Goal: Task Accomplishment & Management: Use online tool/utility

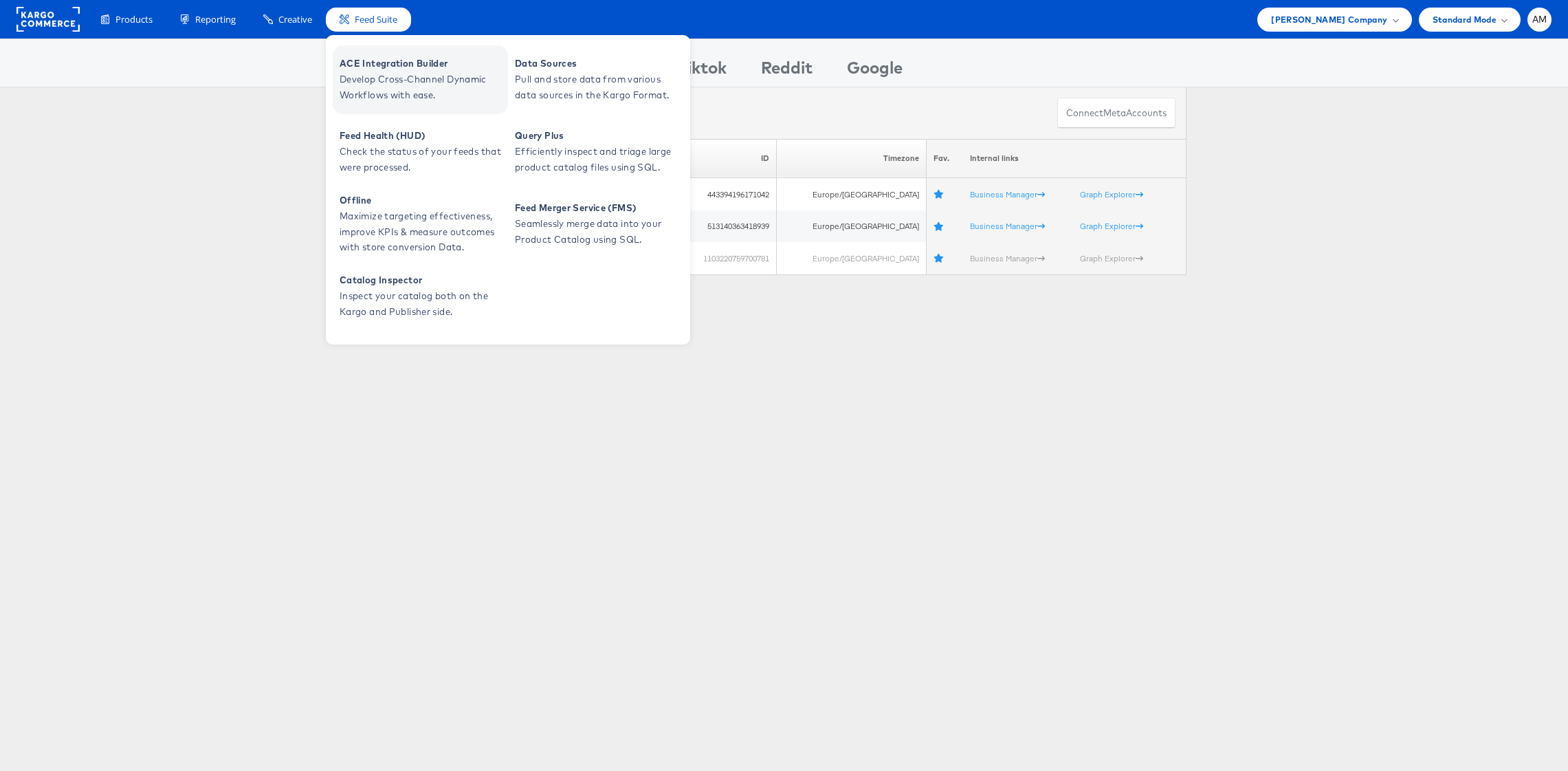
click at [374, 84] on span "Develop Cross-Channel Dynamic Workflows with ease." at bounding box center [422, 87] width 165 height 31
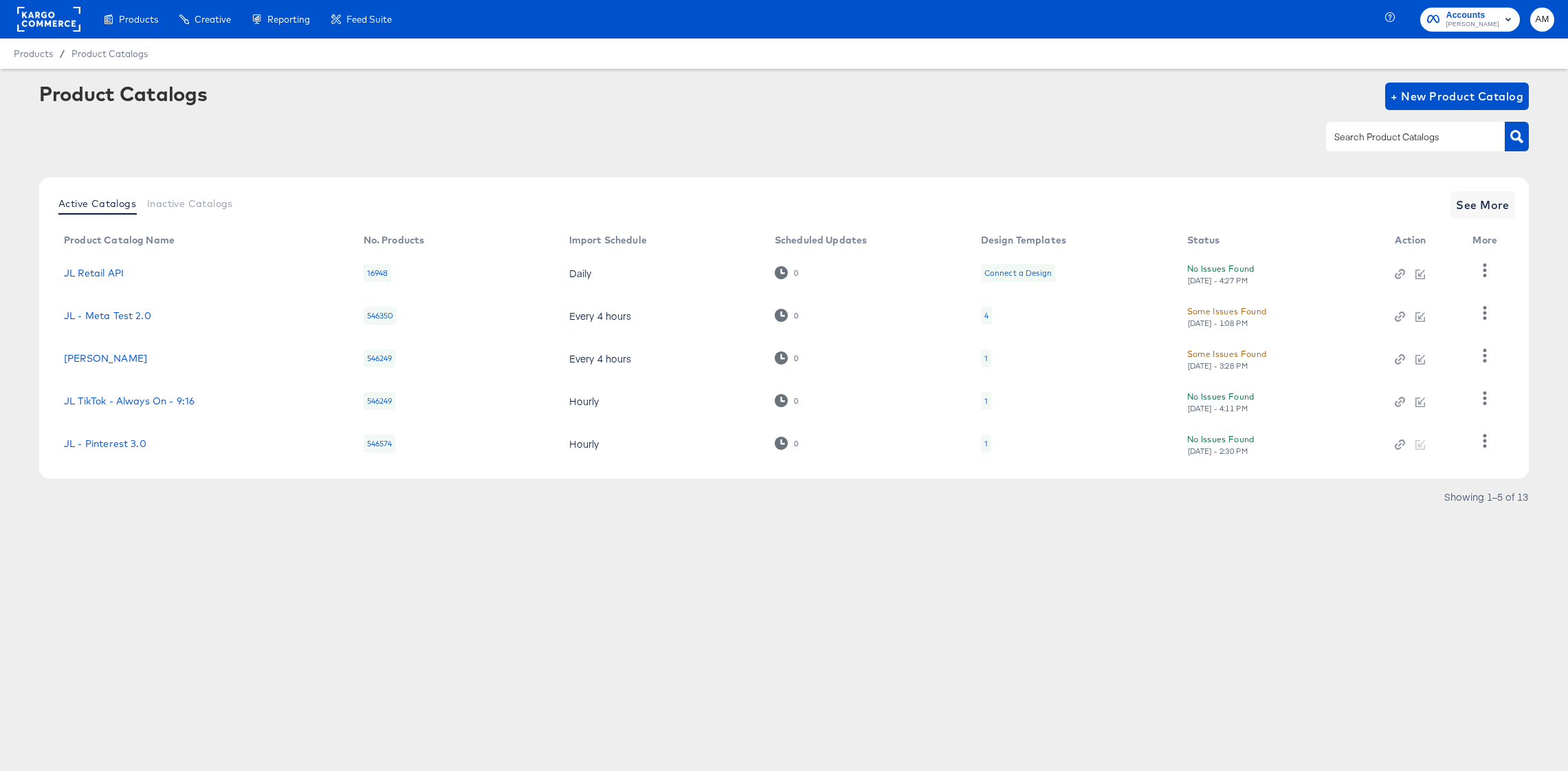
click at [42, 22] on rect at bounding box center [48, 20] width 63 height 25
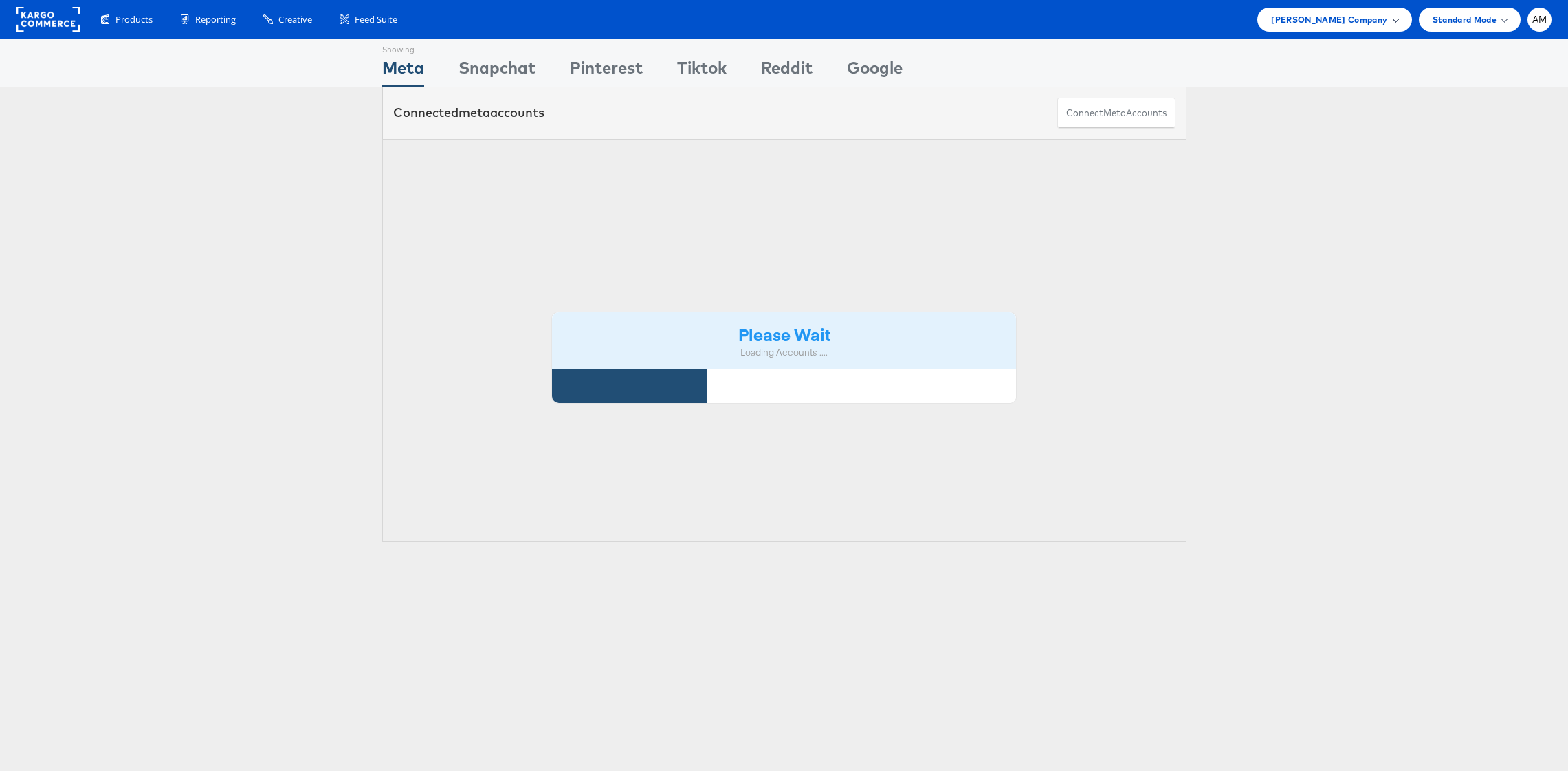
click at [1334, 20] on span "John Lewis Company" at bounding box center [1329, 20] width 116 height 14
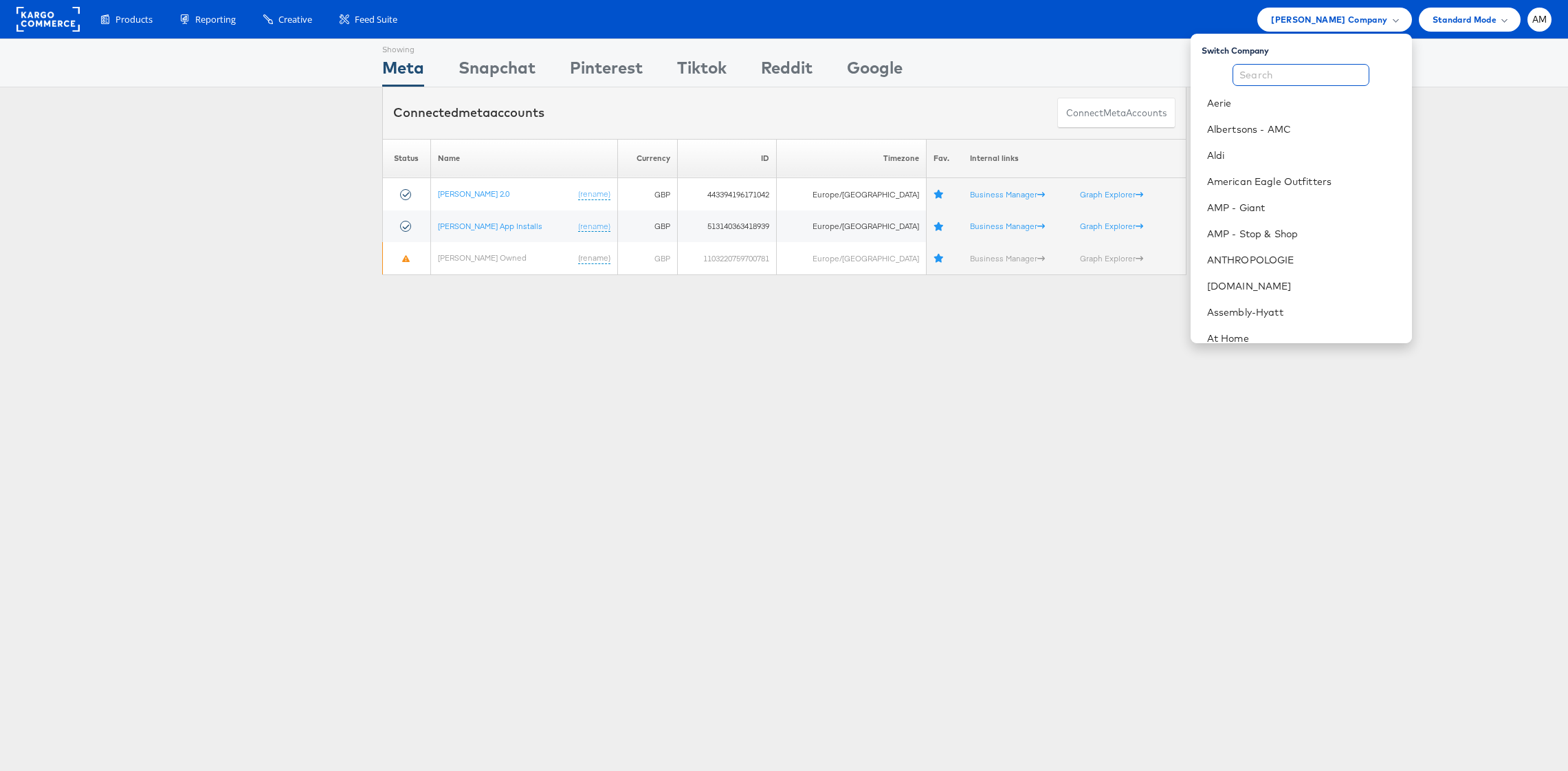
click at [1260, 77] on input "text" at bounding box center [1301, 75] width 137 height 22
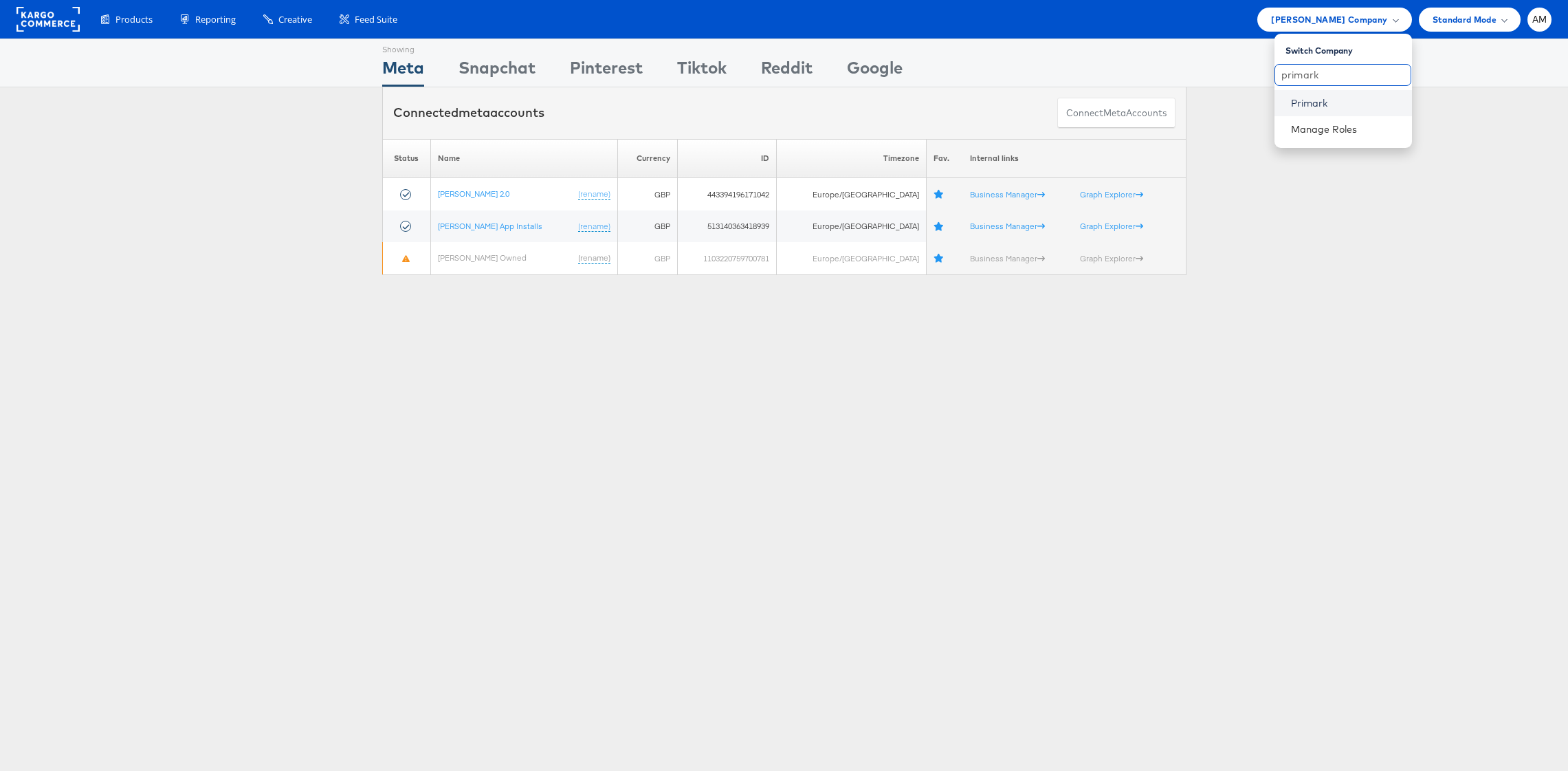
type input "primark"
click at [1316, 102] on link "Primark" at bounding box center [1346, 102] width 110 height 13
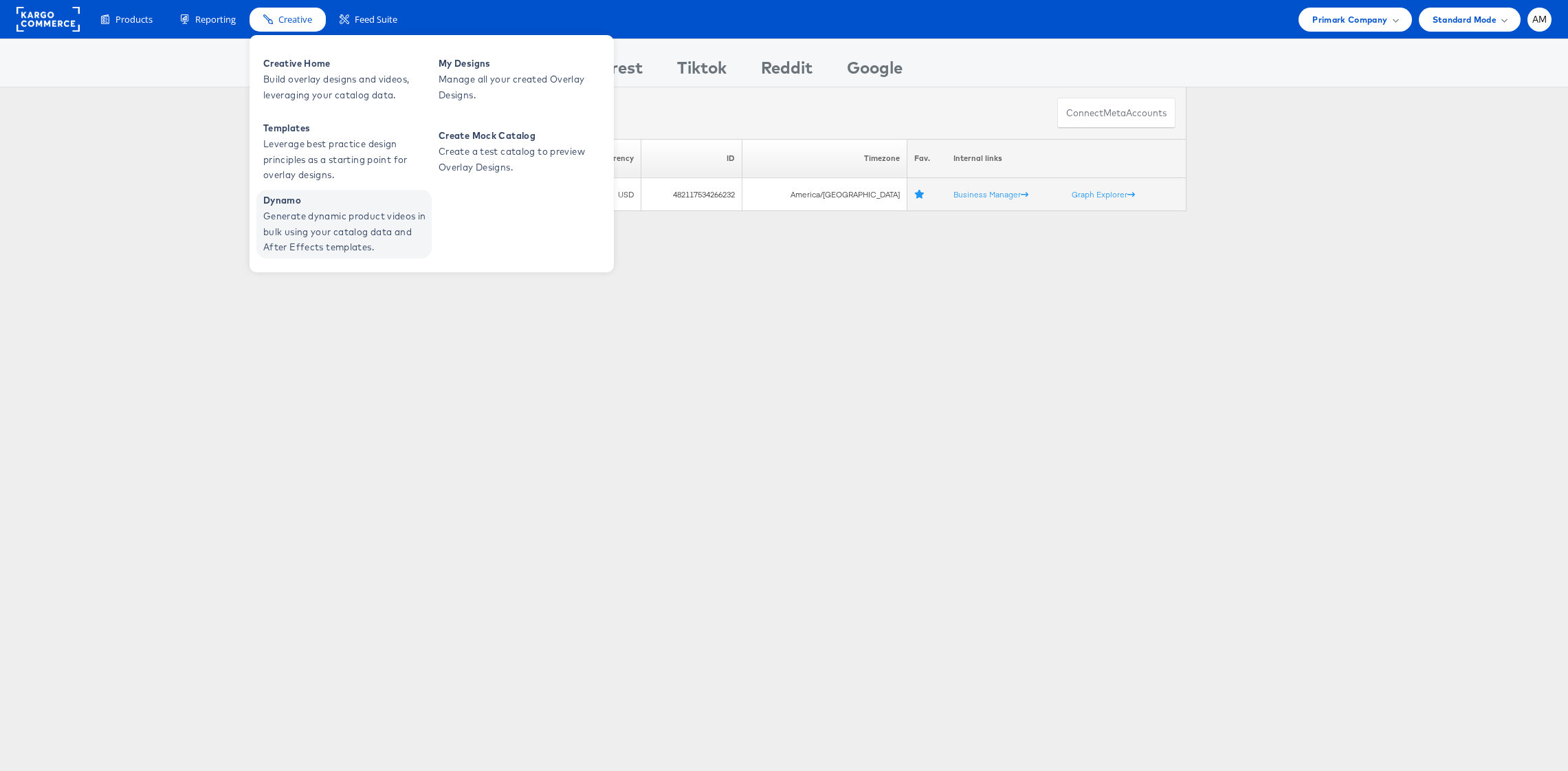
click at [333, 221] on span "Generate dynamic product videos in bulk using your catalog data and After Effec…" at bounding box center [346, 232] width 165 height 47
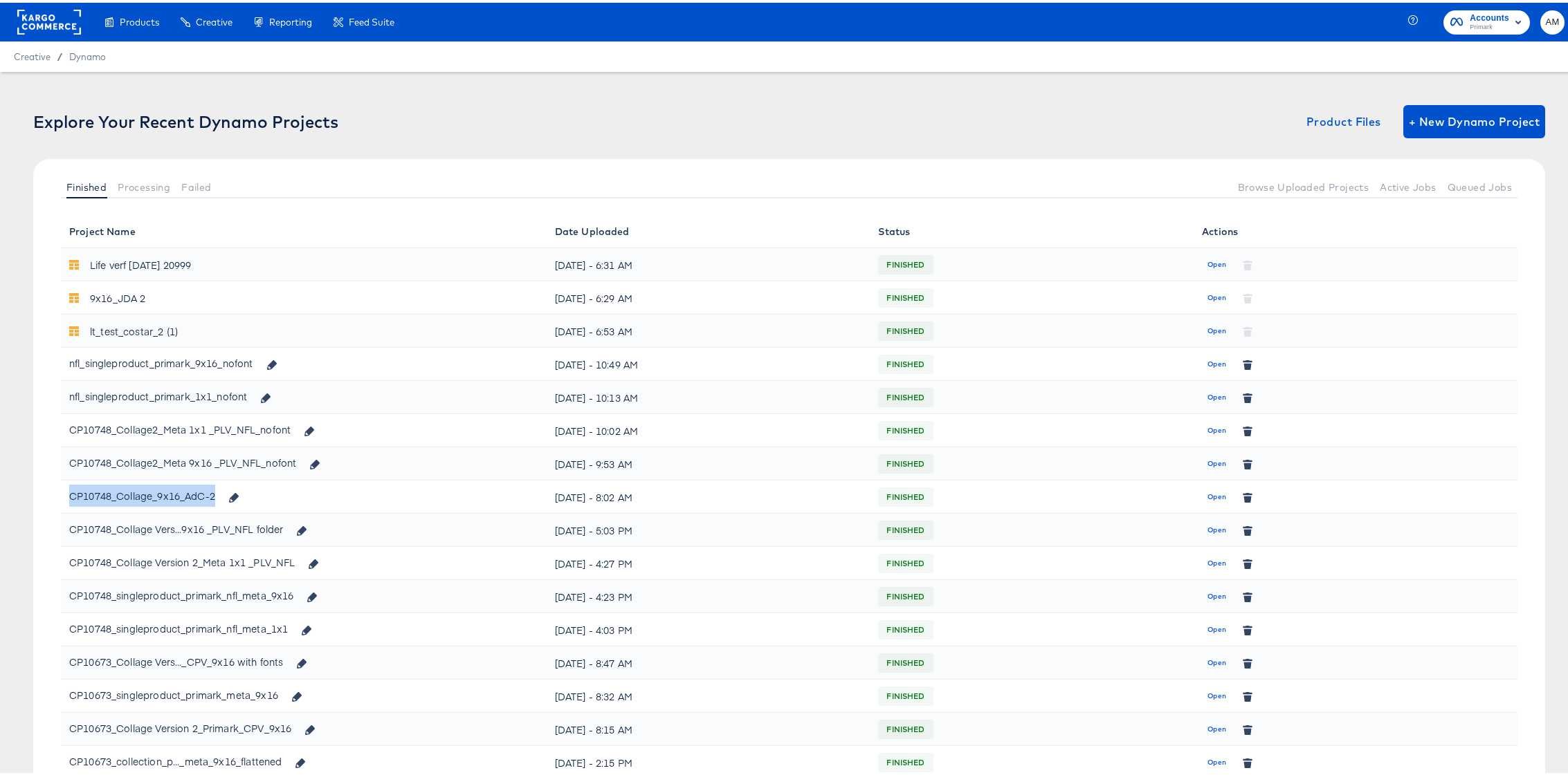
drag, startPoint x: 215, startPoint y: 491, endPoint x: 61, endPoint y: 491, distance: 154.0
click at [61, 491] on td "CP10748_Collage_9x16_AdC-2" at bounding box center [303, 494] width 485 height 33
click at [1207, 662] on span "Open" at bounding box center [1216, 660] width 19 height 13
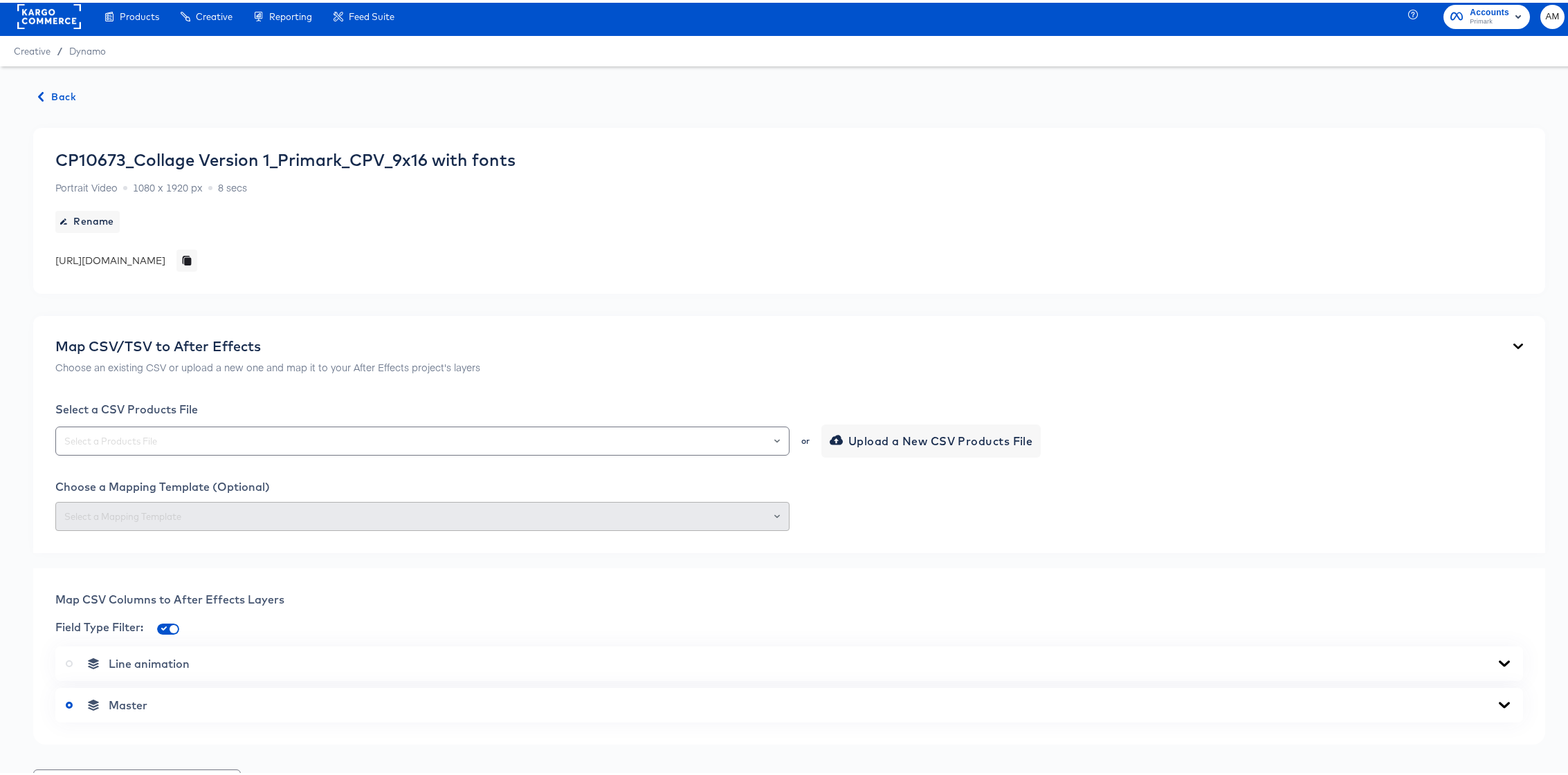
scroll to position [3, 0]
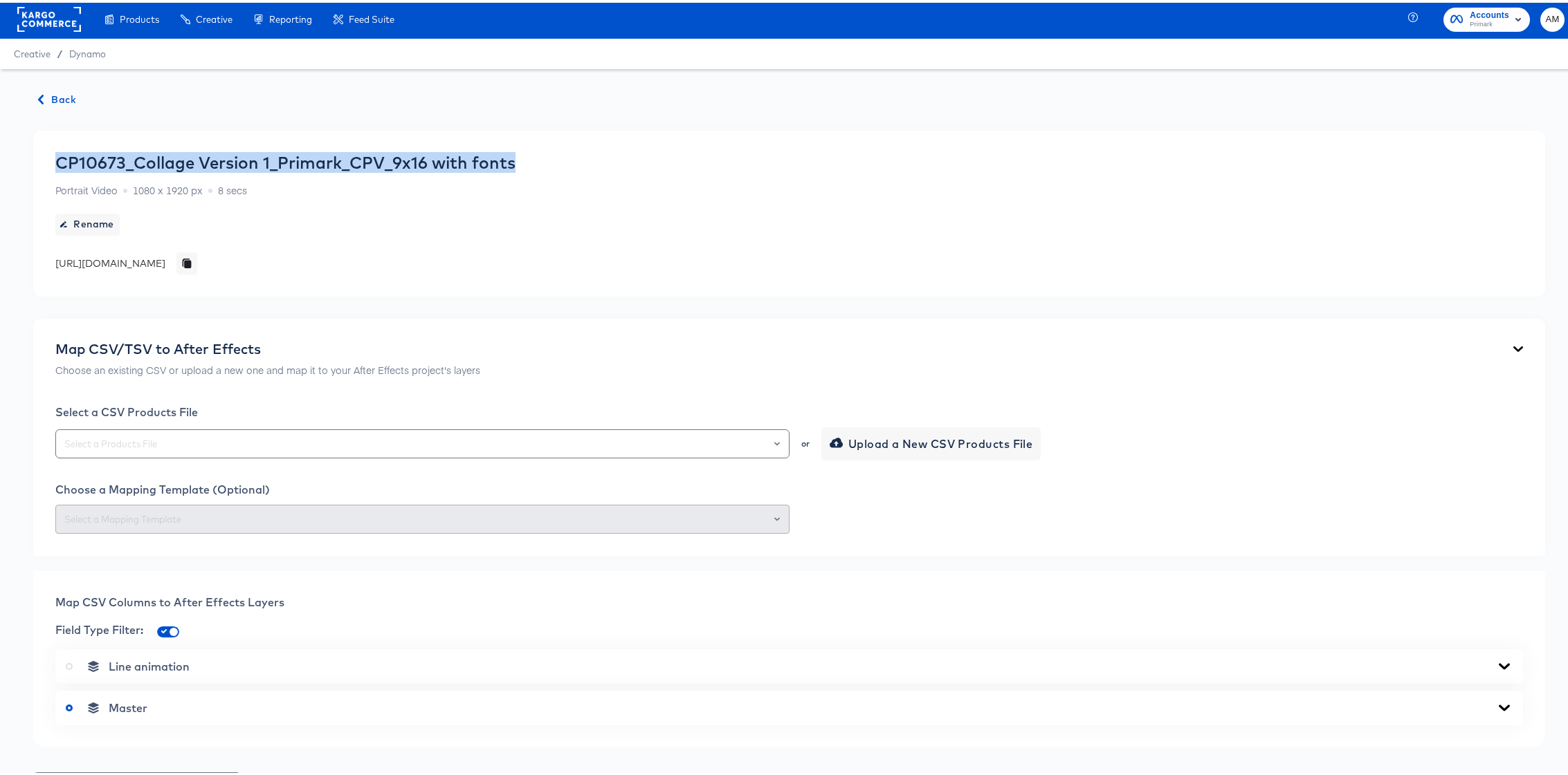
drag, startPoint x: 57, startPoint y: 158, endPoint x: 525, endPoint y: 166, distance: 468.1
click at [515, 166] on div "CP10673_Collage Version 1_Primark_CPV_9x16 with fonts Portrait Video 1080 x 192…" at bounding box center [285, 210] width 460 height 122
copy div "CP10673_Collage Version 1_Primark_CPV_9x16 with fonts"
click at [54, 97] on span "Back" at bounding box center [57, 97] width 37 height 17
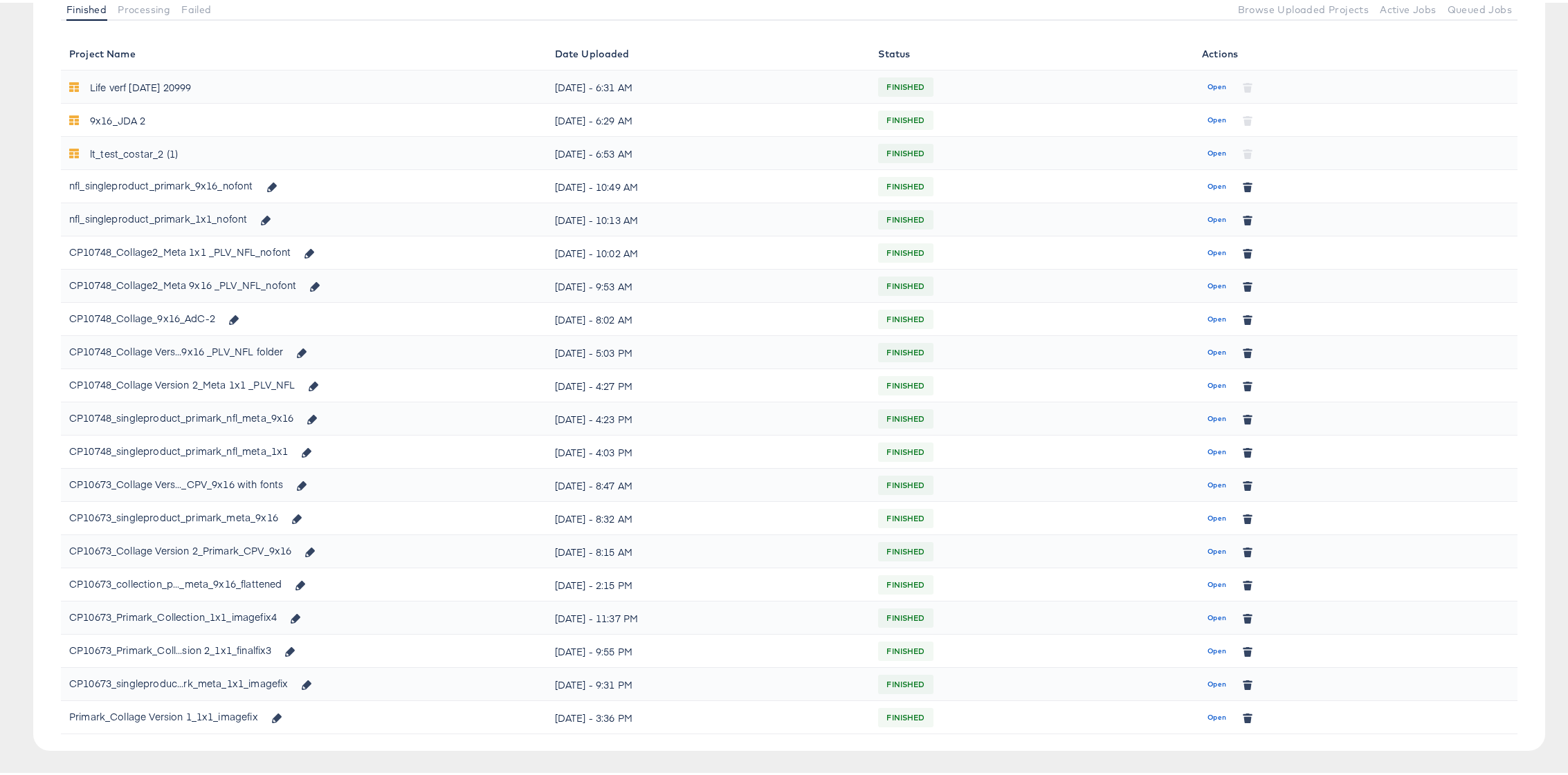
scroll to position [205, 0]
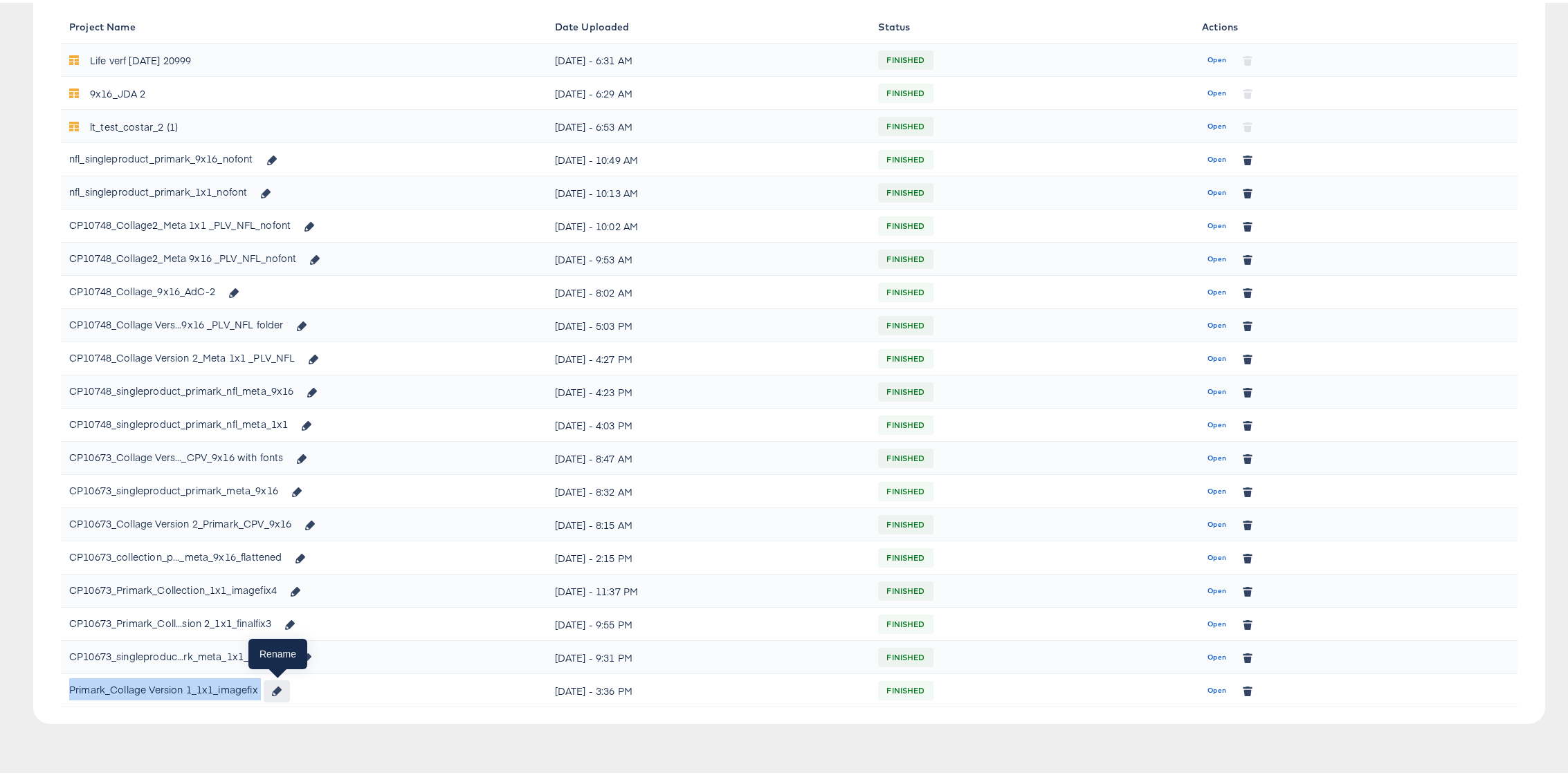
drag, startPoint x: 69, startPoint y: 686, endPoint x: 269, endPoint y: 690, distance: 200.0
click at [269, 690] on div "Primark_Collage Version 1_1x1_imagefix" at bounding box center [180, 687] width 221 height 23
click at [1211, 687] on span "Open" at bounding box center [1216, 688] width 19 height 13
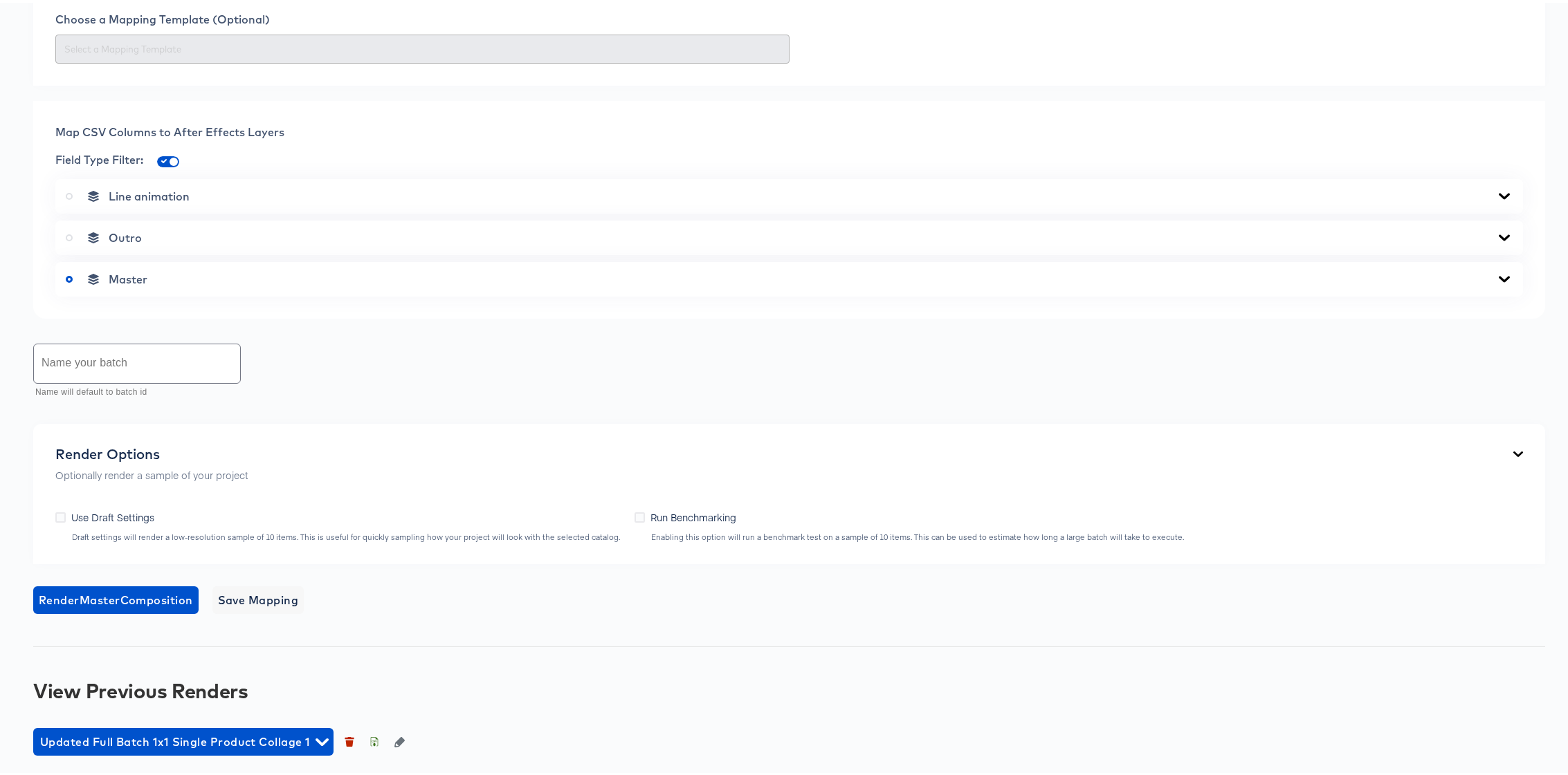
scroll to position [573, 0]
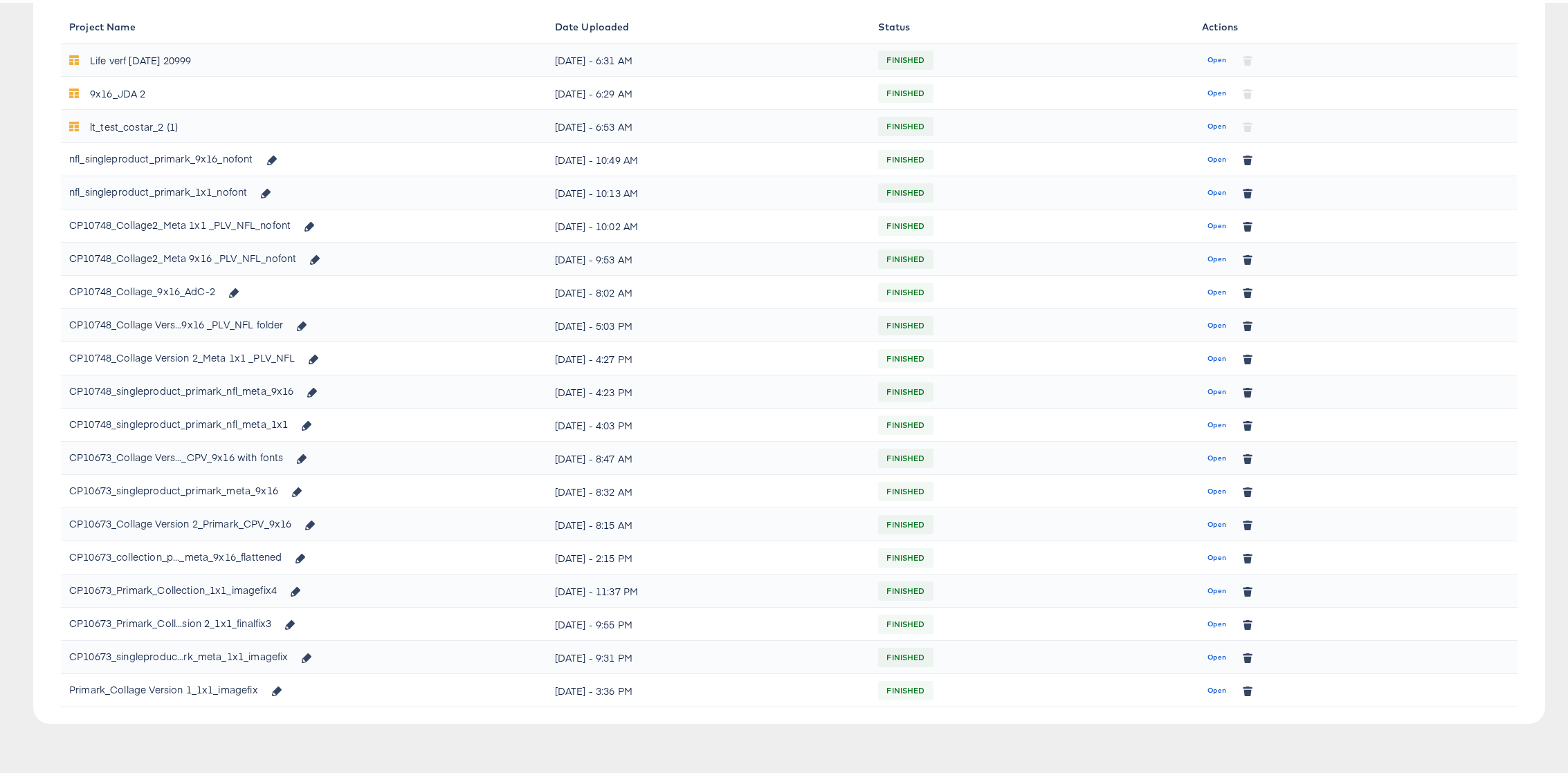
click at [183, 519] on div "CP10673_Collage Version 2_Primark_CPV_9x16" at bounding box center [197, 521] width 255 height 23
click at [1209, 457] on span "Open" at bounding box center [1216, 456] width 19 height 13
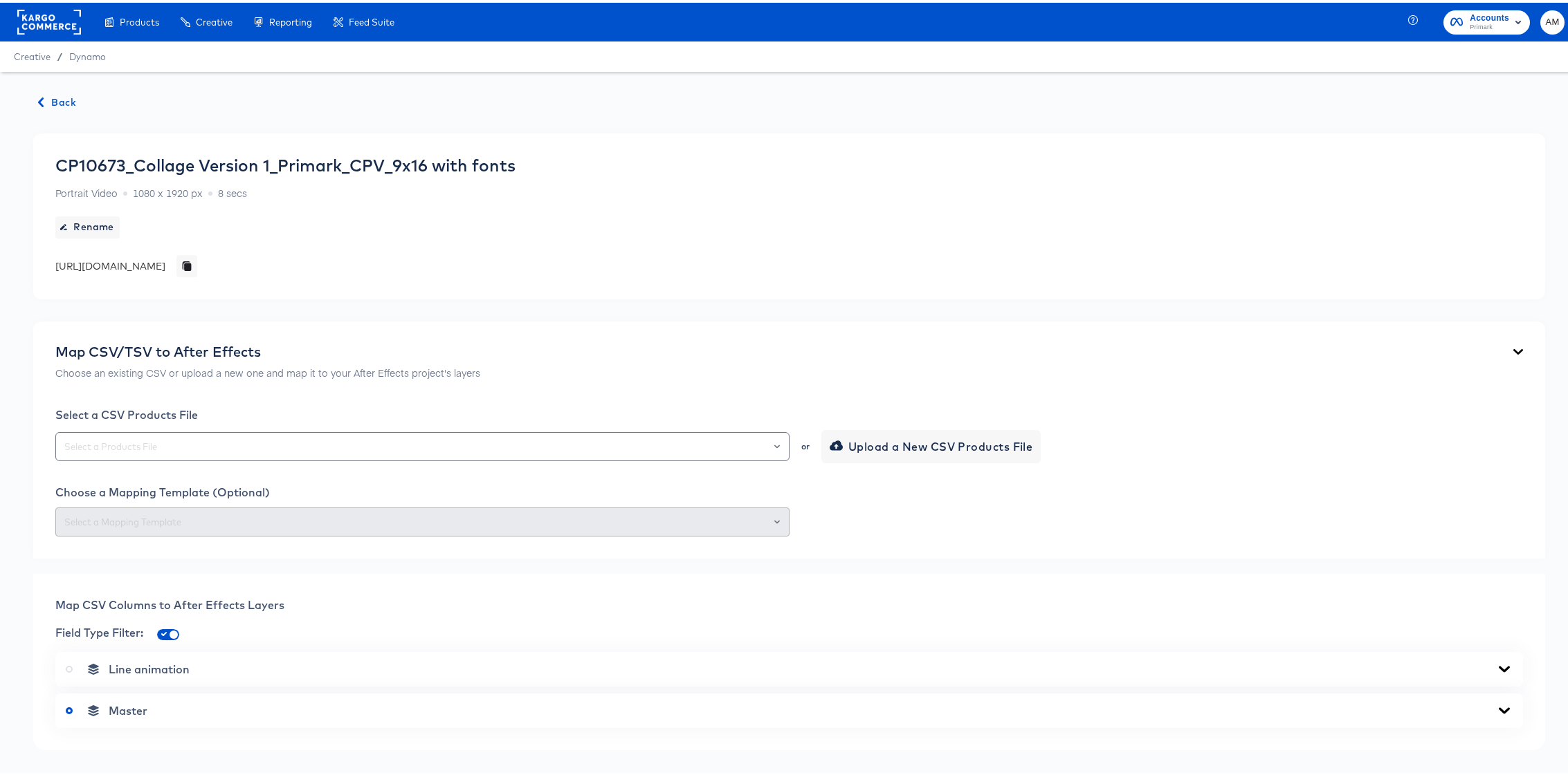
click at [52, 96] on span "Back" at bounding box center [57, 99] width 37 height 17
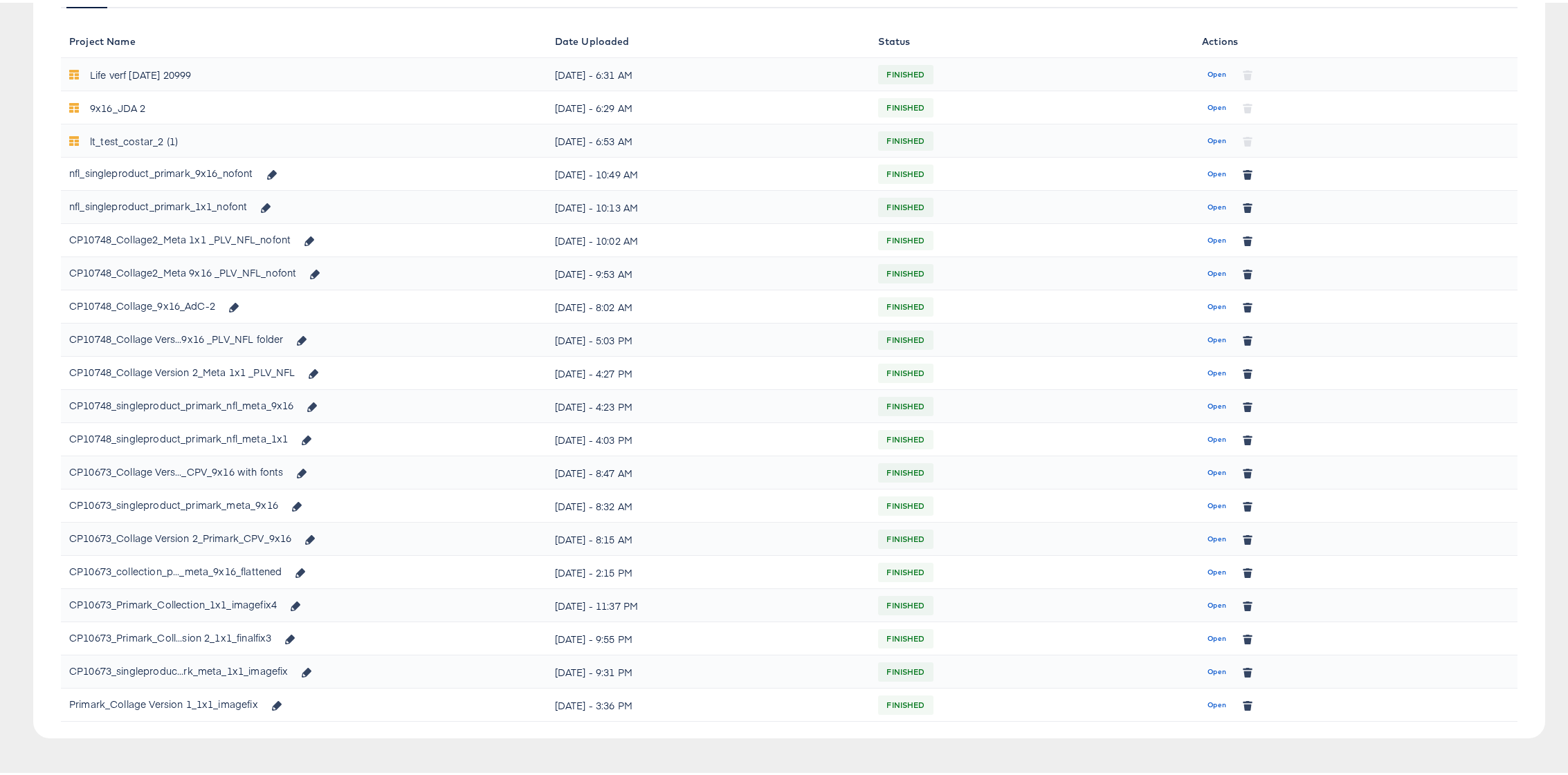
scroll to position [205, 0]
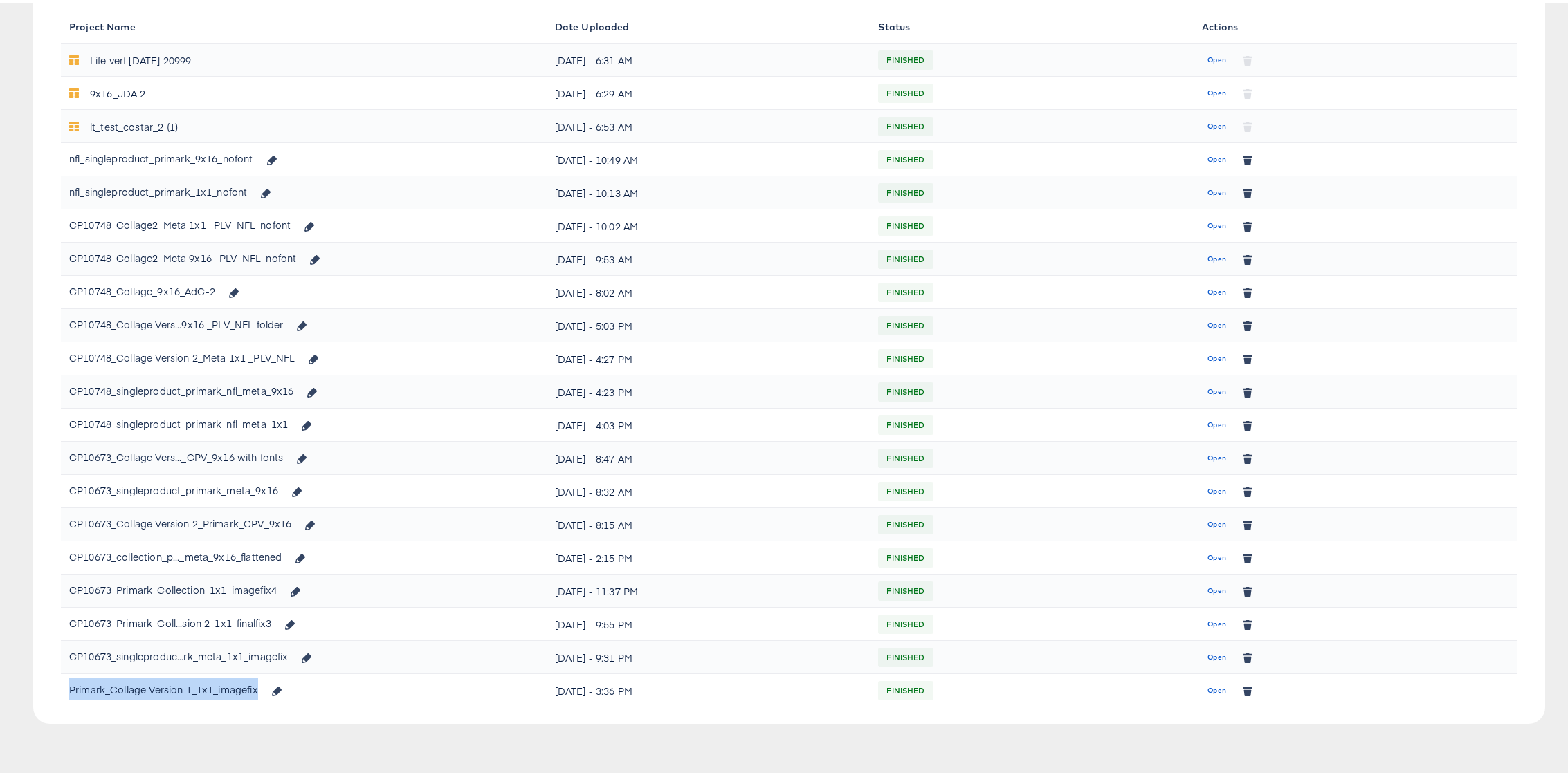
drag, startPoint x: 259, startPoint y: 688, endPoint x: 70, endPoint y: 692, distance: 189.0
click at [70, 692] on div "Primark_Collage Version 1_1x1_imagefix" at bounding box center [180, 687] width 221 height 23
copy div "Primark_Collage Version 1_1x1_imagefix"
drag, startPoint x: 302, startPoint y: 456, endPoint x: 414, endPoint y: 456, distance: 112.0
click at [414, 456] on div "CP10673_Collage Vers..._CPV_9x16 with fonts" at bounding box center [304, 455] width 469 height 23
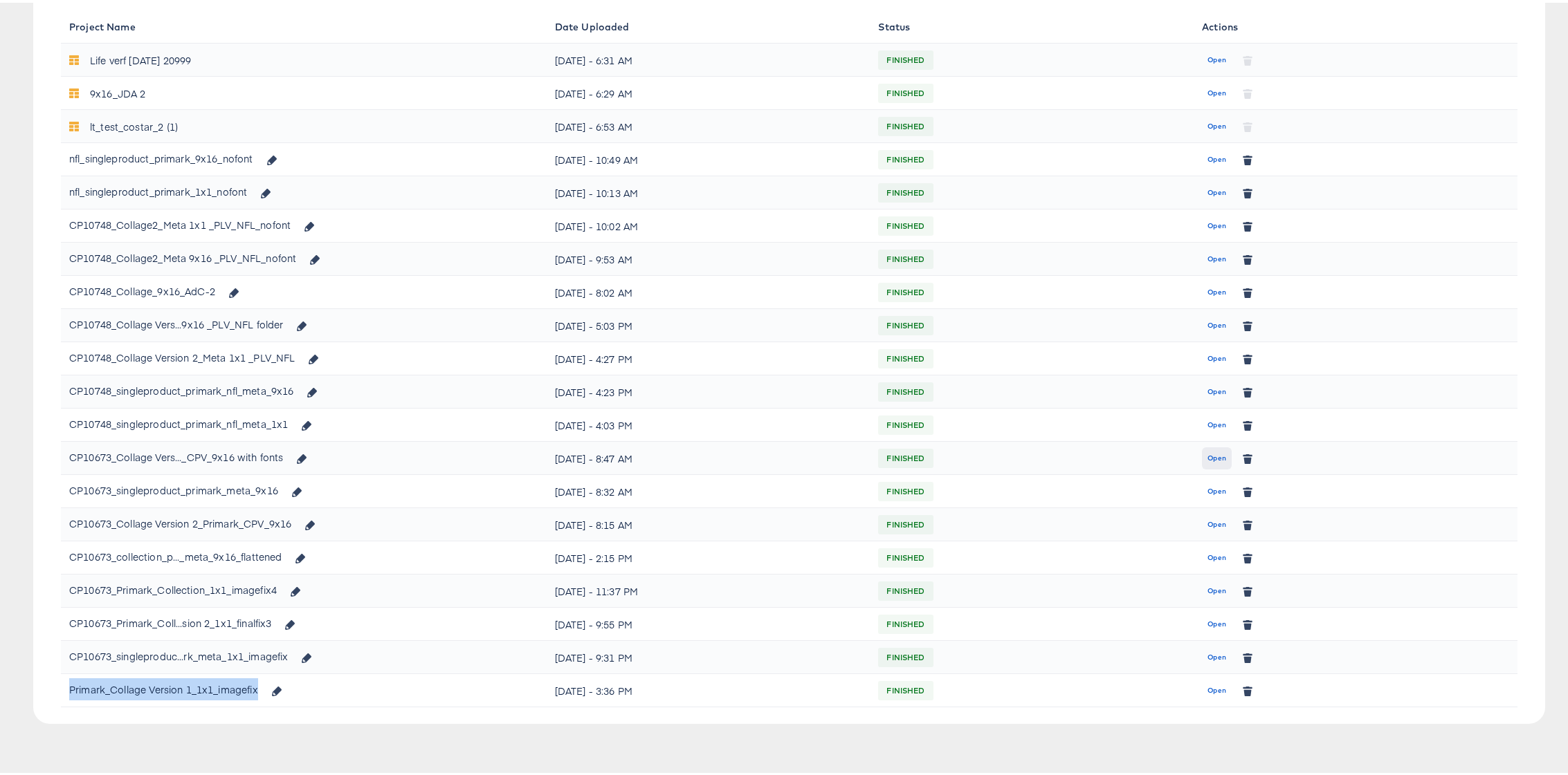
click at [1207, 456] on span "Open" at bounding box center [1216, 456] width 19 height 13
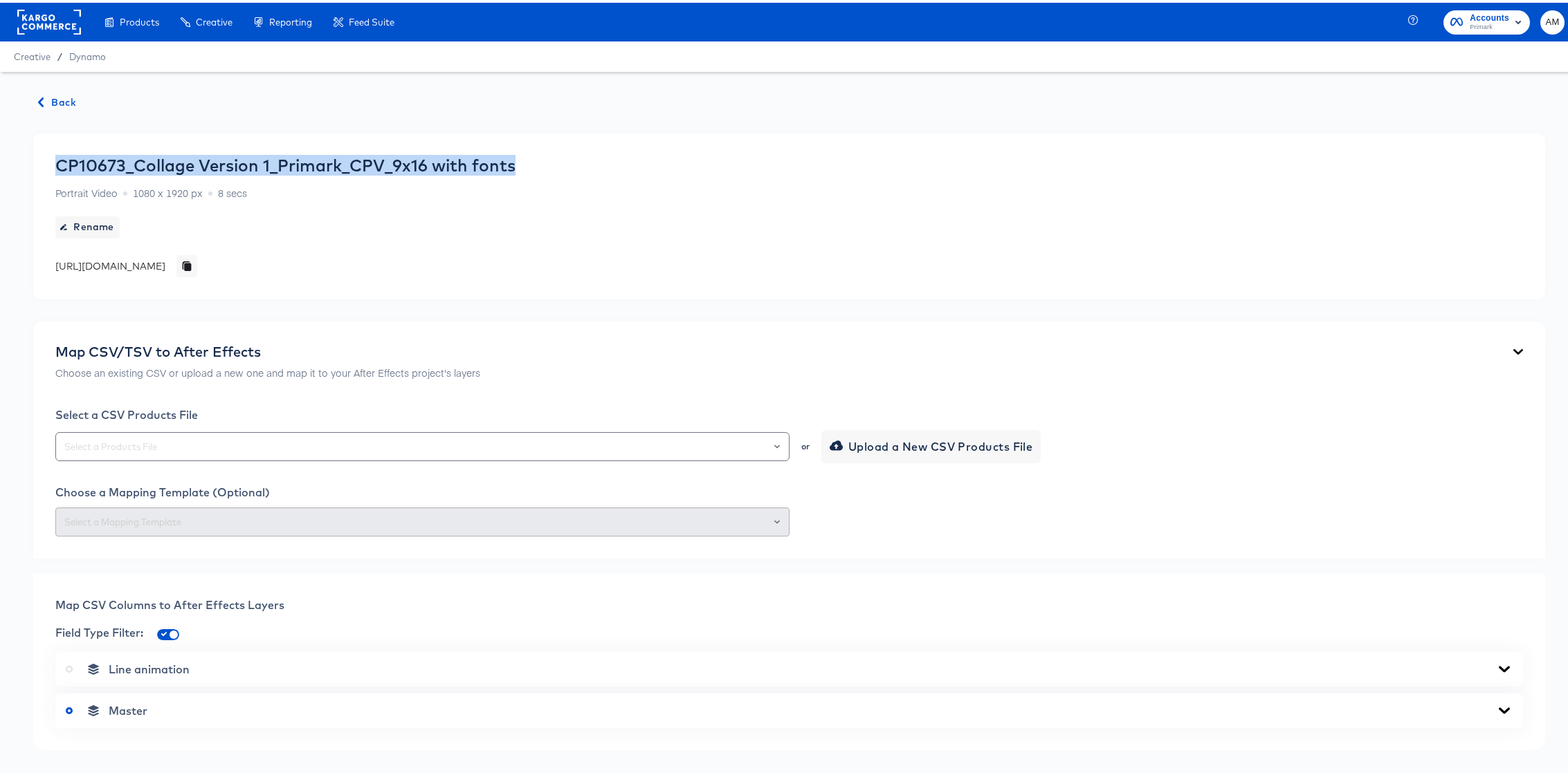
drag, startPoint x: 57, startPoint y: 163, endPoint x: 525, endPoint y: 170, distance: 468.1
click at [515, 170] on div "CP10673_Collage Version 1_Primark_CPV_9x16 with fonts Portrait Video 1080 x 192…" at bounding box center [285, 213] width 460 height 122
copy div "CP10673_Collage Version 1_Primark_CPV_9x16 with fonts"
click at [54, 96] on span "Back" at bounding box center [57, 99] width 37 height 17
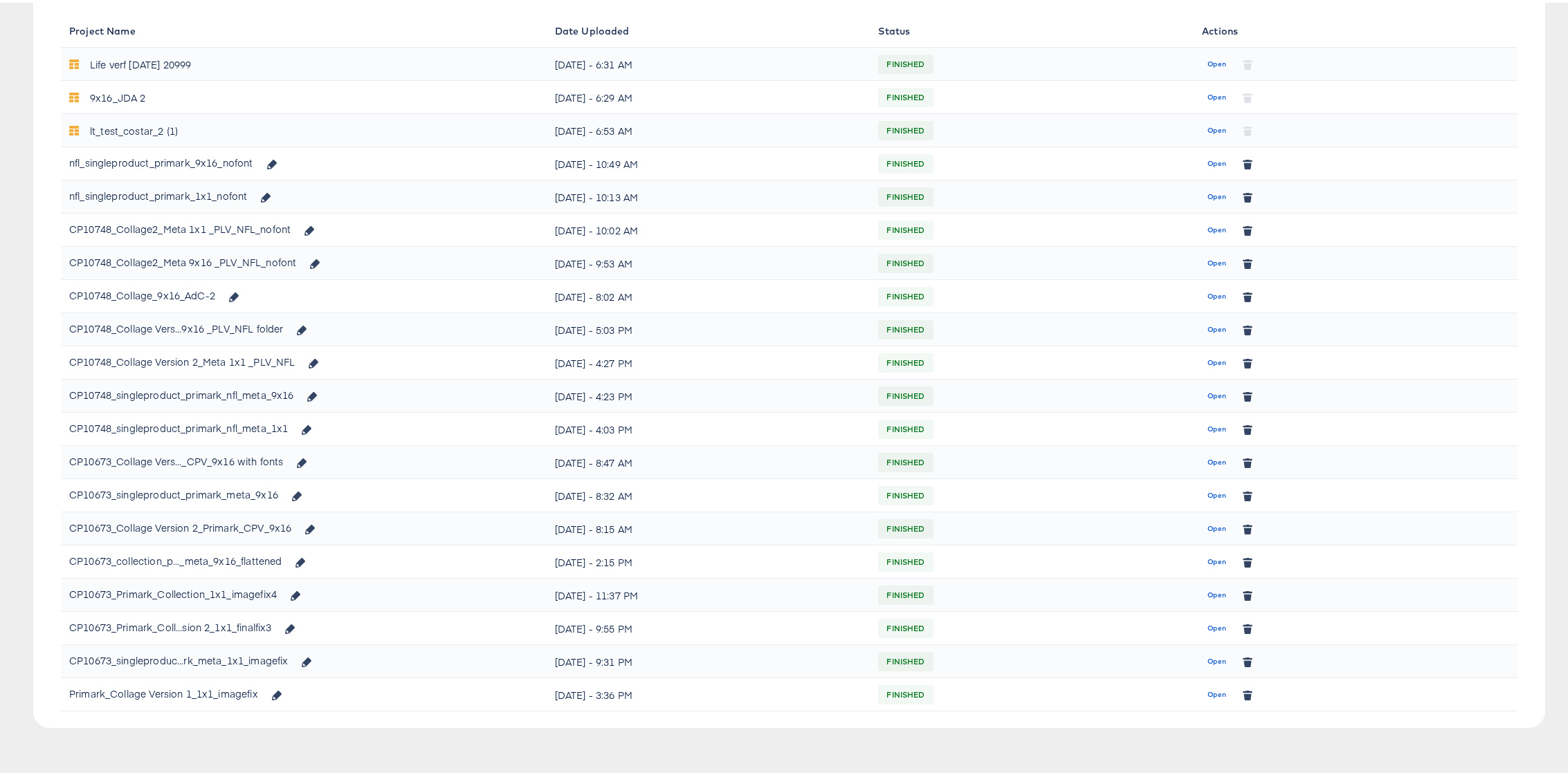
scroll to position [205, 0]
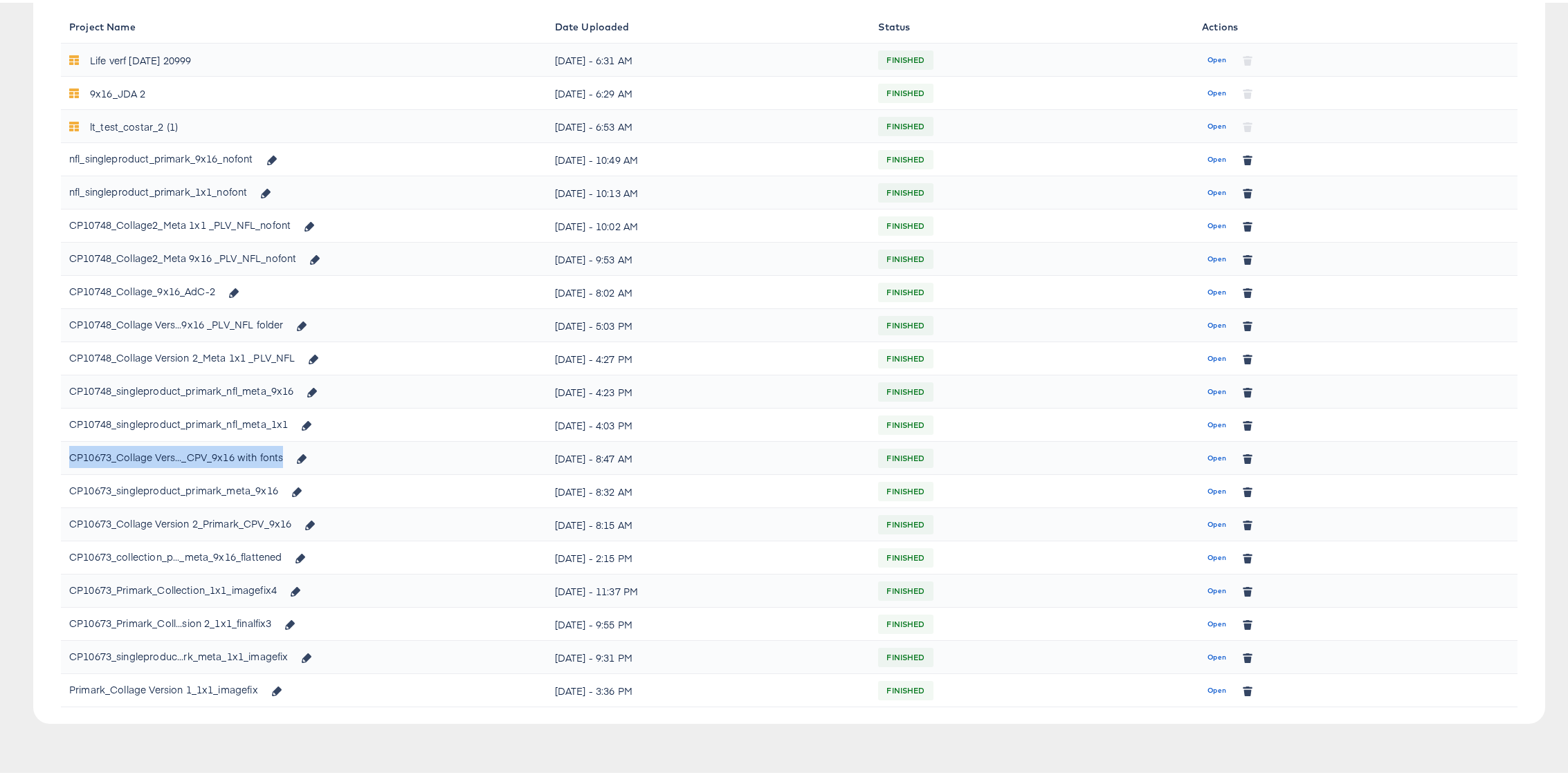
drag, startPoint x: 286, startPoint y: 456, endPoint x: 72, endPoint y: 458, distance: 214.0
click at [72, 458] on div "CP10673_Collage Vers..._CPV_9x16 with fonts" at bounding box center [192, 455] width 247 height 23
copy div "CP10673_Collage Vers..._CPV_9x16 with fonts"
click at [1194, 457] on td "Open" at bounding box center [1356, 455] width 324 height 33
click at [1207, 453] on span "Open" at bounding box center [1216, 456] width 19 height 13
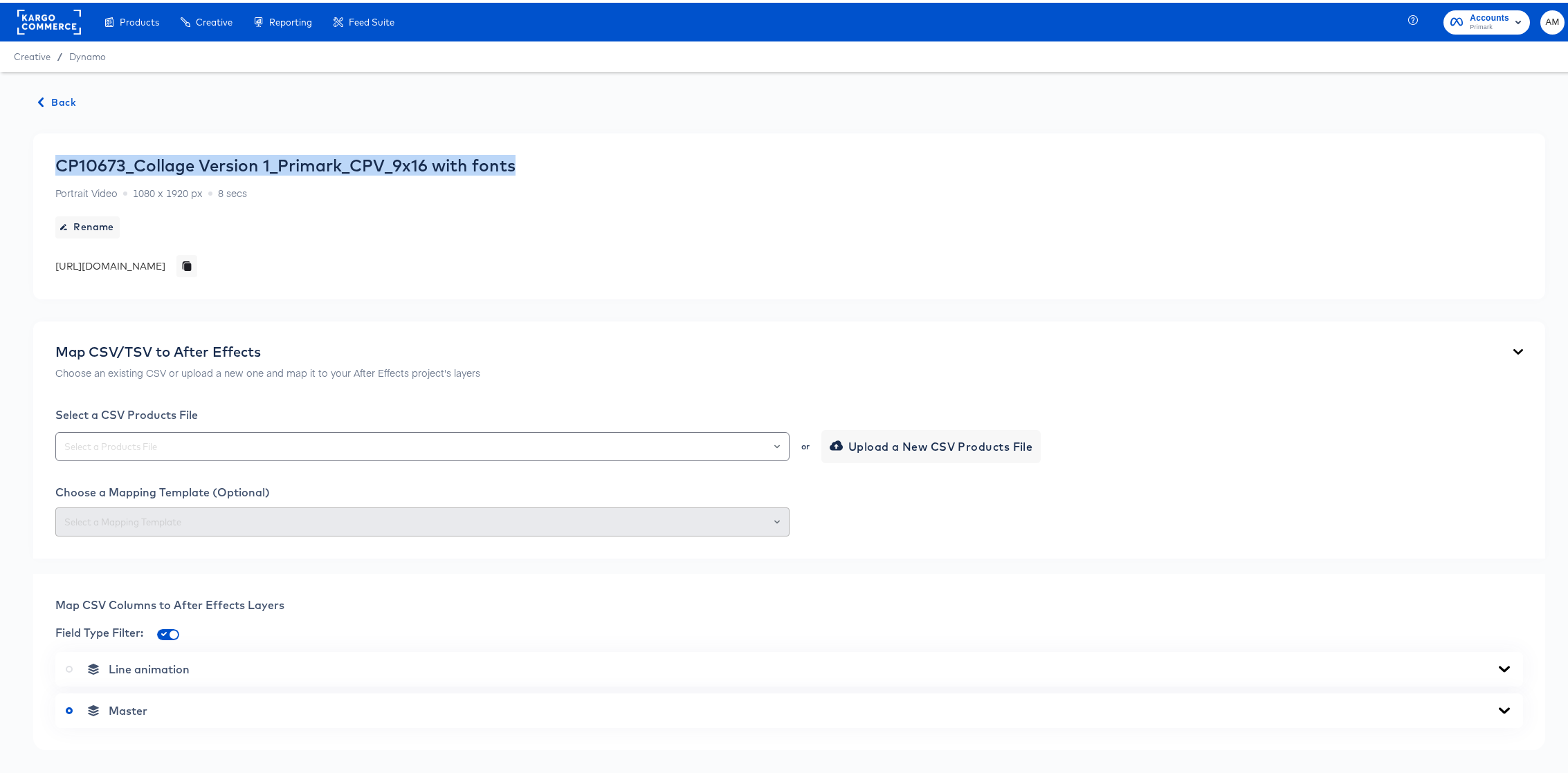
drag, startPoint x: 406, startPoint y: 163, endPoint x: 47, endPoint y: 170, distance: 359.1
click at [47, 170] on div "CP10673_Collage Version 1_Primark_CPV_9x16 with fonts Portrait Video 1080 x 192…" at bounding box center [789, 214] width 1512 height 166
click at [57, 101] on span "Back" at bounding box center [57, 99] width 37 height 17
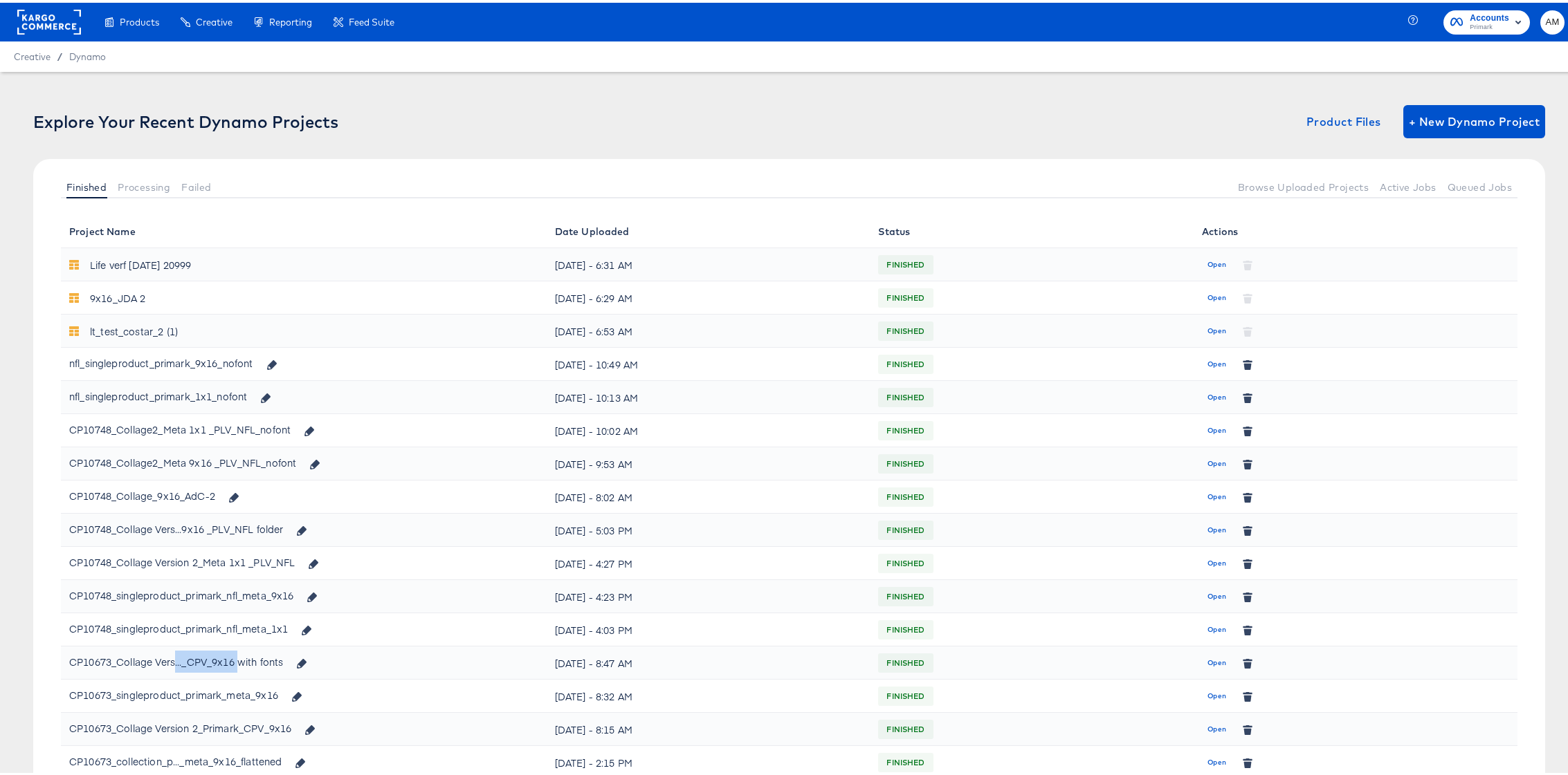
drag, startPoint x: 174, startPoint y: 660, endPoint x: 239, endPoint y: 662, distance: 65.0
click at [239, 662] on div "CP10673_Collage Vers..._CPV_9x16 with fonts" at bounding box center [176, 658] width 214 height 23
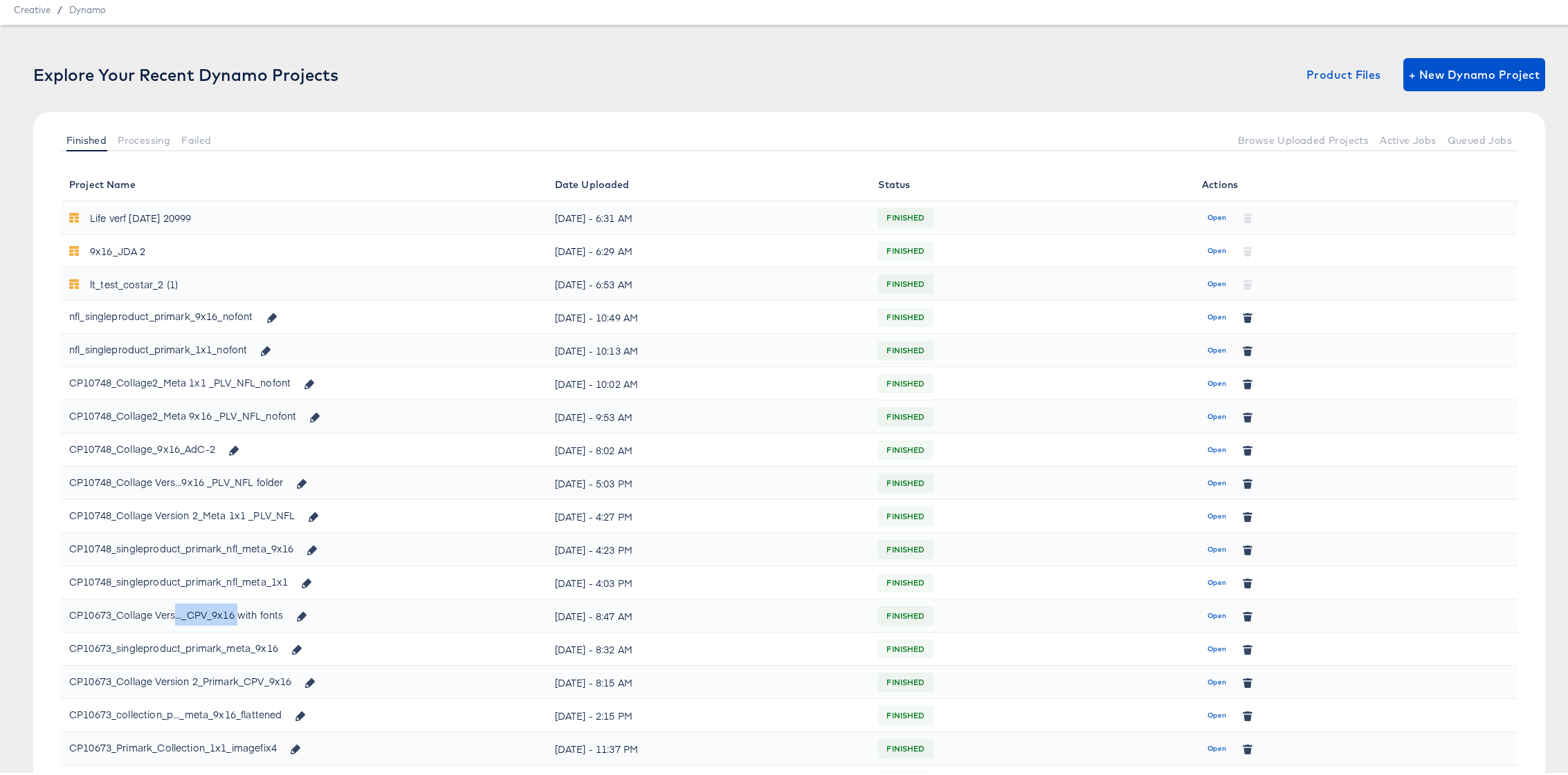
scroll to position [85, 0]
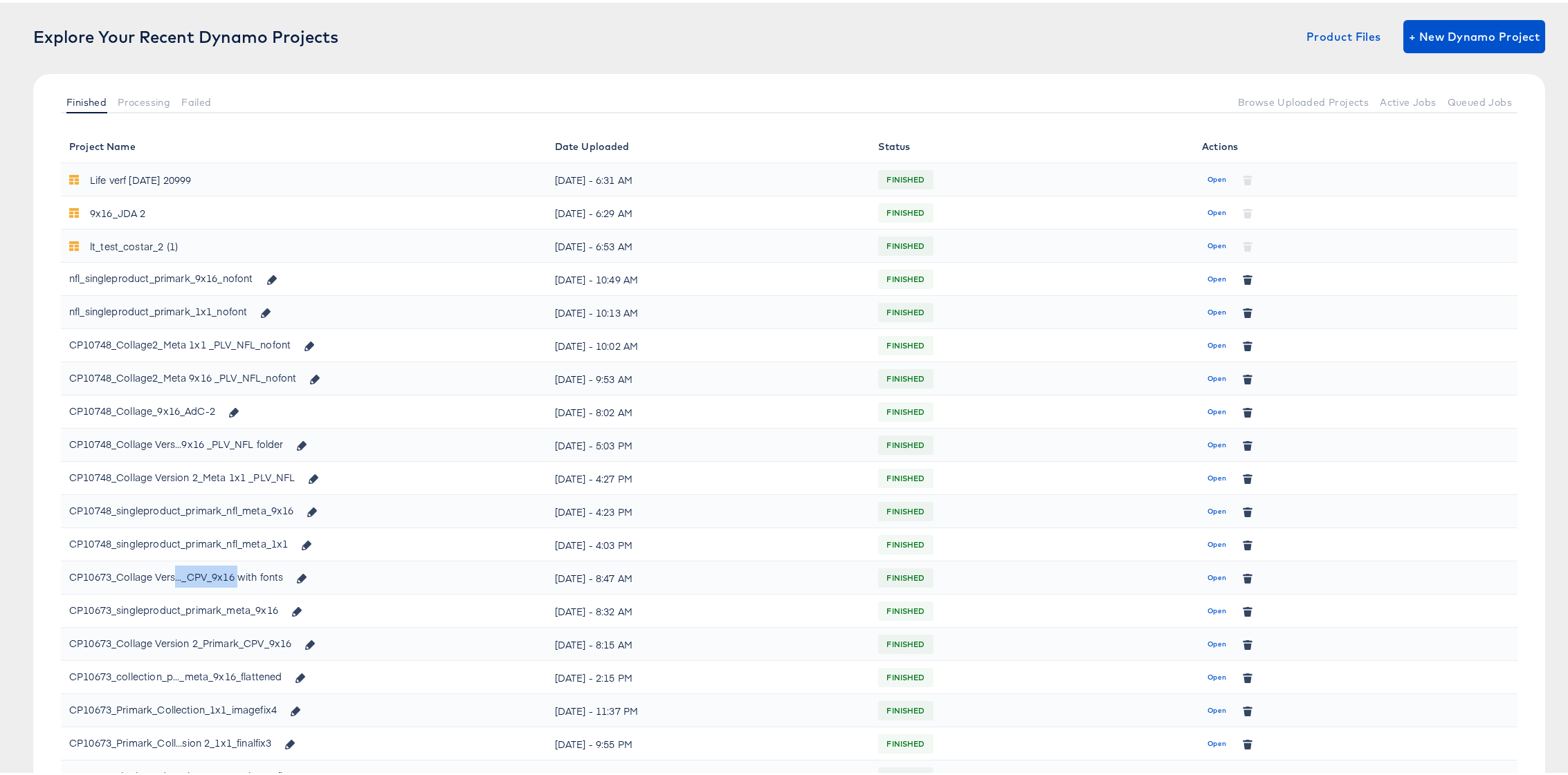
click at [1207, 639] on span "Open" at bounding box center [1216, 642] width 19 height 13
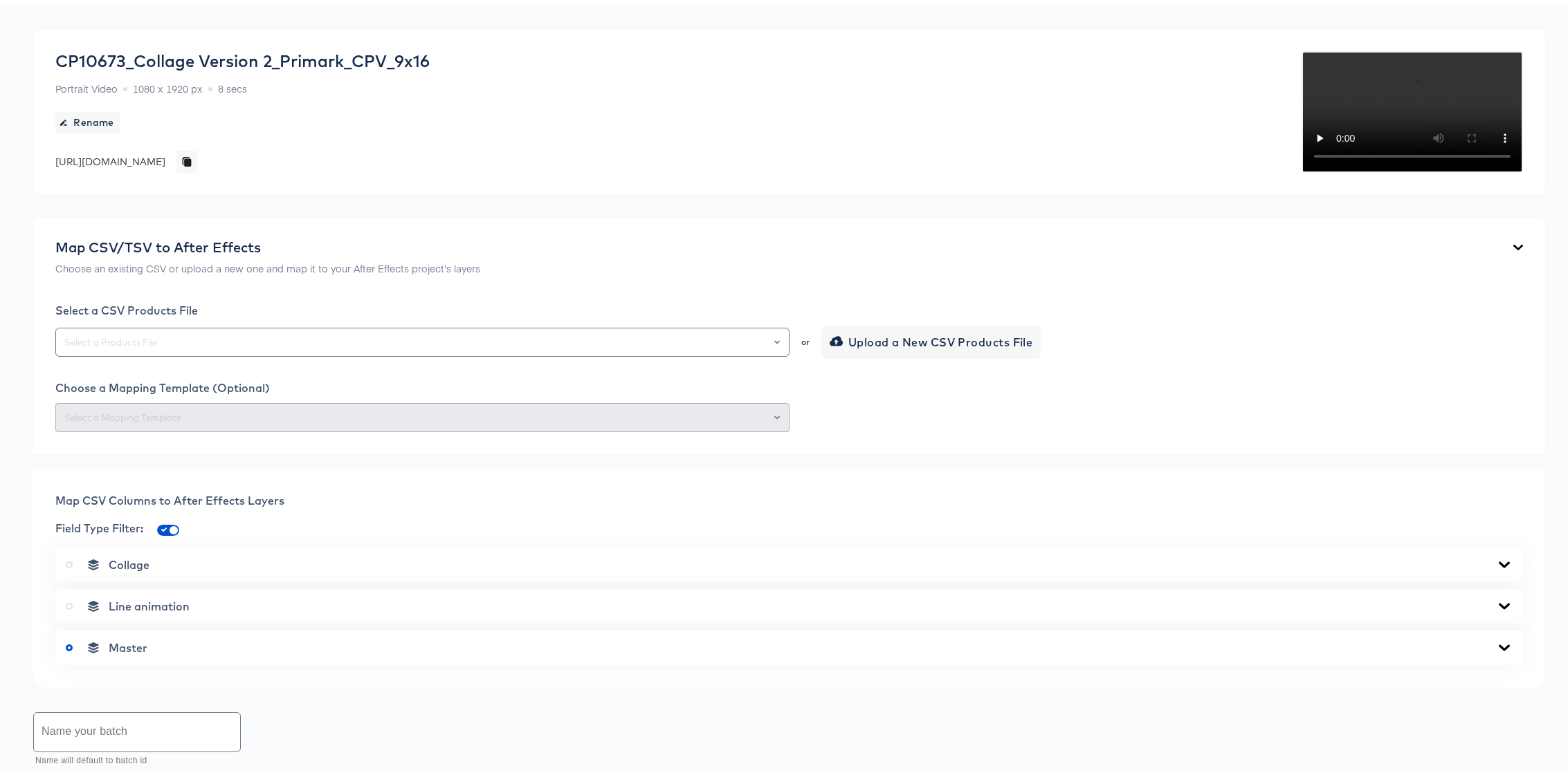
scroll to position [102, 0]
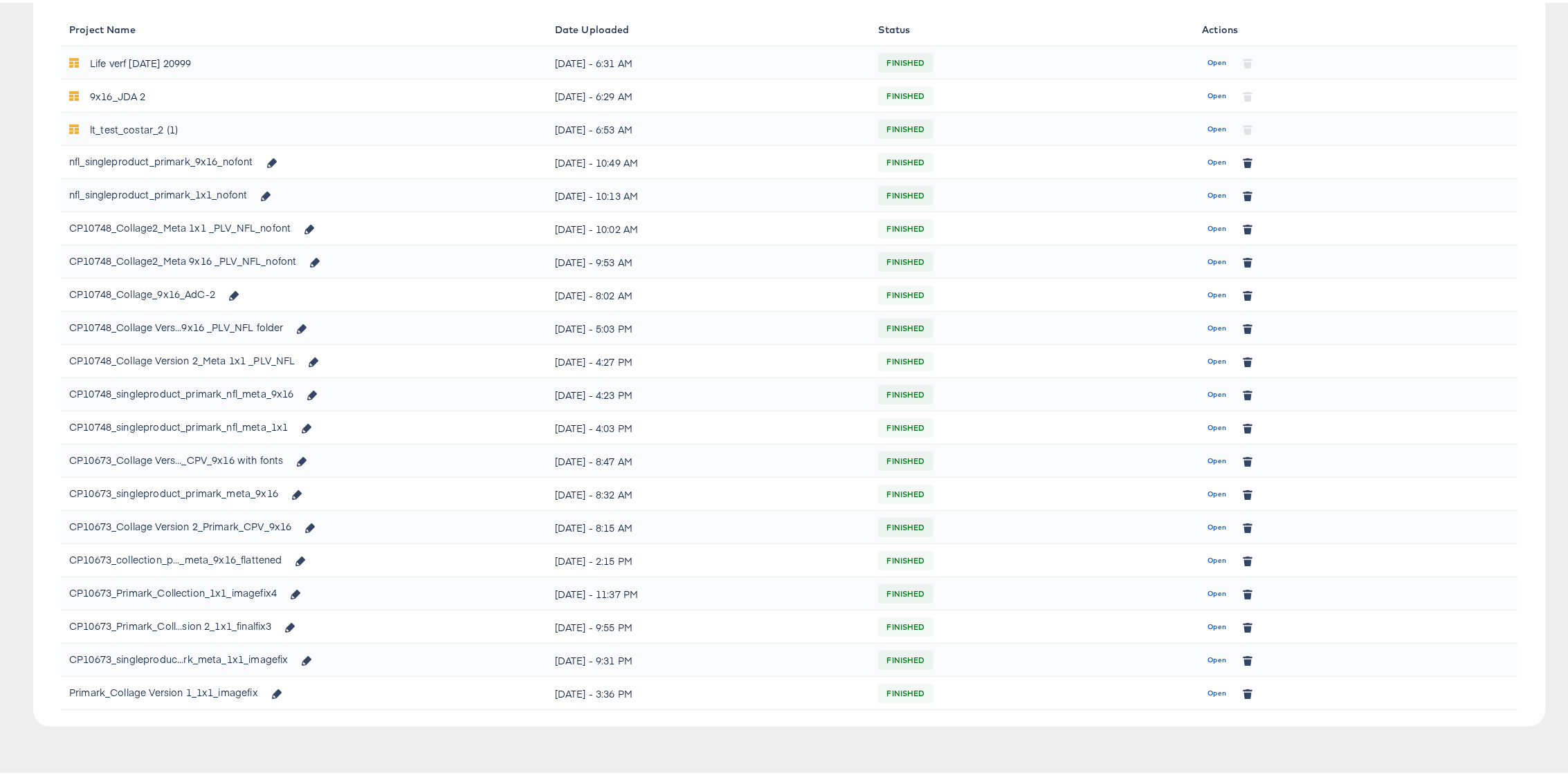
scroll to position [205, 0]
click at [1207, 626] on span "Open" at bounding box center [1216, 621] width 19 height 13
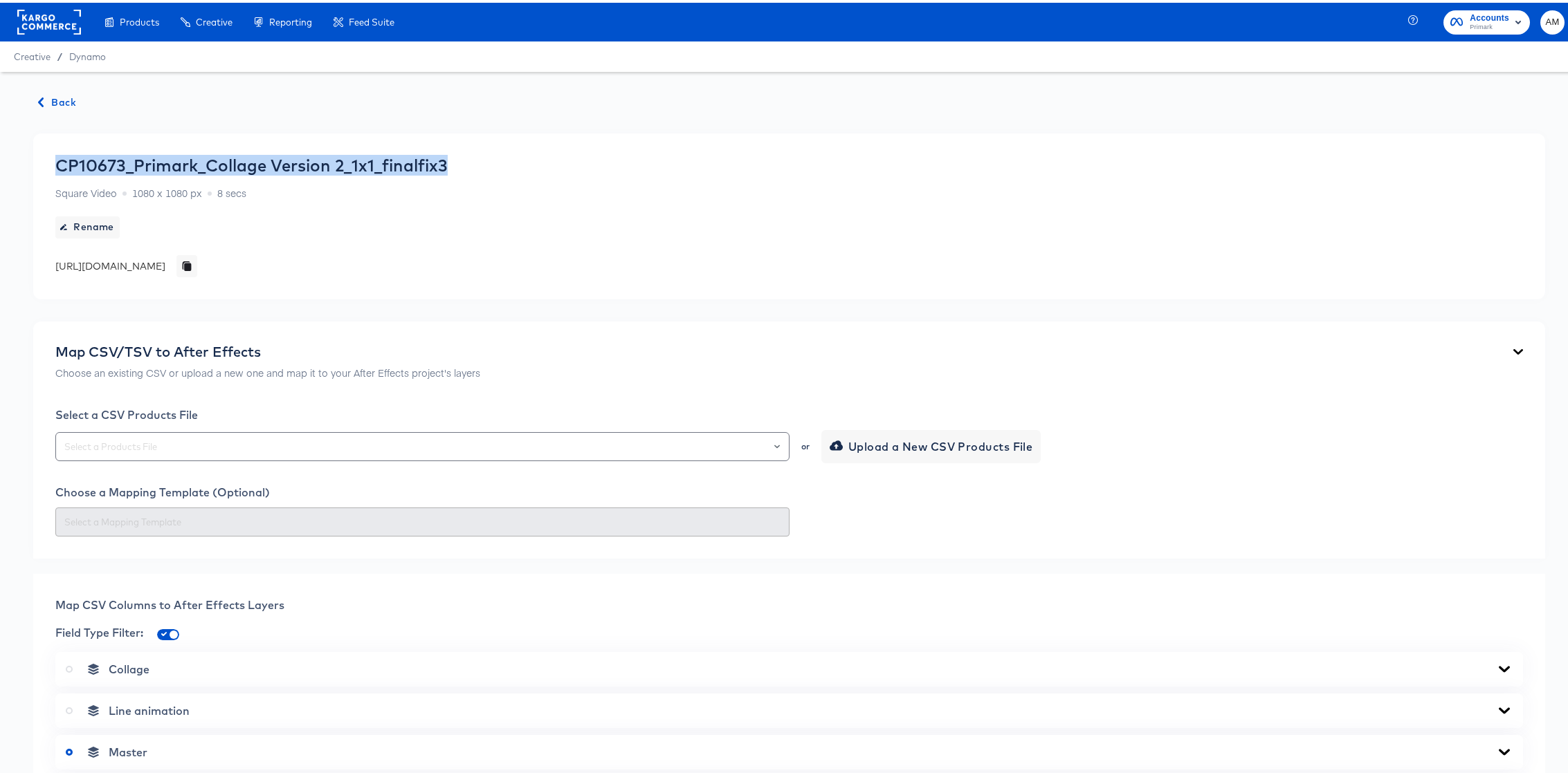
drag, startPoint x: 376, startPoint y: 162, endPoint x: 55, endPoint y: 158, distance: 321.0
click at [55, 158] on div "CP10673_Primark_Collage Version 2_1x1_finalfix3" at bounding box center [251, 162] width 392 height 19
click at [57, 107] on span "Back" at bounding box center [57, 99] width 37 height 17
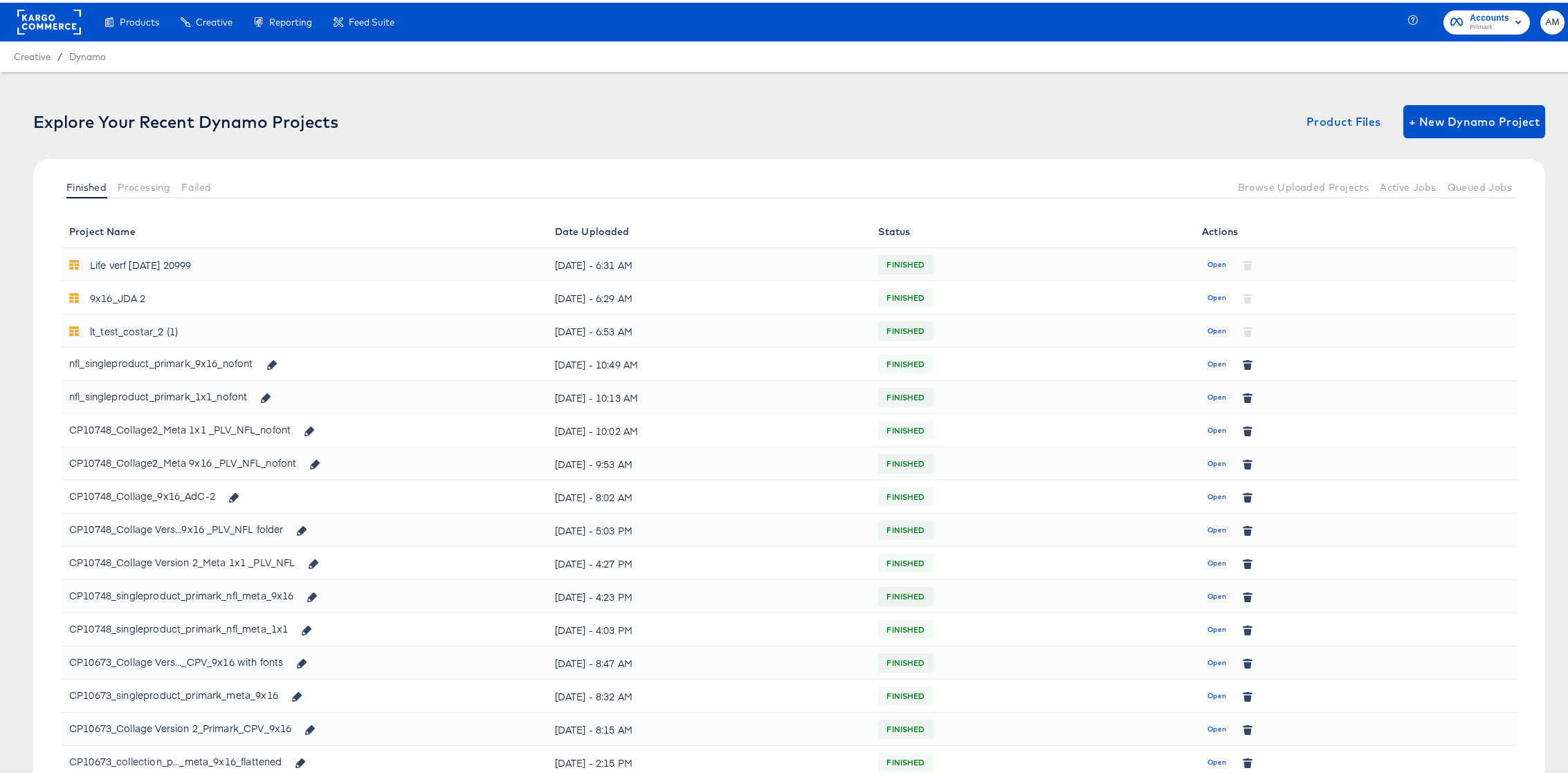
click at [67, 22] on rect at bounding box center [49, 20] width 63 height 25
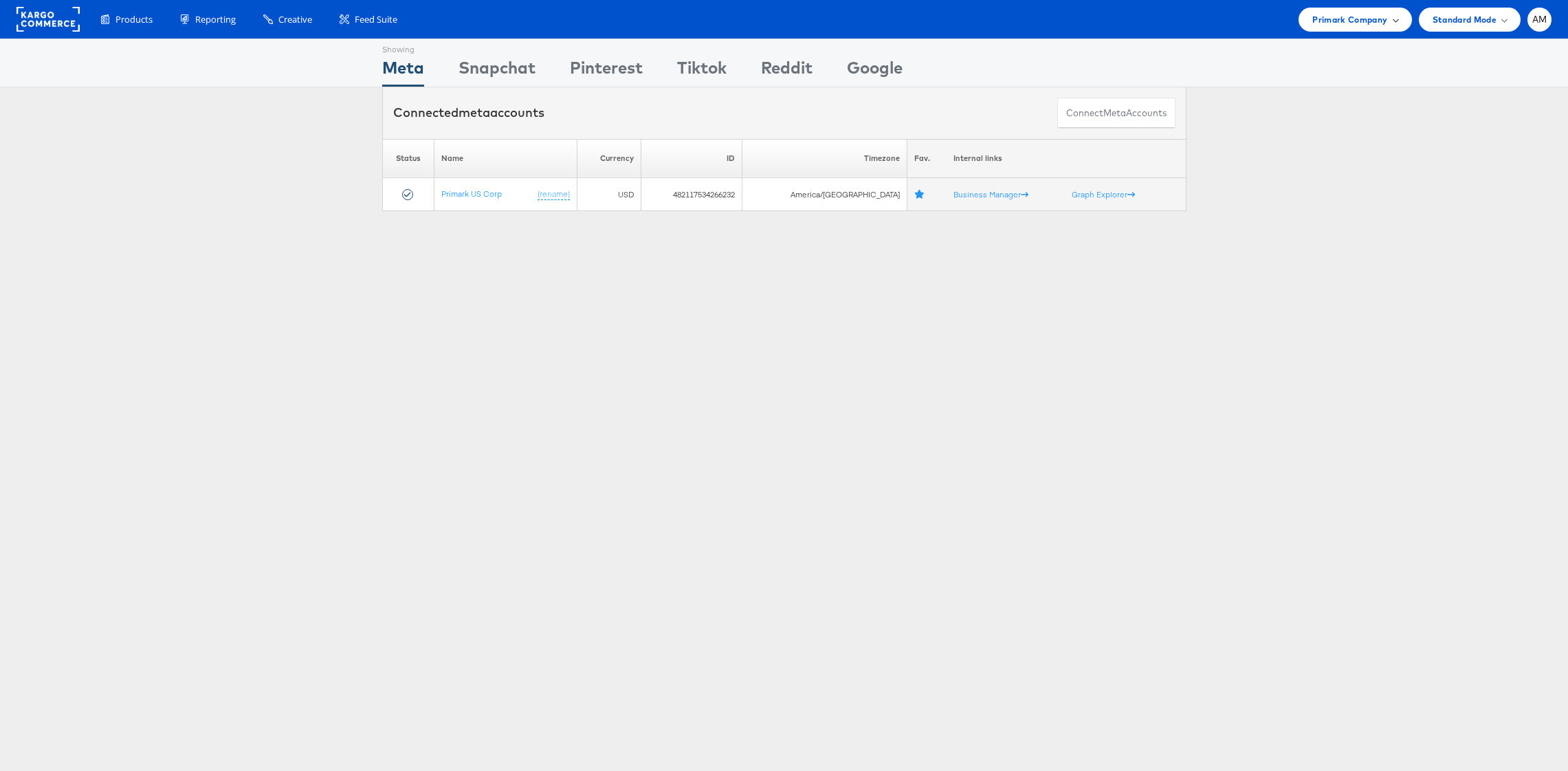
click at [1361, 13] on div "Primark Company" at bounding box center [1355, 19] width 113 height 24
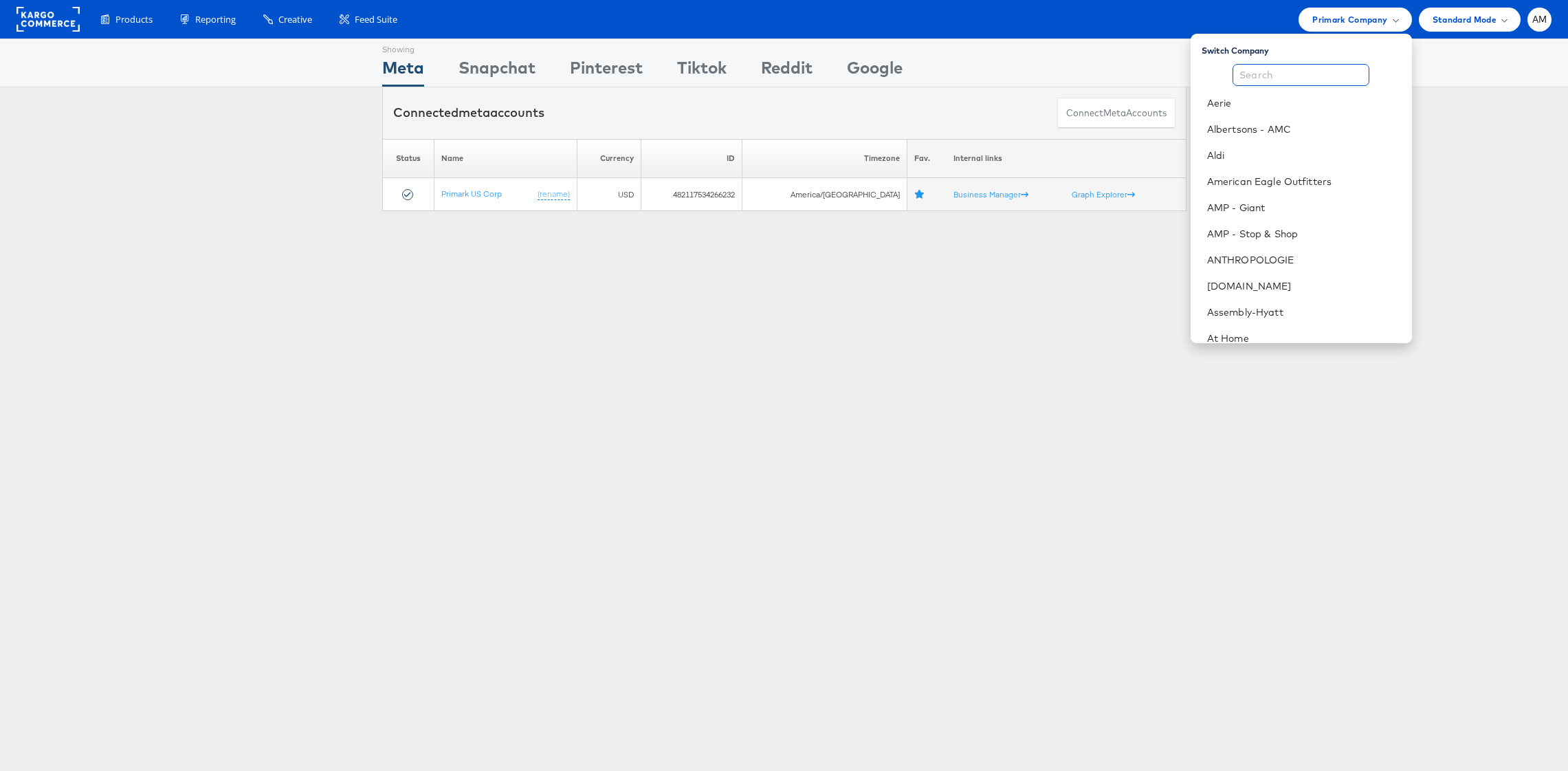
click at [1290, 67] on input "text" at bounding box center [1301, 75] width 137 height 22
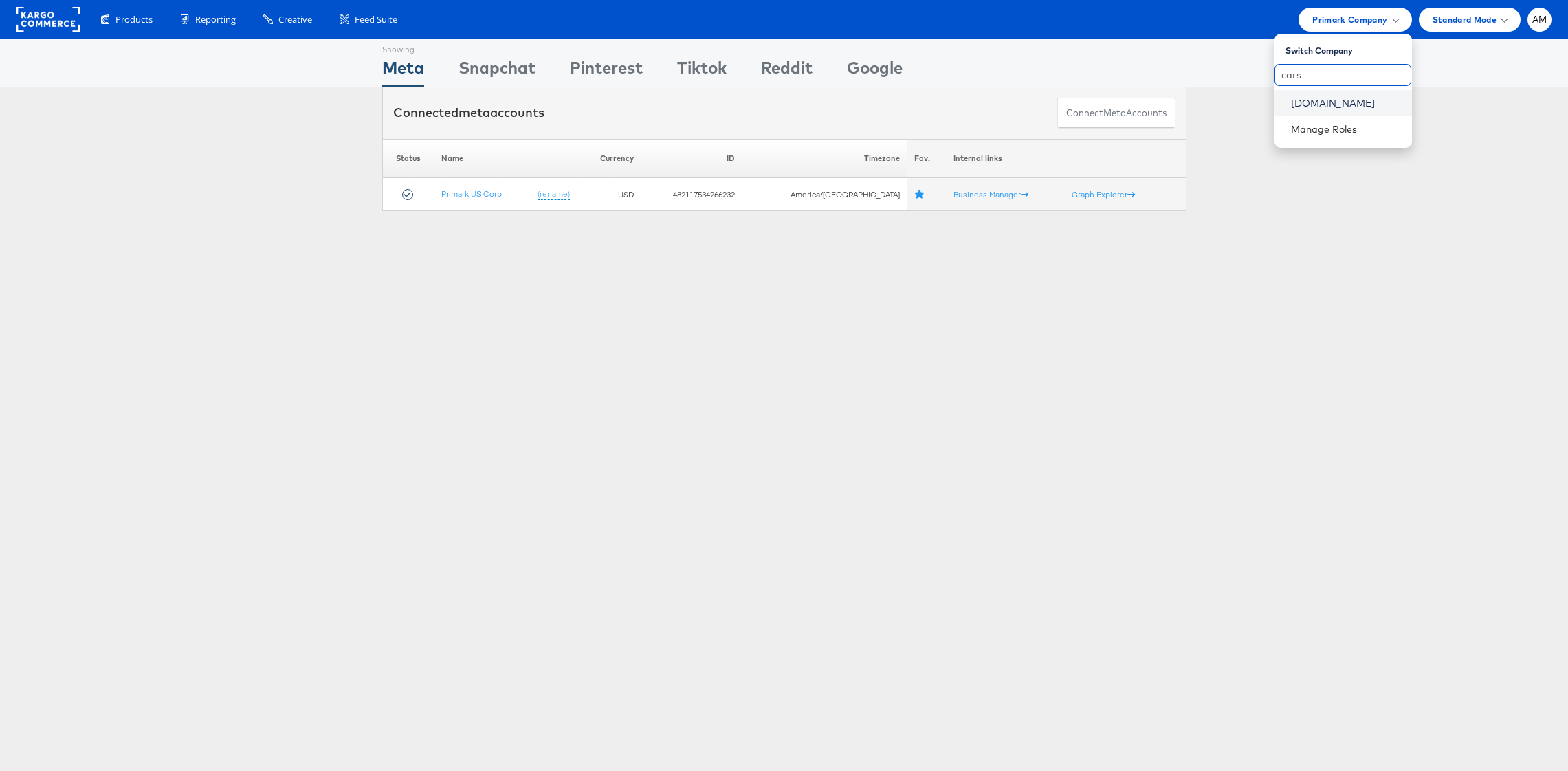
type input "cars"
click at [1298, 102] on link "Cars.com" at bounding box center [1346, 102] width 110 height 13
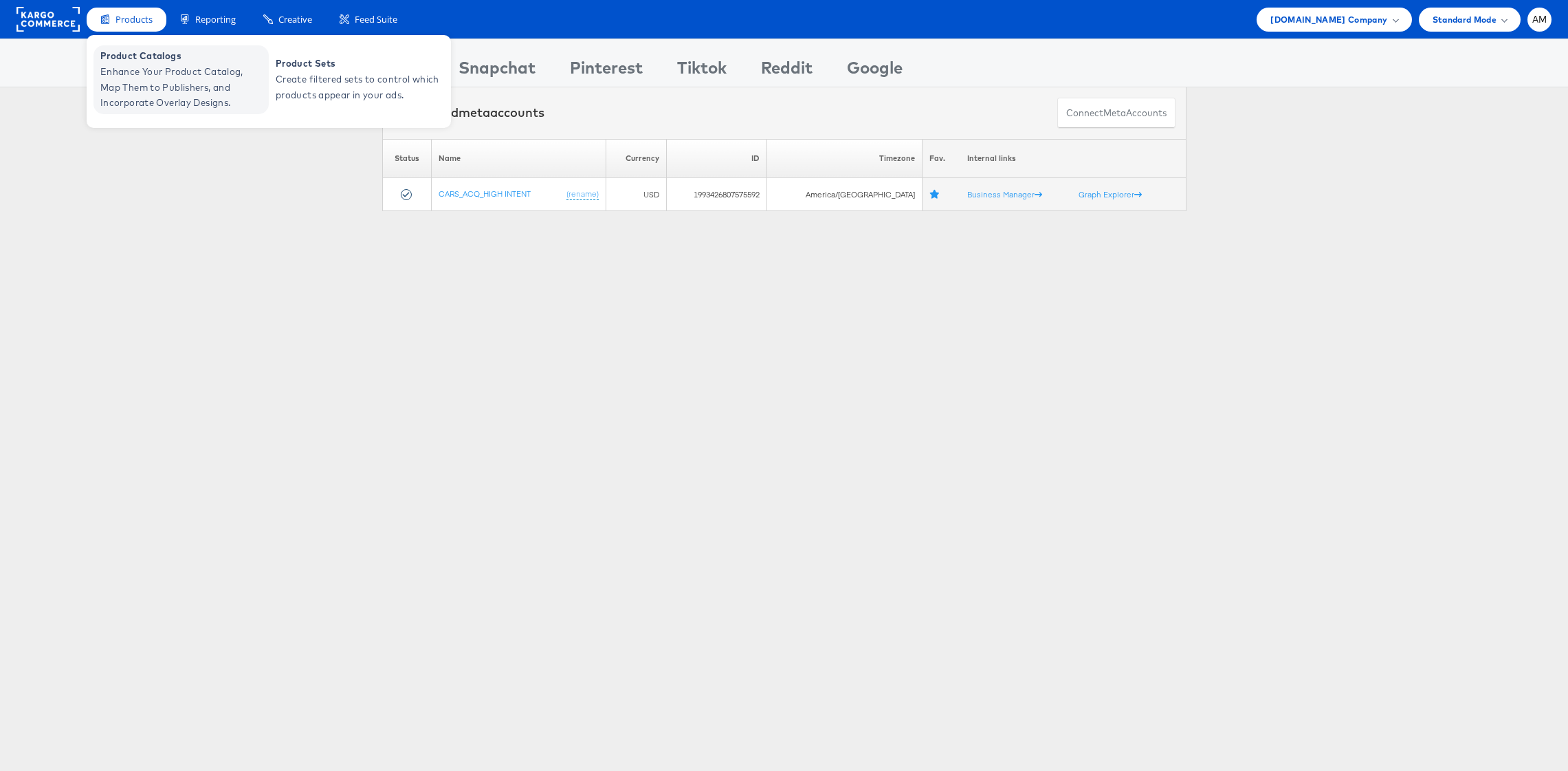
click at [162, 84] on span "Enhance Your Product Catalog, Map Them to Publishers, and Incorporate Overlay D…" at bounding box center [183, 87] width 165 height 47
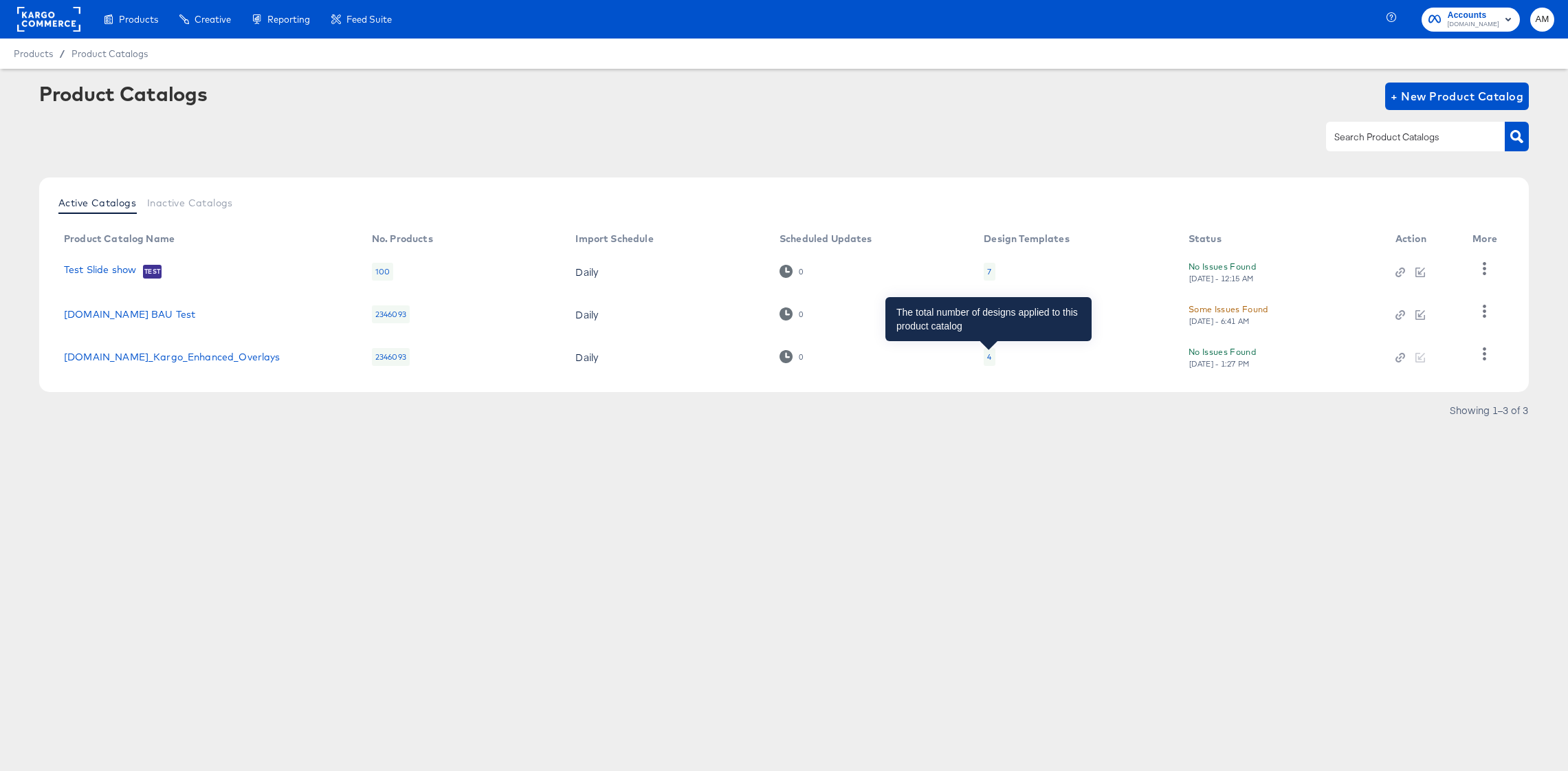
click at [987, 359] on div "4" at bounding box center [989, 357] width 4 height 11
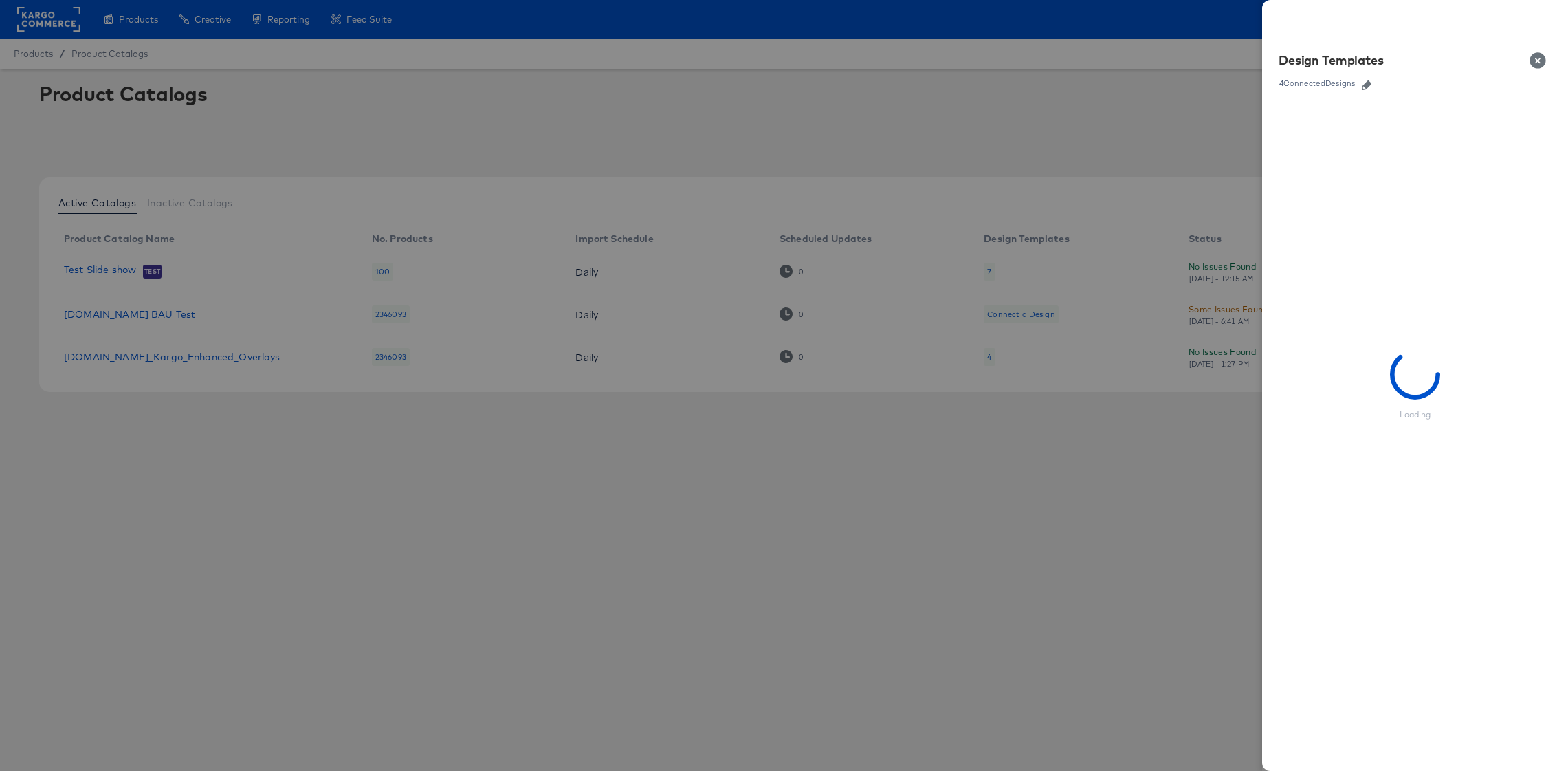
click at [1369, 87] on icon "button" at bounding box center [1367, 85] width 10 height 10
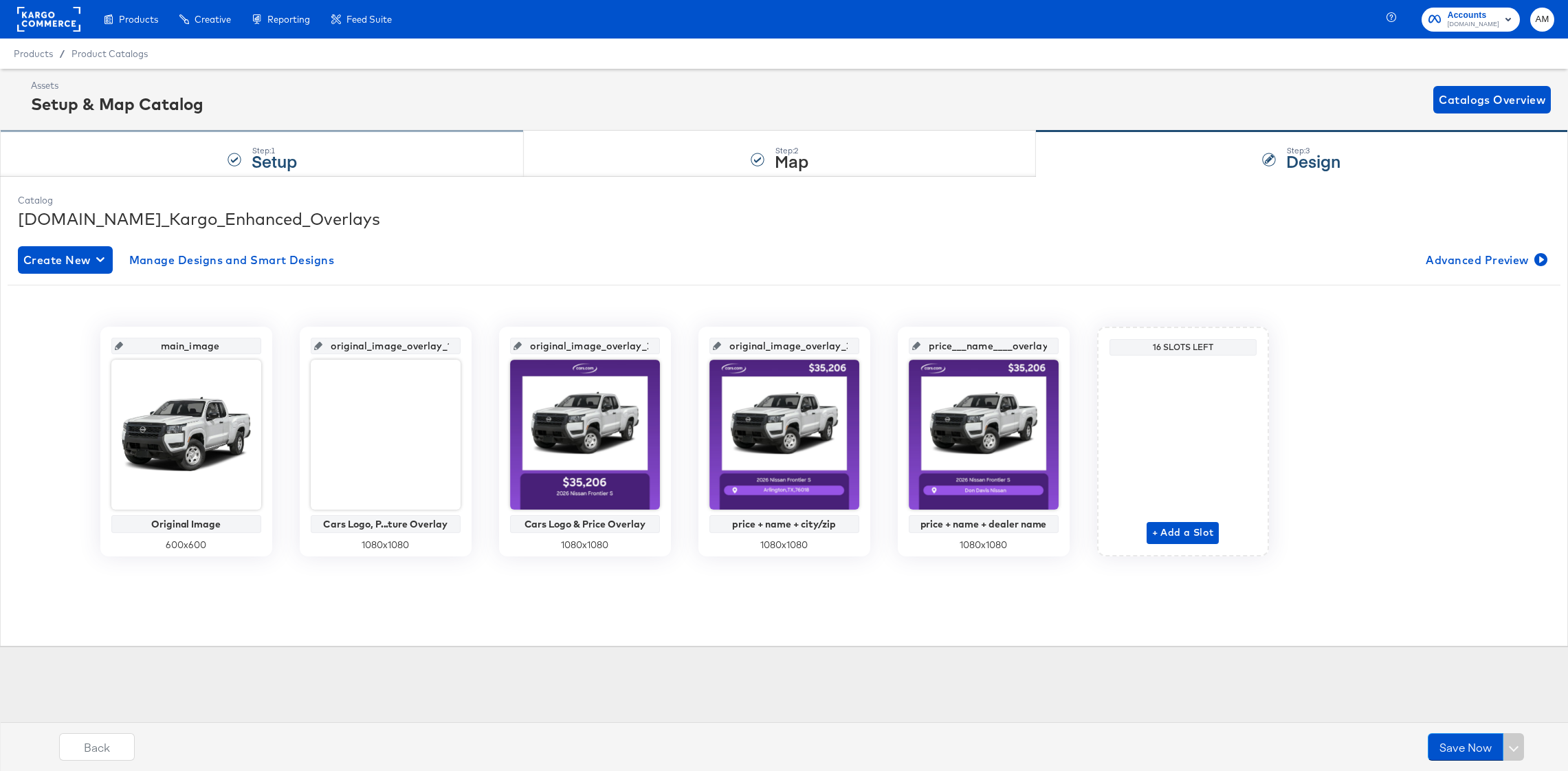
click at [258, 160] on strong "Setup" at bounding box center [274, 160] width 46 height 22
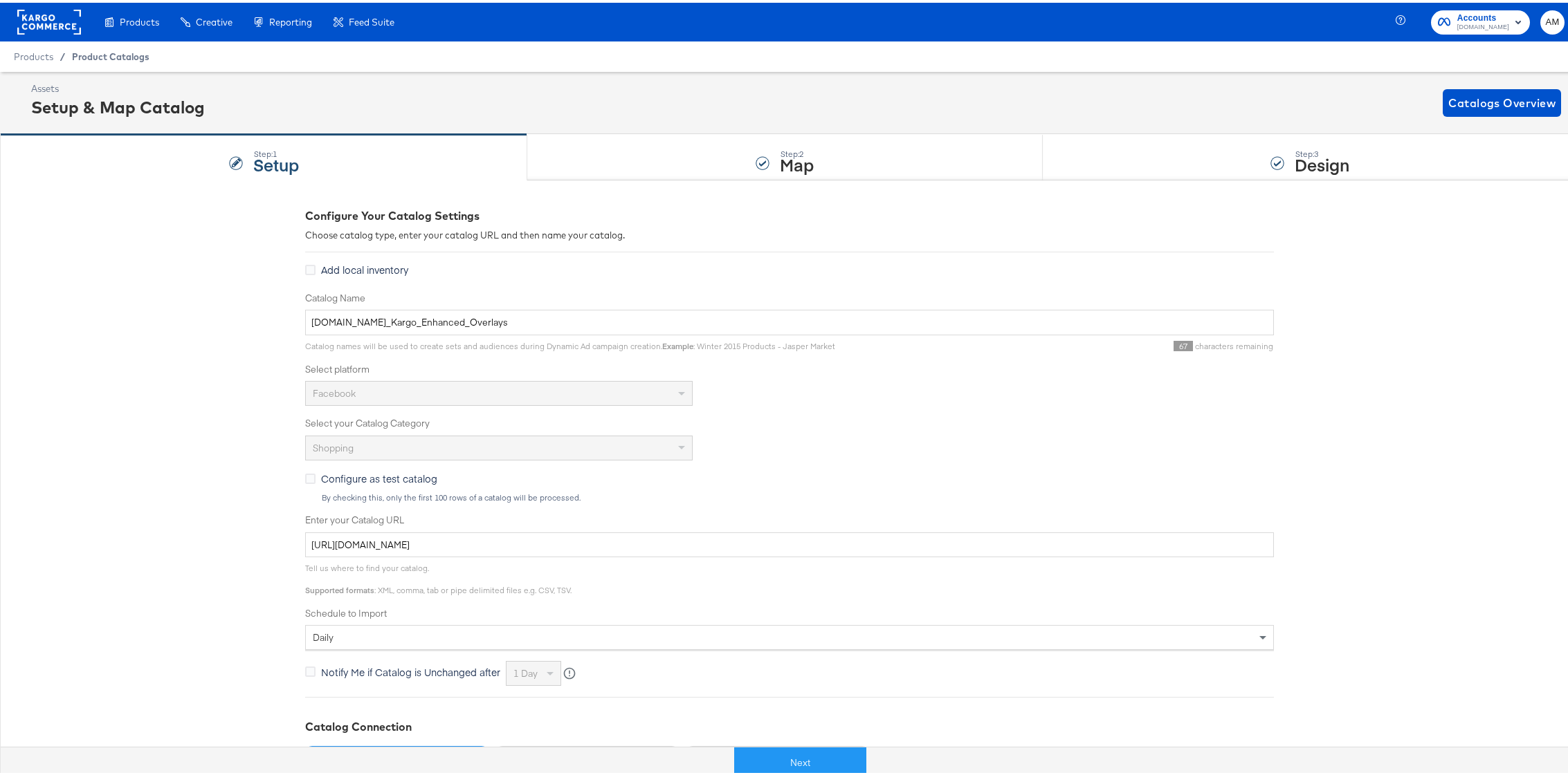
click at [117, 51] on span "Product Catalogs" at bounding box center [111, 54] width 78 height 11
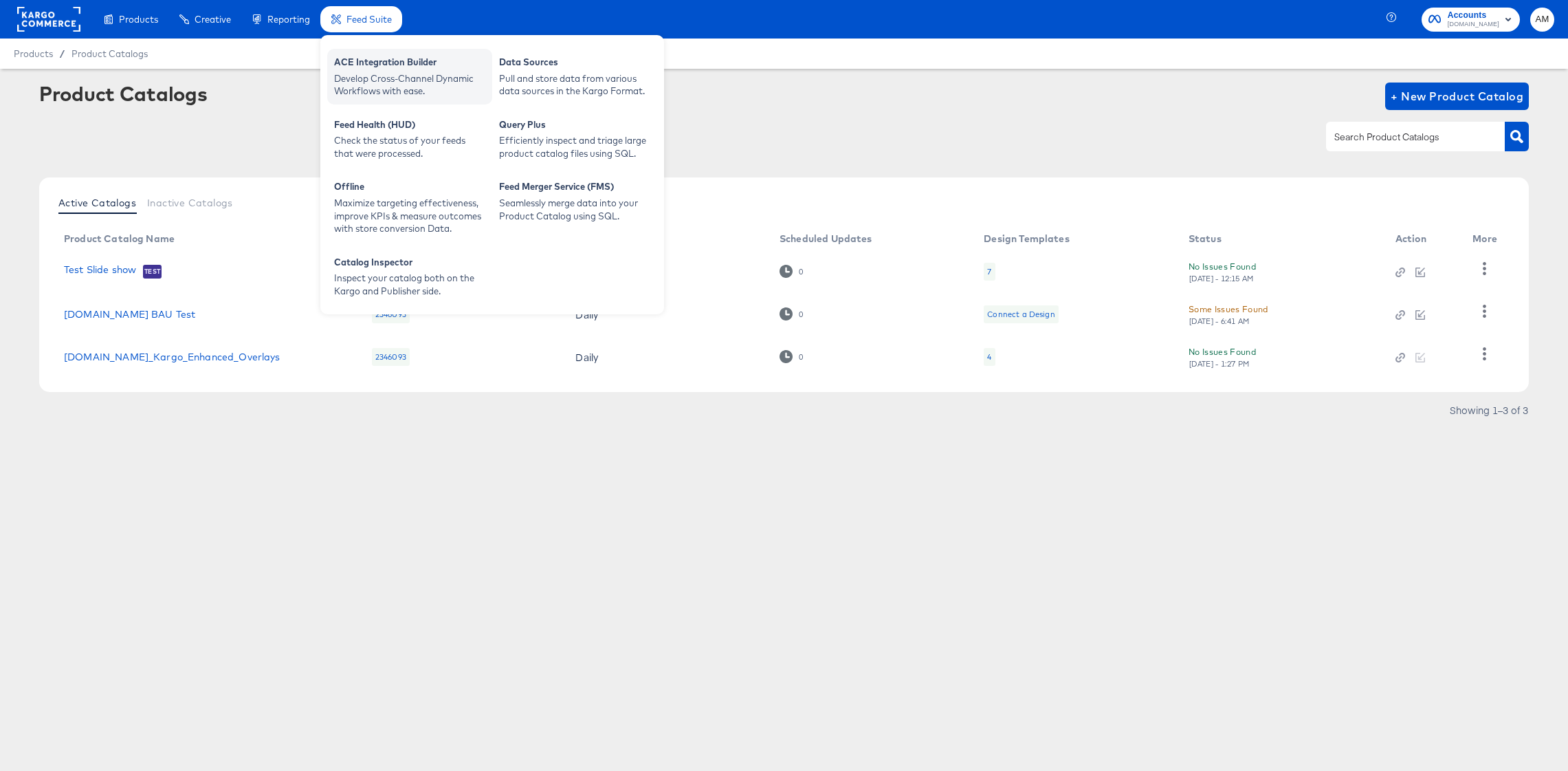
click at [371, 76] on div "Develop Cross-Channel Dynamic Workflows with ease." at bounding box center [410, 84] width 151 height 25
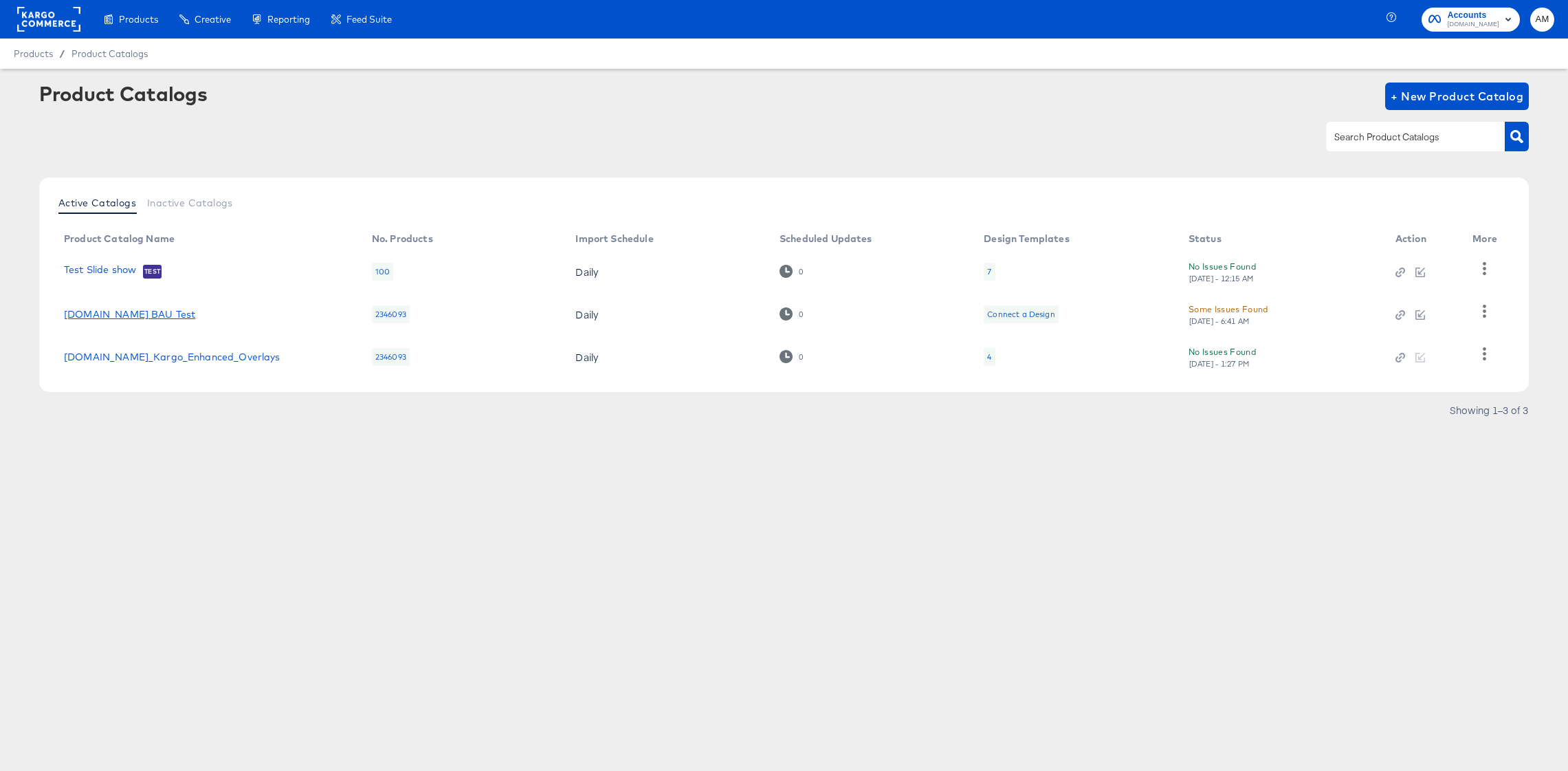
click at [138, 314] on link "Cars.com BAU Test" at bounding box center [129, 315] width 131 height 11
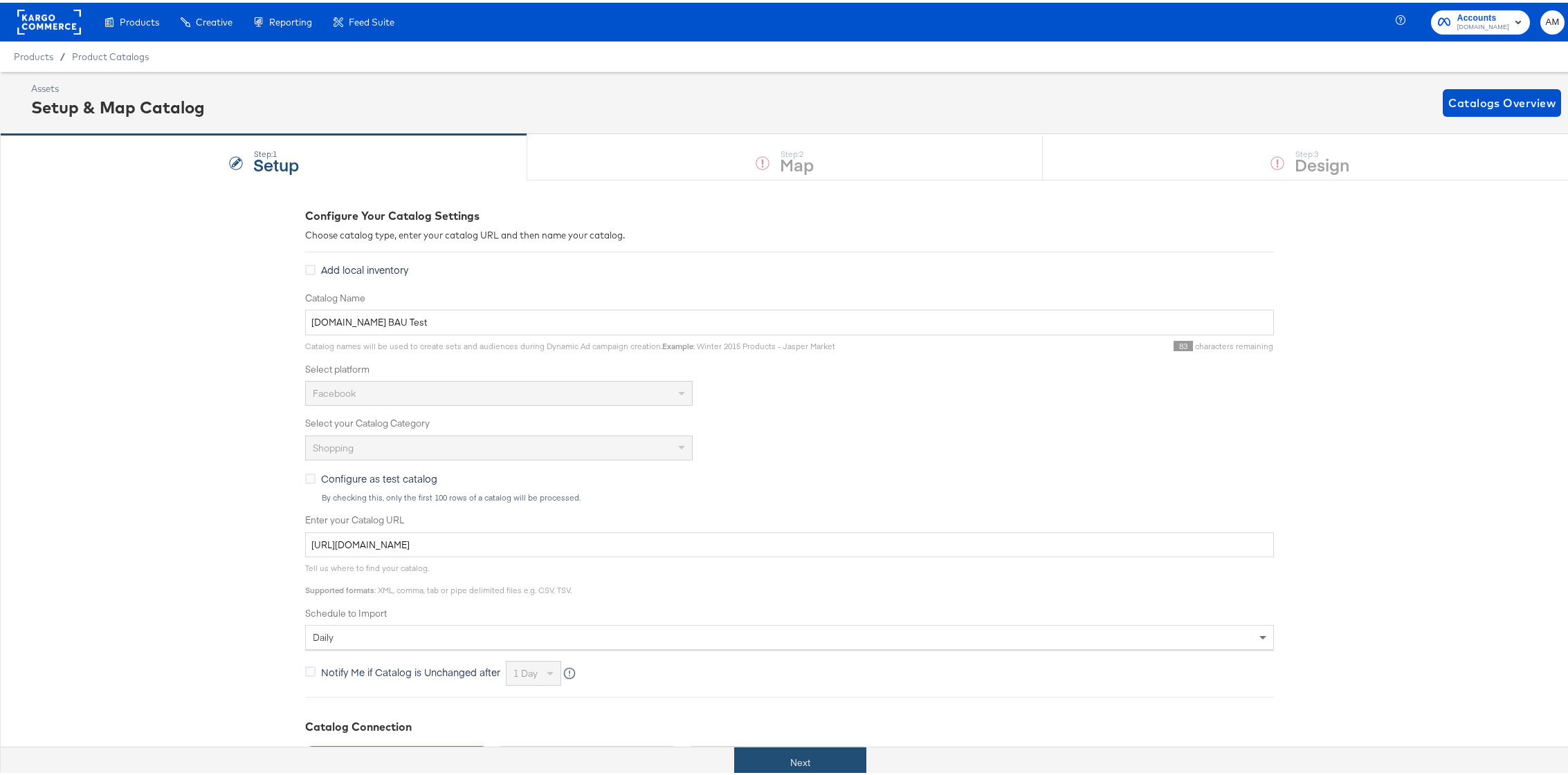
click at [823, 757] on button "Next" at bounding box center [800, 761] width 132 height 31
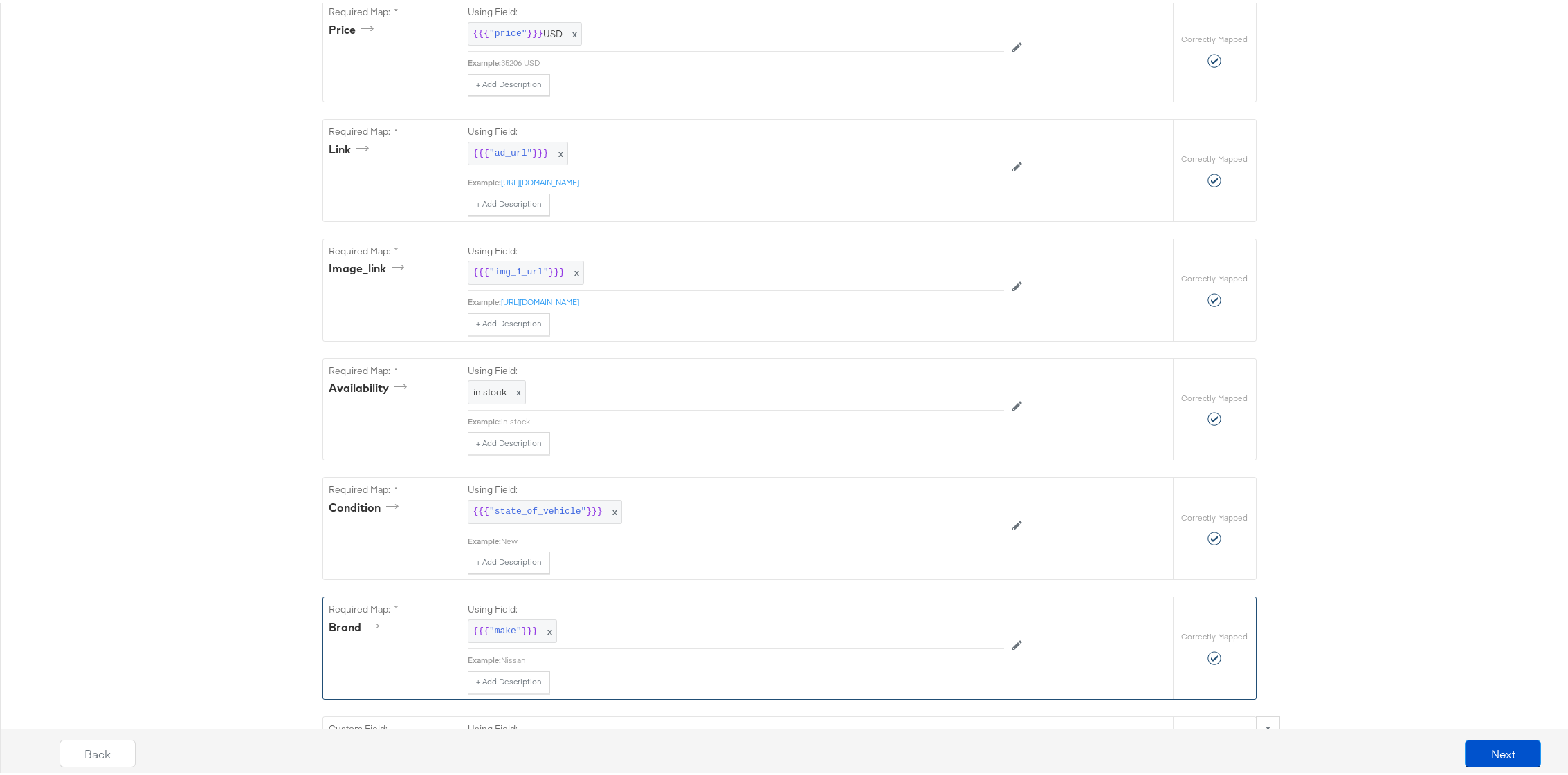
scroll to position [686, 0]
click at [478, 392] on span "in stock" at bounding box center [497, 386] width 47 height 14
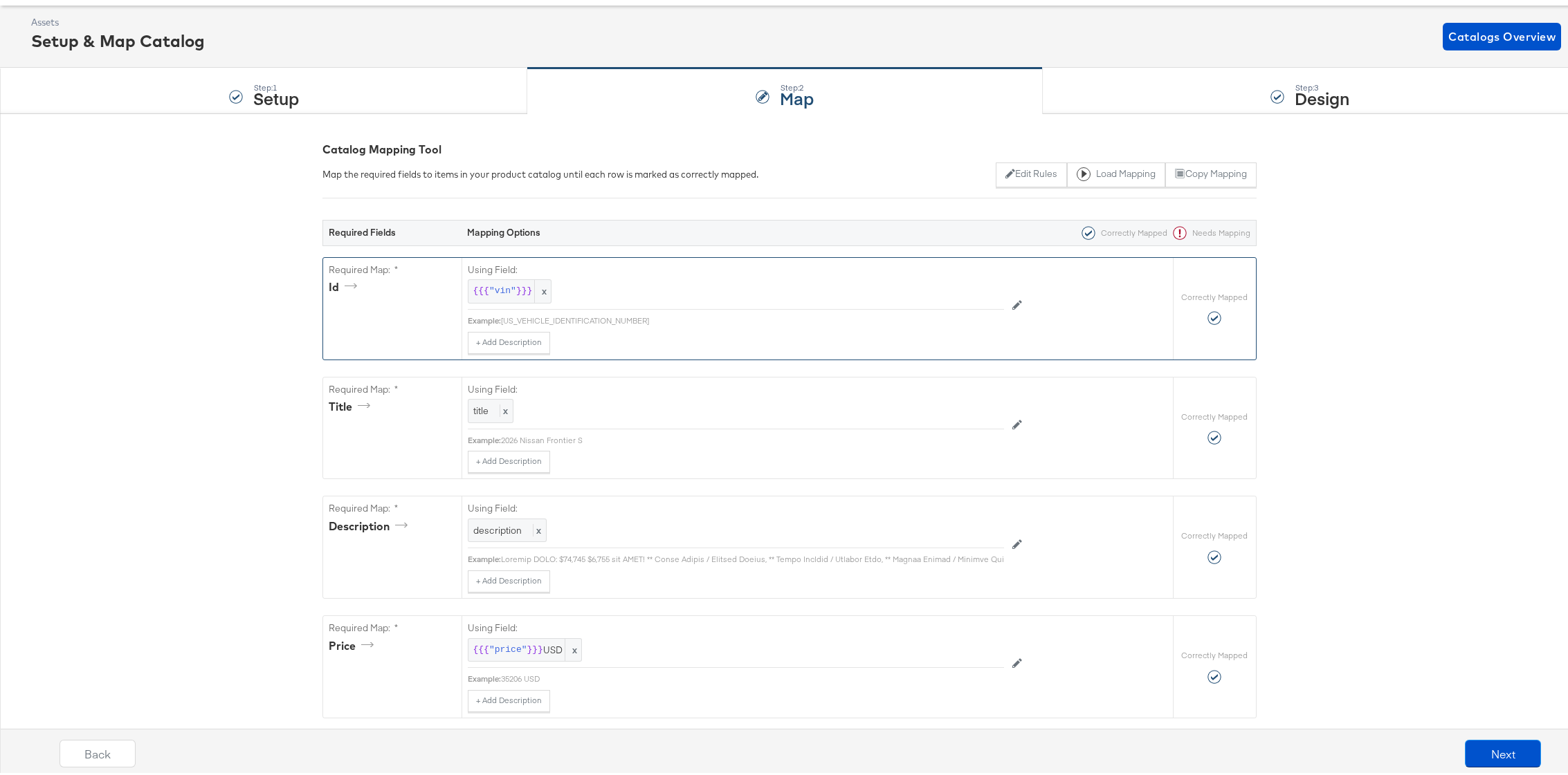
scroll to position [0, 0]
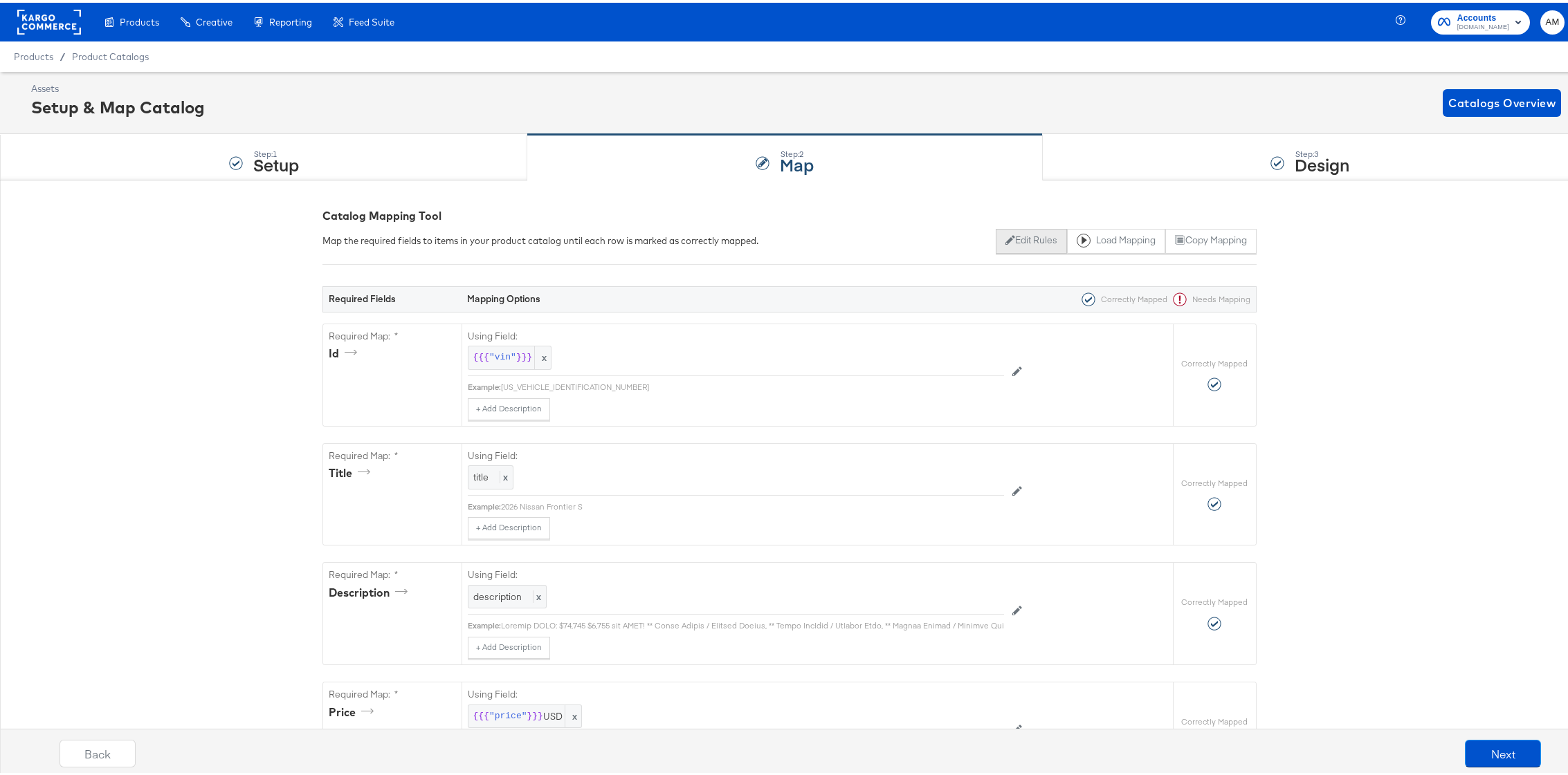
click at [1005, 238] on button "Edit Rules" at bounding box center [1031, 238] width 71 height 25
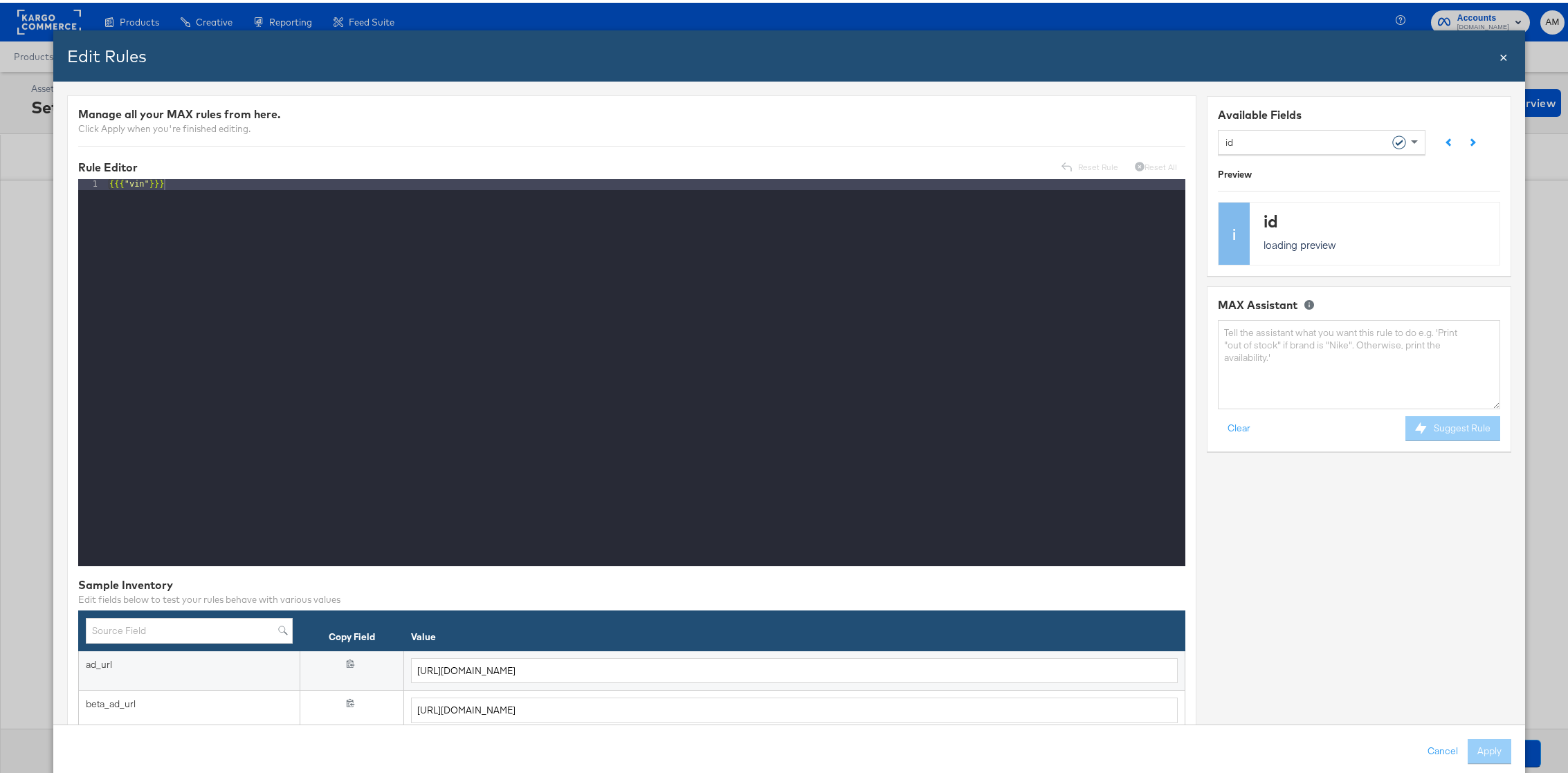
click at [1230, 146] on div "id" at bounding box center [1316, 139] width 182 height 23
type input "av"
drag, startPoint x: 42, startPoint y: 180, endPoint x: 34, endPoint y: 177, distance: 8.5
click at [34, 179] on div "Edit Rules Close × Manage all your MAX rules from here. Click Apply when you're…" at bounding box center [789, 388] width 1578 height 775
drag, startPoint x: 1233, startPoint y: 331, endPoint x: 1224, endPoint y: 331, distance: 9.0
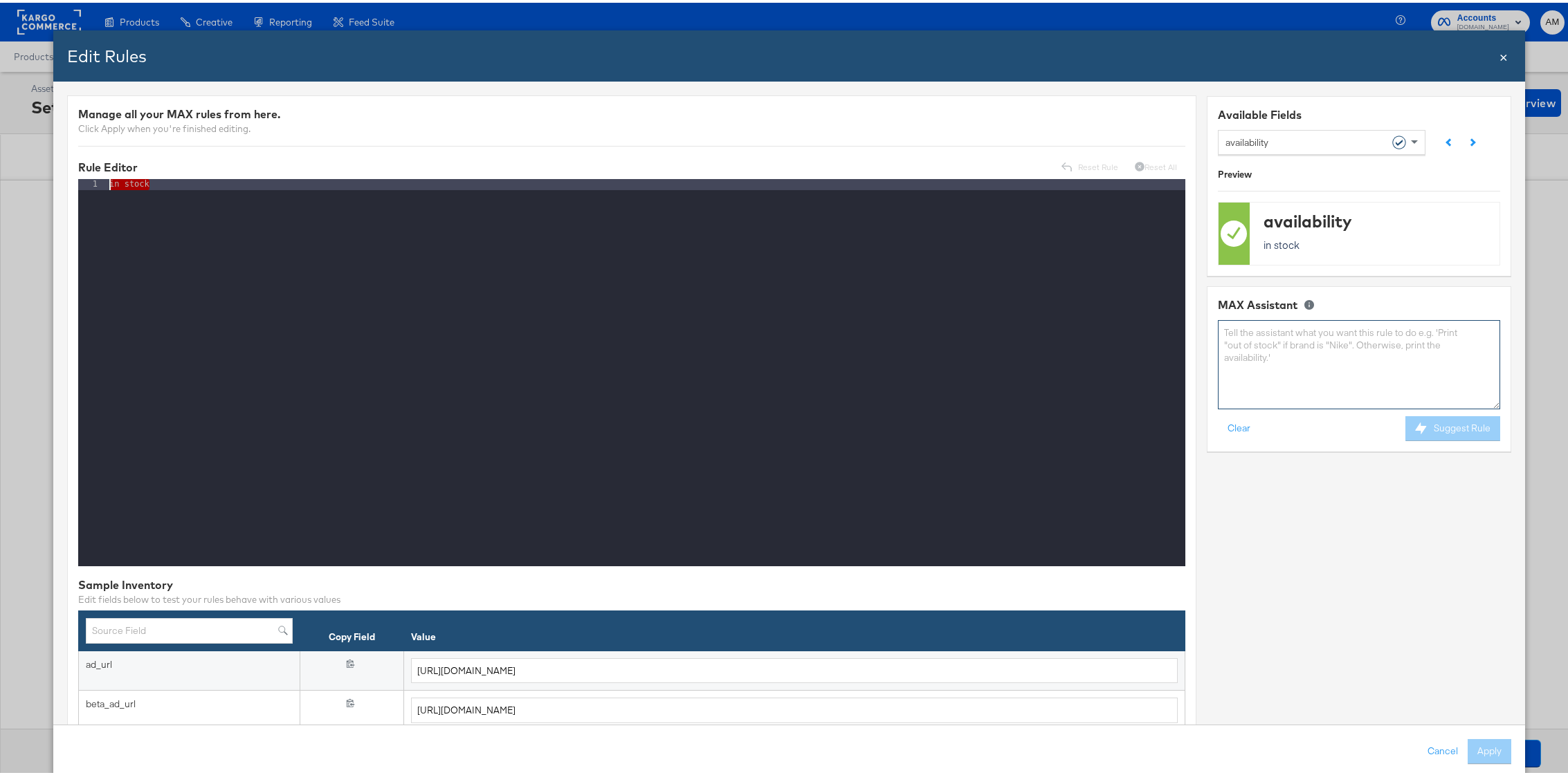
click at [1224, 331] on textarea at bounding box center [1359, 361] width 282 height 89
type textarea "if availability = 'Y' then 'in stock' else 'out of stock'"
click at [1439, 425] on button "Suggest Rule" at bounding box center [1452, 426] width 95 height 25
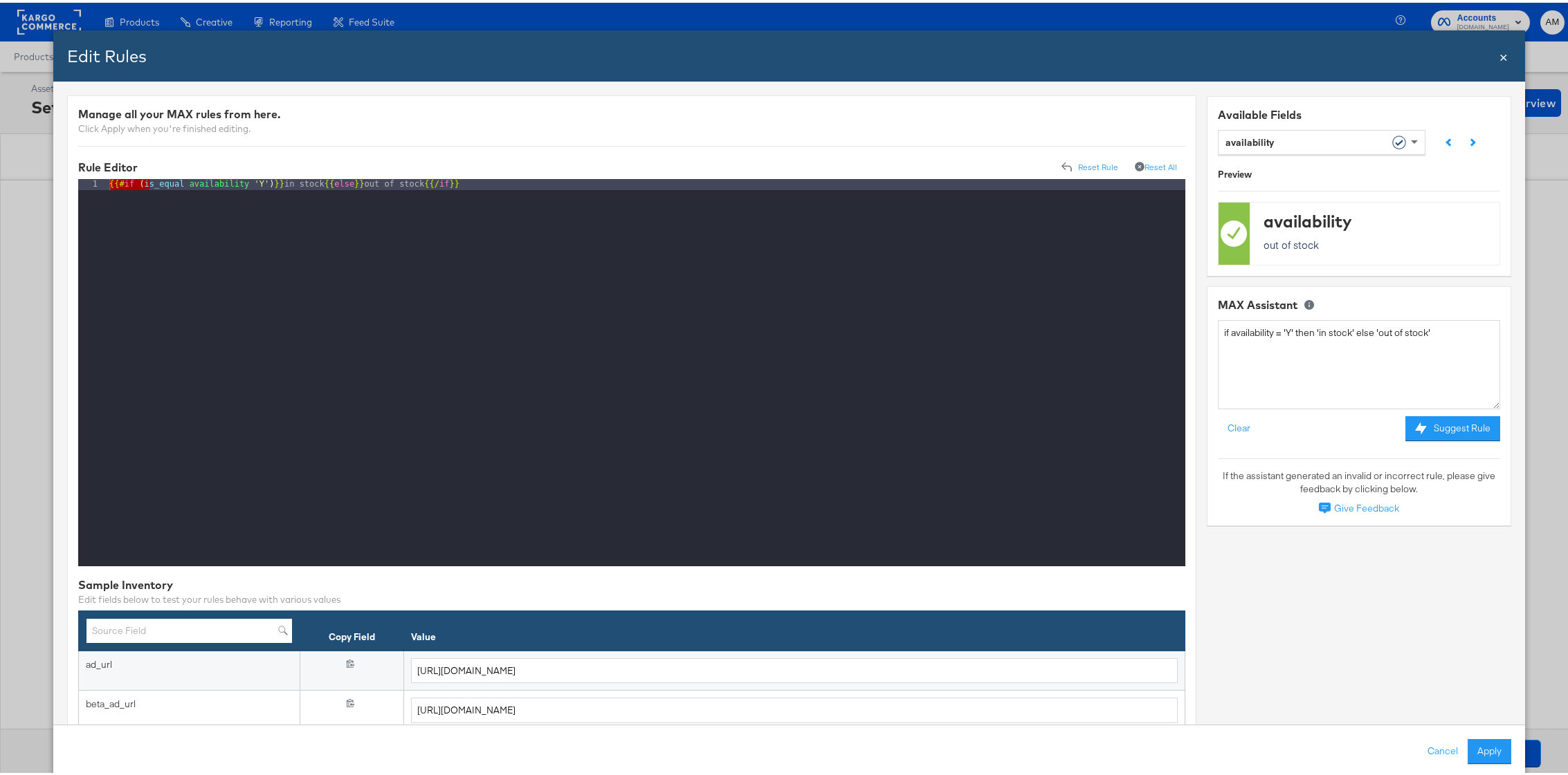
click at [164, 630] on input "text" at bounding box center [189, 628] width 207 height 25
type input "avail"
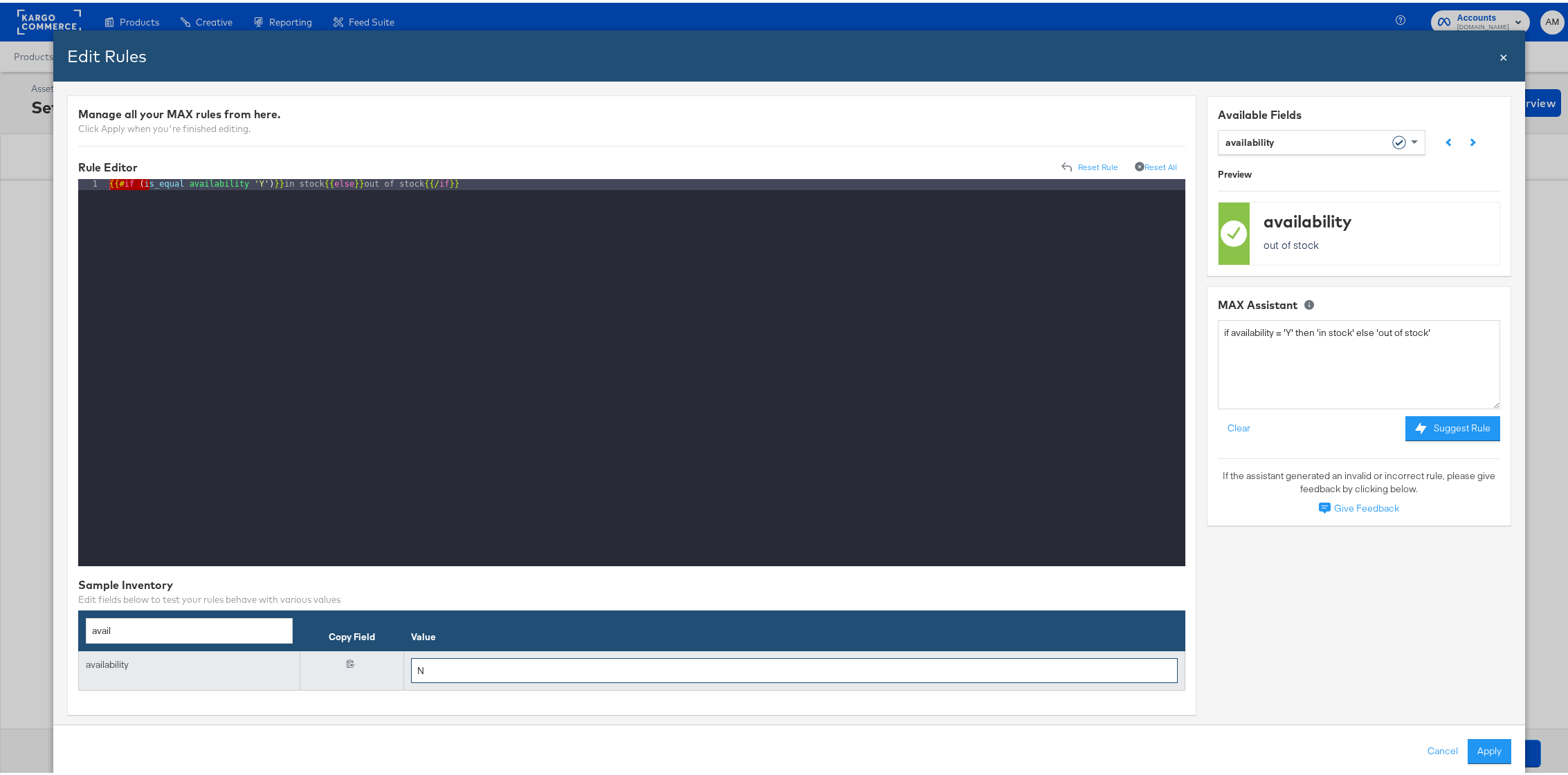
drag, startPoint x: 446, startPoint y: 666, endPoint x: 397, endPoint y: 664, distance: 49.0
click at [397, 664] on tr "availability {{{ availability }}} N" at bounding box center [632, 668] width 1106 height 40
type input "Y"
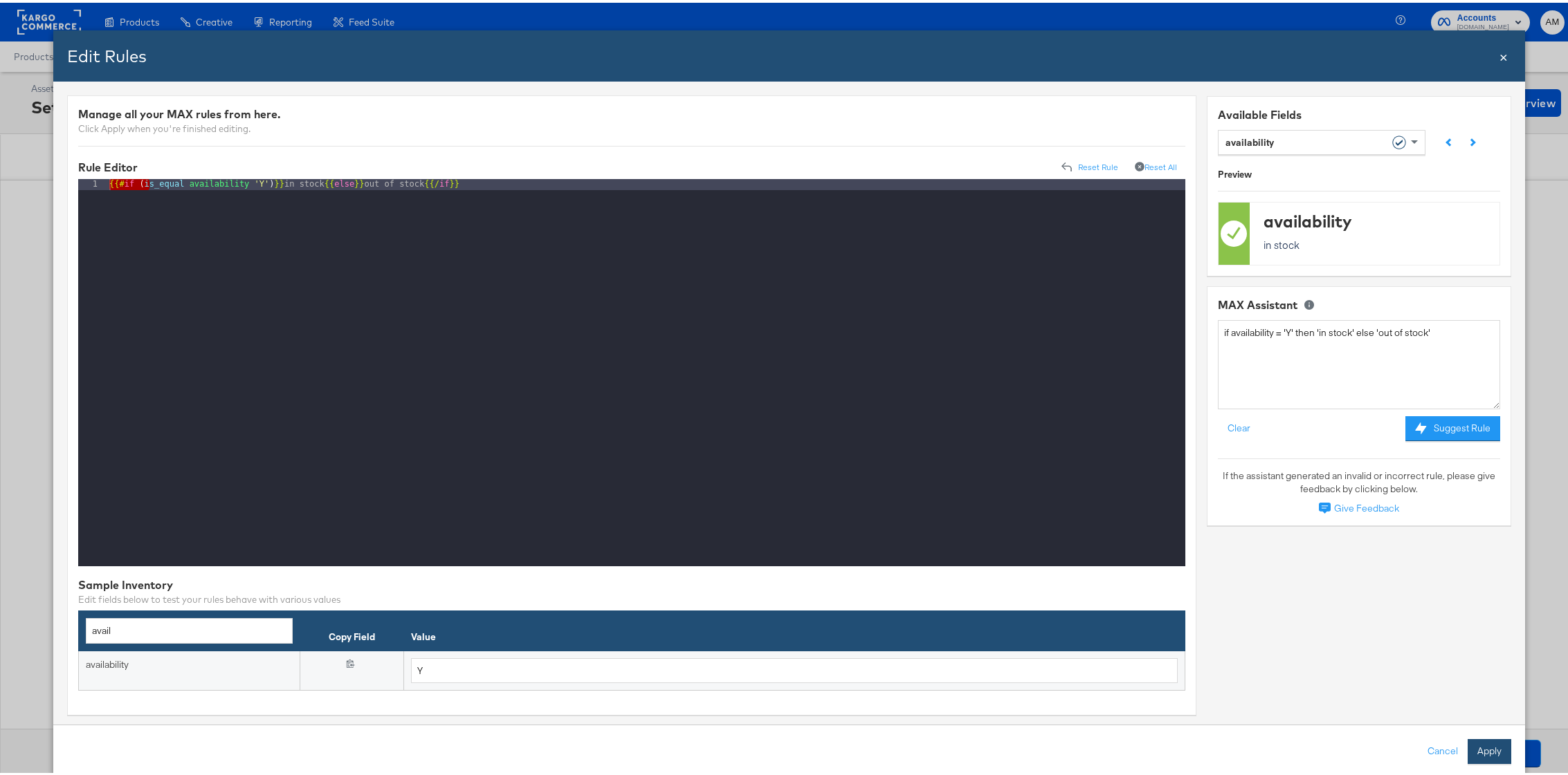
click at [1478, 749] on button "Apply" at bounding box center [1489, 749] width 43 height 25
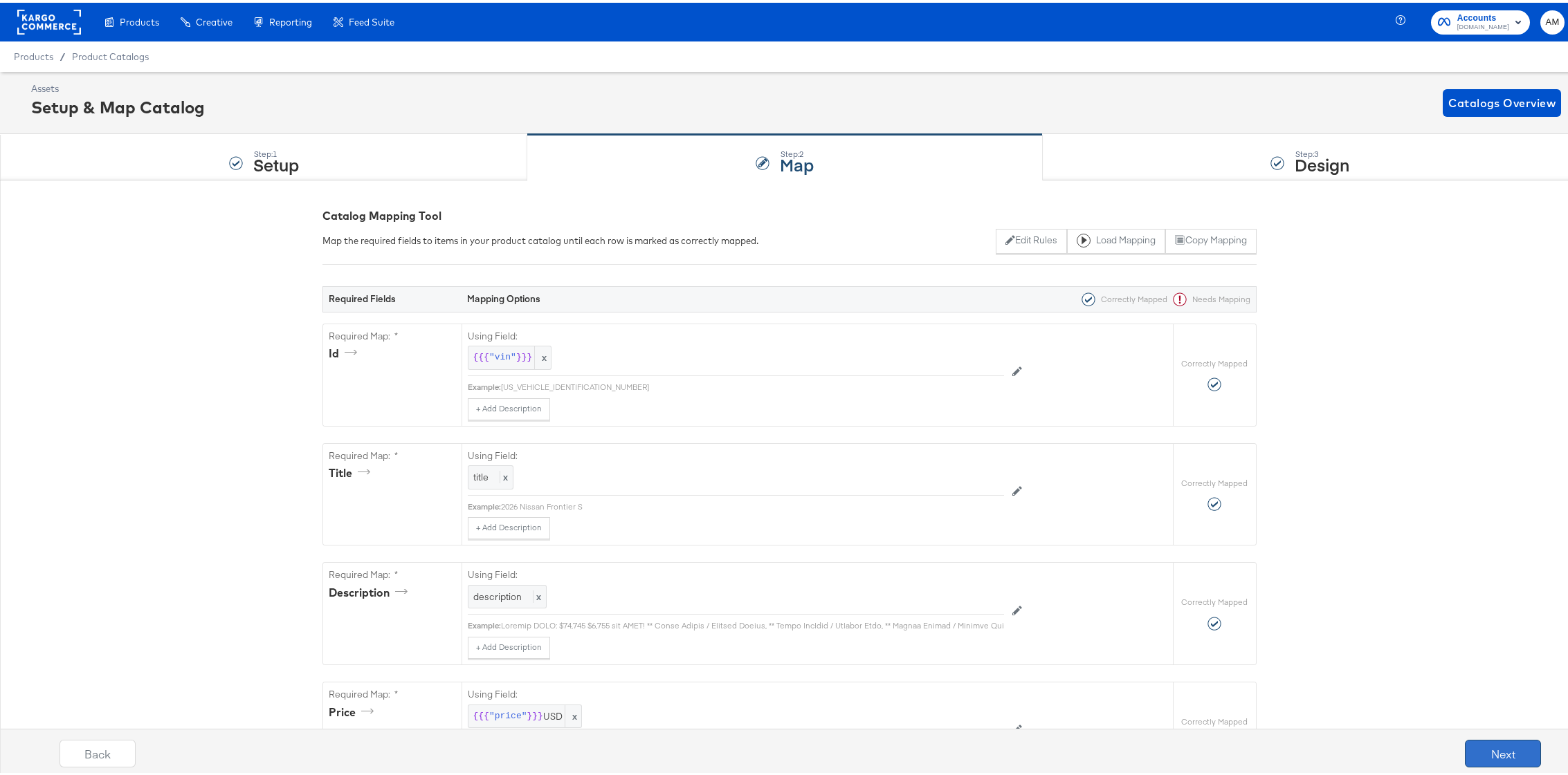
click at [1498, 753] on button "Next" at bounding box center [1503, 751] width 76 height 28
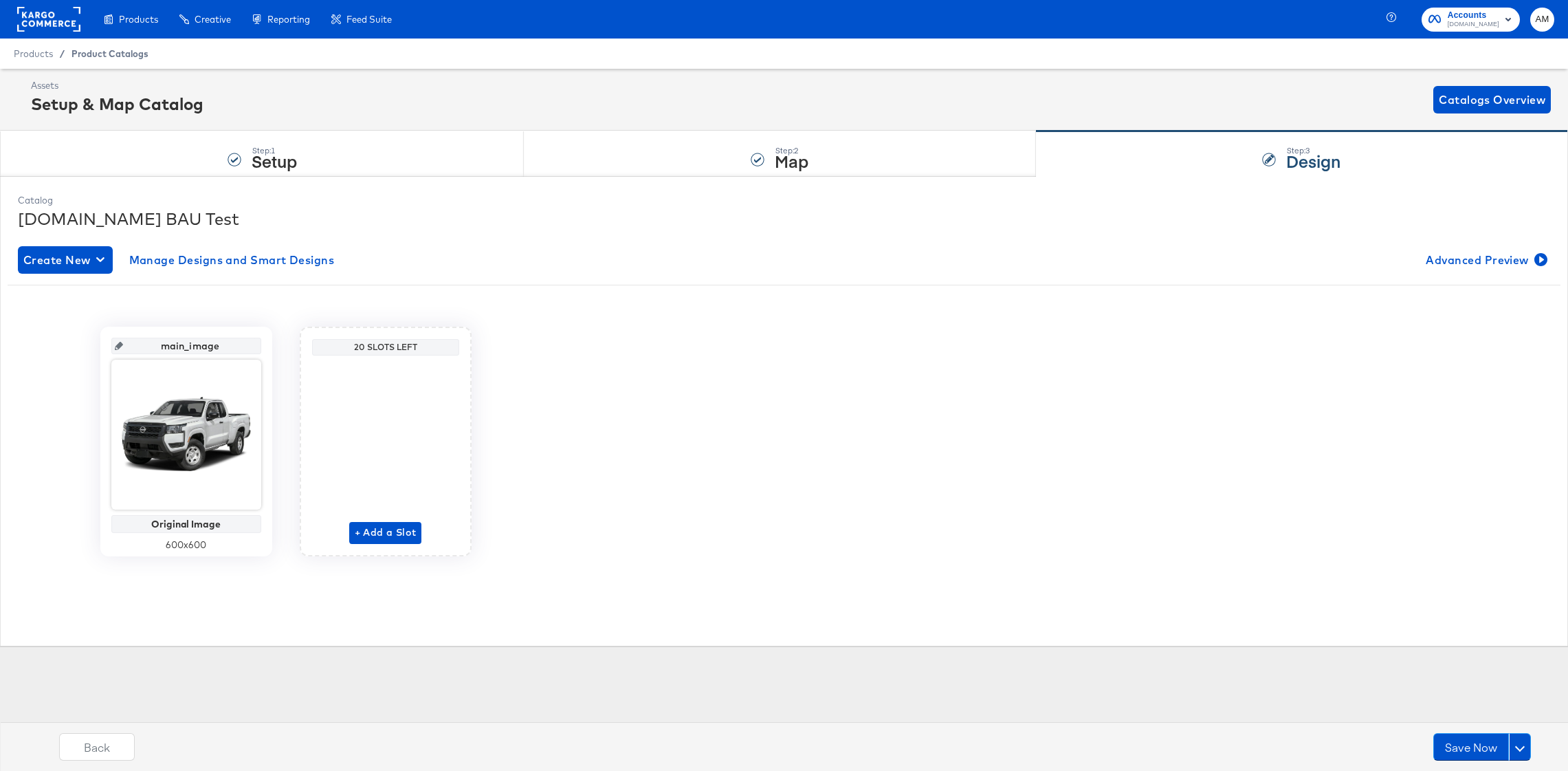
click at [101, 58] on span "Product Catalogs" at bounding box center [110, 54] width 77 height 11
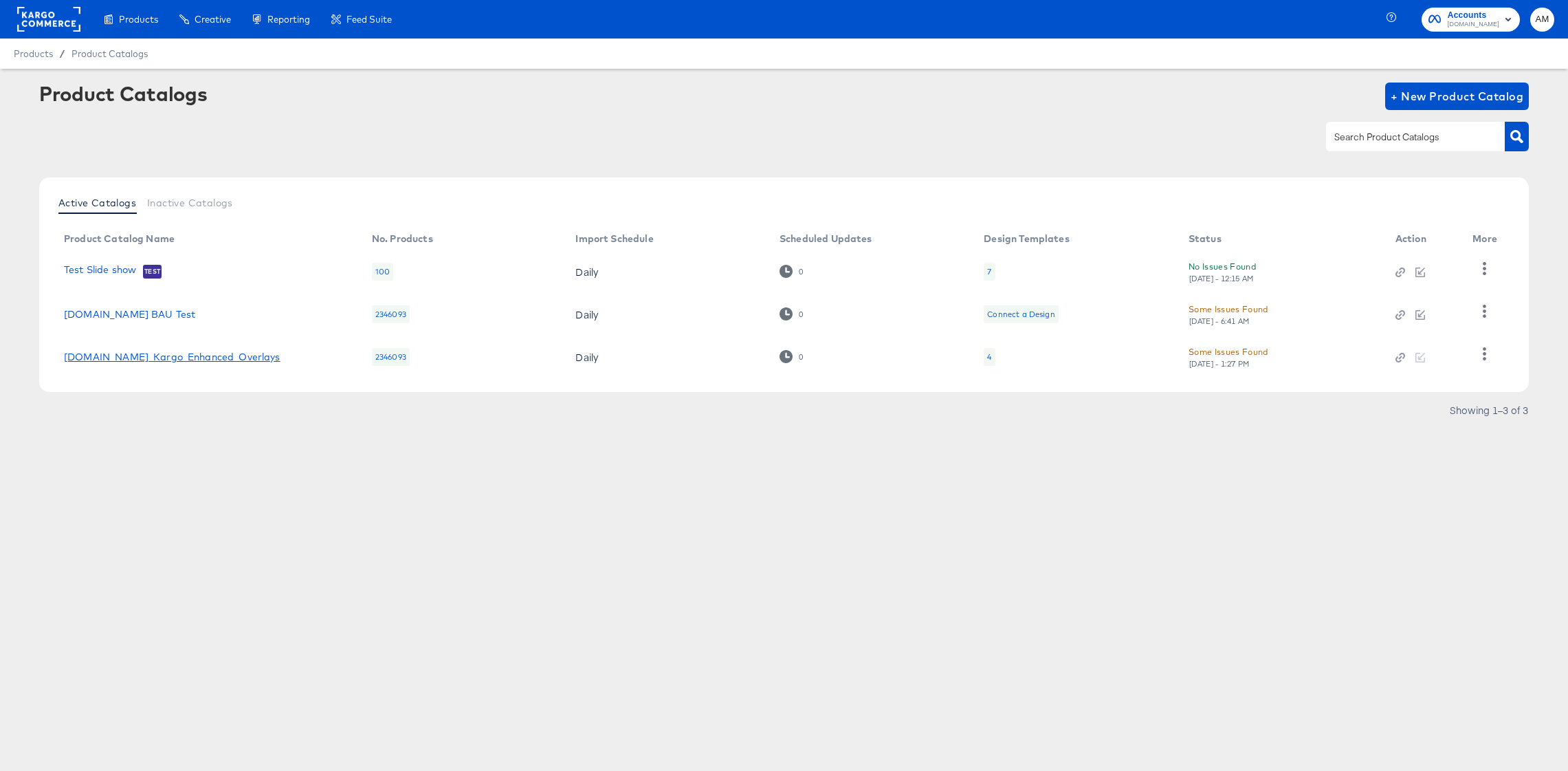
click at [126, 358] on link "[DOMAIN_NAME]_Kargo_Enhanced_Overlays" at bounding box center [172, 357] width 216 height 11
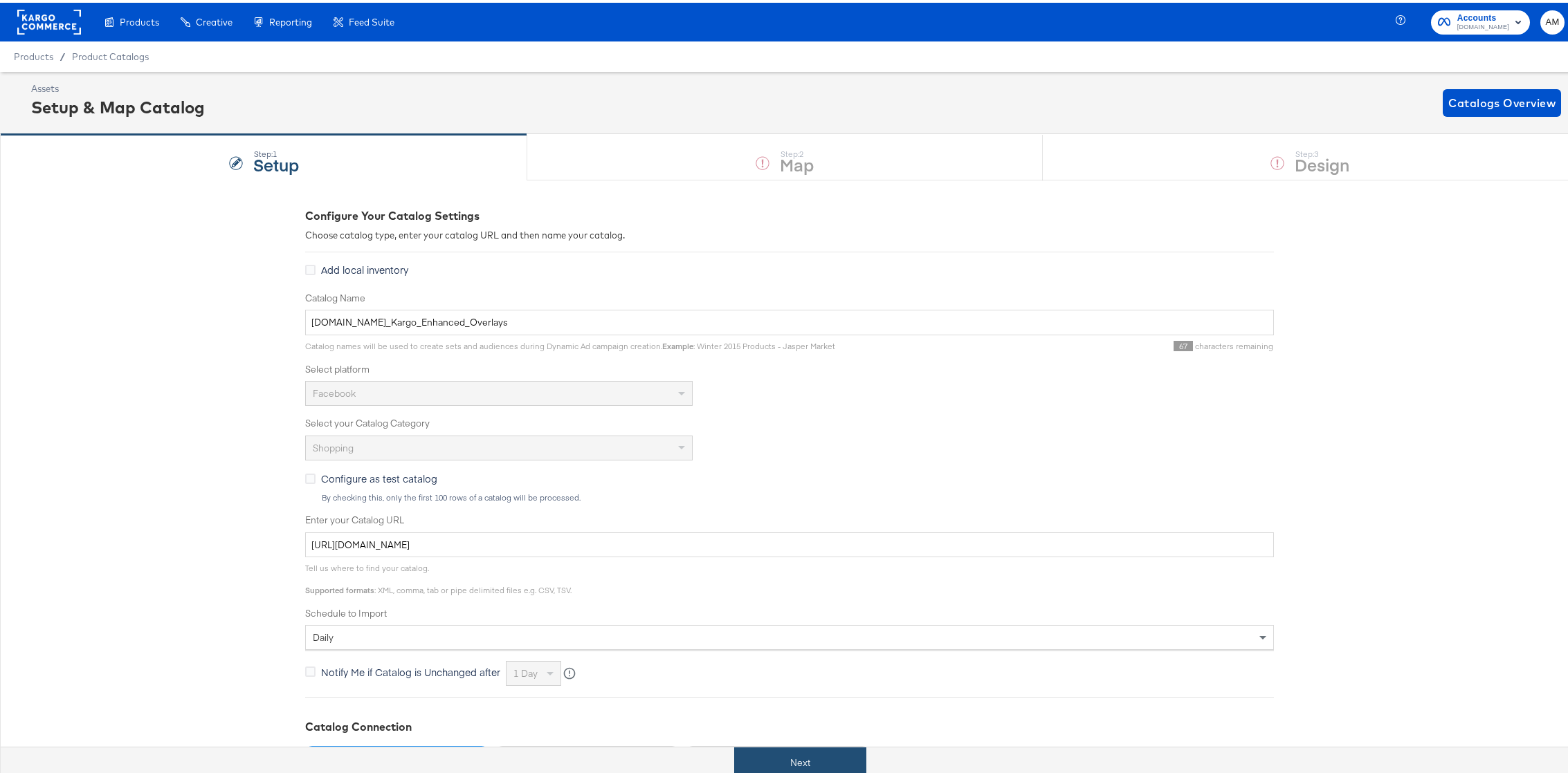
click at [776, 767] on button "Next" at bounding box center [800, 761] width 132 height 31
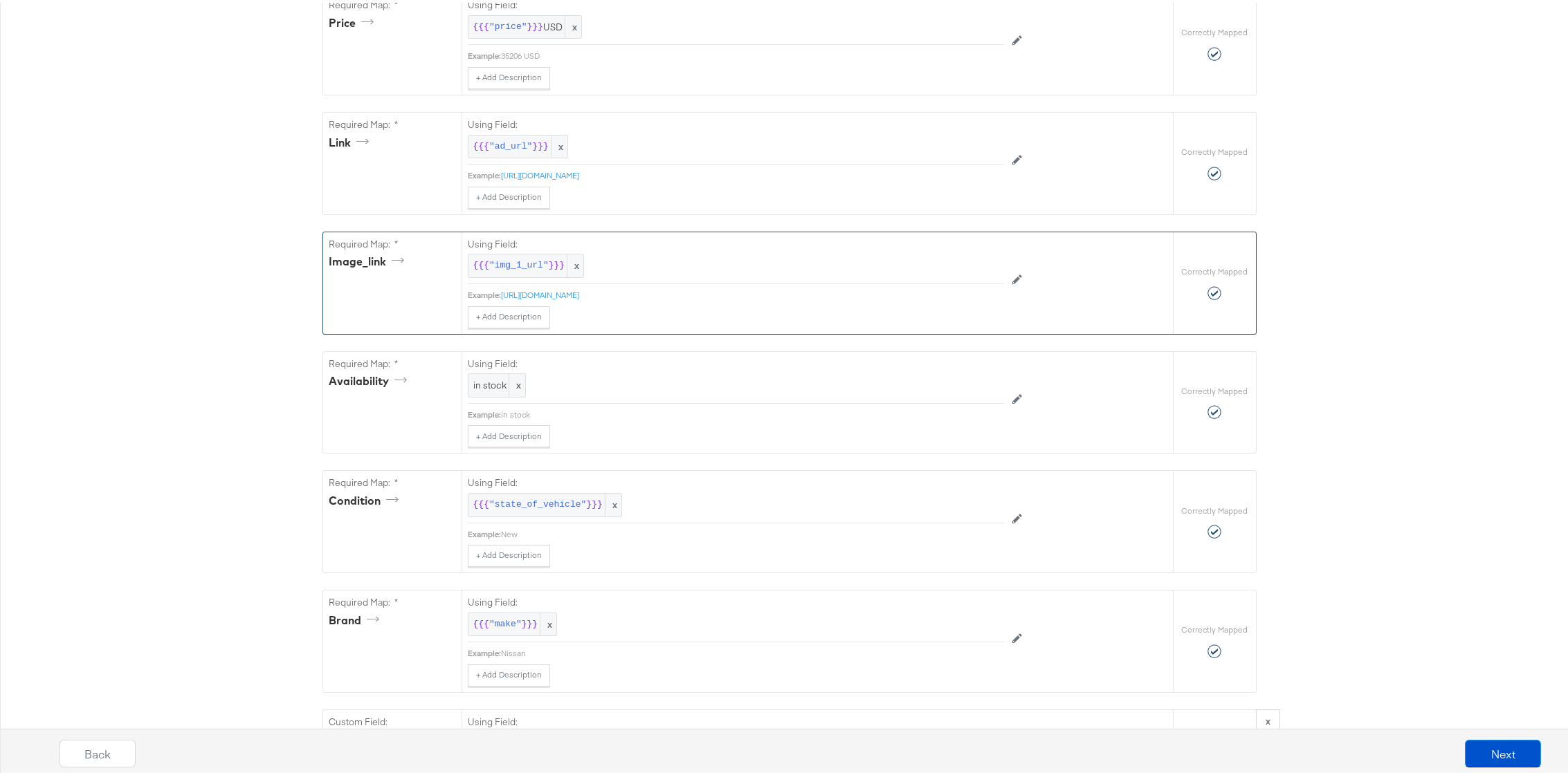
scroll to position [472, 0]
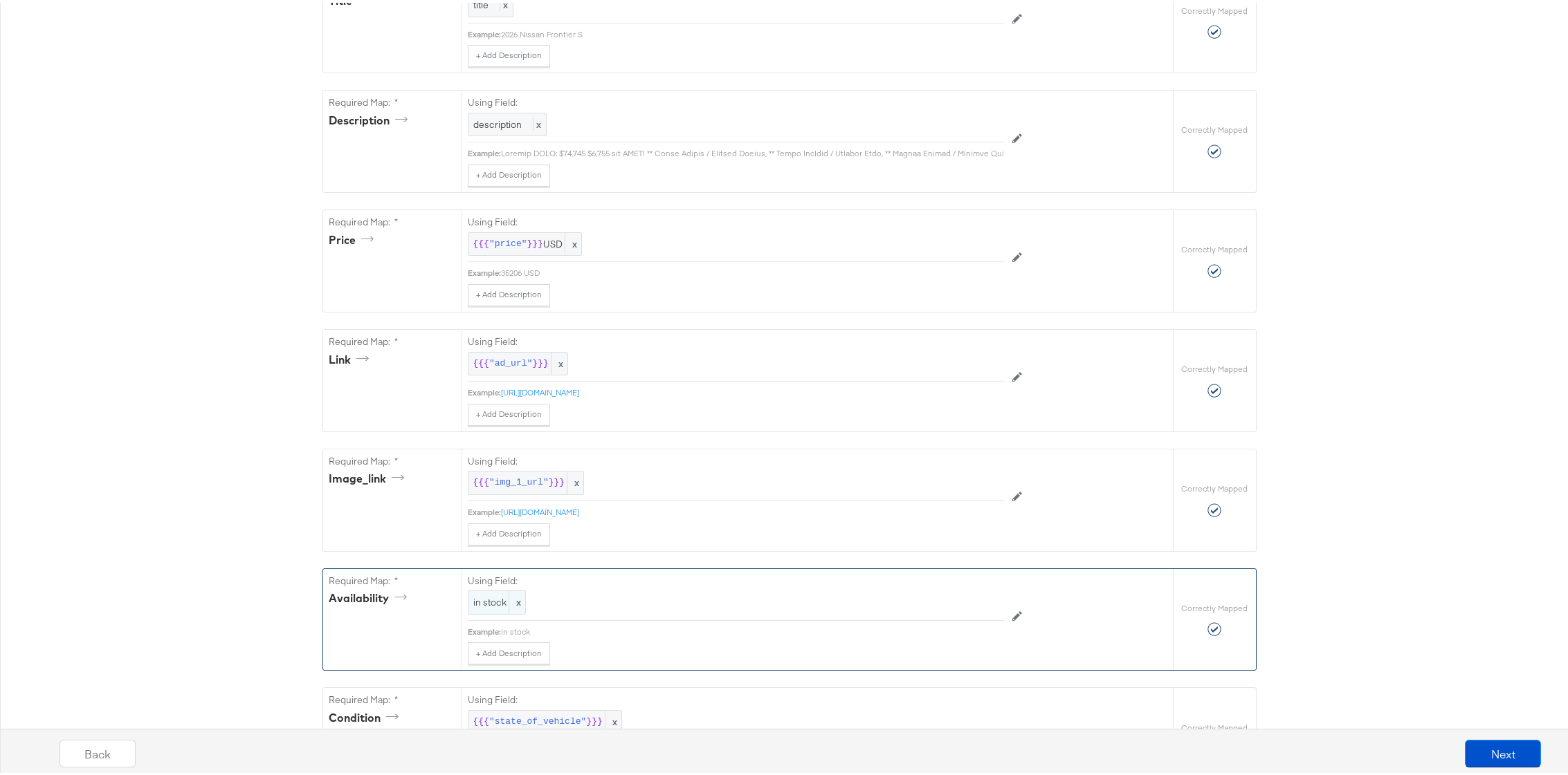
click at [483, 606] on span "in stock" at bounding box center [497, 600] width 47 height 14
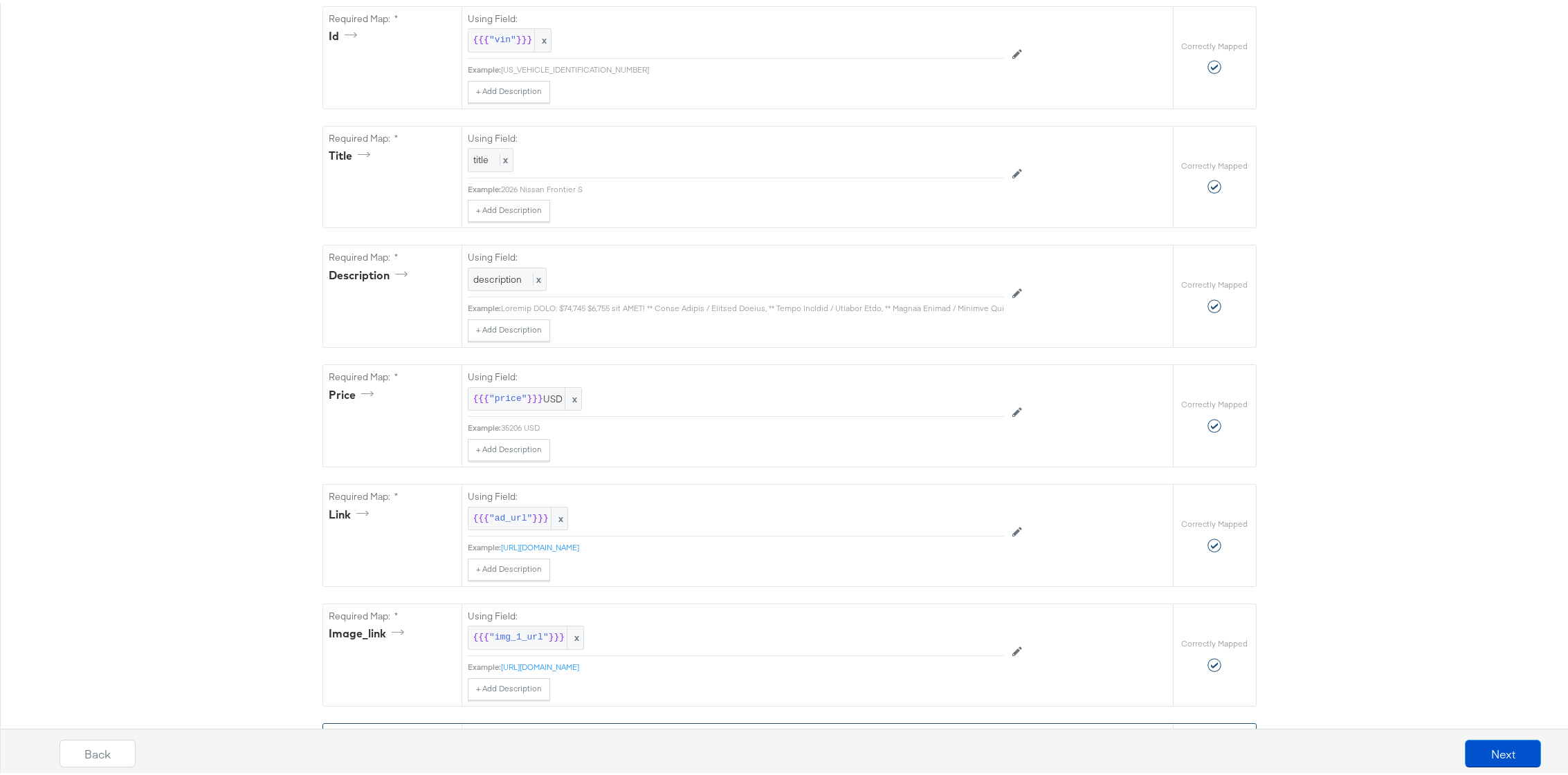
scroll to position [0, 0]
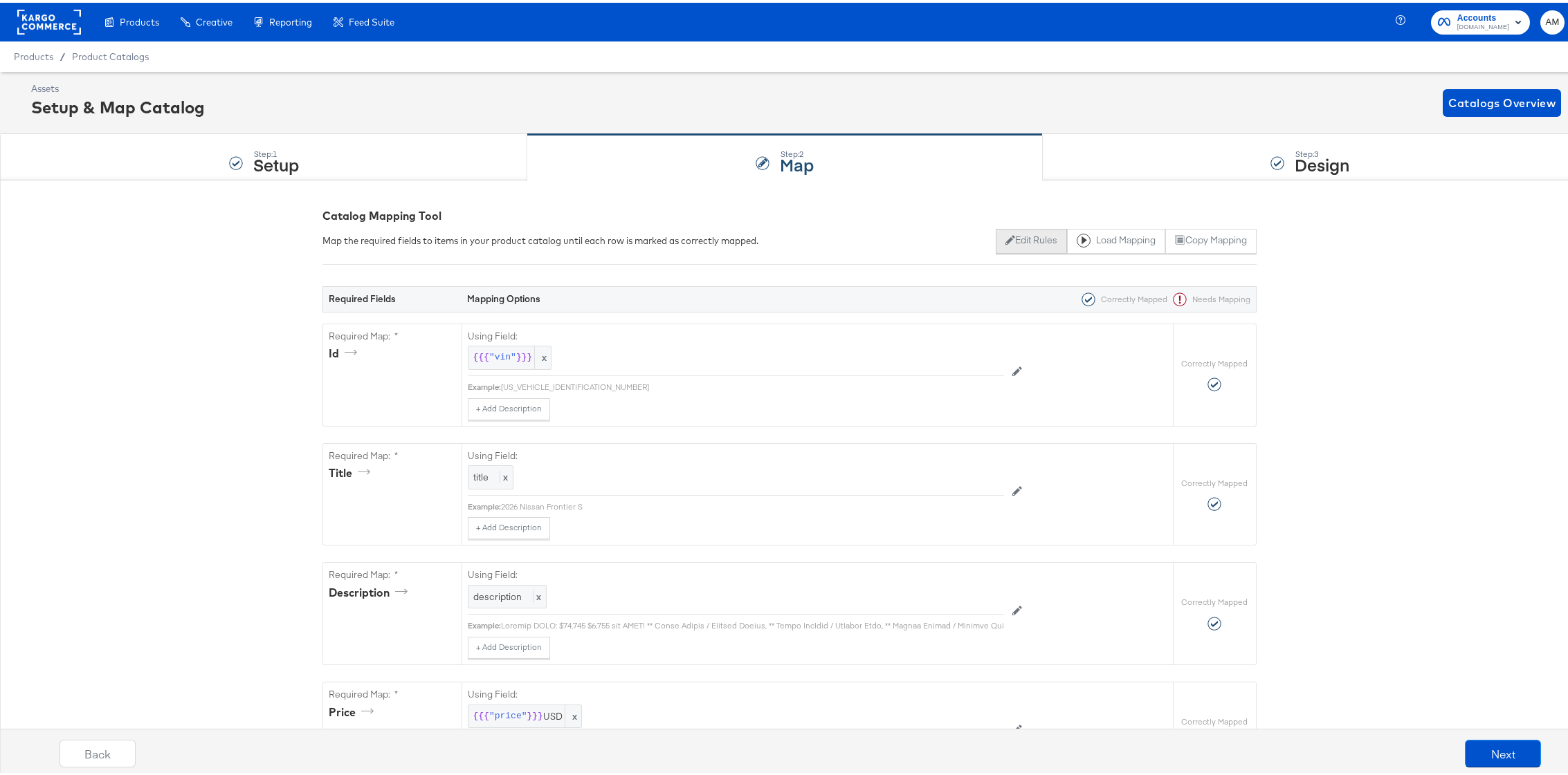
click at [1018, 234] on button "Edit Rules" at bounding box center [1031, 238] width 71 height 25
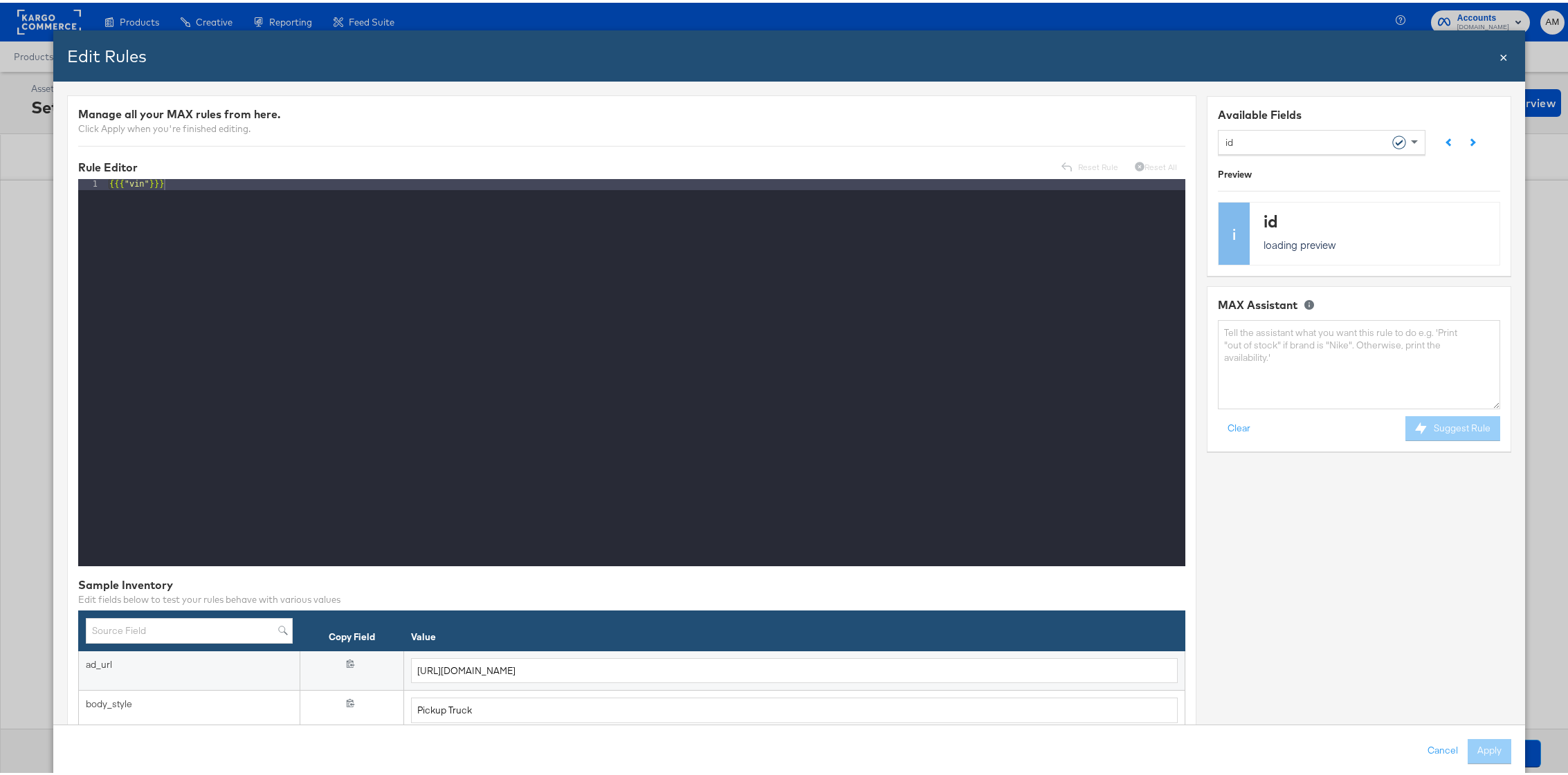
click at [1246, 132] on div "id" at bounding box center [1316, 139] width 182 height 23
type input "ava"
click at [1280, 363] on textarea at bounding box center [1359, 361] width 282 height 89
type textarea "if availability contains 'Y' then 'in stock' else 'out of stock'"
click at [1430, 417] on button "Suggest Rule" at bounding box center [1452, 426] width 95 height 25
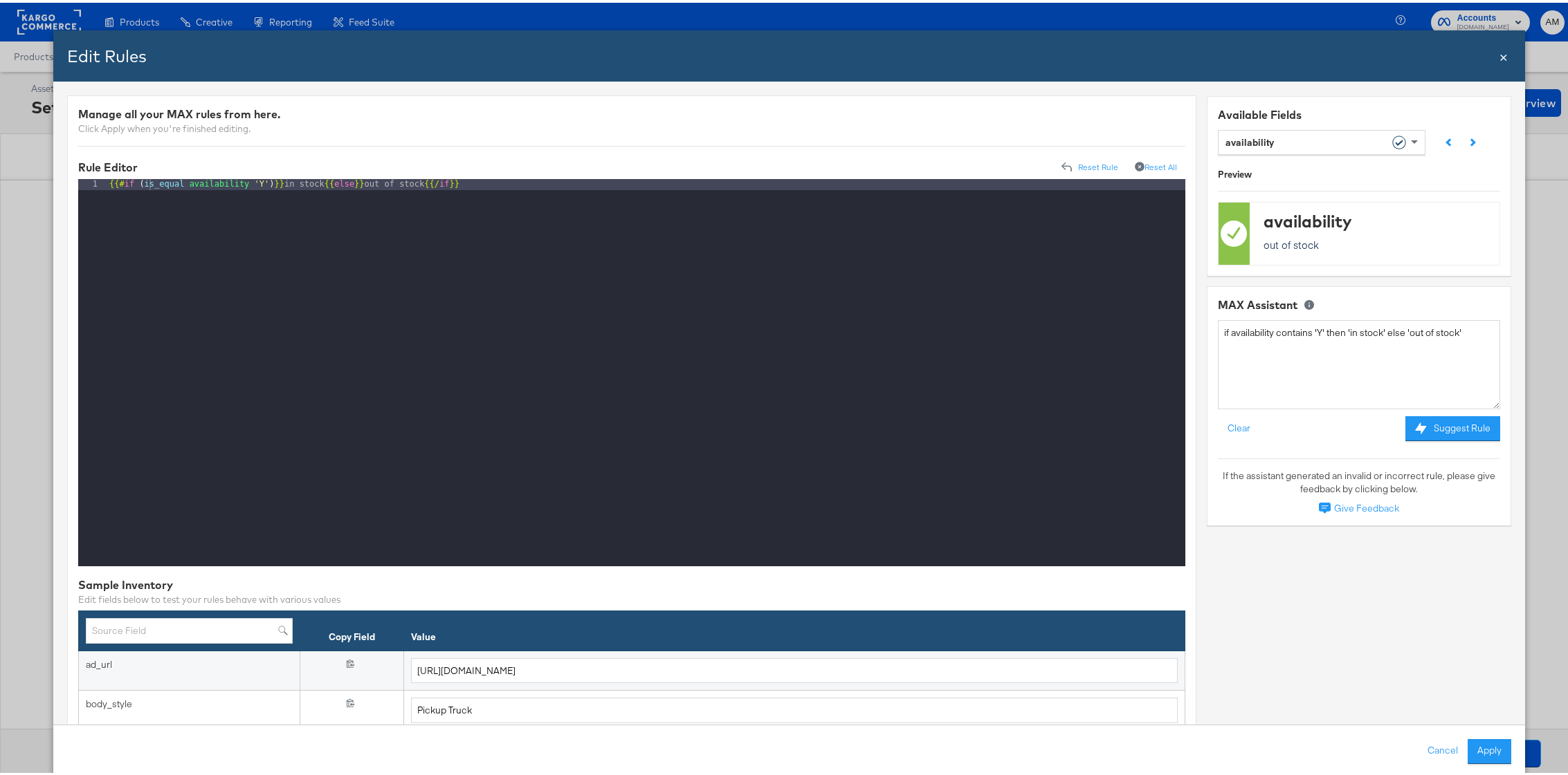
scroll to position [223, 0]
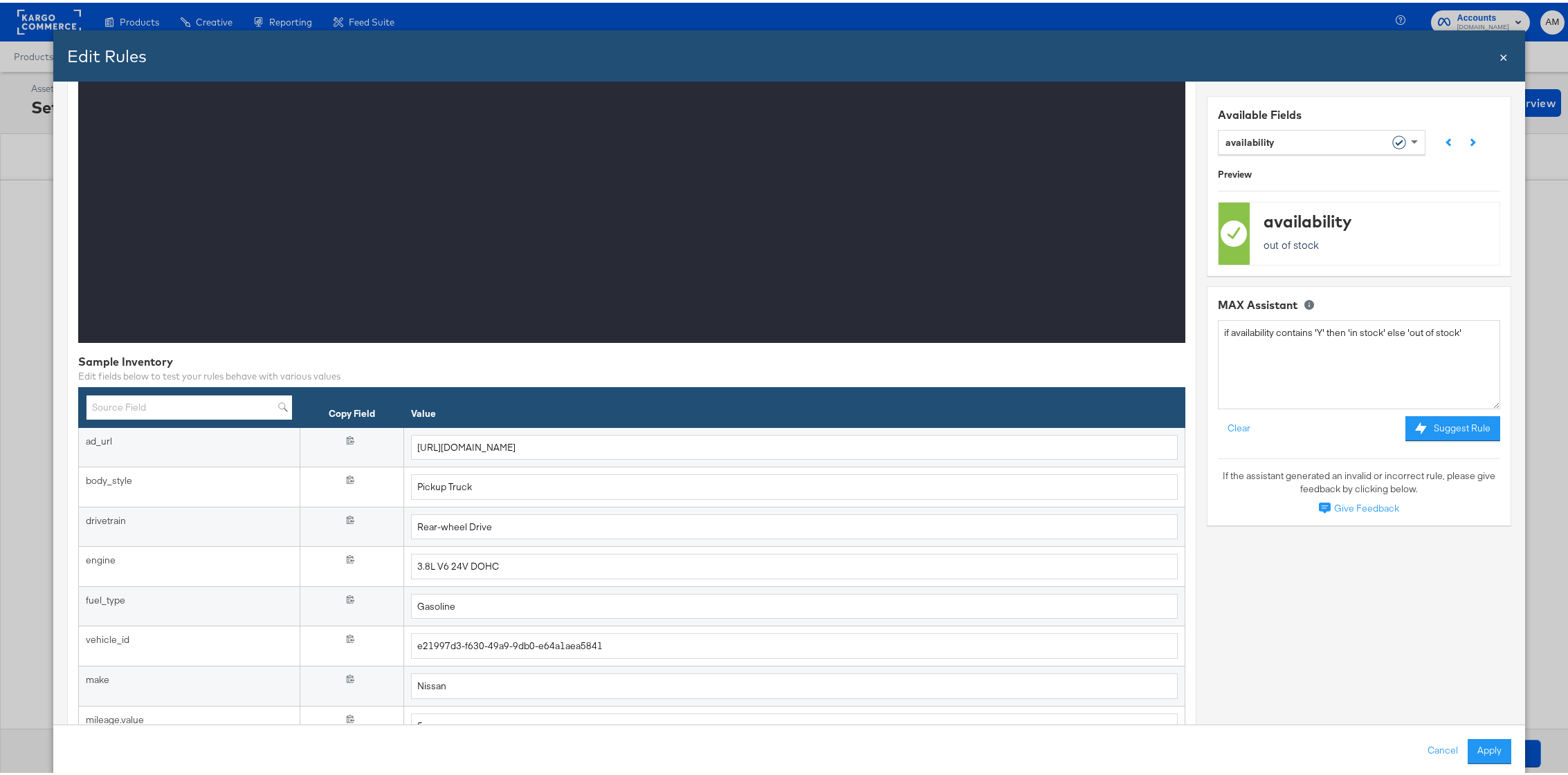
click at [225, 403] on input "text" at bounding box center [189, 405] width 207 height 25
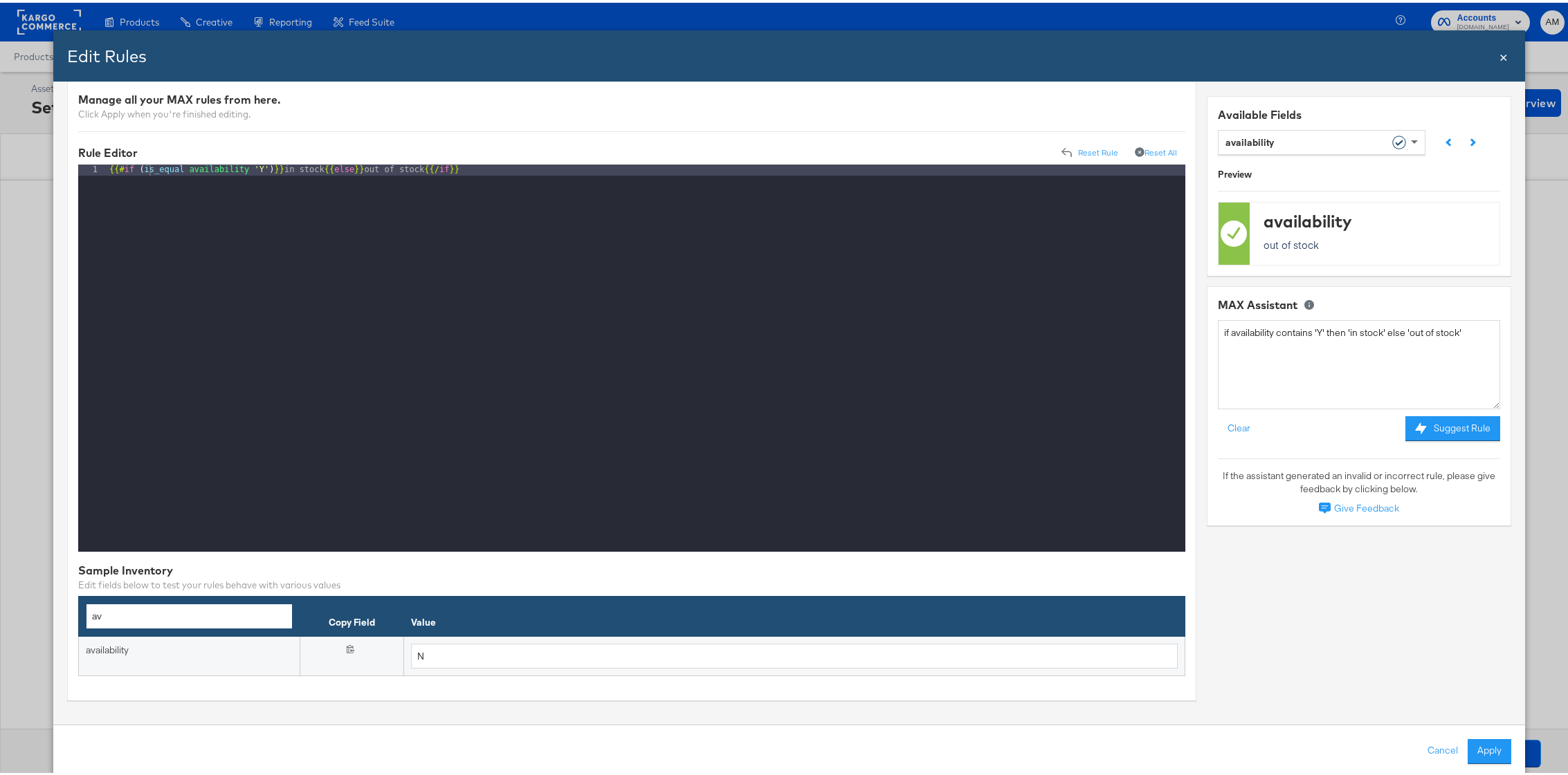
scroll to position [14, 0]
type input "av"
click at [1472, 748] on button "Apply" at bounding box center [1489, 749] width 43 height 25
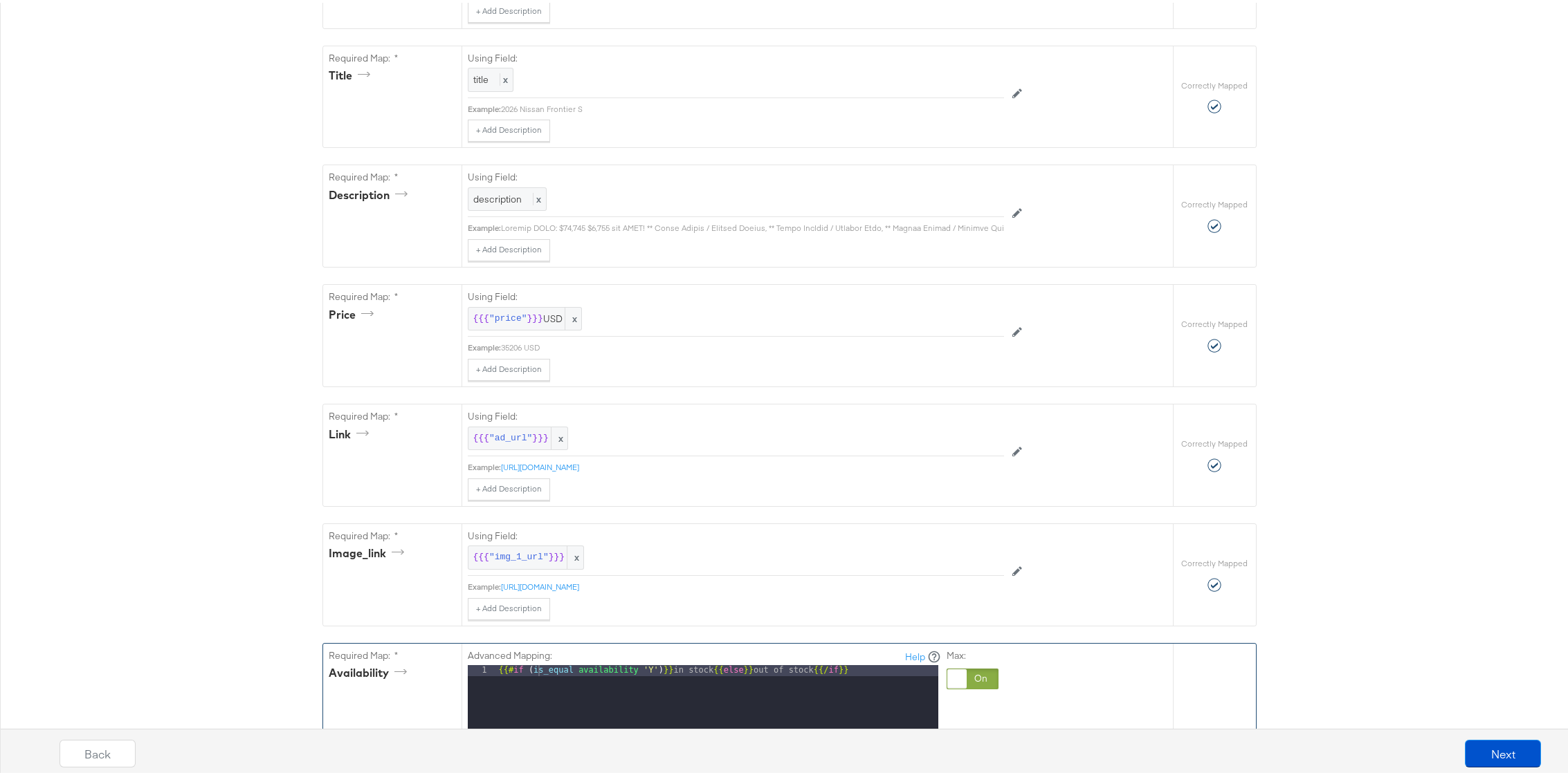
scroll to position [621, 0]
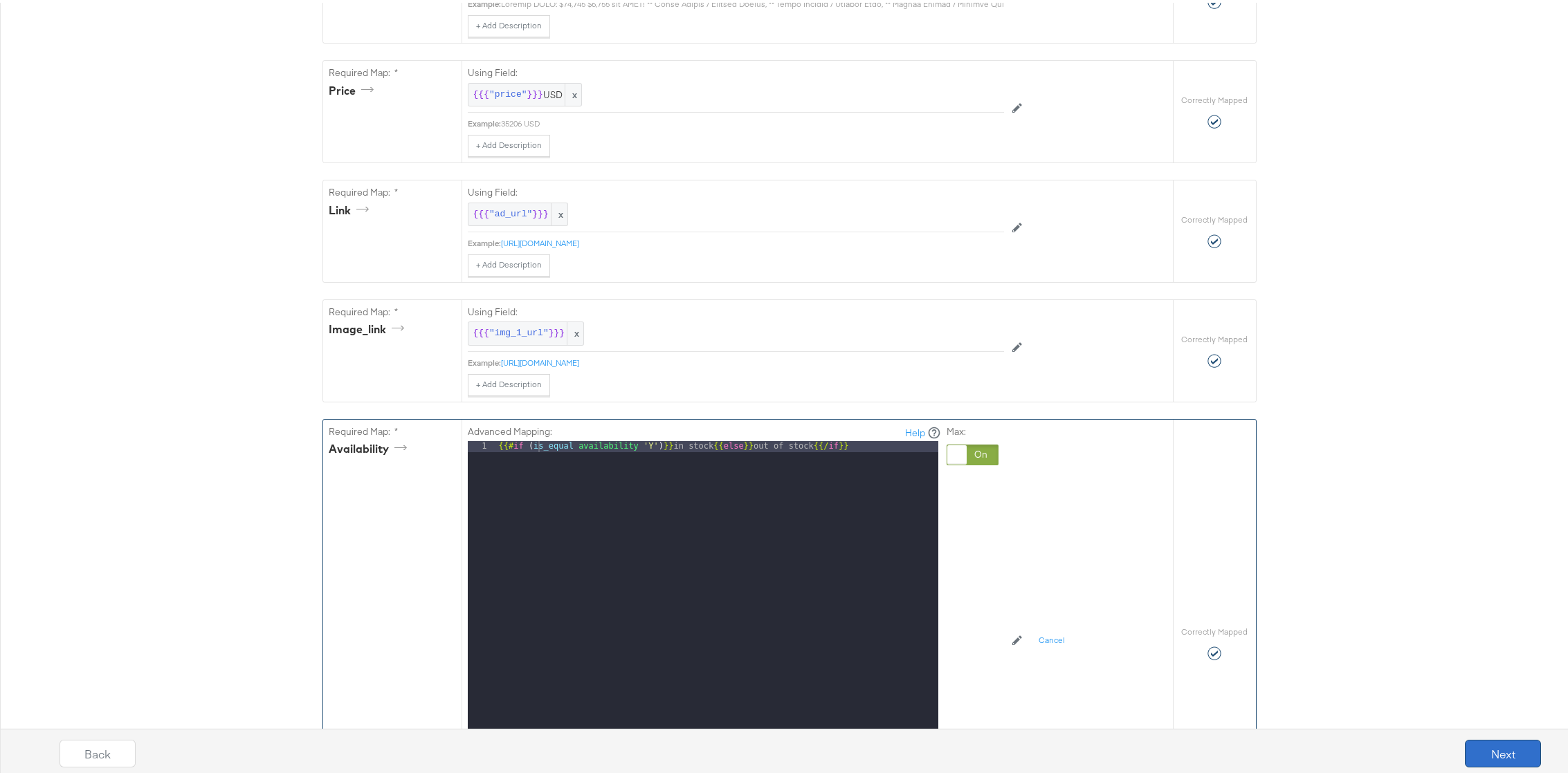
click at [1486, 746] on button "Next" at bounding box center [1503, 751] width 76 height 28
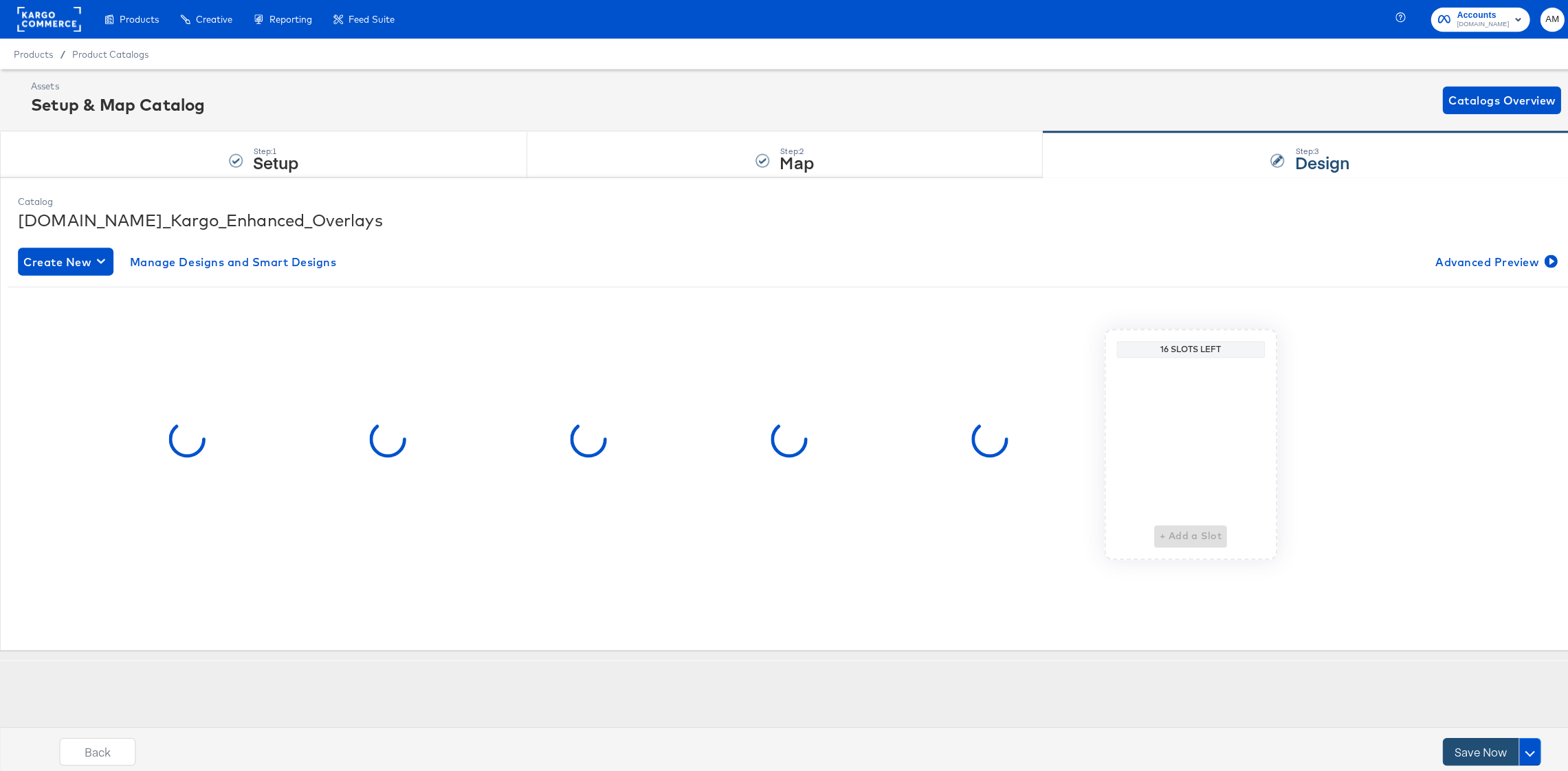
scroll to position [0, 0]
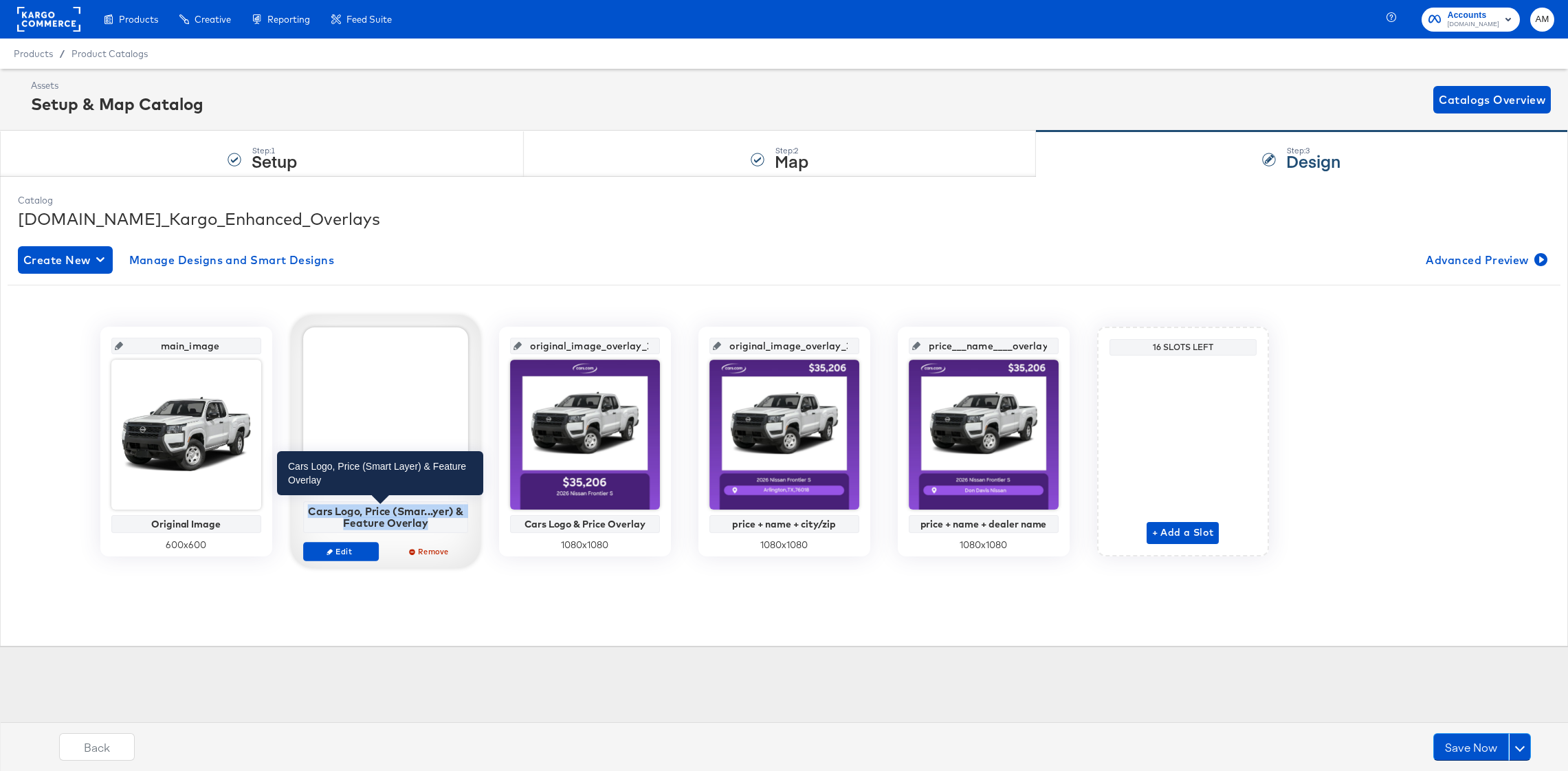
drag, startPoint x: 310, startPoint y: 511, endPoint x: 431, endPoint y: 528, distance: 122.2
click at [431, 528] on div "Cars Logo, Price (Smar...yer) & Feature Overlay" at bounding box center [384, 517] width 157 height 24
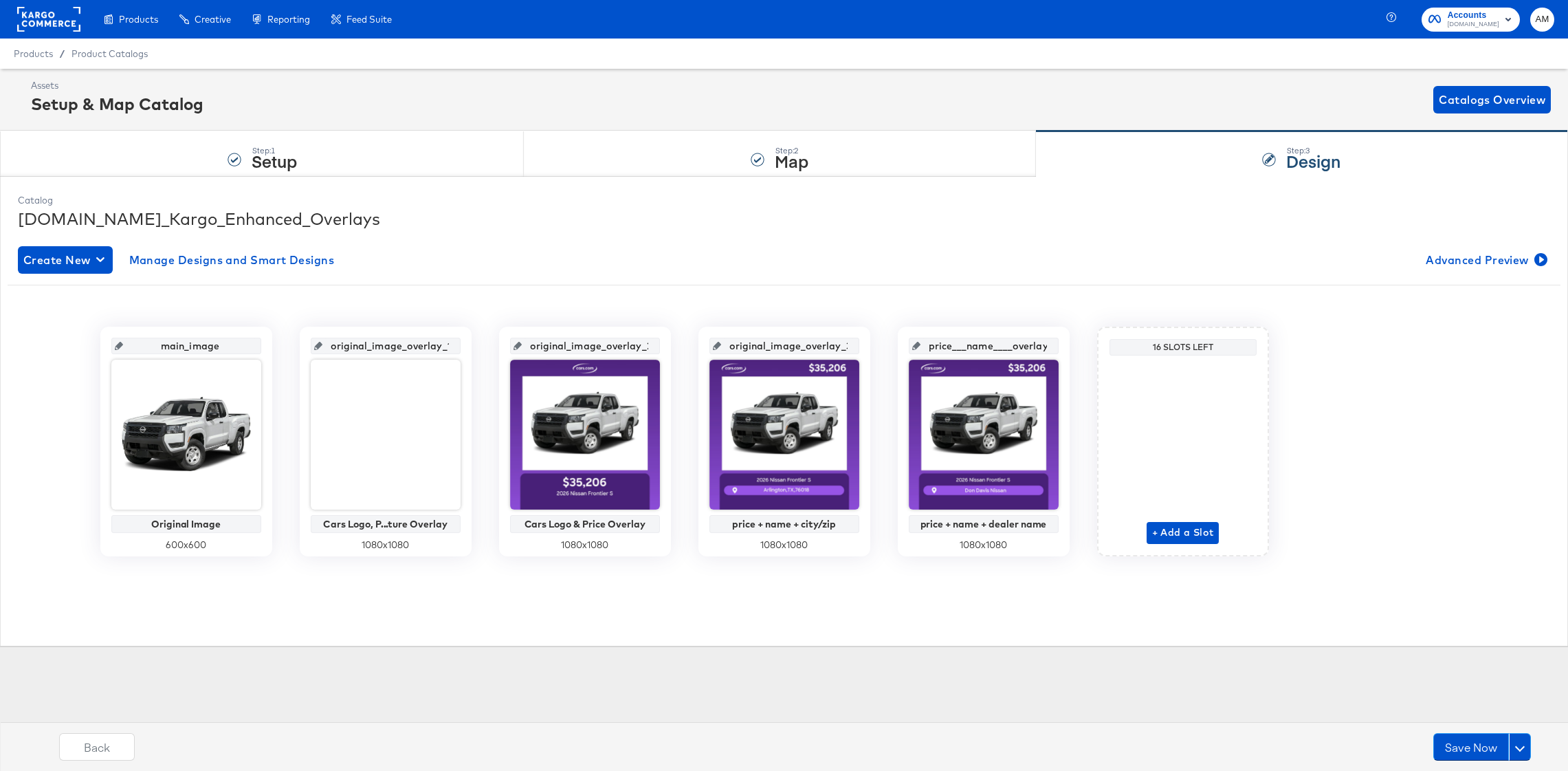
click at [515, 607] on div "Catalog Cars.com_Kargo_Enhanced_Overlays Create New Manage Designs and Smart De…" at bounding box center [784, 411] width 1546 height 448
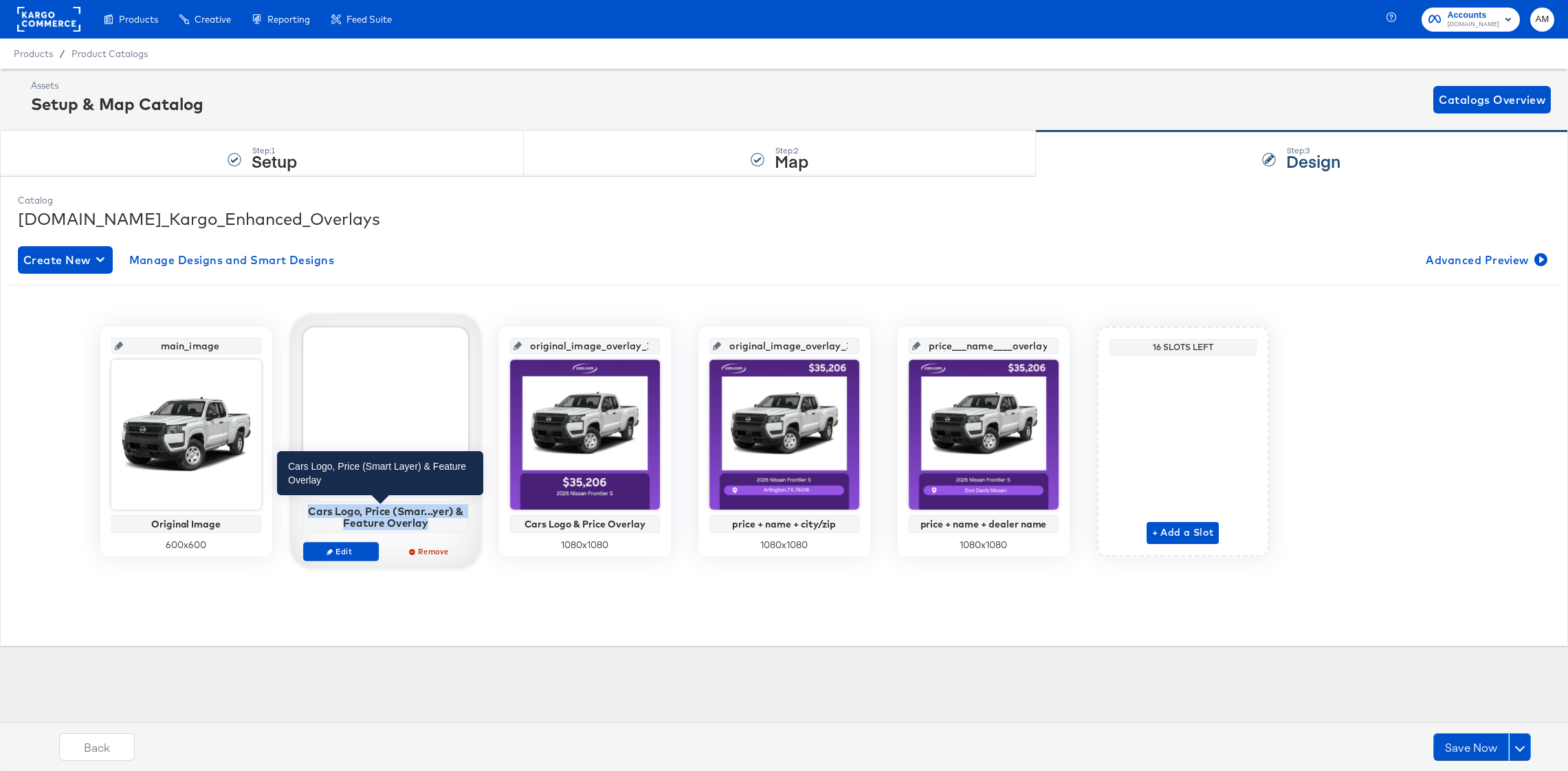
drag, startPoint x: 340, startPoint y: 513, endPoint x: 428, endPoint y: 523, distance: 88.6
click at [428, 523] on div "Cars Logo, Price (Smar...yer) & Feature Overlay" at bounding box center [384, 517] width 157 height 24
copy div "Cars Logo, Price (Smar...yer) & Feature Overlay"
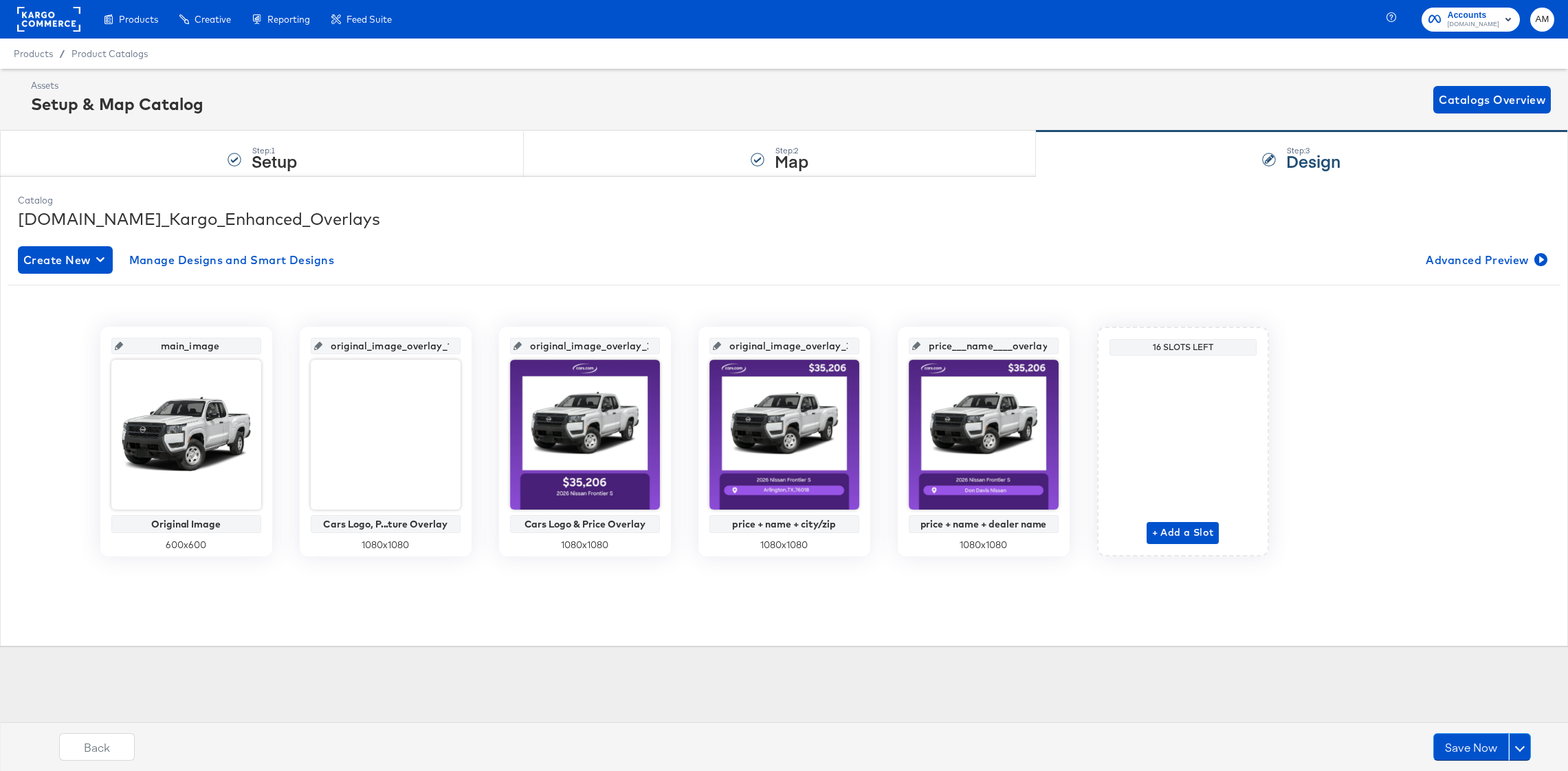
click at [366, 583] on div "main_image Original Image 600 x 600 original_image_overlay_1 Cars Logo, P...tur…" at bounding box center [784, 436] width 1554 height 303
drag, startPoint x: 339, startPoint y: 348, endPoint x: 471, endPoint y: 350, distance: 132.0
click at [471, 350] on div "original_image_overlay_1 Cars Logo, P...ture Overlay 1080 x 1080" at bounding box center [385, 442] width 172 height 230
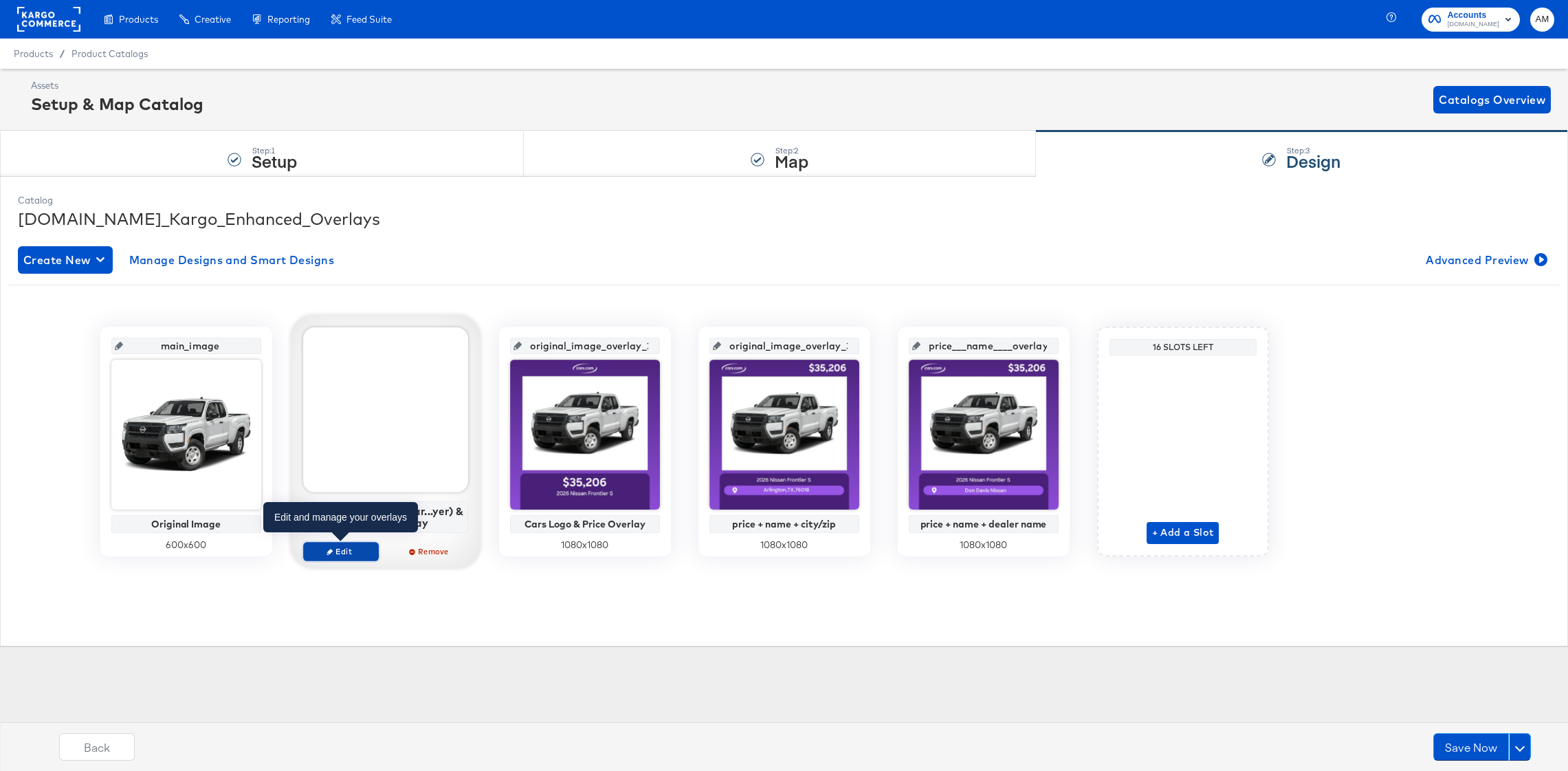
click at [334, 556] on span "Edit" at bounding box center [340, 551] width 63 height 10
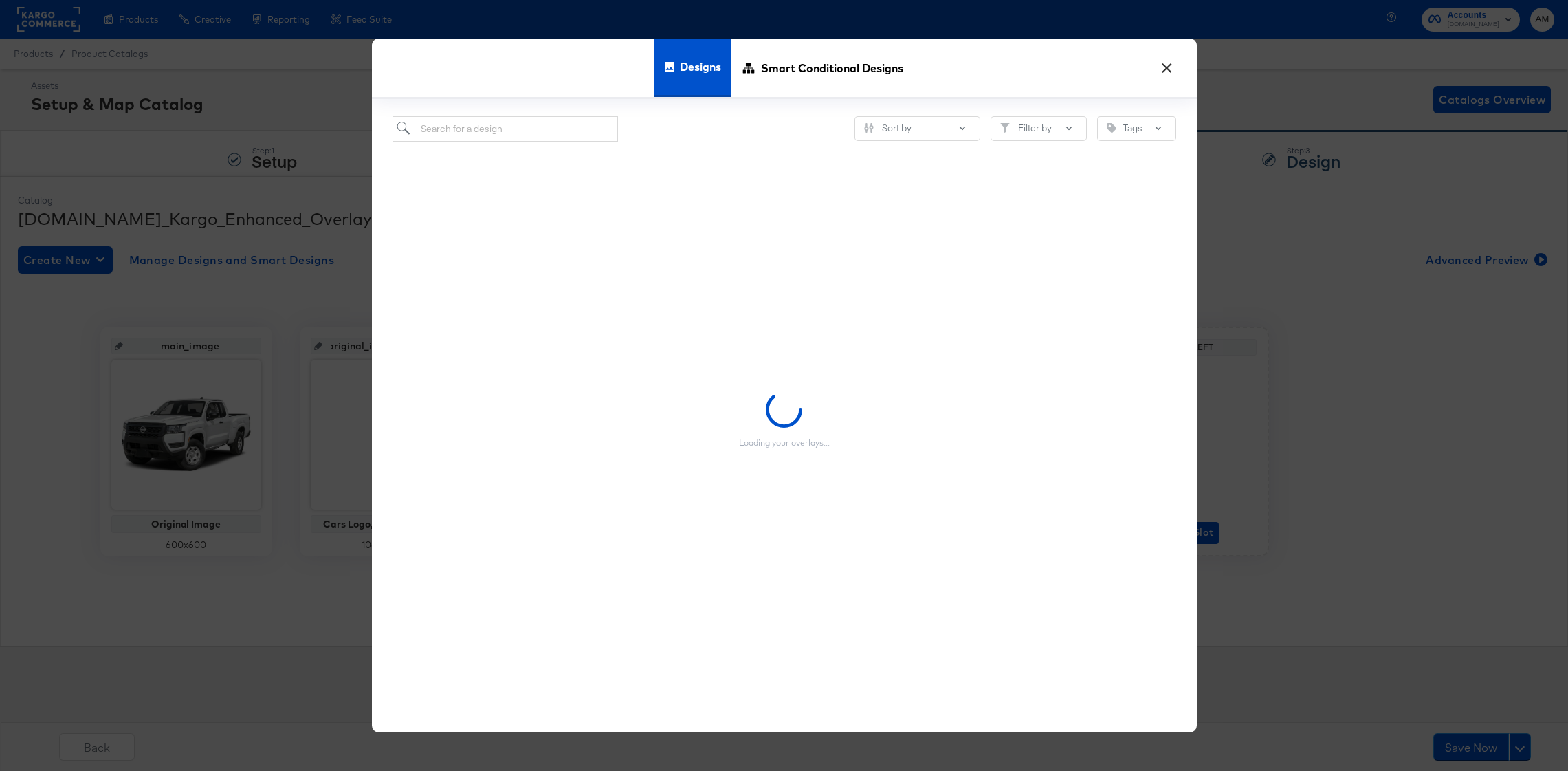
scroll to position [0, 0]
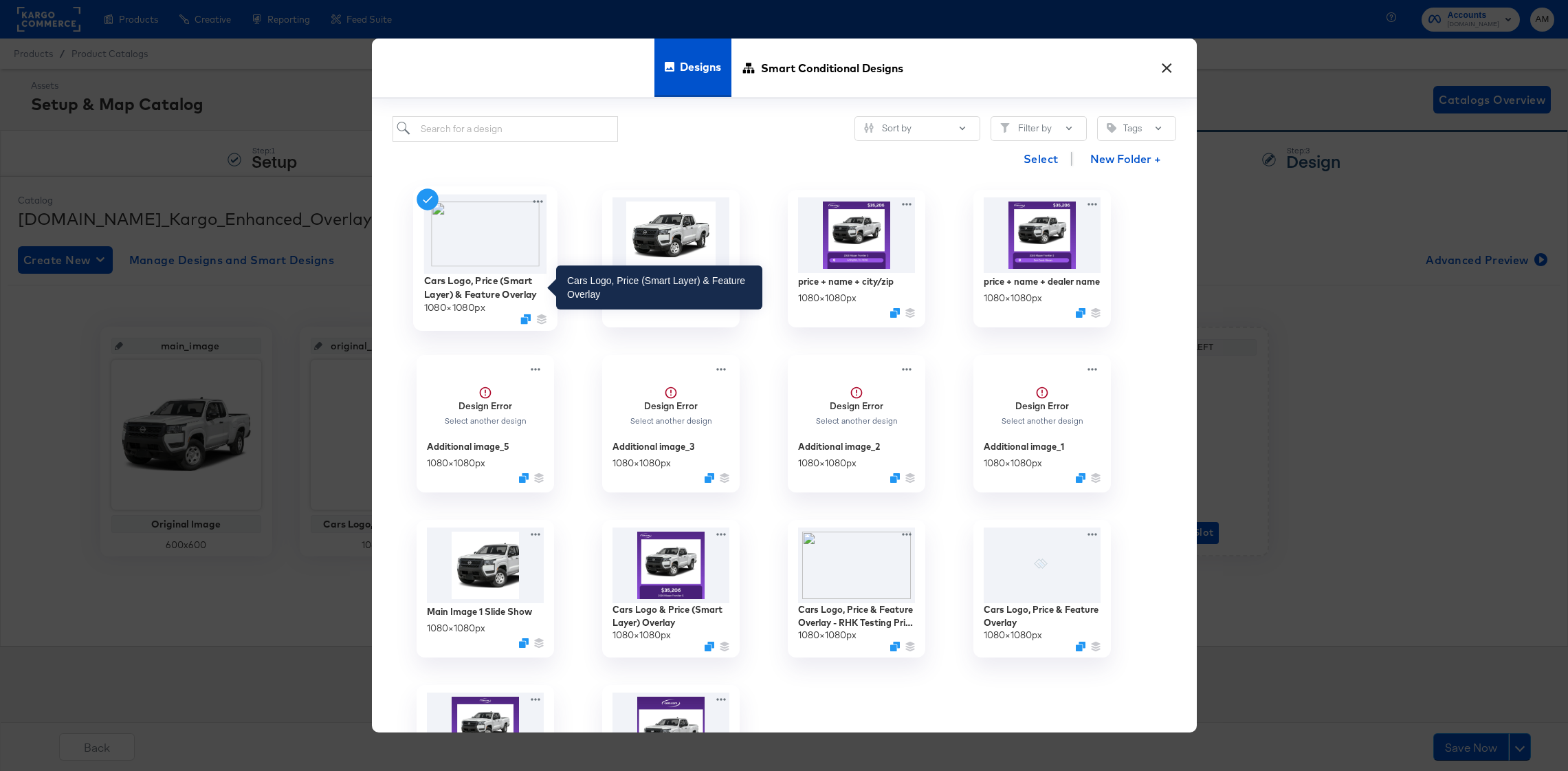
click at [471, 284] on div "Cars Logo, Price (Smart Layer) & Feature Overlay" at bounding box center [485, 288] width 123 height 27
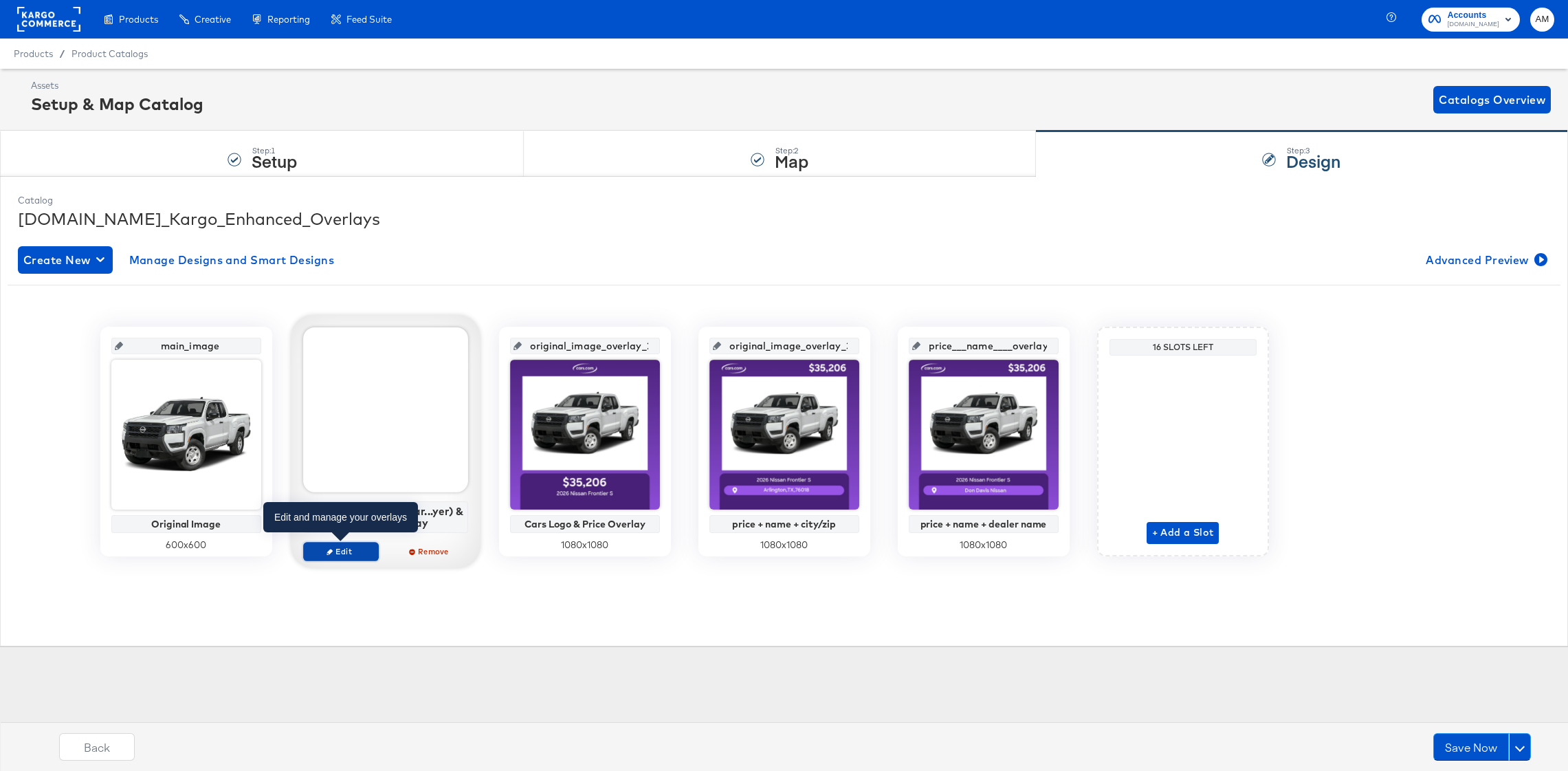
click at [348, 551] on span "Edit" at bounding box center [340, 551] width 63 height 10
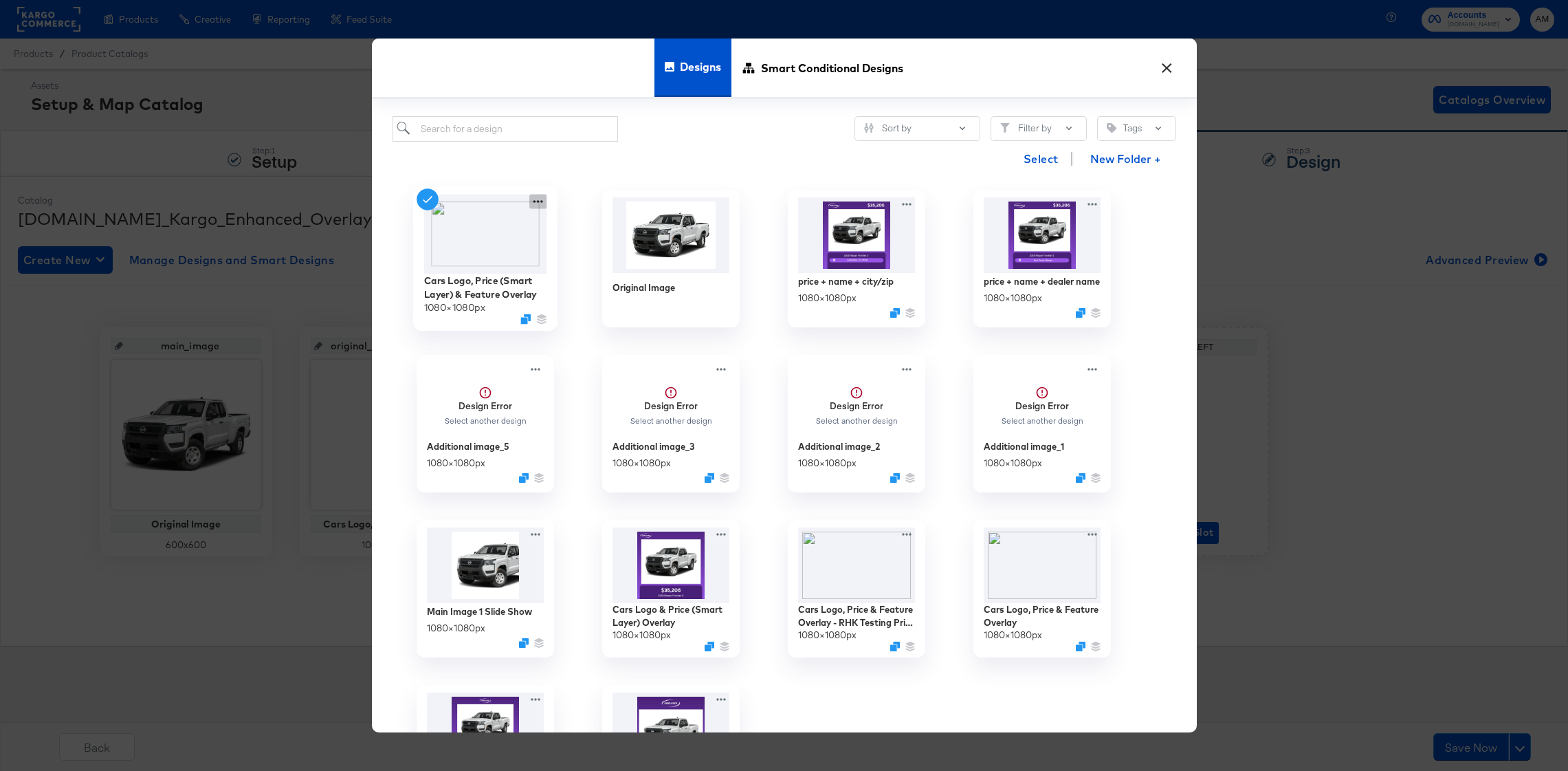
click at [530, 201] on icon at bounding box center [538, 202] width 17 height 14
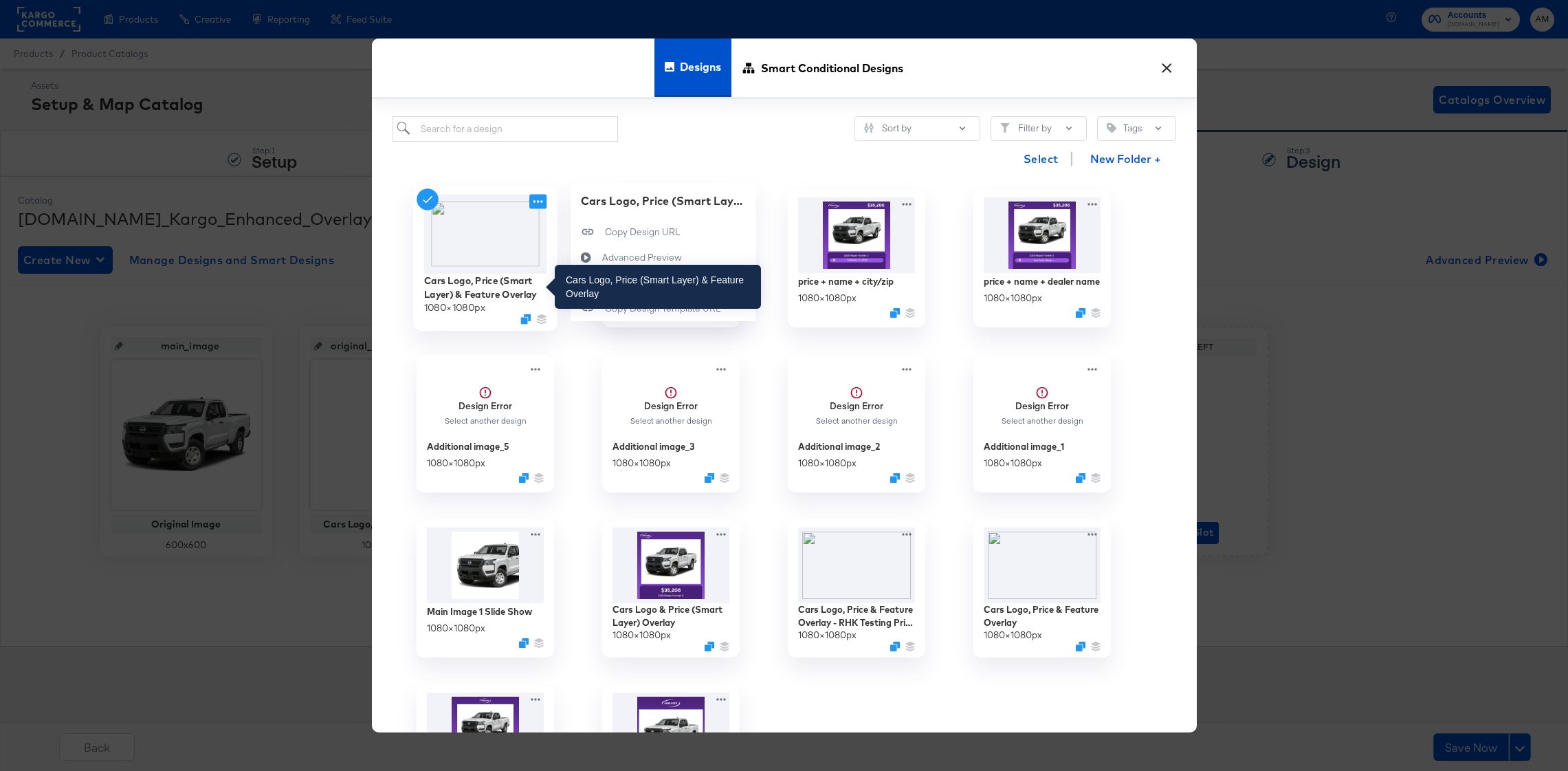
click at [464, 286] on div "Cars Logo, Price (Smart Layer) & Feature Overlay" at bounding box center [485, 288] width 123 height 27
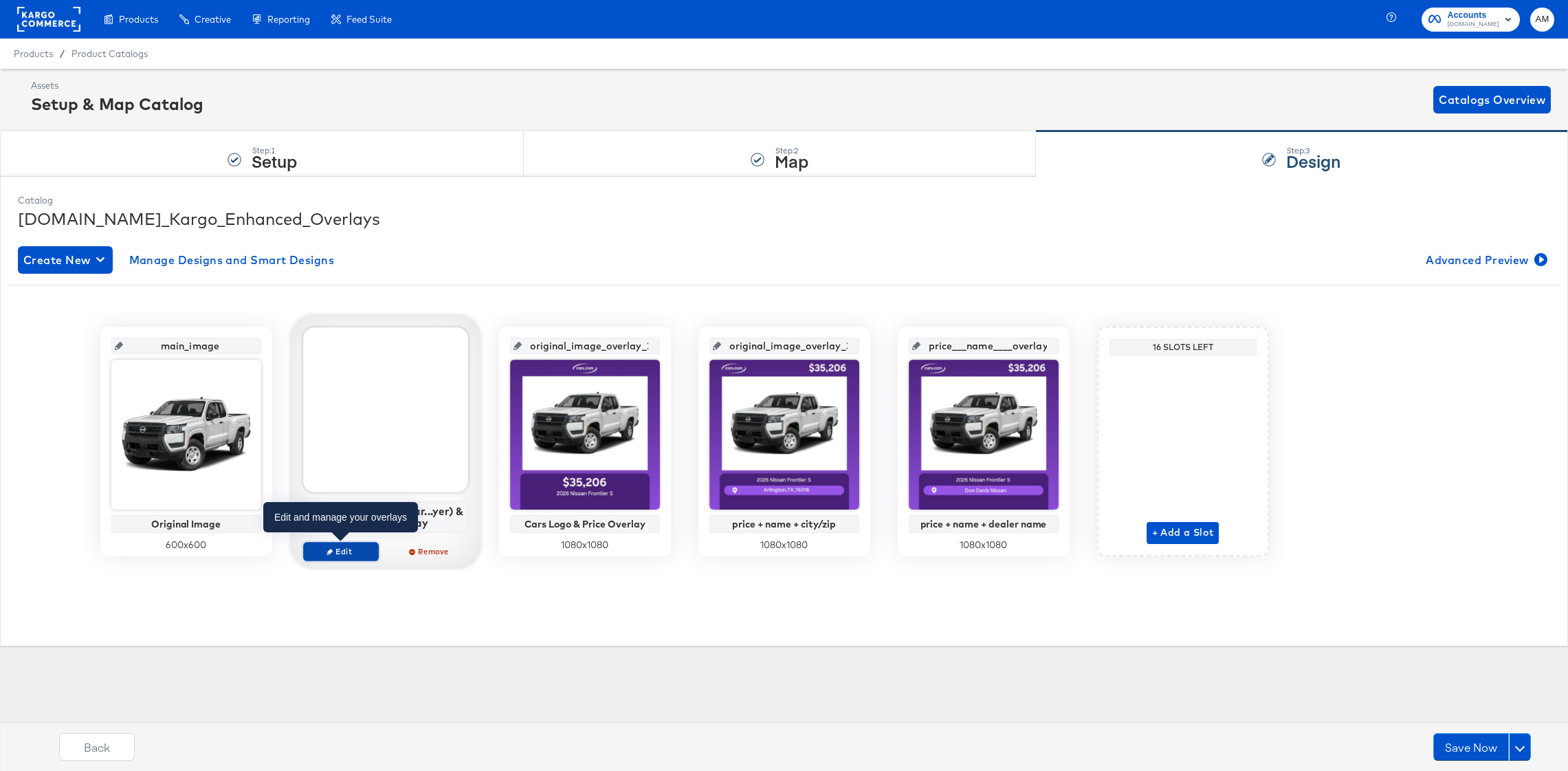
click at [340, 554] on span "Edit" at bounding box center [340, 551] width 63 height 10
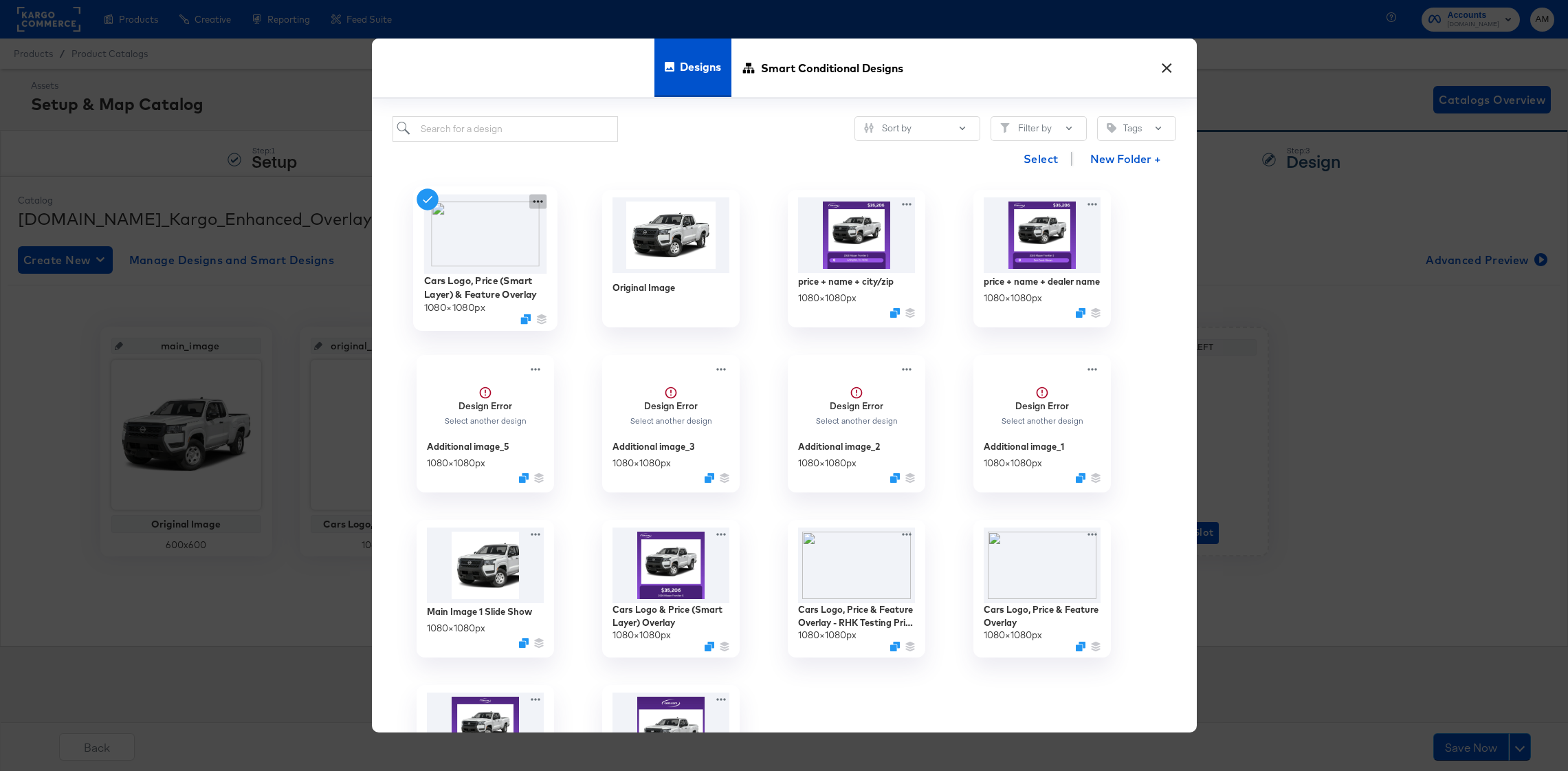
click at [535, 203] on icon at bounding box center [538, 202] width 17 height 14
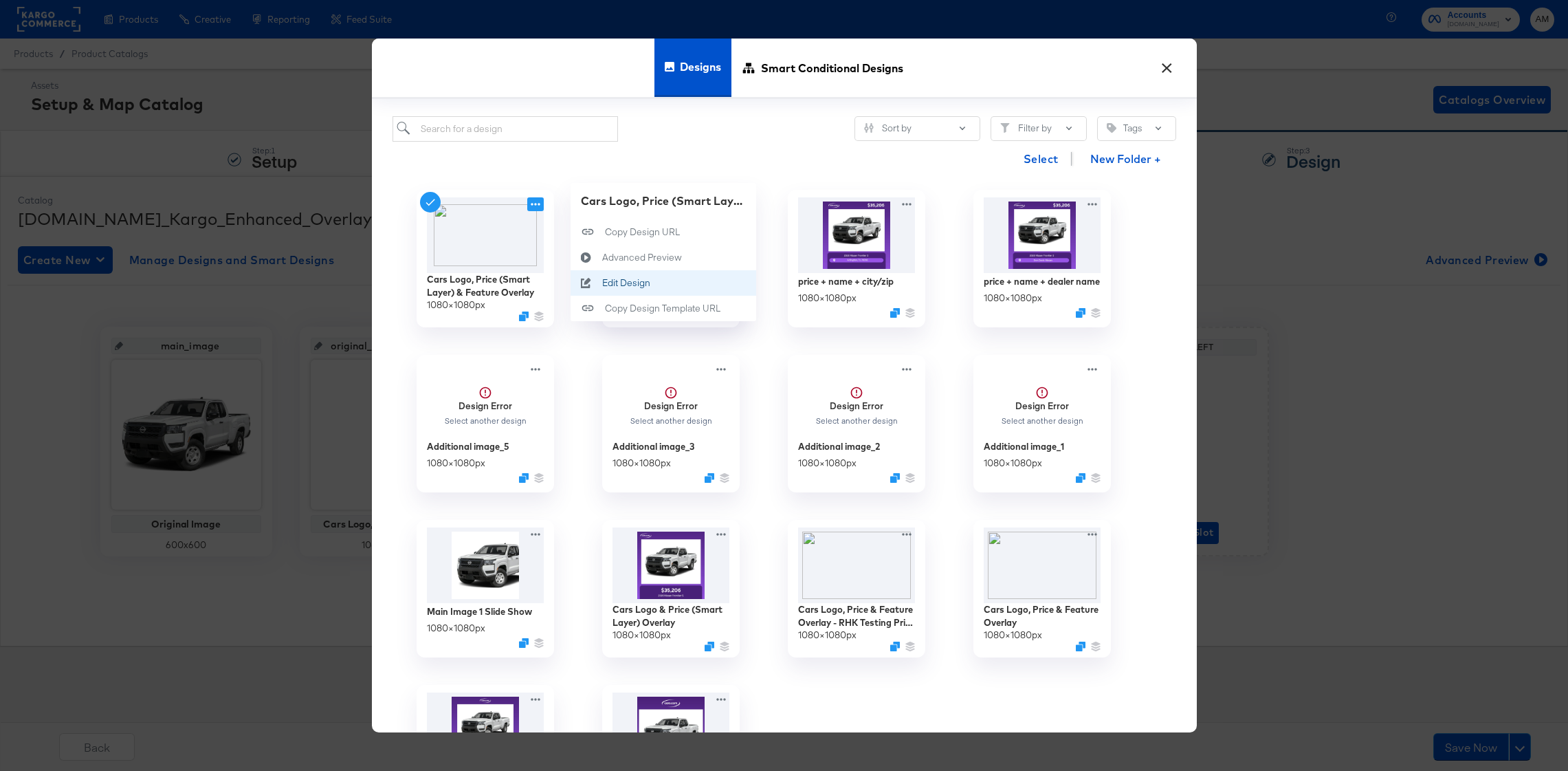
click at [602, 283] on div "Edit Design Edit Design" at bounding box center [602, 283] width 0 height 0
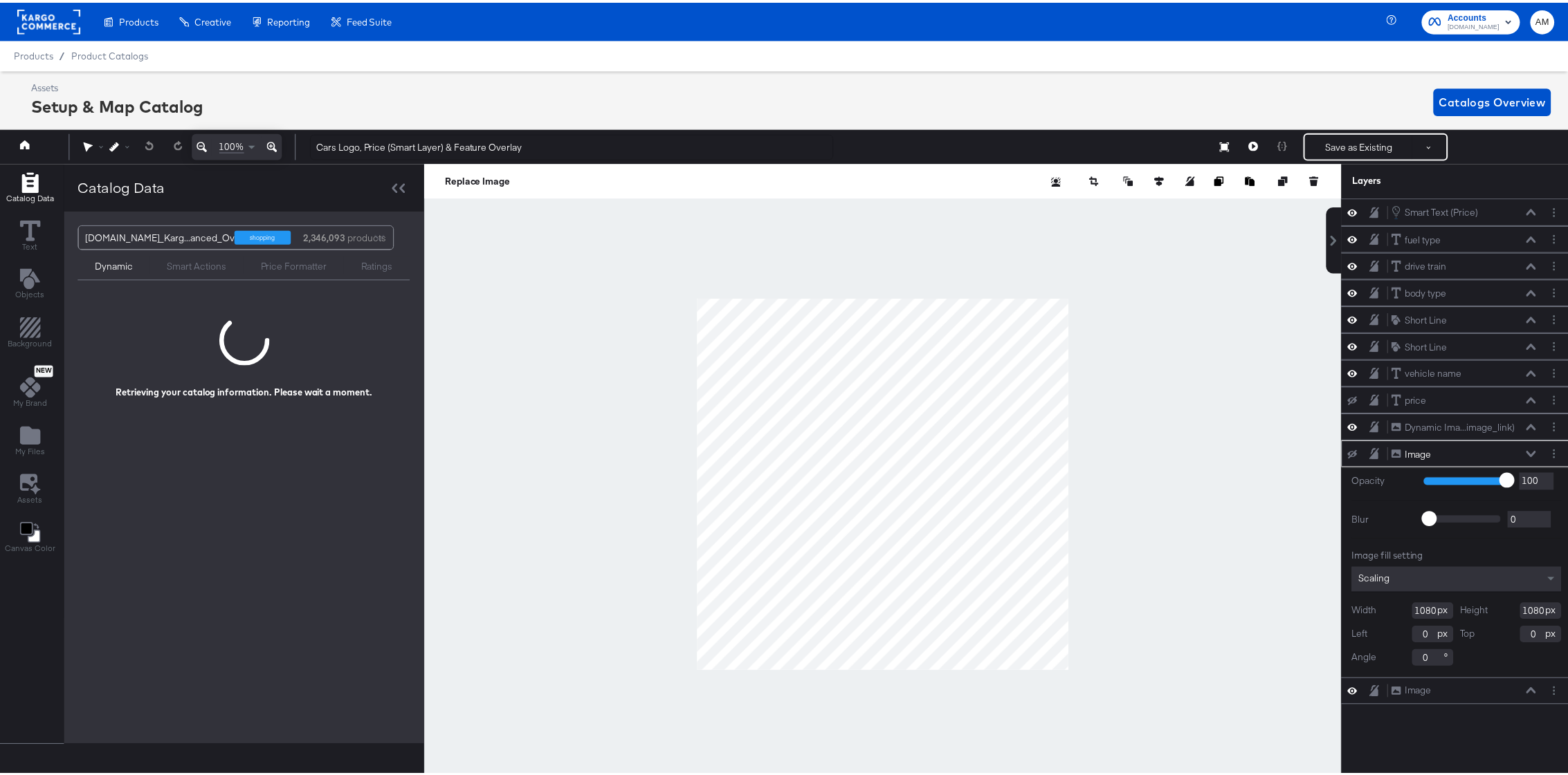
scroll to position [0, 4]
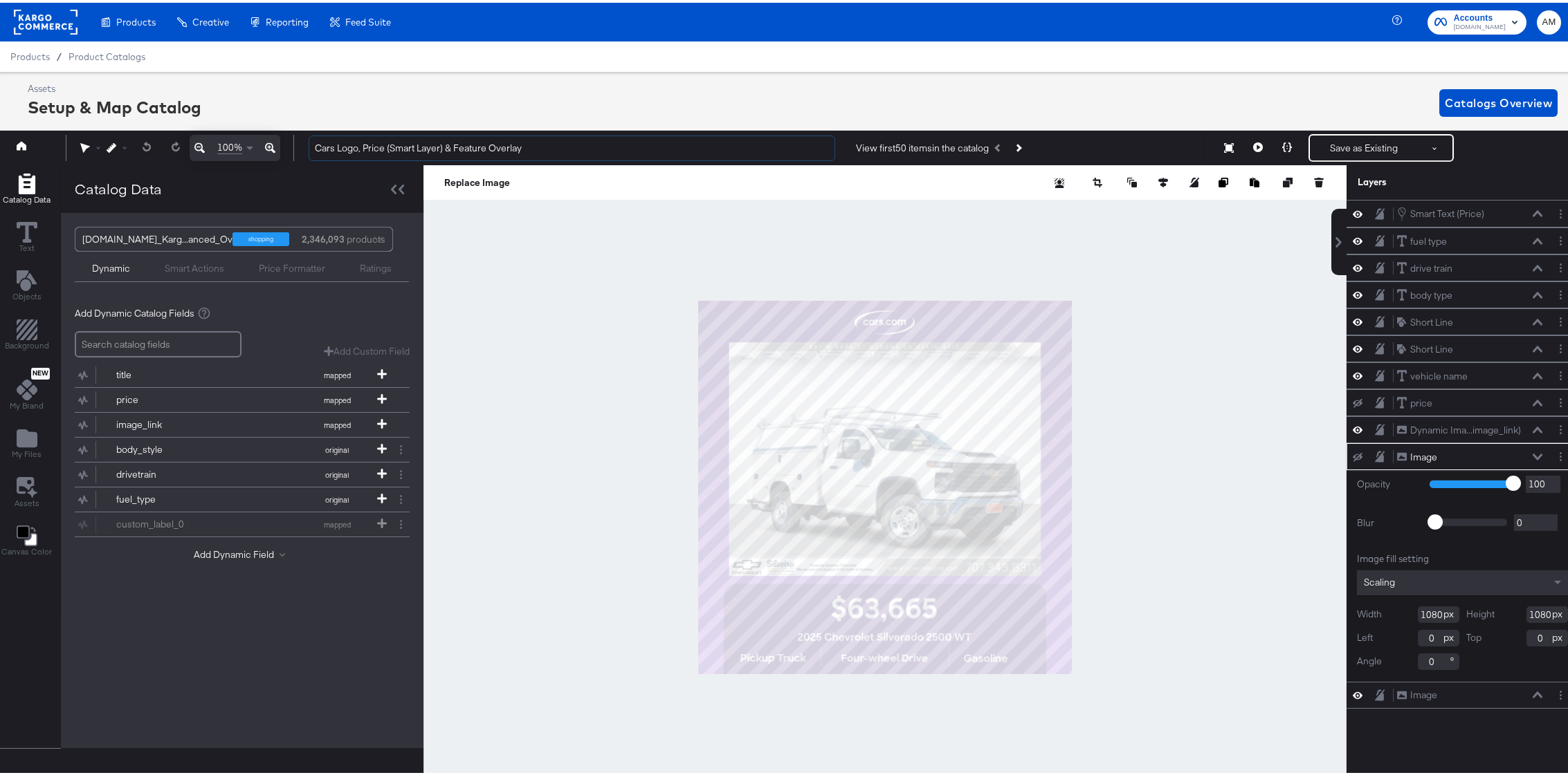
drag, startPoint x: 530, startPoint y: 147, endPoint x: 235, endPoint y: 145, distance: 295.0
click at [235, 145] on div "100% Cars Logo, Price (Smart Layer) & Feature Overlay View first 50 items in th…" at bounding box center [785, 145] width 1585 height 34
click at [113, 53] on span "Product Catalogs" at bounding box center [108, 54] width 78 height 11
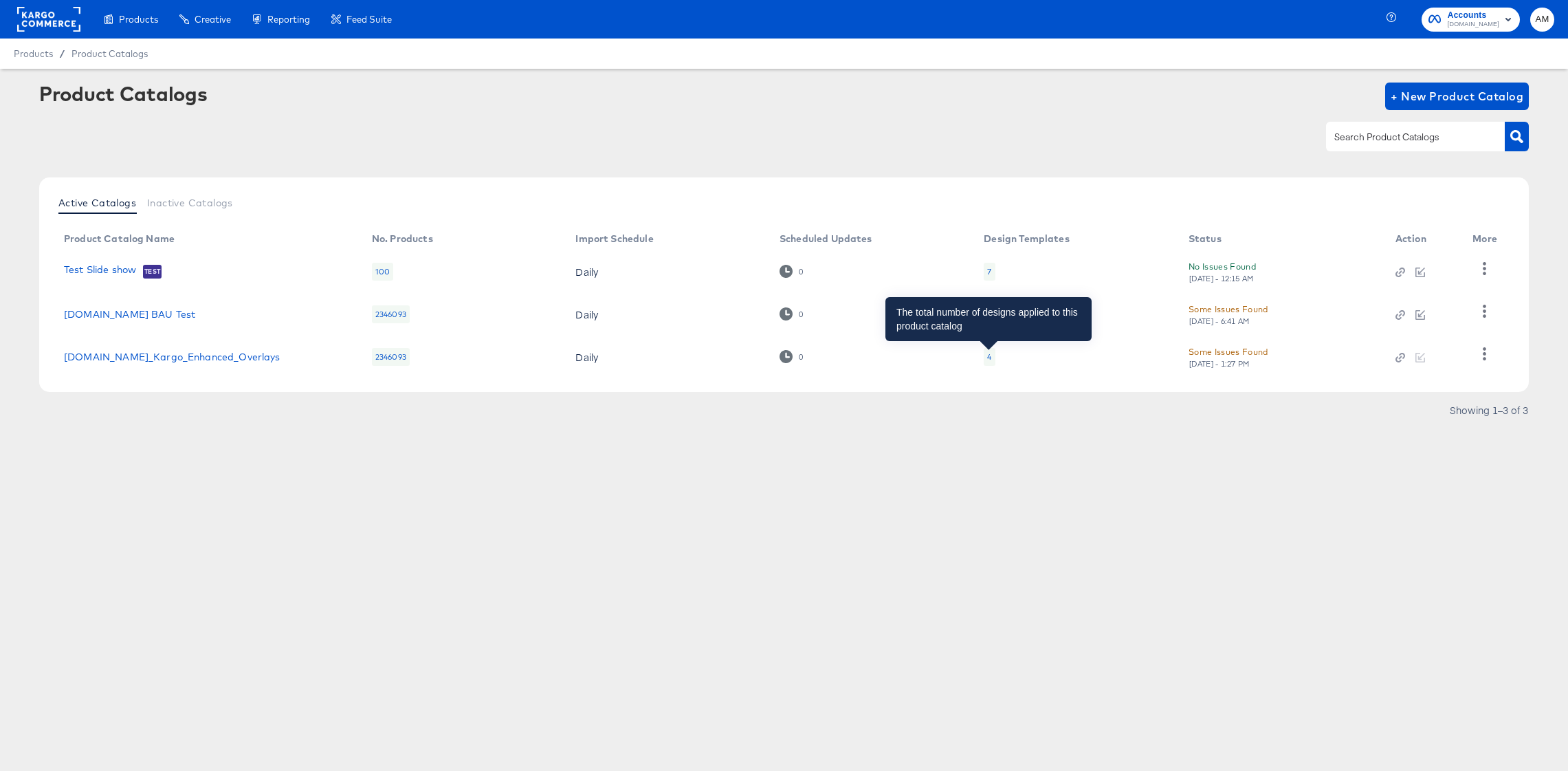
click at [987, 358] on div "4" at bounding box center [989, 357] width 4 height 11
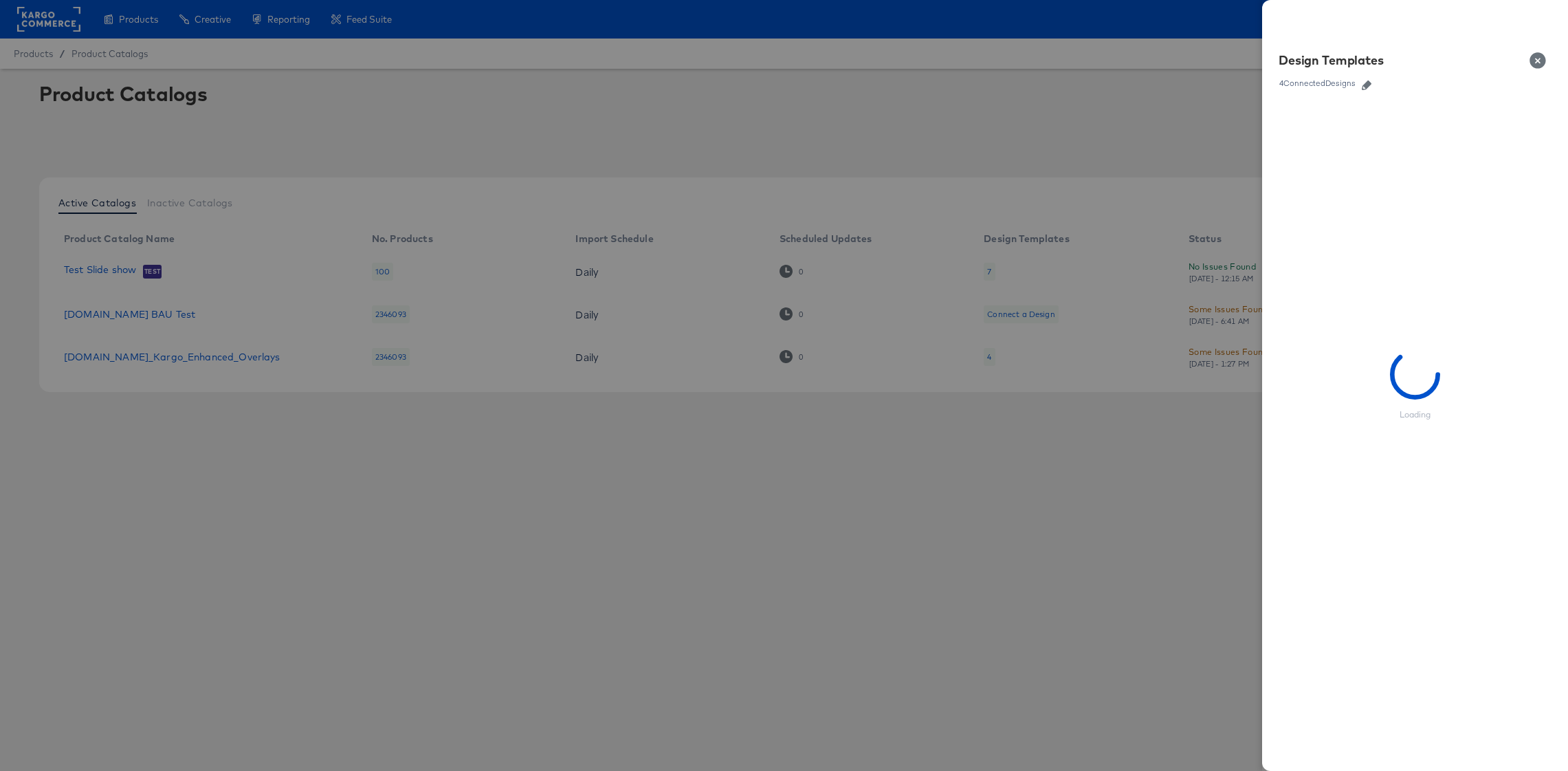
click at [1369, 84] on icon "button" at bounding box center [1367, 85] width 10 height 10
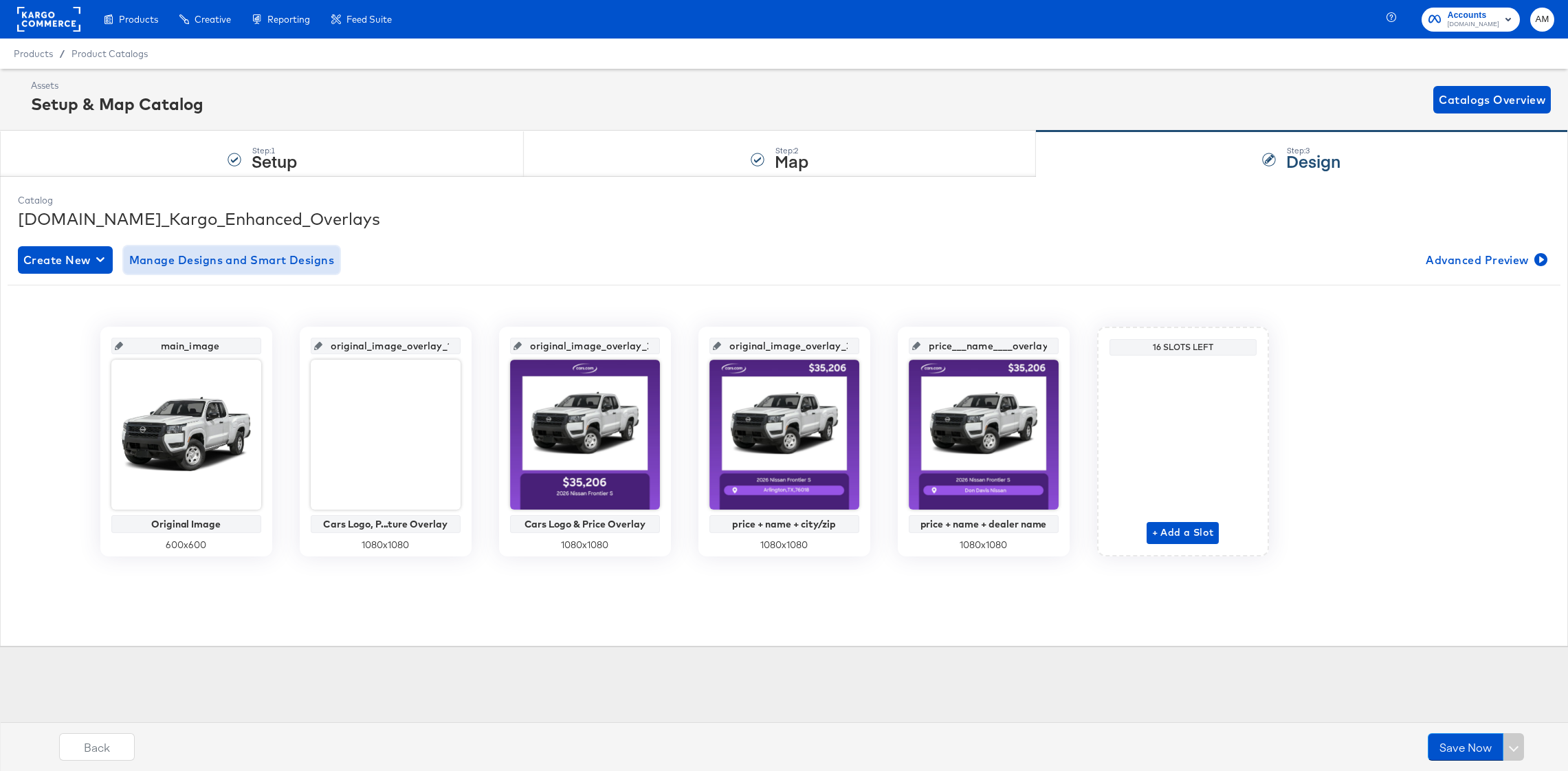
click at [228, 260] on span "Manage Designs and Smart Designs" at bounding box center [232, 260] width 206 height 19
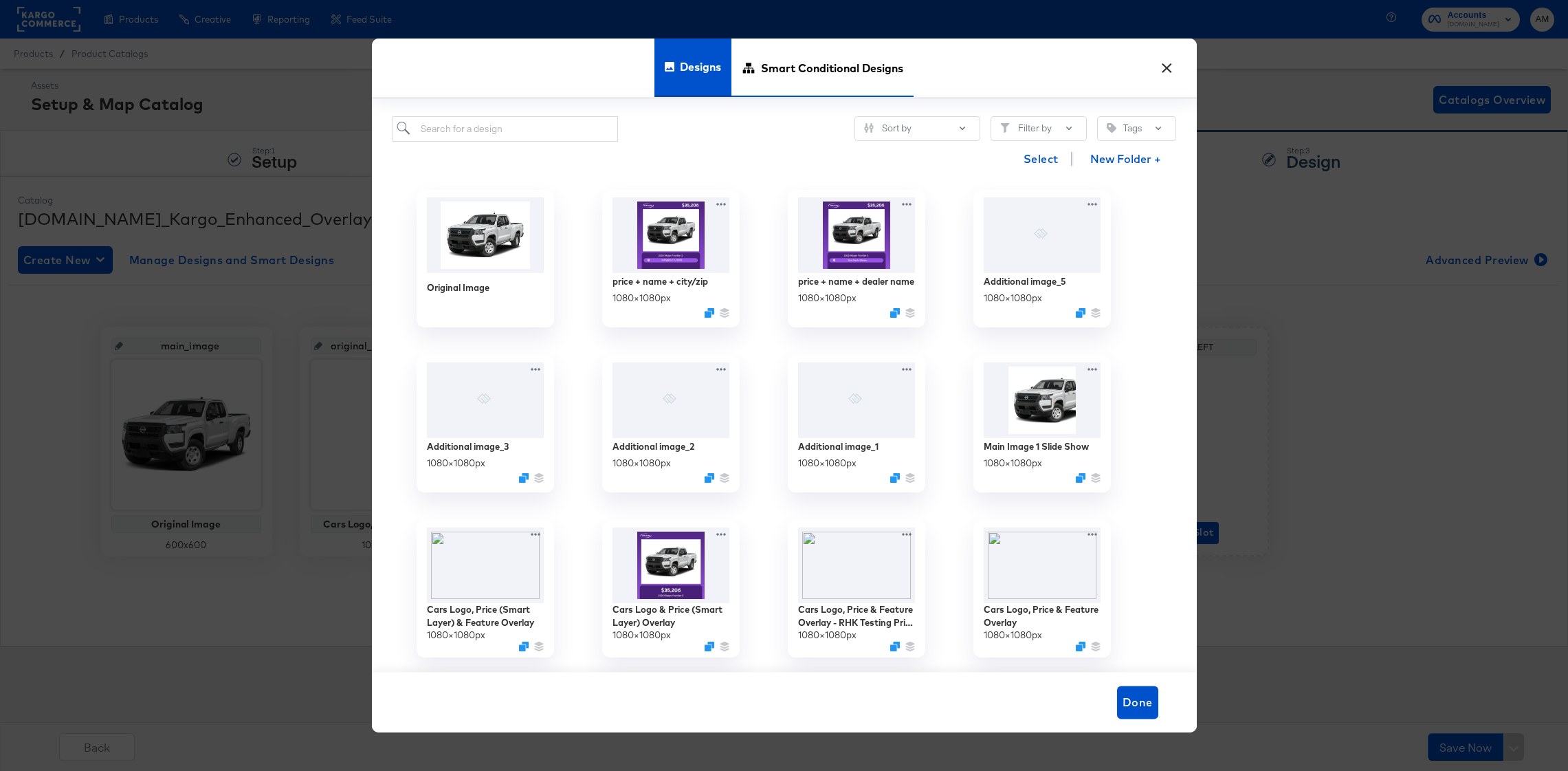
click at [794, 66] on span "Smart Conditional Designs" at bounding box center [832, 67] width 142 height 60
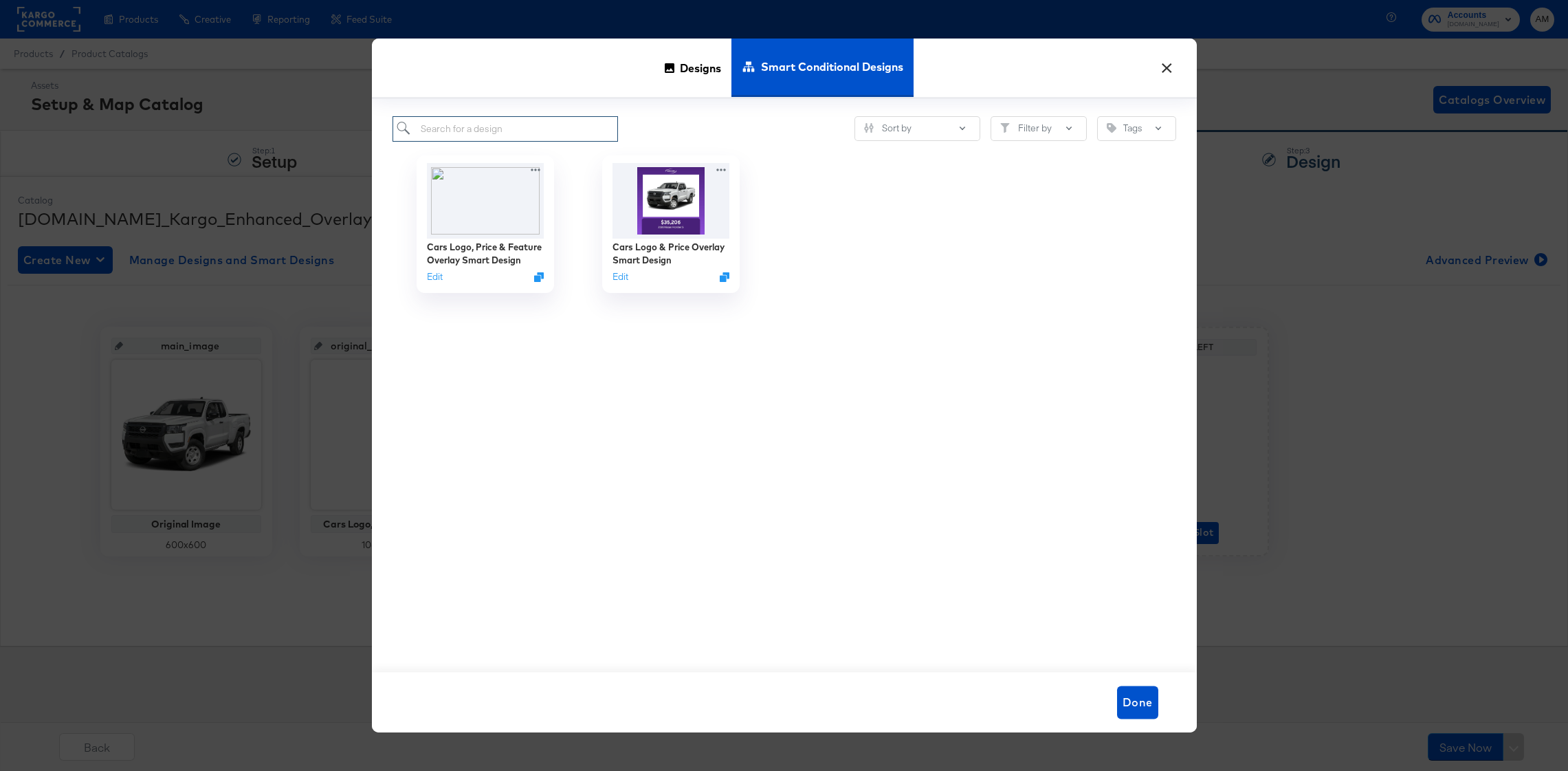
click at [477, 129] on input "search" at bounding box center [506, 128] width 226 height 25
paste input "Cars Logo, Price (Smar...yer) & Feature Overlay"
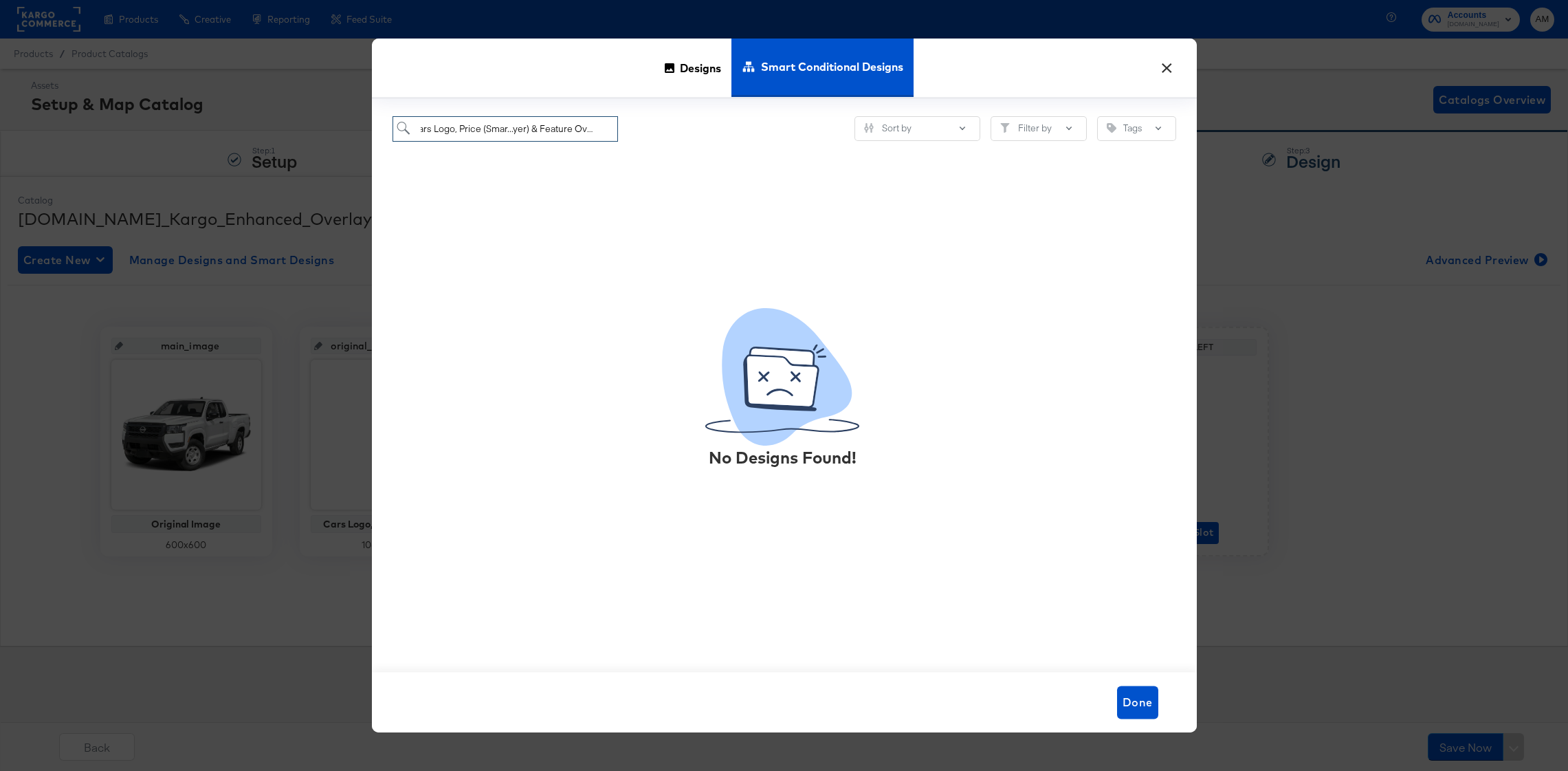
type input "Cars Logo, Price (Smar...yer) & Feature Overlay"
click at [725, 155] on div "No Designs Found!" at bounding box center [784, 390] width 784 height 497
click at [1167, 64] on button "×" at bounding box center [1167, 65] width 25 height 25
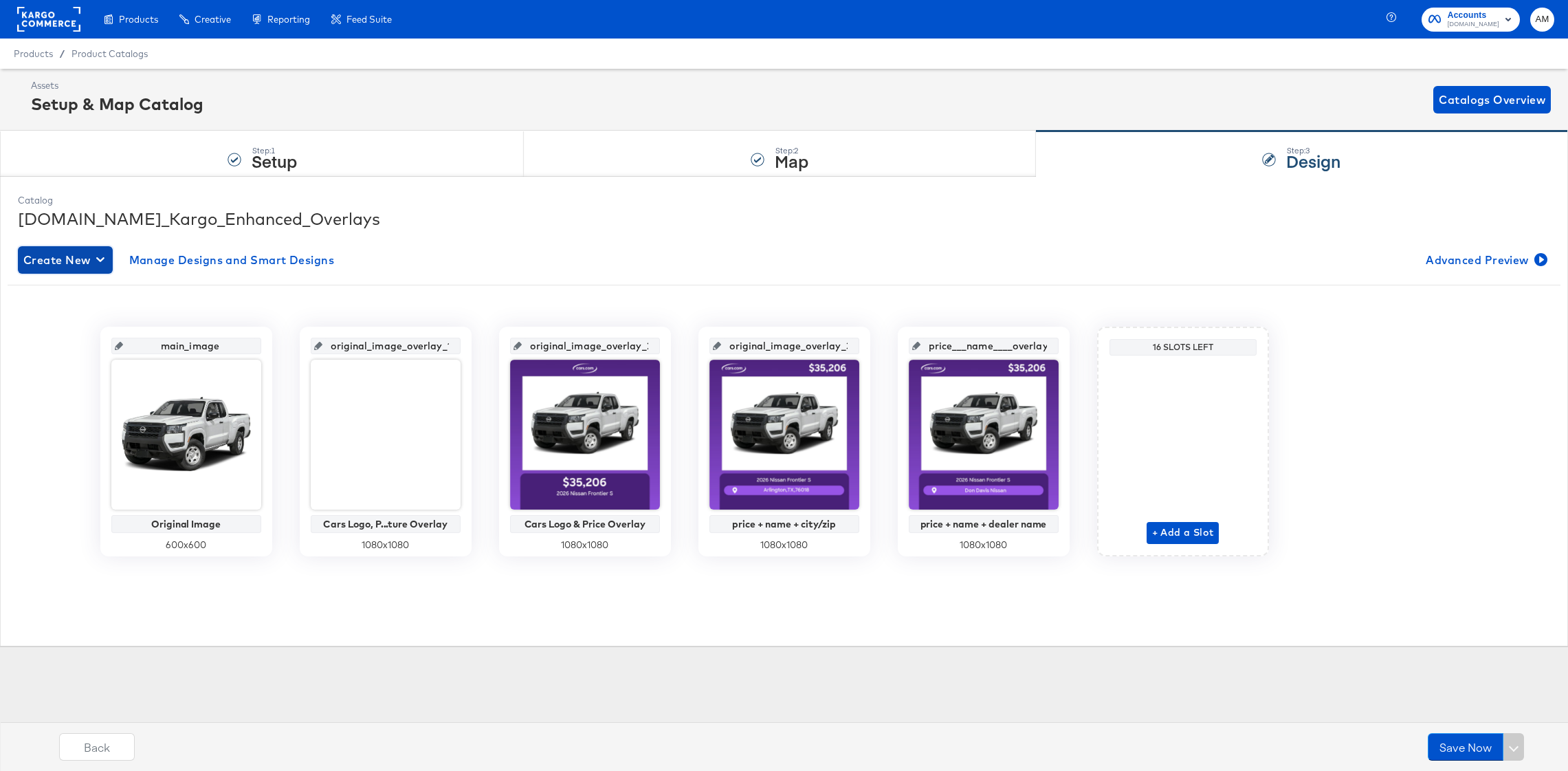
click at [84, 257] on span "Create New" at bounding box center [65, 260] width 84 height 19
click at [101, 313] on div "Create New Smart Design" at bounding box center [91, 315] width 130 height 11
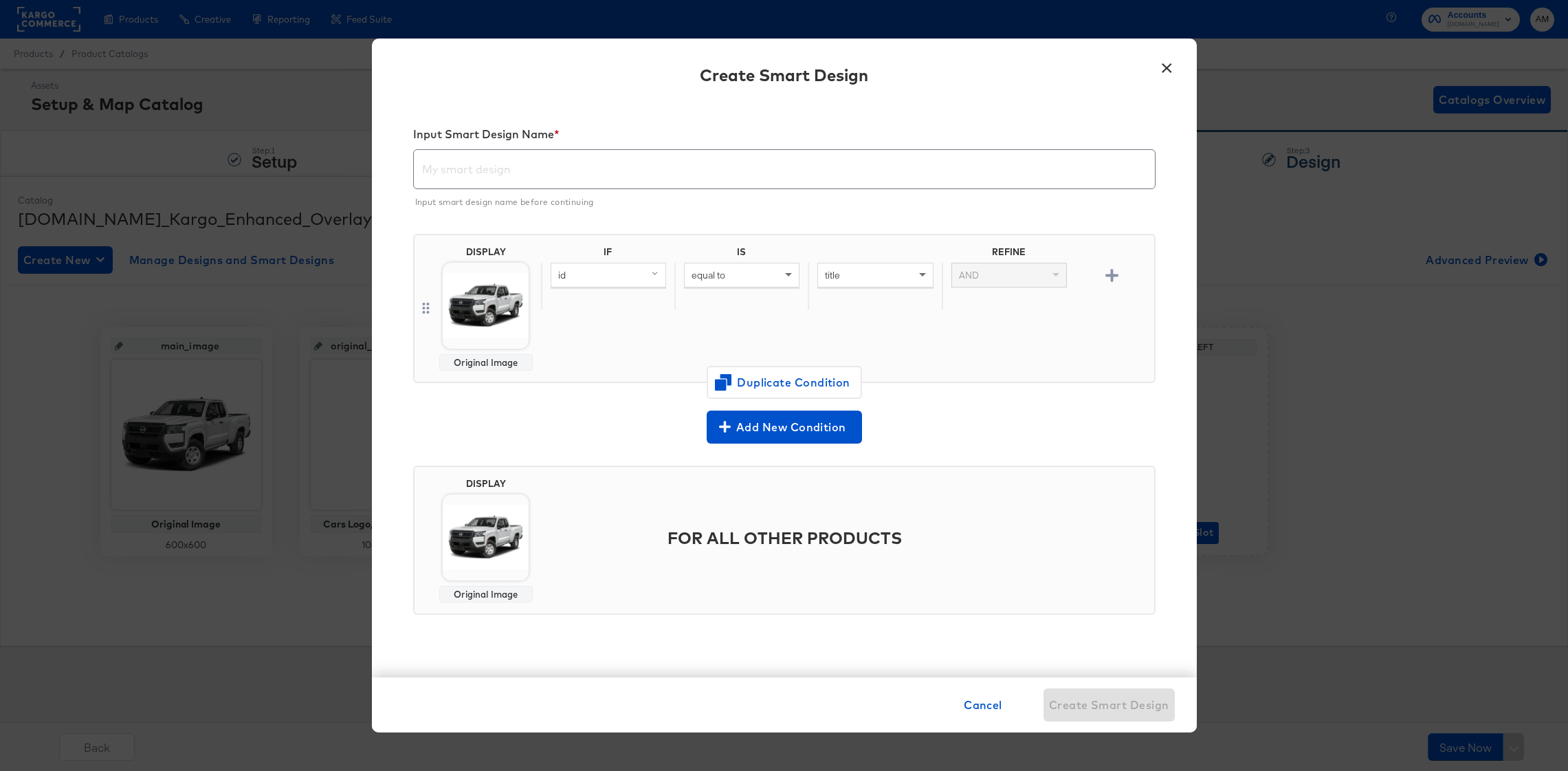
click at [489, 169] on input "text" at bounding box center [784, 164] width 741 height 39
paste input "Cars Logo, Price (Smar...yer) & Feature Overlay"
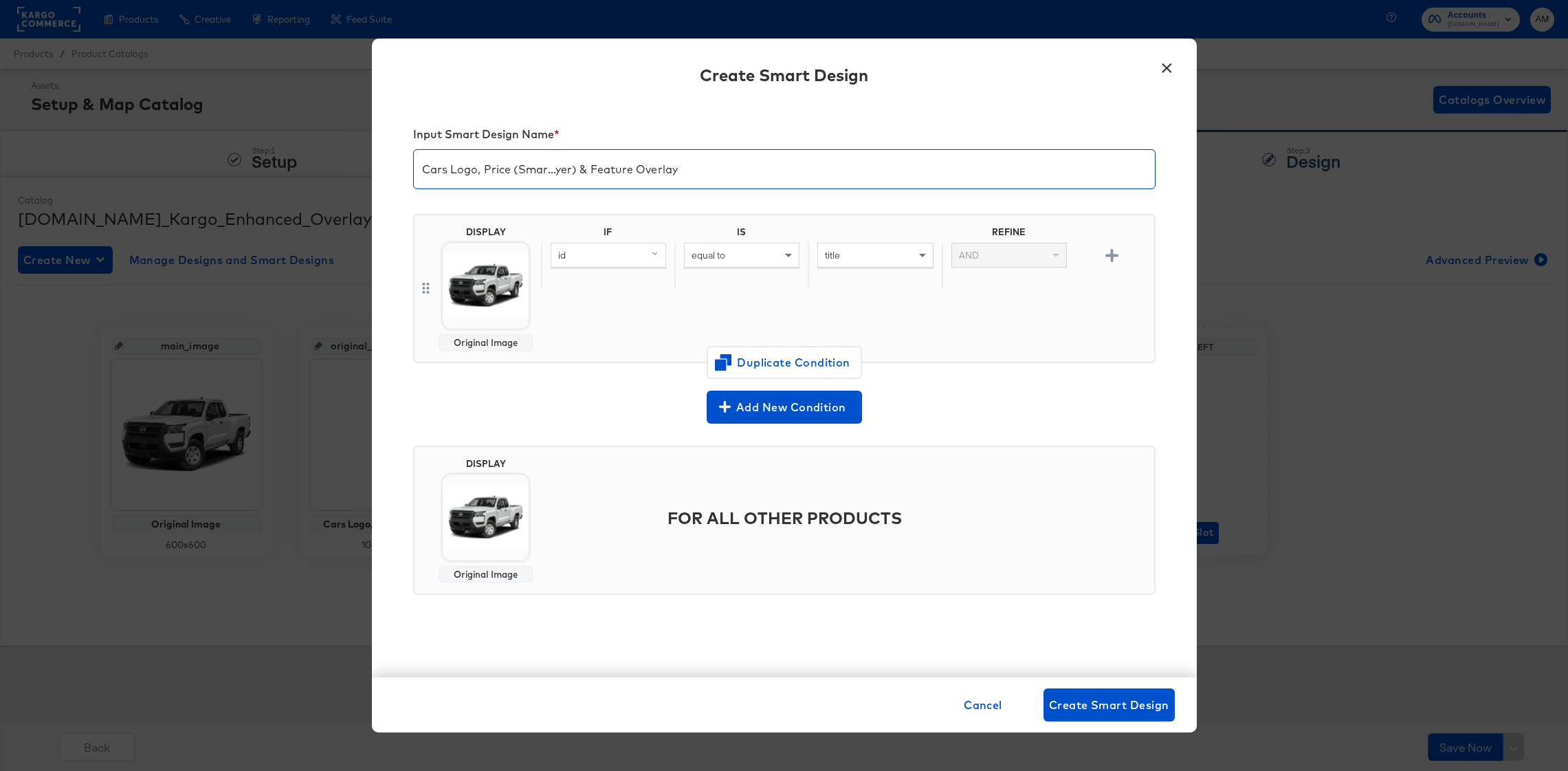
type input "Cars Logo, Price (Smar...yer) & Feature Overlay"
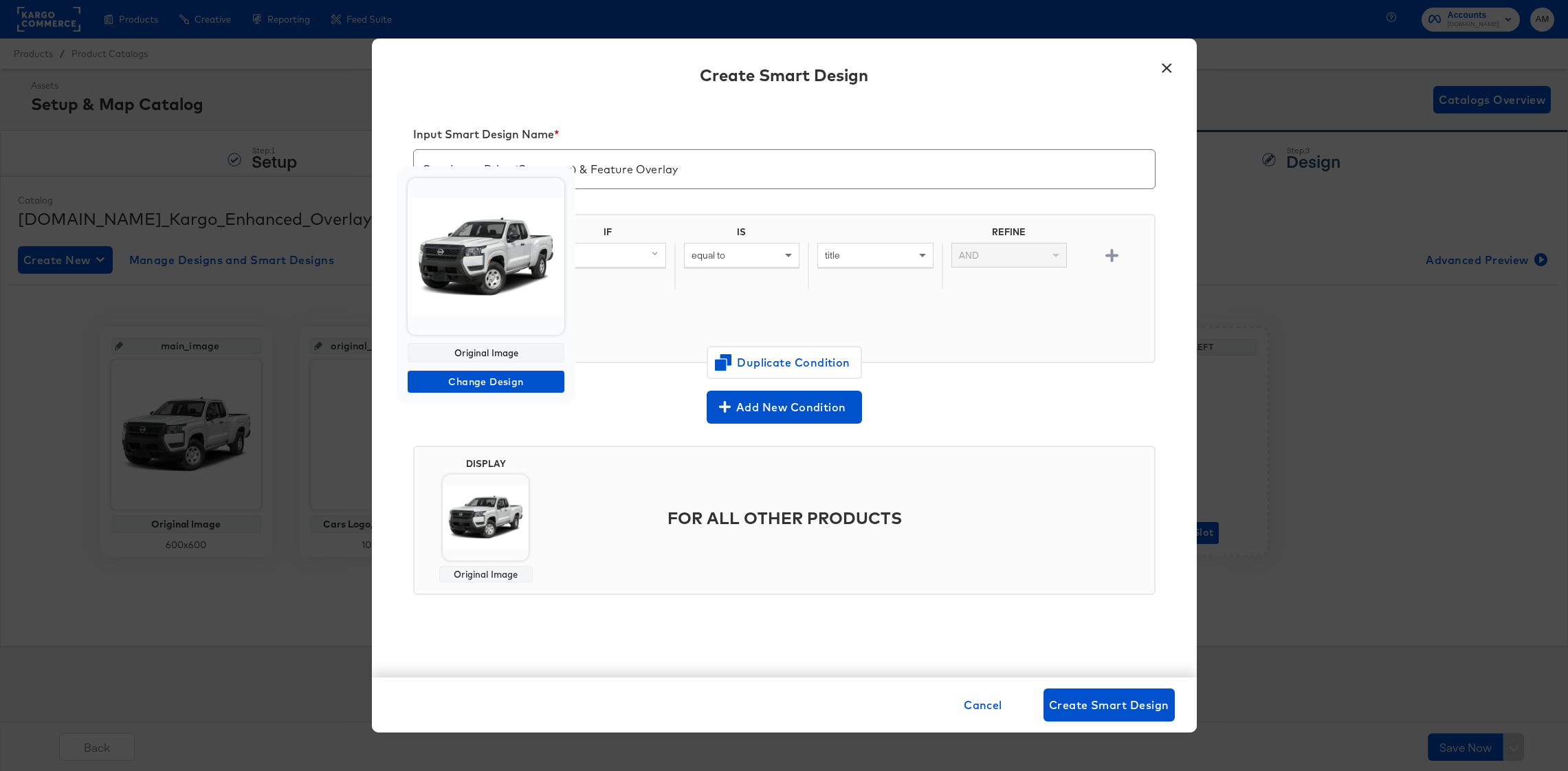
click at [478, 293] on img at bounding box center [486, 256] width 157 height 157
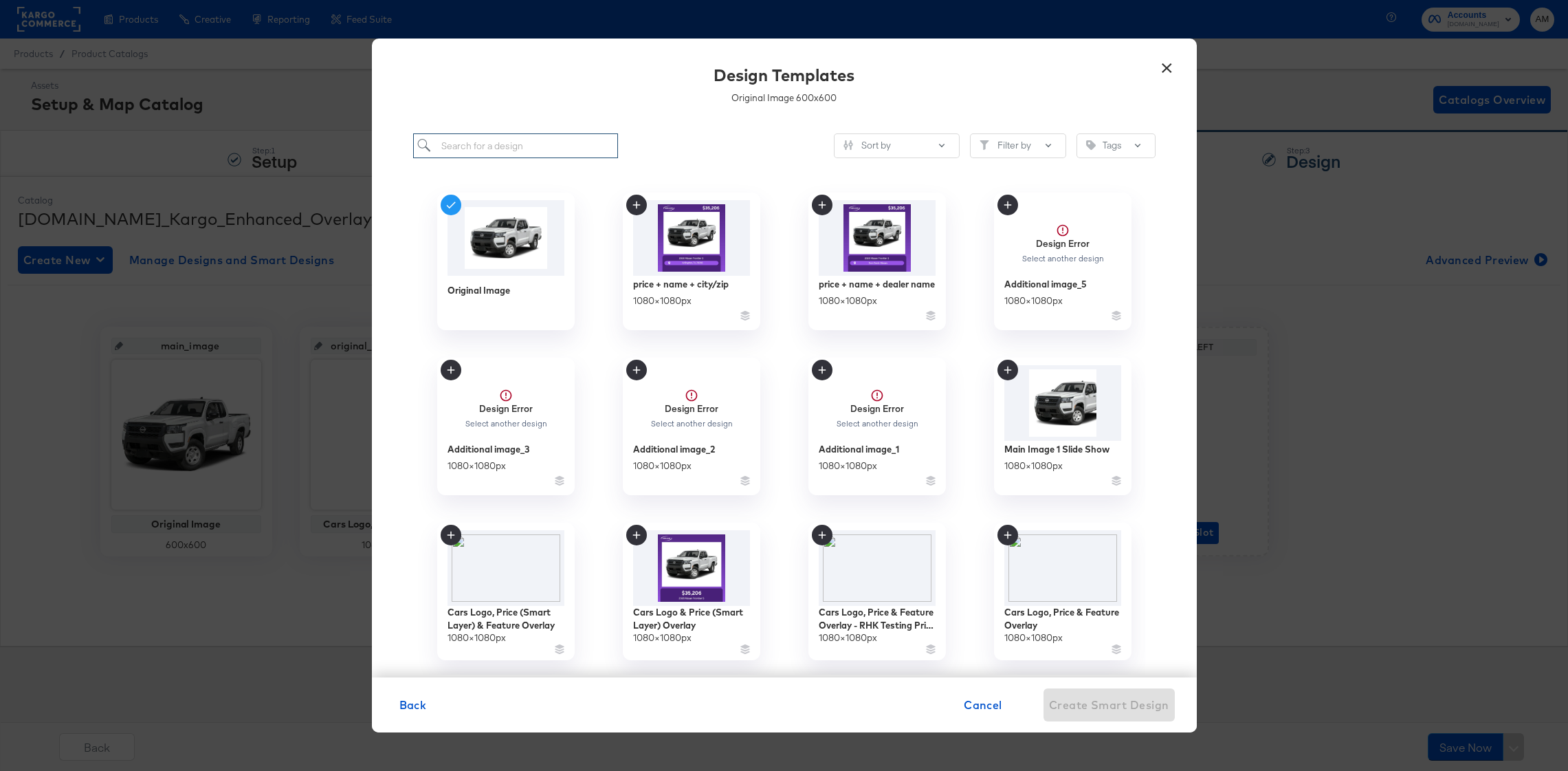
click at [465, 146] on input "search" at bounding box center [515, 146] width 206 height 25
paste input "Cars Logo, Price (Smar...yer) & Feature Overlay"
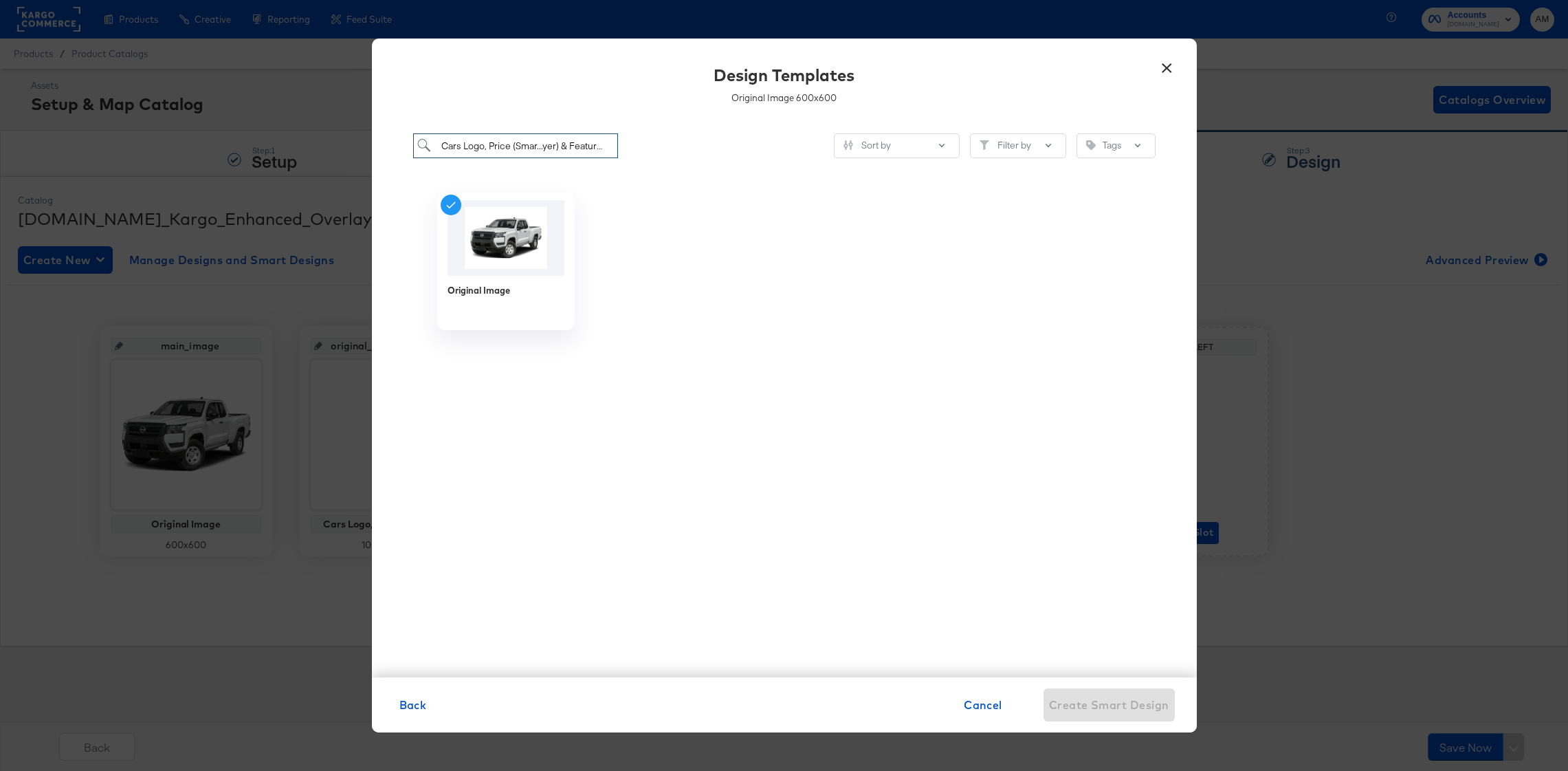
drag, startPoint x: 605, startPoint y: 146, endPoint x: 372, endPoint y: 146, distance: 233.0
click at [372, 146] on div "Cars Logo, Price (Smar...yer) & Feature Overlay Sort by Filter by Tags Original…" at bounding box center [784, 398] width 825 height 558
click at [557, 146] on input "Cars Logo, Price (Smar...yer) & Feature Overlay" at bounding box center [515, 146] width 206 height 25
click at [542, 148] on input "Cars Logo, Price (Smar...yer) & Feature Overlay" at bounding box center [515, 146] width 206 height 25
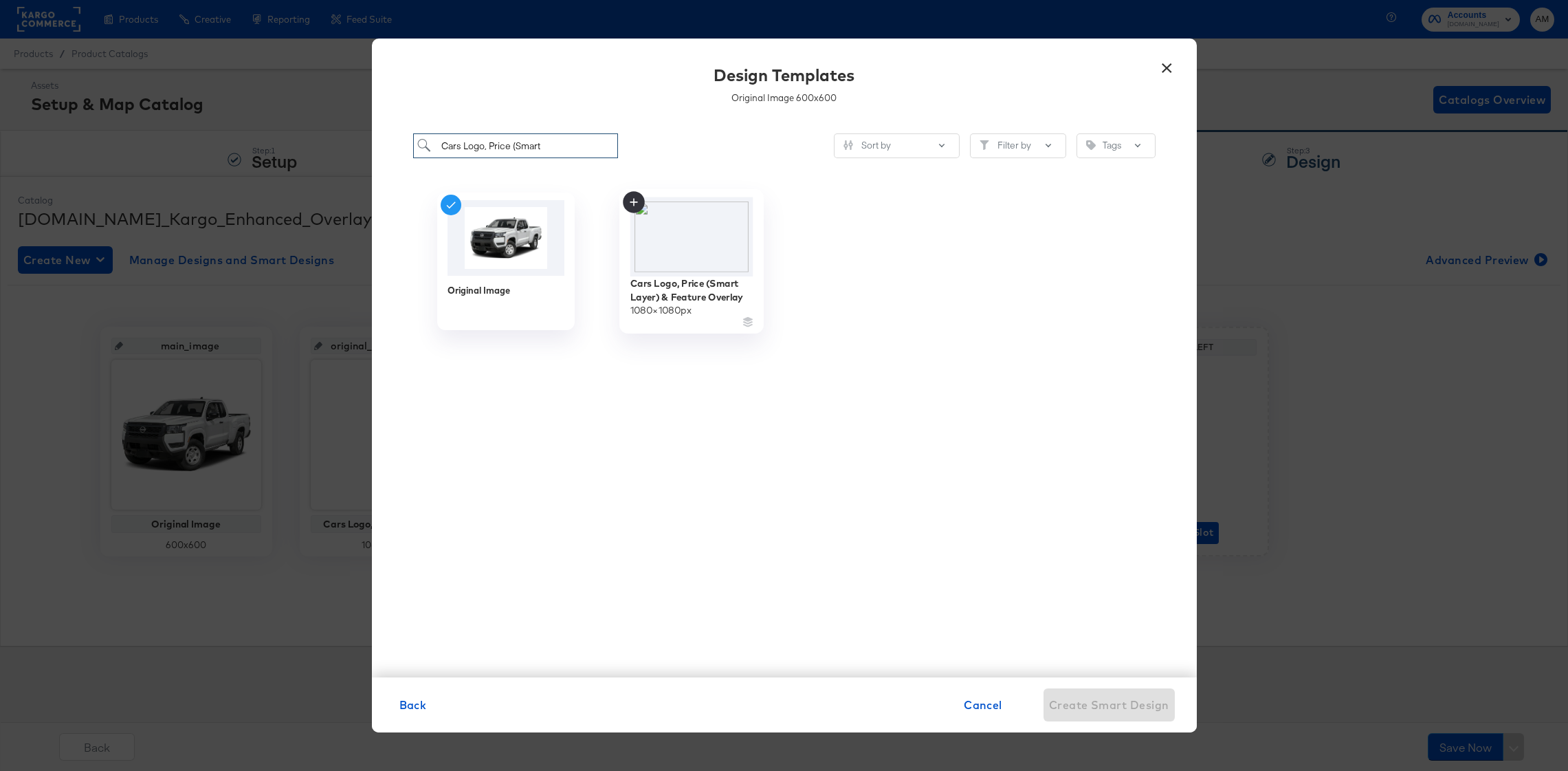
type input "Cars Logo, Price (Smart"
click at [686, 261] on img at bounding box center [691, 237] width 123 height 79
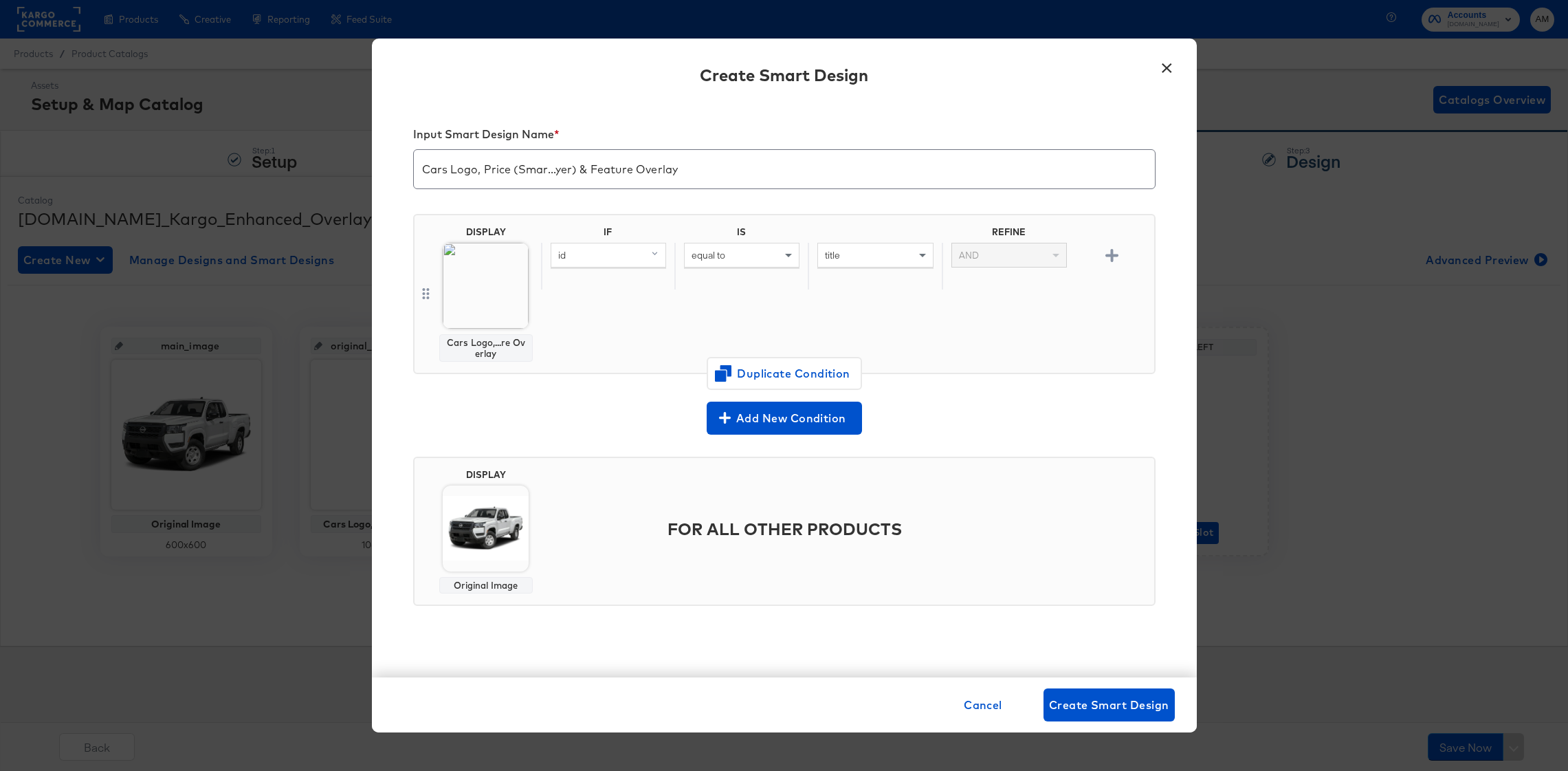
click at [629, 254] on div "id" at bounding box center [608, 255] width 114 height 23
type input "avail"
click at [589, 352] on div "availability" at bounding box center [607, 350] width 102 height 13
click at [869, 261] on div "title" at bounding box center [875, 255] width 114 height 23
click at [755, 253] on div "equal to" at bounding box center [742, 255] width 114 height 23
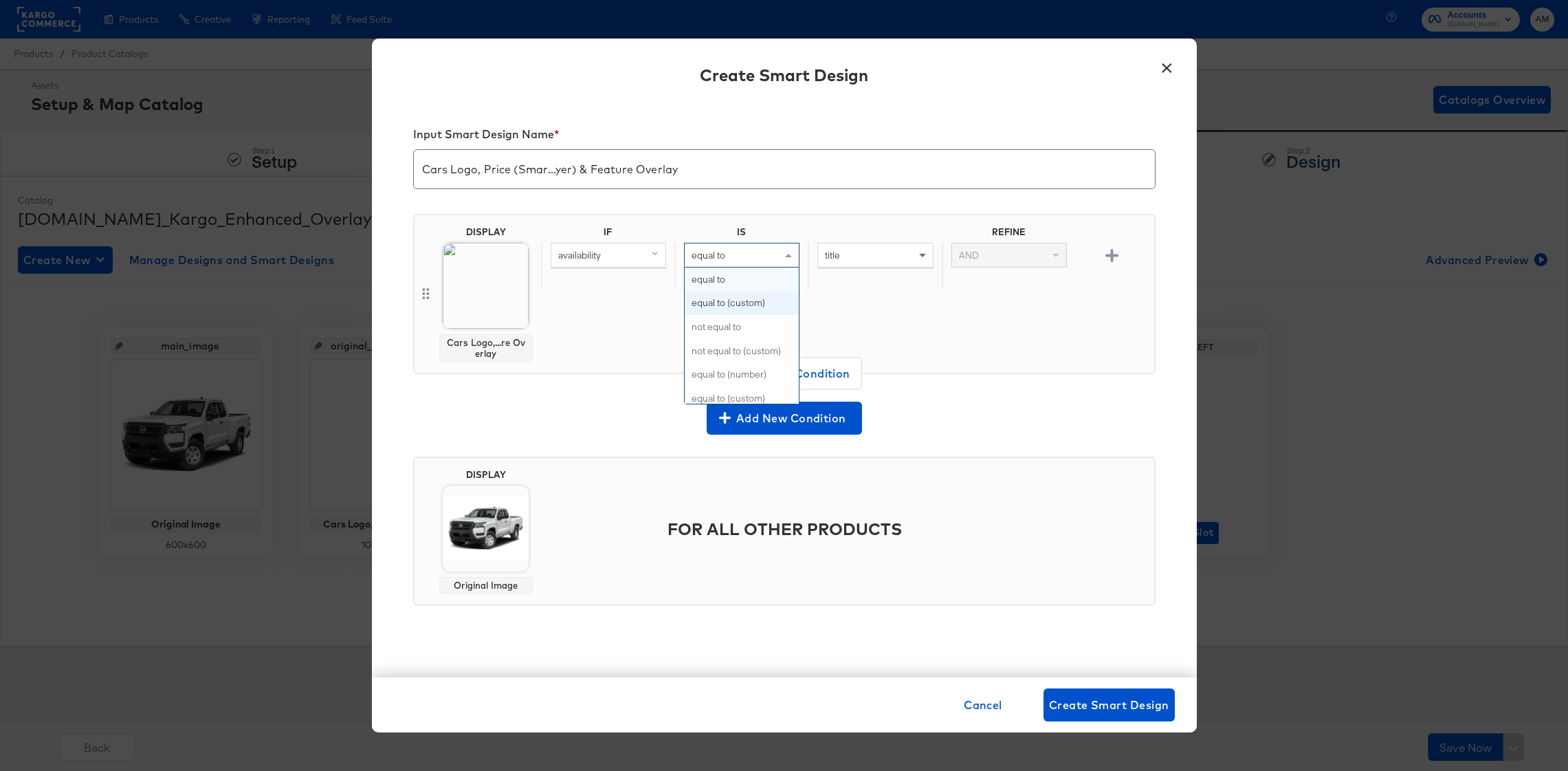
drag, startPoint x: 759, startPoint y: 302, endPoint x: 868, endPoint y: 278, distance: 111.6
click at [882, 257] on input "text" at bounding box center [875, 255] width 116 height 25
type input "in stock"
click at [952, 331] on div "IF IS REFINE availability equal to (custom) in stock AND" at bounding box center [845, 294] width 608 height 136
click at [1088, 705] on span "Create Smart Design" at bounding box center [1109, 705] width 120 height 19
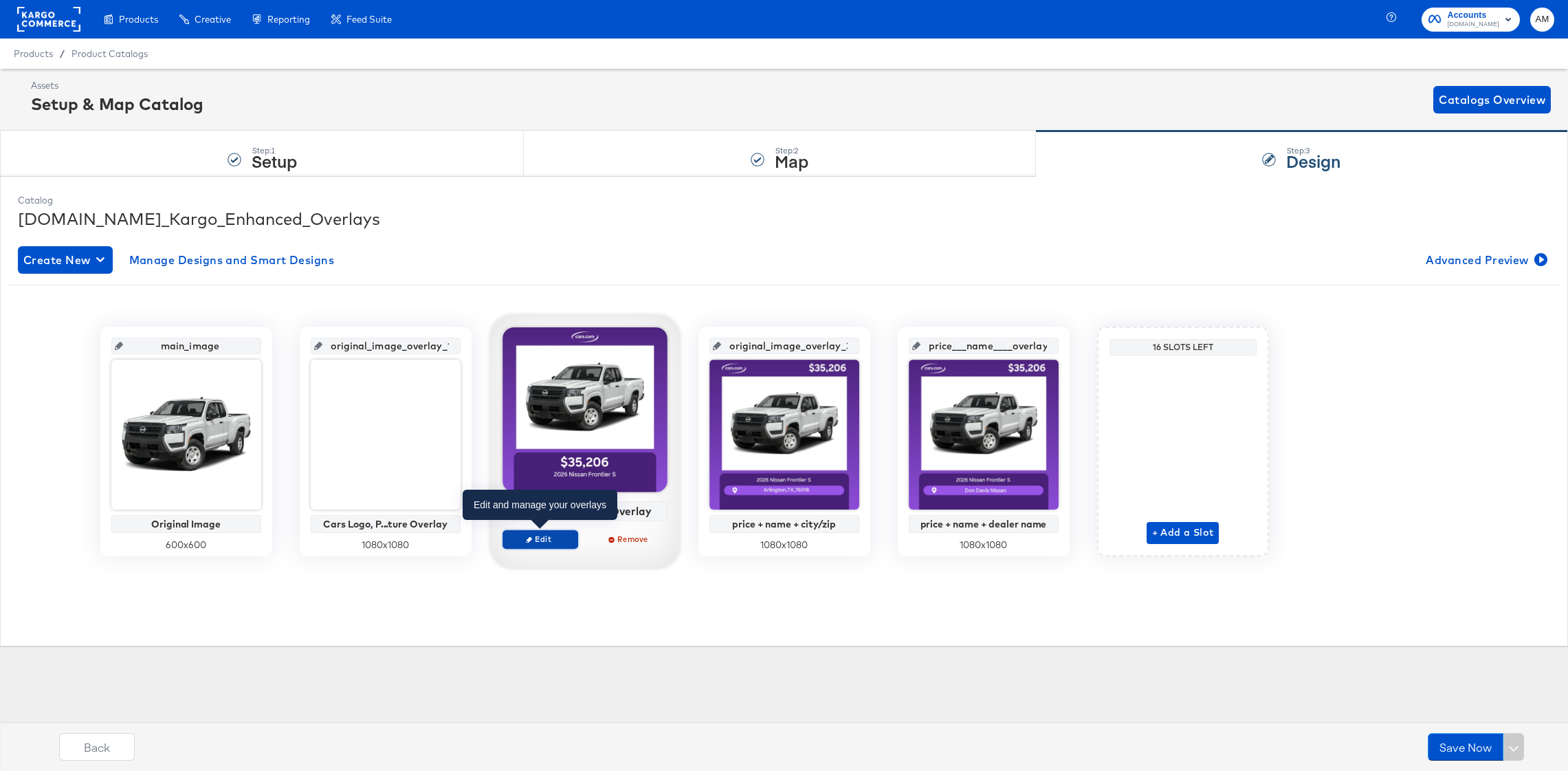
click at [547, 539] on span "Edit" at bounding box center [540, 538] width 63 height 10
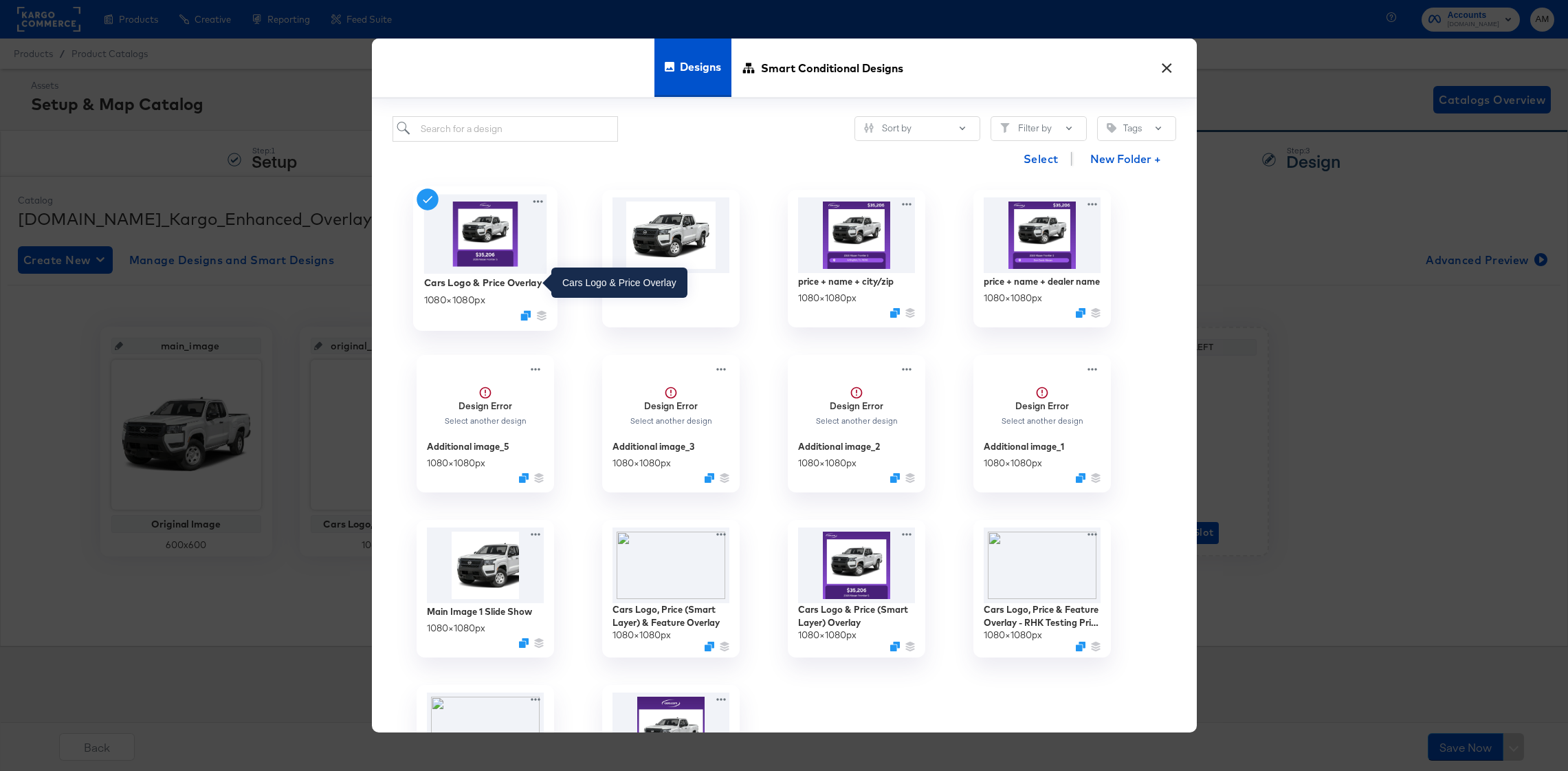
drag, startPoint x: 422, startPoint y: 284, endPoint x: 526, endPoint y: 283, distance: 104.0
click at [526, 283] on div "Cars Logo & Price Overlay 1080 × 1080 px" at bounding box center [485, 258] width 145 height 145
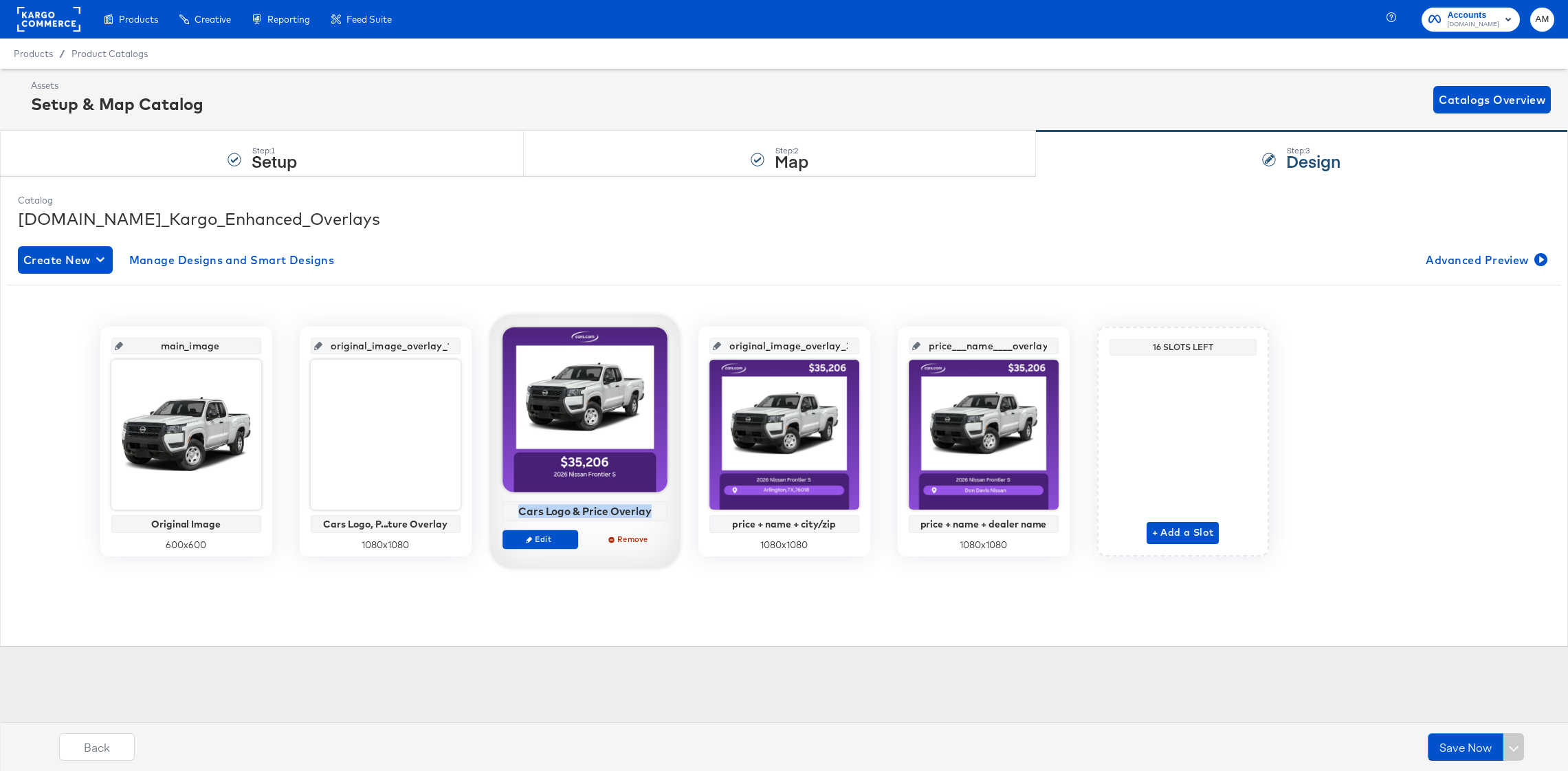
drag, startPoint x: 656, startPoint y: 512, endPoint x: 518, endPoint y: 510, distance: 138.0
click at [518, 510] on div "Cars Logo & Price Overlay" at bounding box center [585, 511] width 157 height 13
copy div "Cars Logo & Price Overlay"
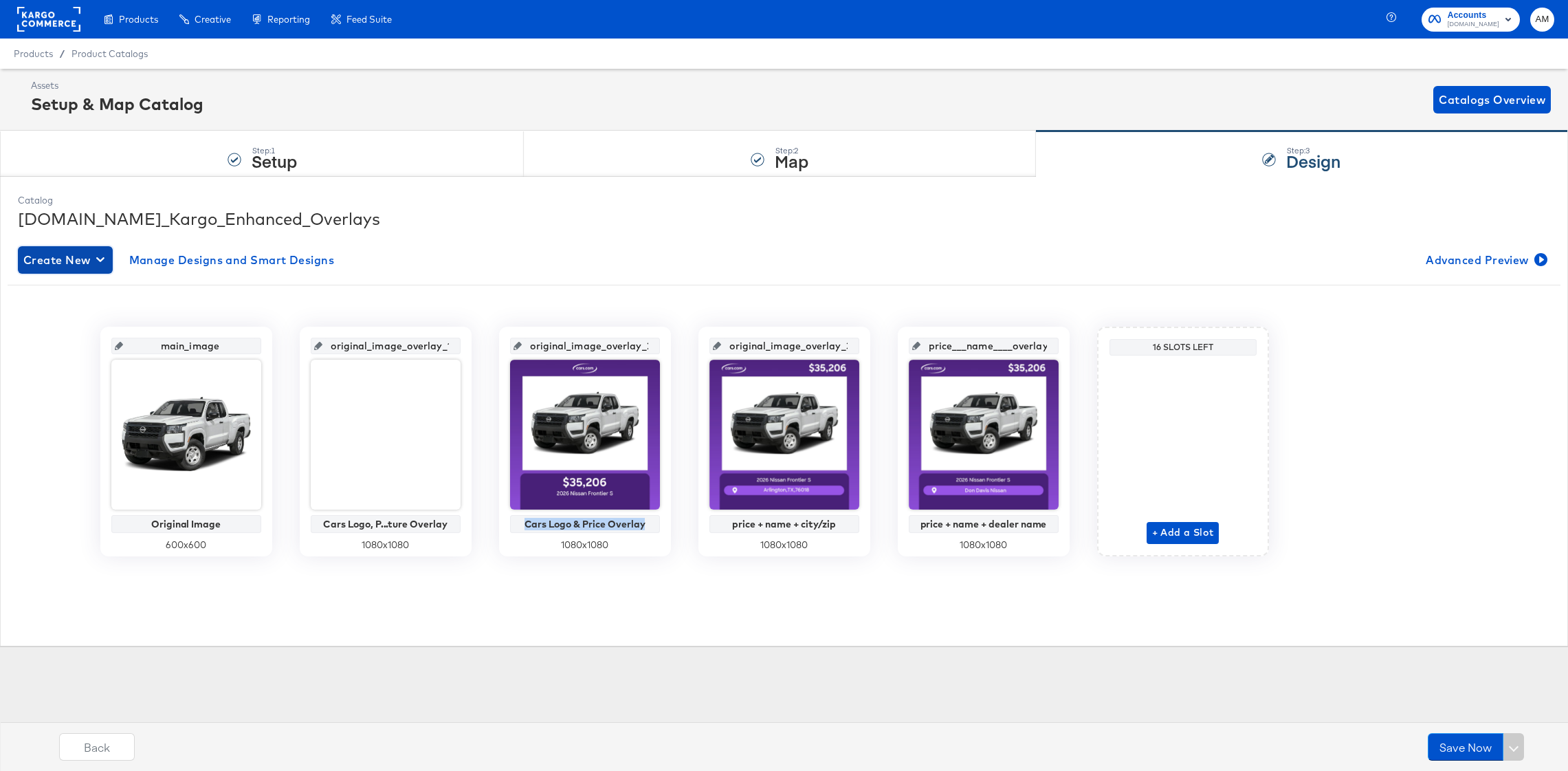
click at [34, 259] on span "Create New" at bounding box center [65, 260] width 84 height 19
click at [78, 322] on li "Create New Smart Design" at bounding box center [92, 315] width 147 height 23
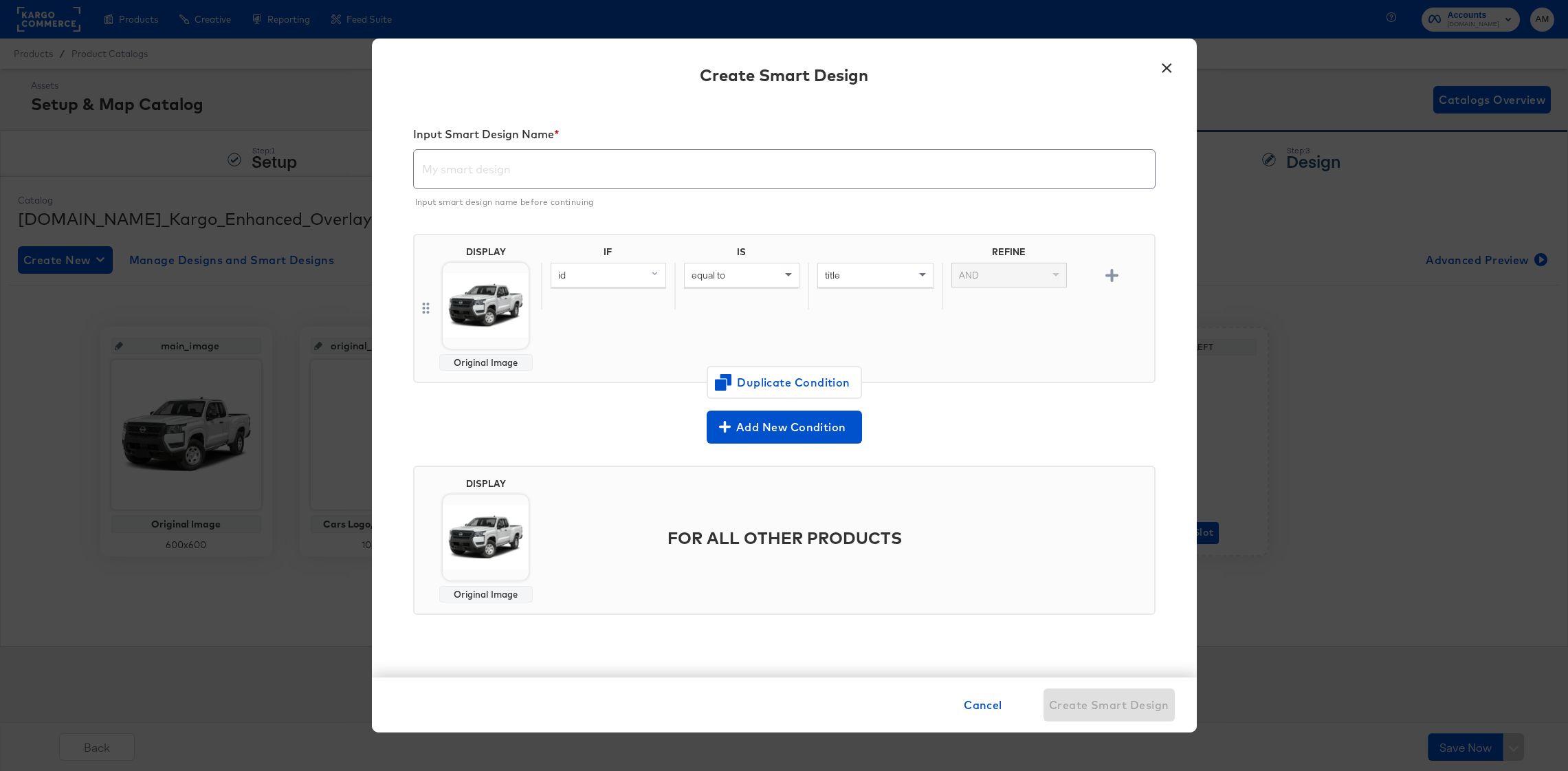
click at [447, 163] on input "text" at bounding box center [784, 164] width 741 height 39
paste input "Cars Logo & Price Overlay"
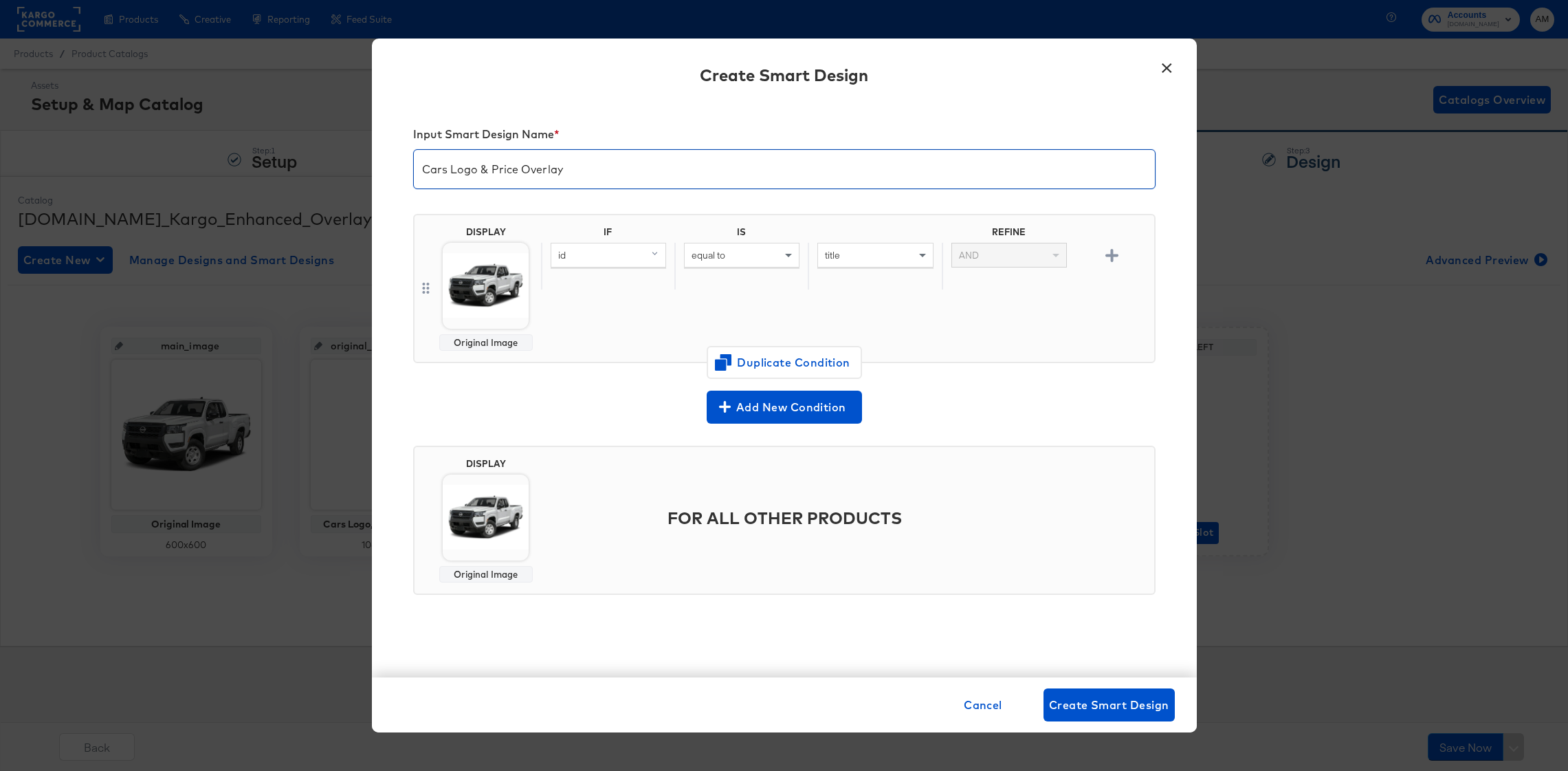
type input "Cars Logo & Price Overlay"
click at [577, 255] on div "id" at bounding box center [608, 255] width 114 height 23
type input "avail"
click at [572, 346] on div "availability" at bounding box center [607, 350] width 102 height 13
click at [741, 261] on div "equal to" at bounding box center [742, 255] width 114 height 23
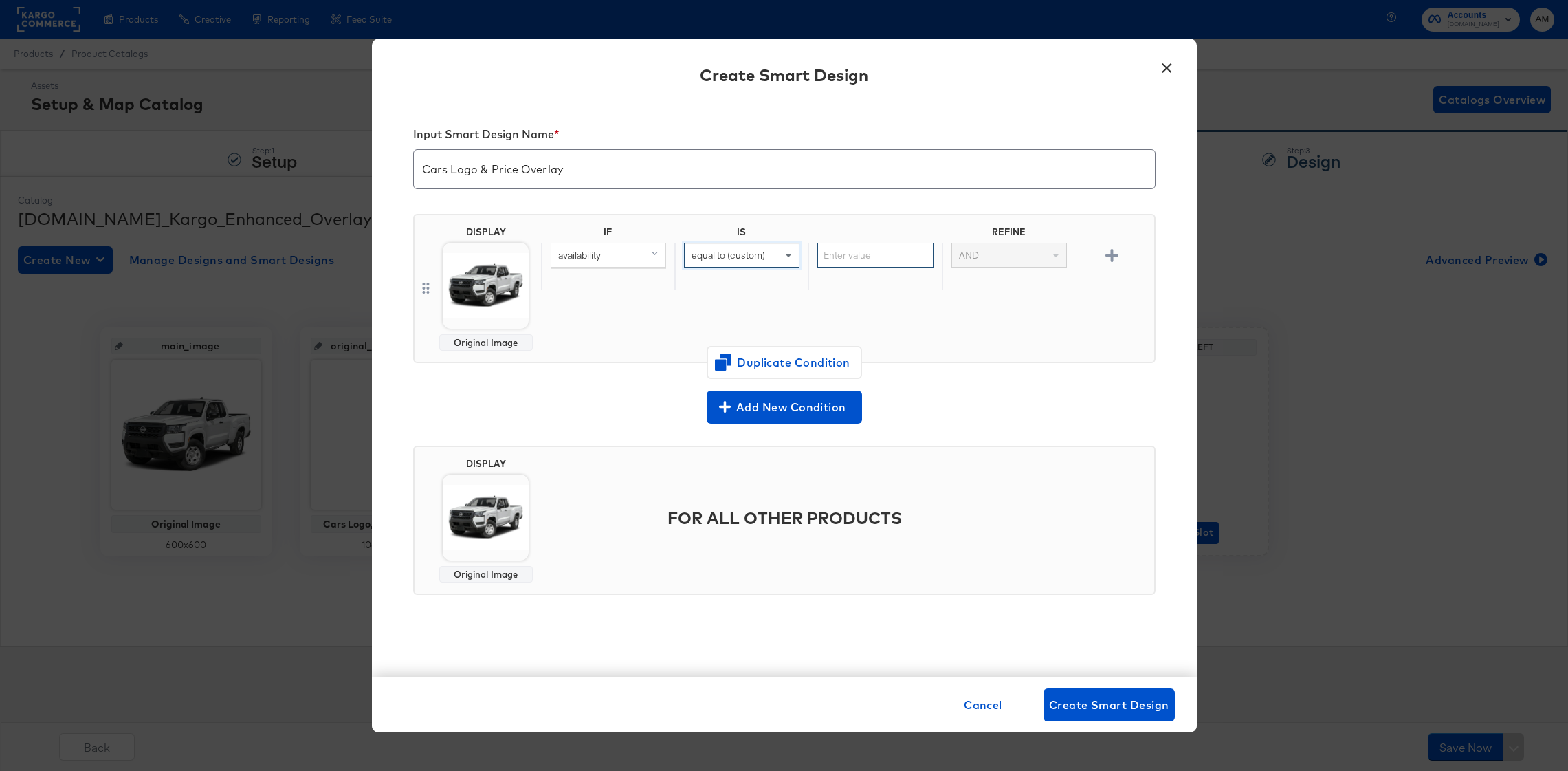
click at [849, 259] on input "text" at bounding box center [875, 255] width 116 height 25
type input "in stock"
click at [932, 331] on div "IF IS REFINE availability equal to (custom) in stock AND" at bounding box center [845, 288] width 608 height 125
click at [478, 288] on img at bounding box center [486, 286] width 86 height 86
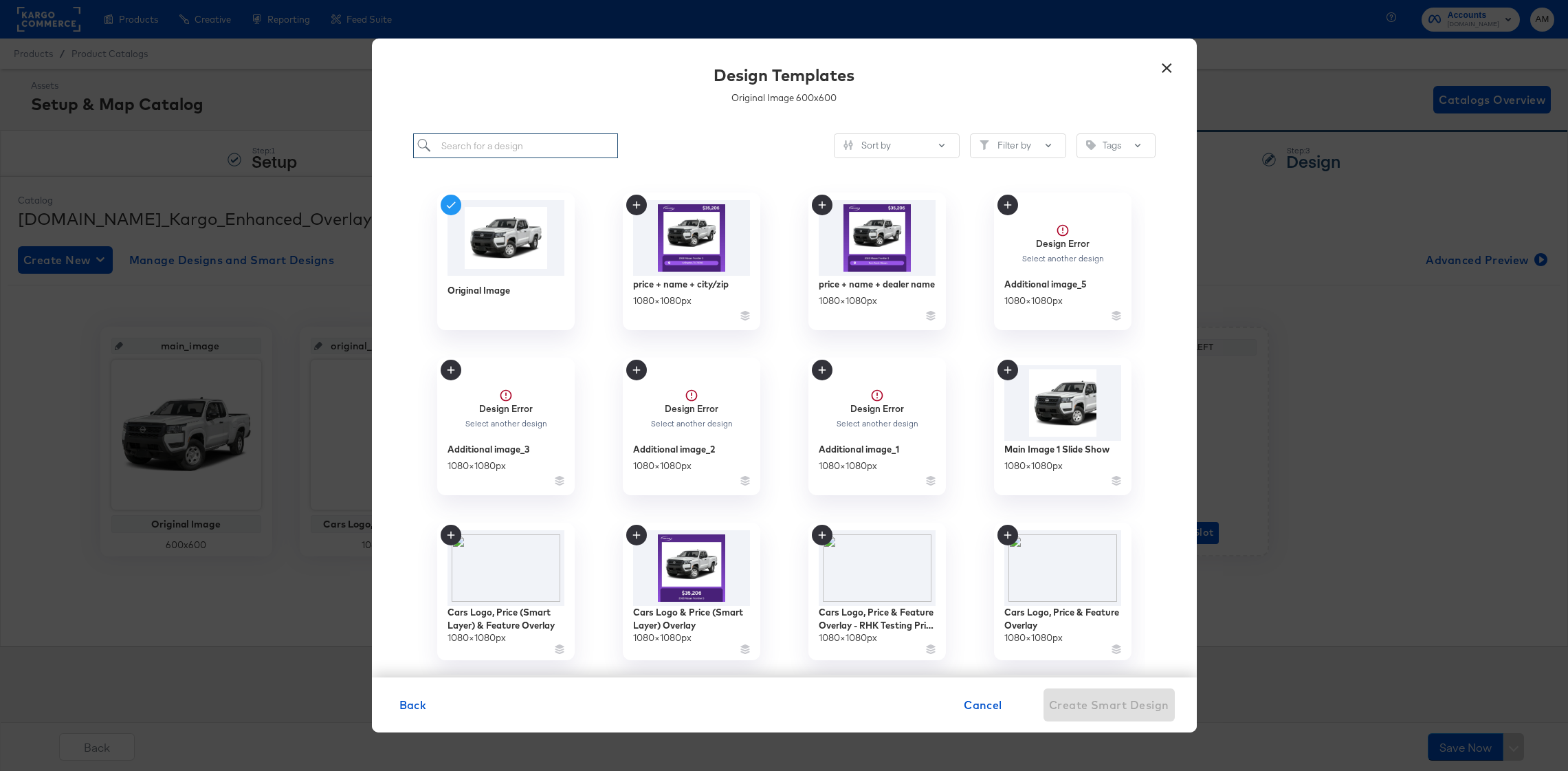
click at [503, 145] on input "search" at bounding box center [515, 146] width 206 height 25
paste input "Cars Logo & Price Overlay"
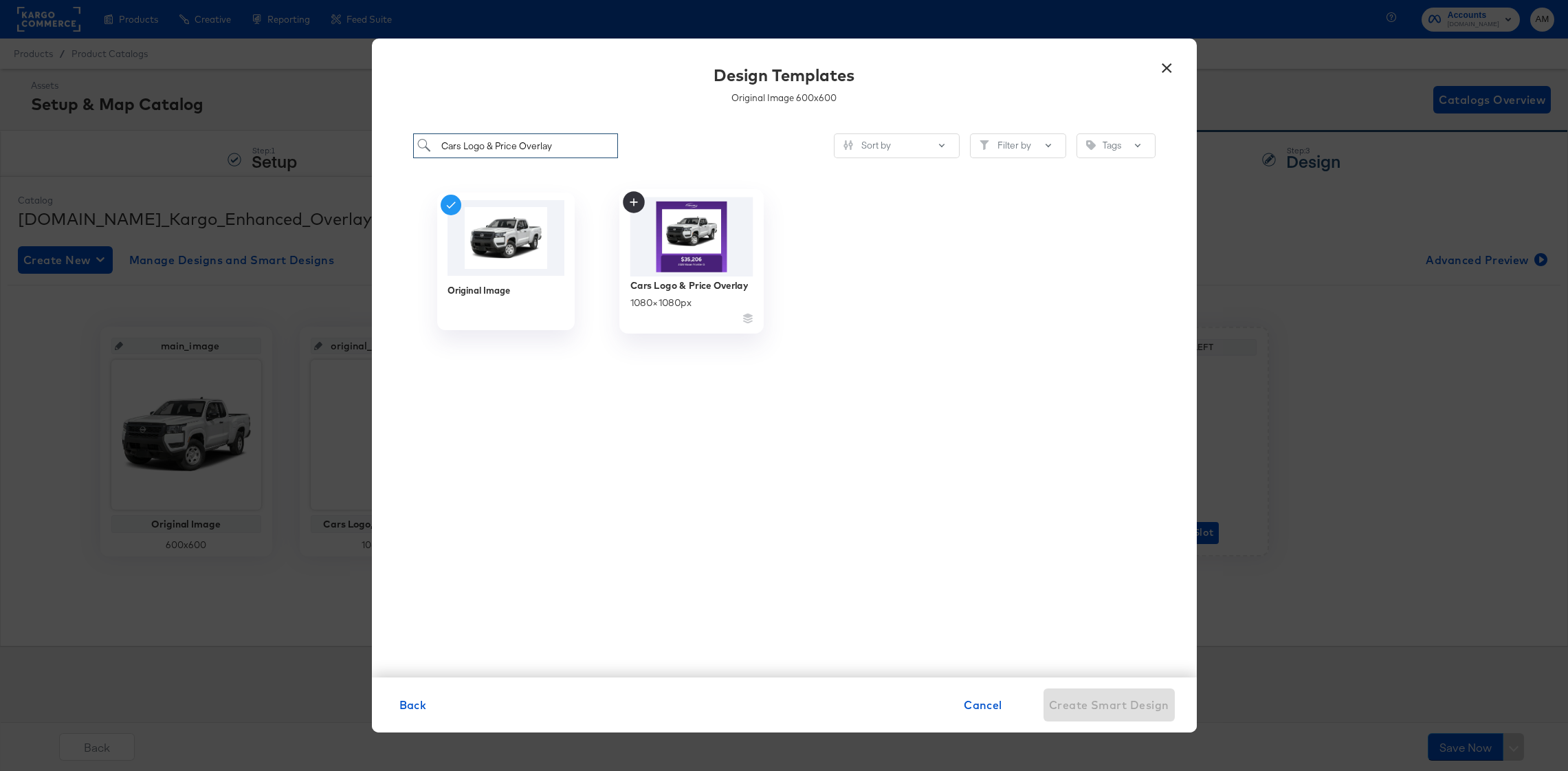
type input "Cars Logo & Price Overlay"
click at [709, 256] on img at bounding box center [691, 237] width 123 height 79
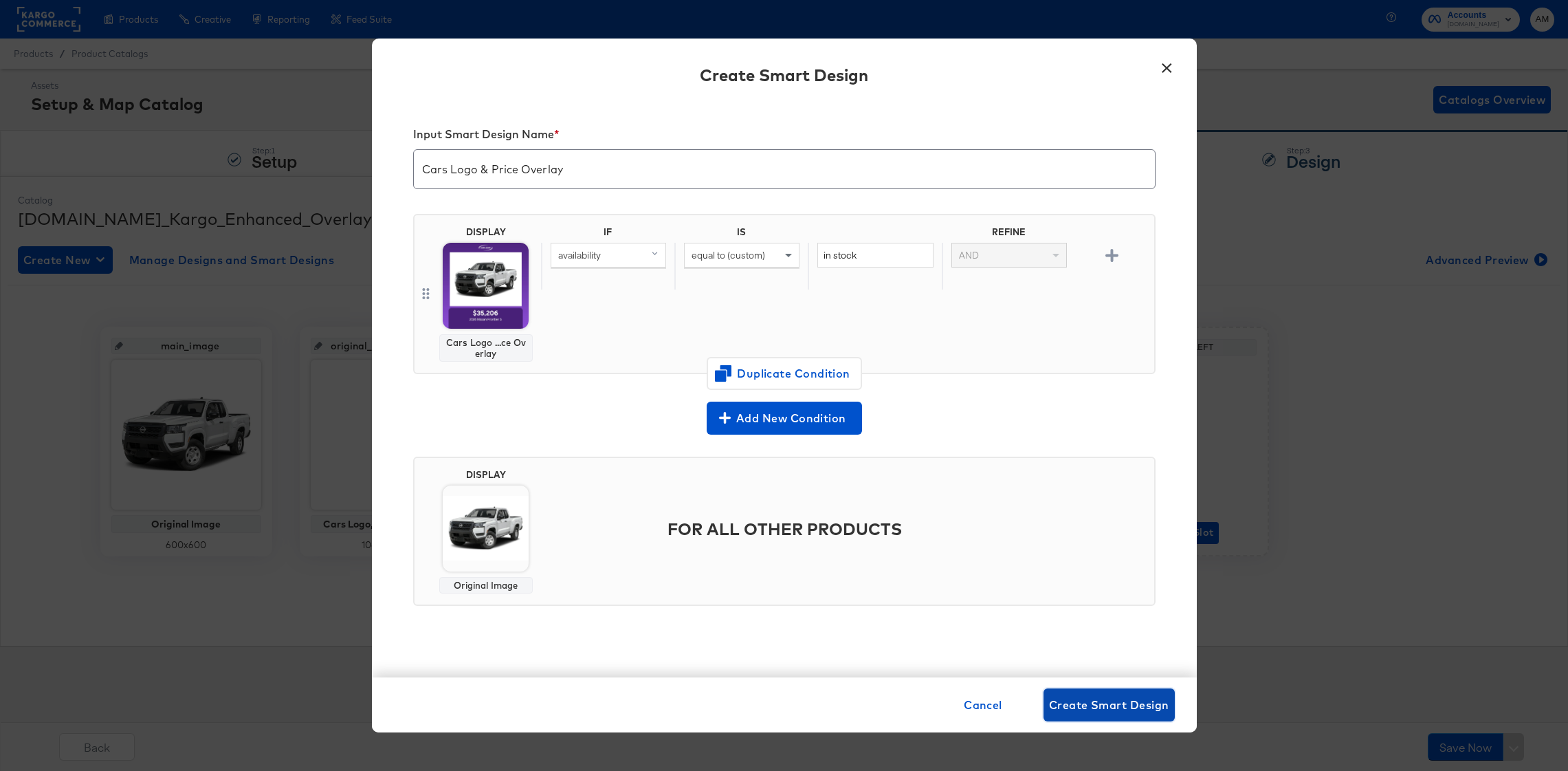
click at [1097, 706] on span "Create Smart Design" at bounding box center [1109, 705] width 120 height 19
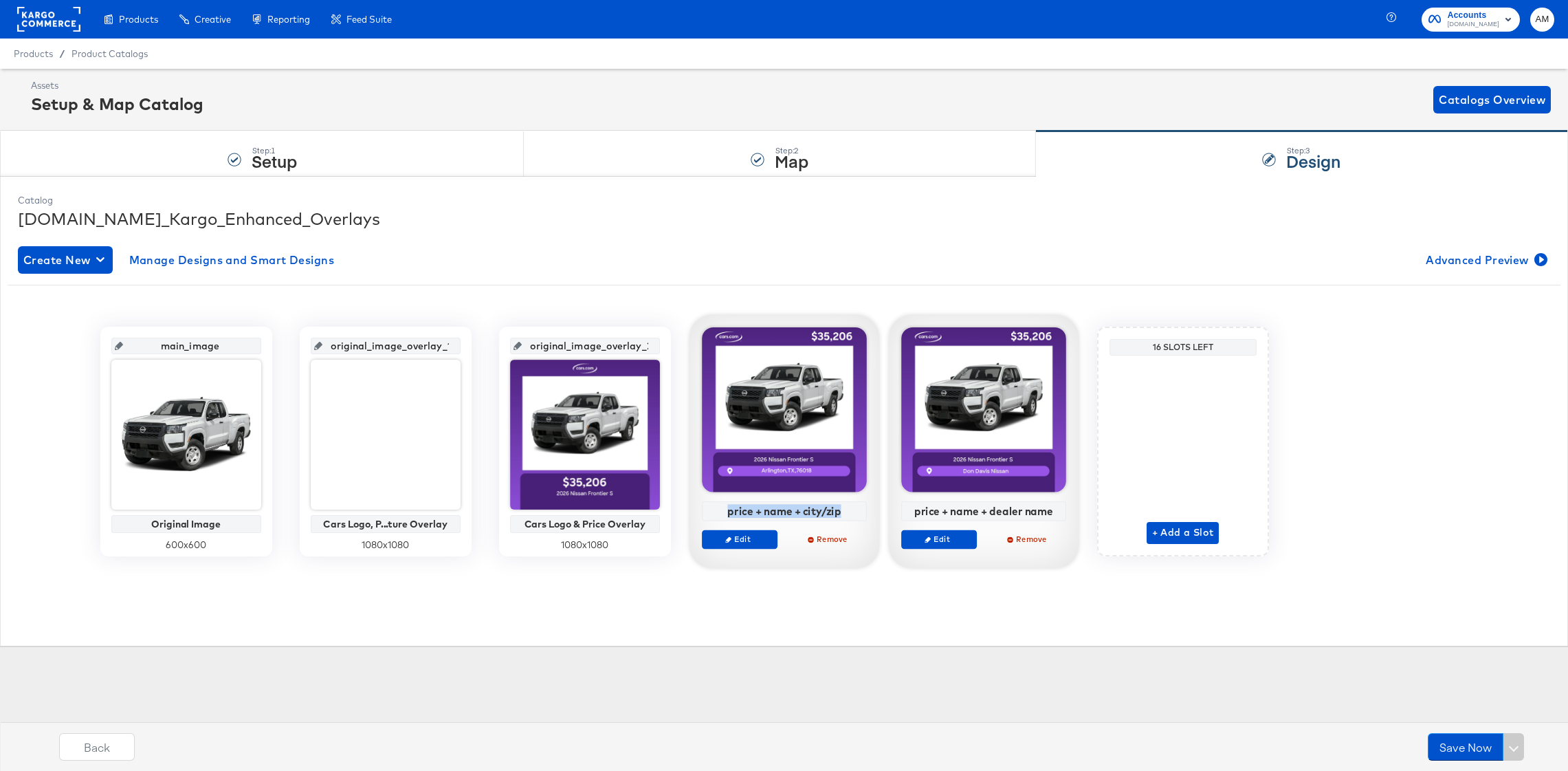
drag, startPoint x: 727, startPoint y: 511, endPoint x: 843, endPoint y: 512, distance: 116.0
click at [843, 512] on div "price + name + city/zip" at bounding box center [784, 511] width 157 height 13
copy div "price + name + city/zip"
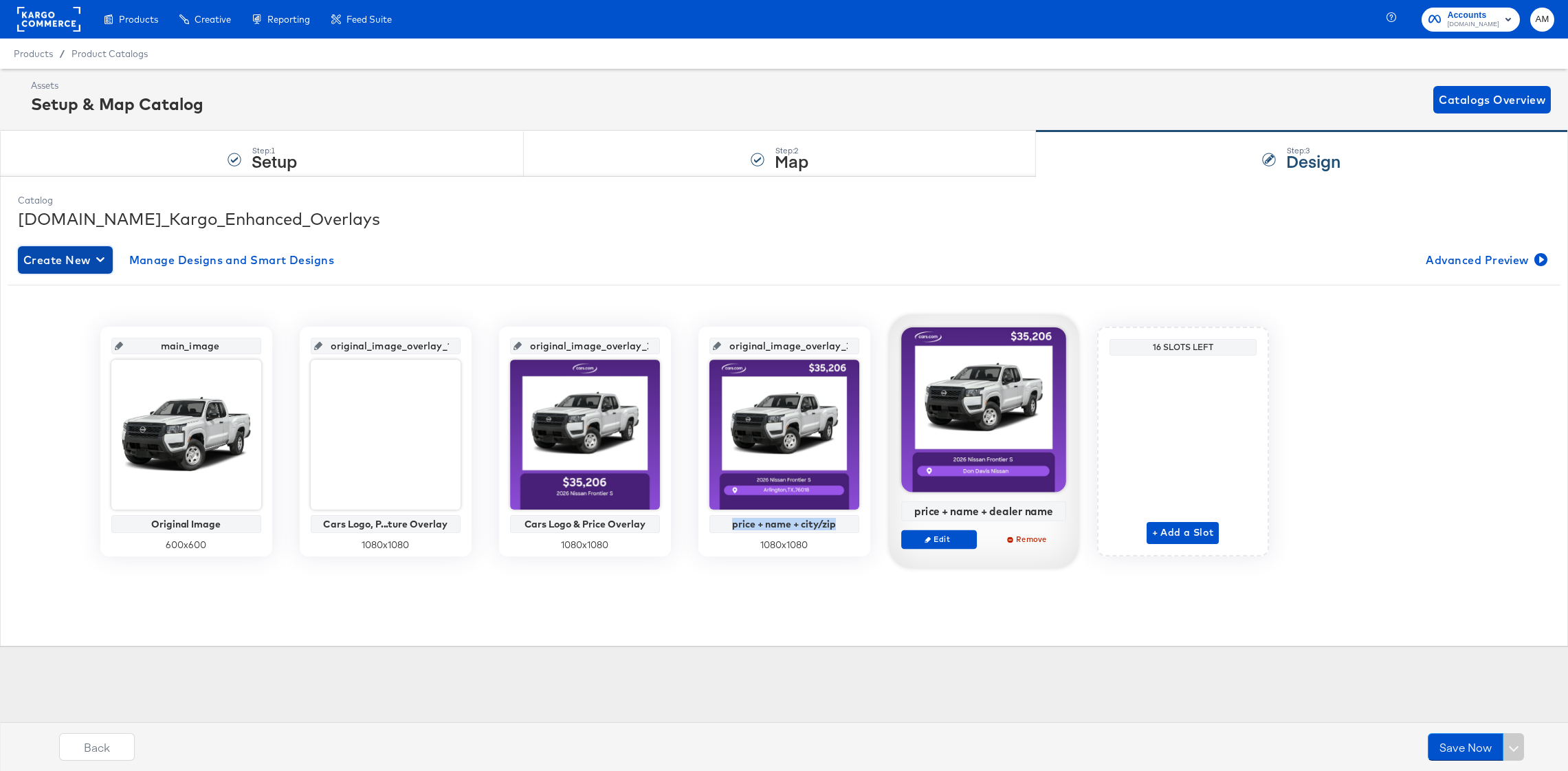
drag, startPoint x: 76, startPoint y: 257, endPoint x: 83, endPoint y: 261, distance: 8.1
click at [77, 256] on span "Create New" at bounding box center [65, 260] width 84 height 19
click at [87, 291] on div "Create New Design" at bounding box center [75, 292] width 100 height 11
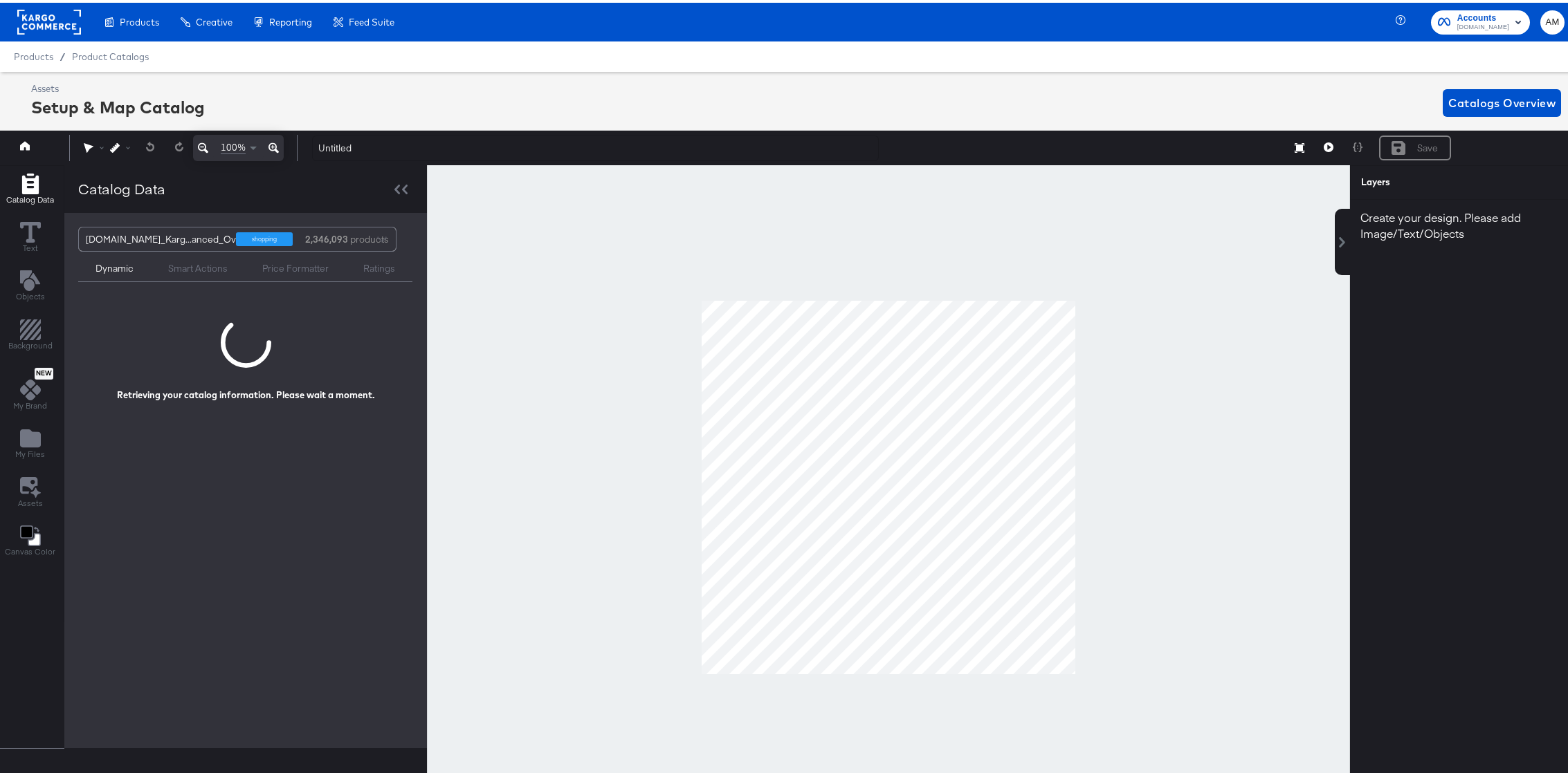
click at [87, 48] on div "Product Catalogs" at bounding box center [110, 54] width 77 height 14
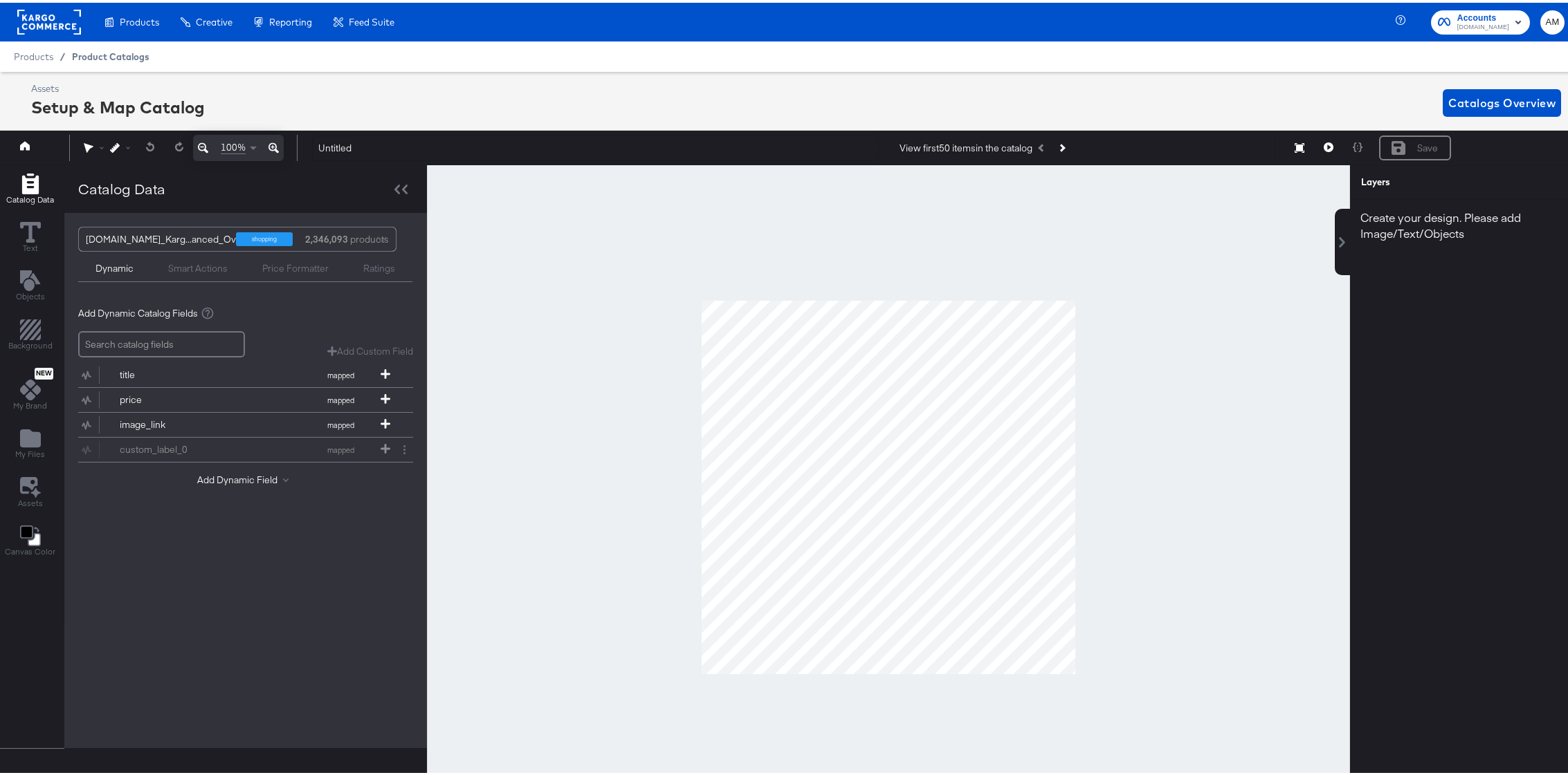
click at [99, 54] on span "Product Catalogs" at bounding box center [111, 54] width 78 height 11
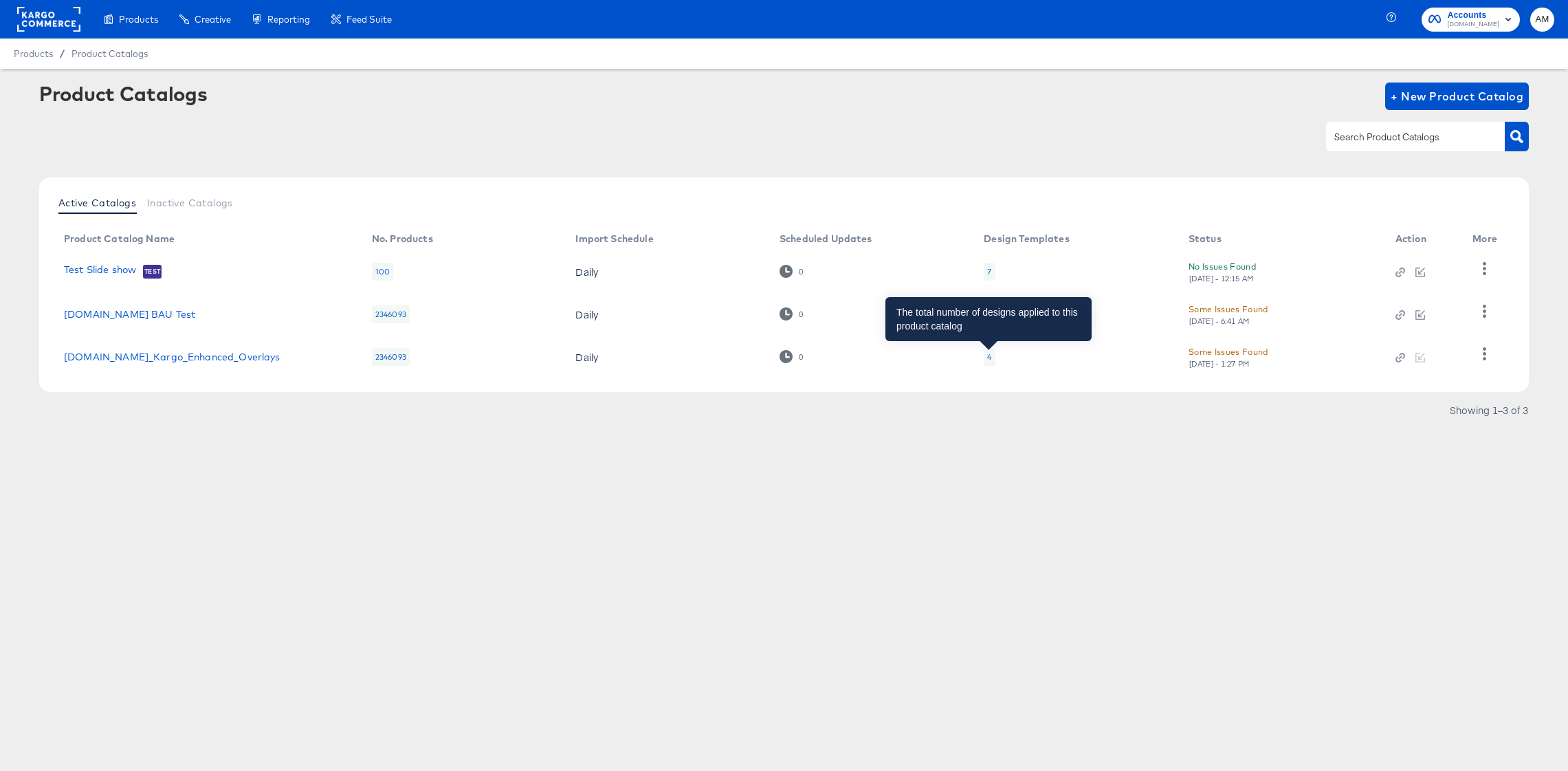
click at [987, 357] on div "4" at bounding box center [989, 357] width 4 height 11
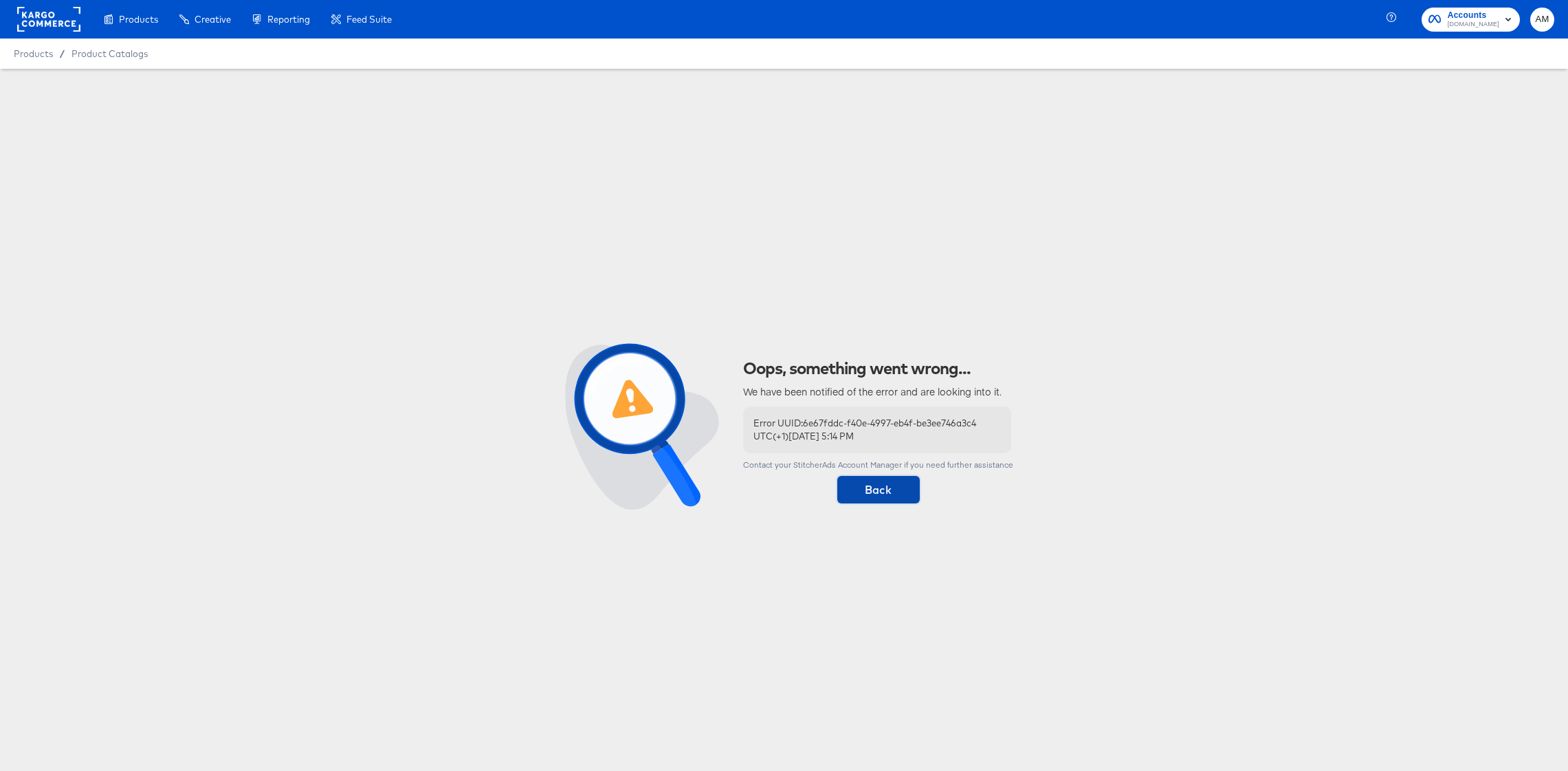
click at [886, 489] on span "Back" at bounding box center [879, 489] width 72 height 19
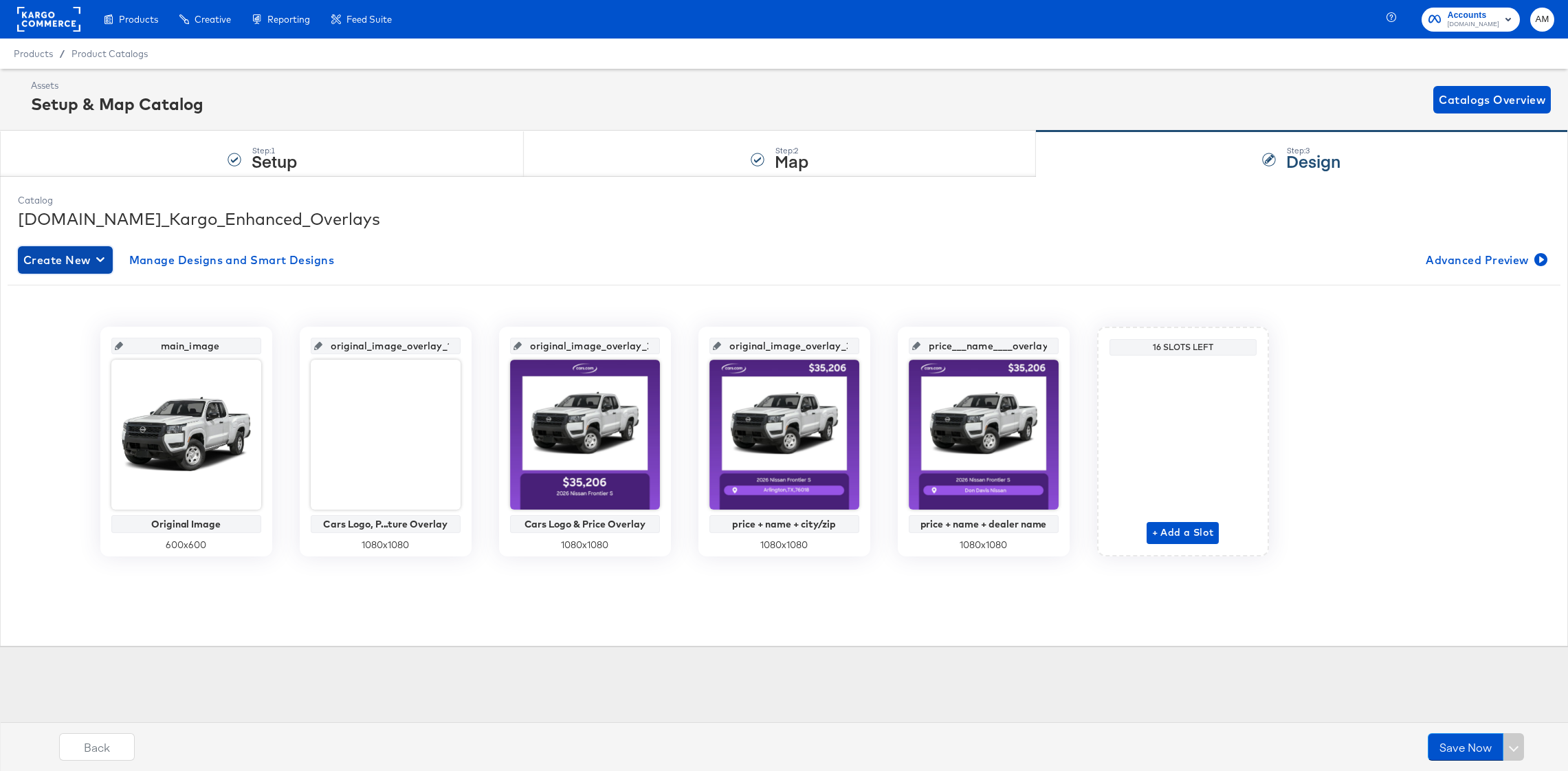
click at [73, 253] on span "Create New" at bounding box center [65, 260] width 84 height 19
click at [101, 322] on li "Create New Smart Design" at bounding box center [92, 315] width 147 height 23
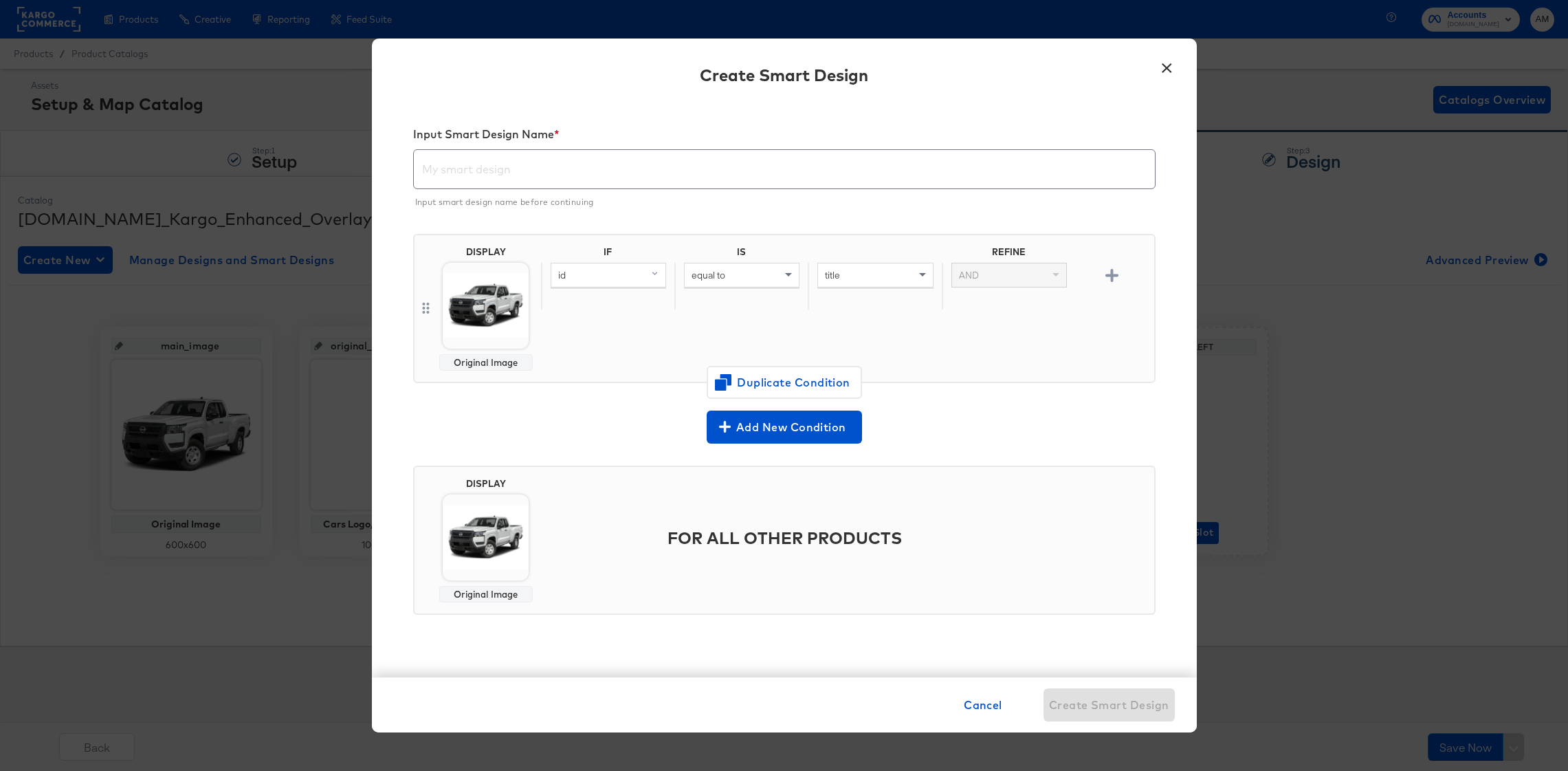
click at [544, 169] on input "text" at bounding box center [784, 164] width 741 height 39
paste input "price + name + city/zip"
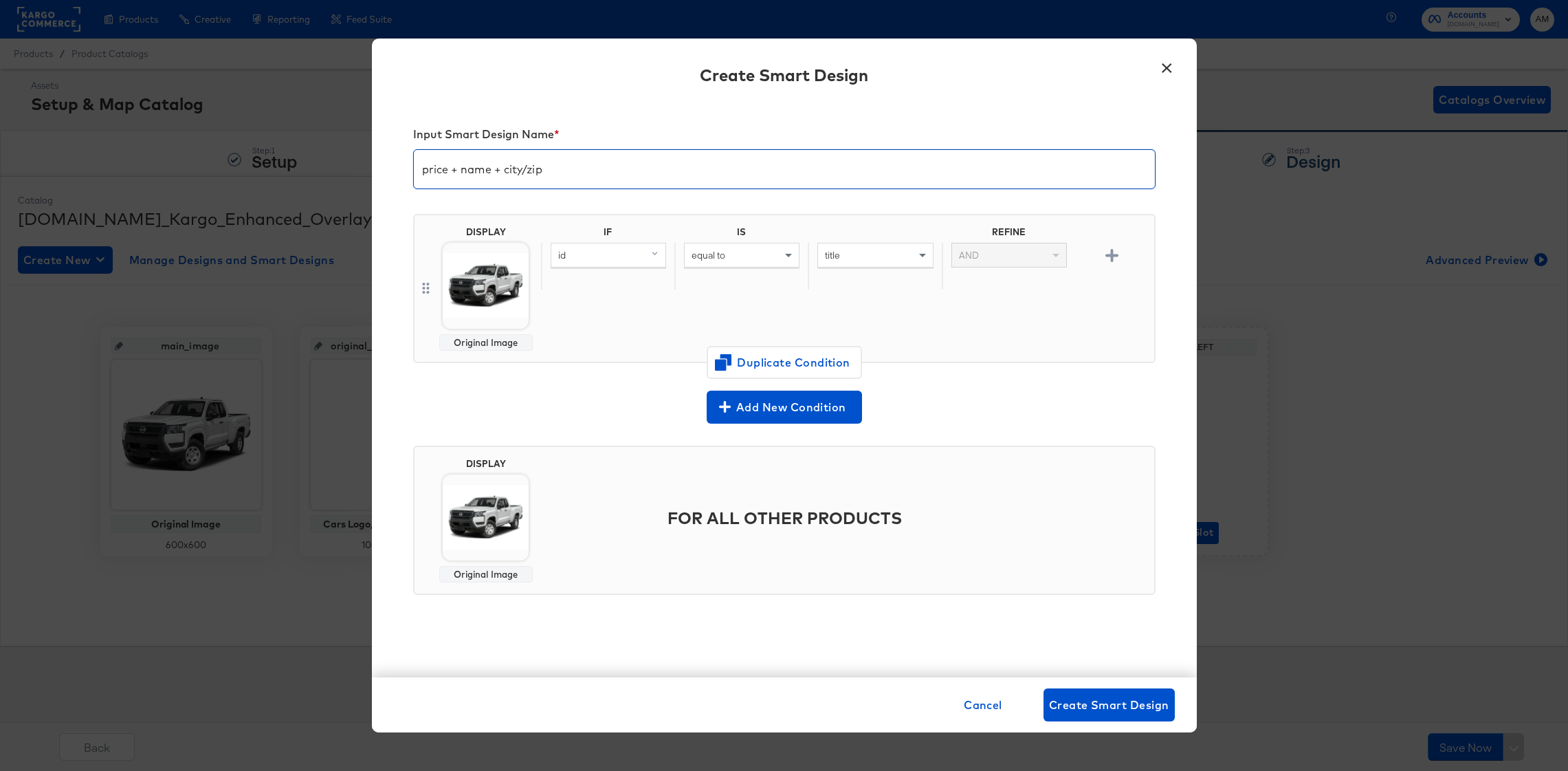
type input "price + name + city/zip"
click at [467, 269] on img at bounding box center [486, 286] width 86 height 86
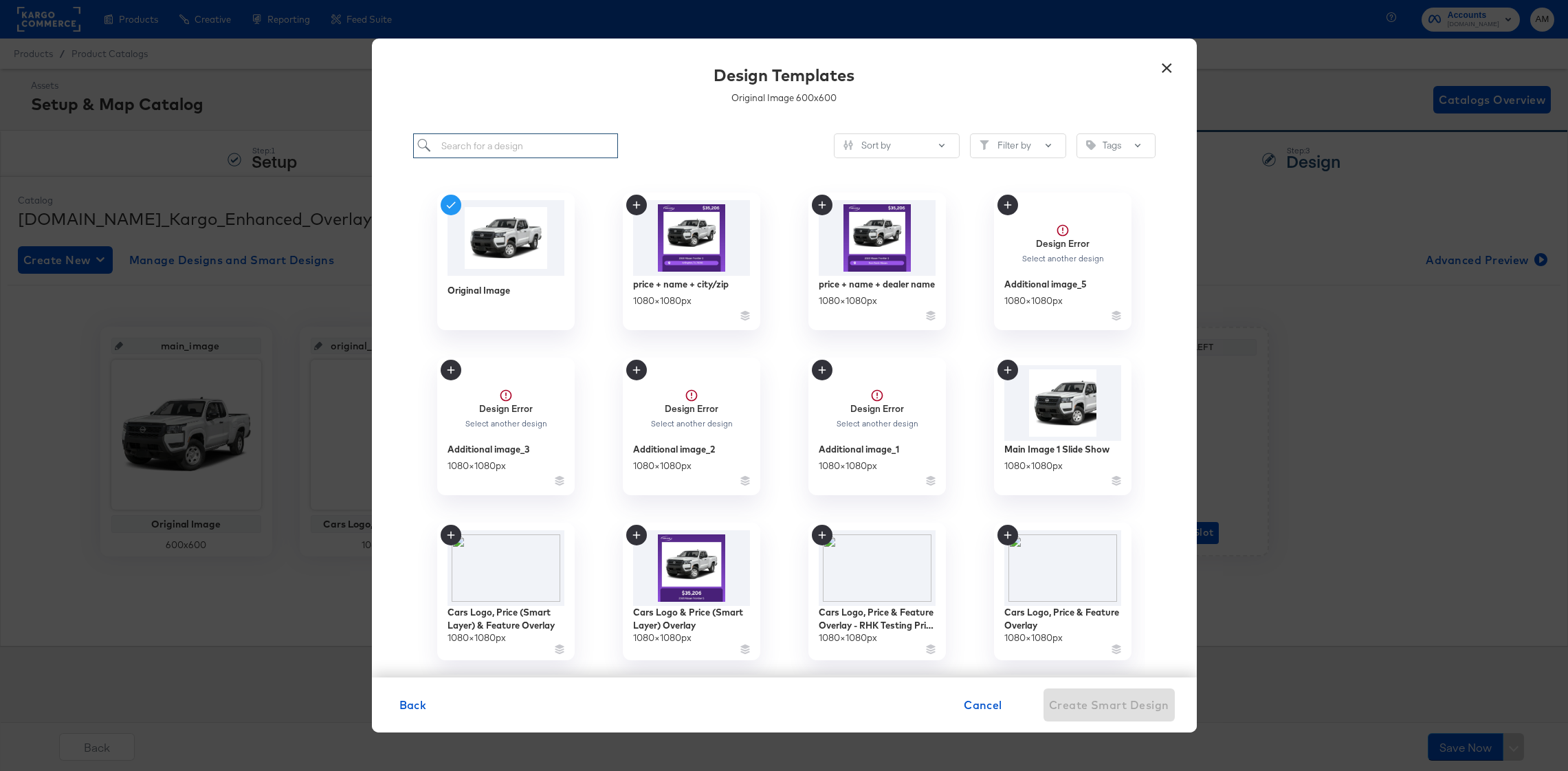
click at [550, 143] on input "search" at bounding box center [515, 146] width 206 height 25
paste input "price + name + city/zip"
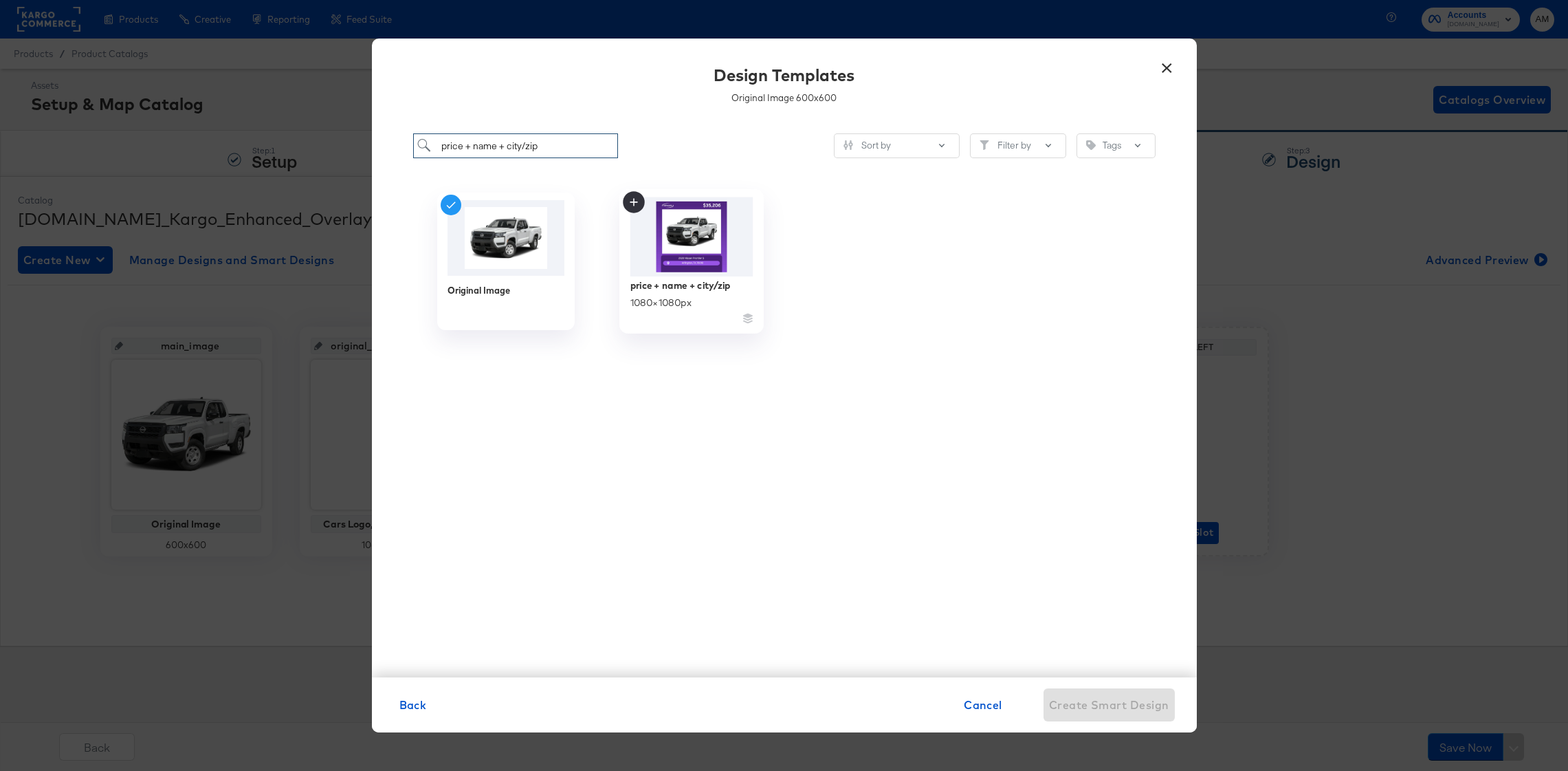
type input "price + name + city/zip"
click at [673, 251] on img at bounding box center [691, 237] width 123 height 79
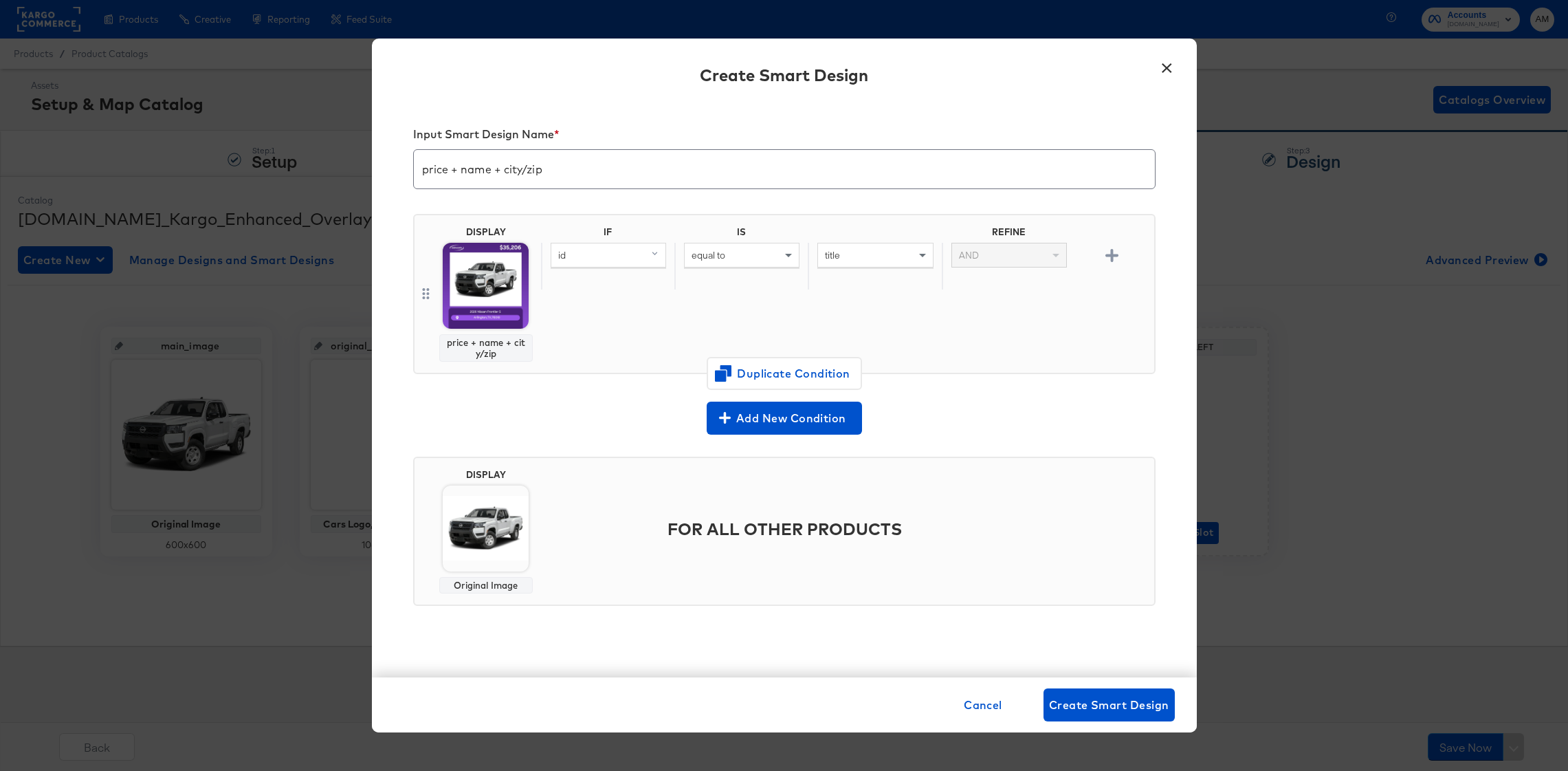
click at [632, 257] on div "id" at bounding box center [608, 255] width 114 height 23
type input "avail"
click at [624, 348] on div "availability" at bounding box center [607, 350] width 102 height 13
click at [755, 262] on div "equal to" at bounding box center [742, 255] width 114 height 23
click at [847, 259] on input "text" at bounding box center [875, 255] width 116 height 25
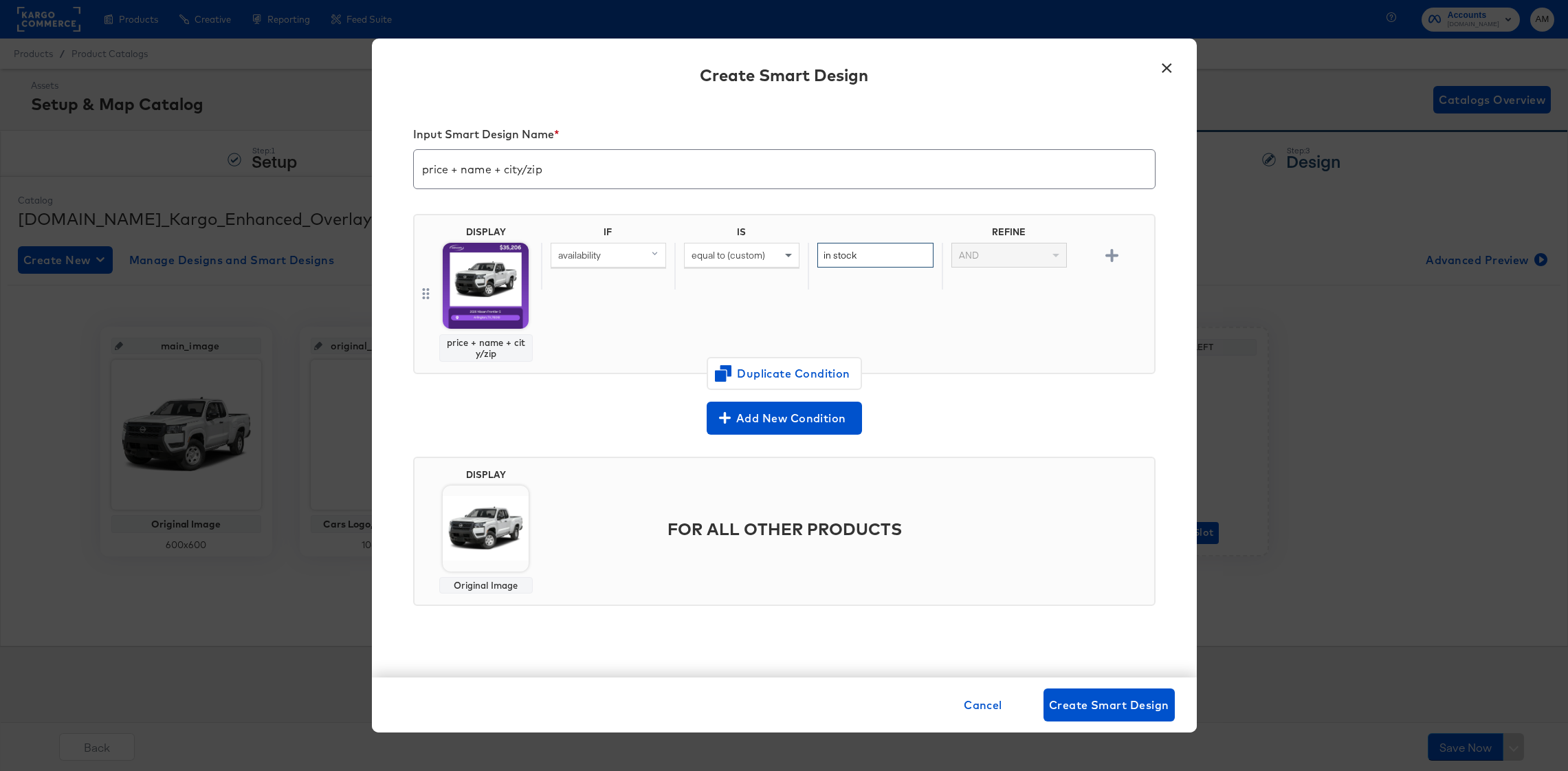
type input "in stock"
click at [641, 576] on div "FOR ALL OTHER PRODUCTS" at bounding box center [845, 531] width 608 height 125
click at [1082, 701] on span "Create Smart Design" at bounding box center [1109, 705] width 120 height 19
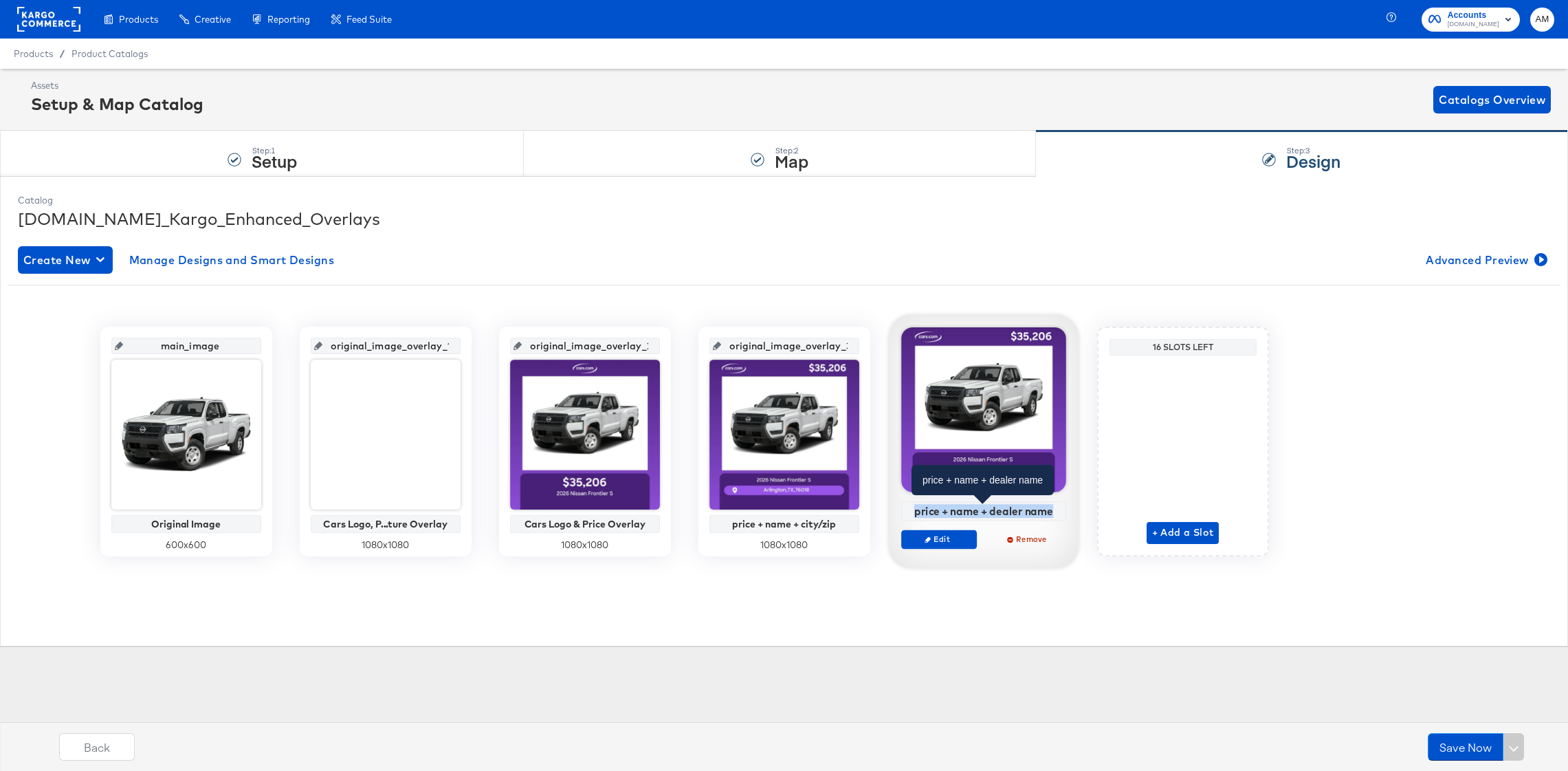
drag, startPoint x: 911, startPoint y: 512, endPoint x: 1059, endPoint y: 515, distance: 148.0
click at [1059, 515] on div "price + name + dealer name" at bounding box center [983, 511] width 157 height 13
copy div "price + name + dealer name"
click at [47, 255] on span "Create New" at bounding box center [65, 260] width 84 height 19
click at [75, 313] on div "Create New Smart Design" at bounding box center [91, 315] width 130 height 11
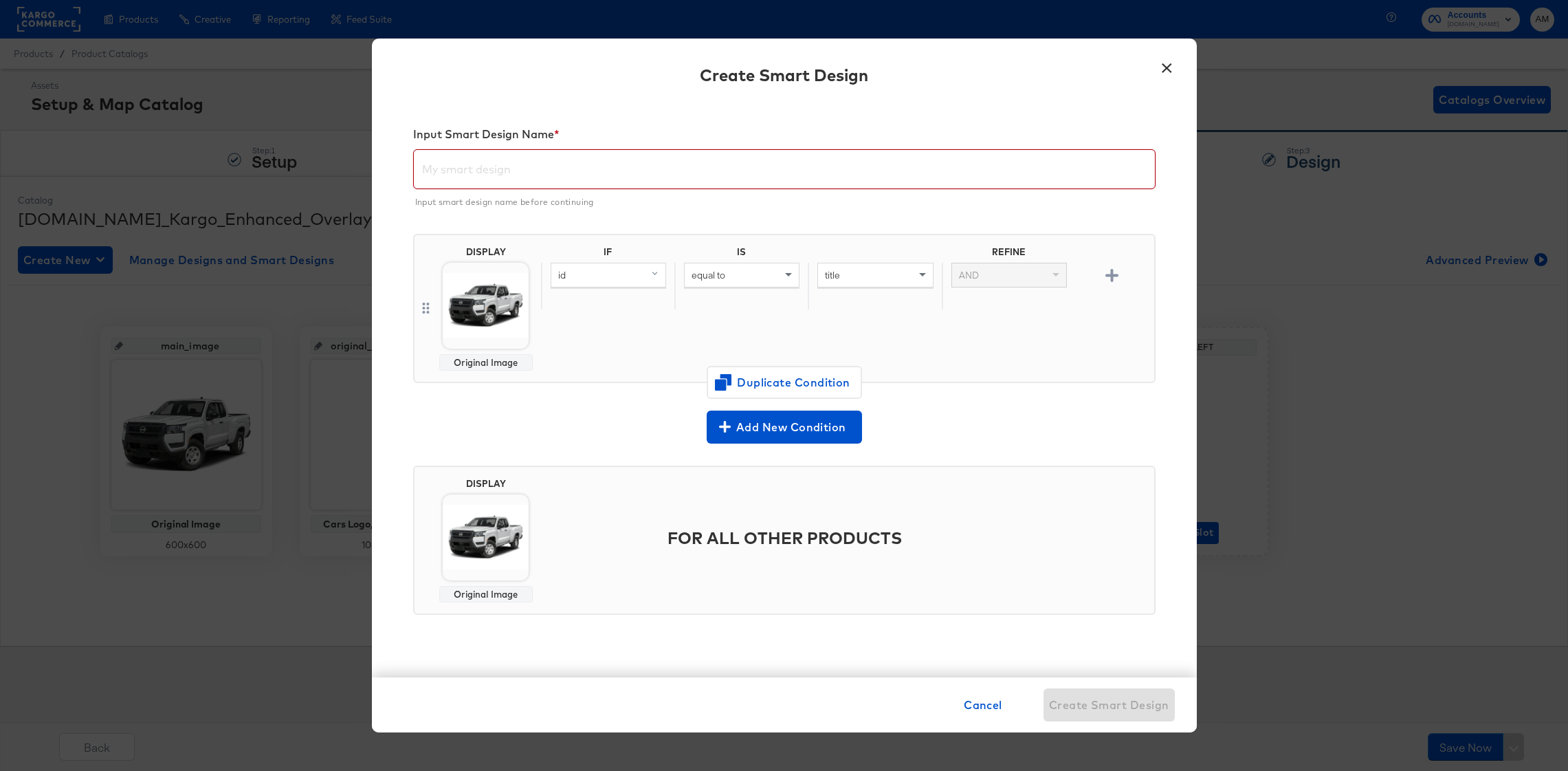
click at [515, 179] on input "text" at bounding box center [784, 164] width 741 height 39
paste input "price + name + dealer name"
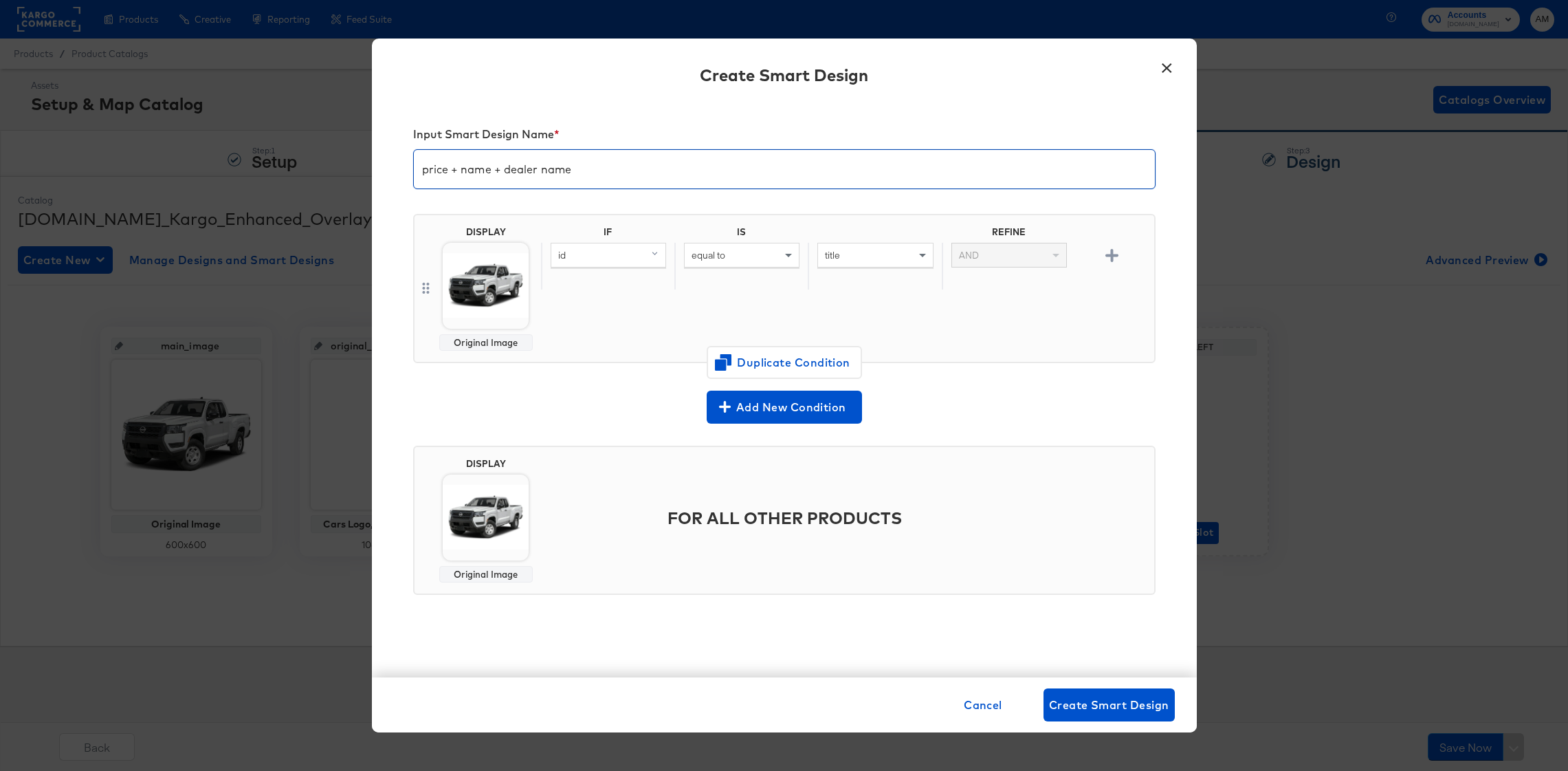
type input "price + name + dealer name"
click at [480, 263] on img at bounding box center [486, 286] width 86 height 86
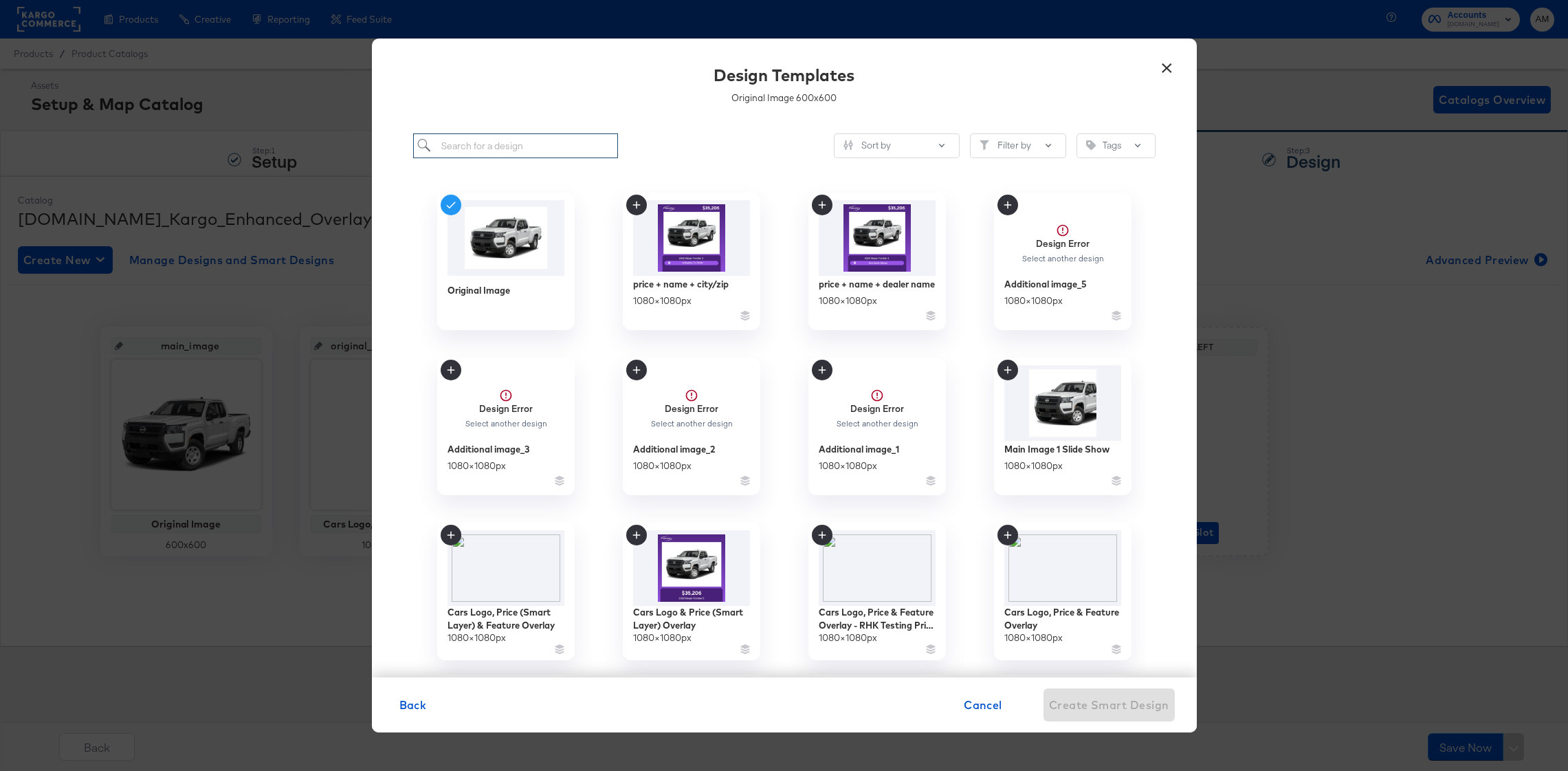
click at [541, 151] on input "search" at bounding box center [515, 146] width 206 height 25
paste input "price + name + dealer name"
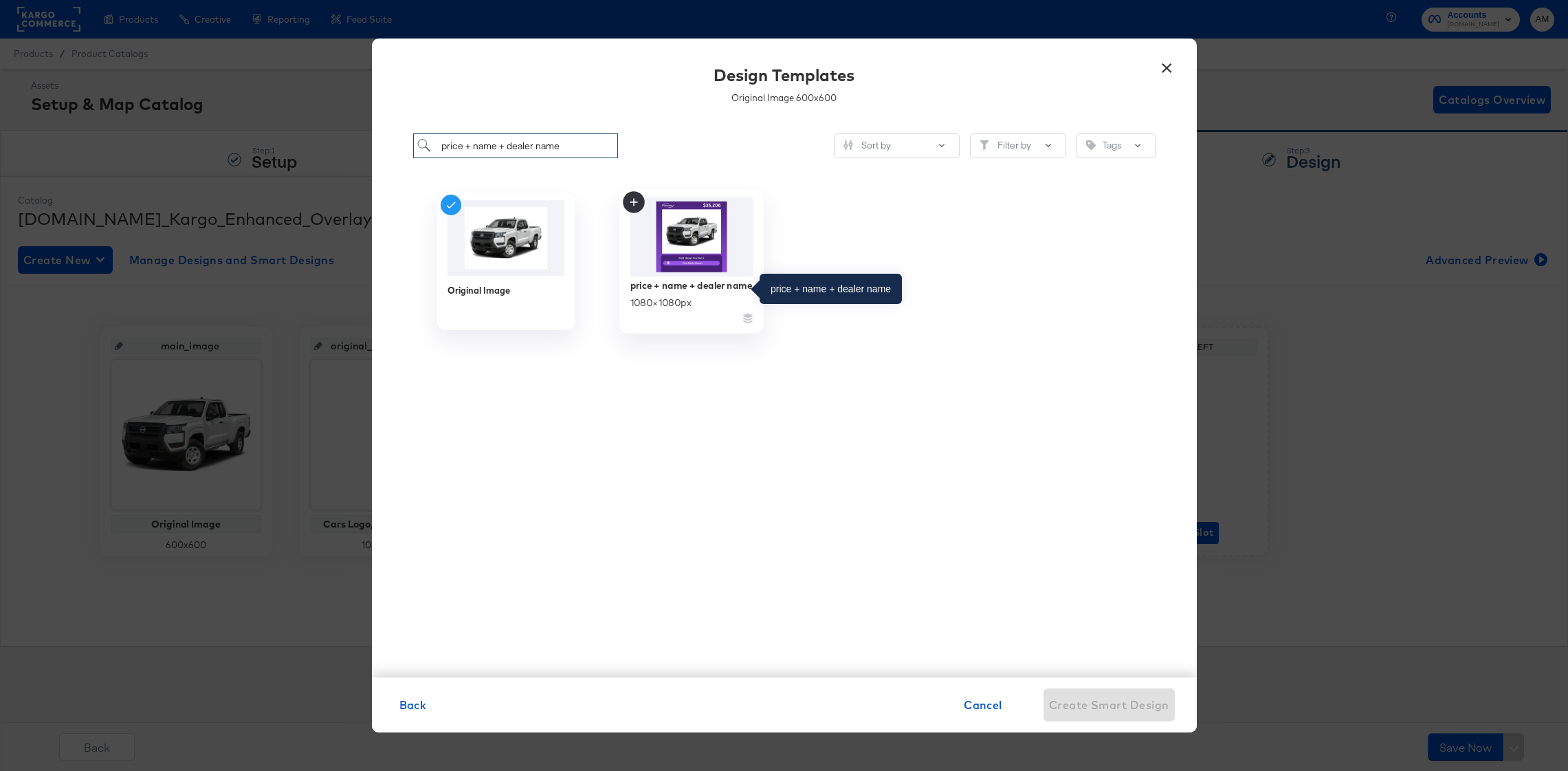
type input "price + name + dealer name"
click at [665, 265] on img at bounding box center [691, 237] width 123 height 79
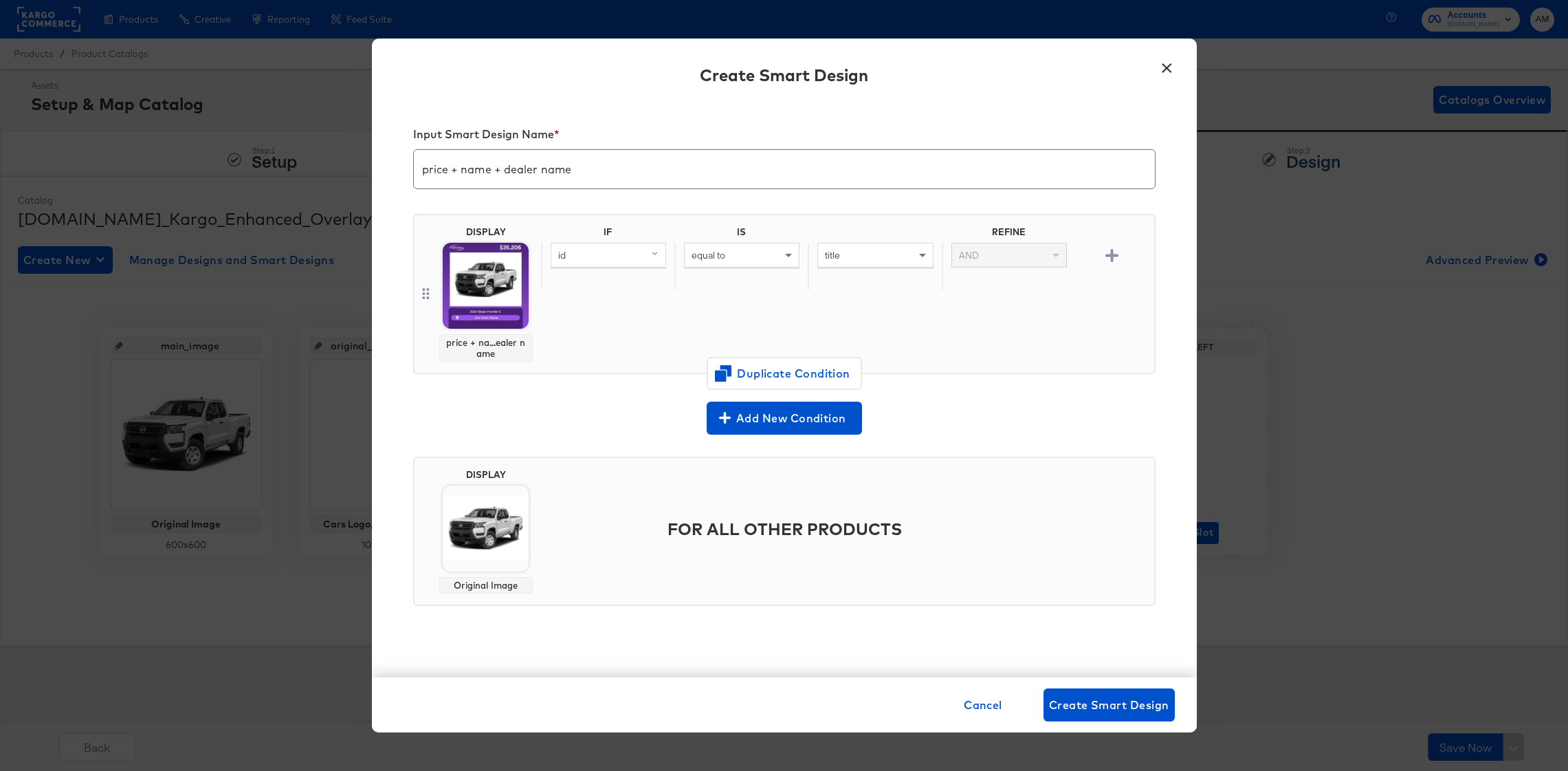
click at [583, 255] on div "id" at bounding box center [608, 255] width 114 height 23
type input "av"
click at [602, 350] on div "availability" at bounding box center [607, 350] width 102 height 13
click at [764, 258] on div "equal to" at bounding box center [742, 255] width 114 height 23
click at [841, 260] on input "text" at bounding box center [875, 255] width 116 height 25
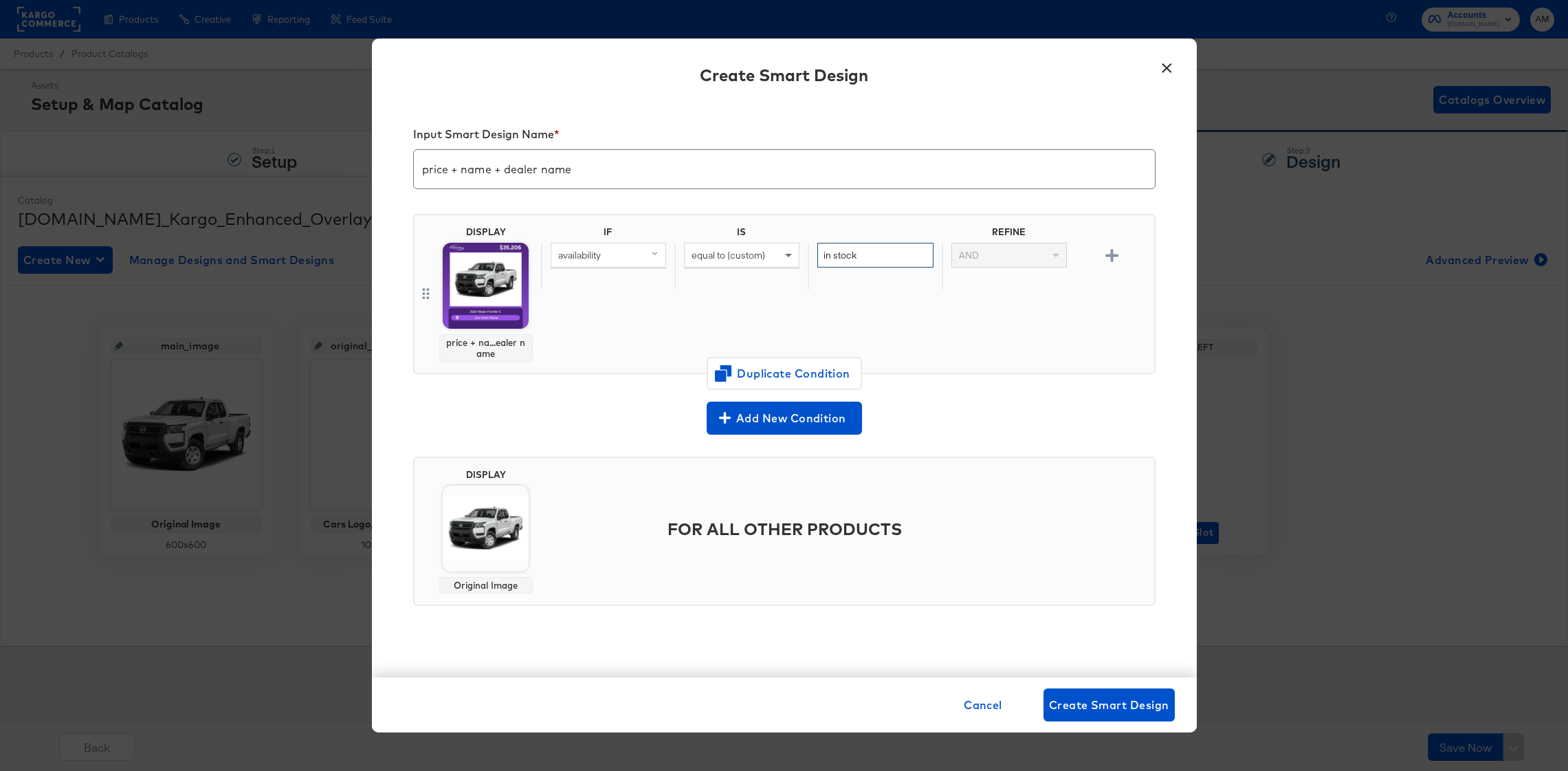
type input "in stock"
drag, startPoint x: 912, startPoint y: 321, endPoint x: 918, endPoint y: 324, distance: 6.7
click at [913, 321] on div "IF IS REFINE availability equal to (custom) in stock AND" at bounding box center [845, 294] width 608 height 136
click at [1135, 712] on span "Create Smart Design" at bounding box center [1109, 705] width 120 height 19
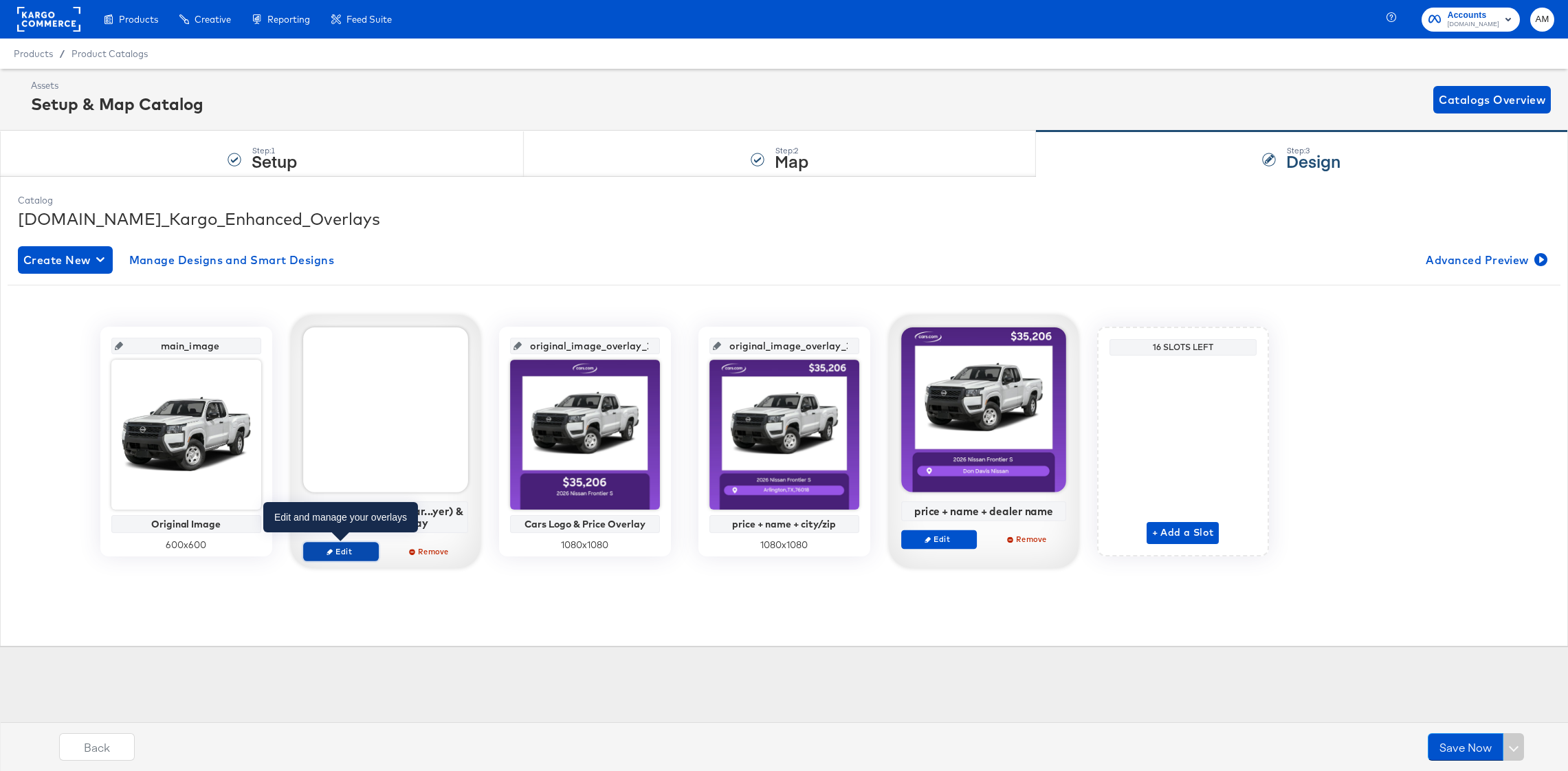
click at [344, 553] on span "Edit" at bounding box center [340, 551] width 63 height 10
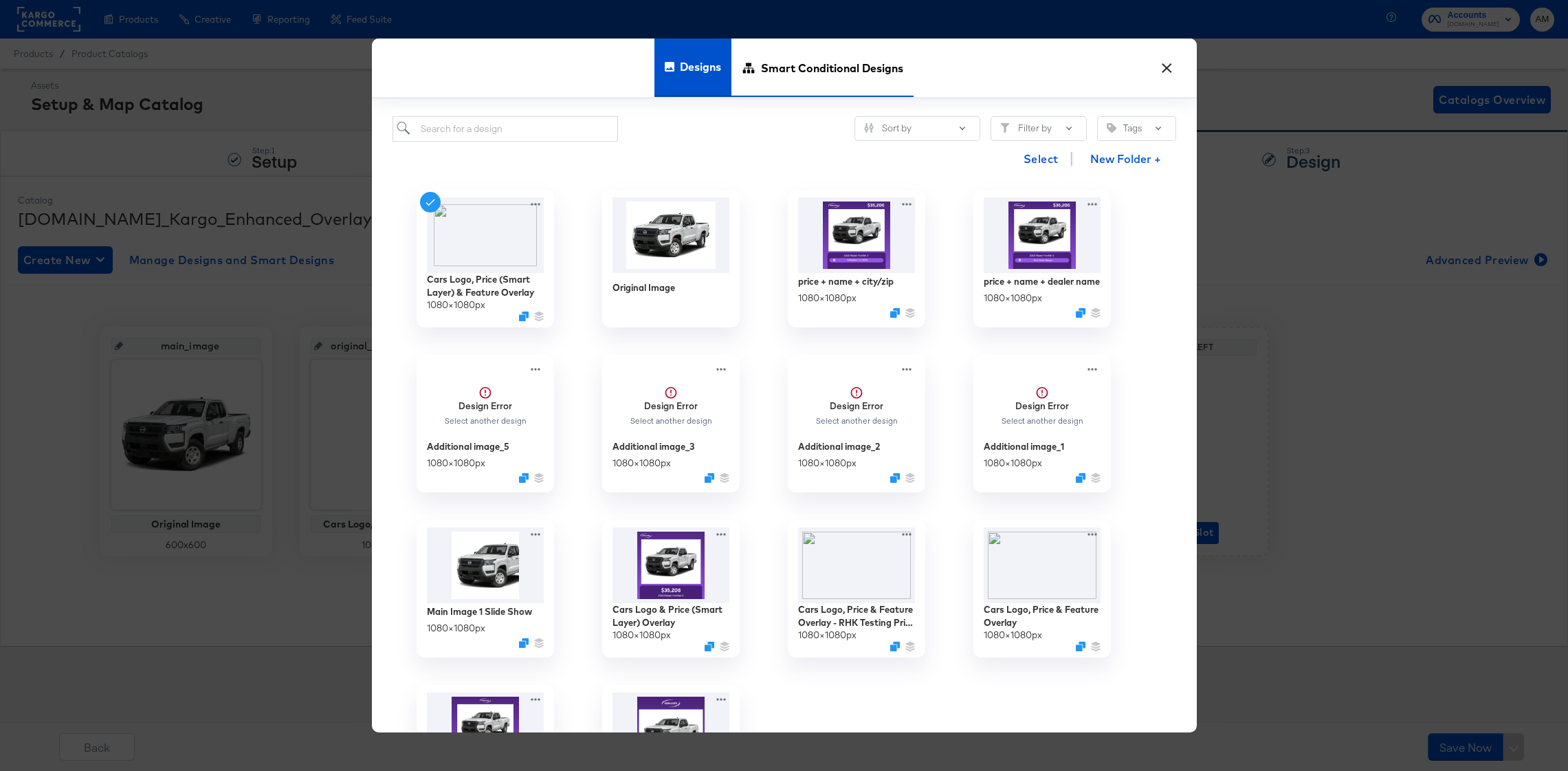
click at [840, 66] on span "Smart Conditional Designs" at bounding box center [832, 67] width 142 height 60
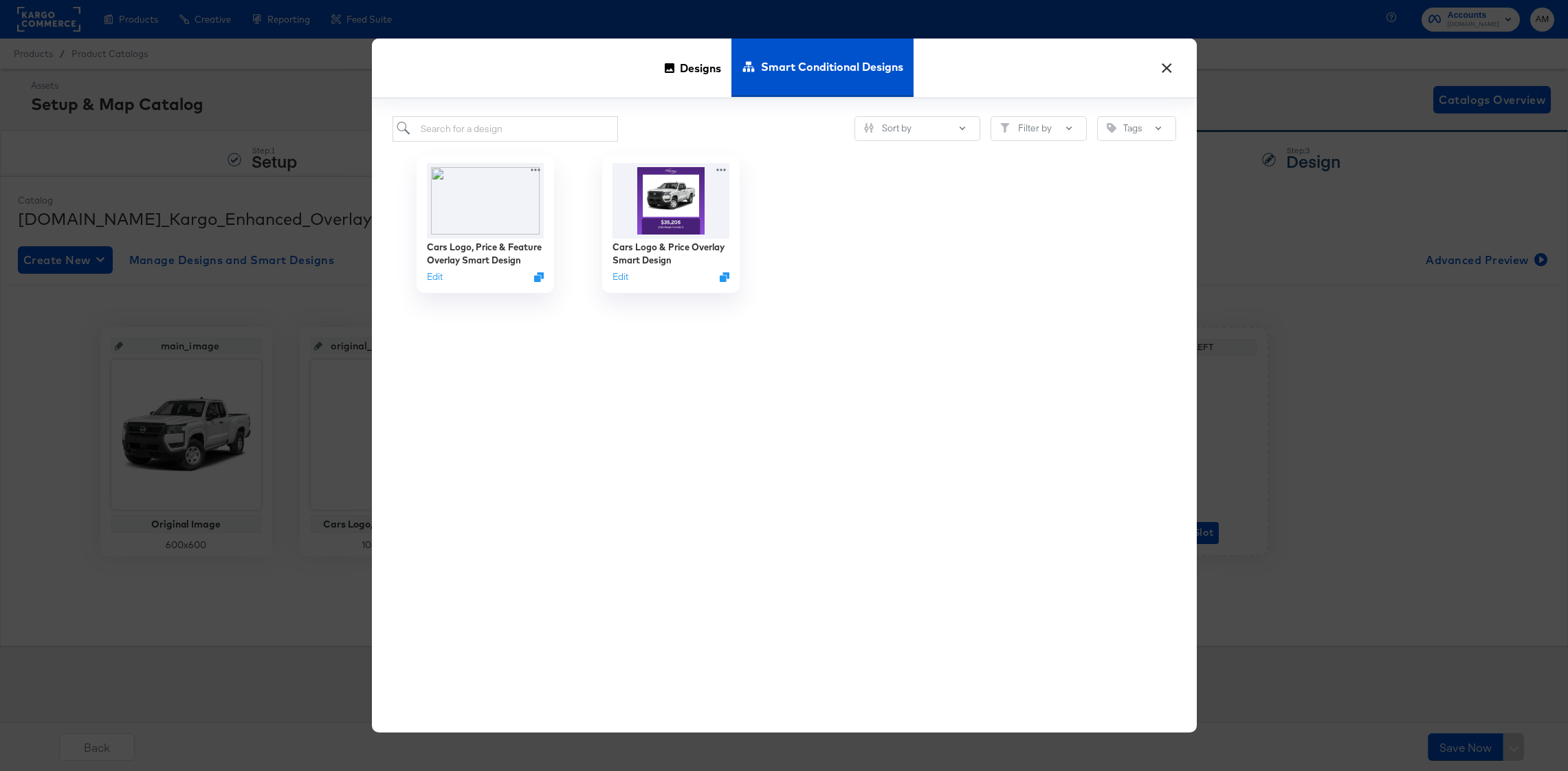
click at [883, 386] on div "Cars Logo, Price & Feature Overlay Smart Design Edit Cars Logo & Price Overlay …" at bounding box center [784, 421] width 784 height 557
click at [746, 435] on div "Cars Logo, Price & Feature Overlay Smart Design Edit Cars Logo & Price Overlay …" at bounding box center [784, 421] width 784 height 557
click at [694, 58] on span "Designs" at bounding box center [700, 67] width 41 height 60
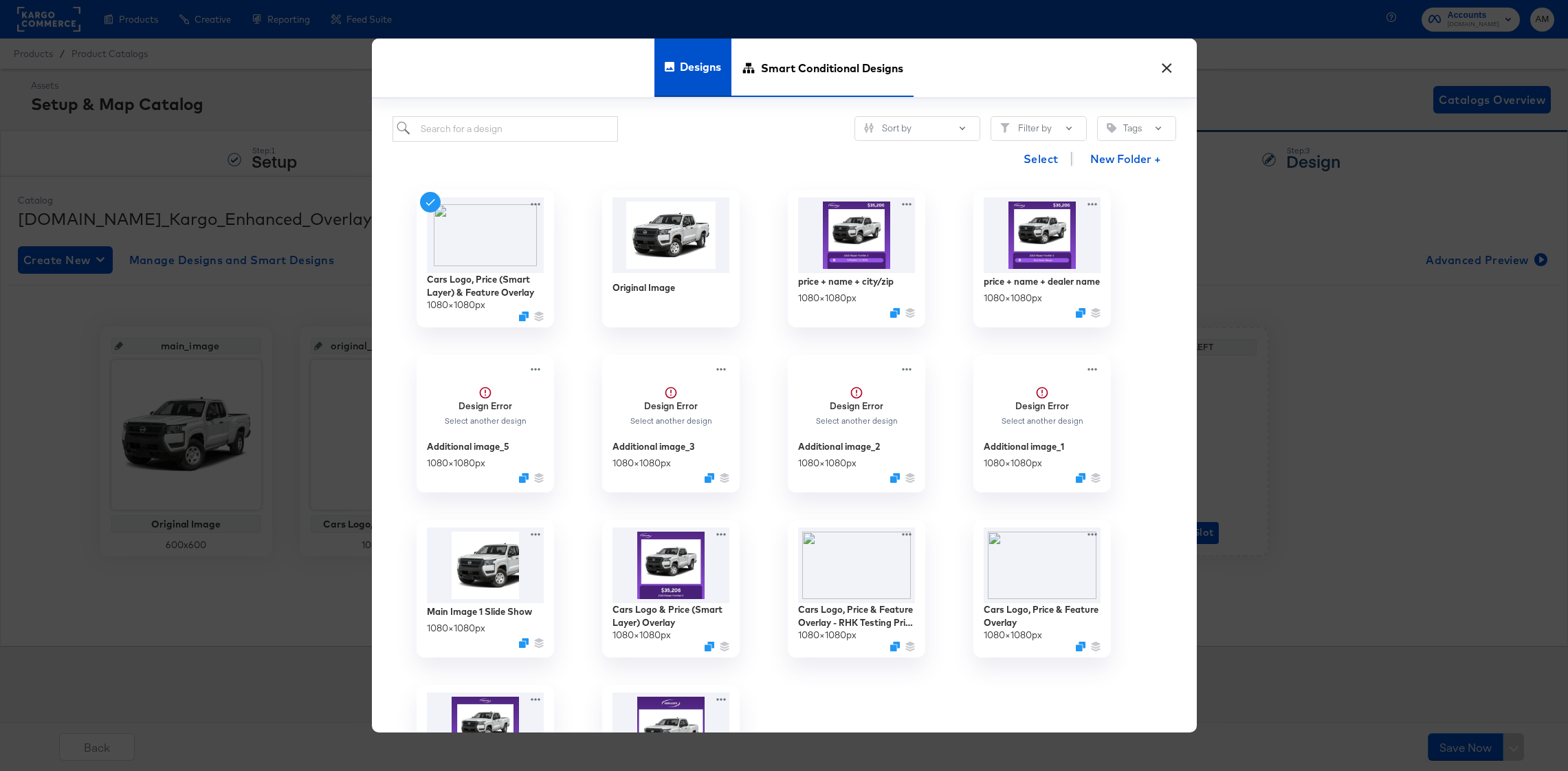
click at [806, 72] on span "Smart Conditional Designs" at bounding box center [832, 67] width 142 height 60
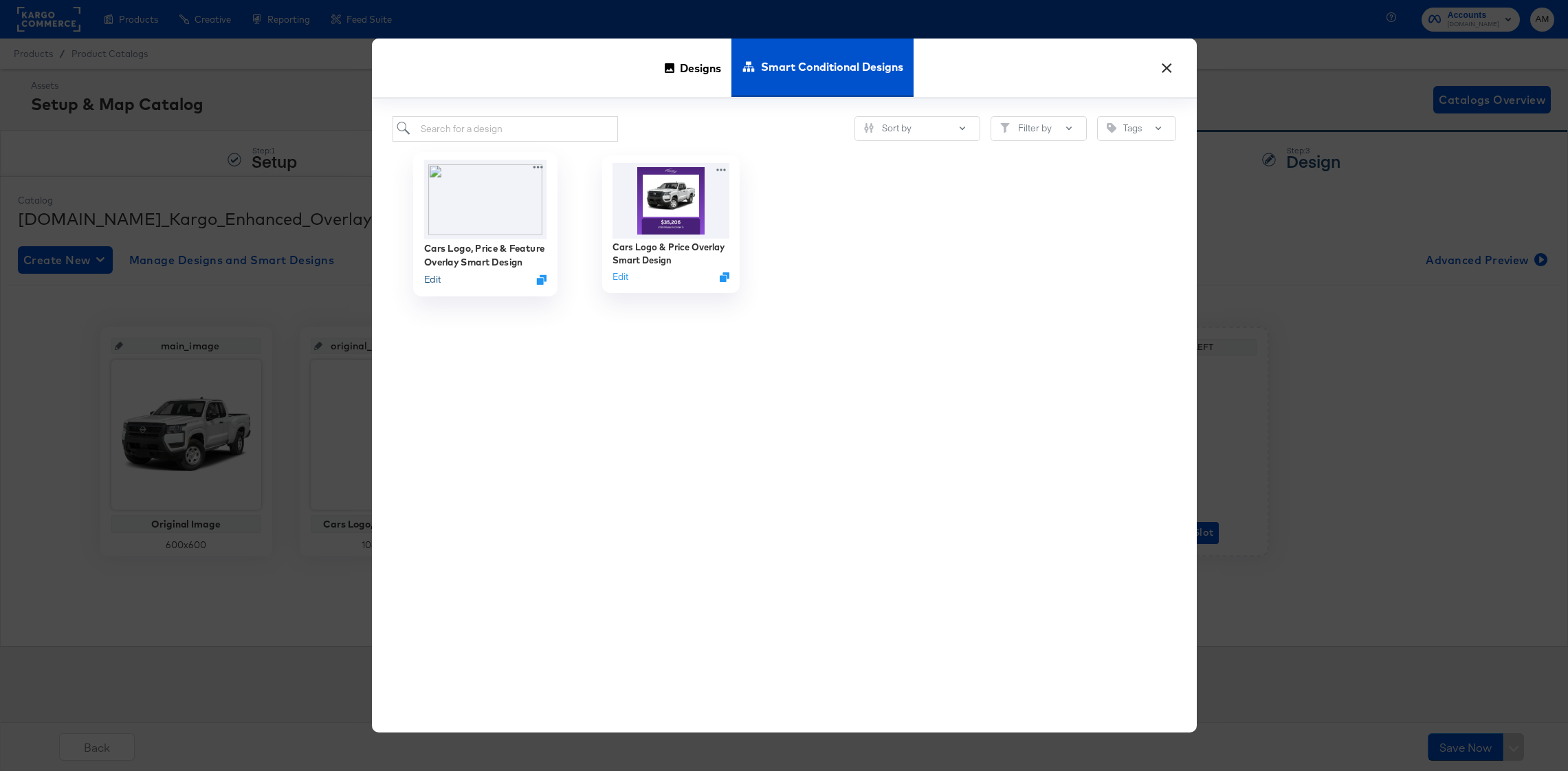
click at [432, 277] on button "Edit" at bounding box center [432, 279] width 16 height 13
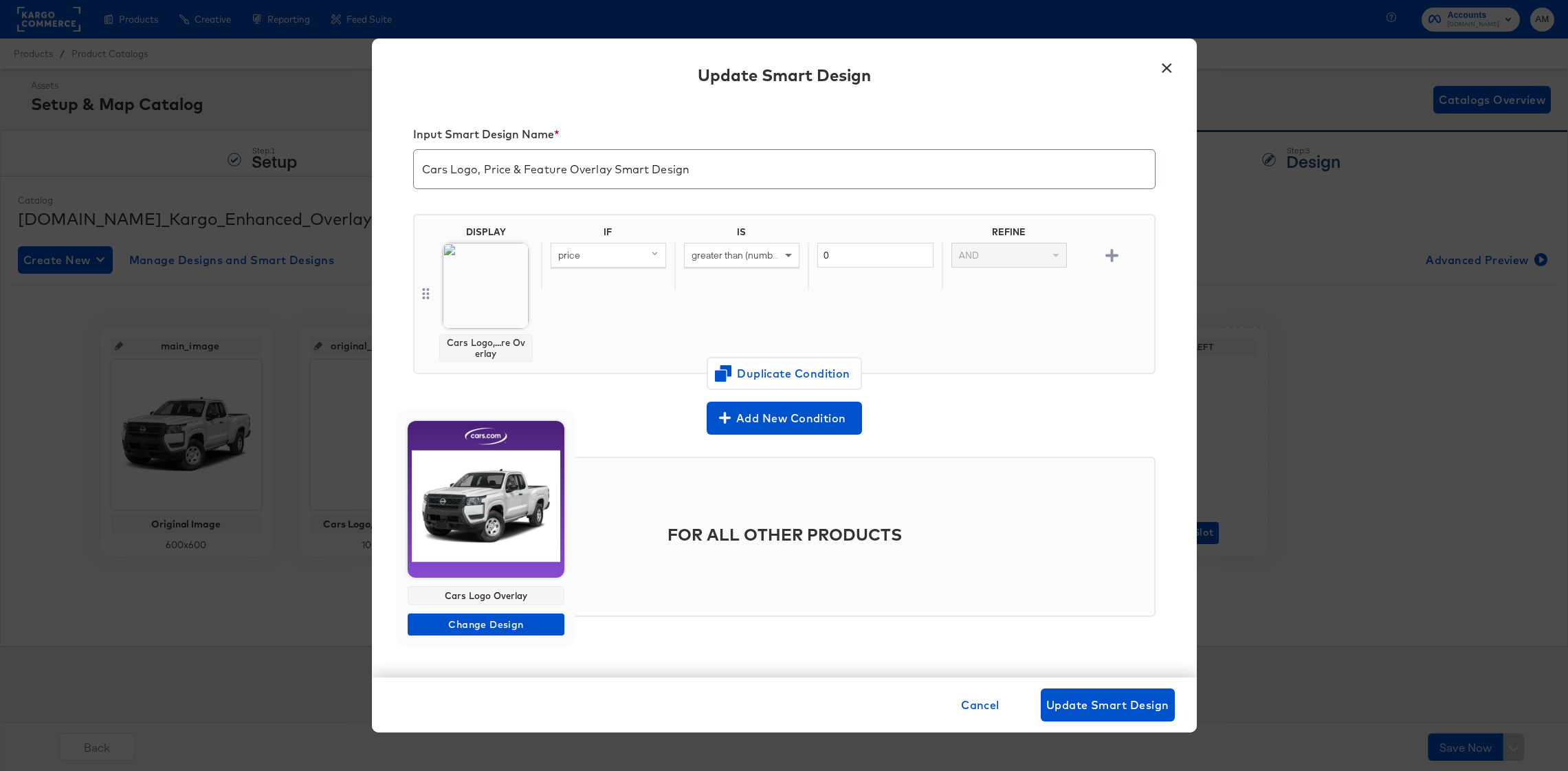
click at [491, 520] on img at bounding box center [486, 500] width 157 height 157
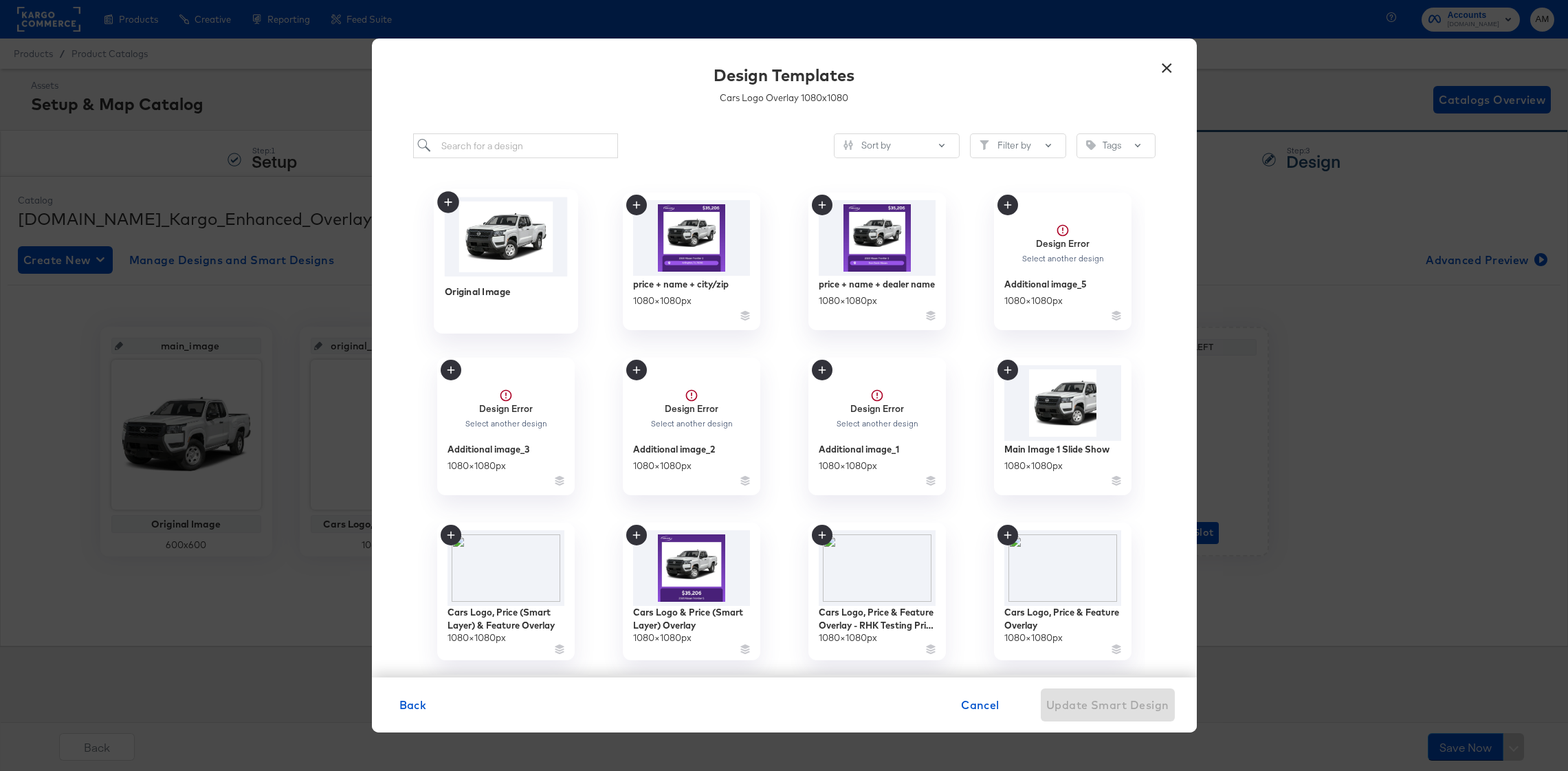
click at [498, 244] on img at bounding box center [506, 237] width 123 height 79
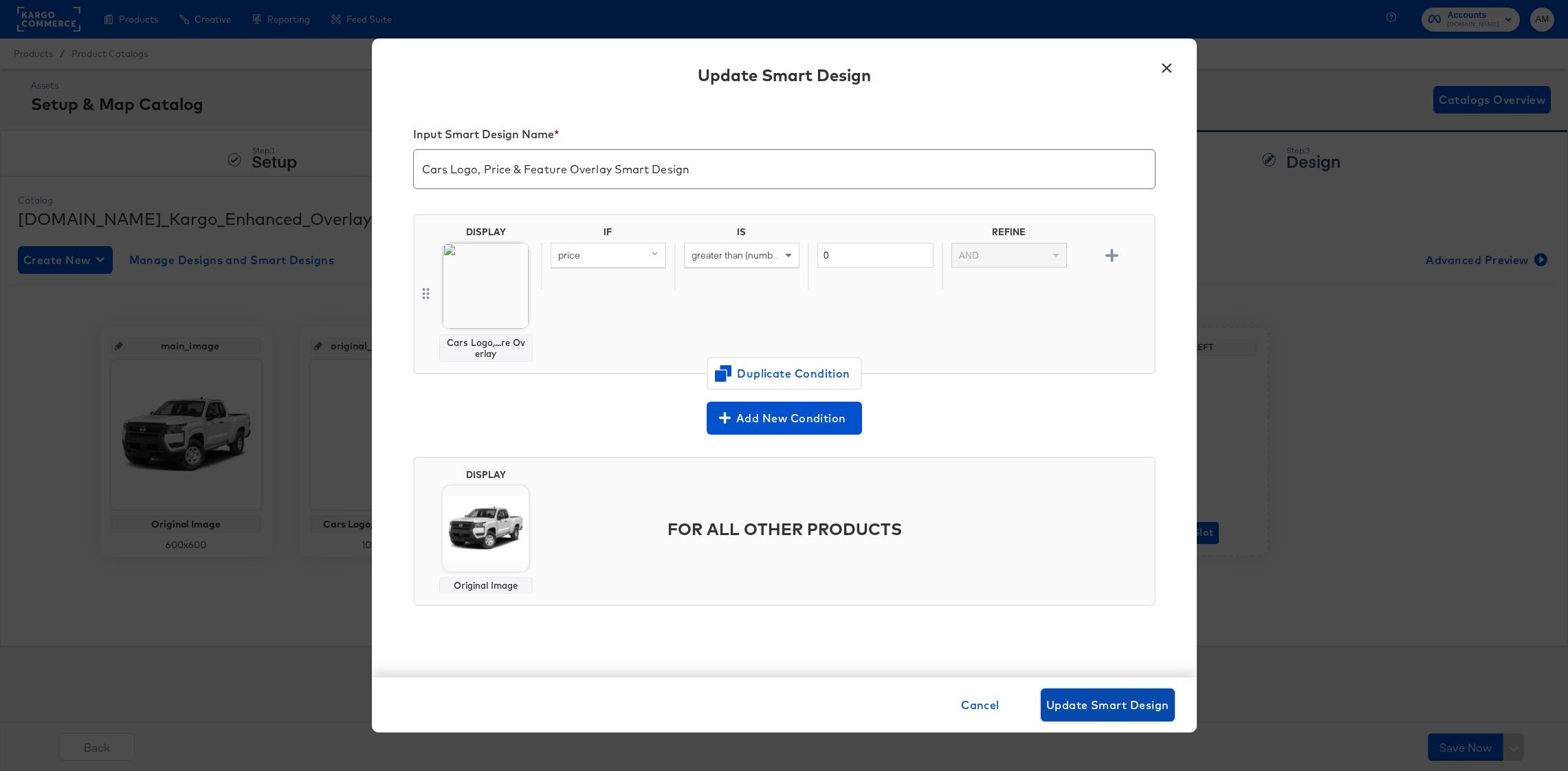
click at [1070, 703] on span "Update Smart Design" at bounding box center [1107, 705] width 123 height 19
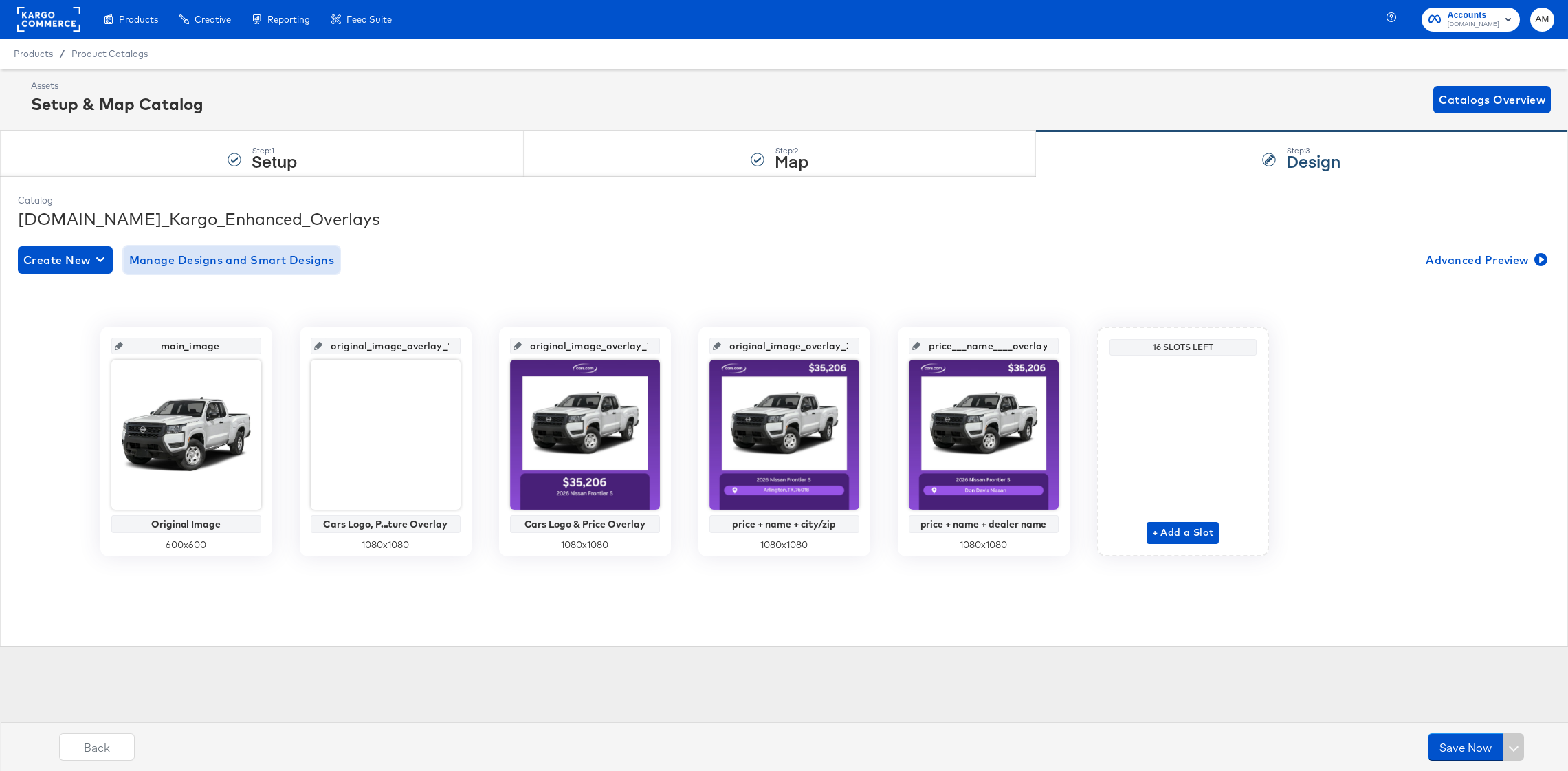
click at [166, 263] on span "Manage Designs and Smart Designs" at bounding box center [232, 260] width 206 height 19
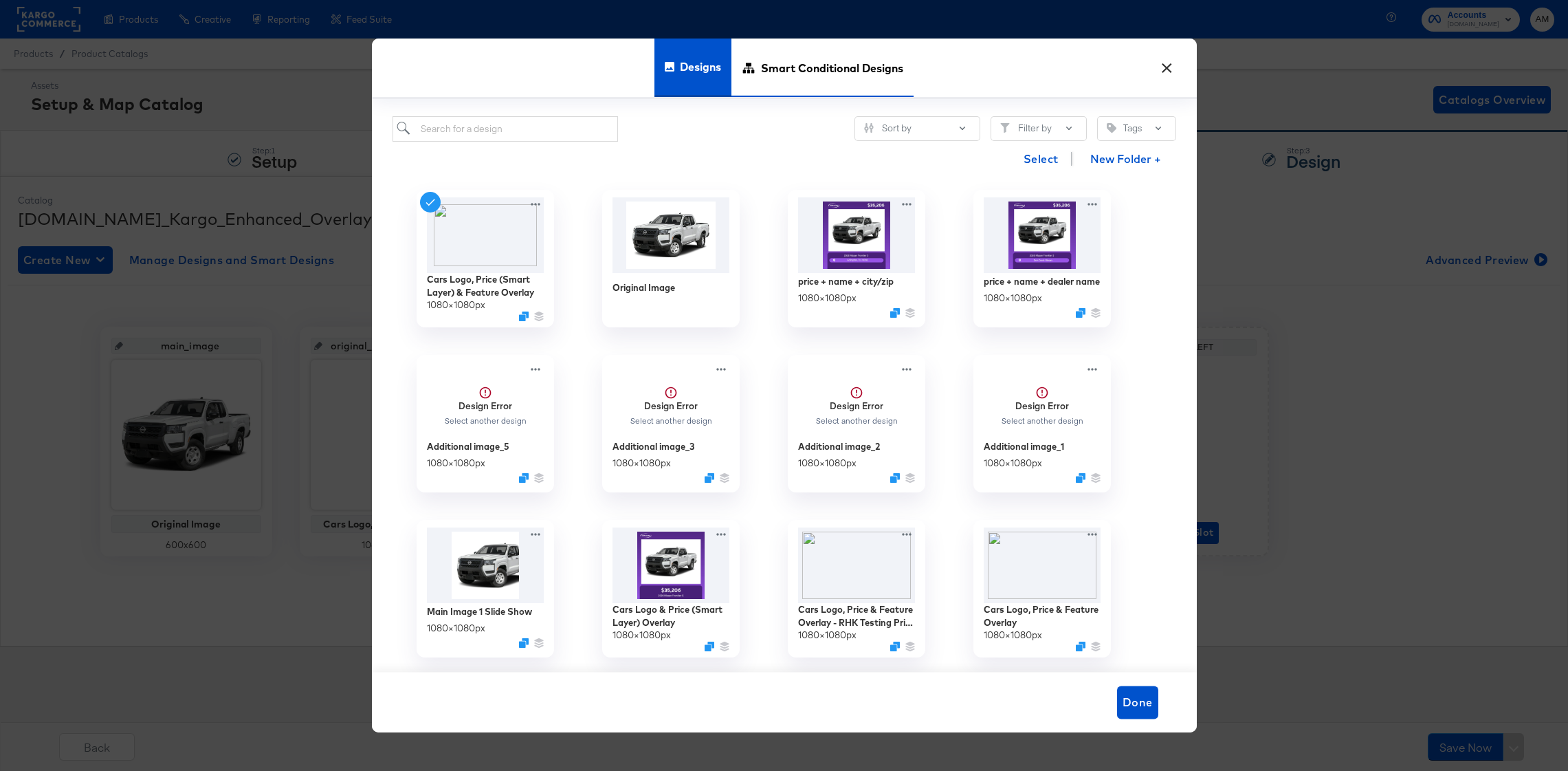
click at [797, 54] on span "Smart Conditional Designs" at bounding box center [832, 67] width 142 height 60
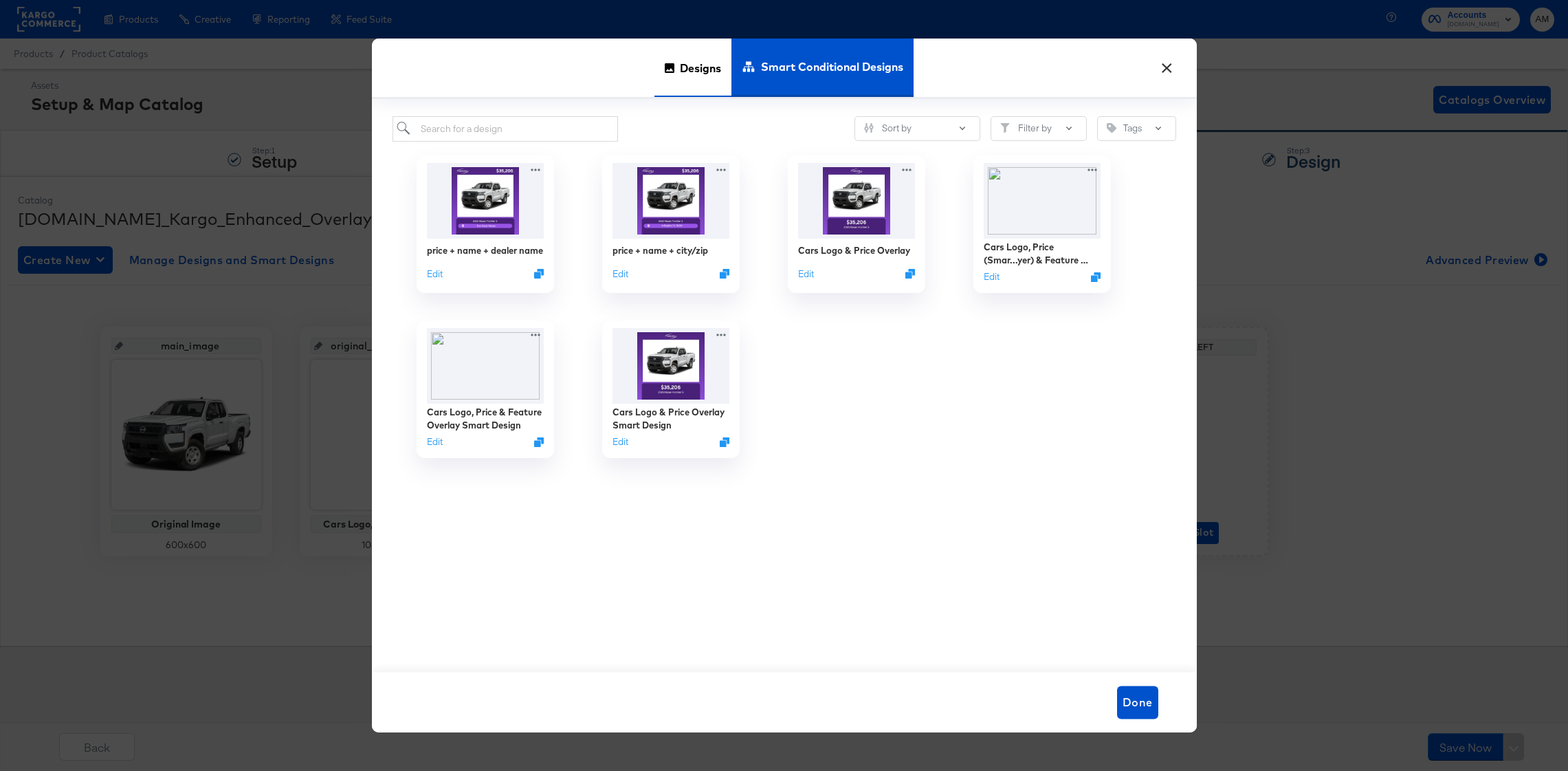
click at [696, 64] on span "Designs" at bounding box center [700, 67] width 41 height 60
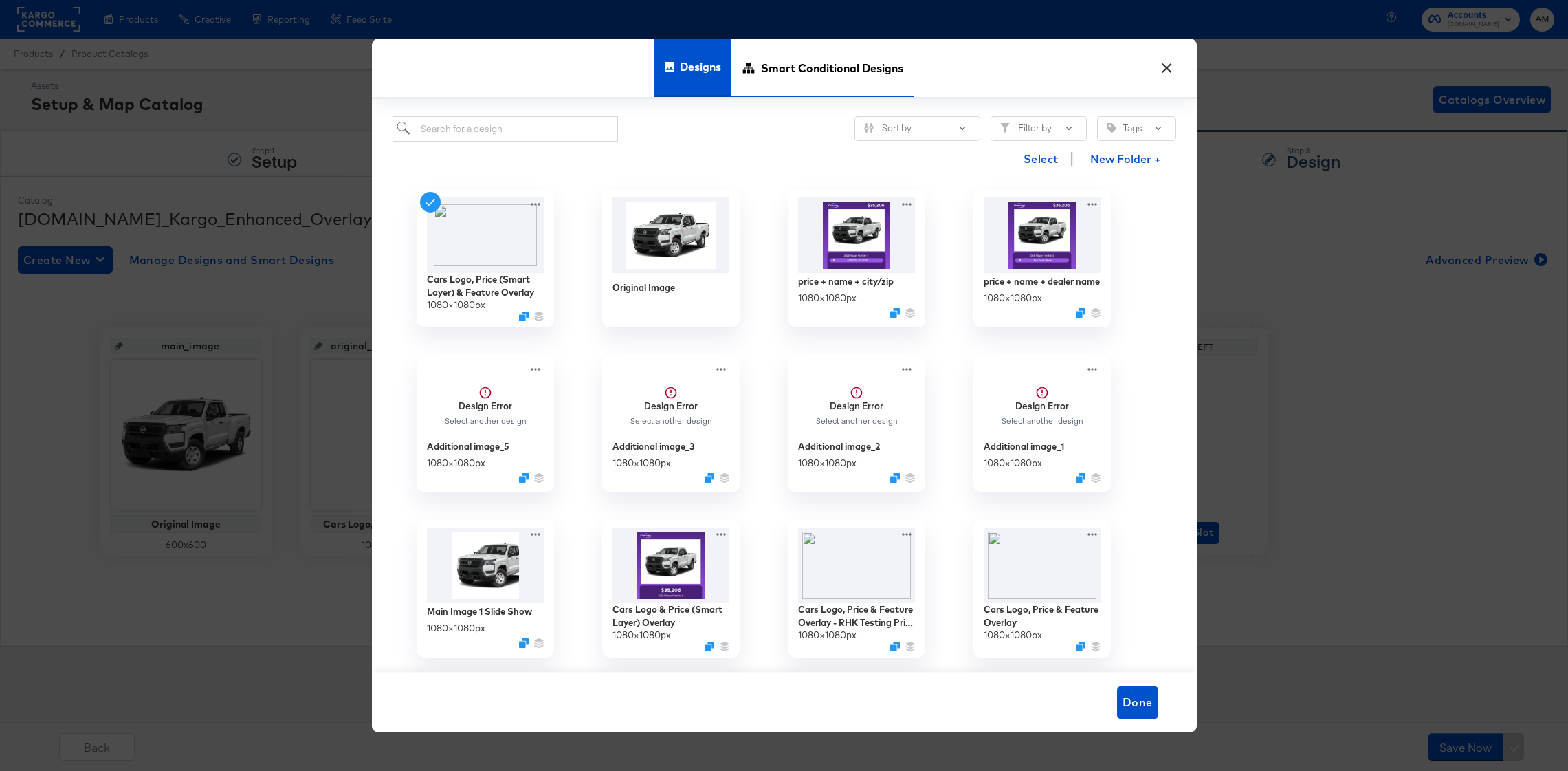
click at [832, 72] on span "Smart Conditional Designs" at bounding box center [832, 67] width 142 height 60
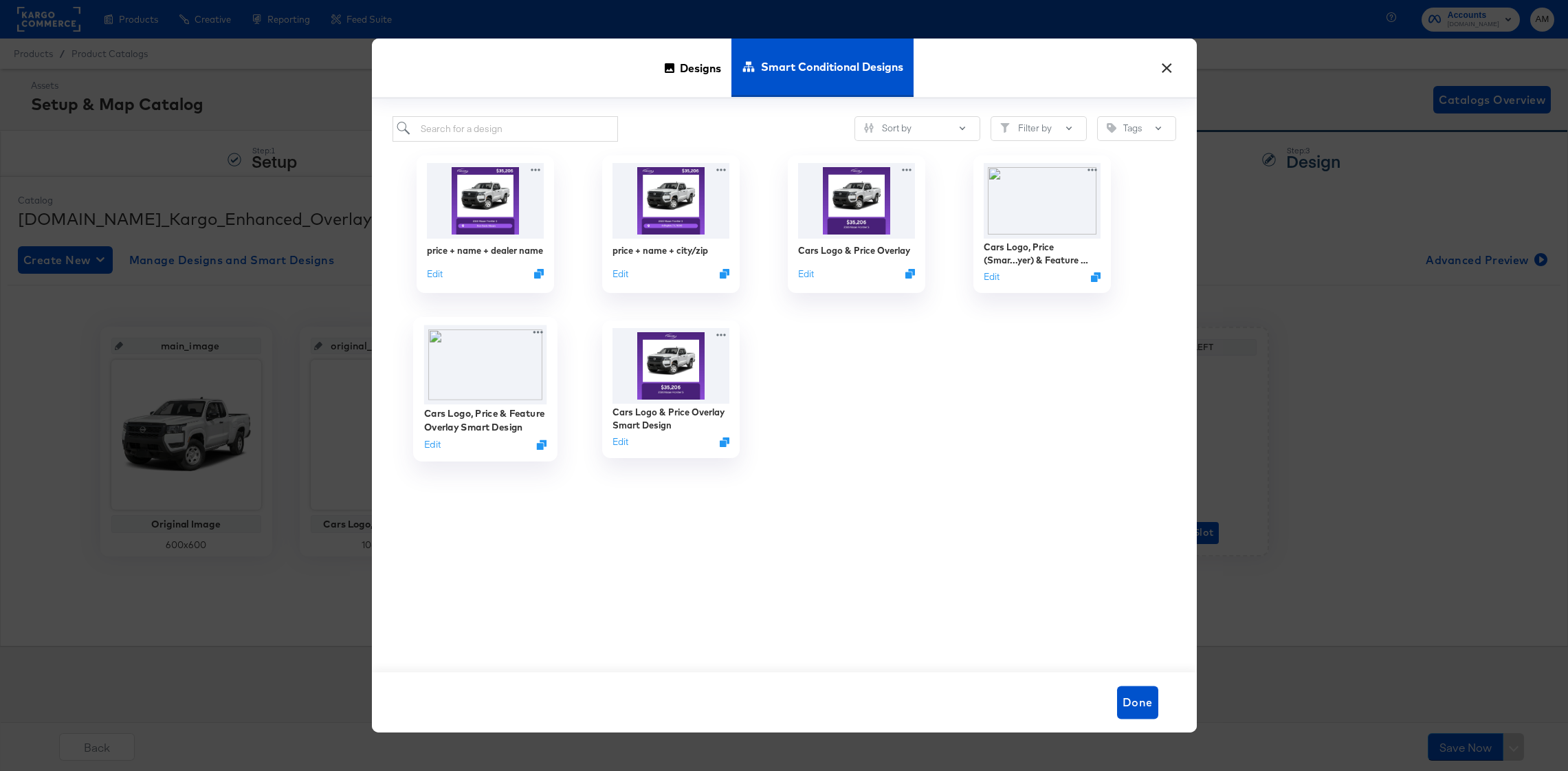
click at [498, 389] on img at bounding box center [485, 364] width 123 height 79
click at [433, 442] on button "Edit" at bounding box center [432, 444] width 16 height 13
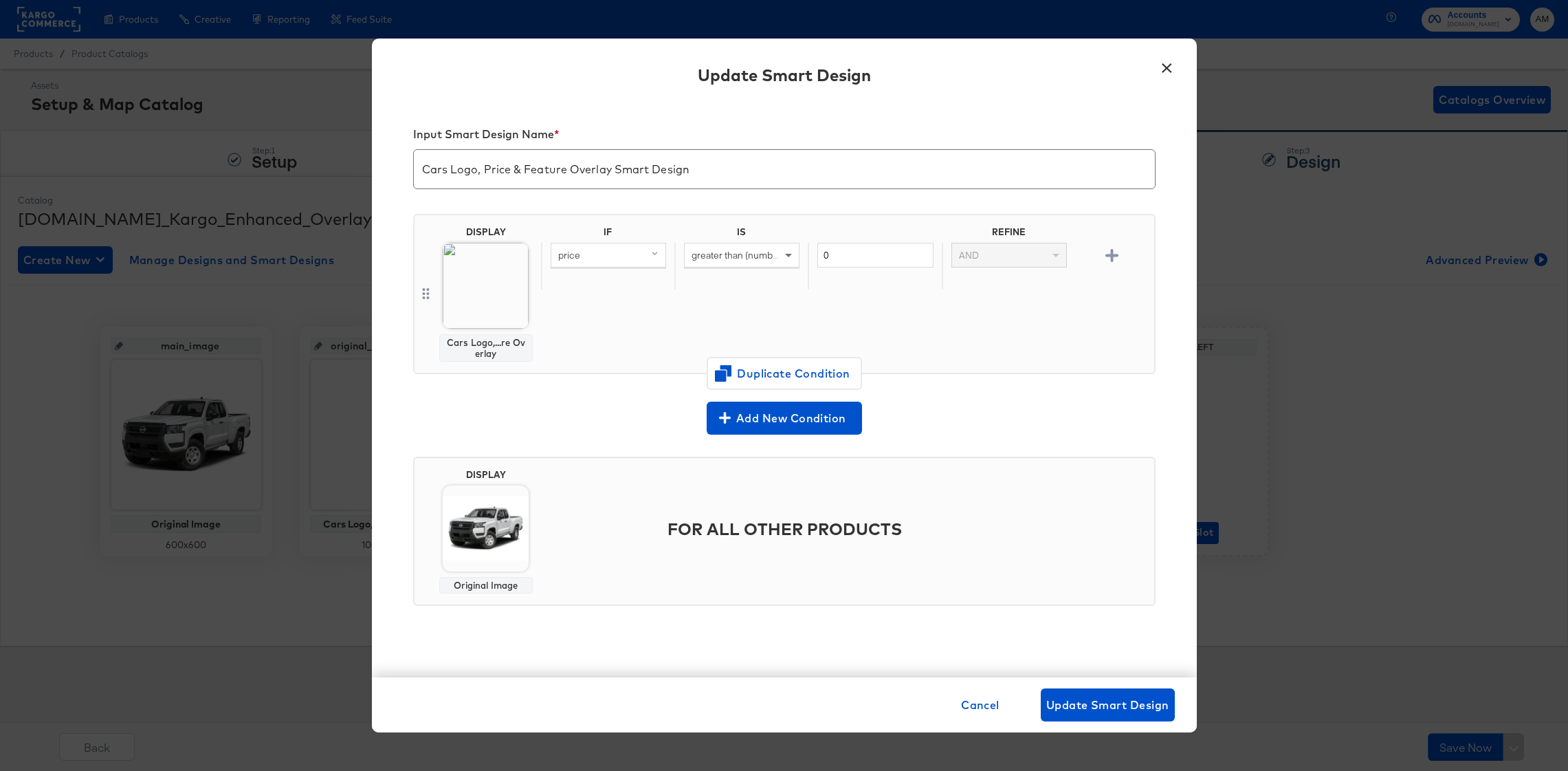
click at [1167, 67] on button "×" at bounding box center [1167, 65] width 25 height 25
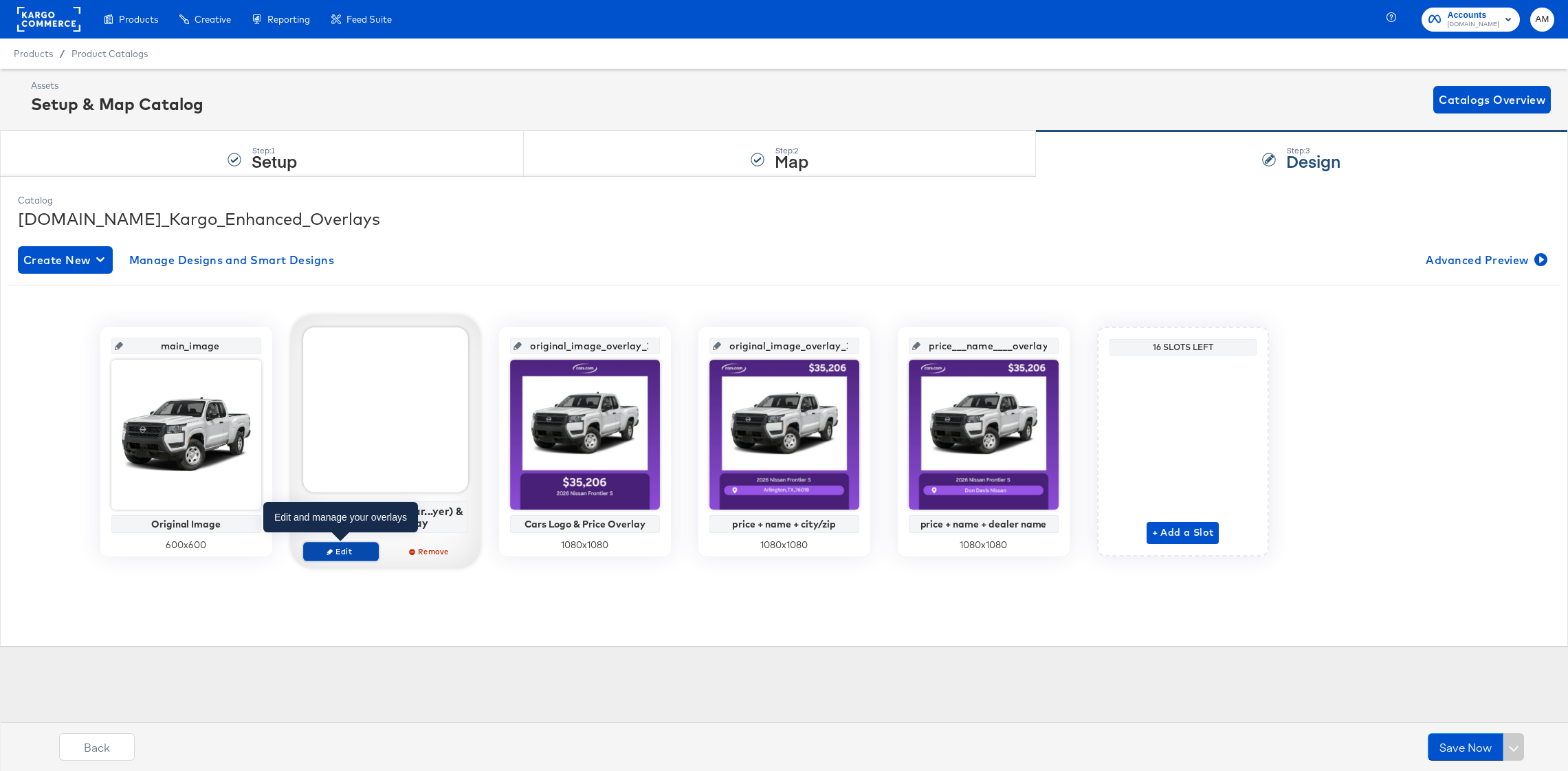
click at [348, 547] on span "Edit" at bounding box center [340, 551] width 63 height 10
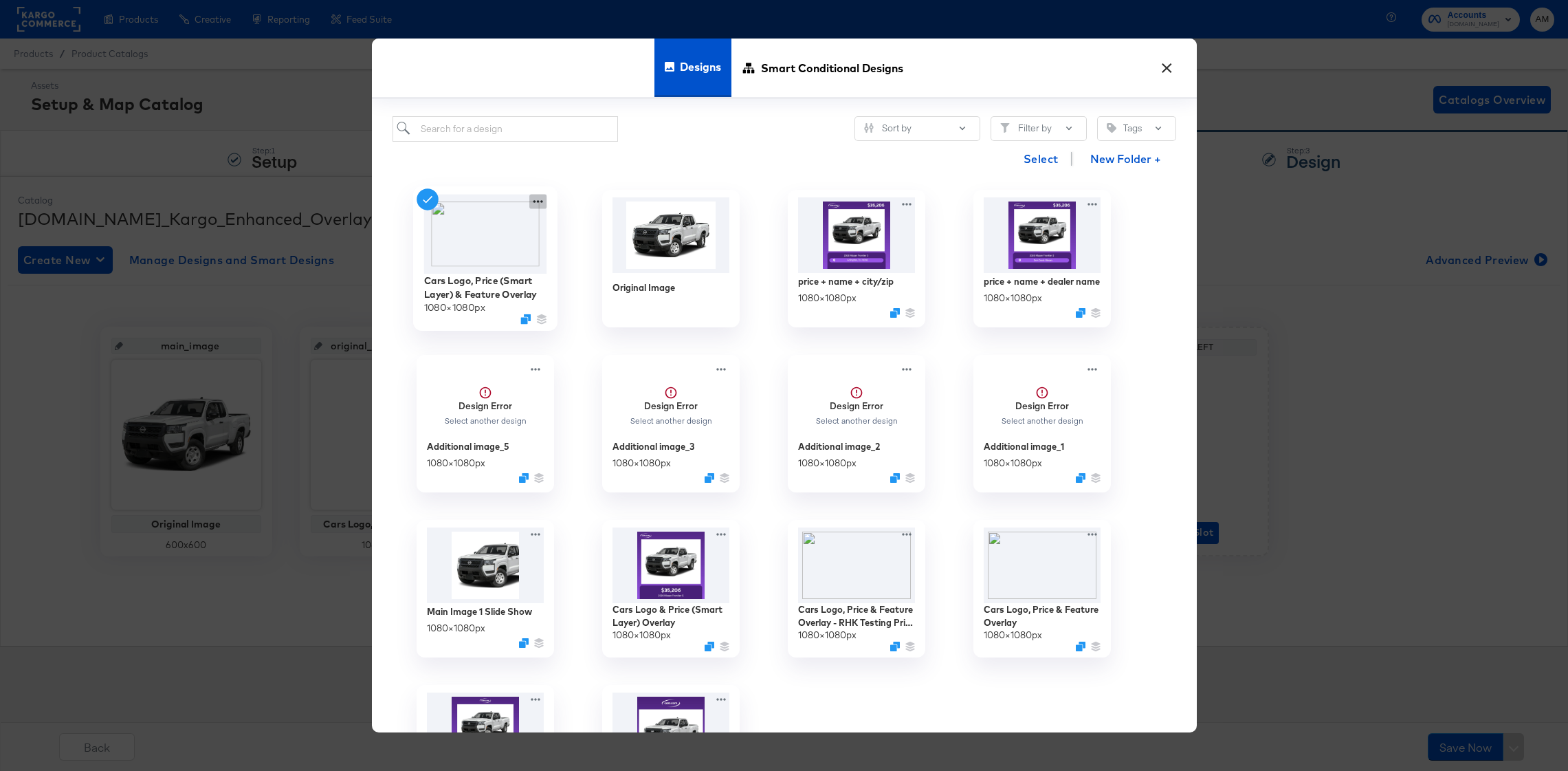
click at [531, 200] on icon at bounding box center [538, 202] width 17 height 14
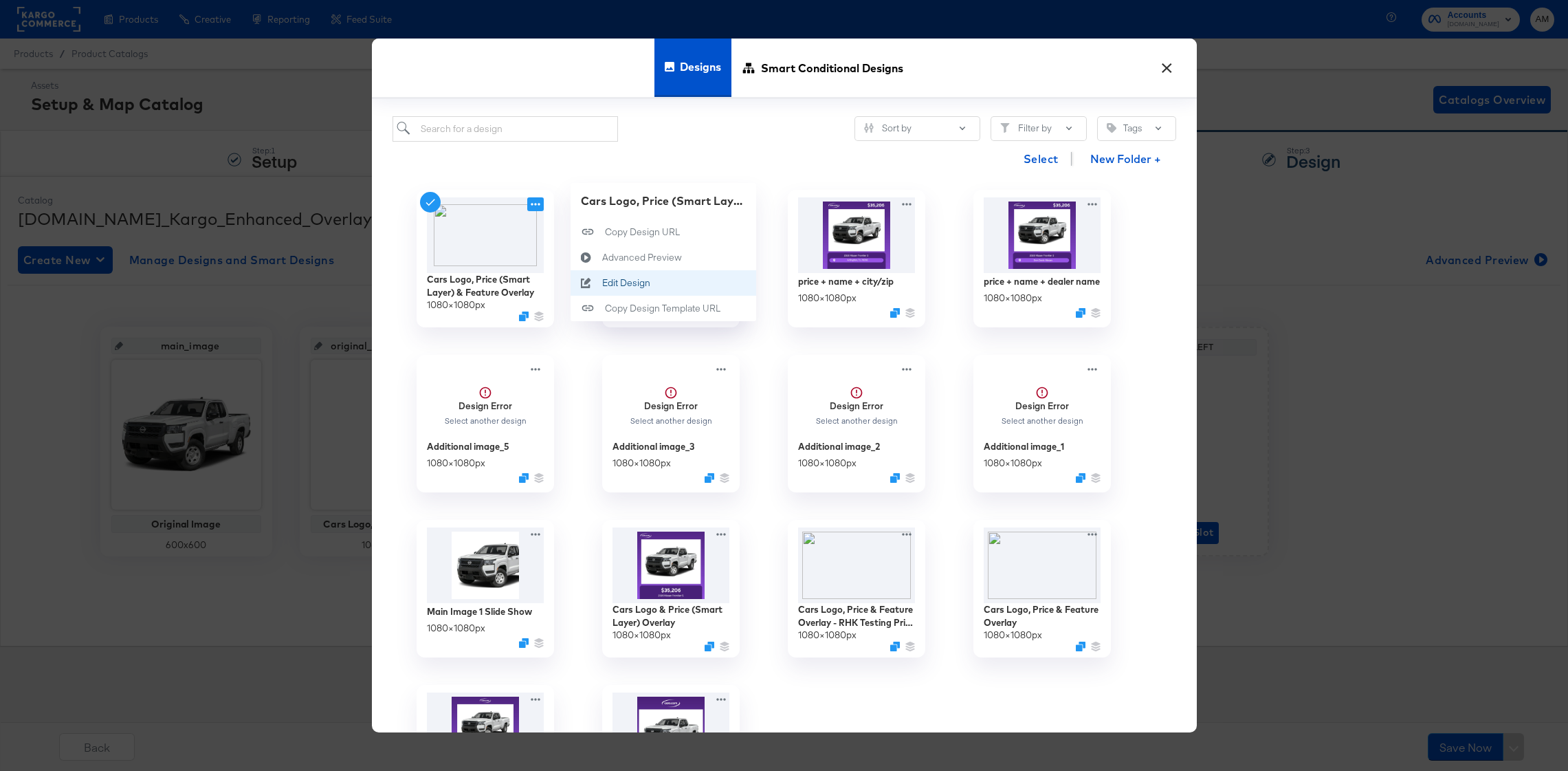
click at [602, 283] on div "Edit Design Edit Design" at bounding box center [602, 283] width 0 height 0
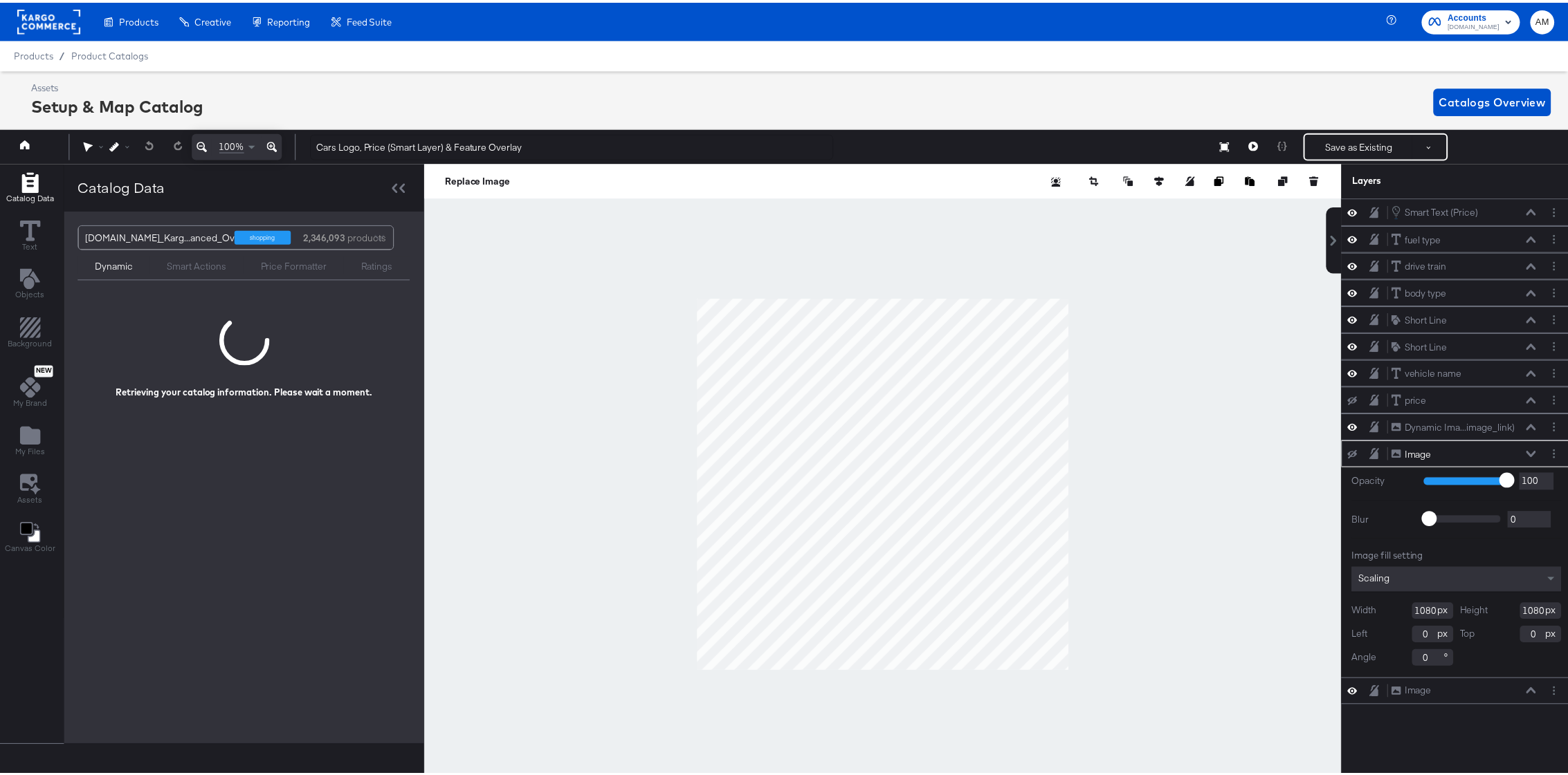
scroll to position [0, 4]
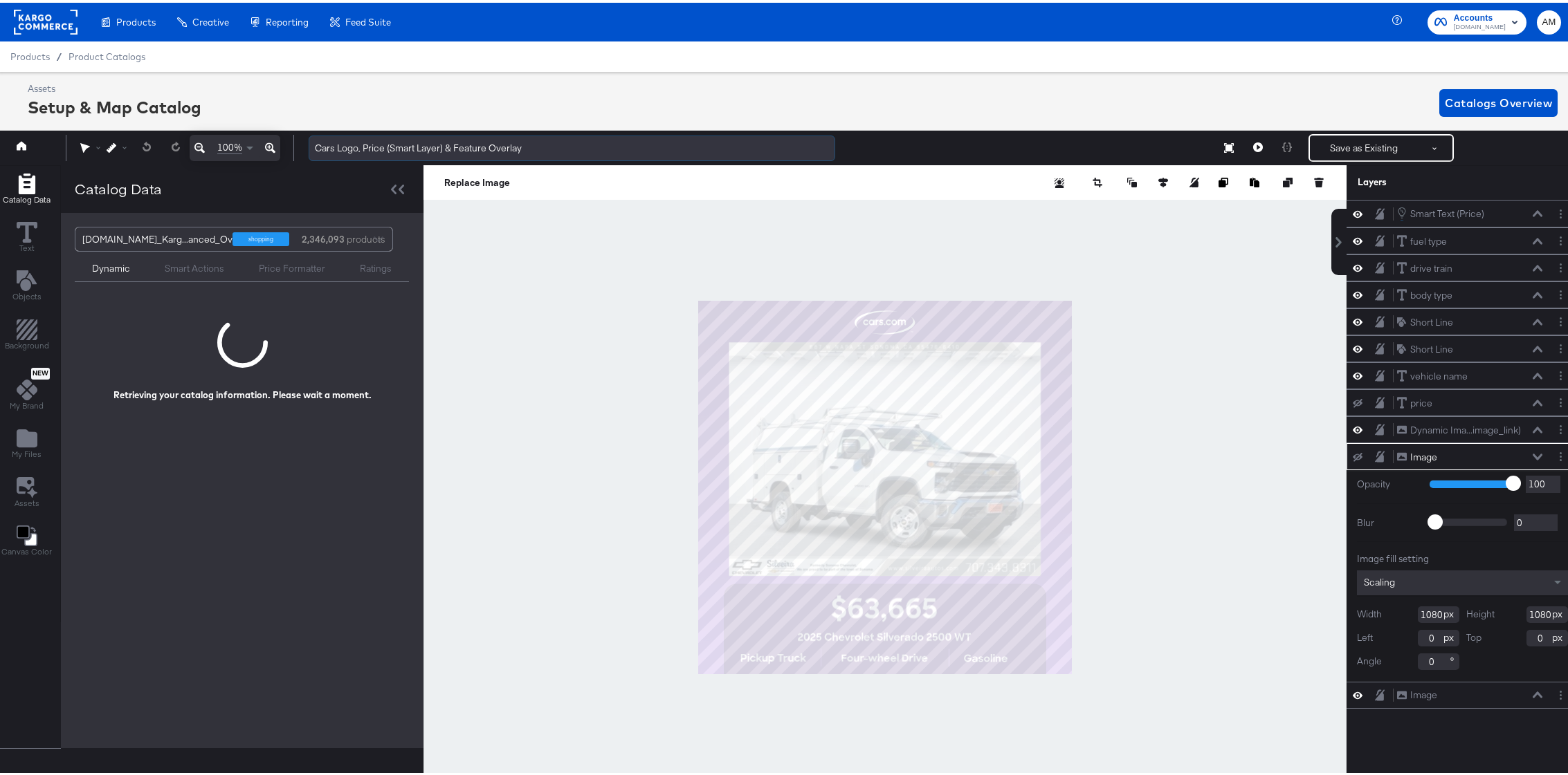
drag, startPoint x: 541, startPoint y: 145, endPoint x: 314, endPoint y: 147, distance: 227.0
click at [314, 147] on input "Cars Logo, Price (Smart Layer) & Feature Overlay" at bounding box center [571, 145] width 527 height 25
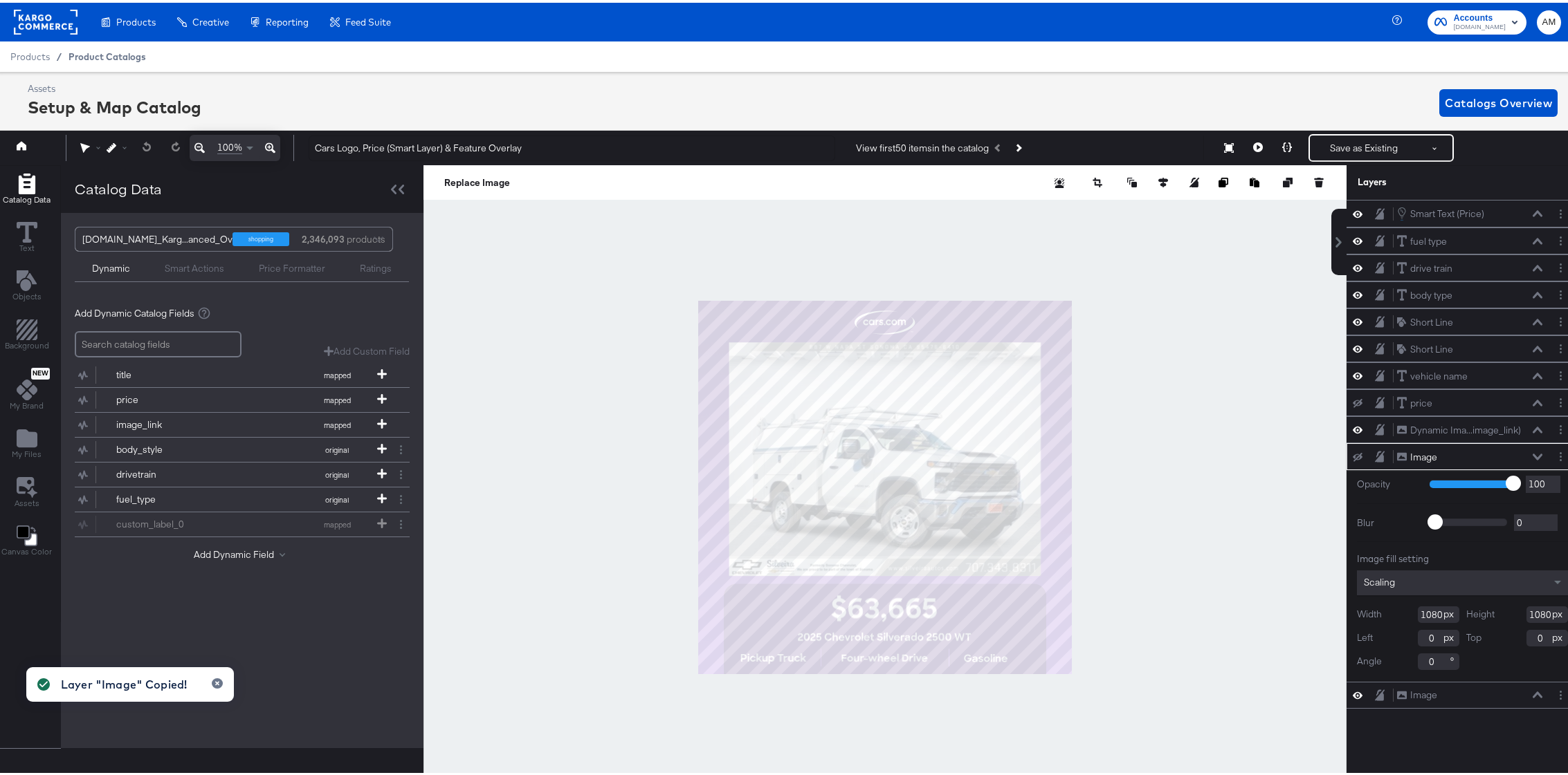
click at [112, 52] on span "Product Catalogs" at bounding box center [108, 54] width 78 height 11
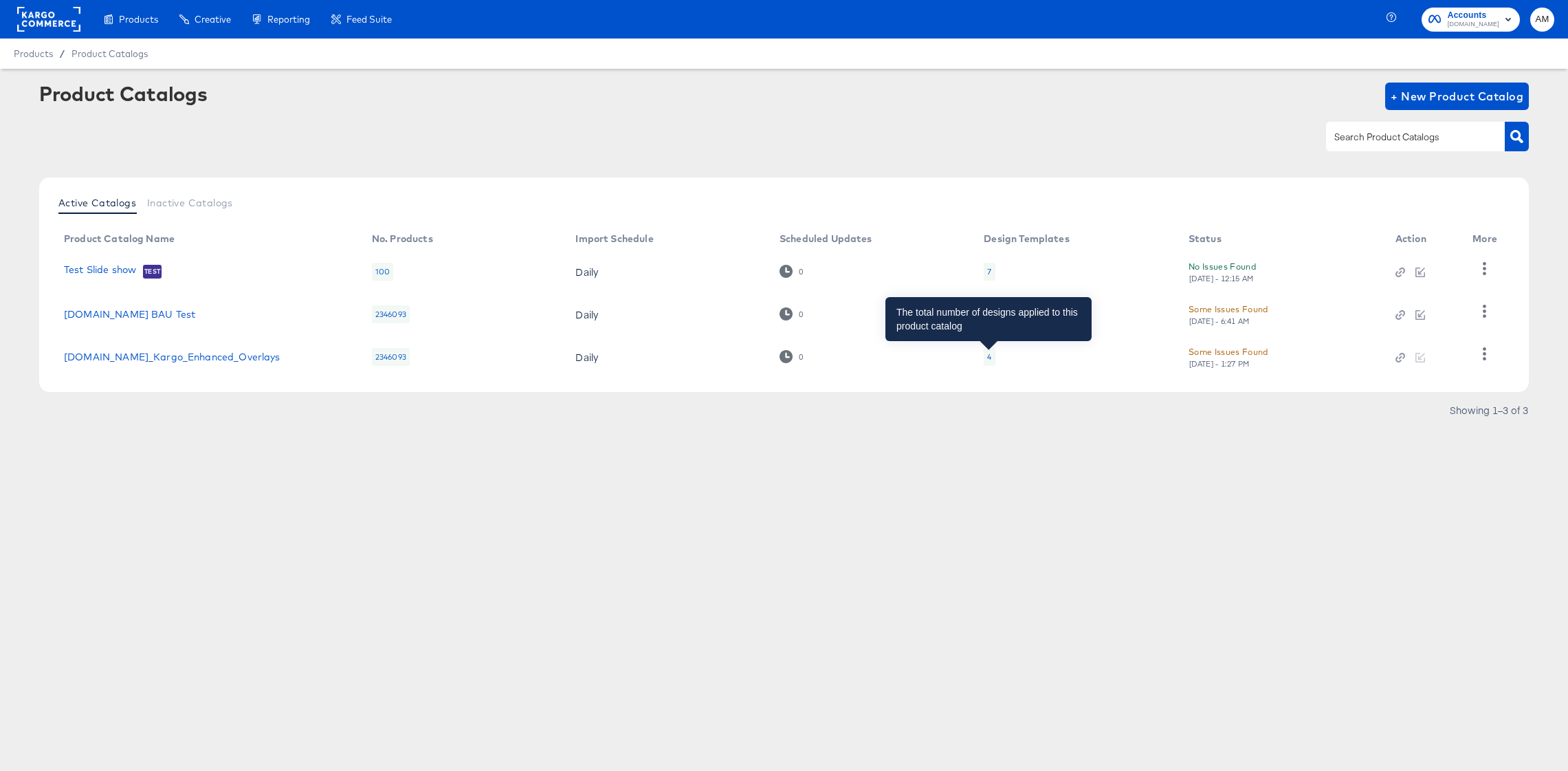
click at [987, 356] on div "4" at bounding box center [989, 357] width 4 height 11
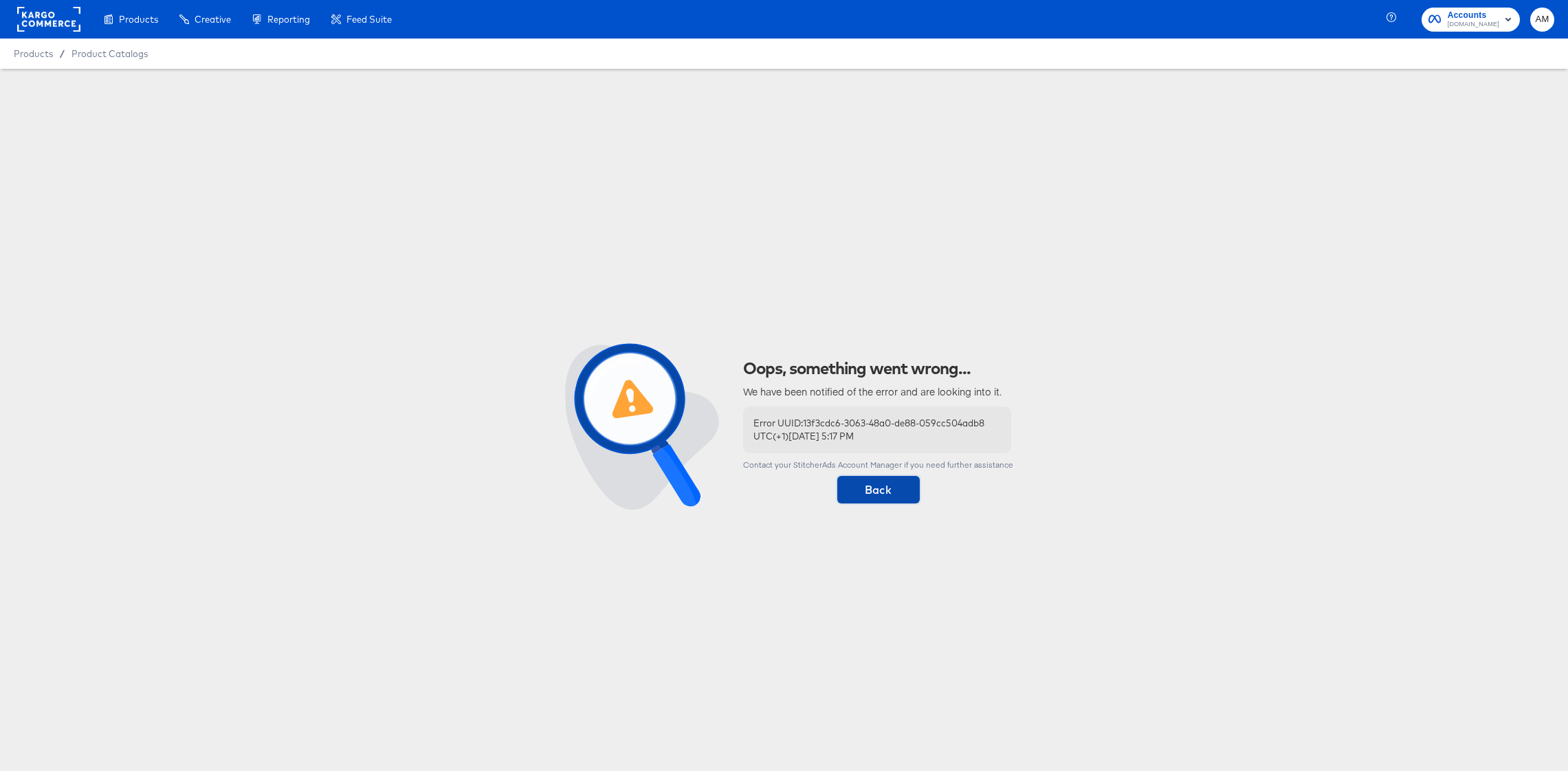
click at [887, 495] on span "Back" at bounding box center [879, 489] width 72 height 19
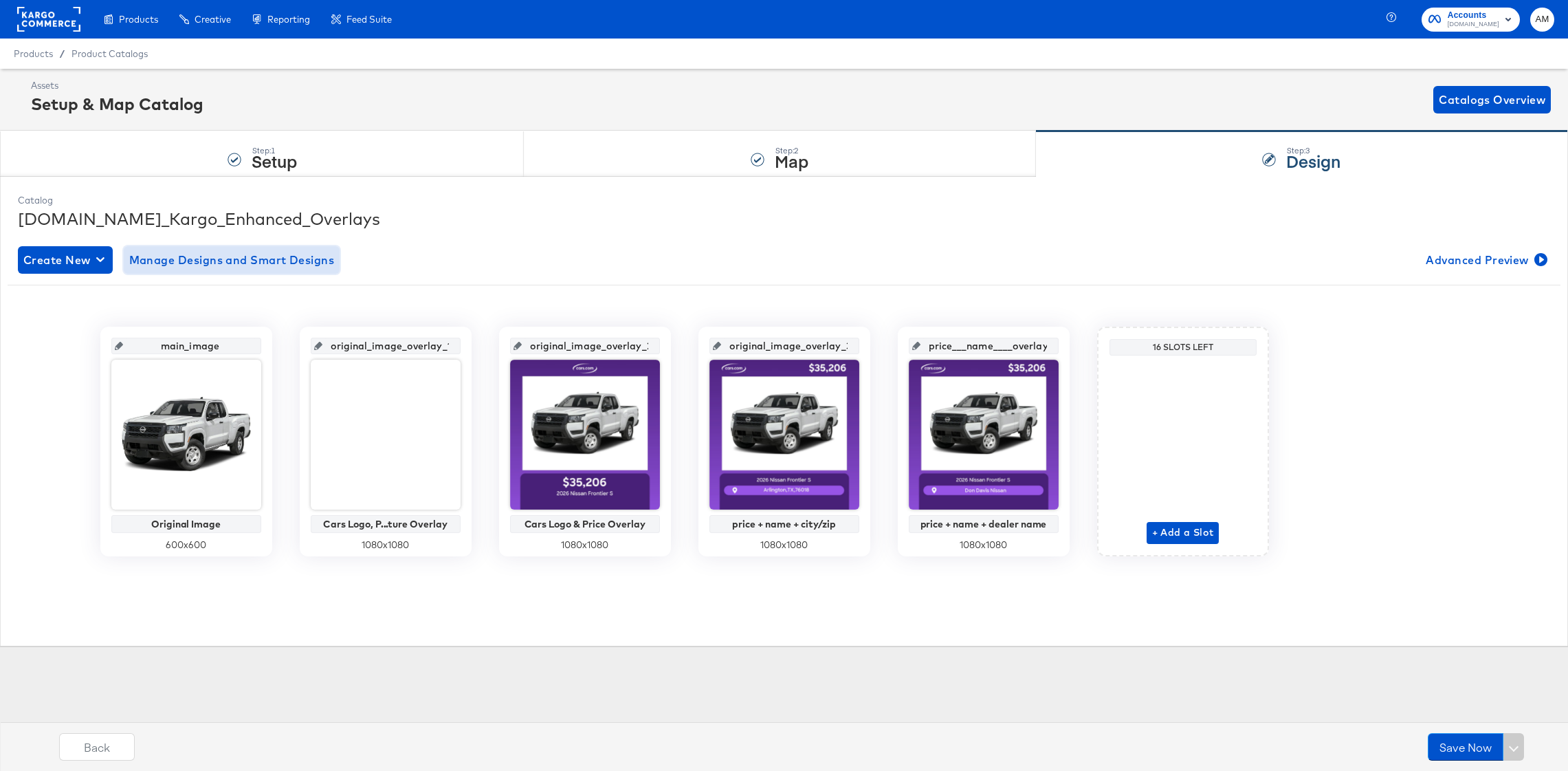
click at [215, 261] on span "Manage Designs and Smart Designs" at bounding box center [232, 260] width 206 height 19
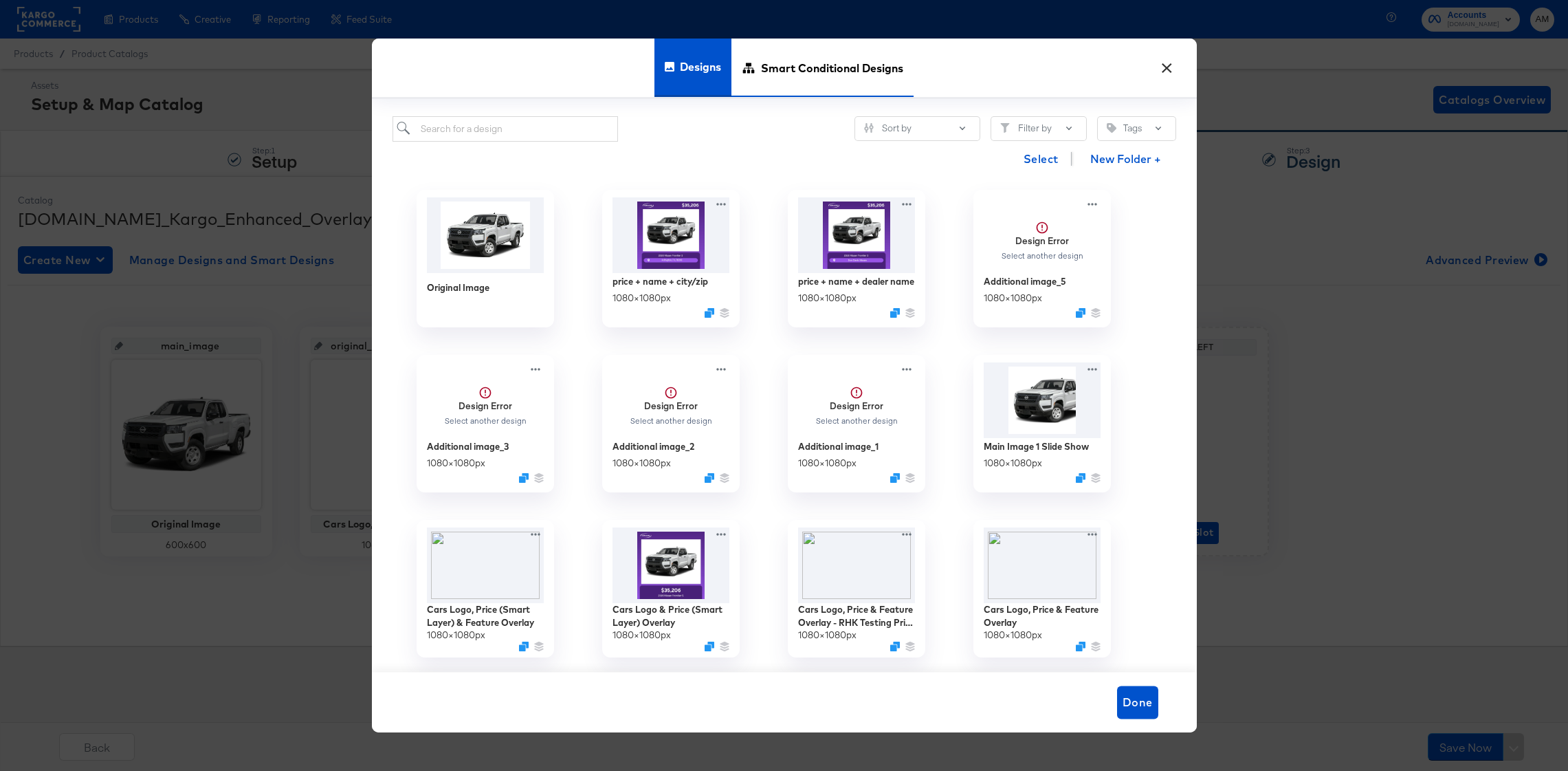
click at [781, 70] on span "Smart Conditional Designs" at bounding box center [832, 67] width 142 height 60
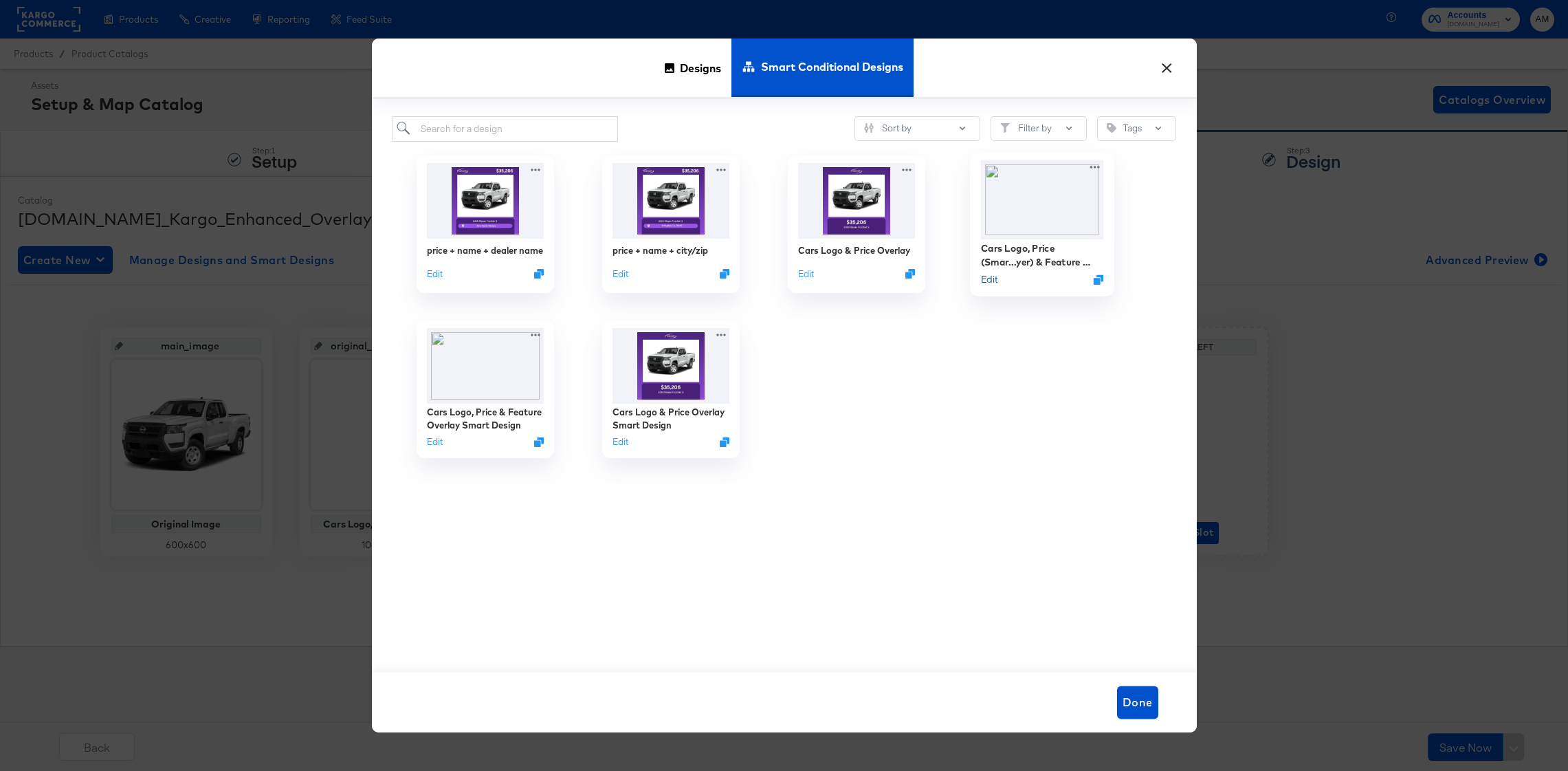
click at [989, 278] on button "Edit" at bounding box center [989, 279] width 16 height 13
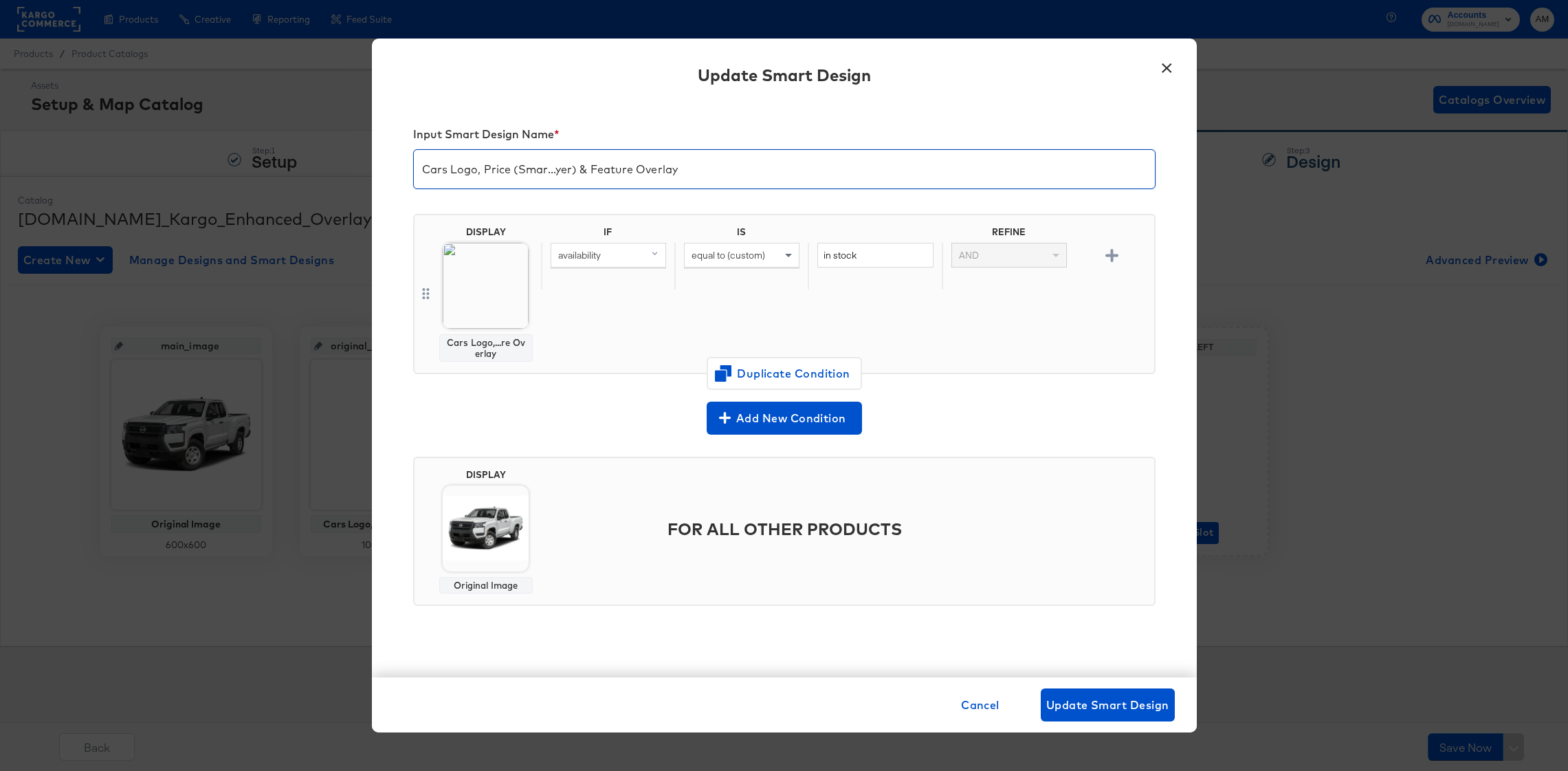
drag, startPoint x: 705, startPoint y: 169, endPoint x: 313, endPoint y: 169, distance: 392.0
click at [313, 169] on div "× Update Smart Design Input Smart Design Name * Cars Logo, Price (Smar...yer) &…" at bounding box center [784, 386] width 1568 height 771
paste input "price + name + dealer name"
drag, startPoint x: 616, startPoint y: 173, endPoint x: 233, endPoint y: 162, distance: 383.2
click at [233, 162] on div "× Update Smart Design Input Smart Design Name * price + name + dealer name DISP…" at bounding box center [784, 386] width 1568 height 771
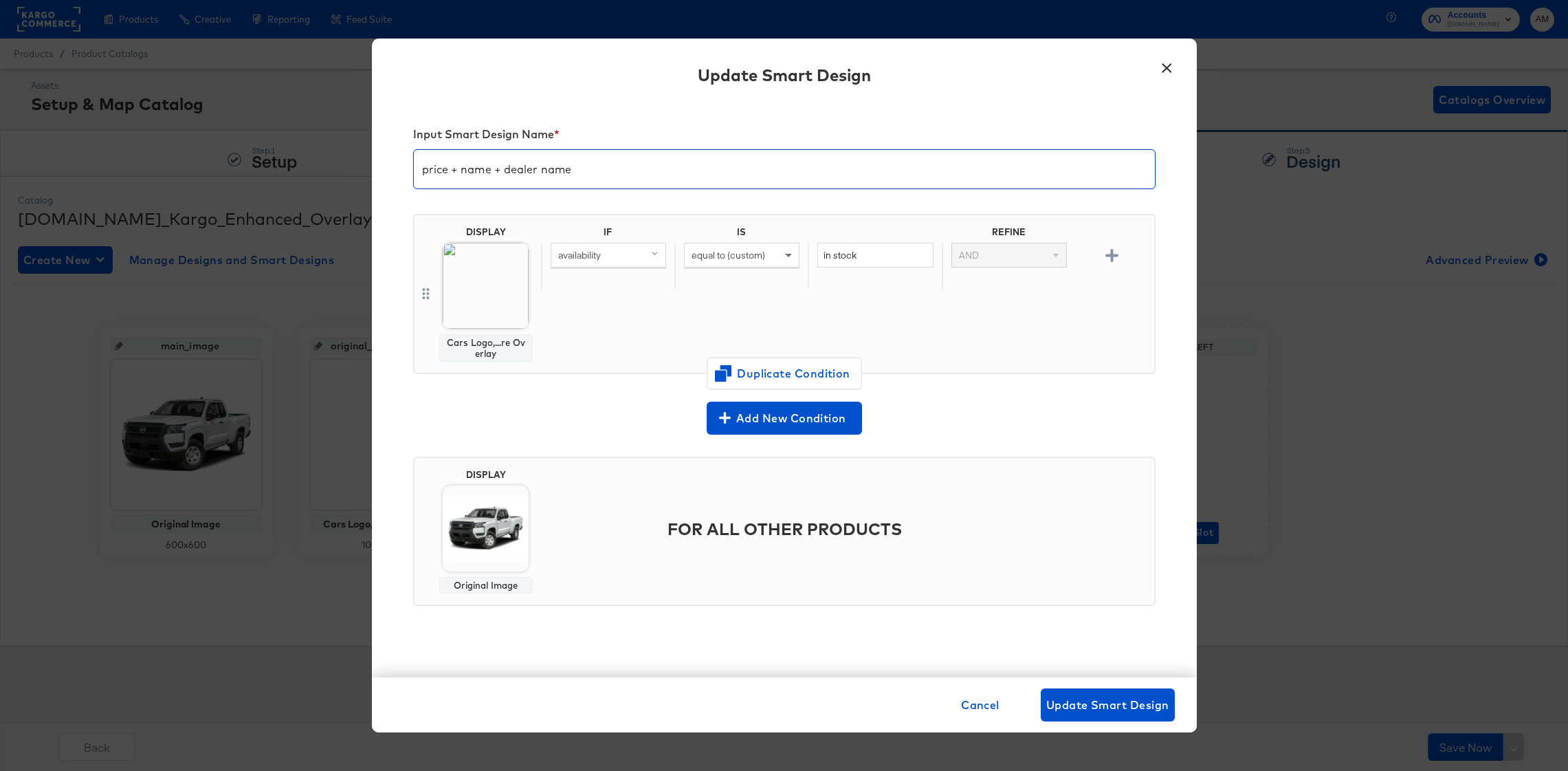
click at [569, 305] on div "IF IS REFINE availability equal to (custom) in stock AND" at bounding box center [845, 294] width 608 height 136
drag, startPoint x: 524, startPoint y: 359, endPoint x: 418, endPoint y: 351, distance: 106.3
click at [418, 351] on div "Cars Logo, Price (Smart Layer) & Feature Overlay" at bounding box center [486, 353] width 157 height 31
copy div "Cars Logo, Price (Smart Layer) & Feature Overlay"
click at [544, 161] on div "Cars Logo, Price (Smart Layer) & Feature Overlay Change Design" at bounding box center [784, 386] width 1568 height 771
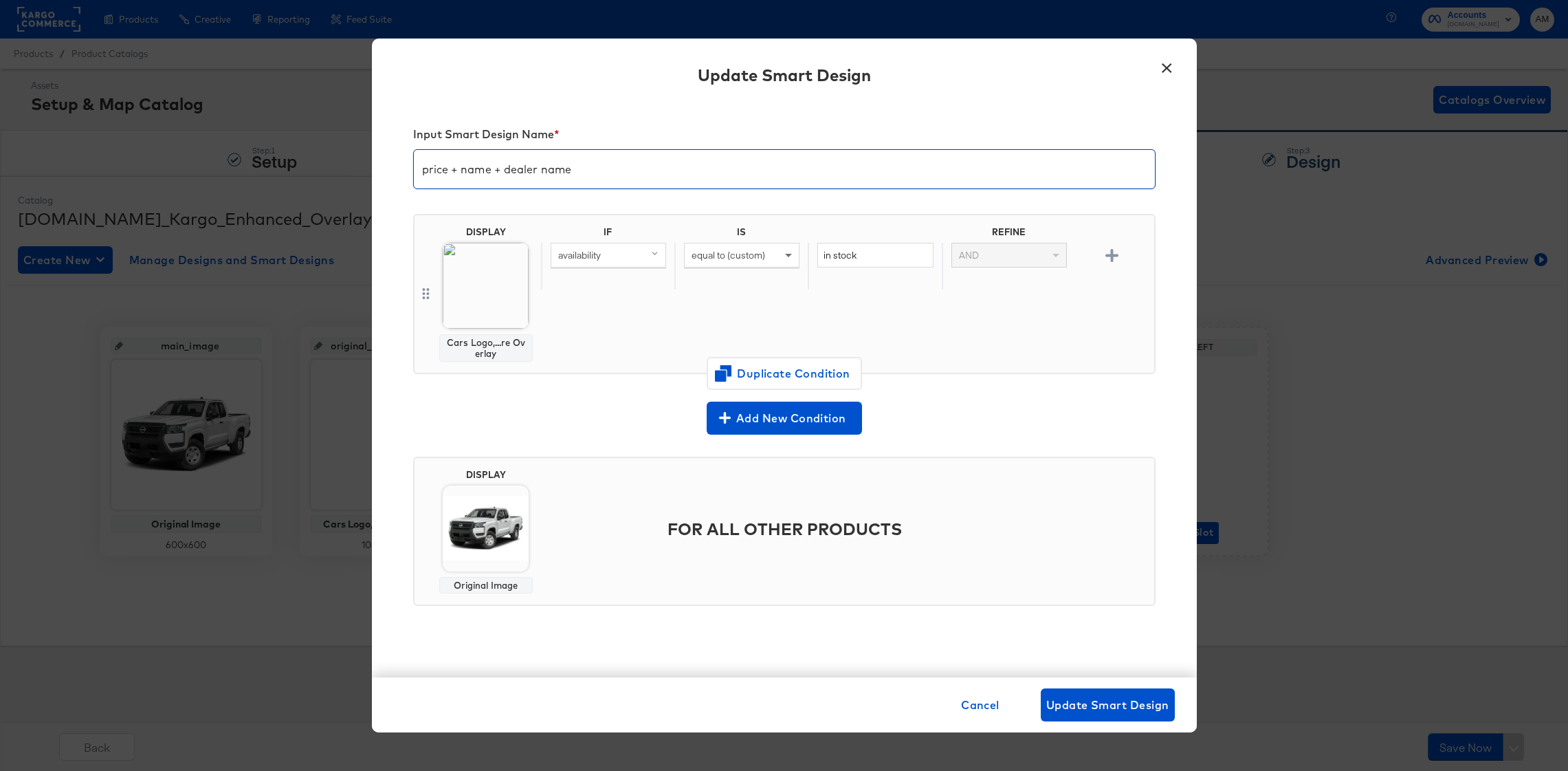
drag, startPoint x: 579, startPoint y: 169, endPoint x: 318, endPoint y: 166, distance: 261.0
click at [318, 166] on div "× Update Smart Design Input Smart Design Name * price + name + dealer name DISP…" at bounding box center [784, 386] width 1568 height 771
paste input "Cars Logo, Price (Smart Layer) & Feature Overlay"
type input "Cars Logo, Price (Smart Layer) & Feature Overlay"
click at [1106, 704] on span "Update Smart Design" at bounding box center [1107, 705] width 123 height 19
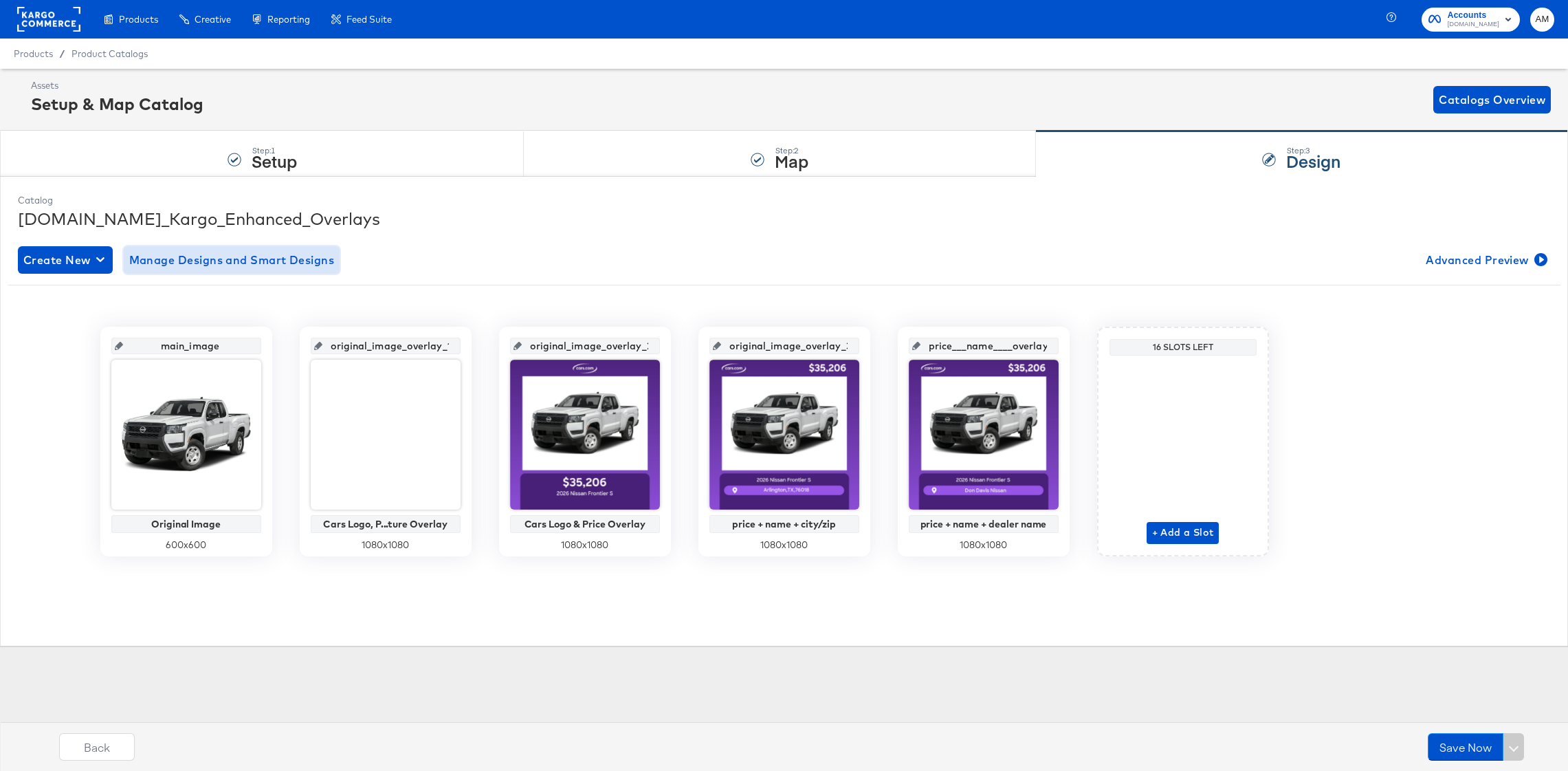
click at [301, 261] on span "Manage Designs and Smart Designs" at bounding box center [232, 260] width 206 height 19
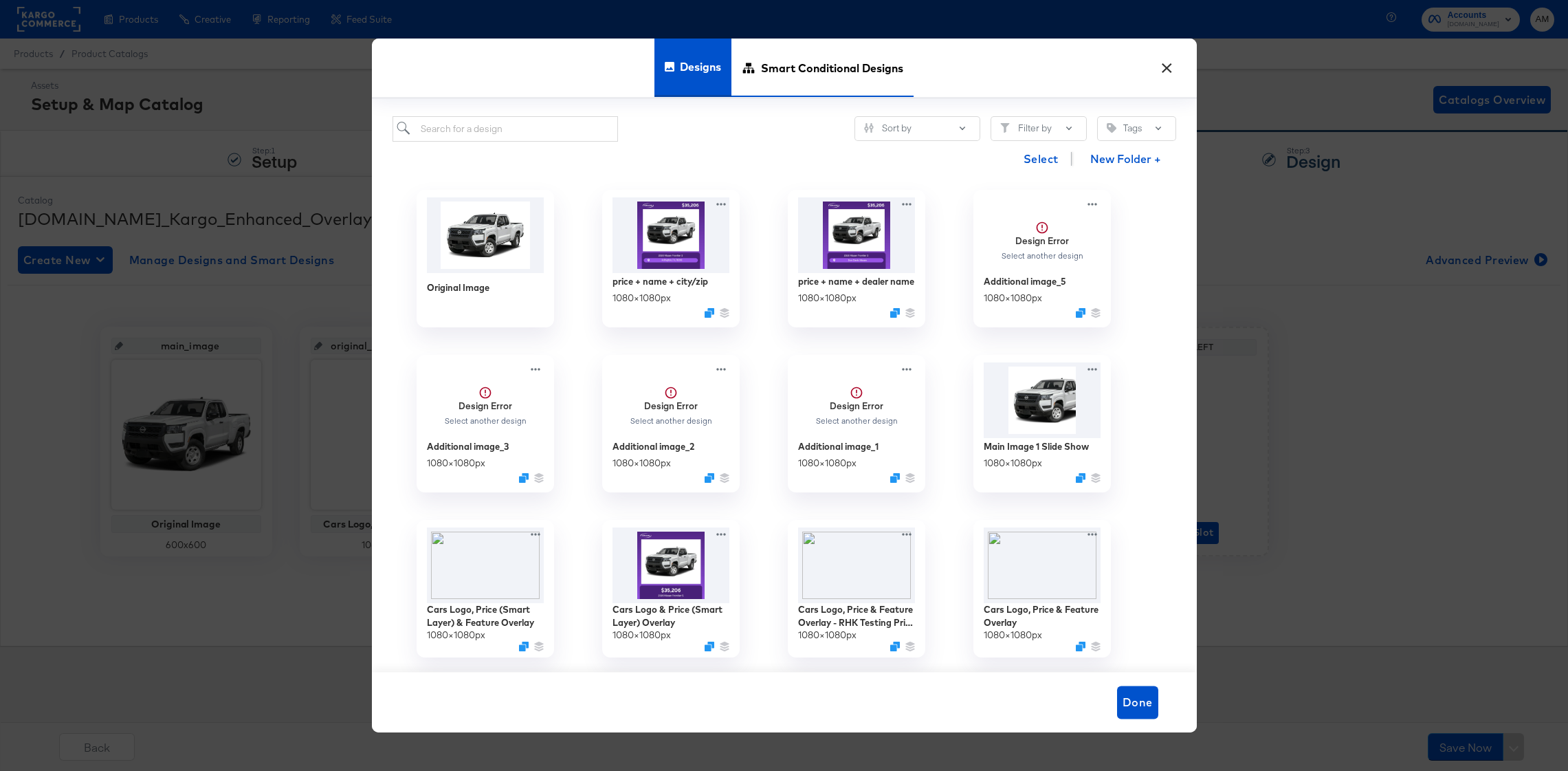
click at [812, 66] on span "Smart Conditional Designs" at bounding box center [832, 67] width 142 height 60
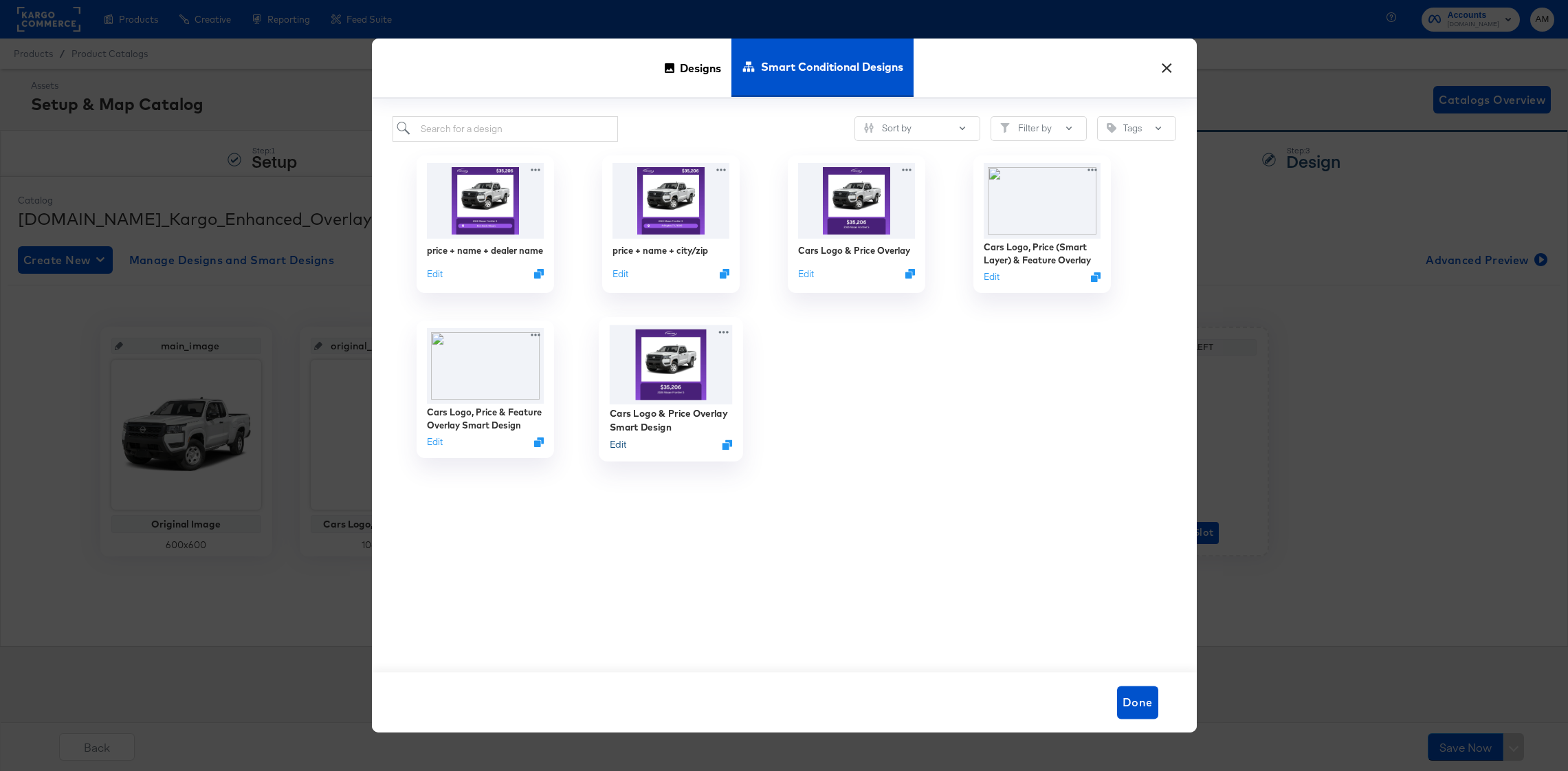
click at [616, 446] on button "Edit" at bounding box center [617, 444] width 16 height 13
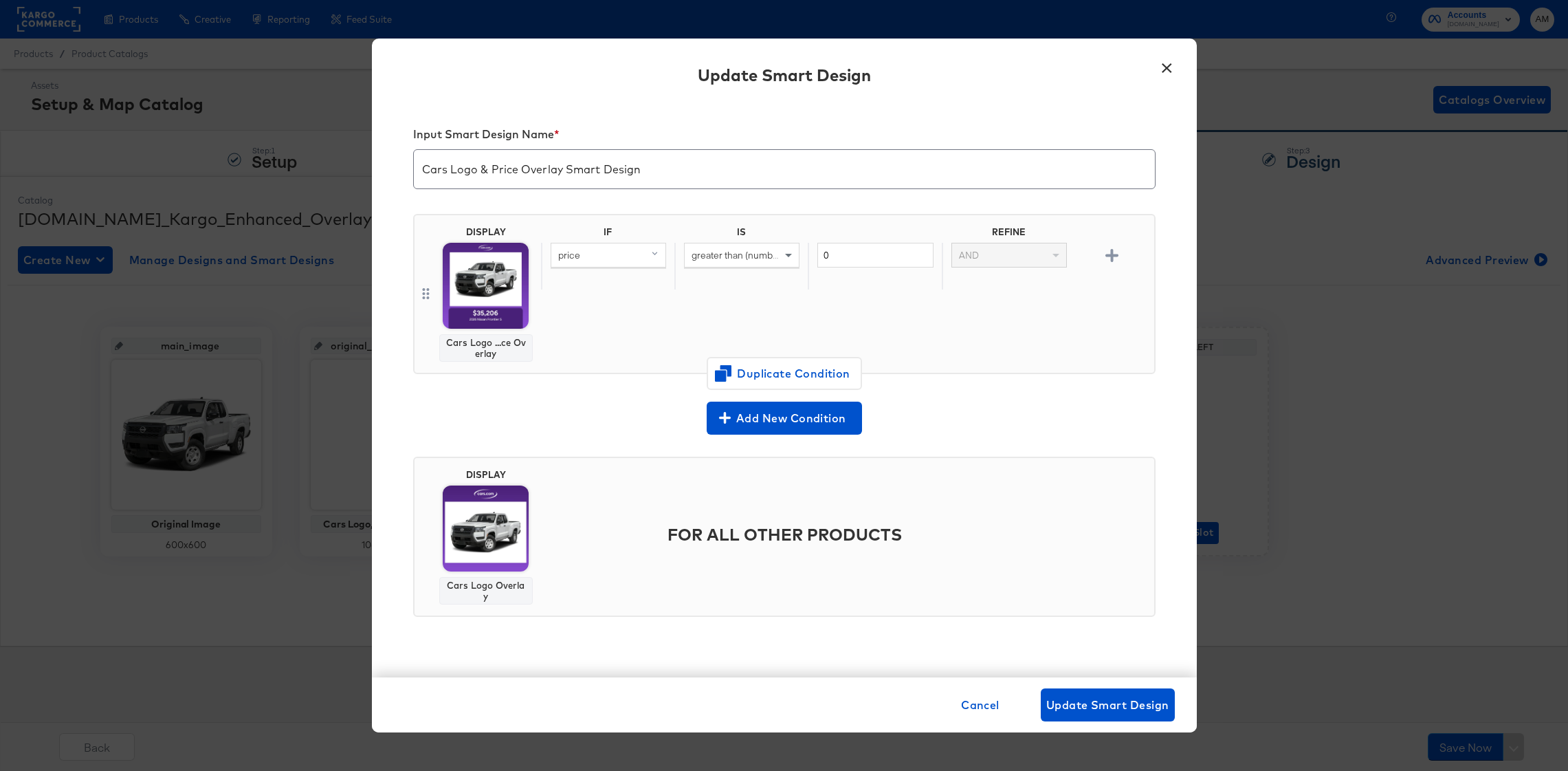
click at [1167, 67] on button "×" at bounding box center [1167, 65] width 25 height 25
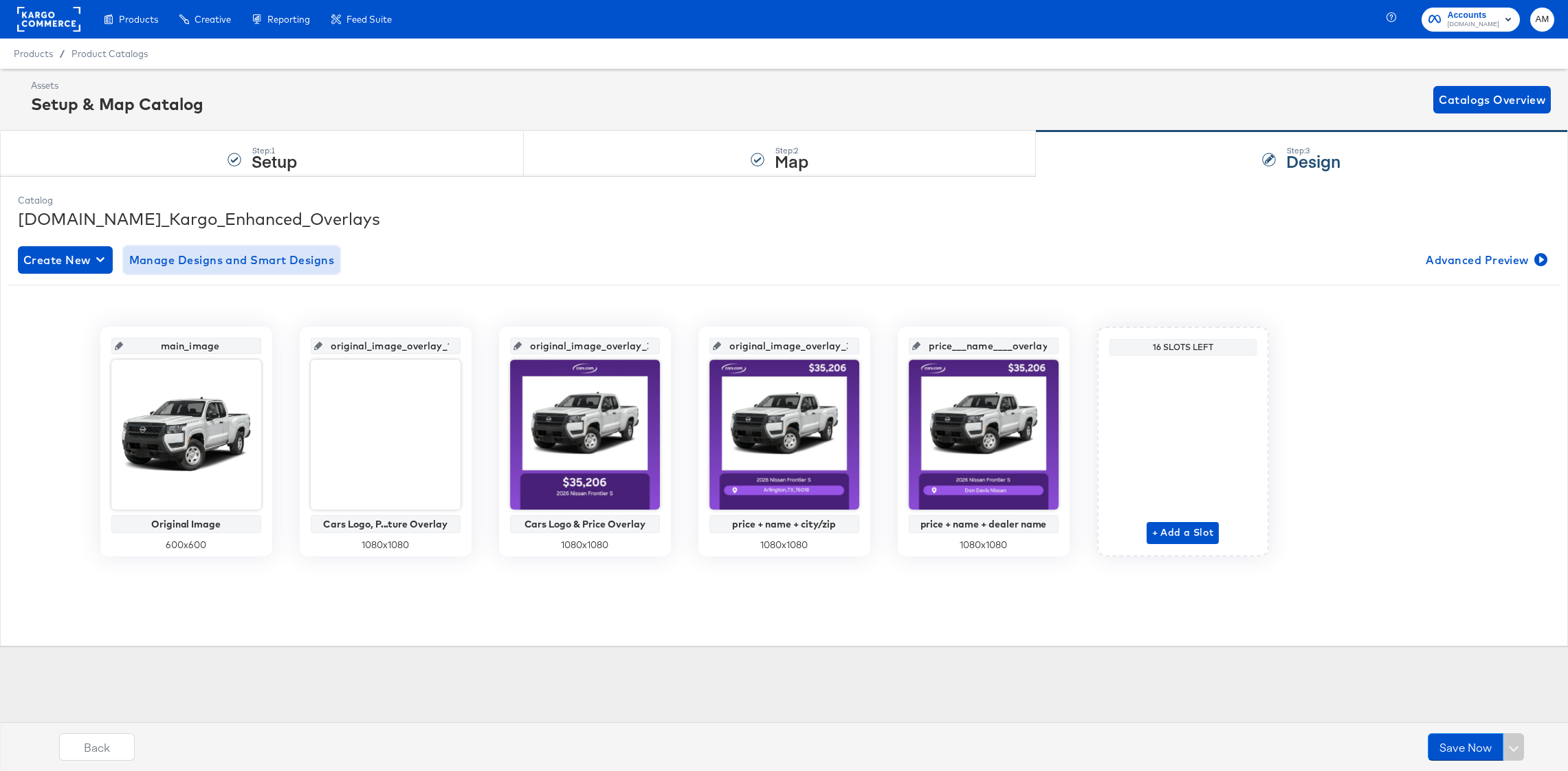
click at [294, 256] on span "Manage Designs and Smart Designs" at bounding box center [232, 260] width 206 height 19
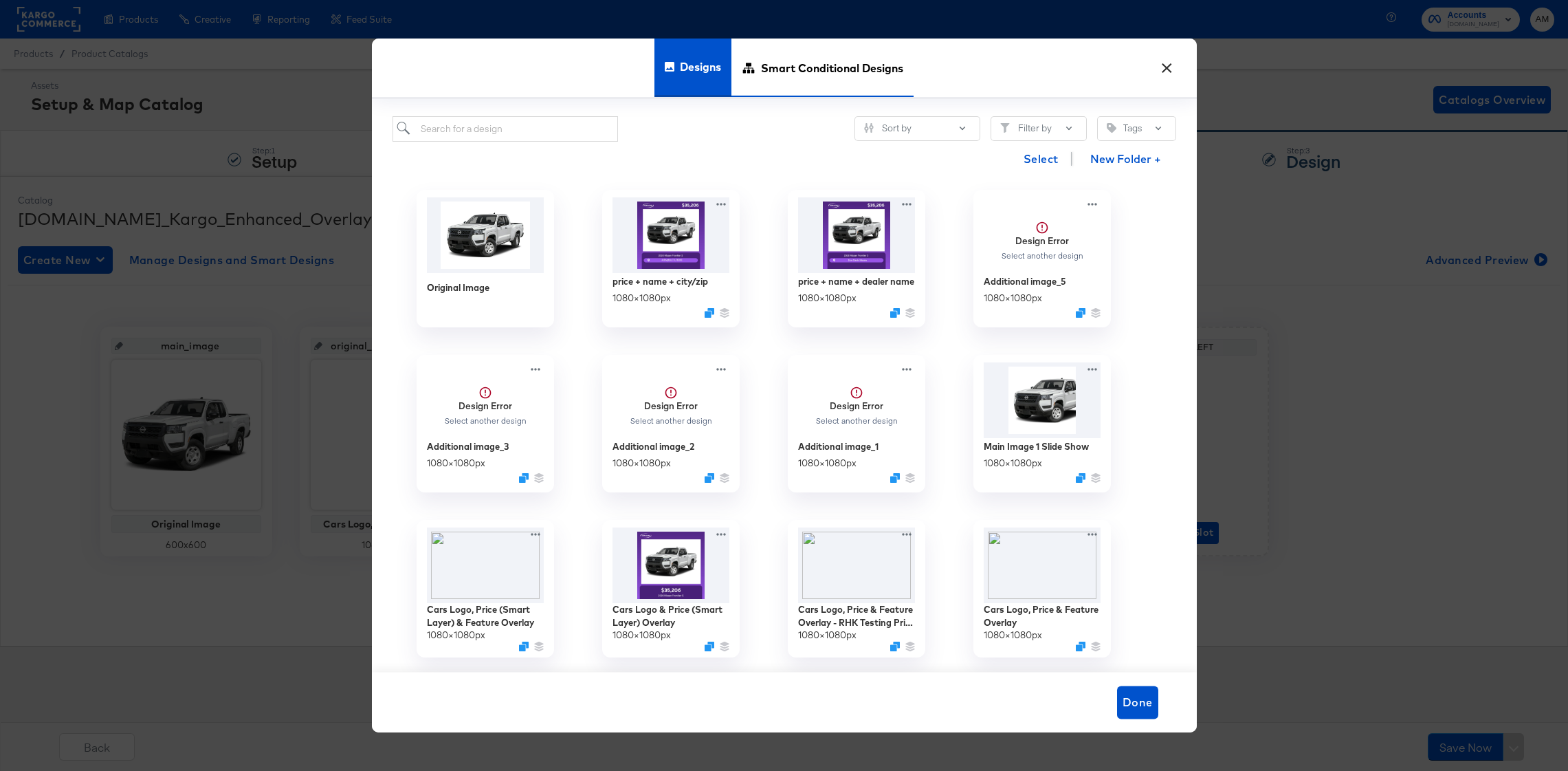
click at [790, 58] on span "Smart Conditional Designs" at bounding box center [832, 67] width 142 height 60
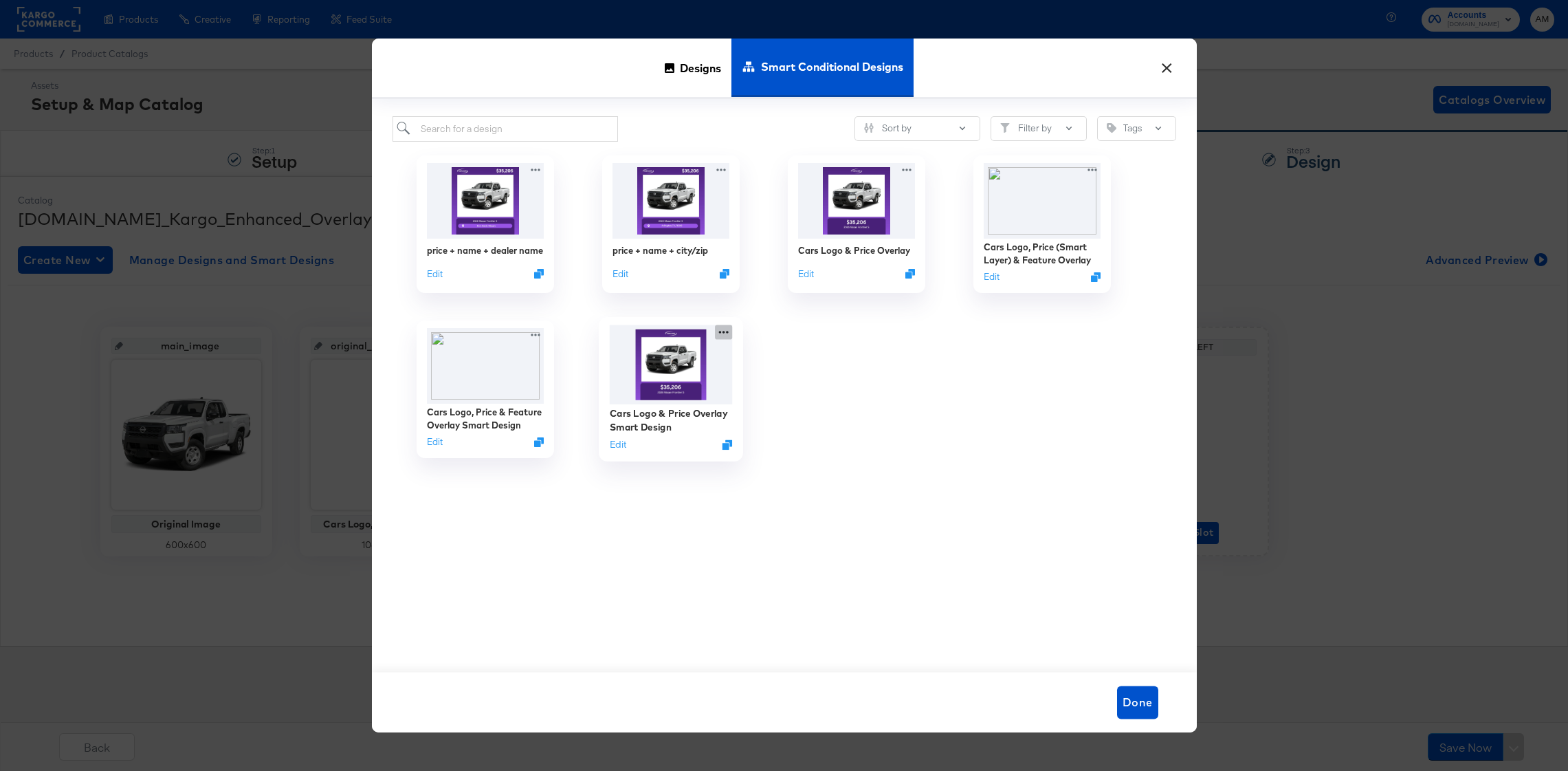
click at [726, 331] on icon at bounding box center [723, 332] width 17 height 14
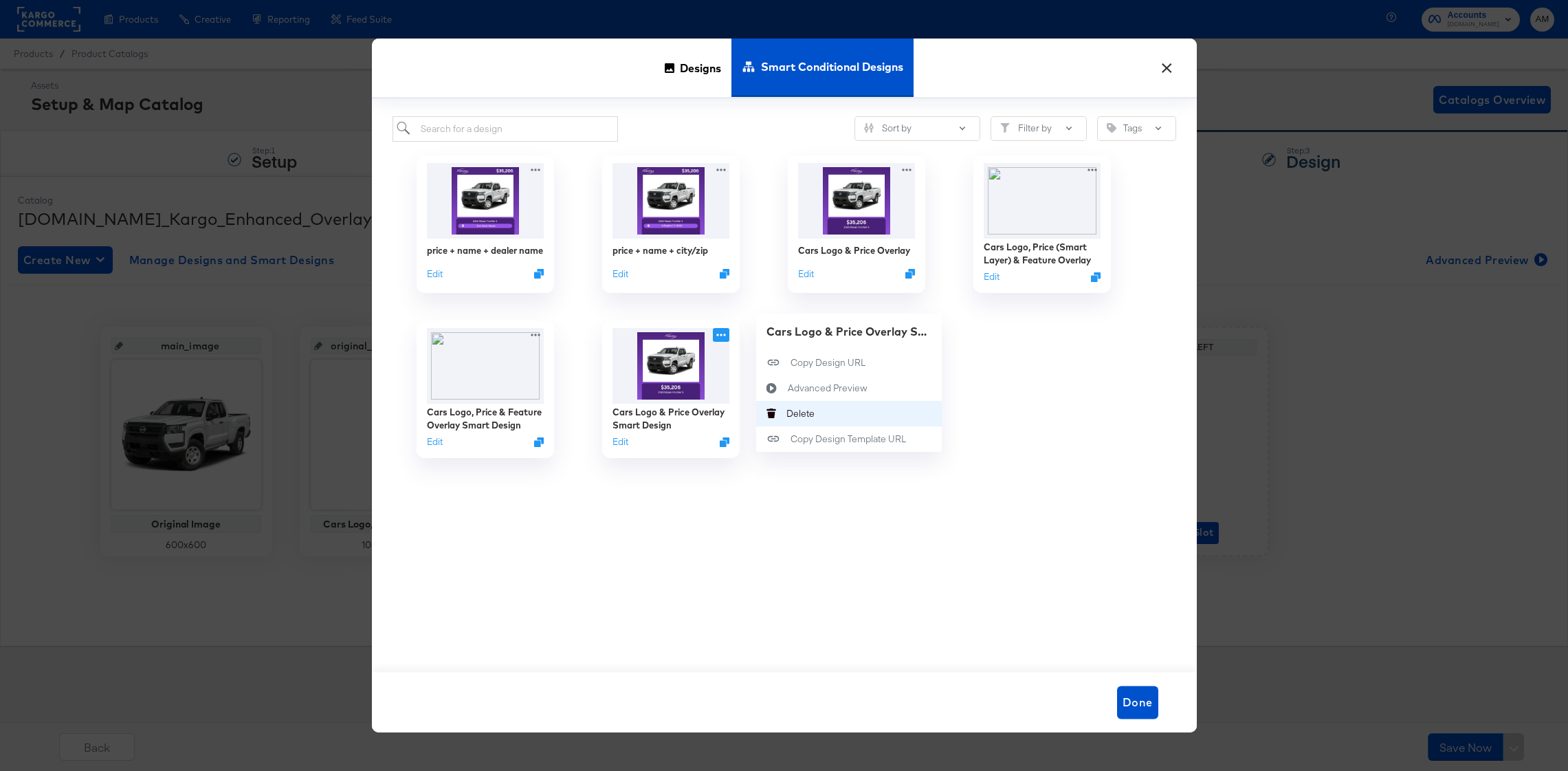
click at [787, 413] on div "Delete Delete" at bounding box center [787, 413] width 0 height 0
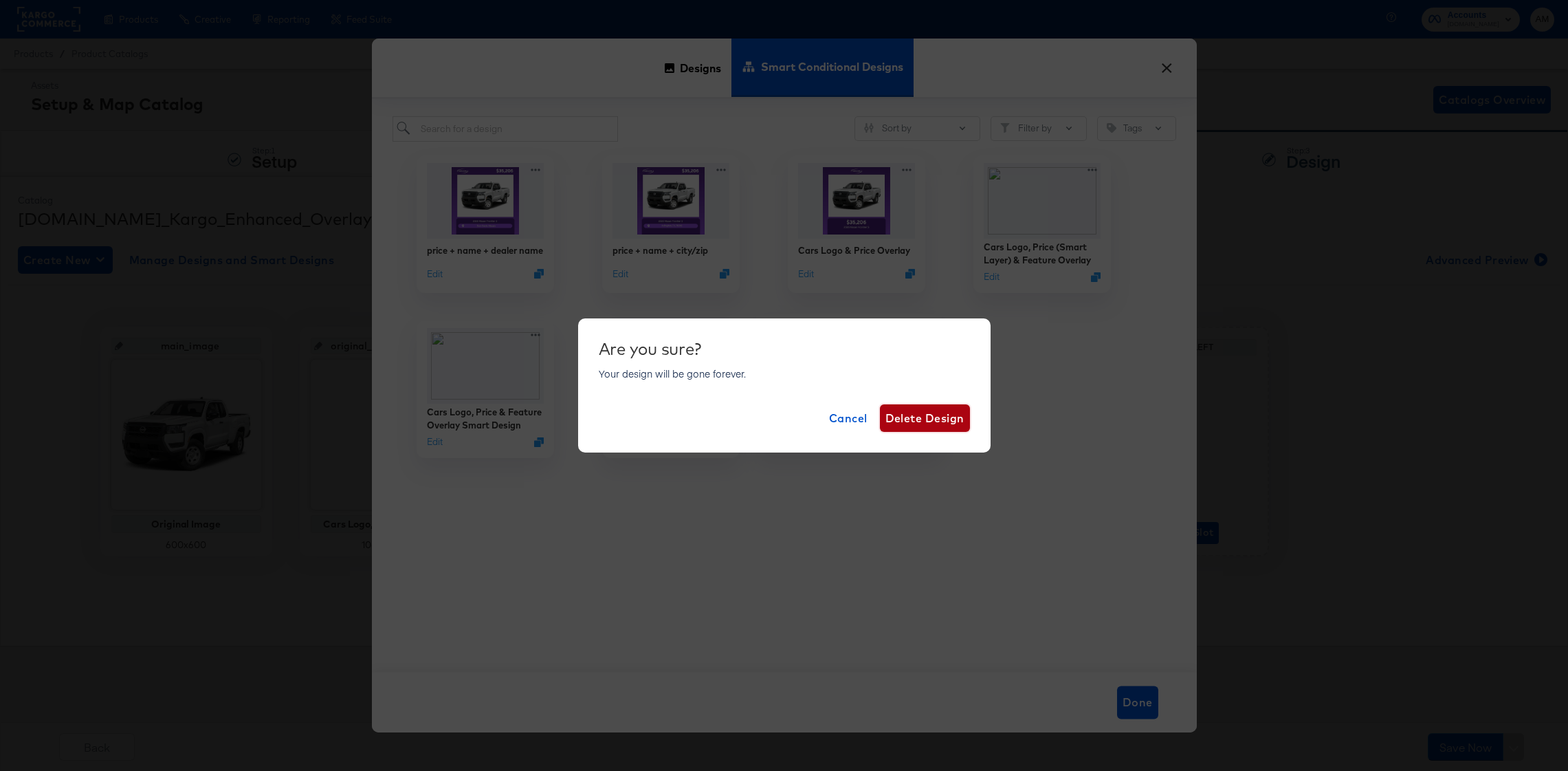
click at [903, 416] on span "Delete Design" at bounding box center [925, 418] width 79 height 19
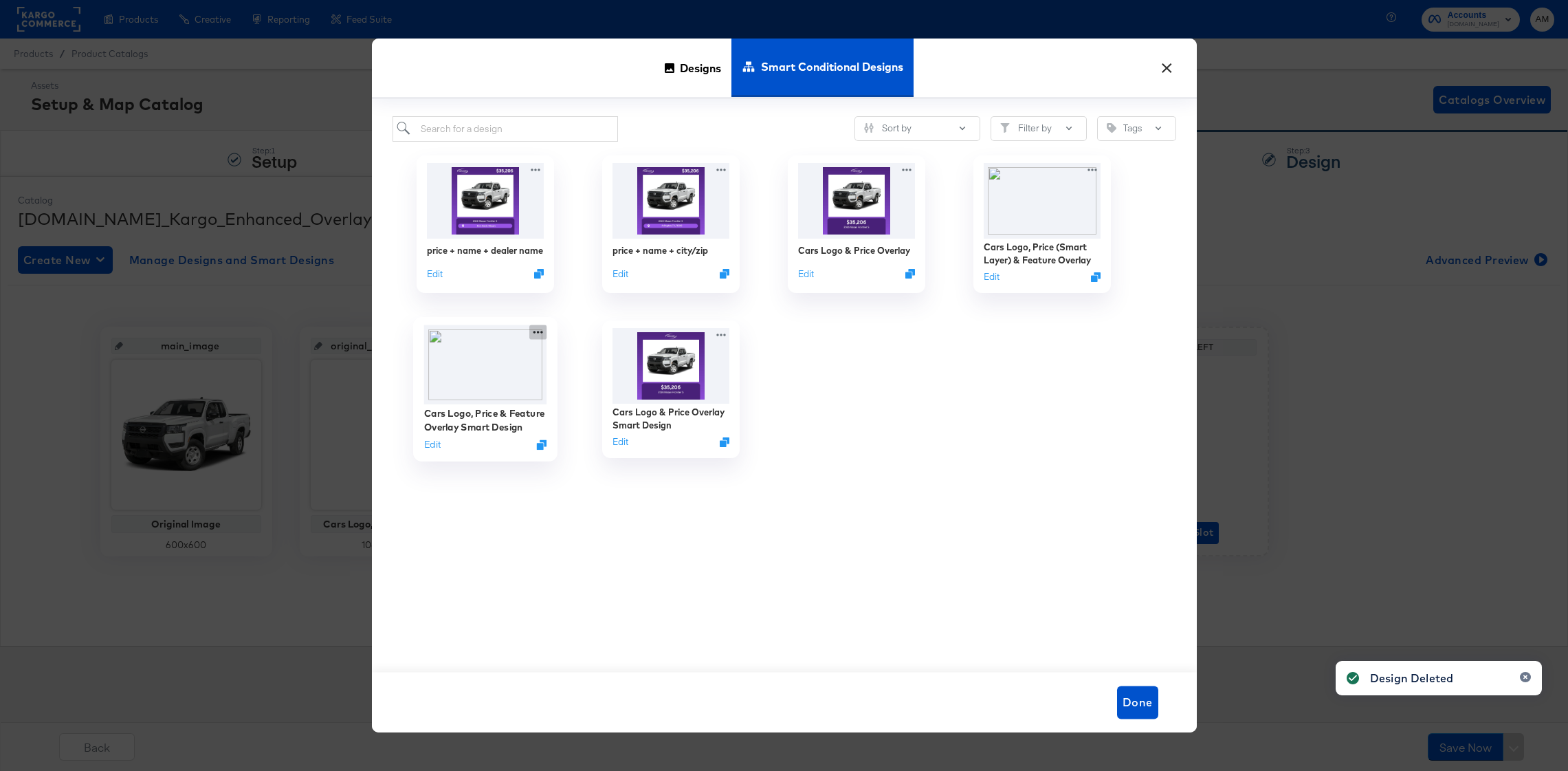
click at [535, 333] on icon at bounding box center [538, 332] width 17 height 14
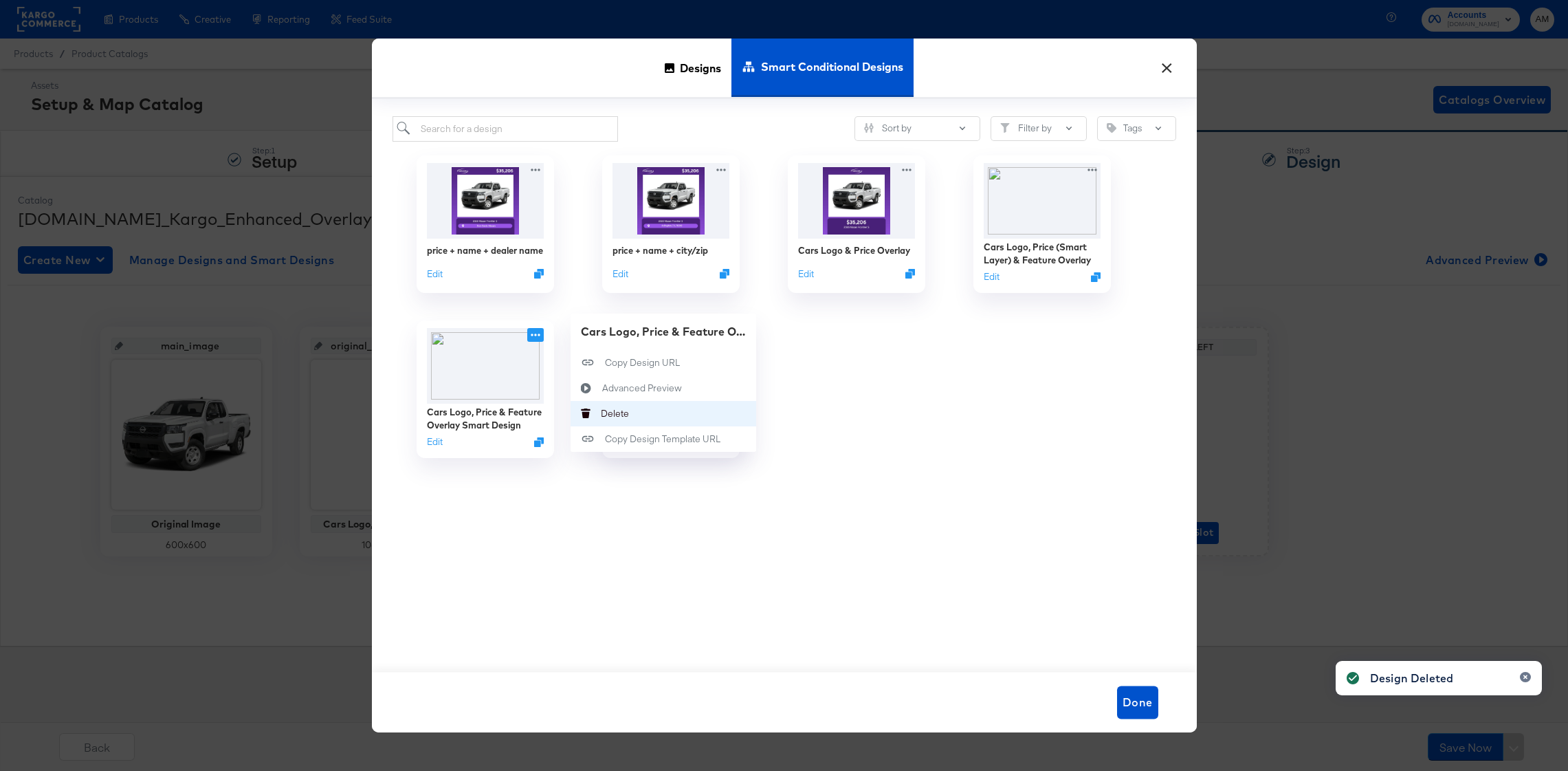
click at [601, 413] on div "Delete Delete" at bounding box center [601, 413] width 0 height 0
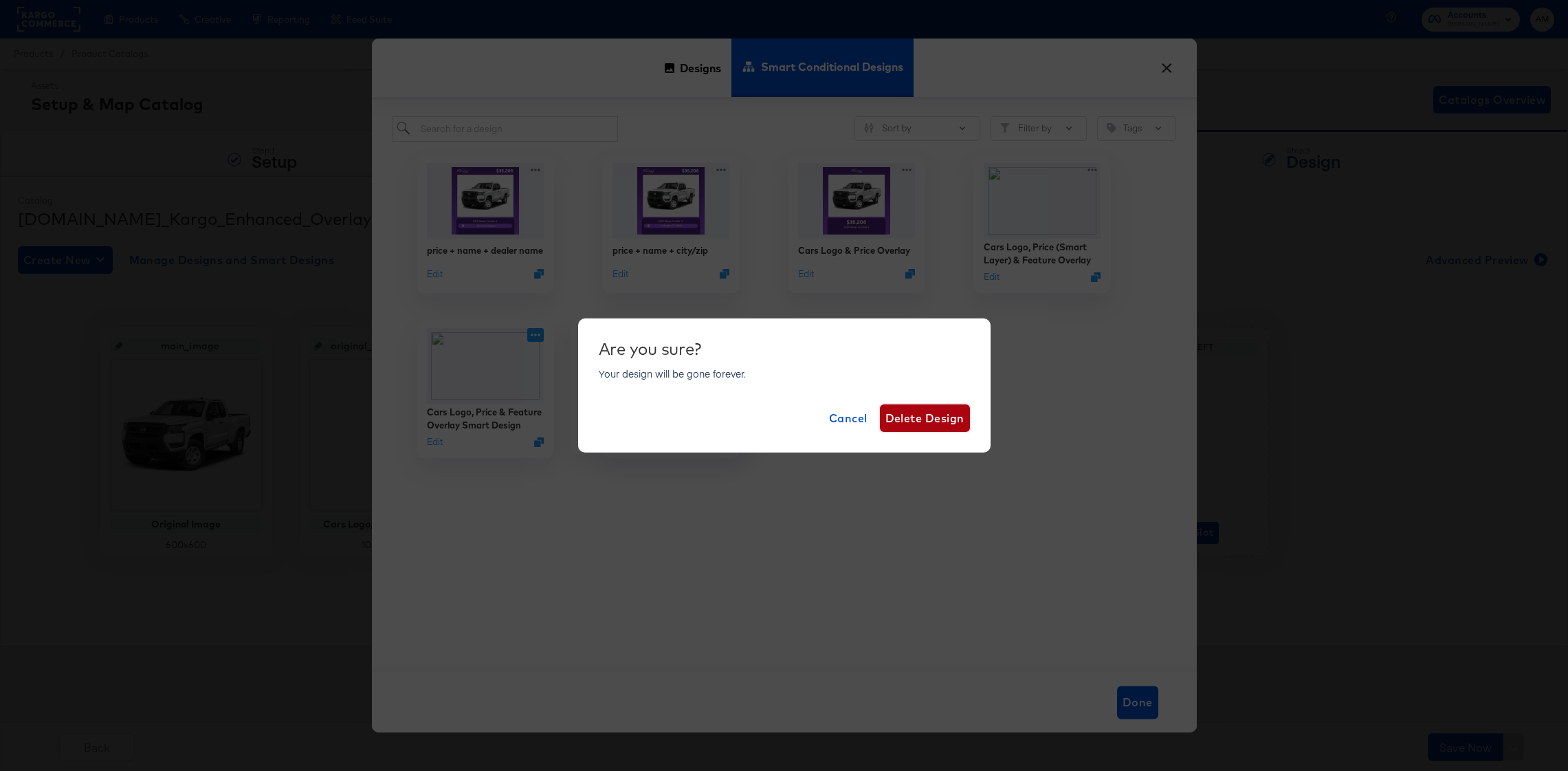
click at [917, 419] on span "Delete Design" at bounding box center [925, 418] width 79 height 19
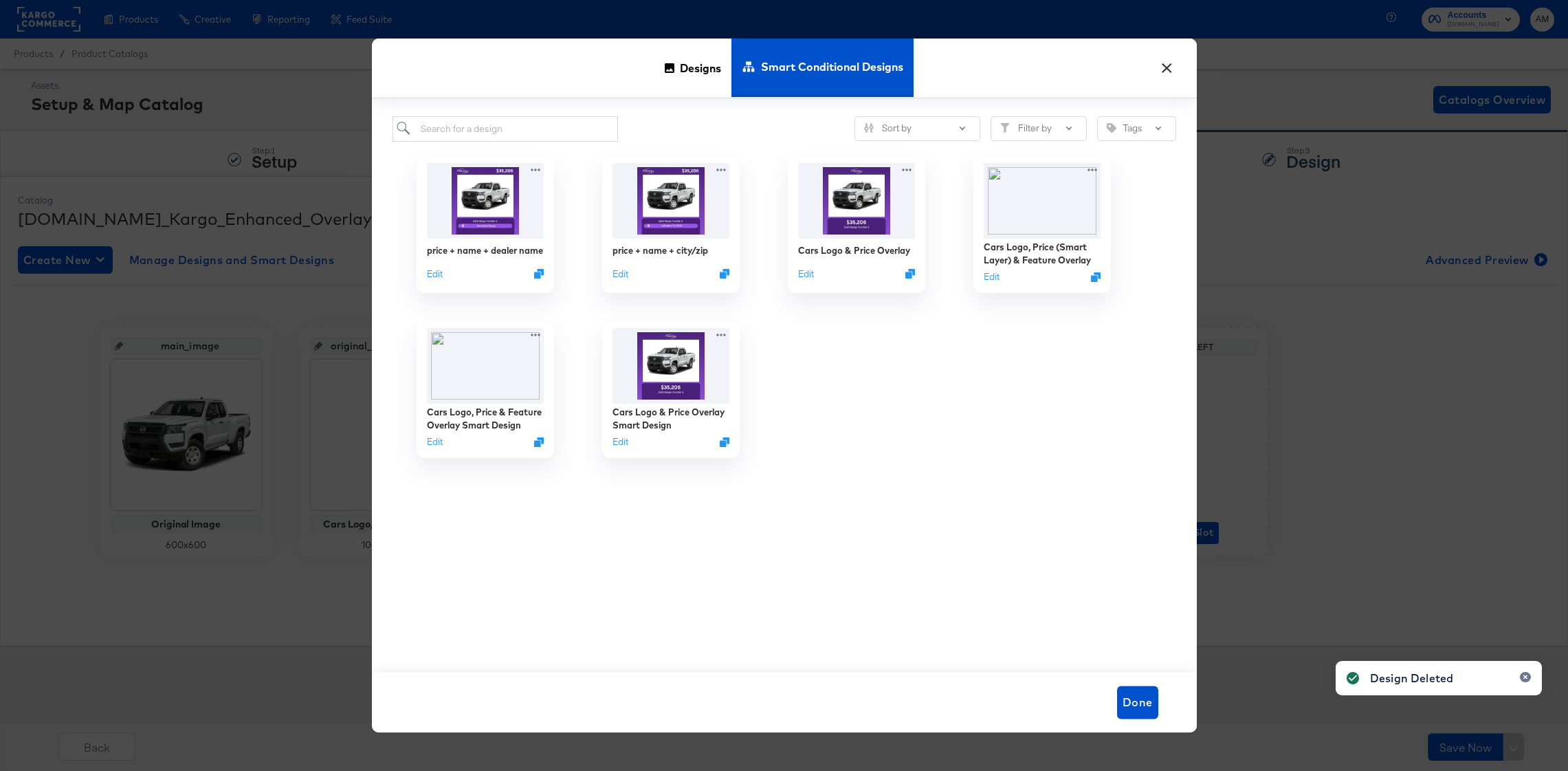
click at [1158, 67] on button "×" at bounding box center [1167, 65] width 25 height 25
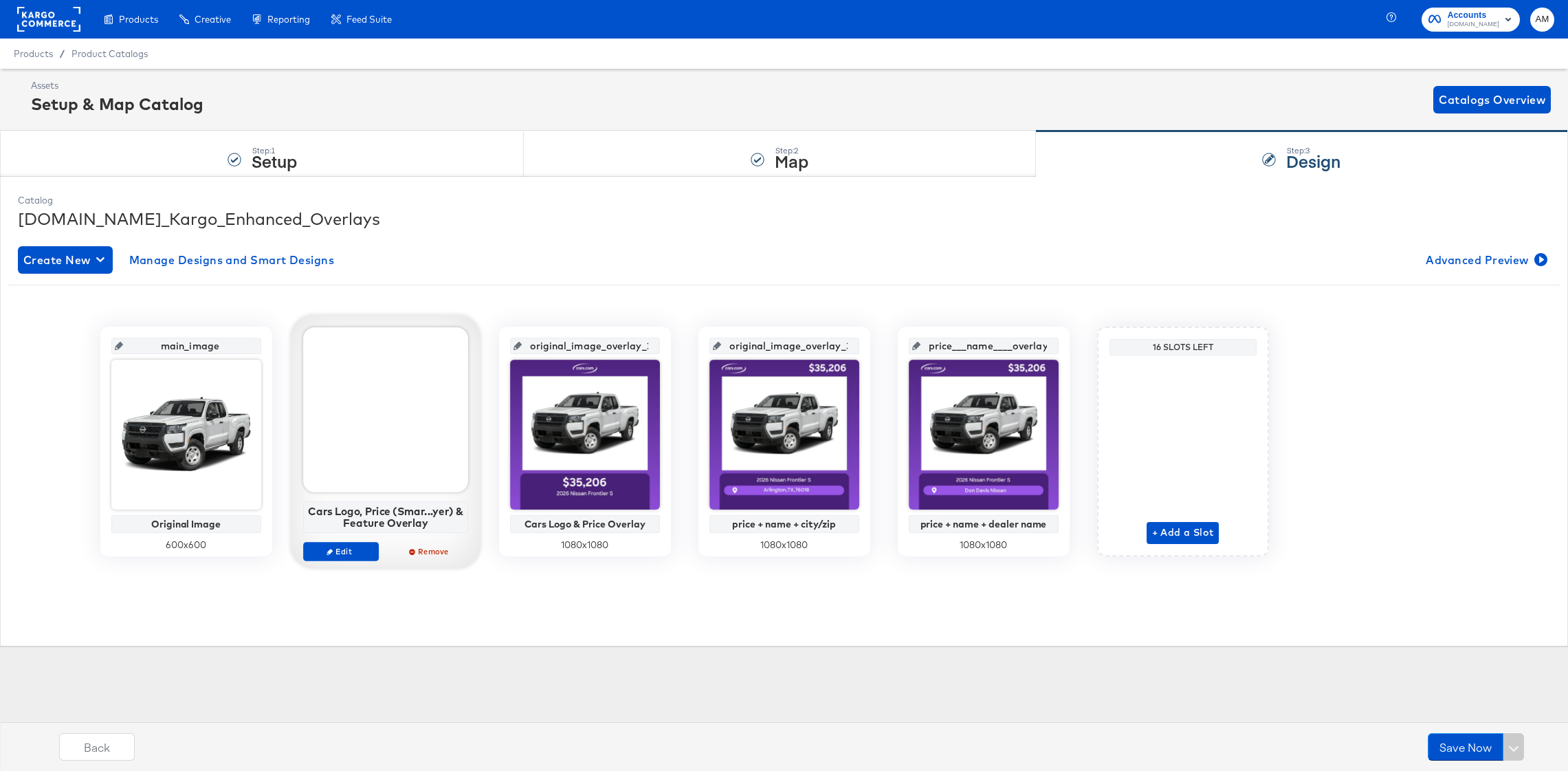
click at [394, 437] on div at bounding box center [386, 410] width 165 height 165
click at [330, 551] on icon "button" at bounding box center [330, 551] width 6 height 6
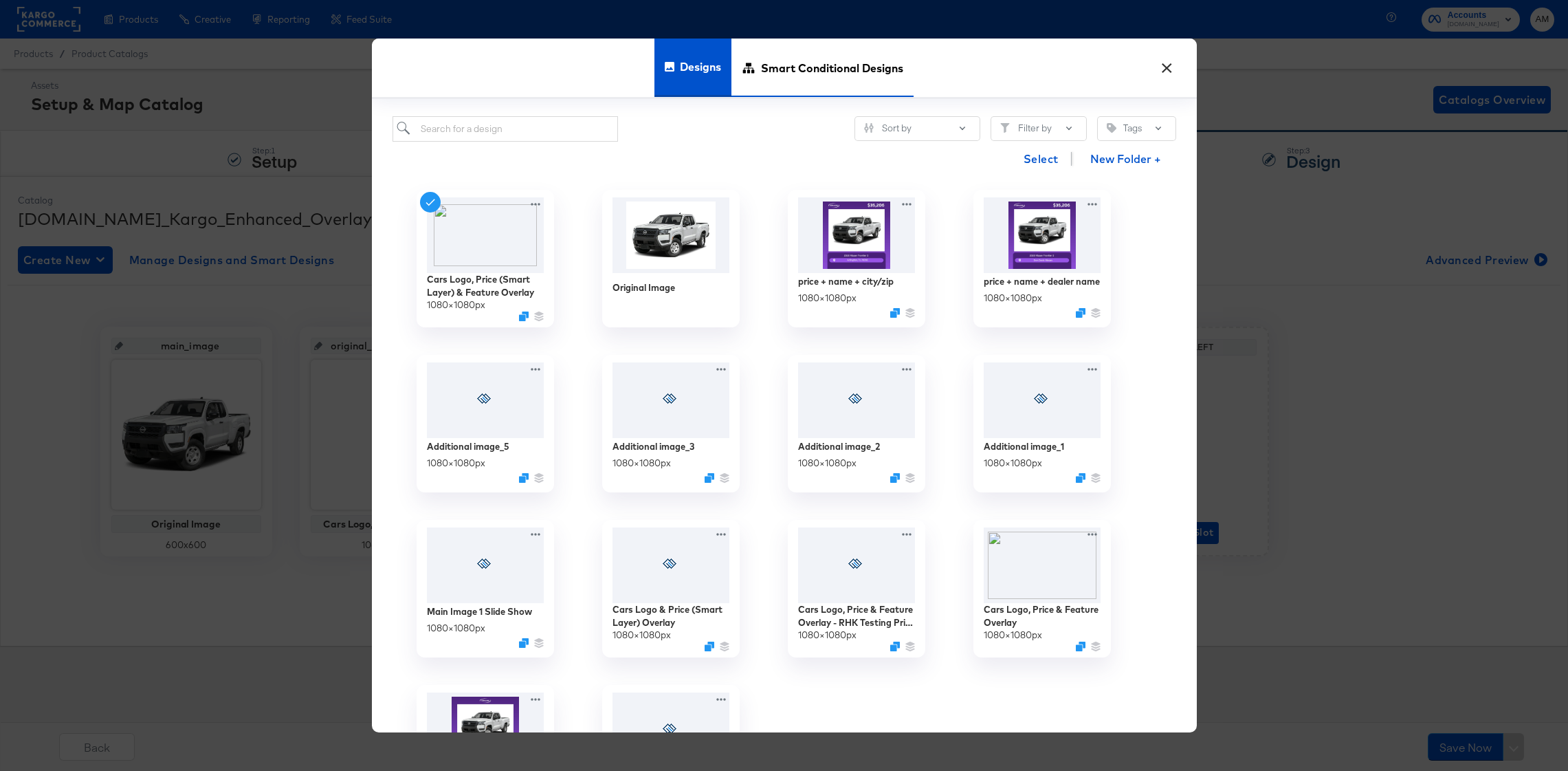
click at [790, 69] on span "Smart Conditional Designs" at bounding box center [832, 67] width 142 height 60
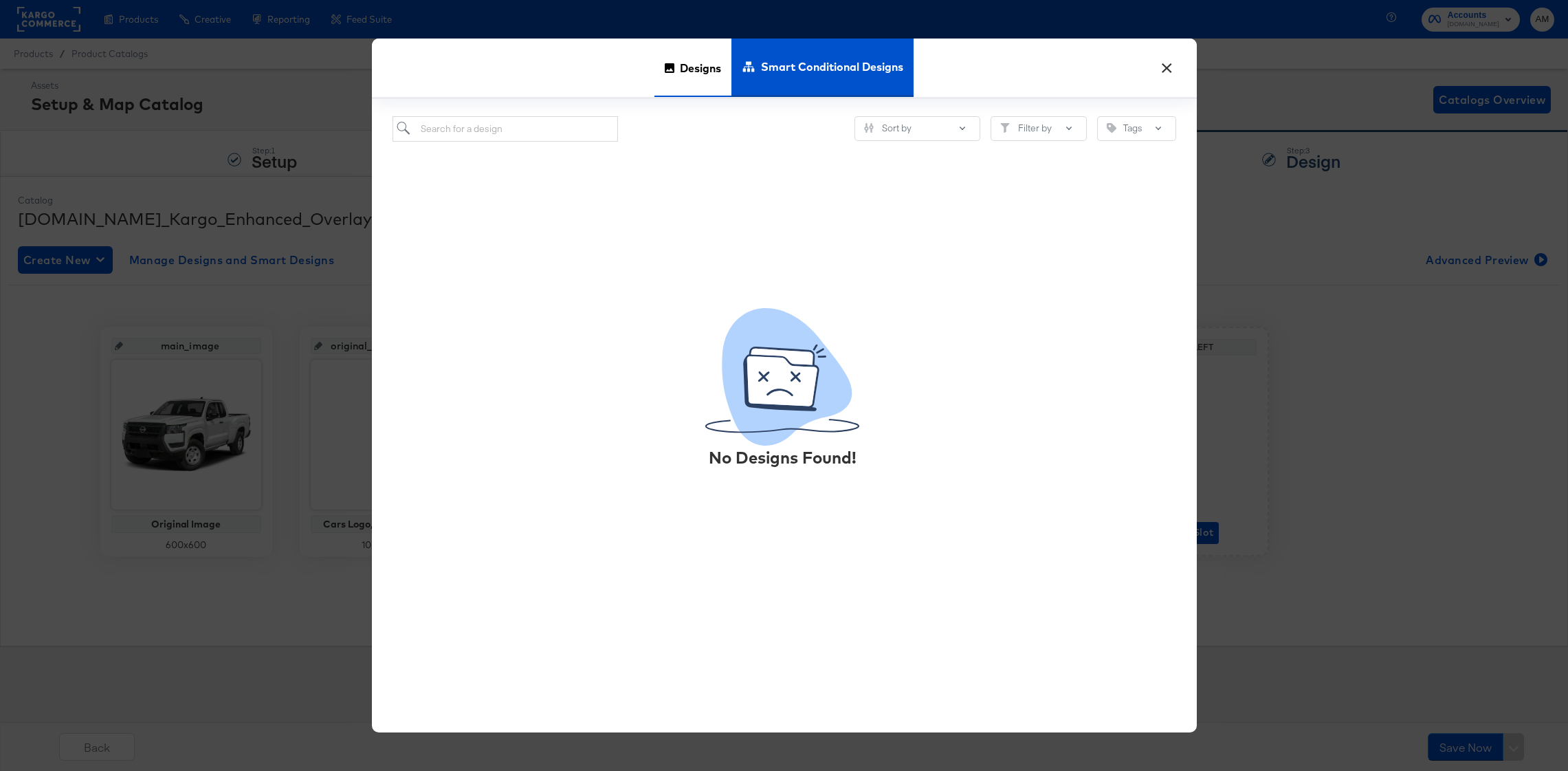
click at [702, 71] on span "Designs" at bounding box center [700, 67] width 41 height 60
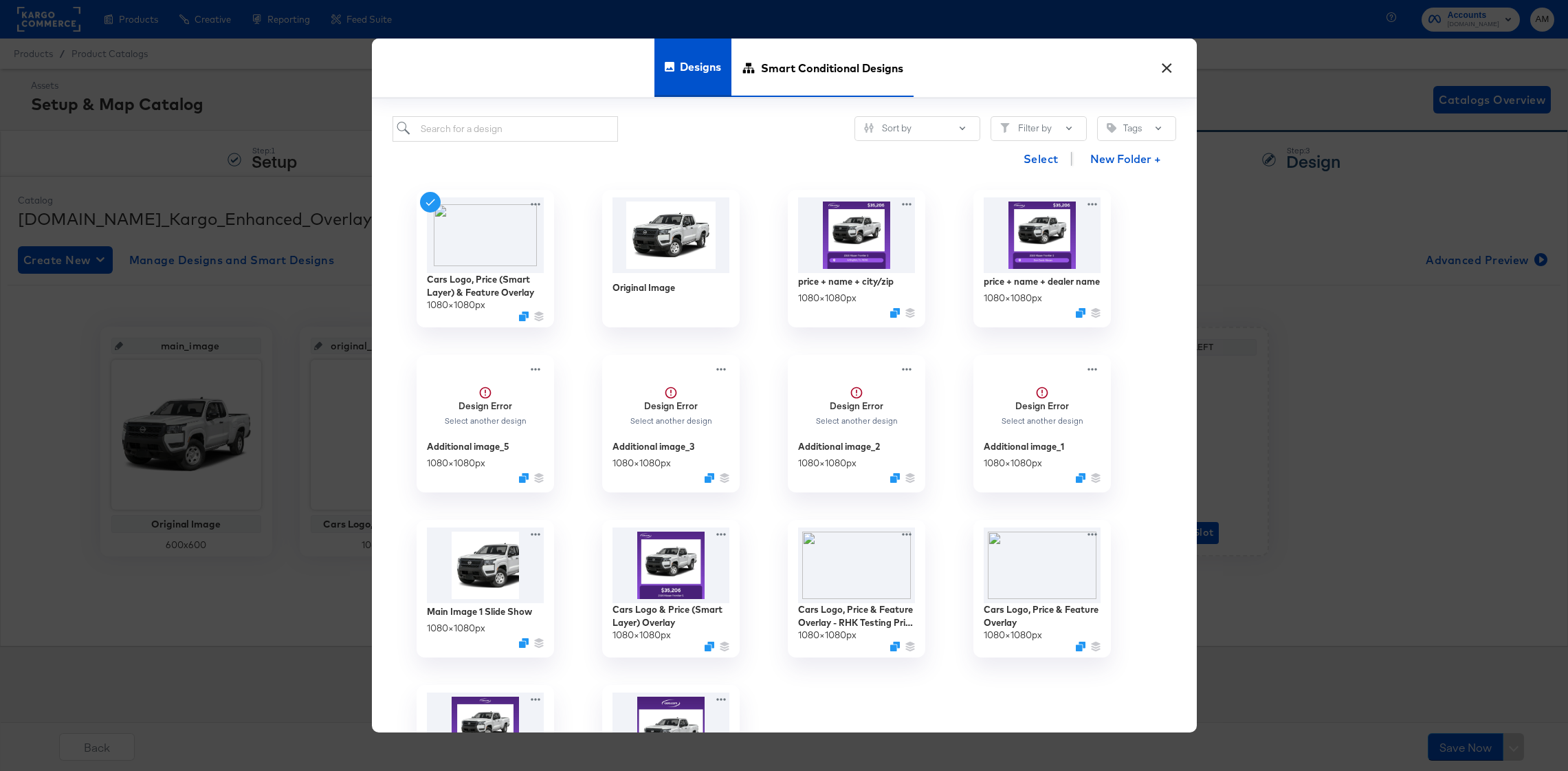
click at [789, 72] on span "Smart Conditional Designs" at bounding box center [832, 67] width 142 height 60
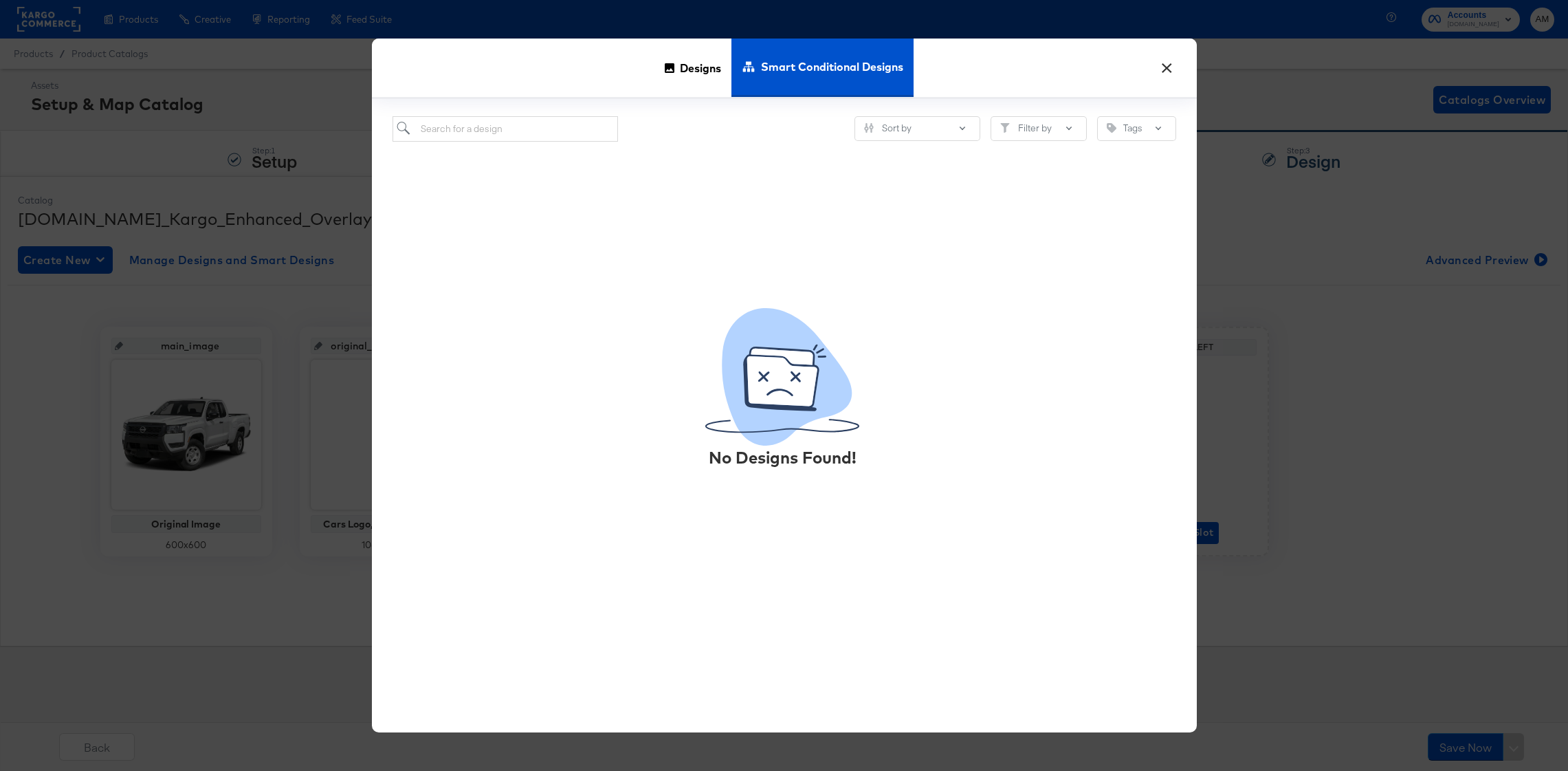
click at [1167, 67] on button "×" at bounding box center [1167, 65] width 25 height 25
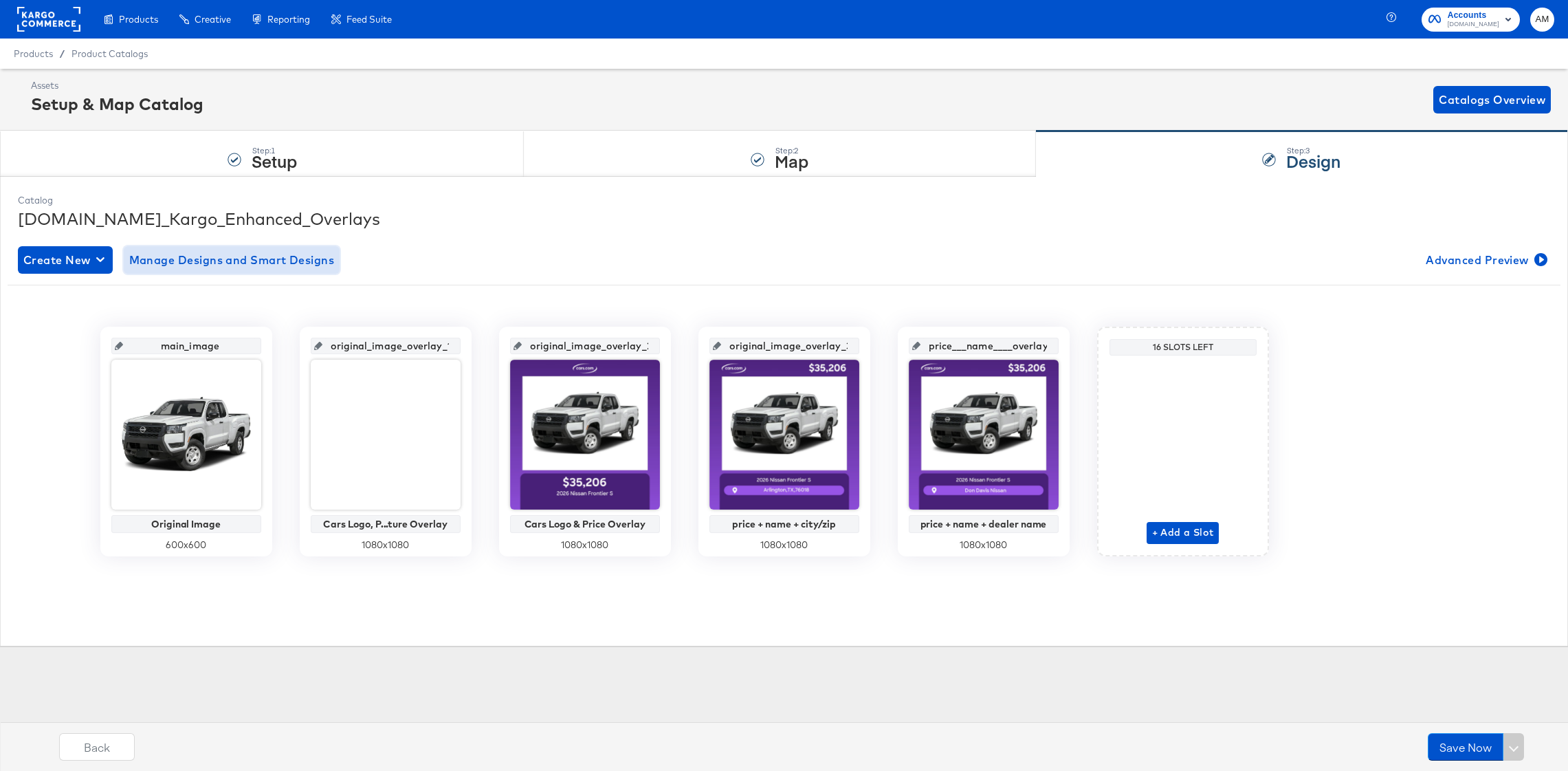
click at [277, 257] on span "Manage Designs and Smart Designs" at bounding box center [232, 260] width 206 height 19
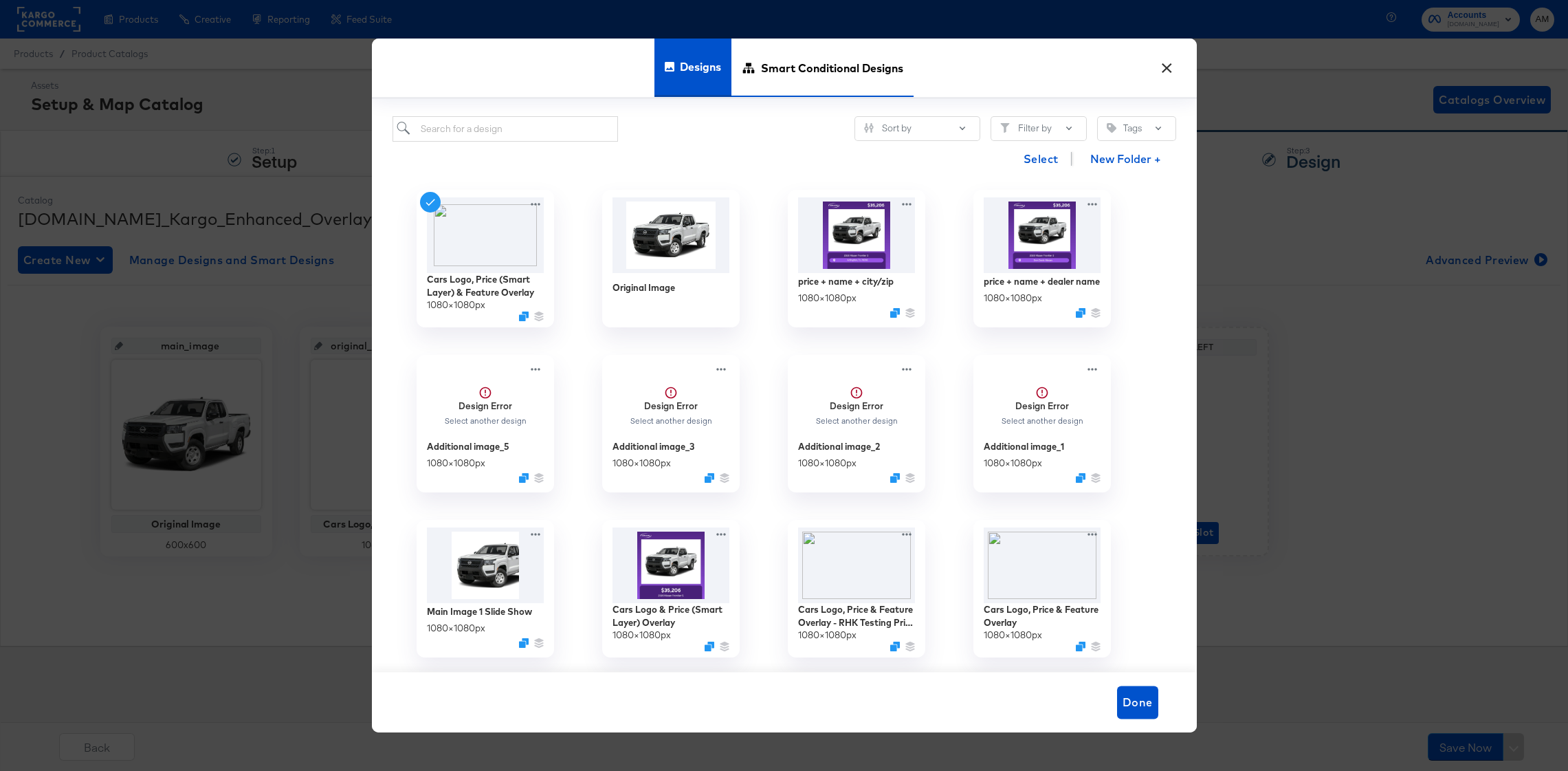
click at [853, 58] on span "Smart Conditional Designs" at bounding box center [832, 67] width 142 height 60
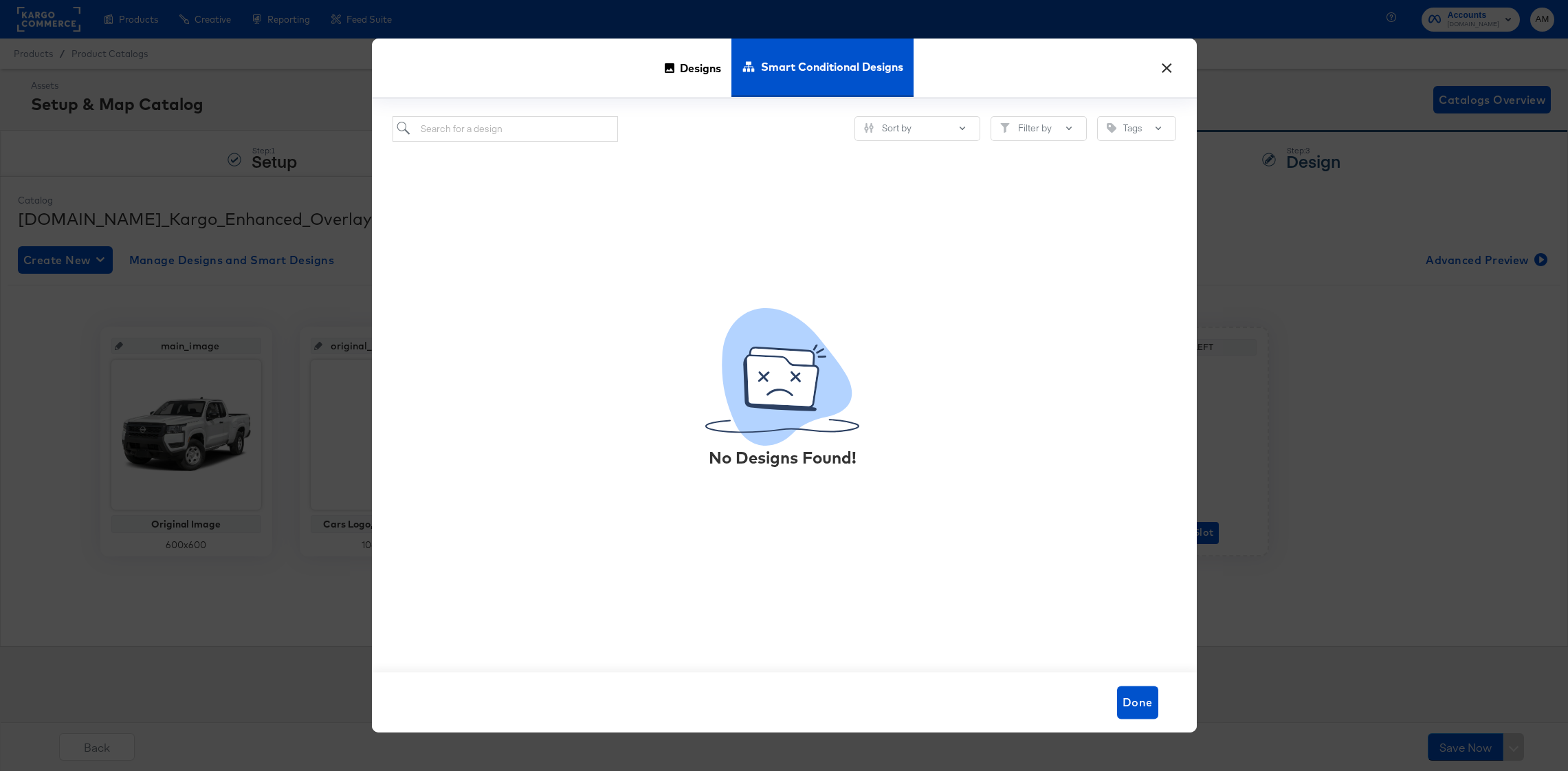
click at [1167, 69] on button "×" at bounding box center [1167, 65] width 25 height 25
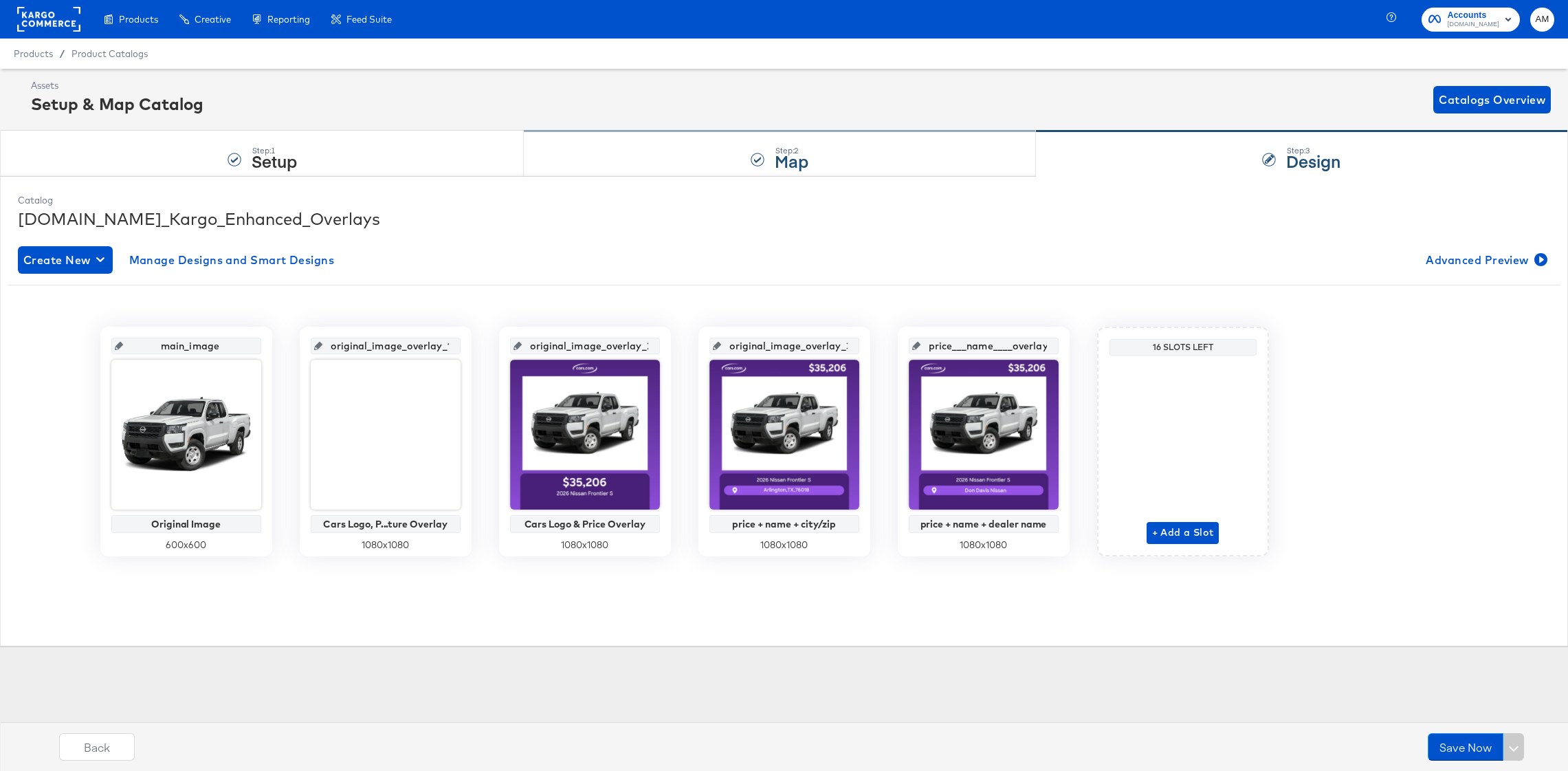
drag, startPoint x: 808, startPoint y: 146, endPoint x: 870, endPoint y: 146, distance: 62.0
click at [808, 146] on div "Step: 2" at bounding box center [792, 150] width 34 height 10
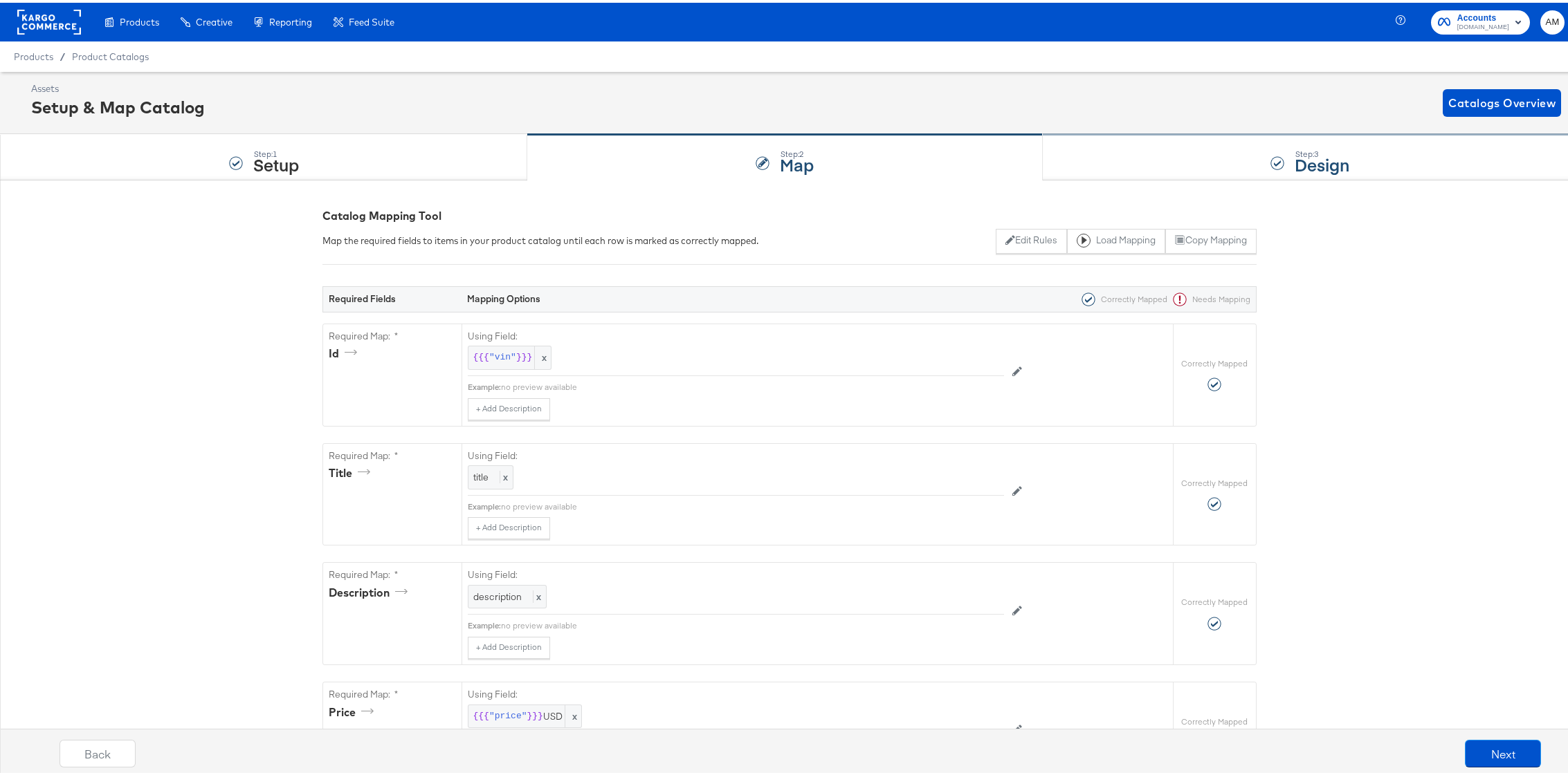
click at [1120, 147] on div "Step: 3 Design" at bounding box center [1310, 154] width 536 height 46
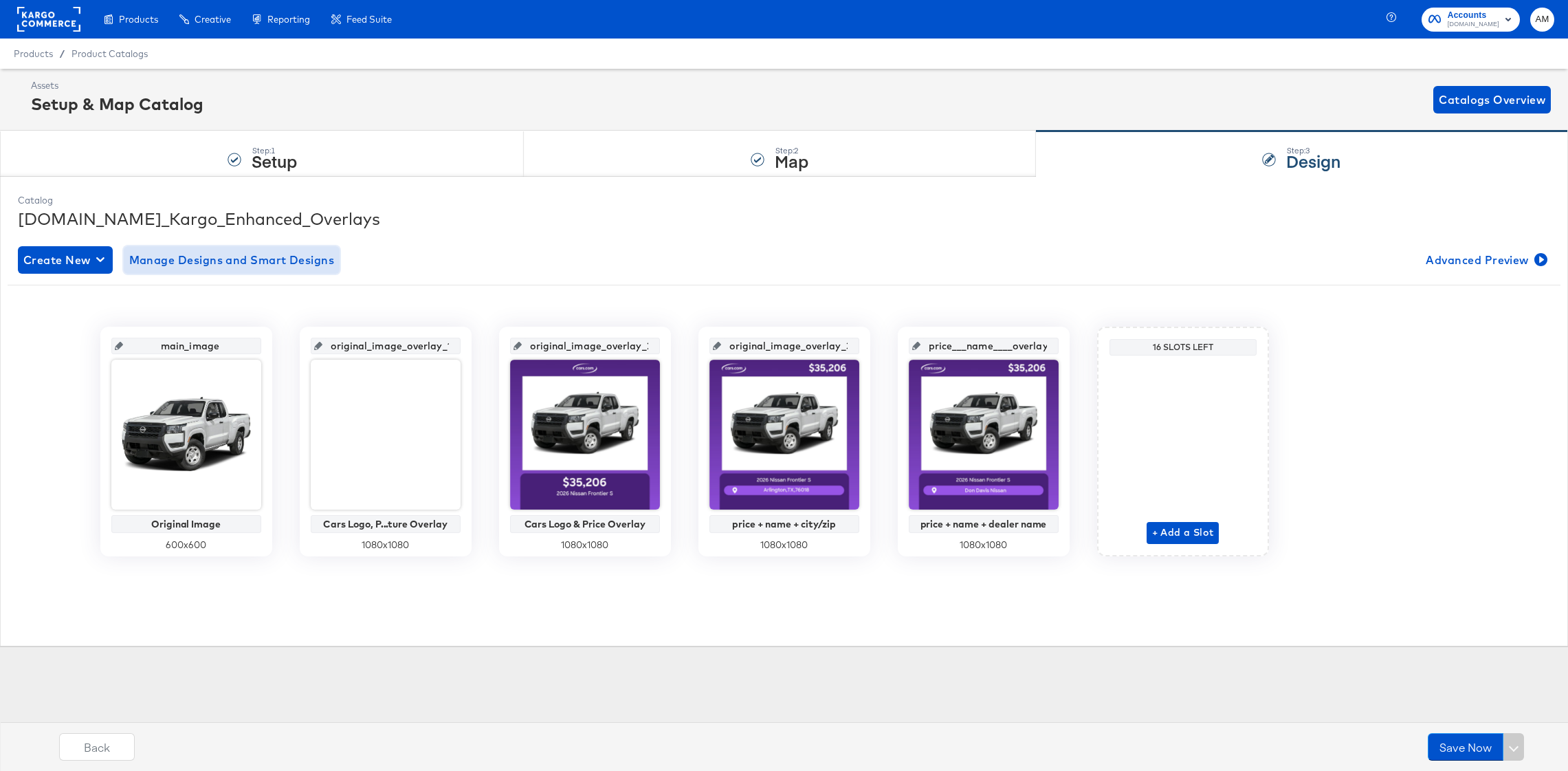
click at [277, 261] on span "Manage Designs and Smart Designs" at bounding box center [232, 260] width 206 height 19
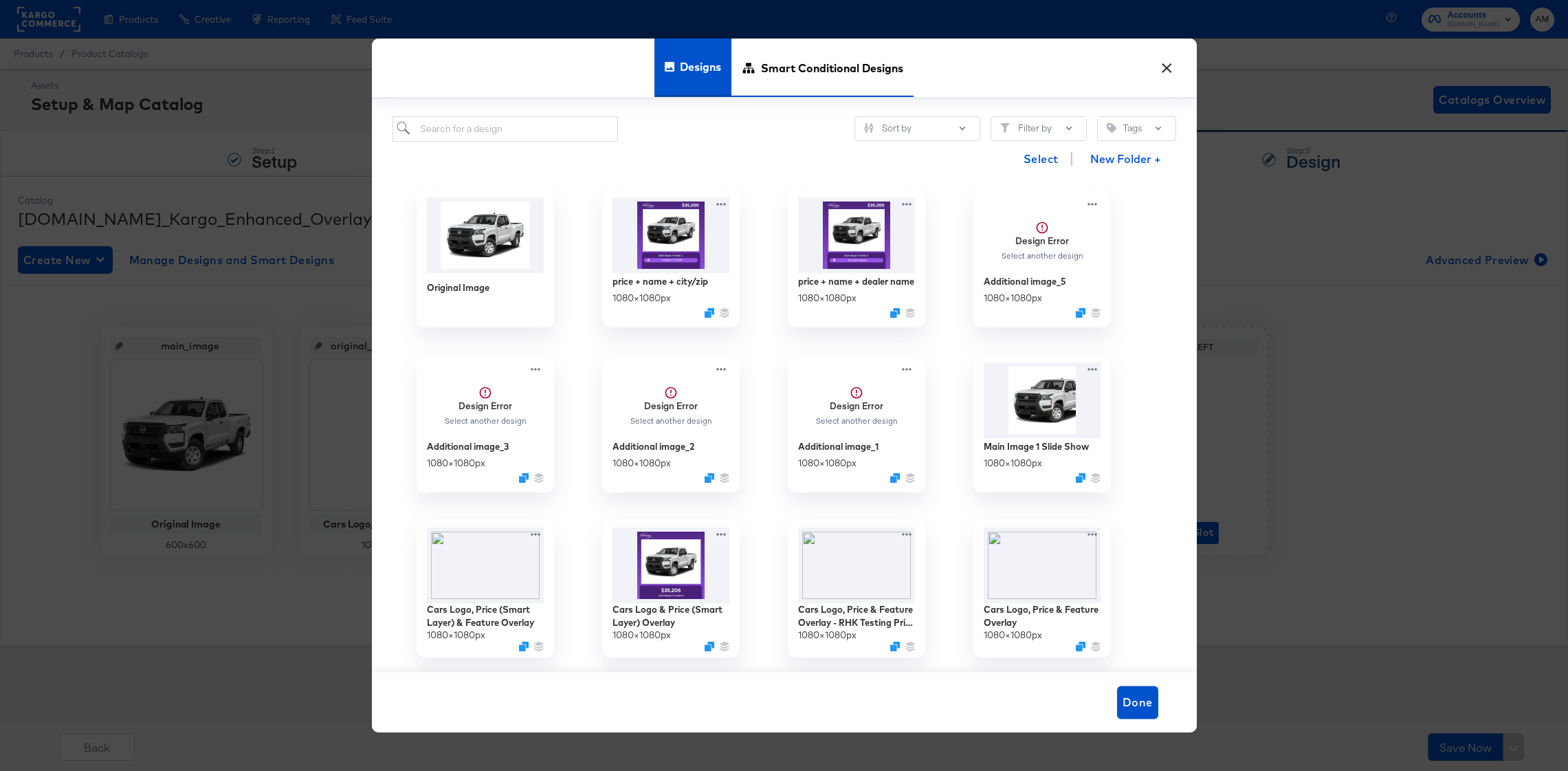
click at [788, 71] on span "Smart Conditional Designs" at bounding box center [832, 67] width 142 height 60
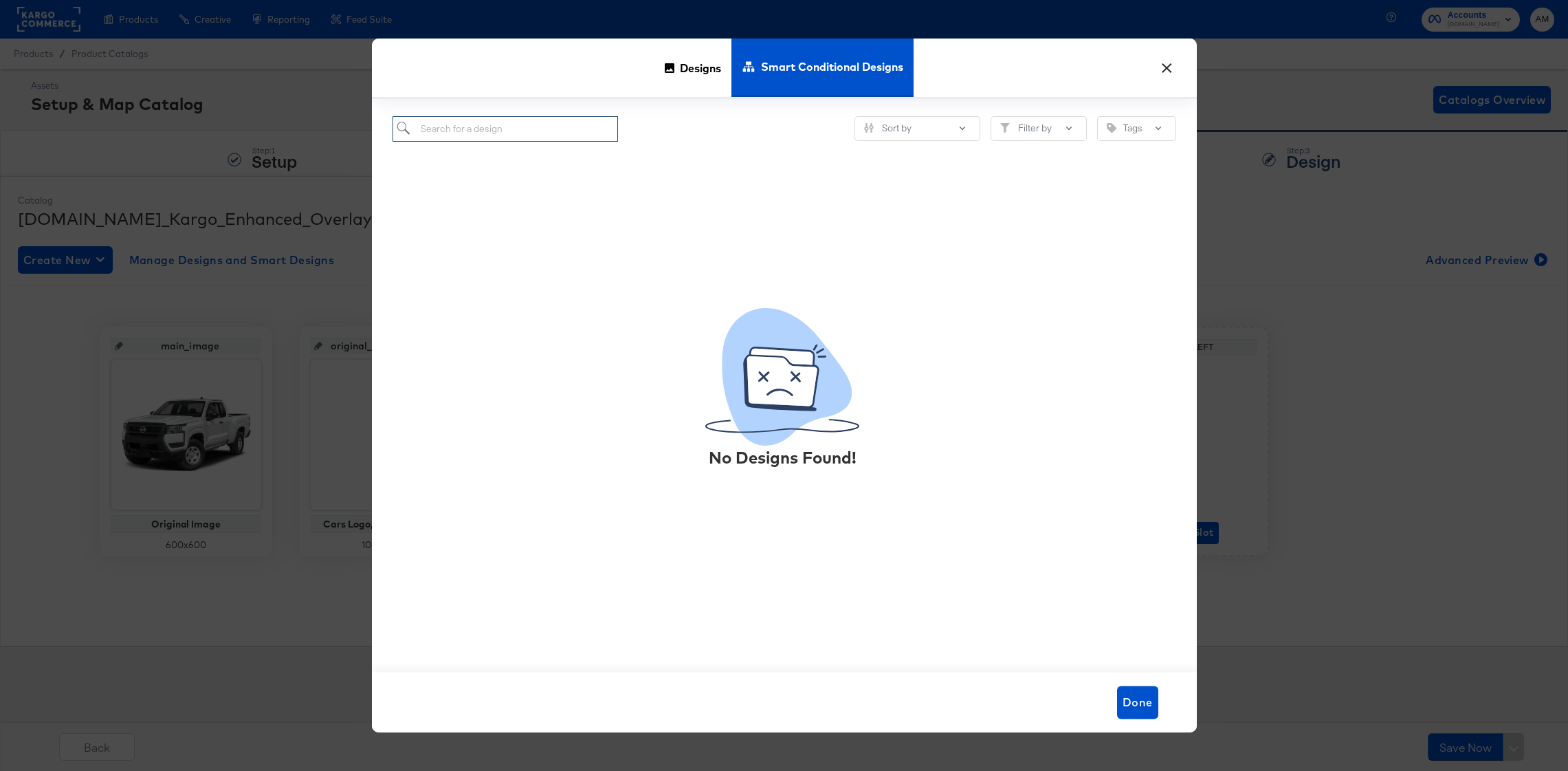
click at [519, 130] on input "search" at bounding box center [506, 128] width 226 height 25
drag, startPoint x: 529, startPoint y: 128, endPoint x: 406, endPoint y: 128, distance: 123.0
click at [406, 128] on input "search" at bounding box center [506, 128] width 226 height 25
click at [1017, 239] on div "No Designs Found!" at bounding box center [784, 390] width 784 height 497
click at [1142, 697] on span "Done" at bounding box center [1138, 702] width 31 height 19
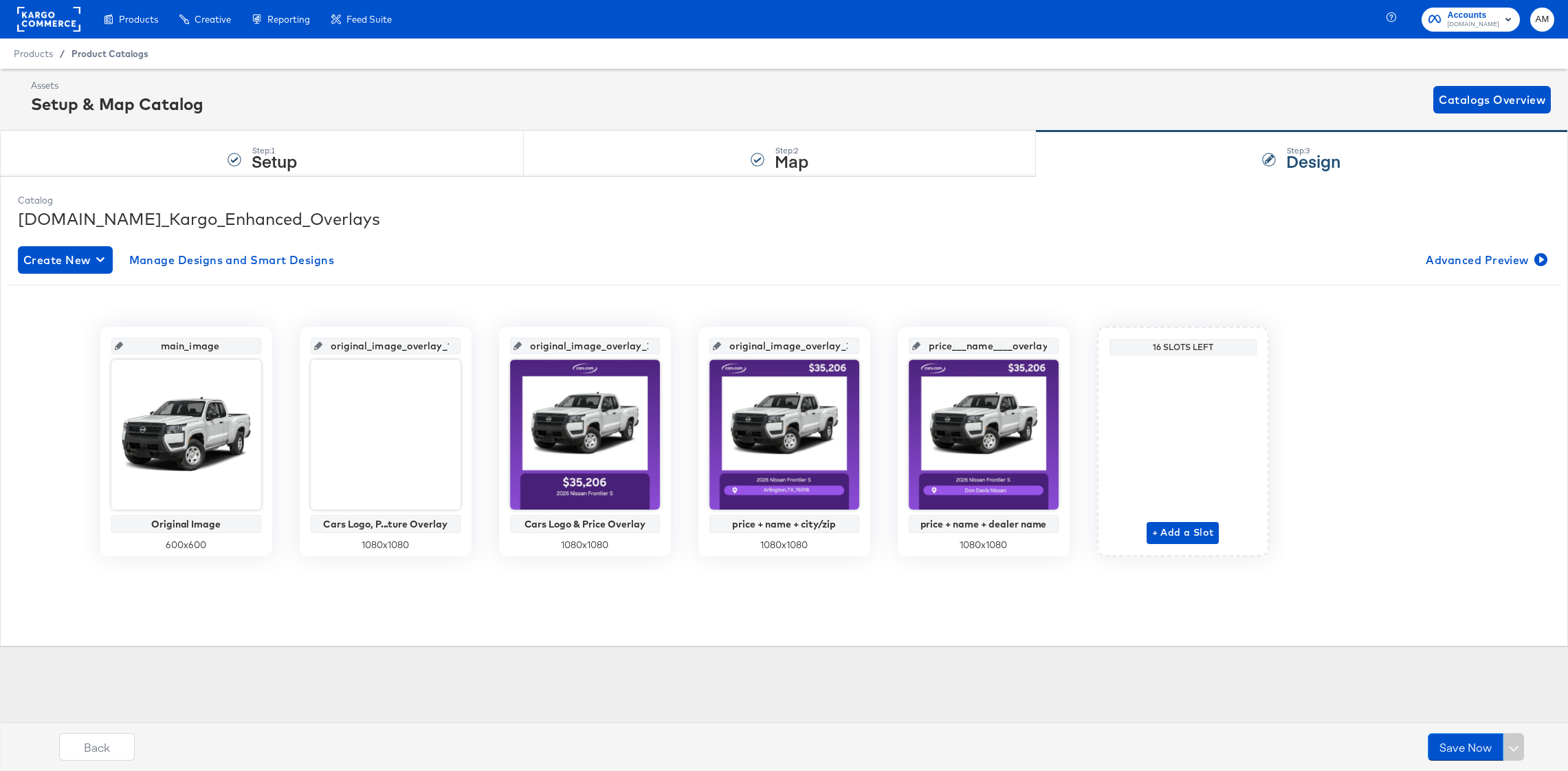
click at [127, 56] on span "Product Catalogs" at bounding box center [110, 54] width 77 height 11
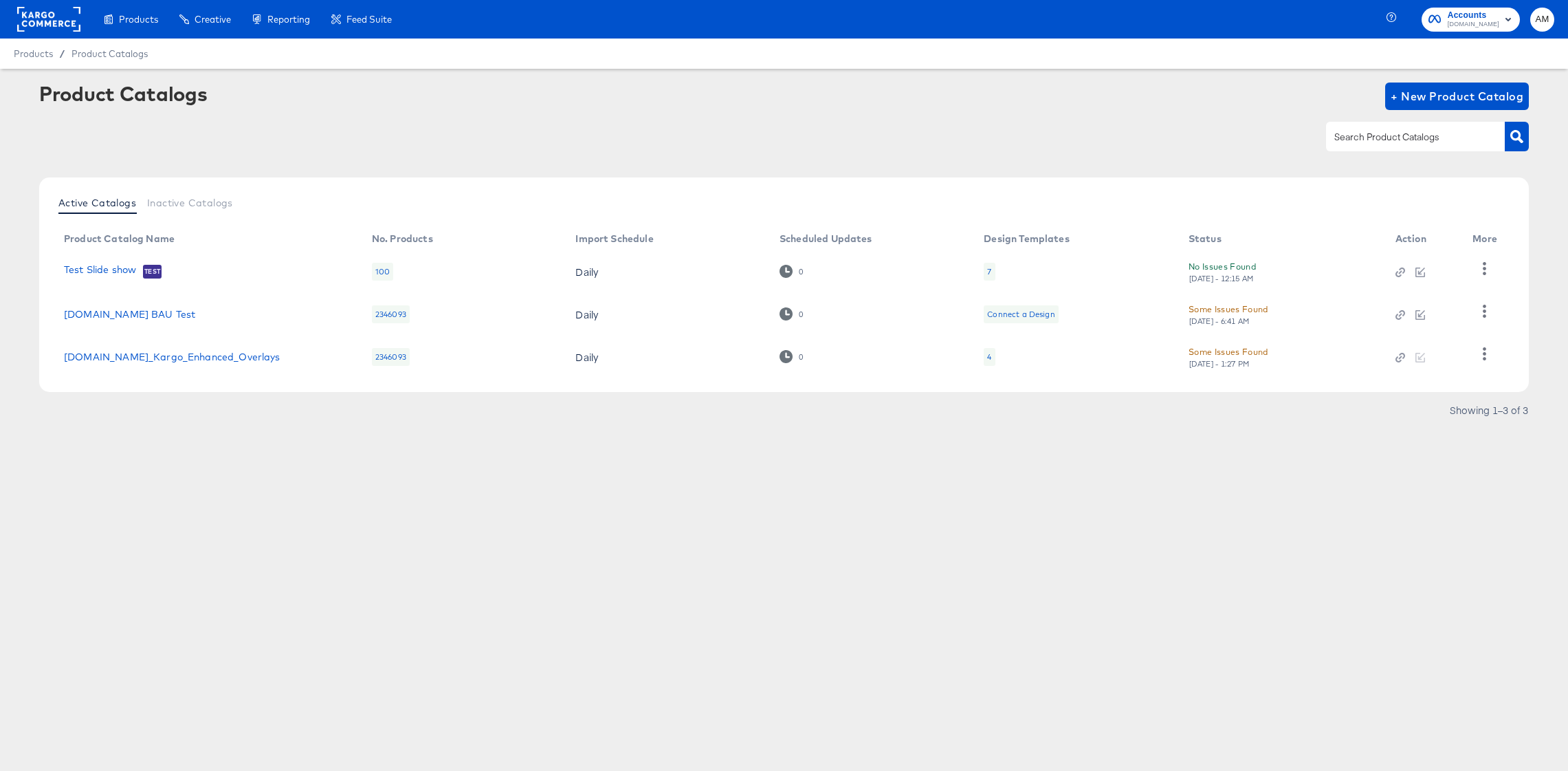
click at [991, 356] on div "4" at bounding box center [990, 357] width 11 height 18
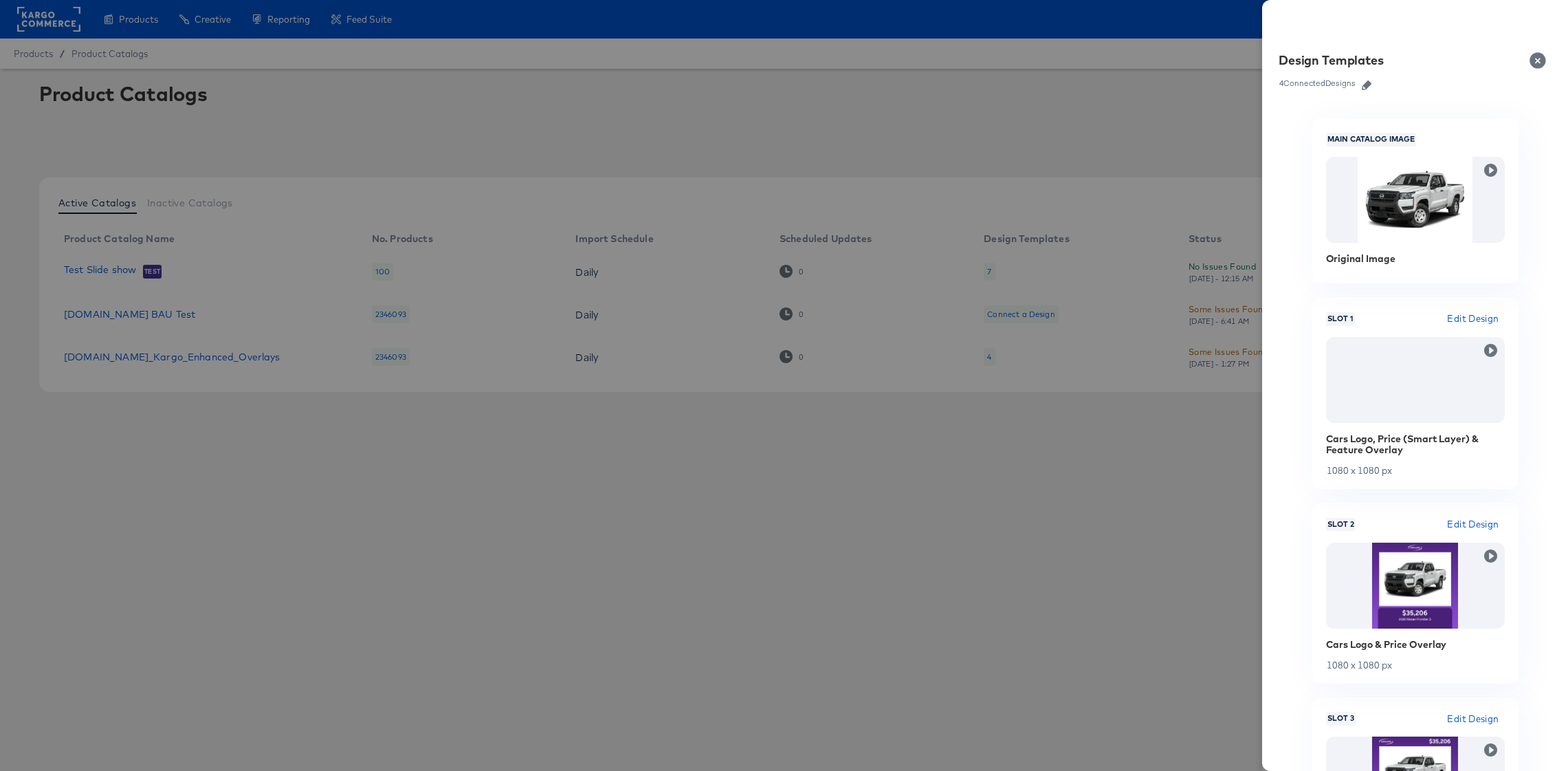
click at [1370, 83] on icon "button" at bounding box center [1367, 85] width 10 height 10
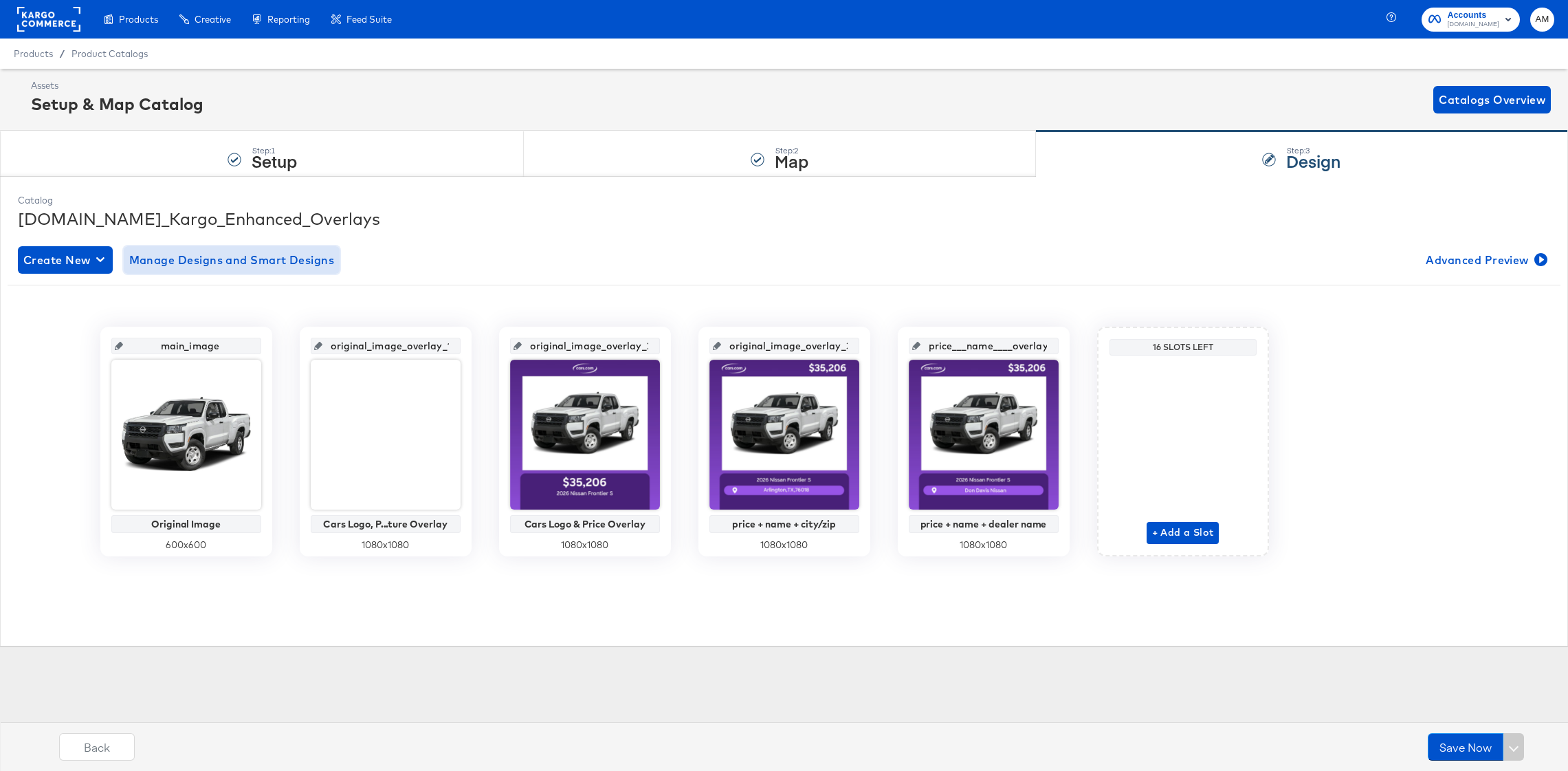
click at [257, 261] on span "Manage Designs and Smart Designs" at bounding box center [232, 260] width 206 height 19
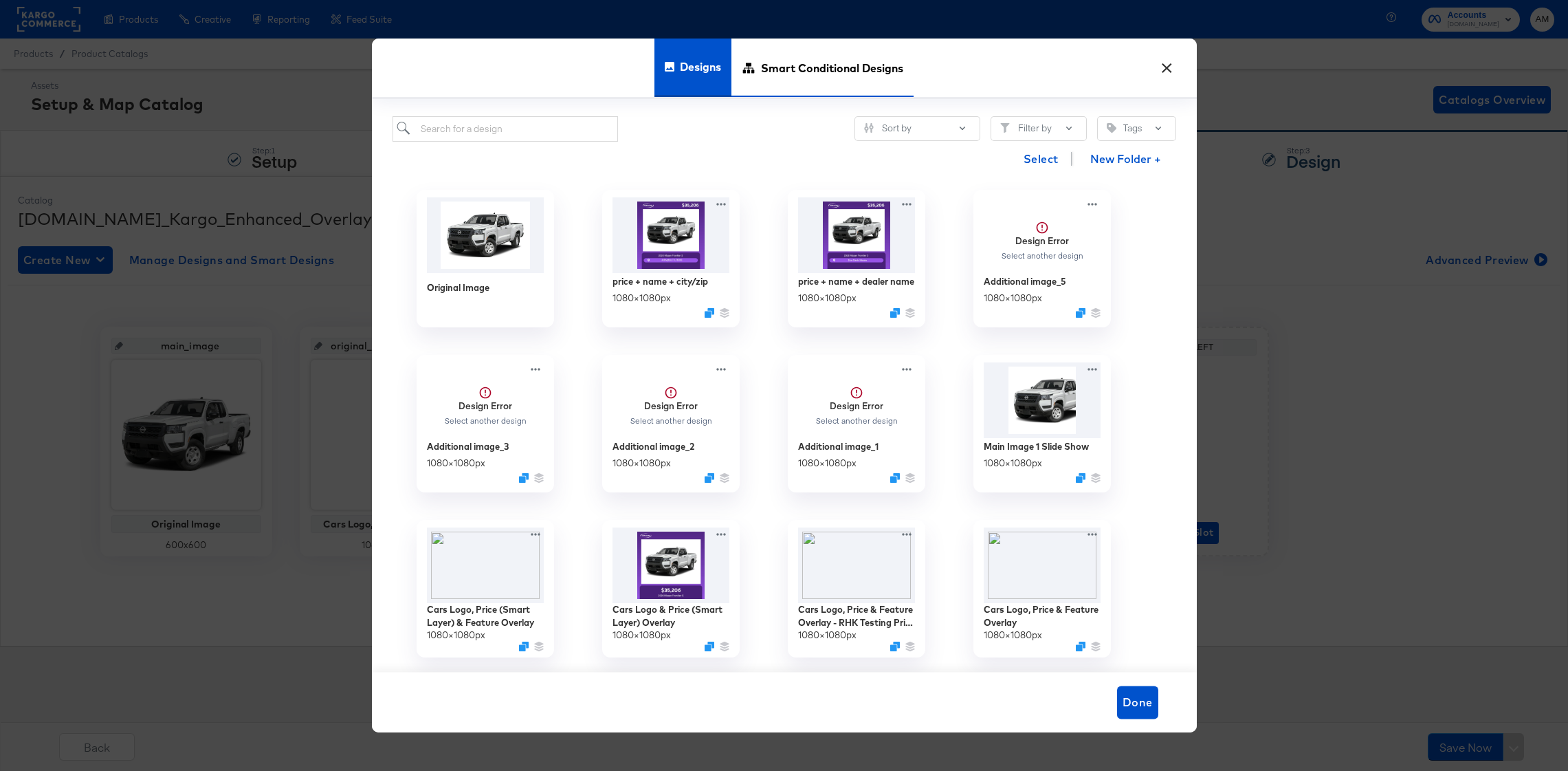
click at [782, 75] on span "Smart Conditional Designs" at bounding box center [832, 67] width 142 height 60
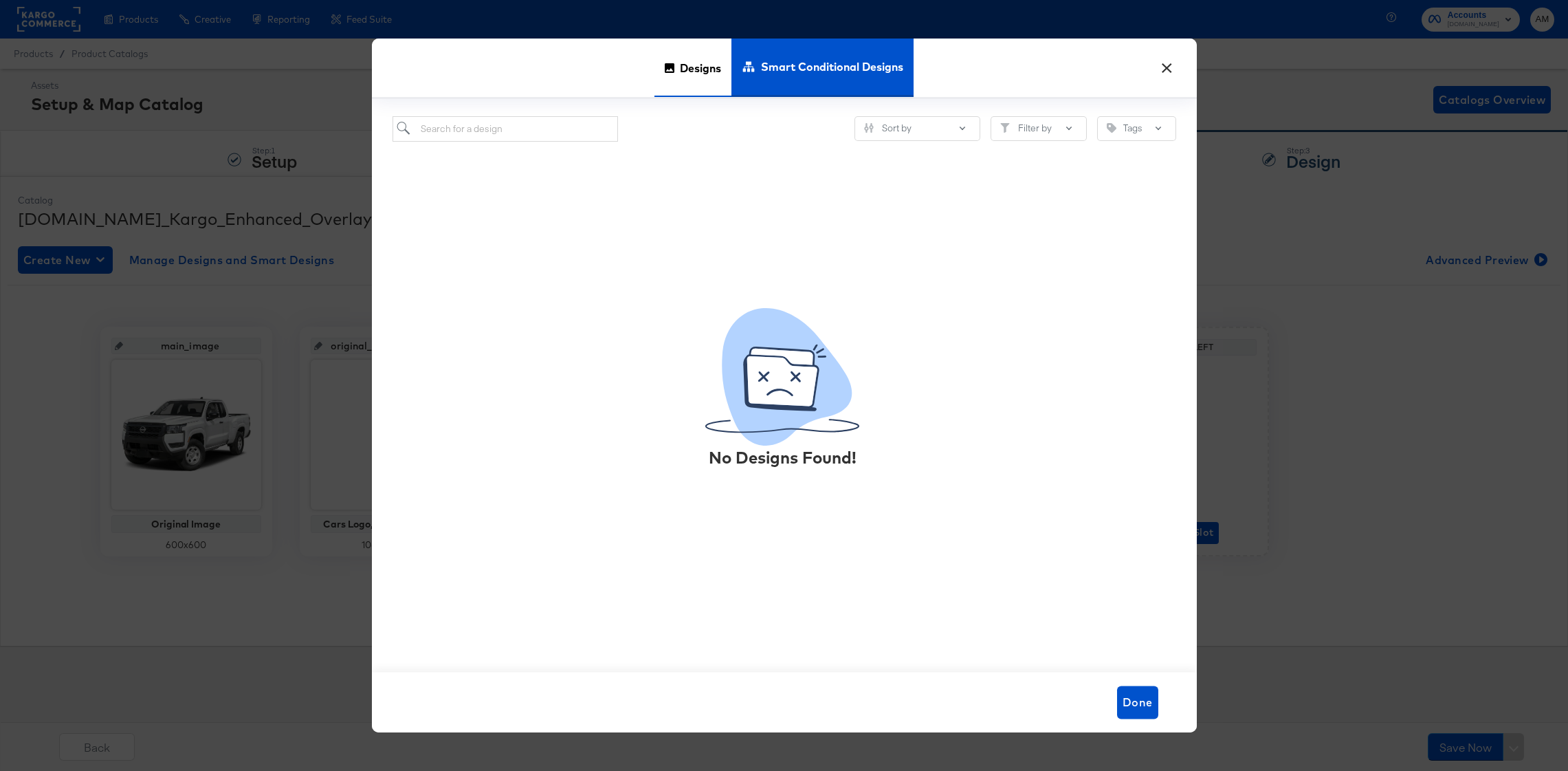
click at [707, 71] on span "Designs" at bounding box center [700, 67] width 41 height 60
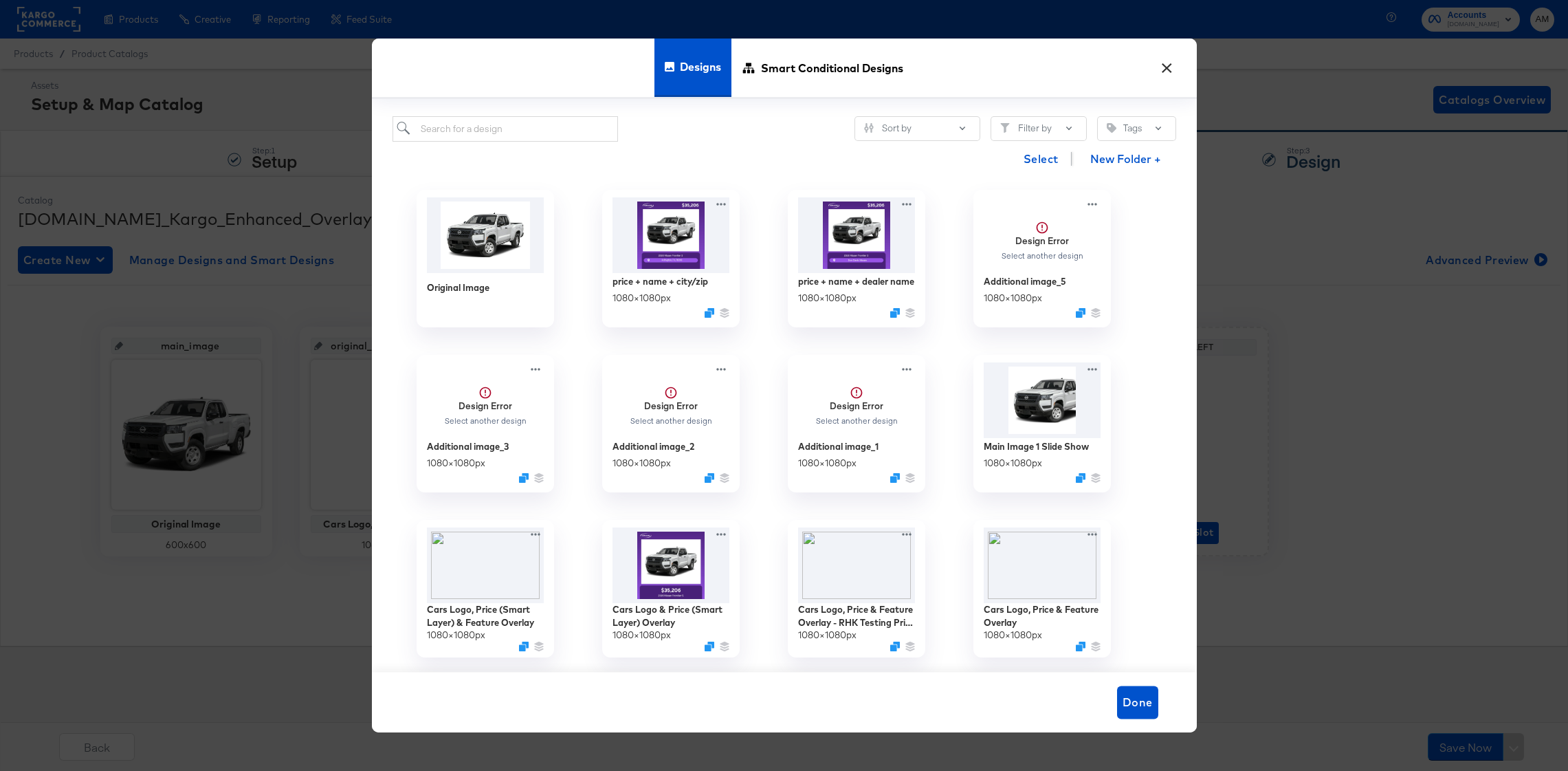
click at [283, 304] on div "× Designs Smart Conditional Designs Sort by Filter by Tags Select New Folder + …" at bounding box center [784, 386] width 1568 height 771
click at [1164, 65] on button "×" at bounding box center [1167, 65] width 25 height 25
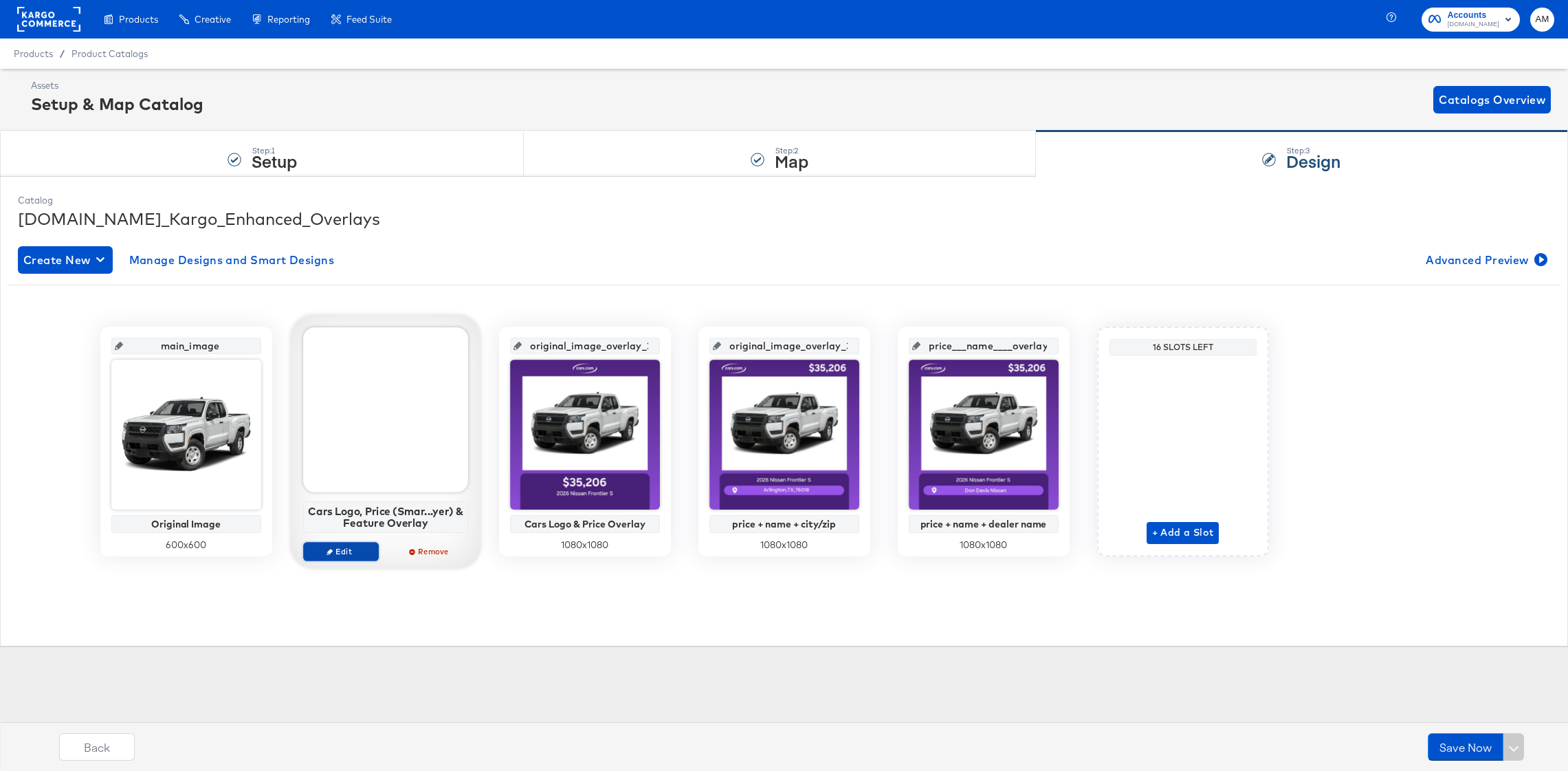
click at [336, 549] on span "Edit" at bounding box center [340, 551] width 63 height 10
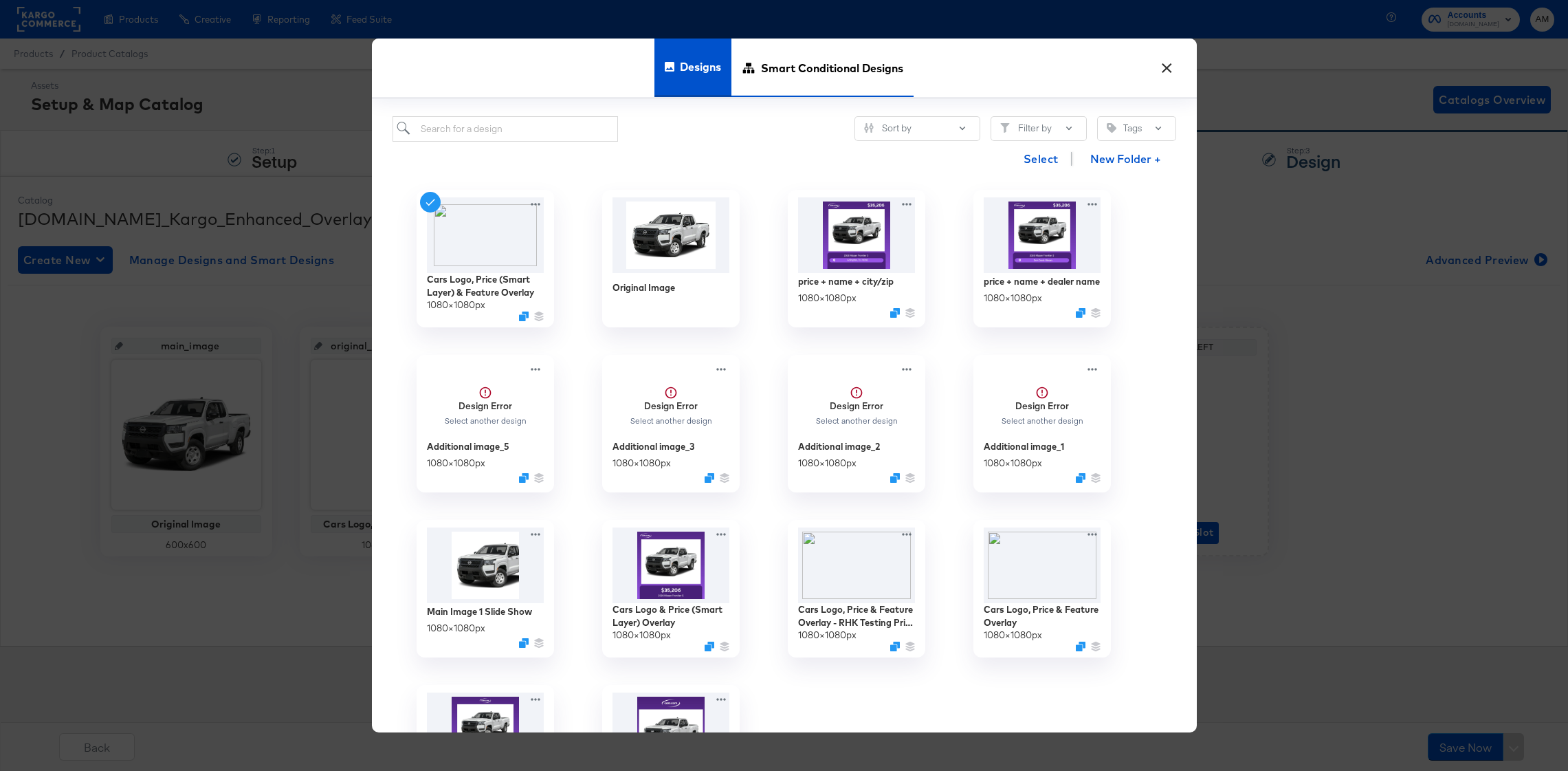
click at [779, 74] on span "Smart Conditional Designs" at bounding box center [832, 67] width 142 height 60
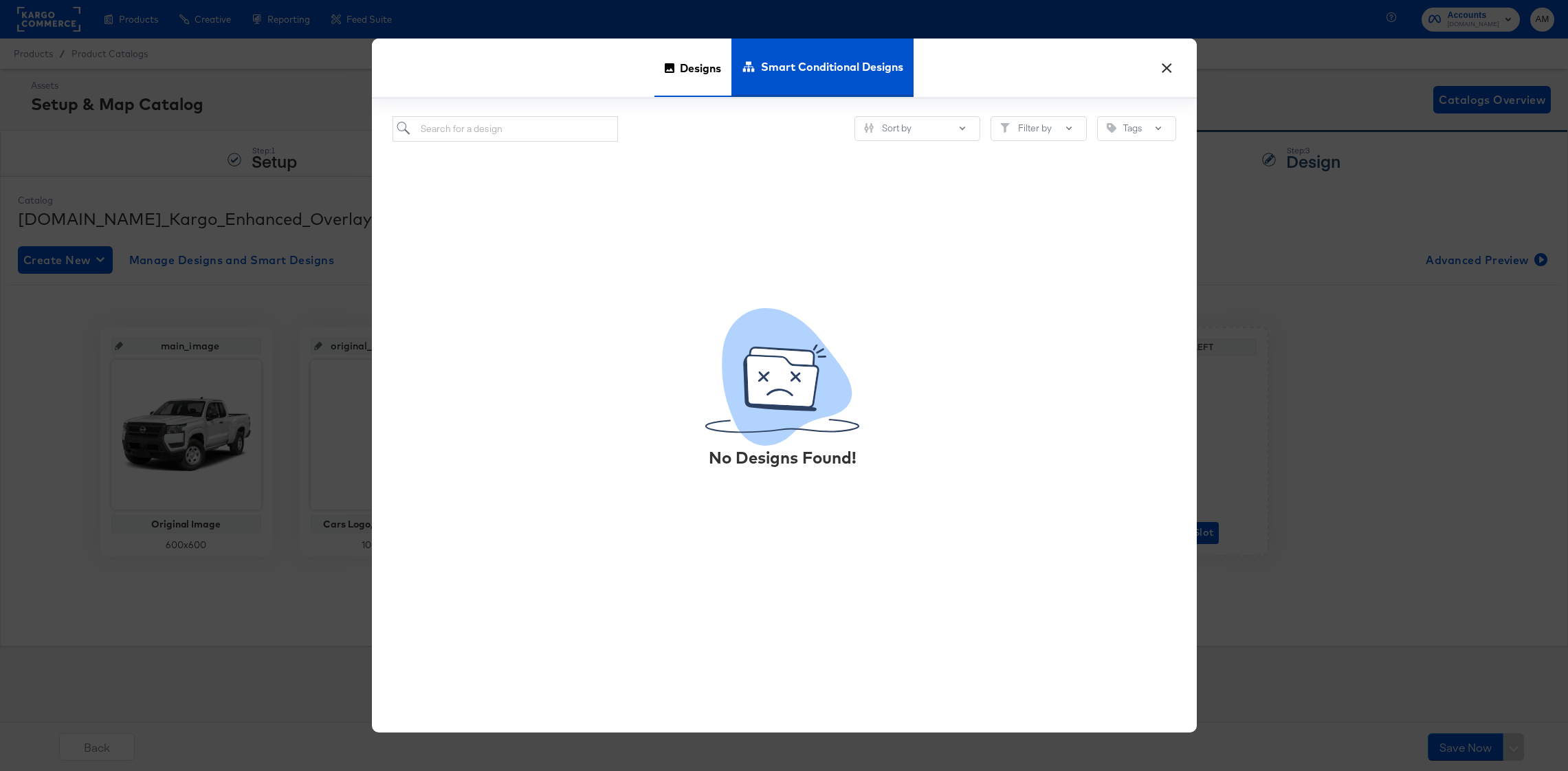
click at [702, 70] on span "Designs" at bounding box center [700, 67] width 41 height 60
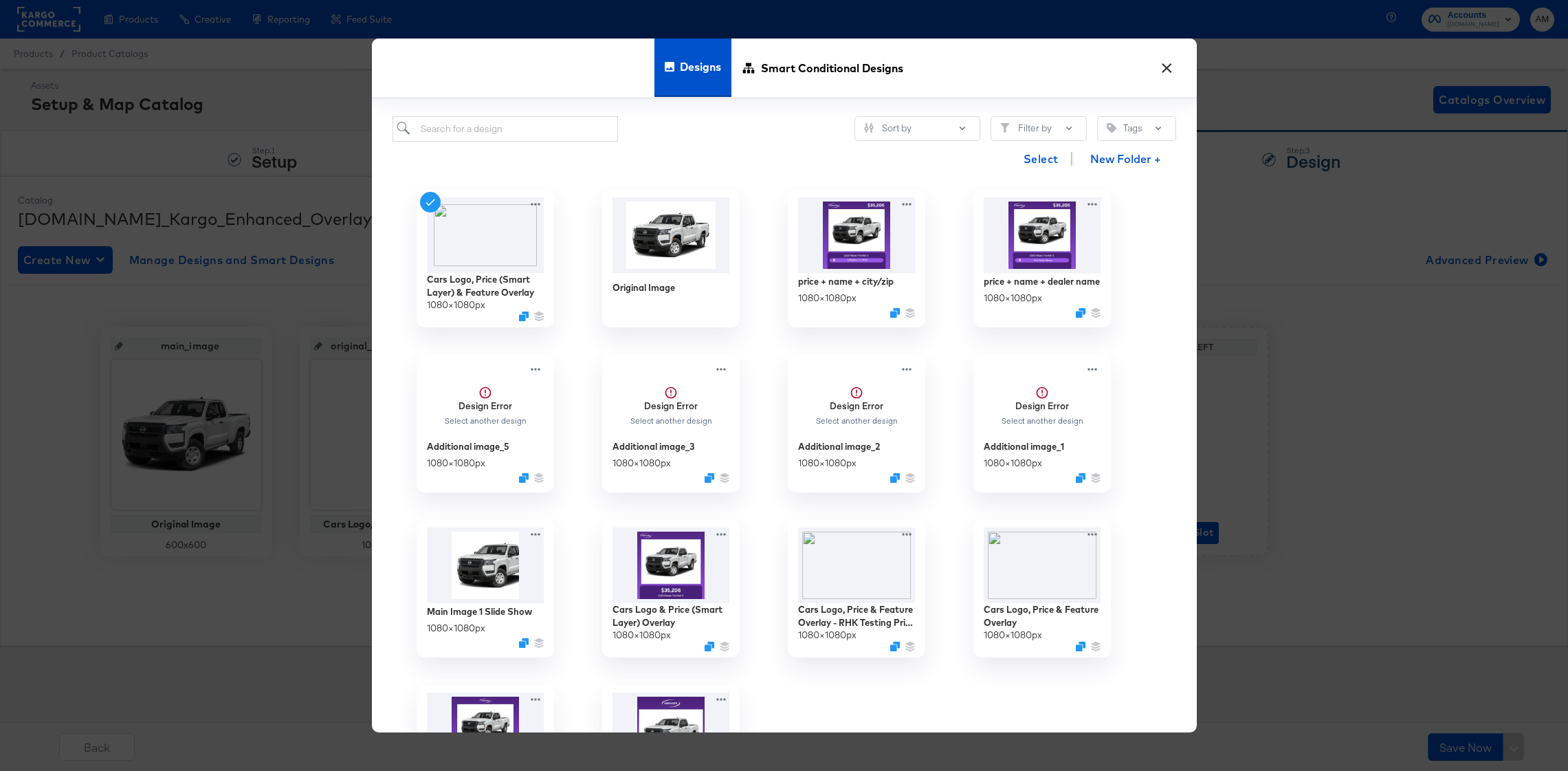
click at [251, 271] on div "× Designs Smart Conditional Designs Sort by Filter by Tags Select New Folder + …" at bounding box center [784, 386] width 1568 height 771
click at [797, 75] on span "Smart Conditional Designs" at bounding box center [832, 67] width 142 height 60
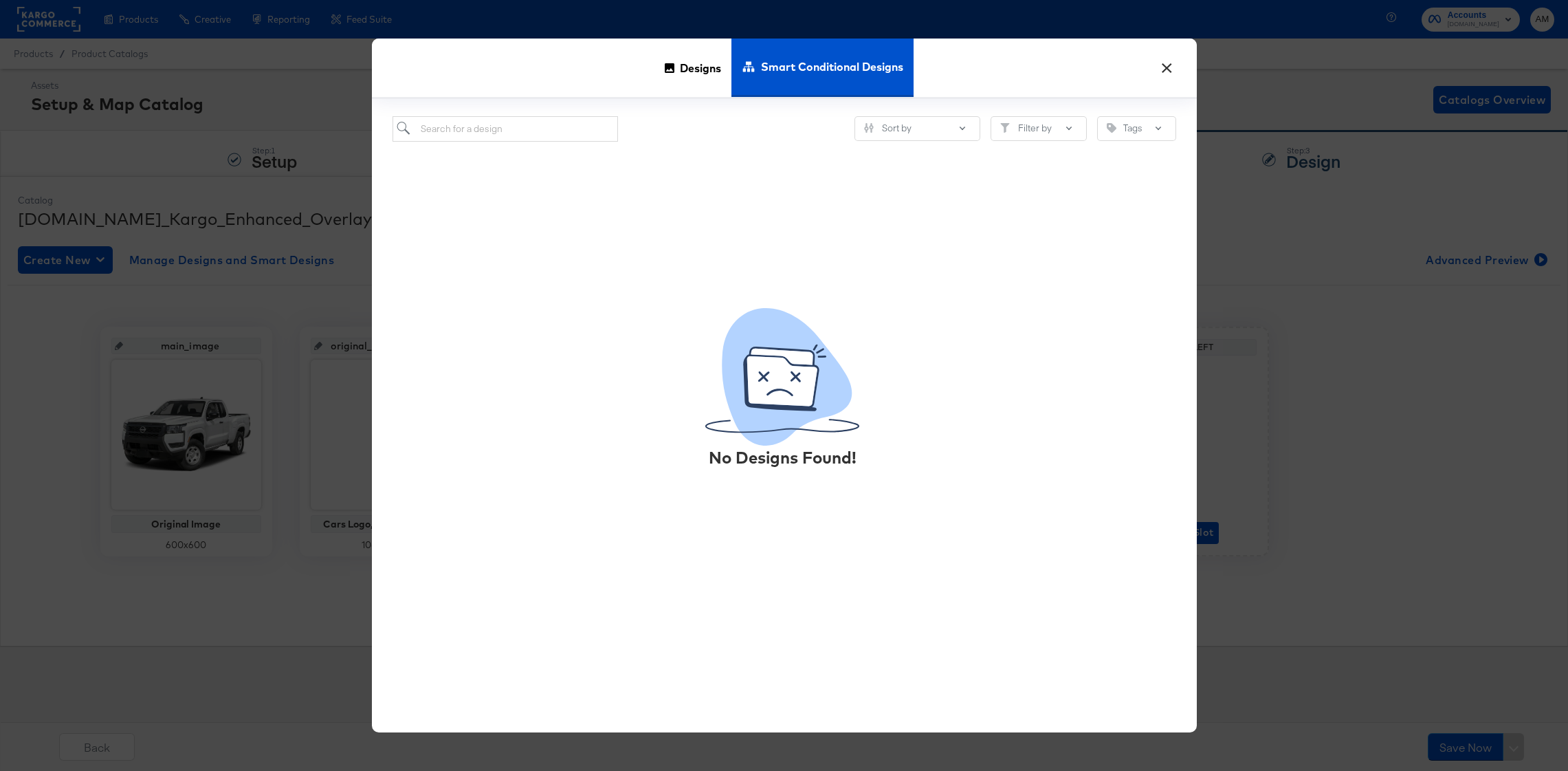
click at [1170, 62] on button "×" at bounding box center [1167, 65] width 25 height 25
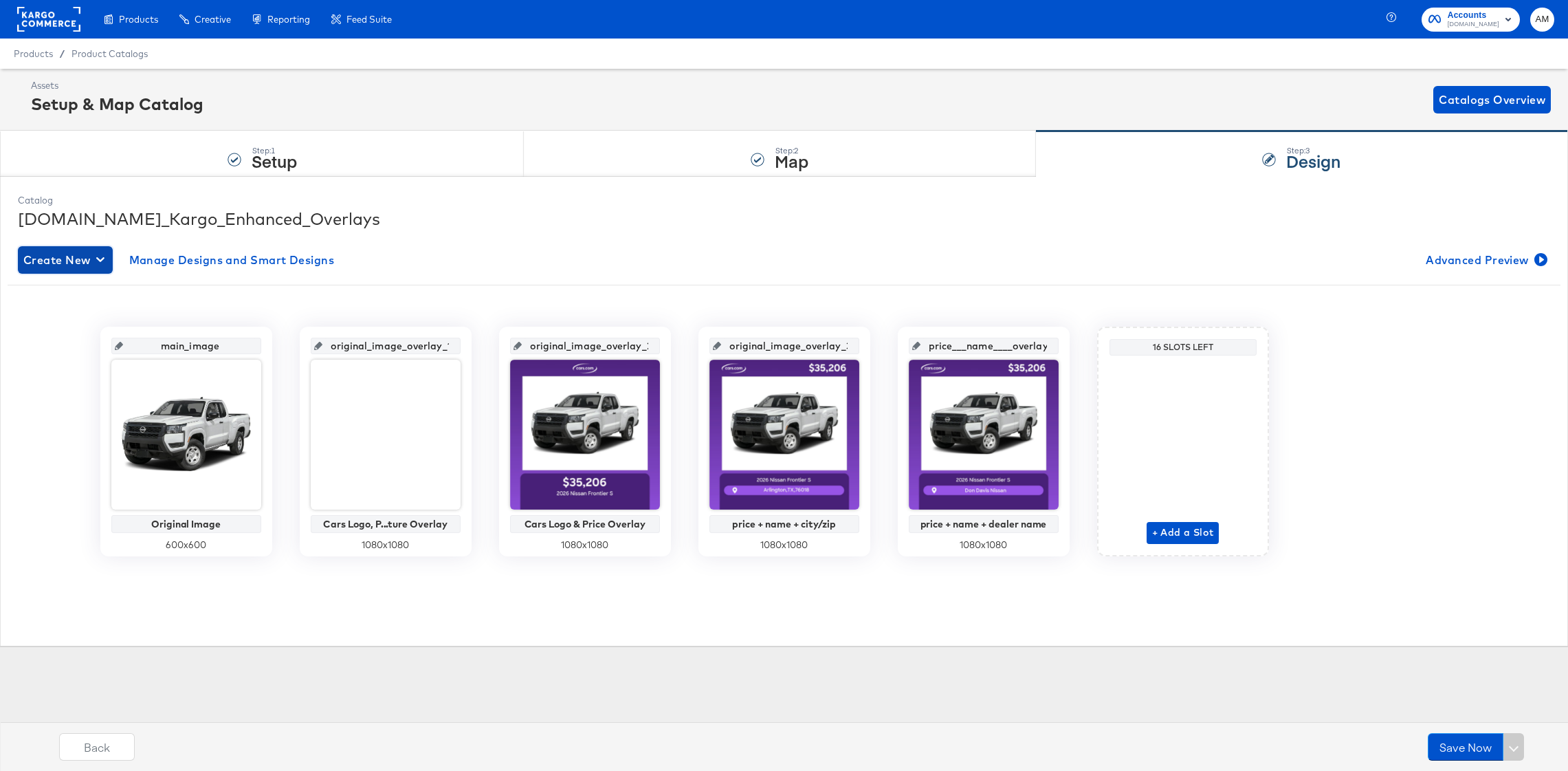
click at [90, 260] on span "Create New" at bounding box center [65, 260] width 84 height 19
click at [111, 317] on div "Create New Smart Design" at bounding box center [91, 315] width 130 height 11
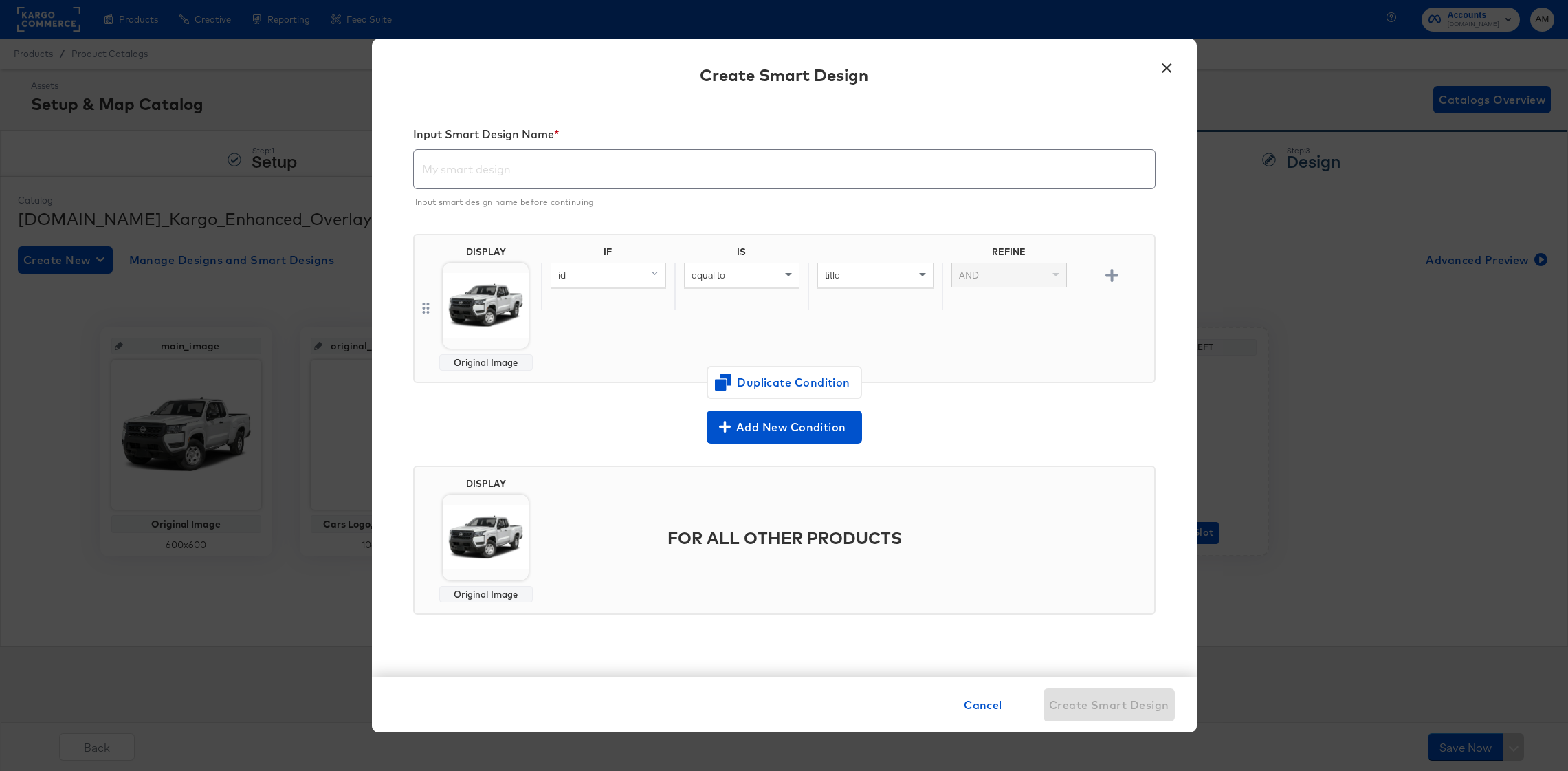
click at [499, 170] on input "text" at bounding box center [784, 164] width 741 height 39
paste input "Cars Logo, Price (Smart Layer) & Feature Overlay"
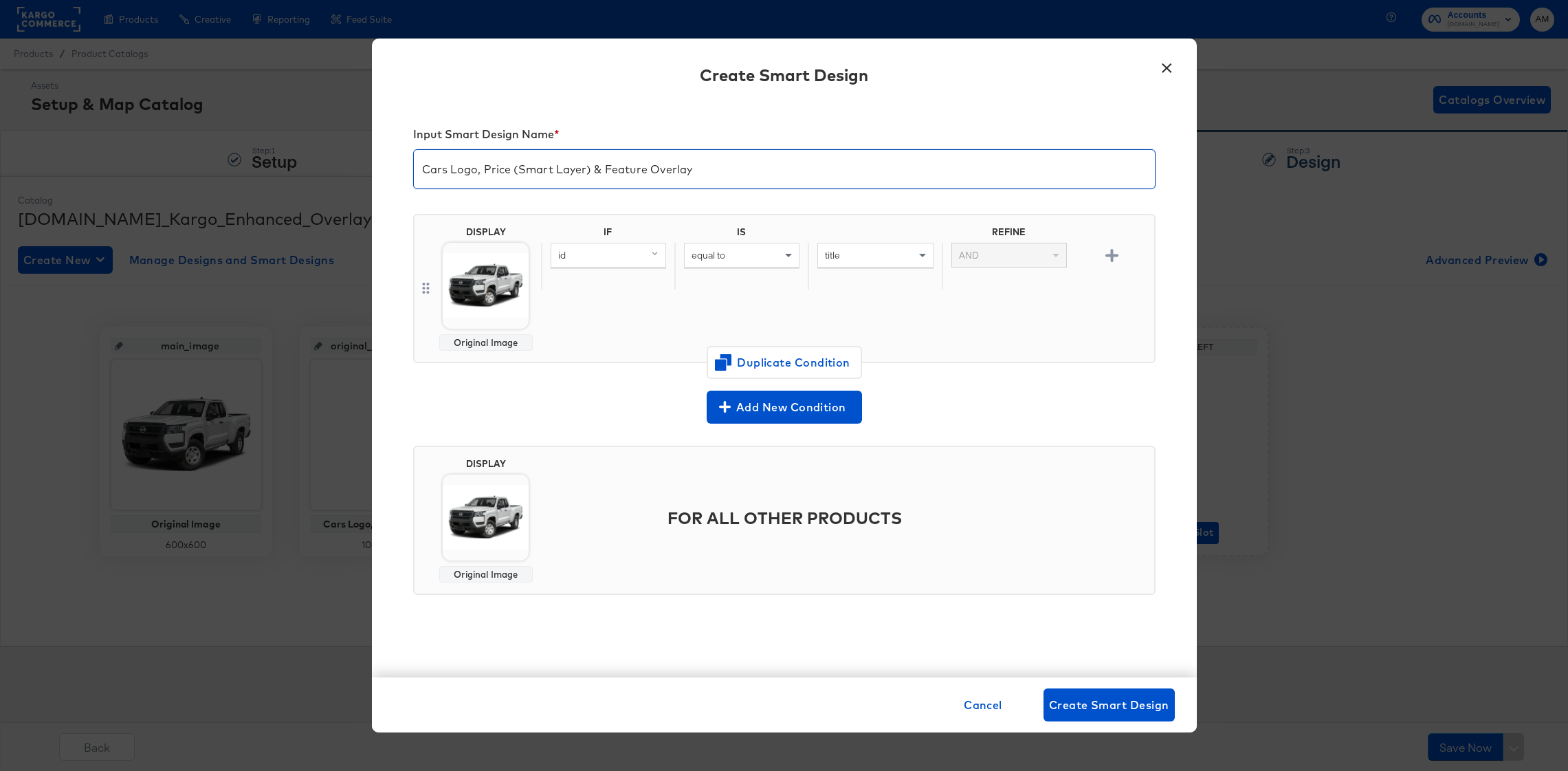
type input "Cars Logo, Price (Smart Layer) & Feature Overlay"
click at [481, 288] on img at bounding box center [486, 286] width 86 height 86
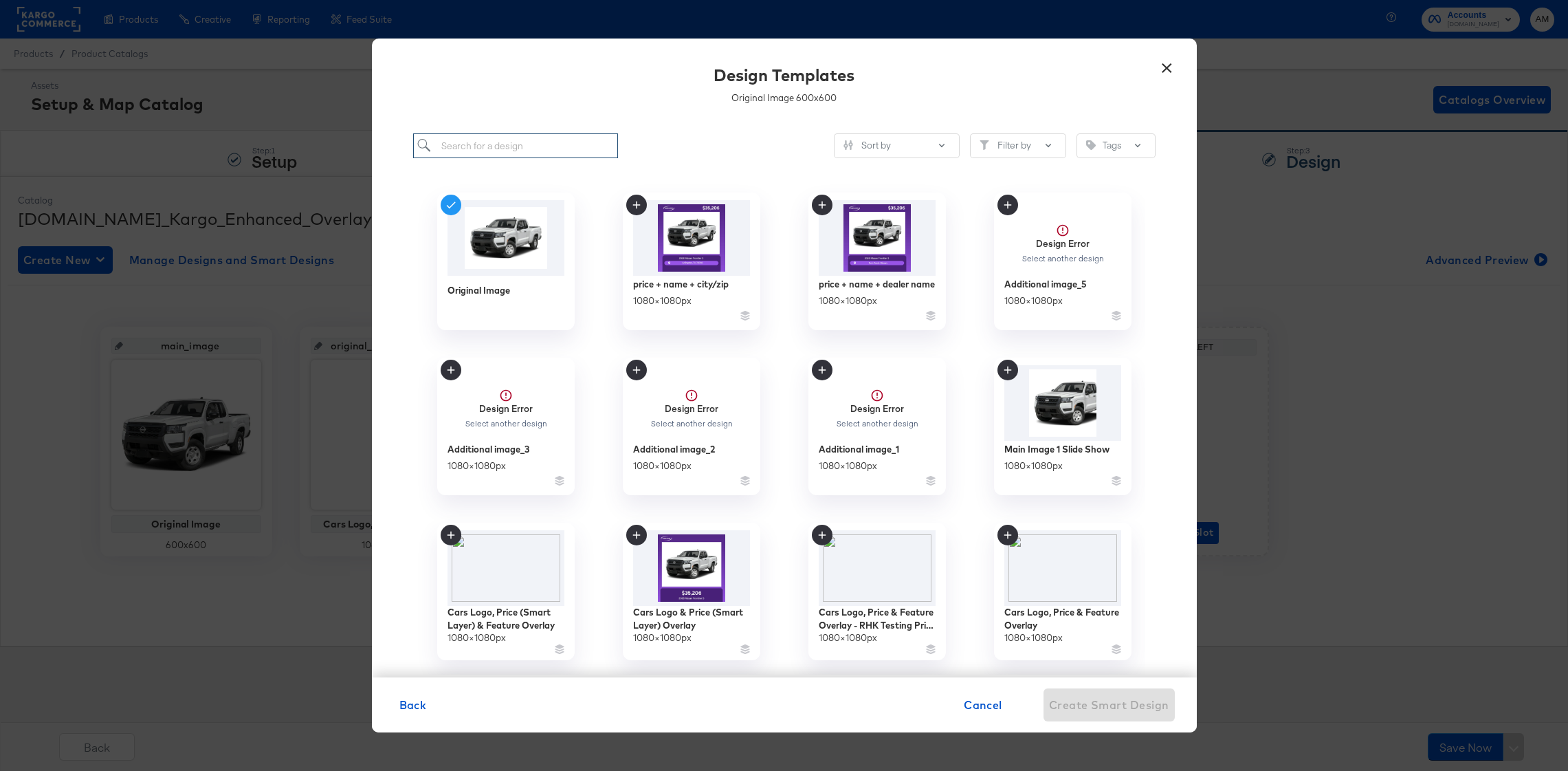
click at [536, 143] on input "search" at bounding box center [515, 146] width 206 height 25
paste input "Cars Logo, Price (Smart Layer) & Feature Overlay"
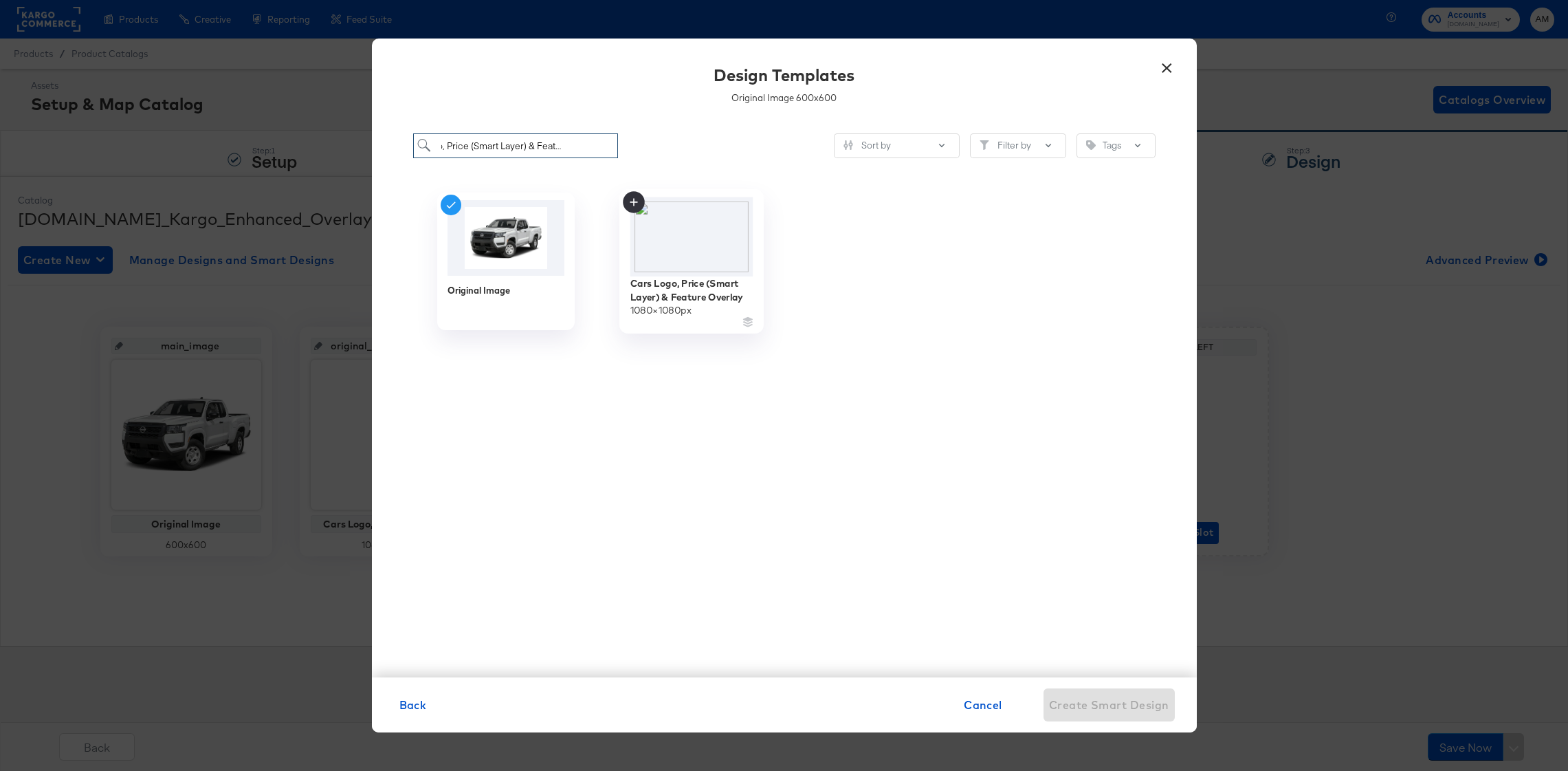
type input "Cars Logo, Price (Smart Layer) & Feature Overlay"
click at [667, 244] on img at bounding box center [691, 237] width 123 height 79
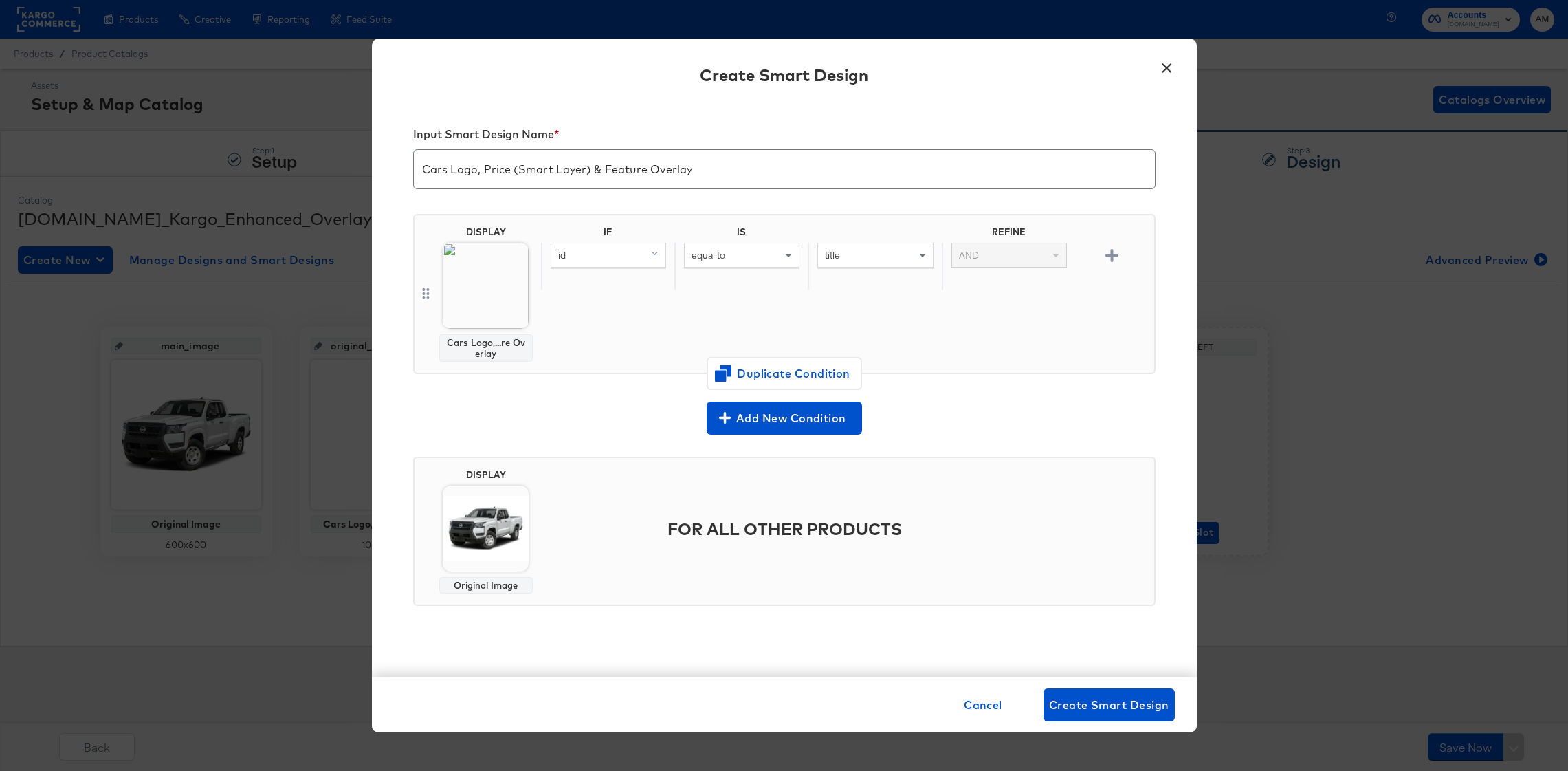
click at [620, 257] on div "id" at bounding box center [608, 255] width 114 height 23
type input "ava"
drag, startPoint x: 606, startPoint y: 351, endPoint x: 661, endPoint y: 333, distance: 57.9
click at [606, 351] on div "availability" at bounding box center [607, 350] width 102 height 13
click at [744, 260] on div "equal to" at bounding box center [742, 255] width 114 height 23
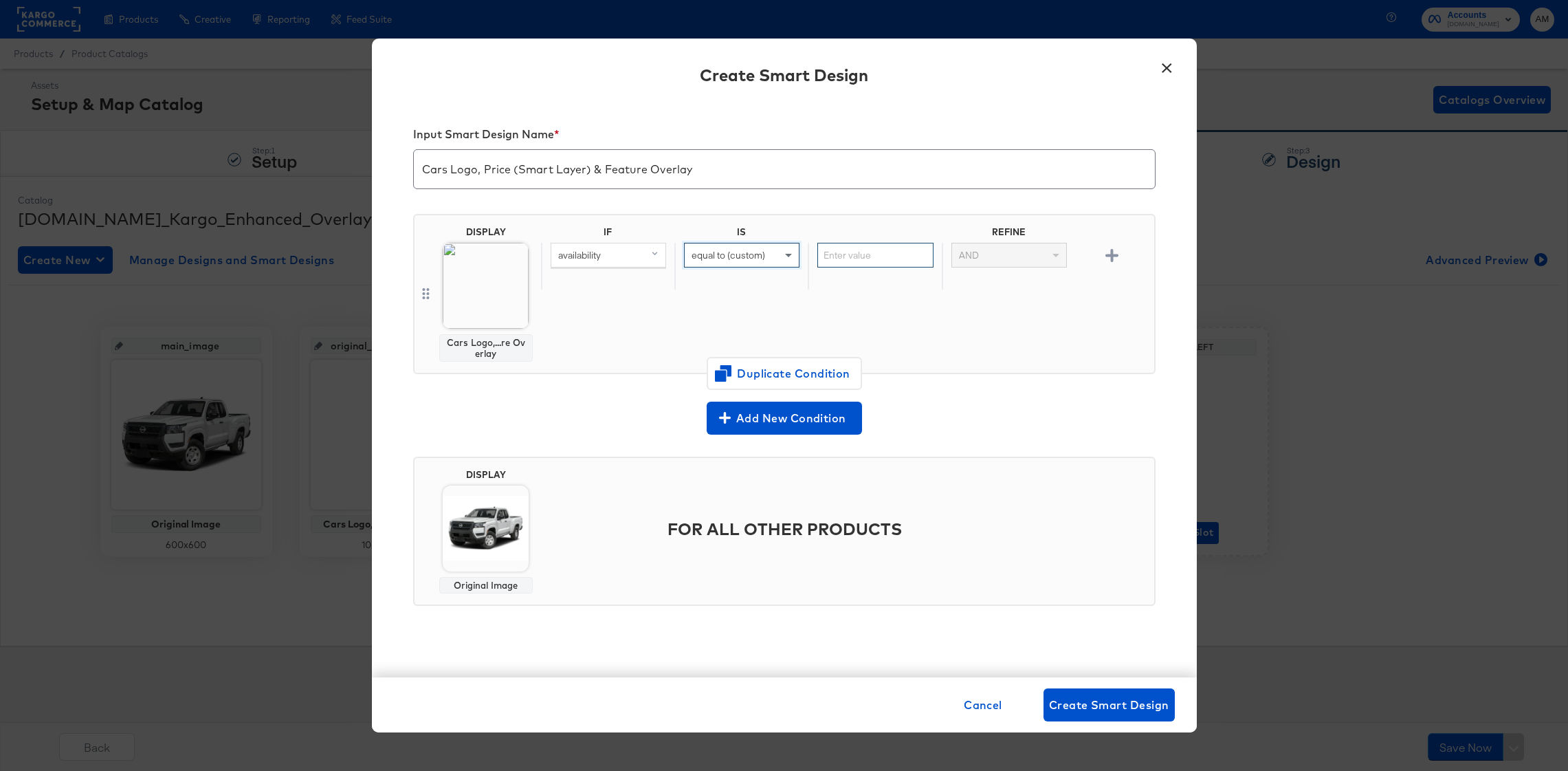
click at [888, 258] on input "text" at bounding box center [875, 255] width 116 height 25
type input "in stock"
click at [948, 349] on div "IF IS REFINE availability equal to (custom) in stock AND" at bounding box center [845, 294] width 608 height 136
click at [480, 534] on body "Products Products Product Catalogs Enhance Your Product Catalog, Map Them to Pu…" at bounding box center [784, 386] width 1568 height 771
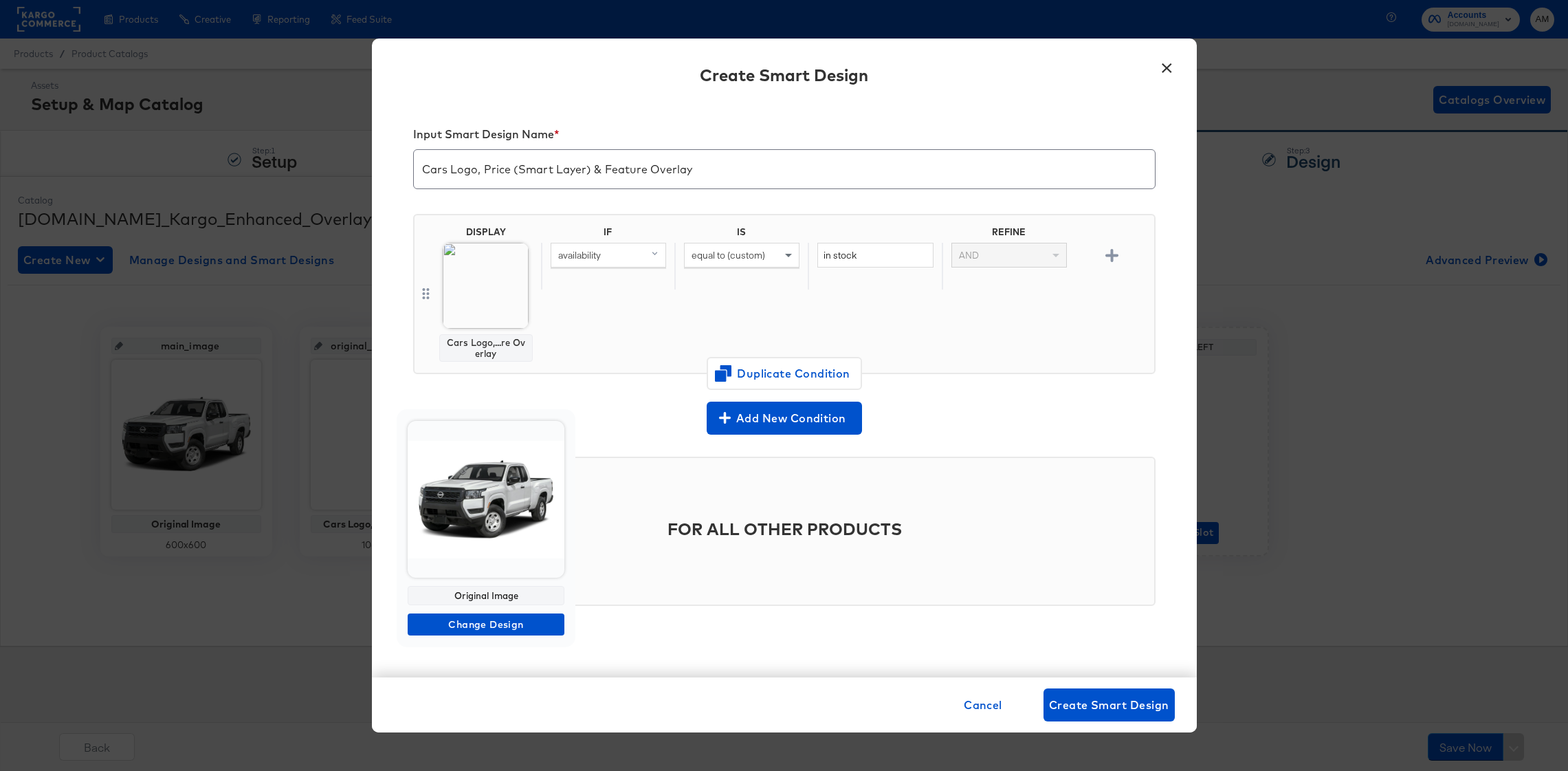
click at [482, 531] on img at bounding box center [486, 500] width 157 height 157
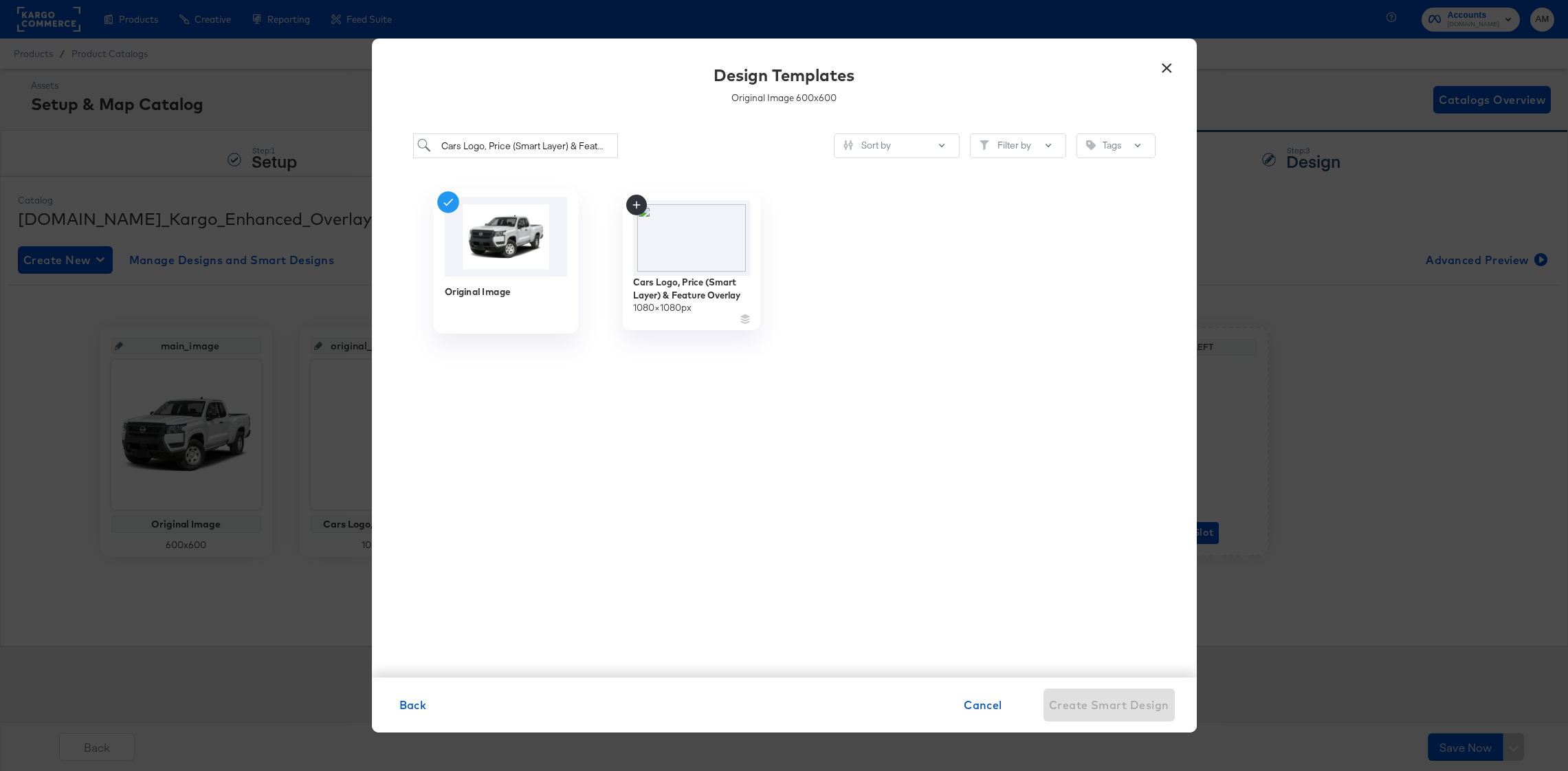
click at [479, 231] on img at bounding box center [506, 237] width 123 height 79
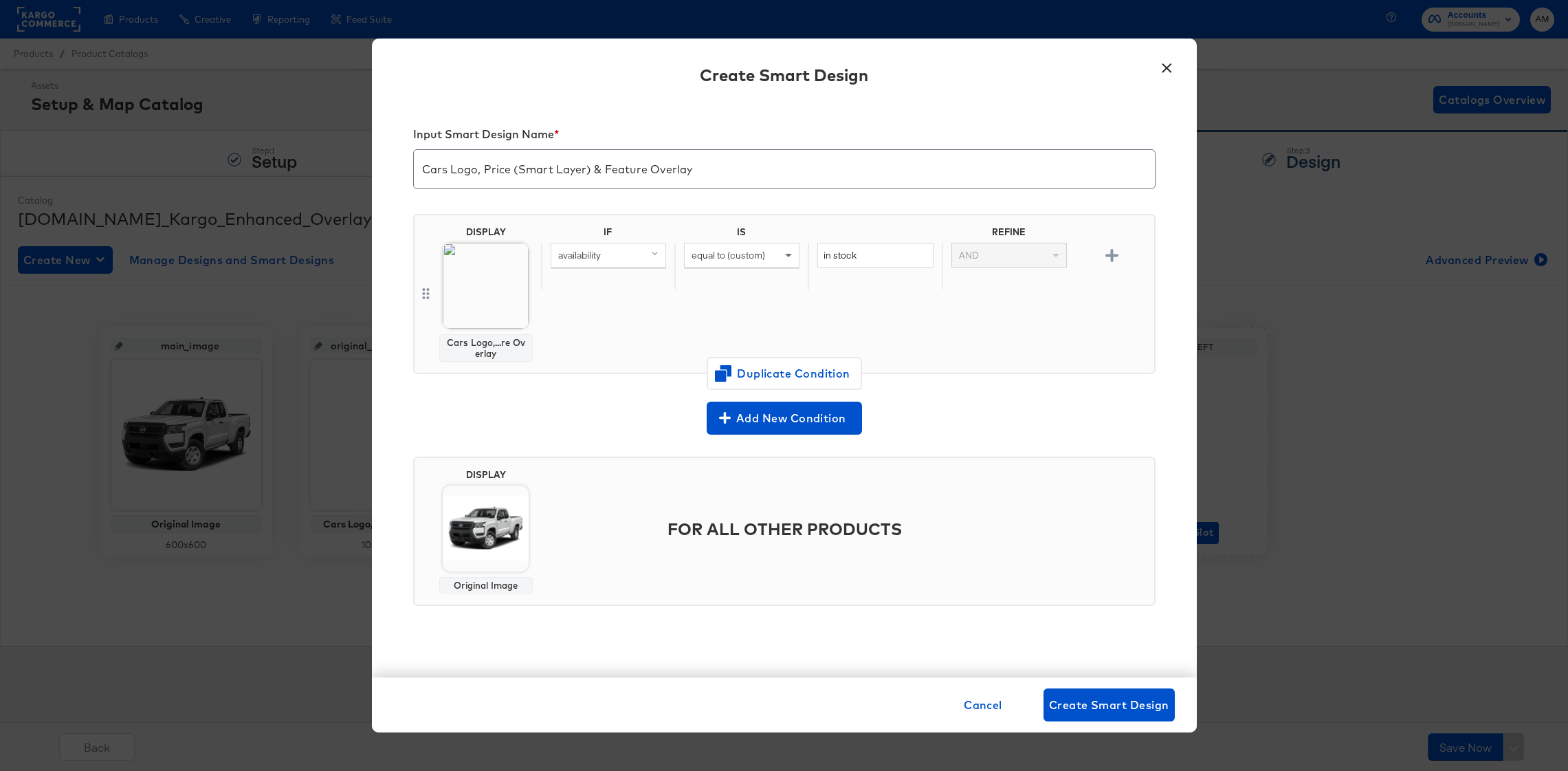
click at [710, 173] on input "Cars Logo, Price (Smart Layer) & Feature Overlay" at bounding box center [784, 164] width 741 height 39
type input "Cars Logo, Price (Smart Layer) & Feature Overlay Smart Design"
click at [1090, 697] on span "Create Smart Design" at bounding box center [1109, 705] width 120 height 19
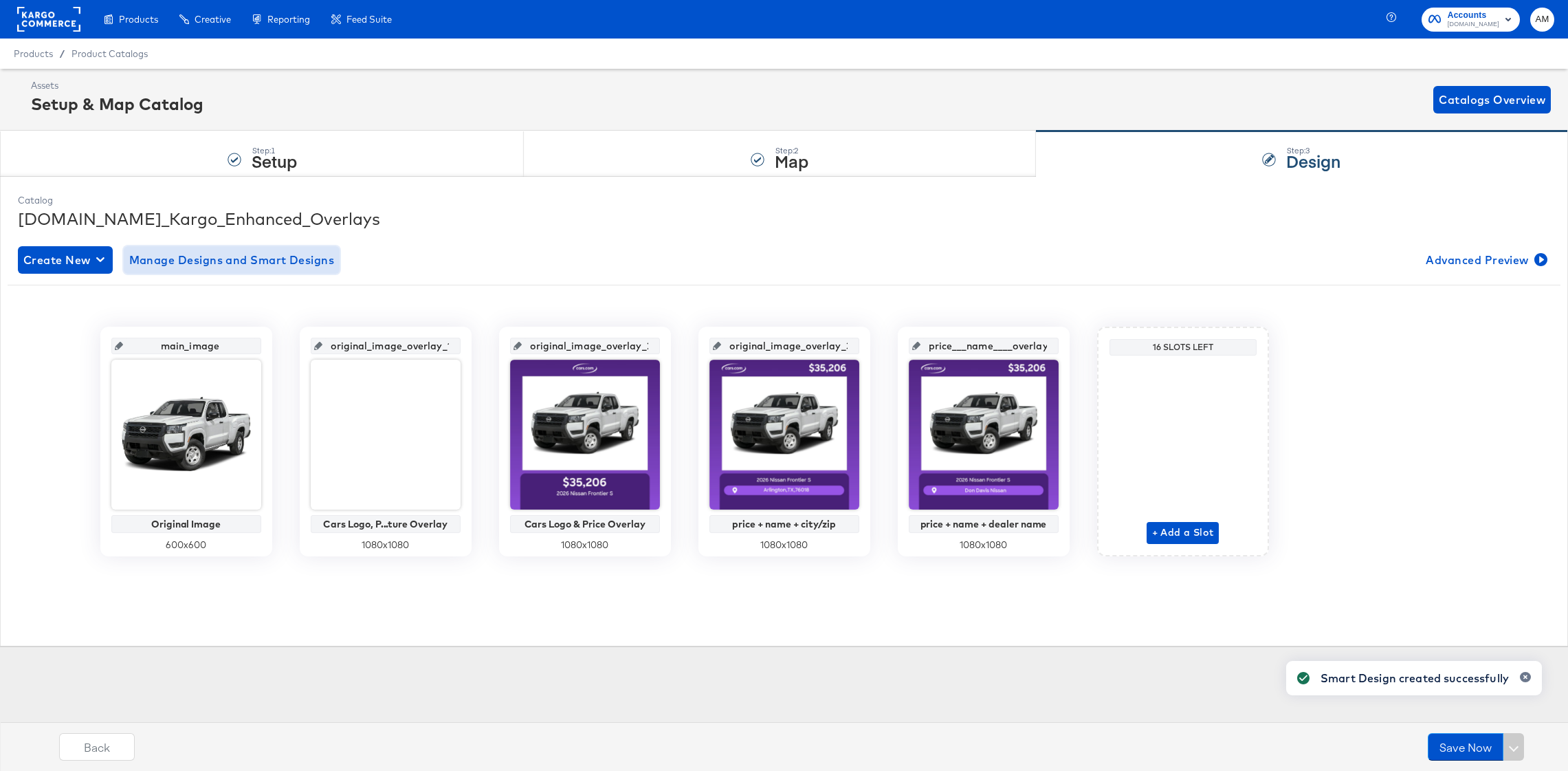
click at [189, 260] on span "Manage Designs and Smart Designs" at bounding box center [232, 260] width 206 height 19
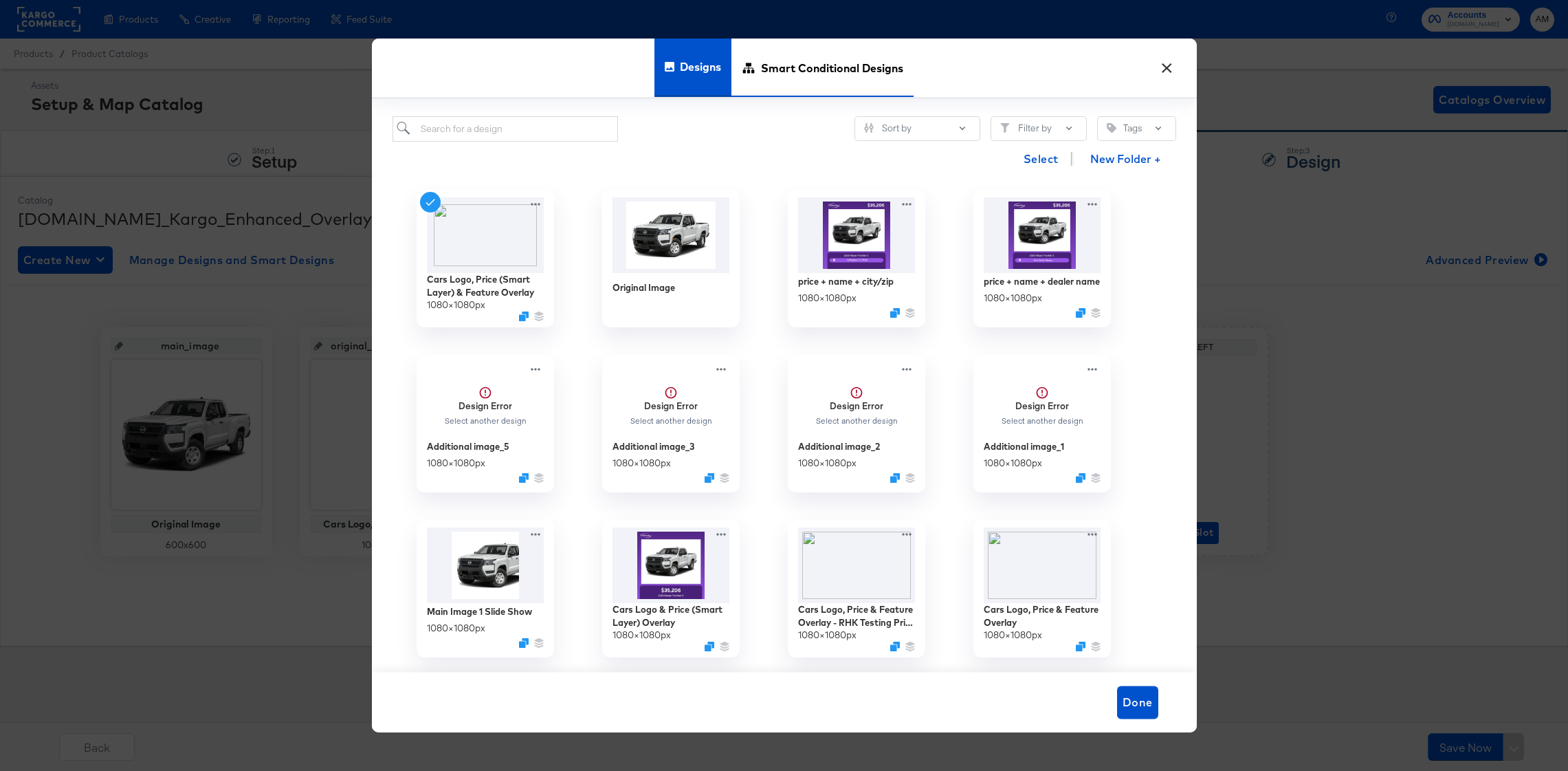
click at [847, 72] on span "Smart Conditional Designs" at bounding box center [832, 67] width 142 height 60
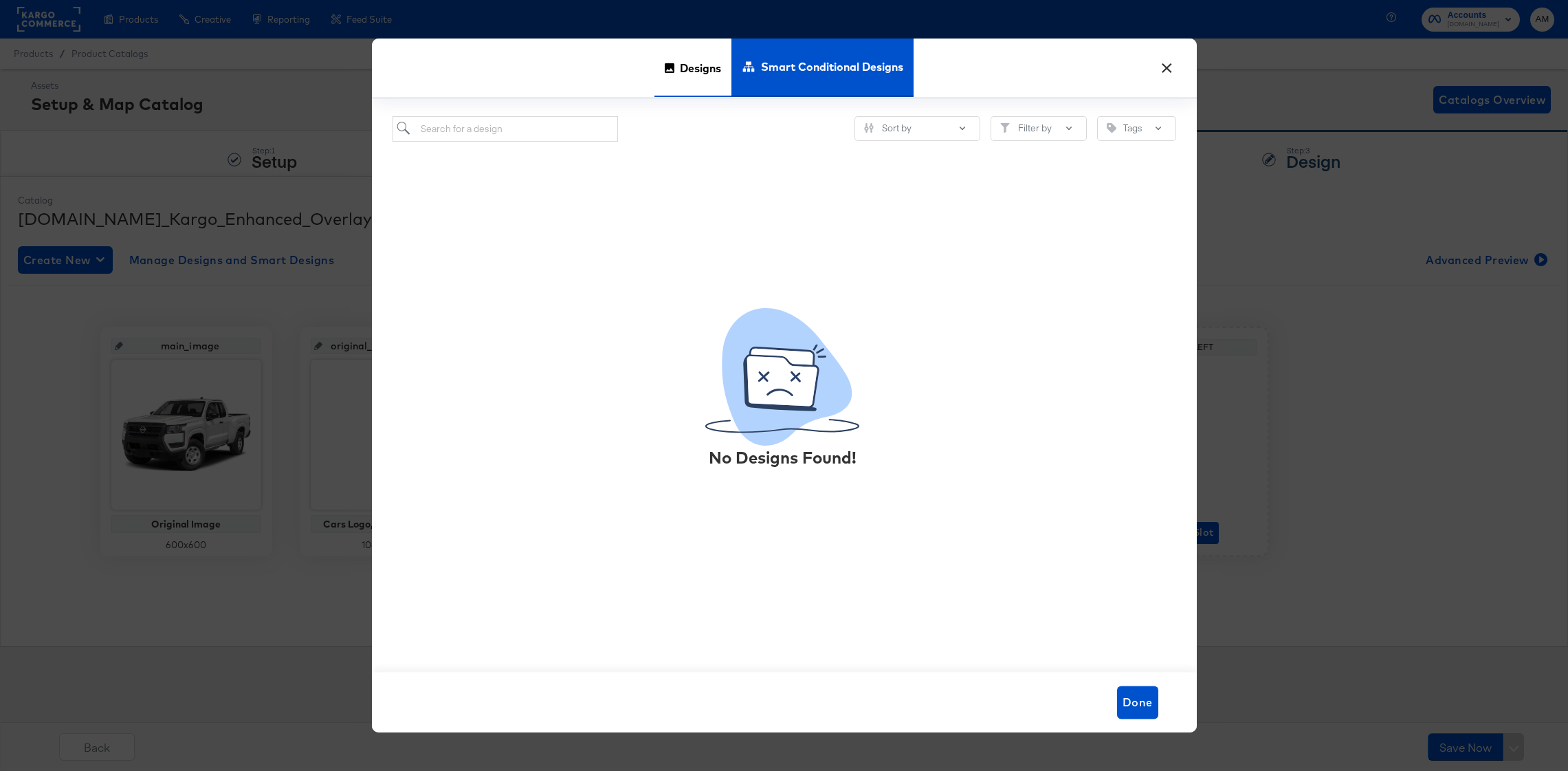
click at [700, 67] on span "Designs" at bounding box center [700, 67] width 41 height 60
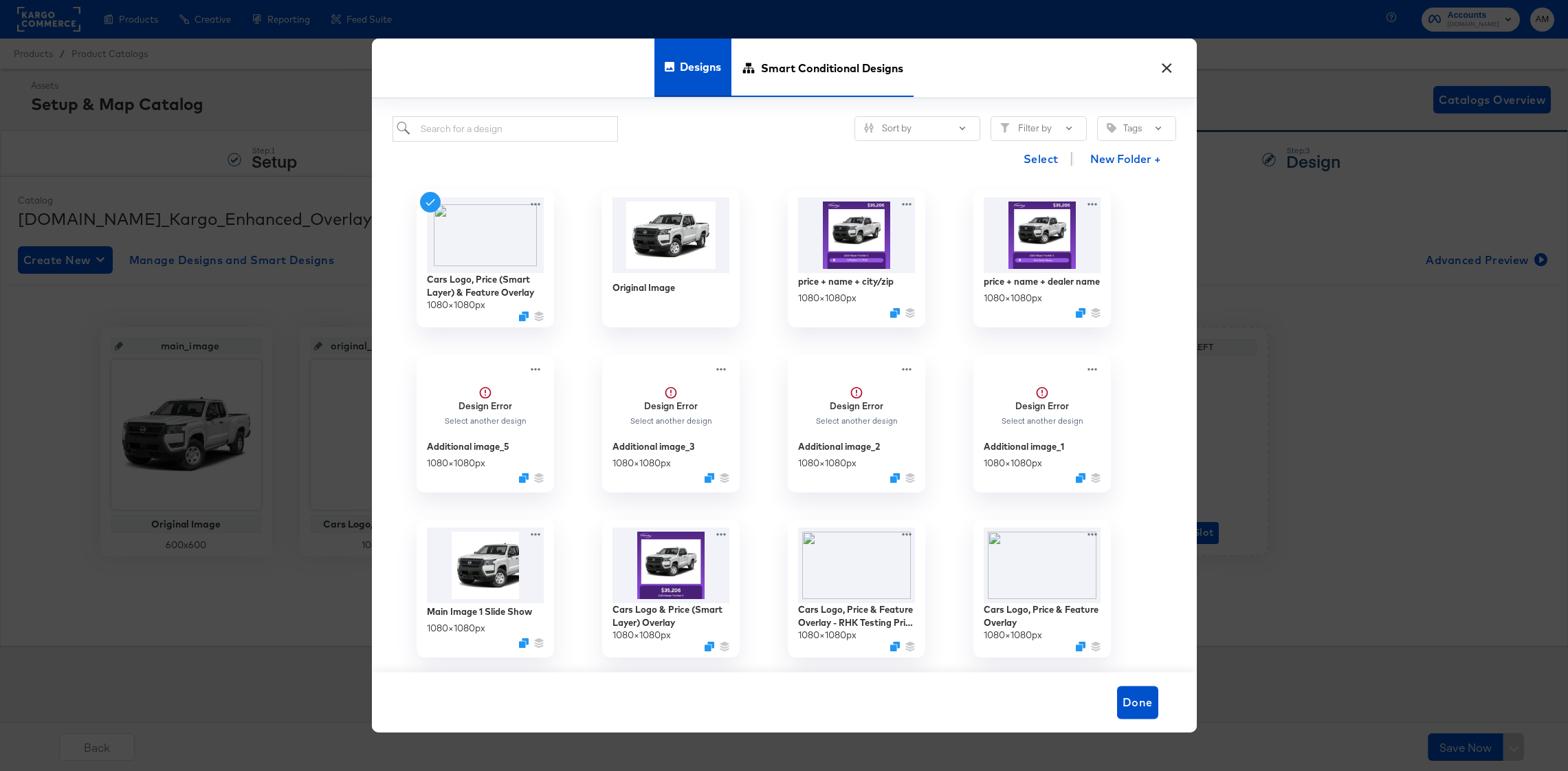
click at [843, 63] on span "Smart Conditional Designs" at bounding box center [832, 67] width 142 height 60
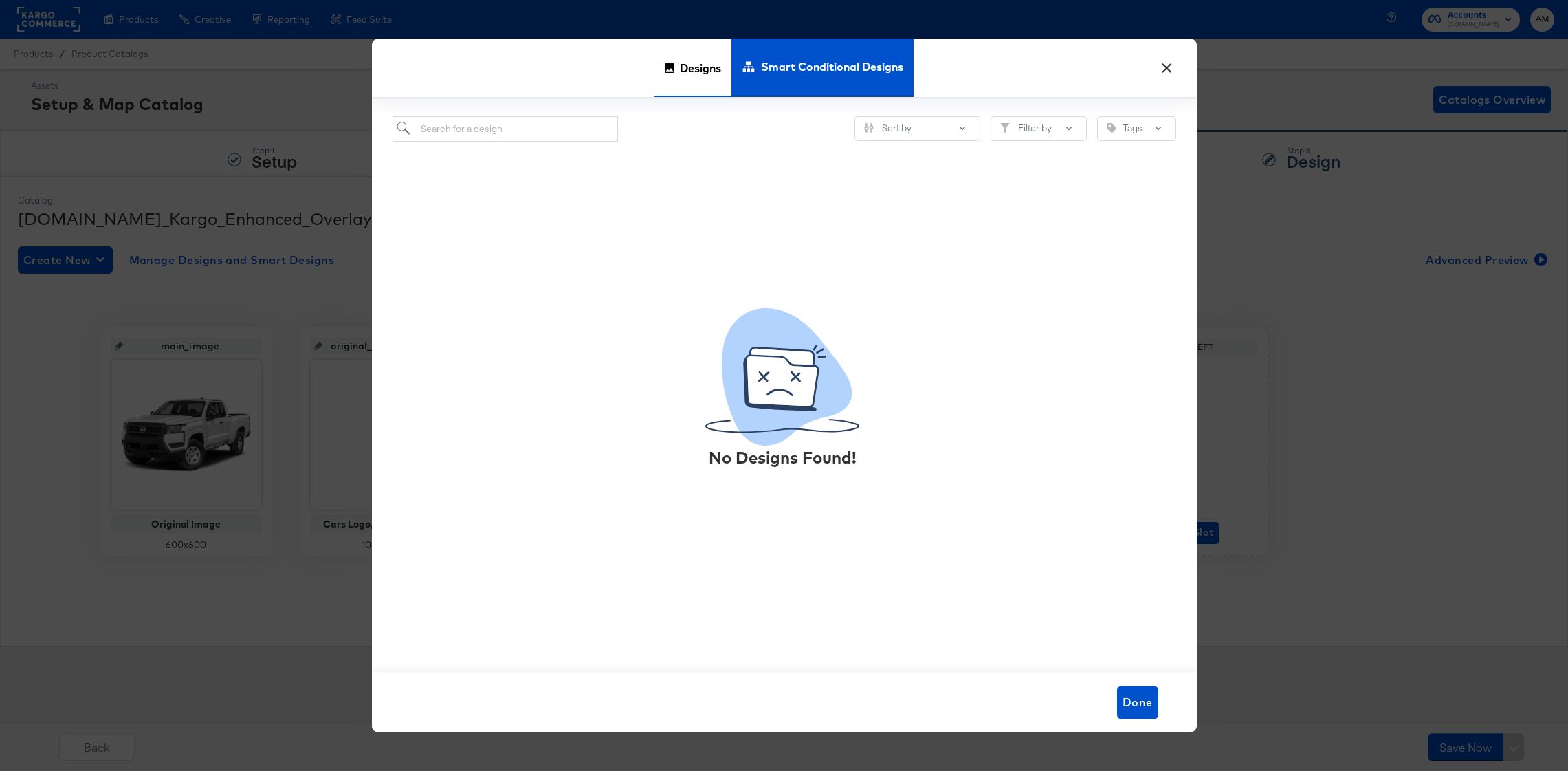
click at [697, 66] on span "Designs" at bounding box center [700, 67] width 41 height 60
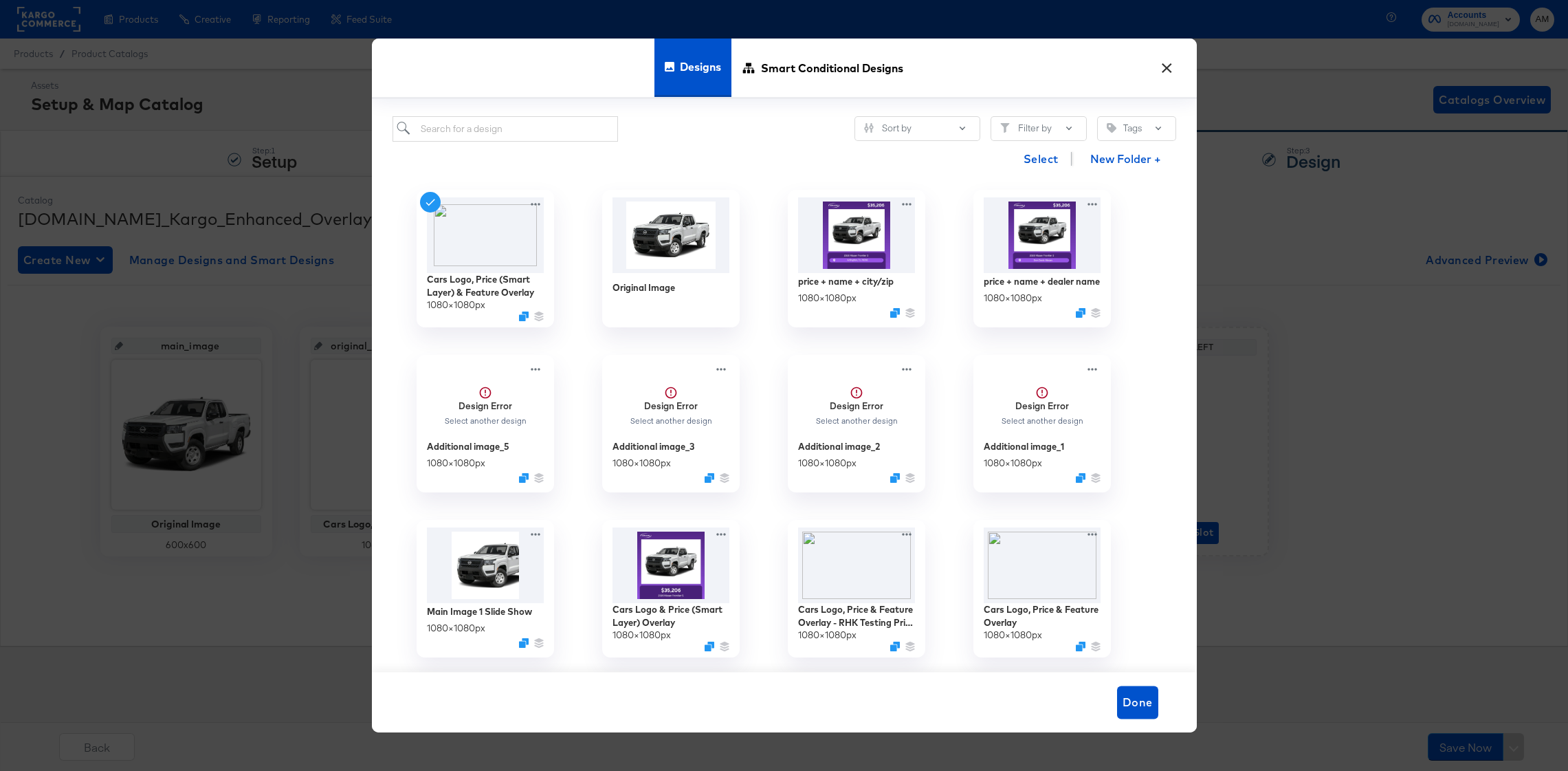
click at [1164, 67] on button "×" at bounding box center [1167, 65] width 25 height 25
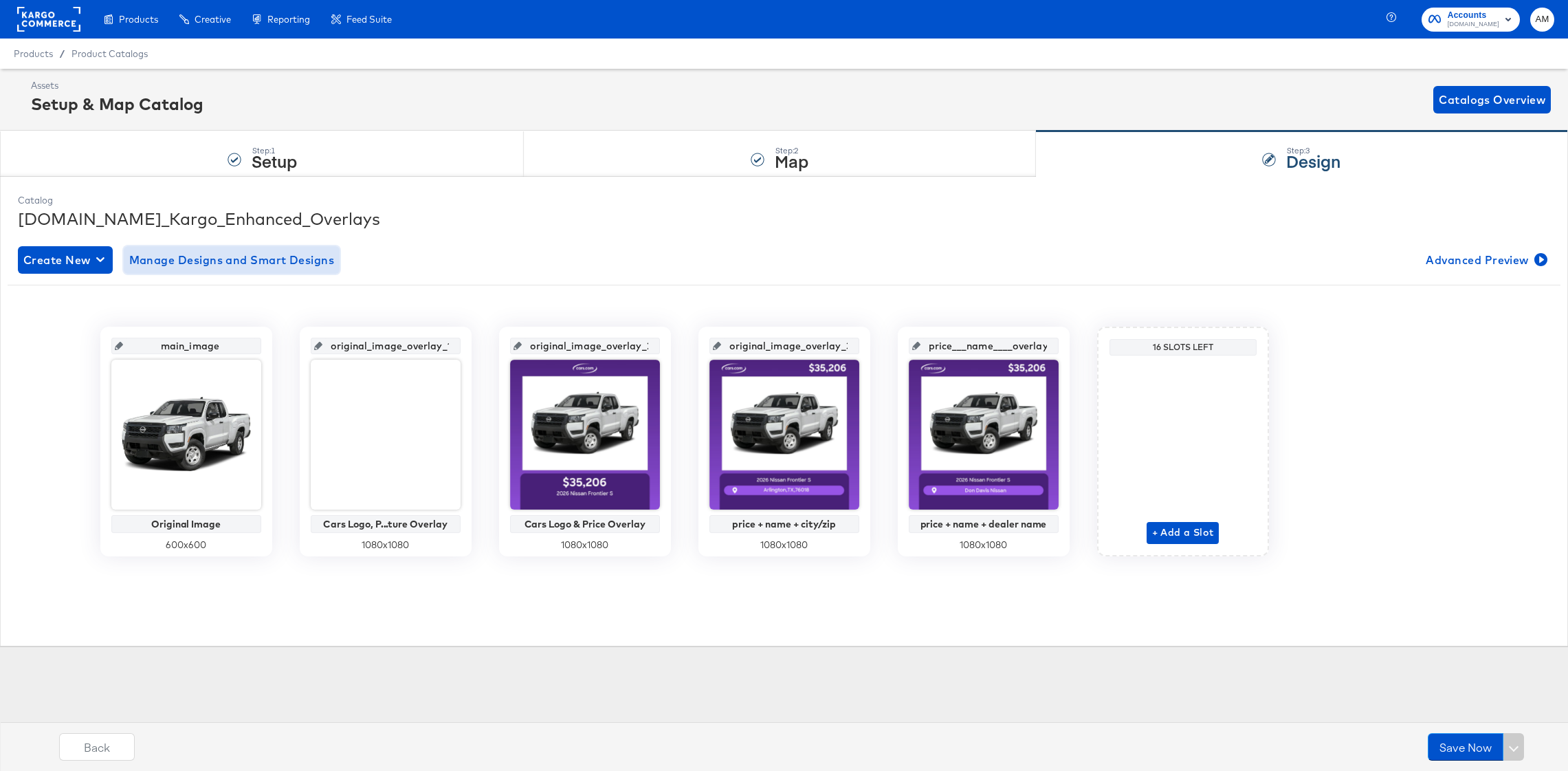
click at [242, 260] on span "Manage Designs and Smart Designs" at bounding box center [232, 260] width 206 height 19
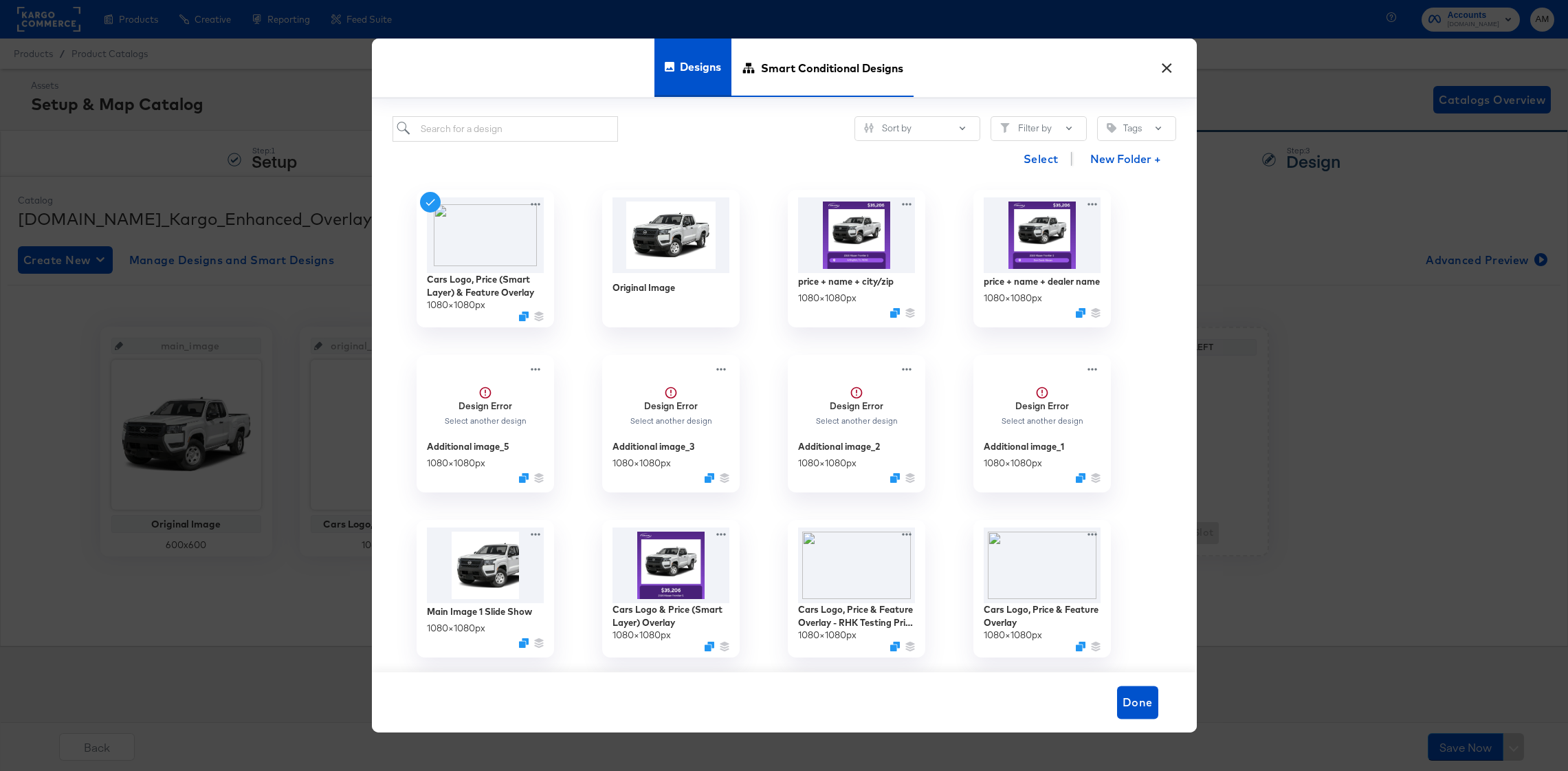
click at [773, 69] on span "Smart Conditional Designs" at bounding box center [832, 67] width 142 height 60
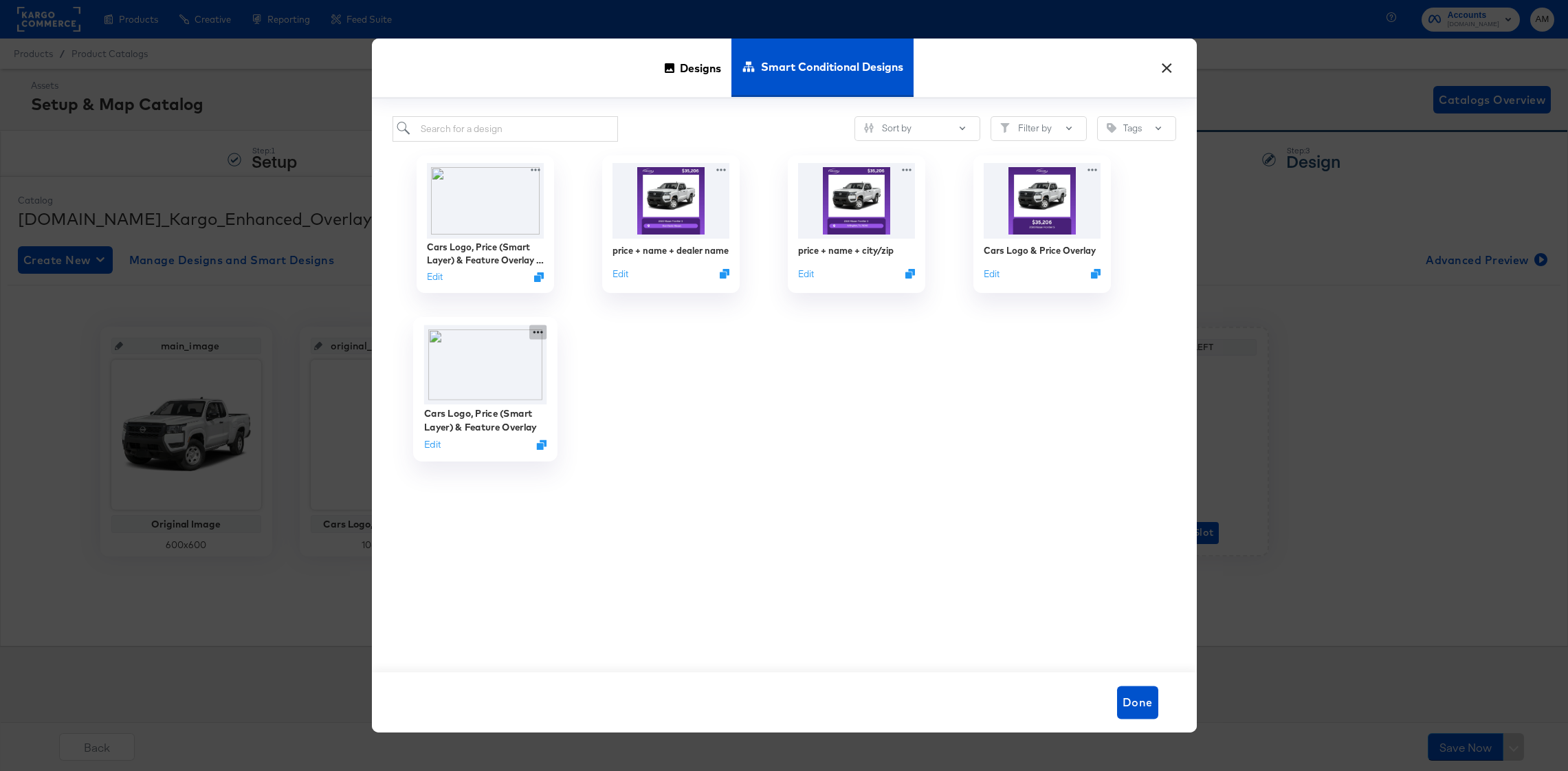
click at [540, 332] on icon at bounding box center [538, 332] width 17 height 14
click at [601, 413] on div "Delete Delete" at bounding box center [601, 413] width 0 height 0
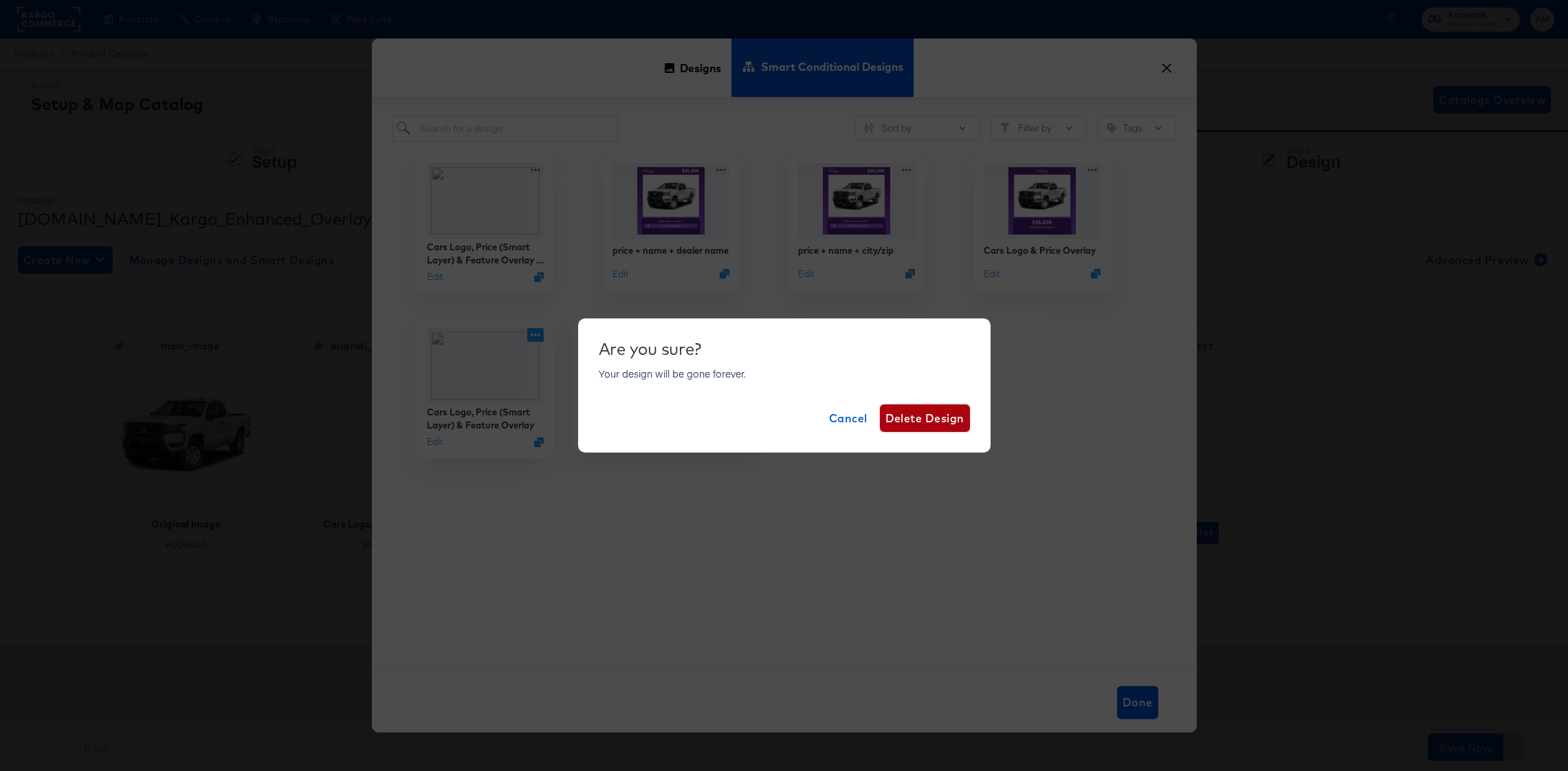
click at [906, 419] on span "Delete Design" at bounding box center [925, 418] width 79 height 19
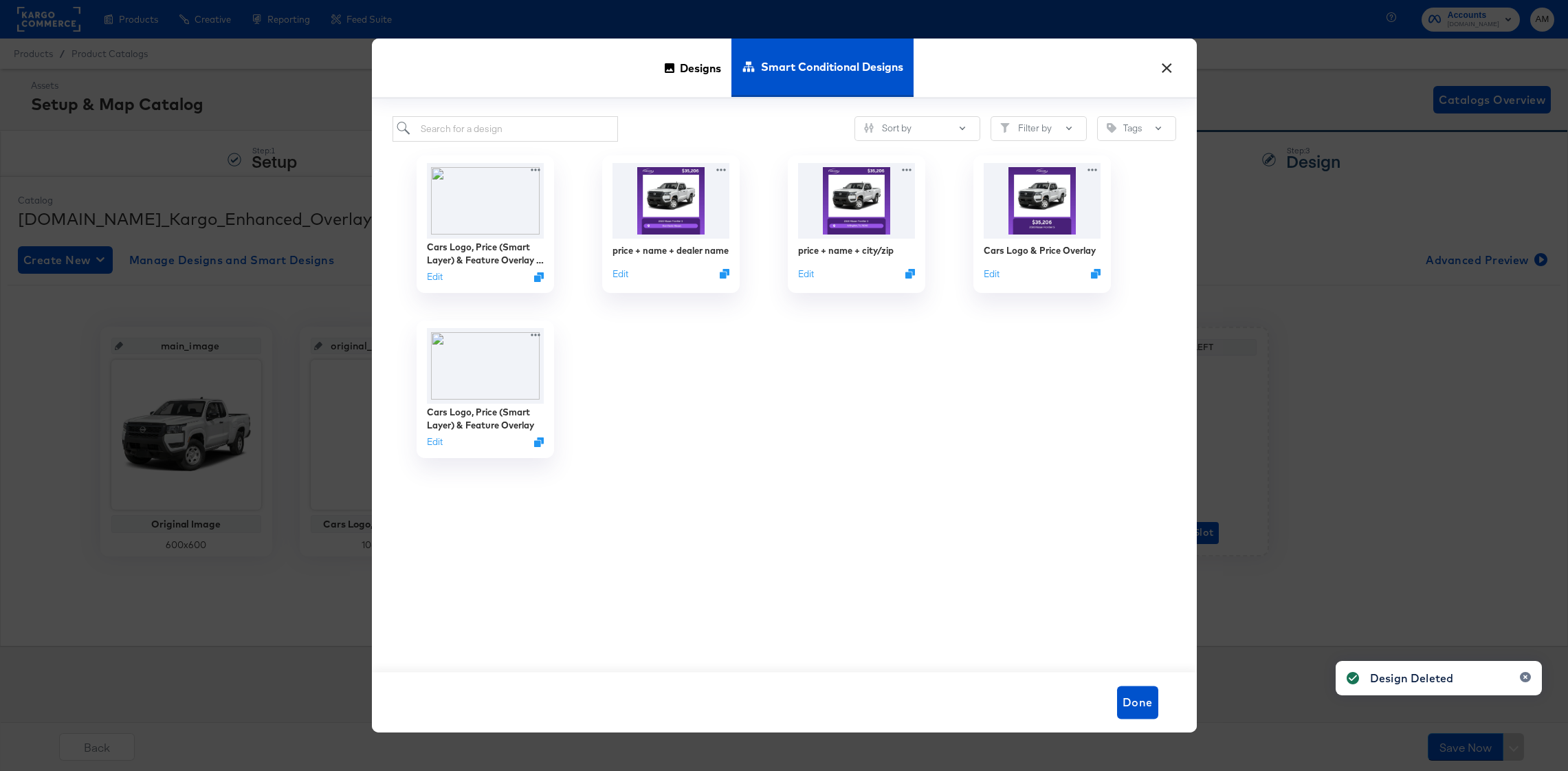
click at [1166, 67] on button "×" at bounding box center [1167, 65] width 25 height 25
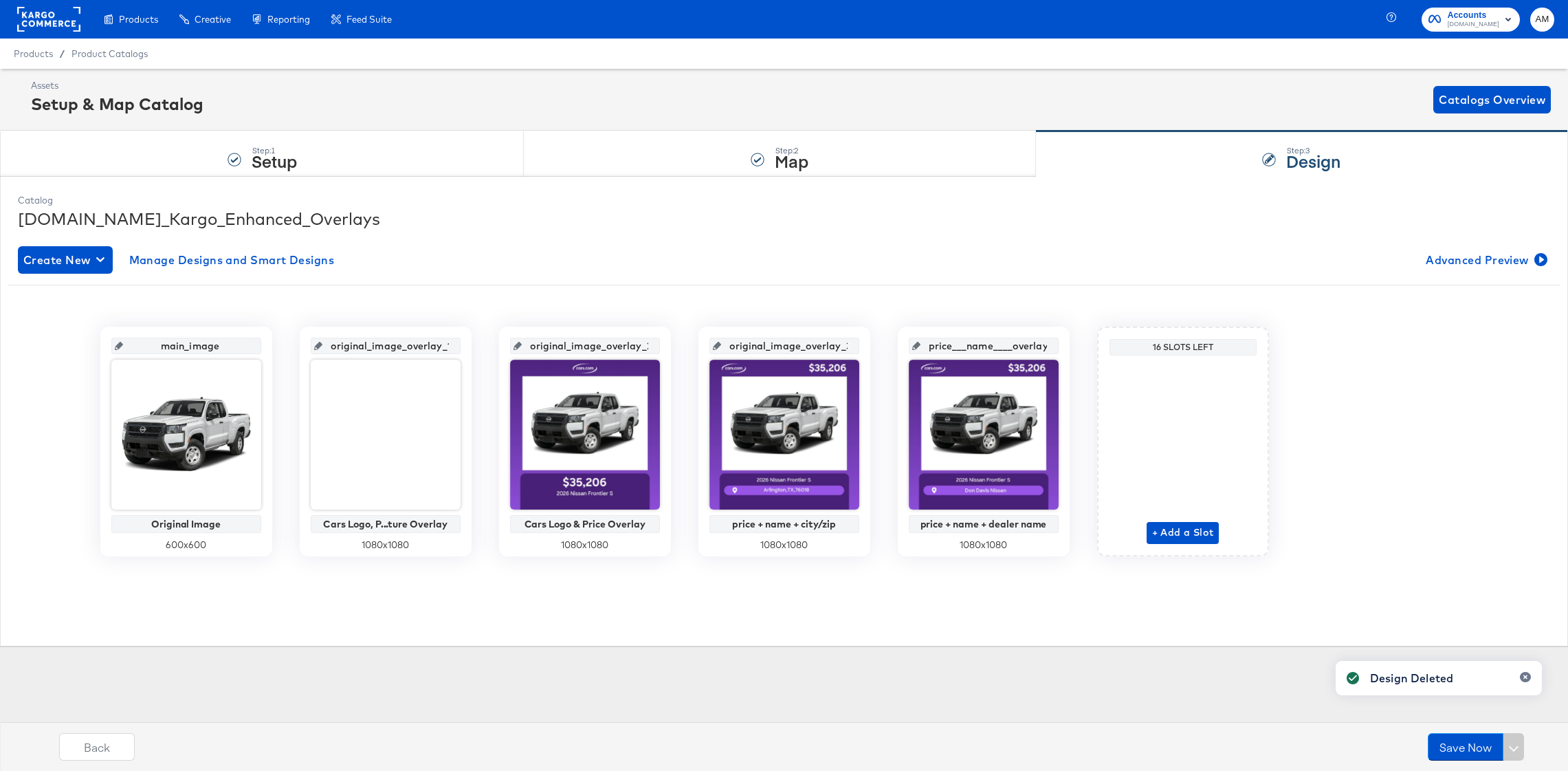
click at [48, 15] on rect at bounding box center [48, 20] width 63 height 25
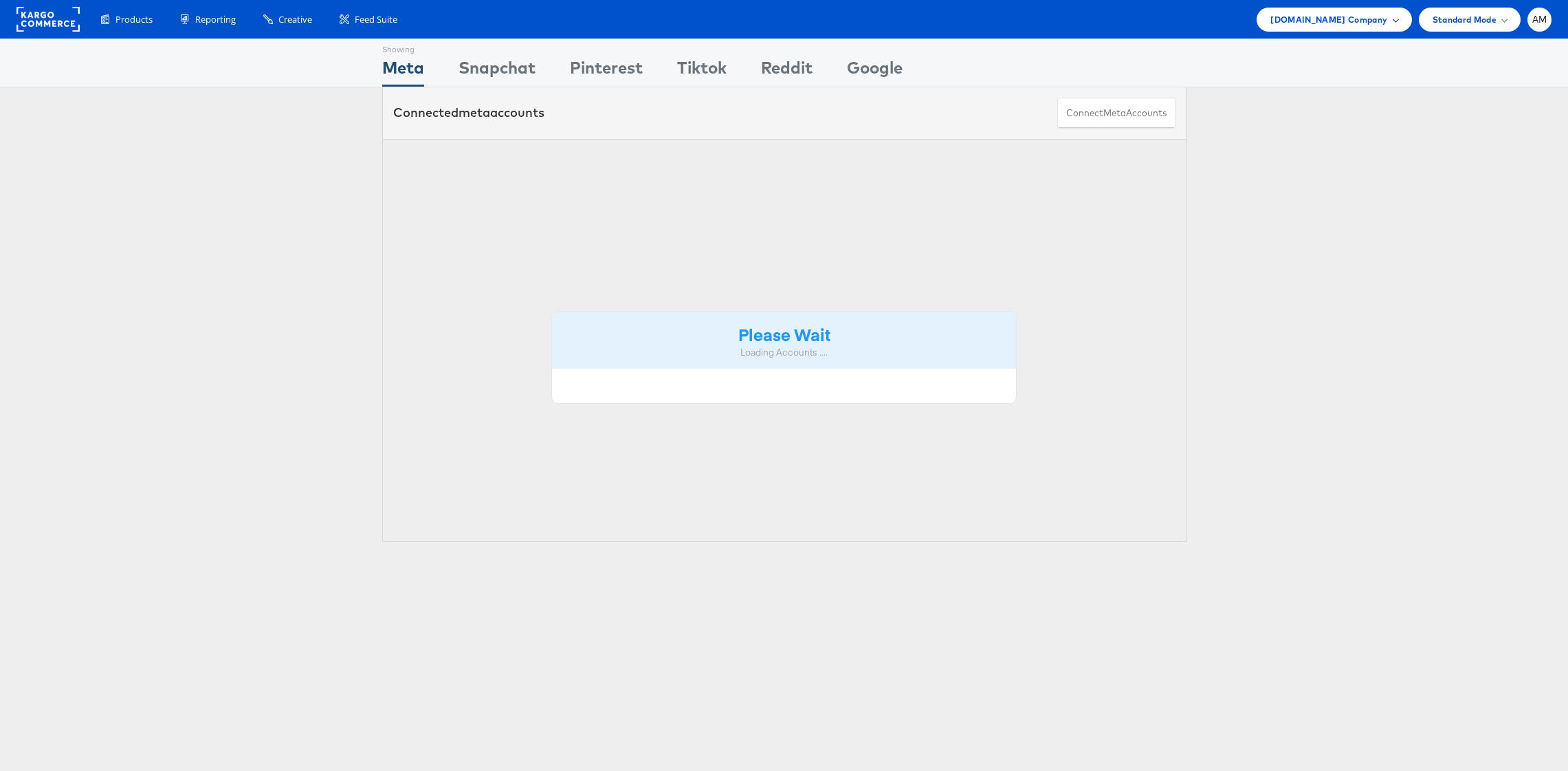
click at [1345, 25] on span "[DOMAIN_NAME] Company" at bounding box center [1329, 20] width 117 height 14
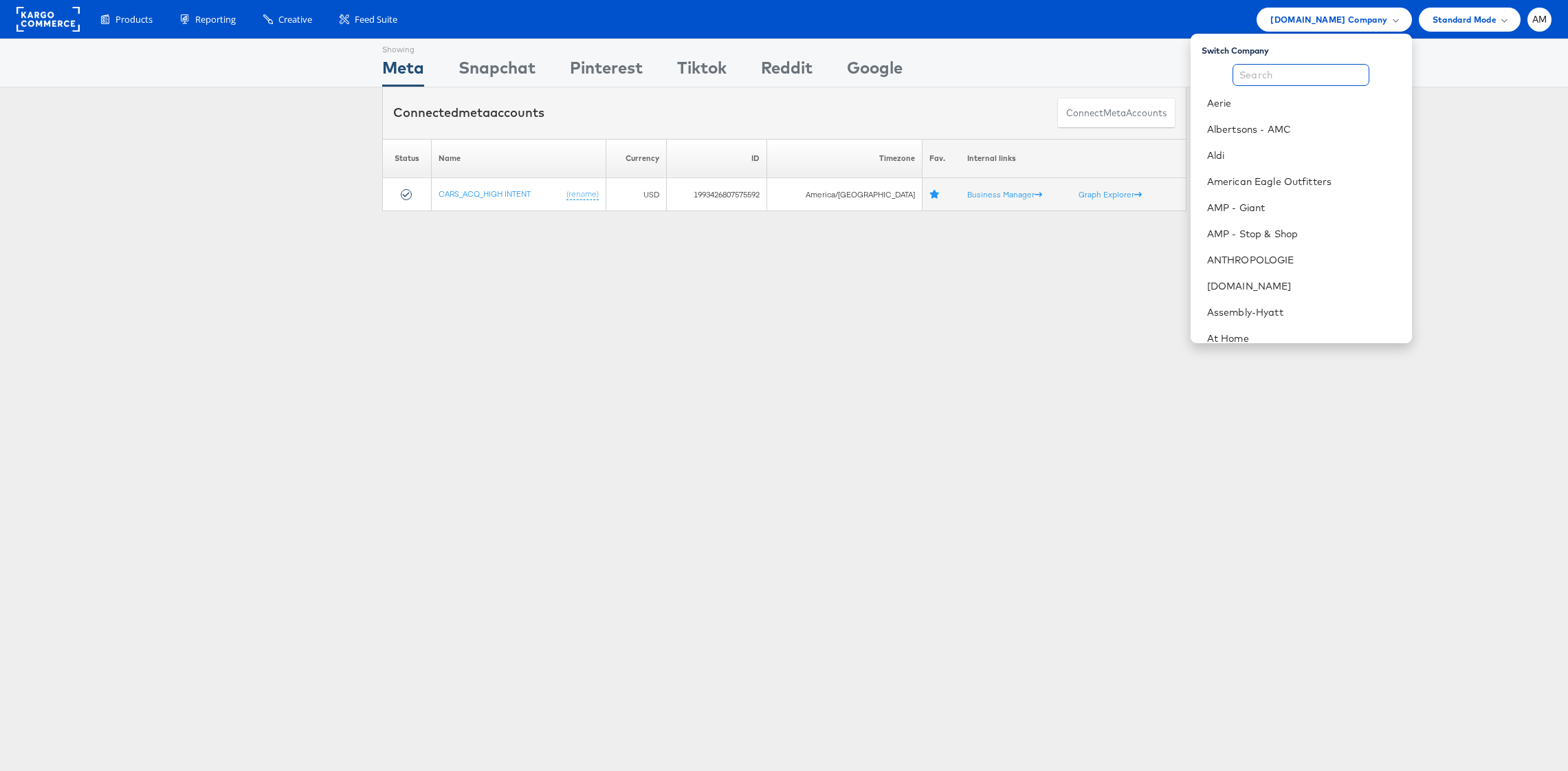
click at [1303, 71] on input "text" at bounding box center [1301, 75] width 137 height 22
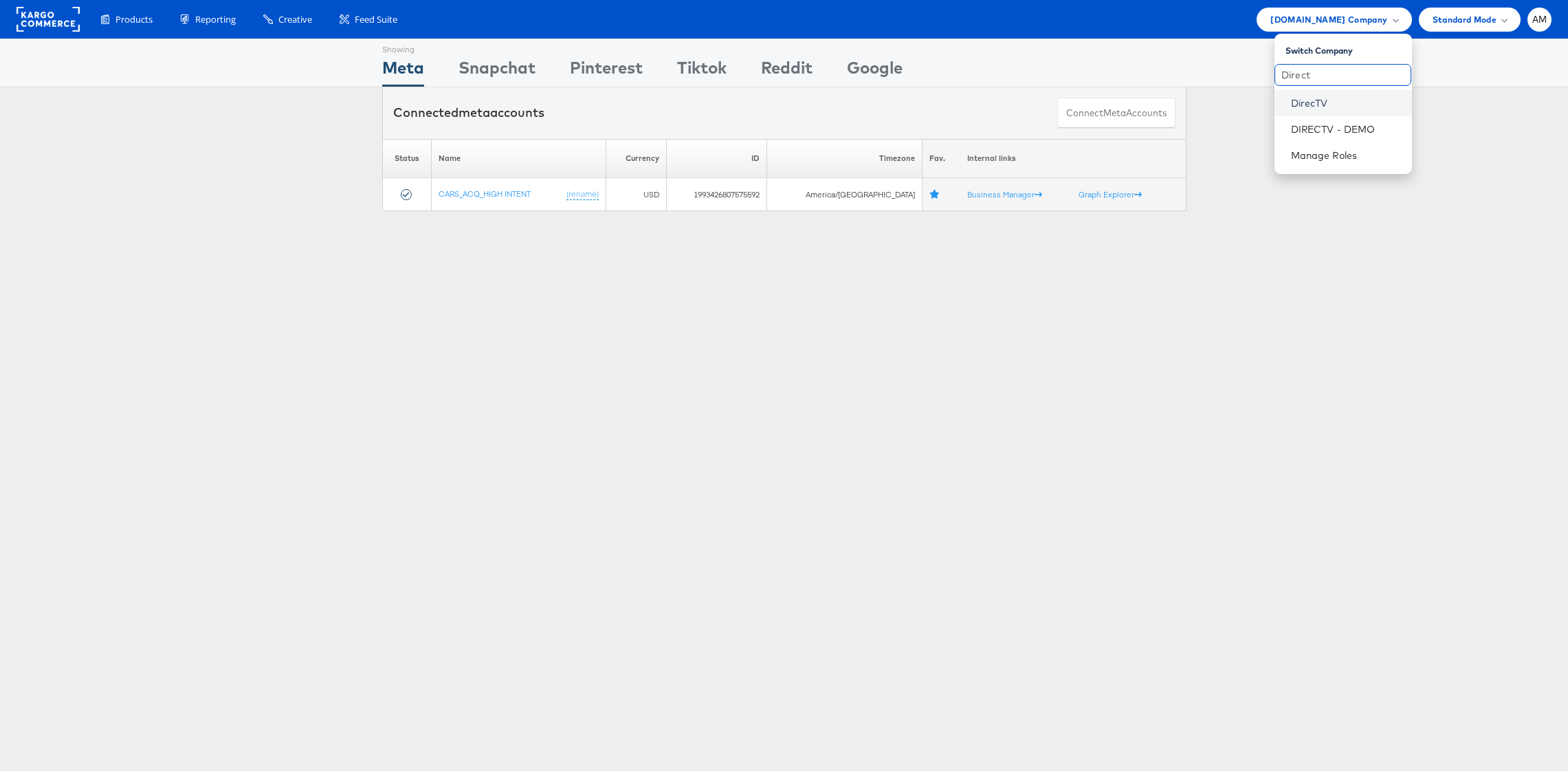
type input "Direct"
click at [1301, 106] on link "DirecTV" at bounding box center [1346, 102] width 110 height 13
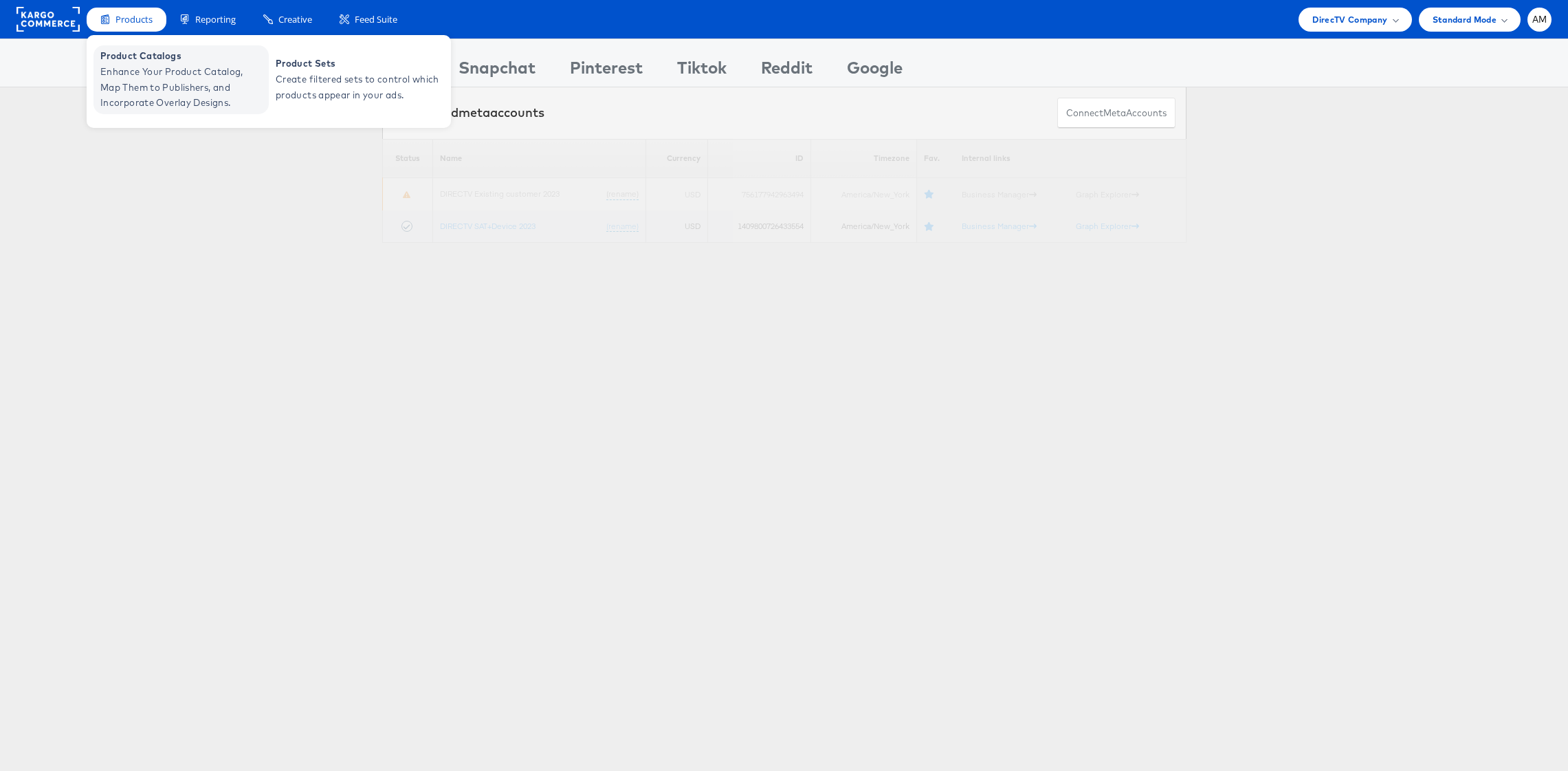
click at [145, 65] on span "Enhance Your Product Catalog, Map Them to Publishers, and Incorporate Overlay D…" at bounding box center [183, 87] width 165 height 47
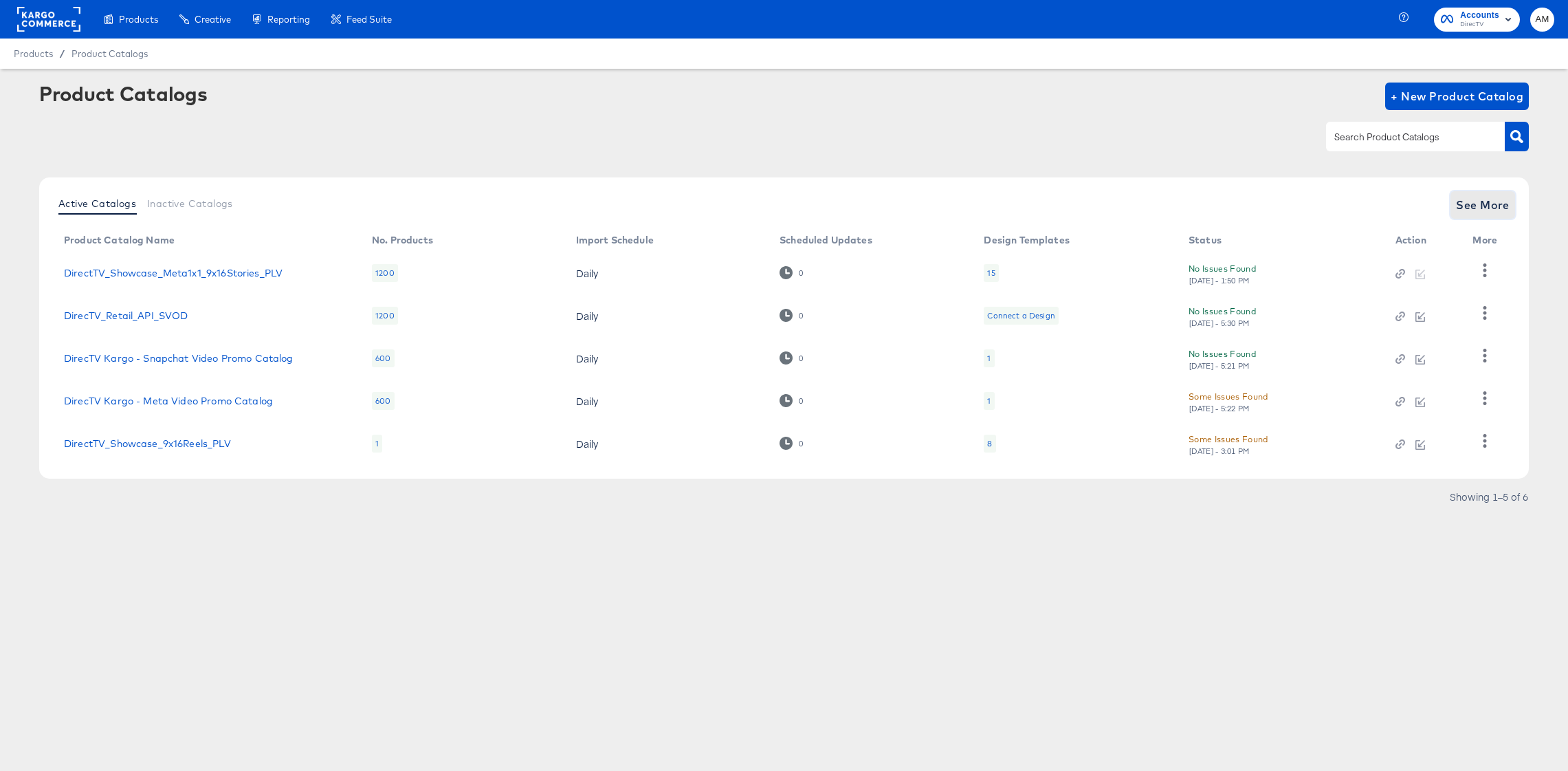
click at [1483, 208] on span "See More" at bounding box center [1484, 204] width 54 height 19
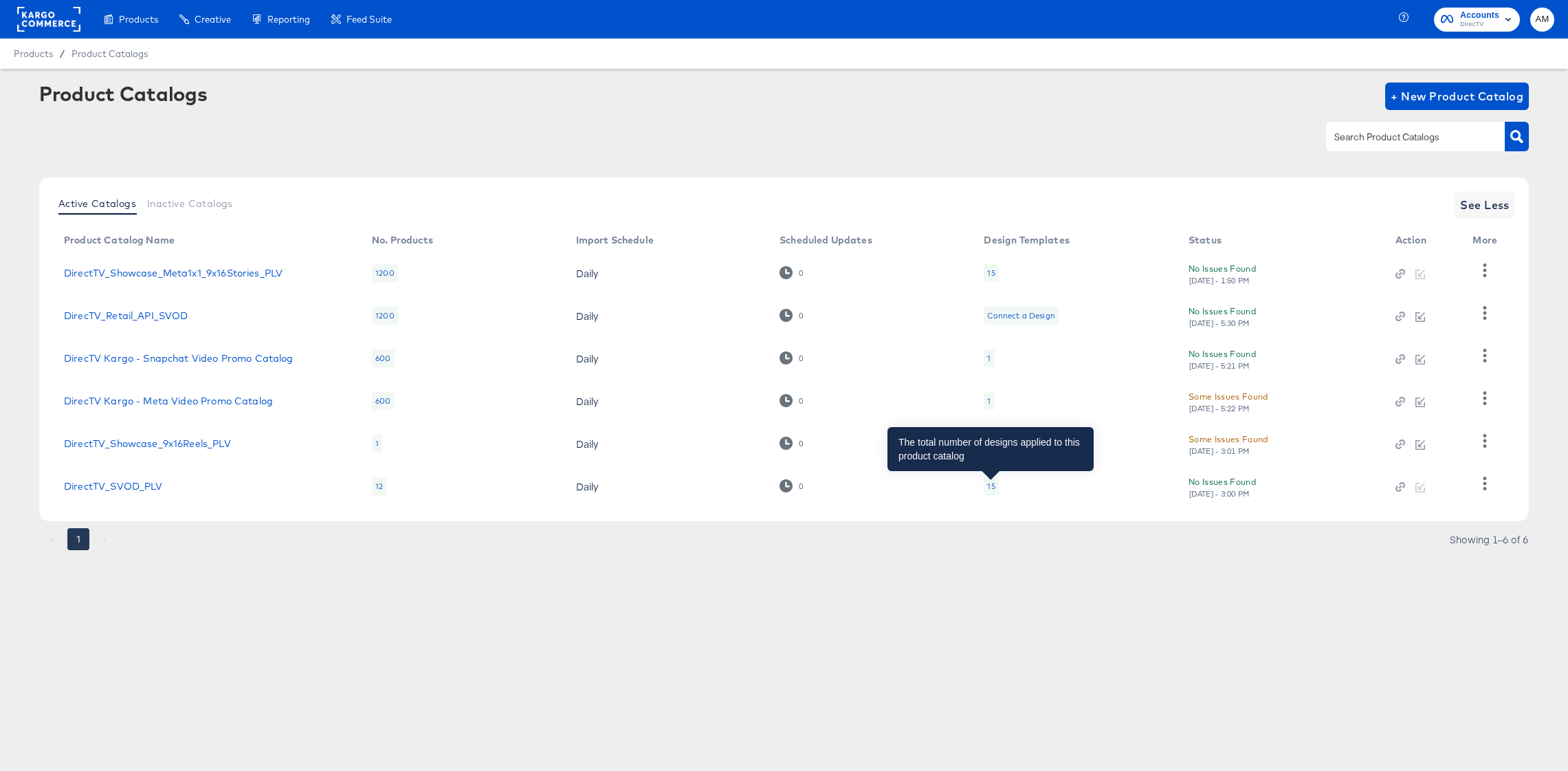
click at [993, 487] on div "15" at bounding box center [991, 486] width 7 height 11
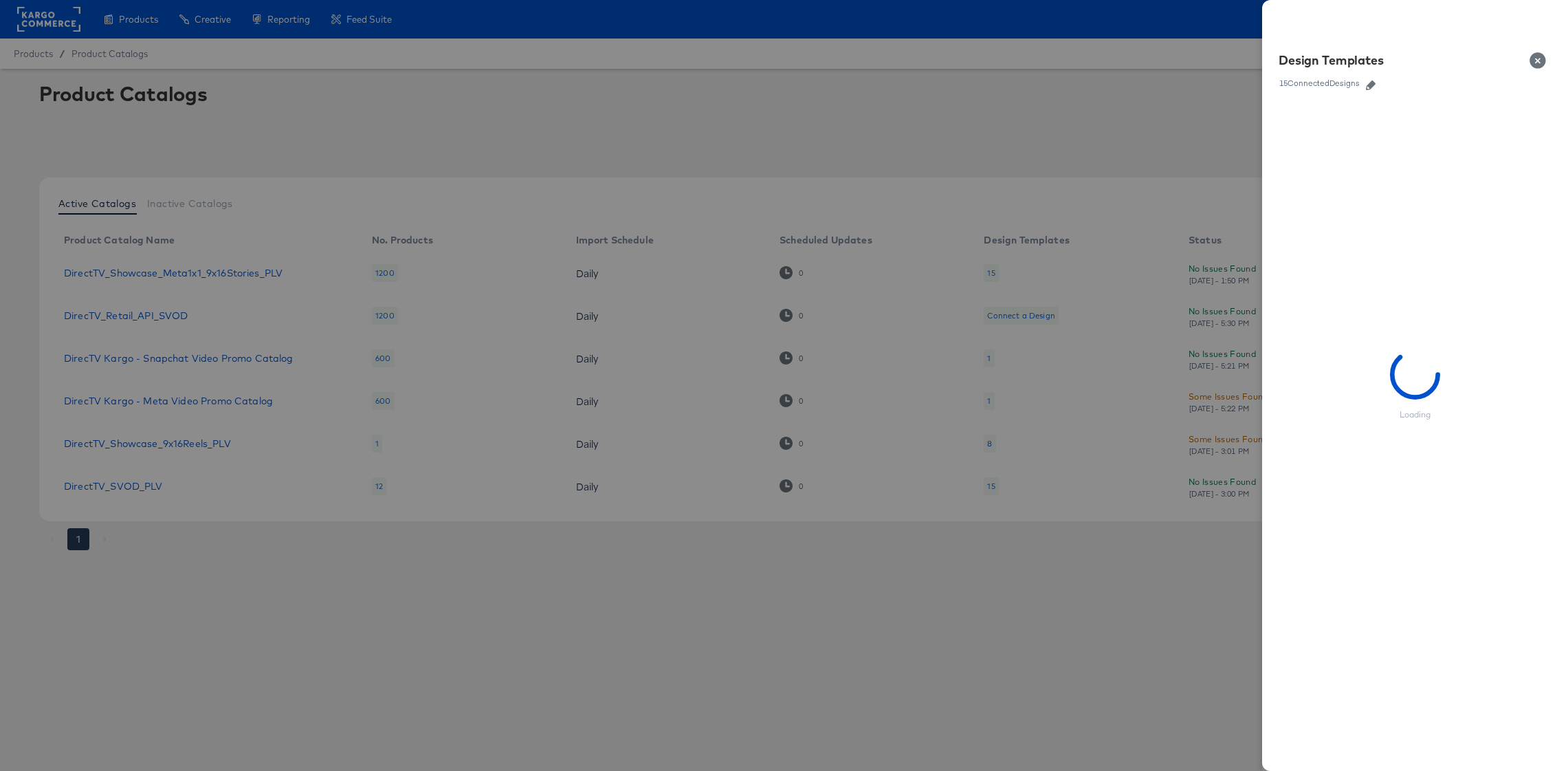
click at [1376, 84] on icon "button" at bounding box center [1370, 85] width 10 height 10
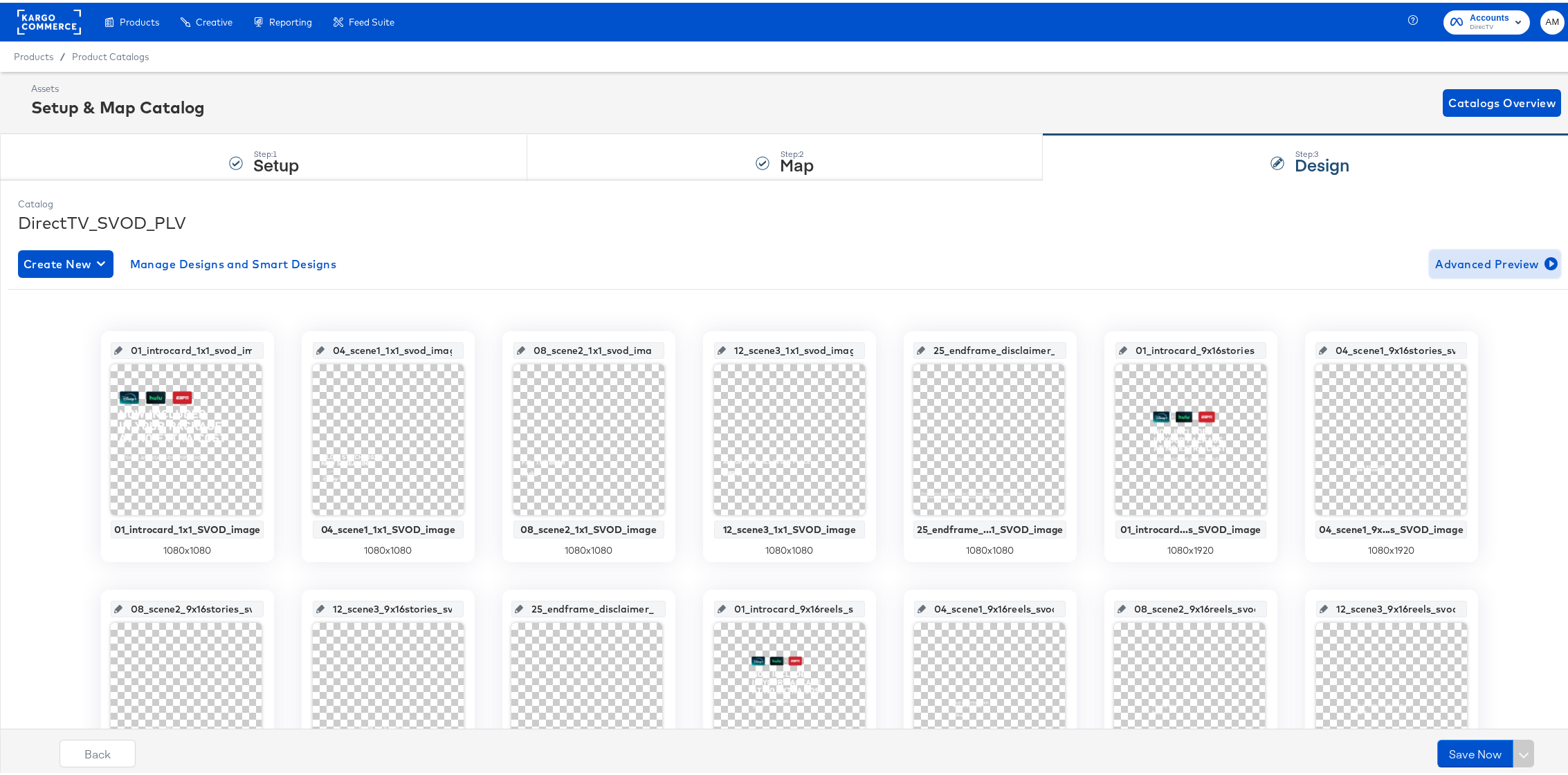
click at [1467, 264] on span "Advanced Preview" at bounding box center [1495, 261] width 119 height 19
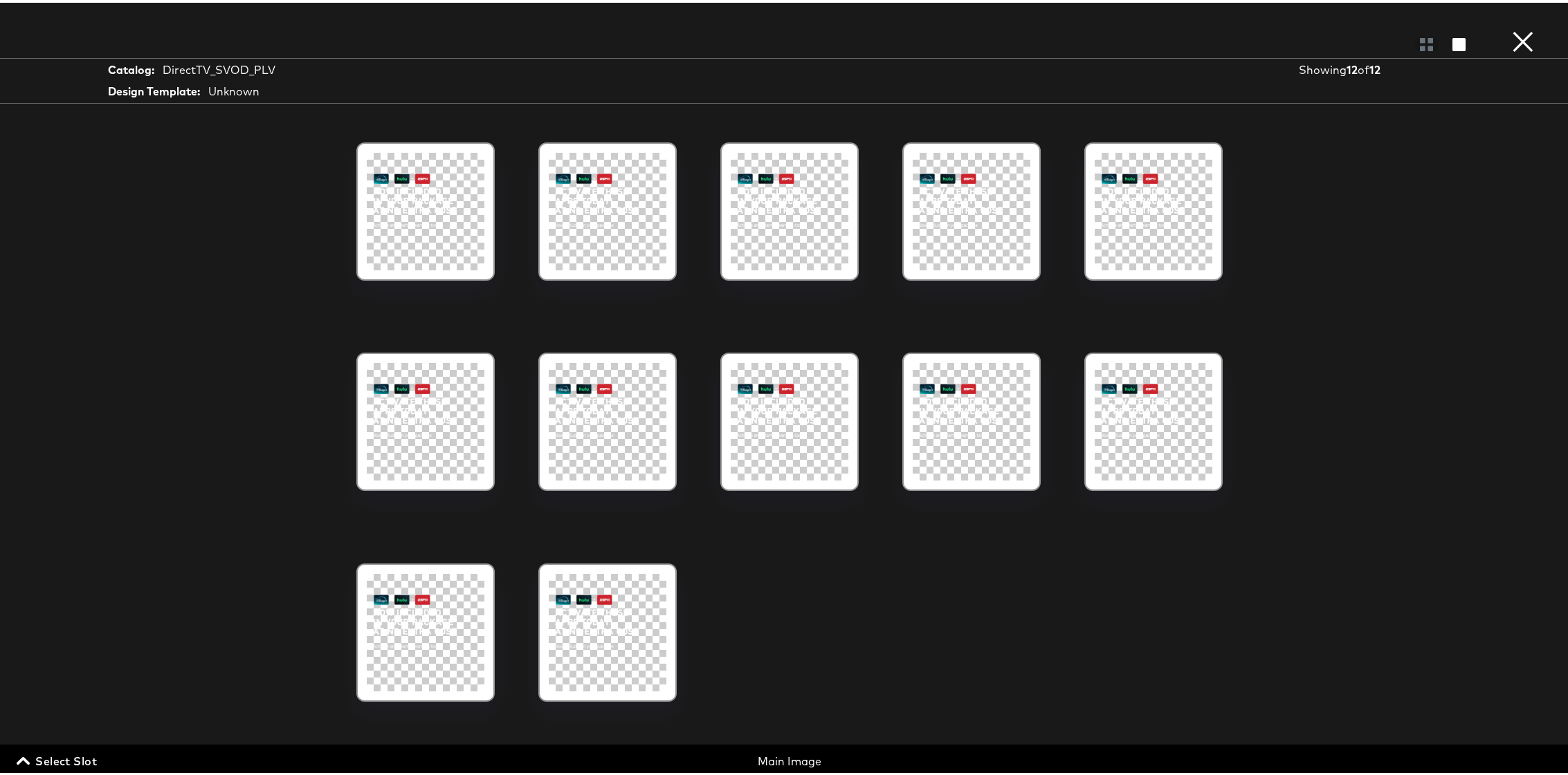
click at [399, 208] on div at bounding box center [426, 209] width 117 height 117
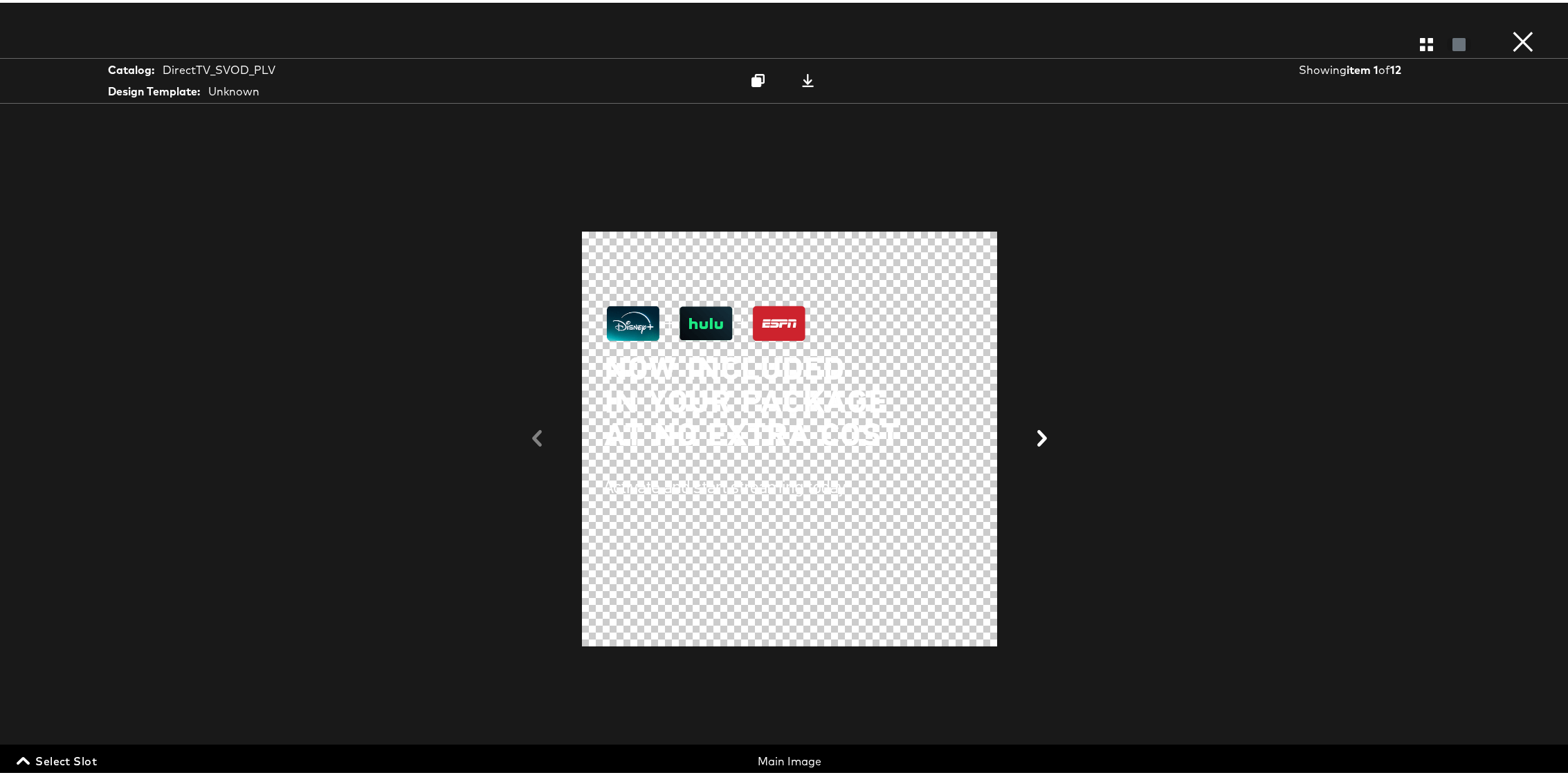
click at [73, 761] on span "Select Slot" at bounding box center [58, 758] width 78 height 19
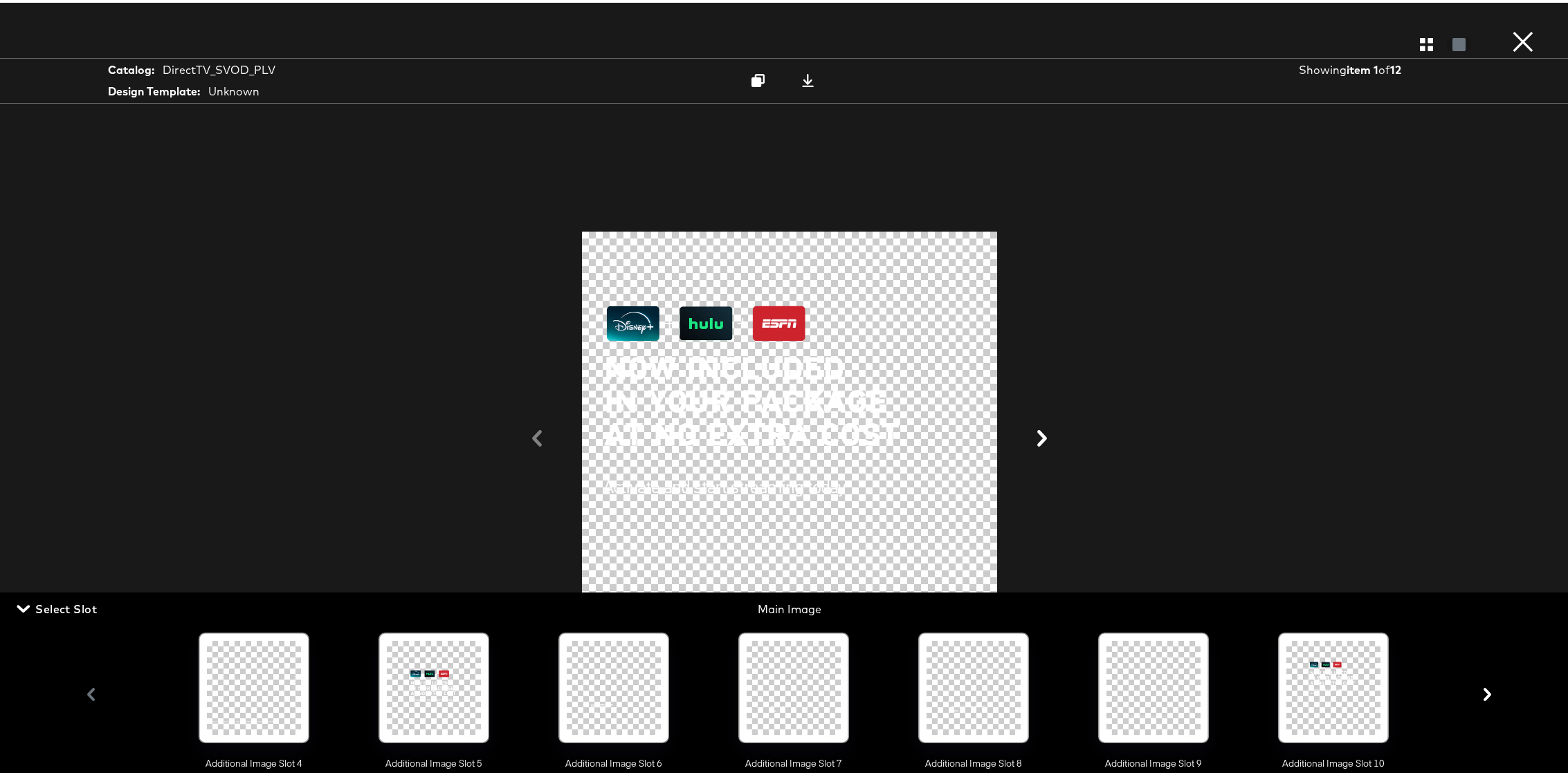
scroll to position [0, 1386]
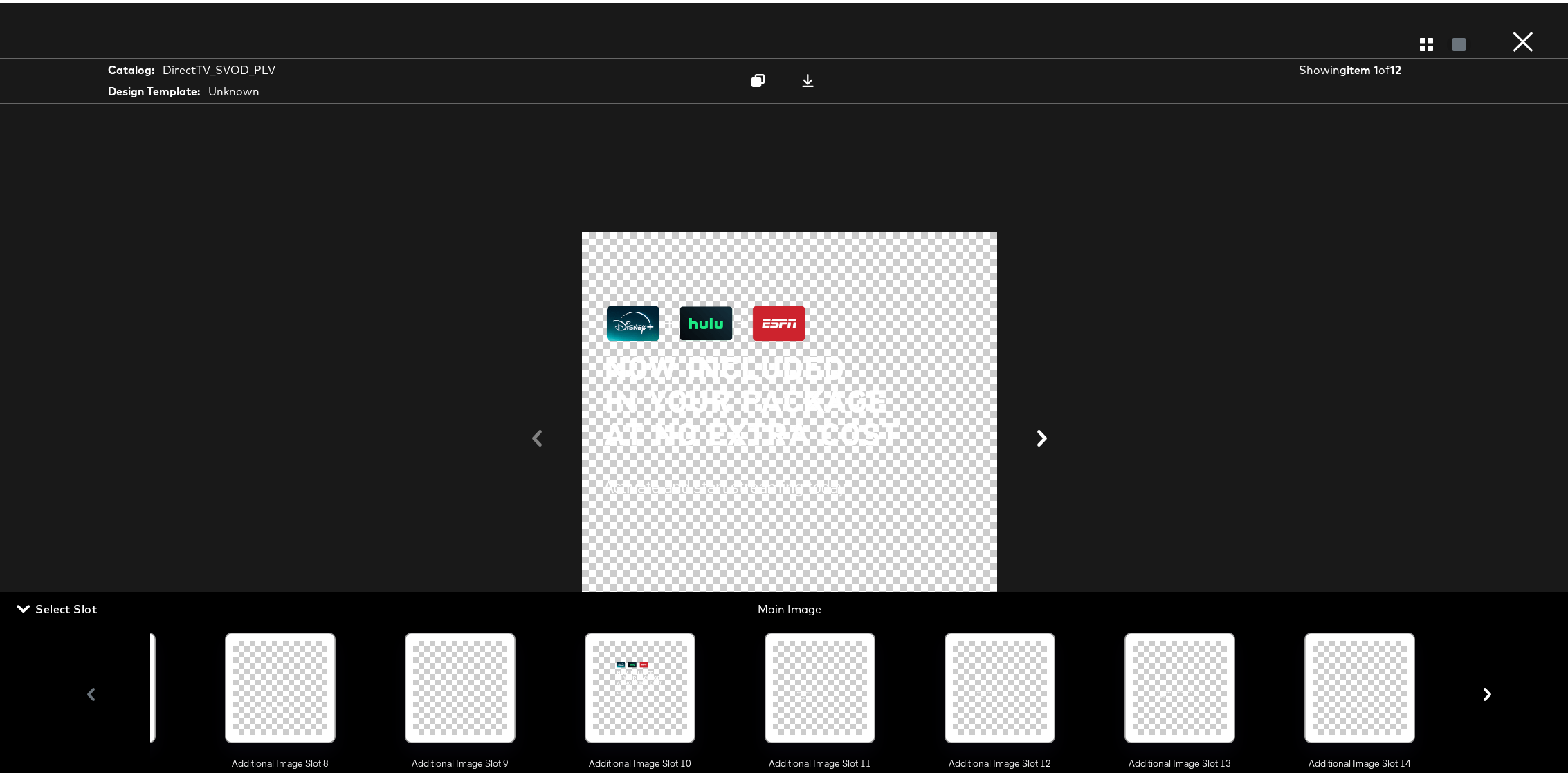
click at [632, 683] on div at bounding box center [640, 686] width 94 height 94
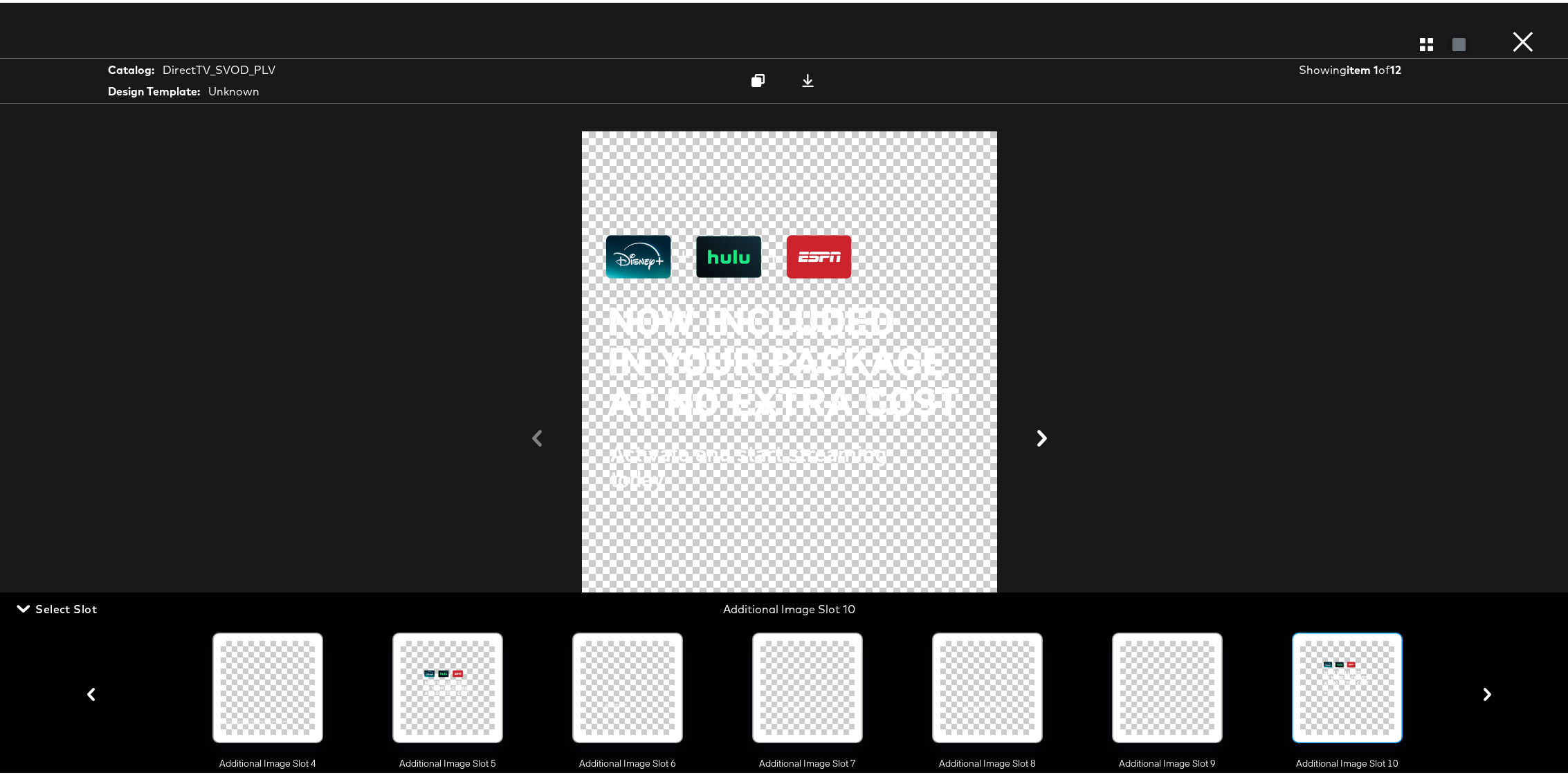
scroll to position [0, 667]
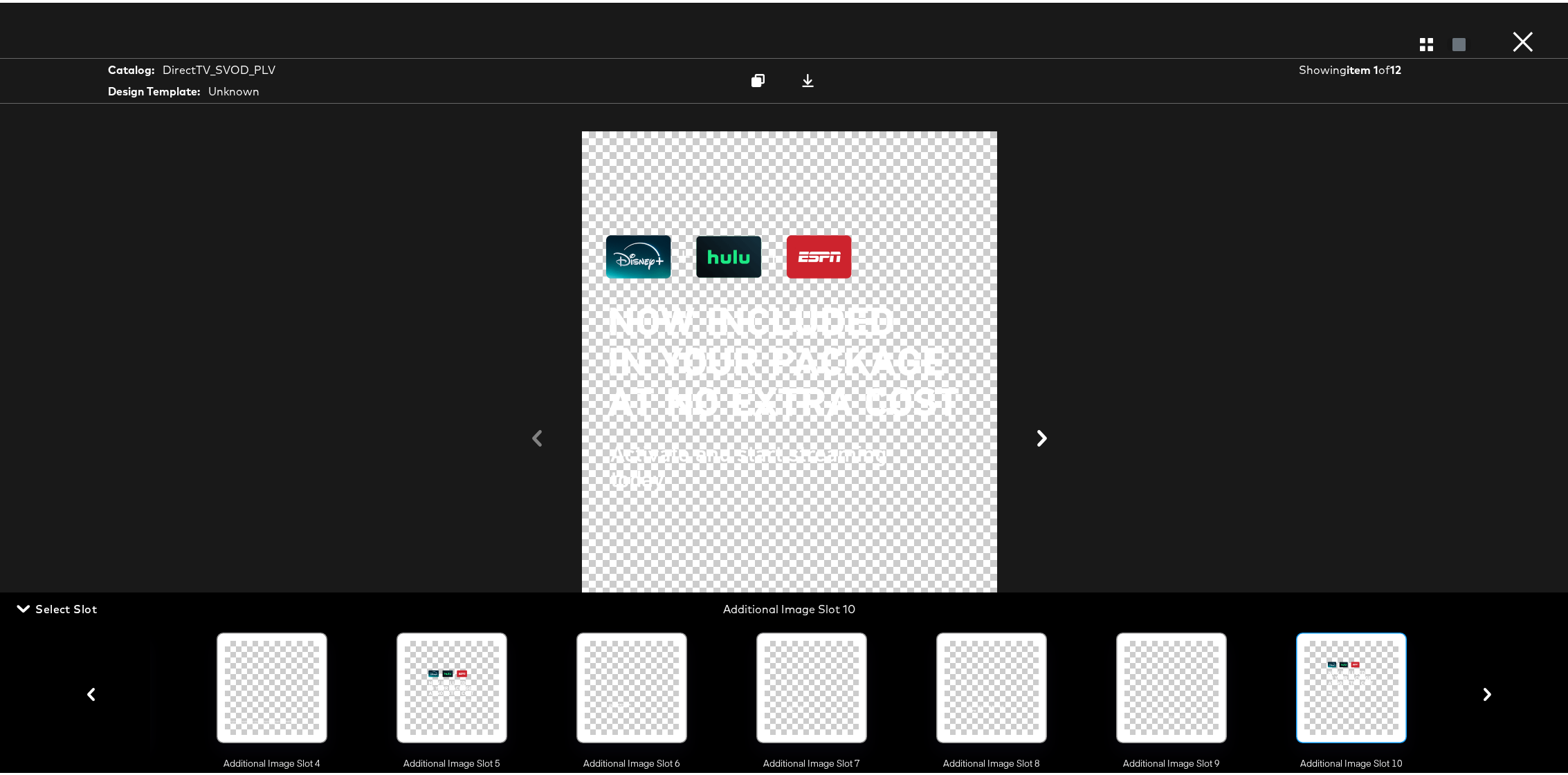
click at [1513, 28] on button "×" at bounding box center [1523, 14] width 28 height 28
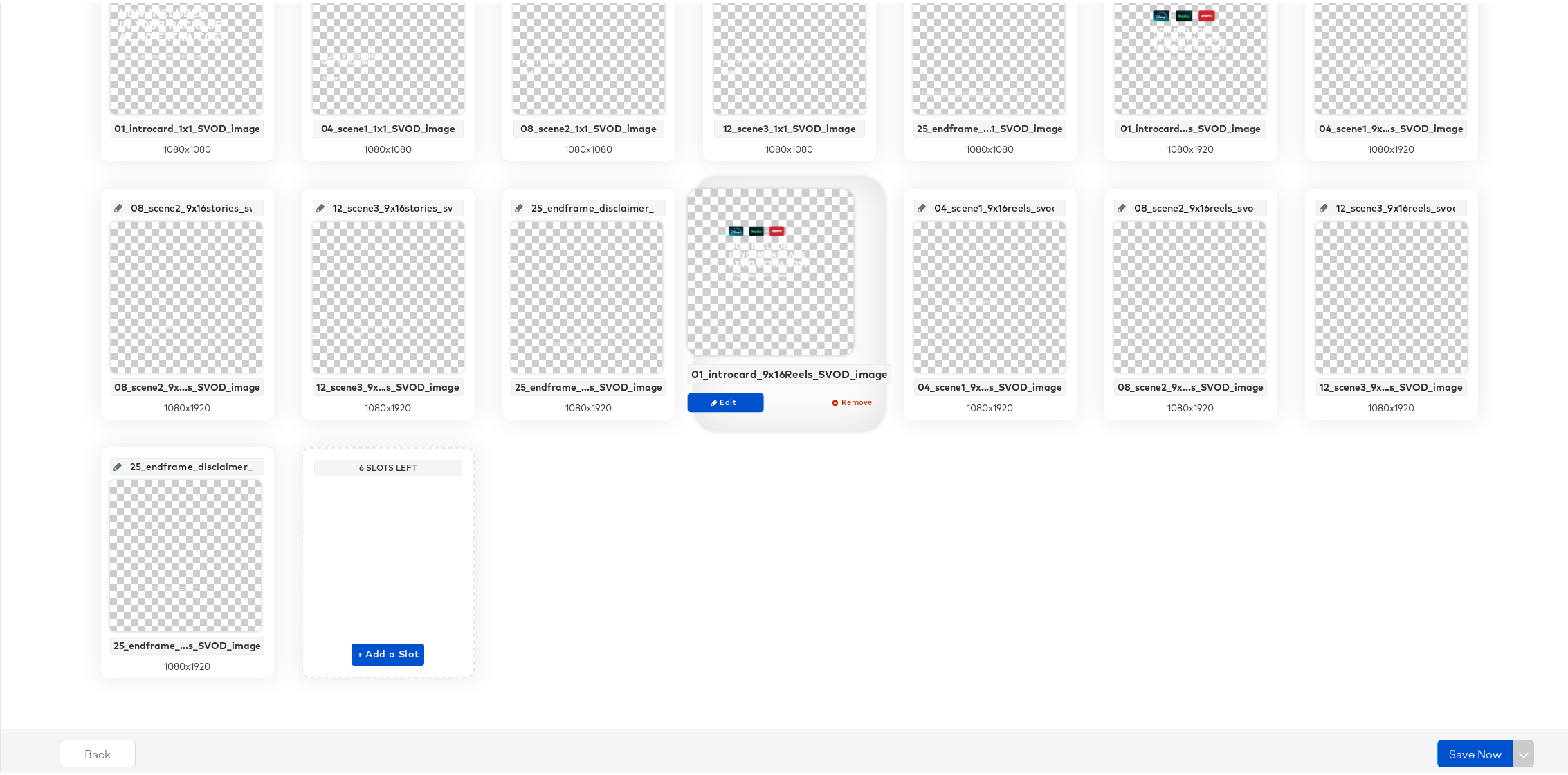
scroll to position [401, 0]
click at [793, 327] on div at bounding box center [770, 270] width 166 height 166
click at [728, 400] on span "Edit" at bounding box center [725, 398] width 63 height 10
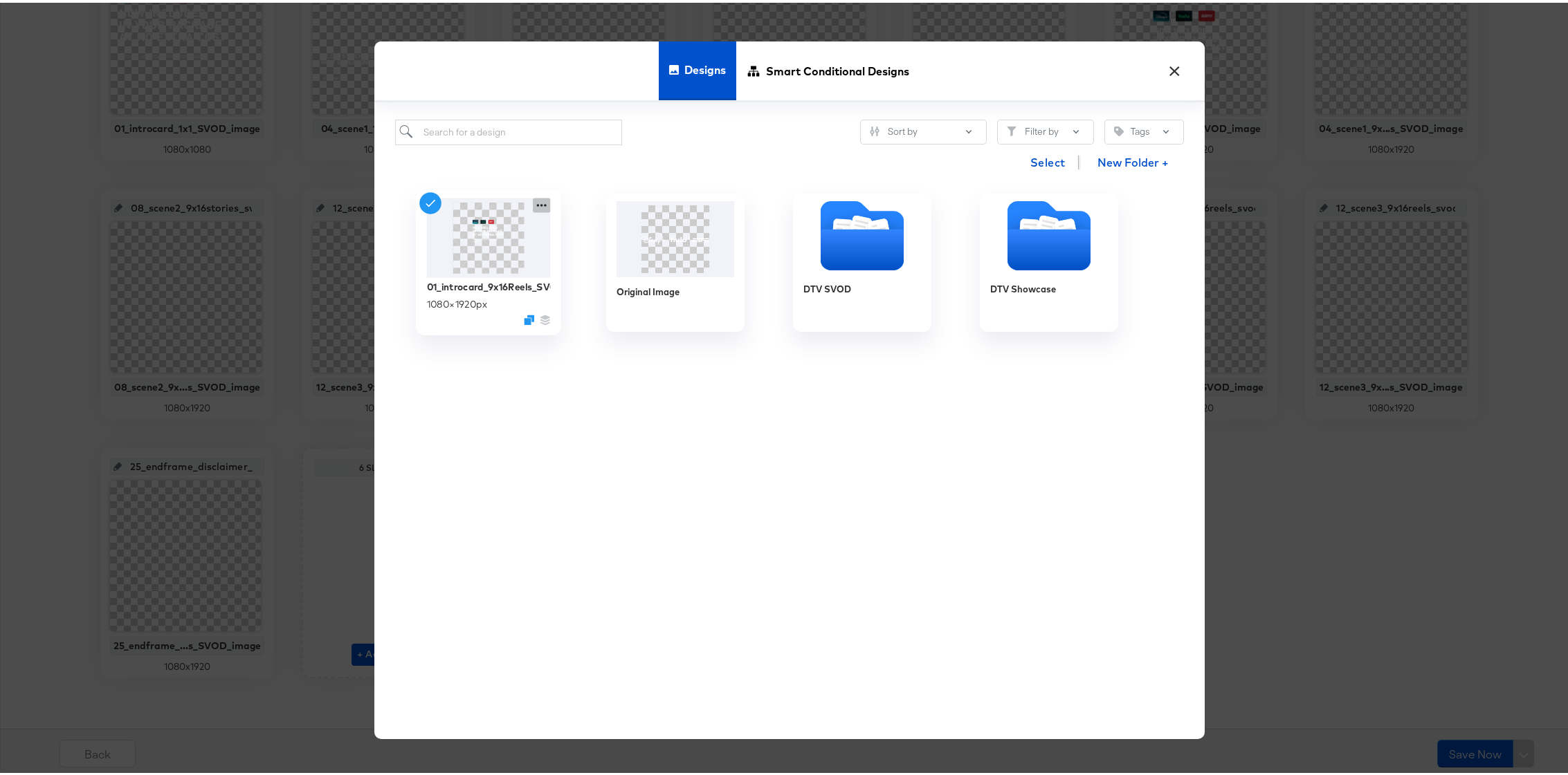
click at [538, 201] on icon at bounding box center [541, 203] width 17 height 14
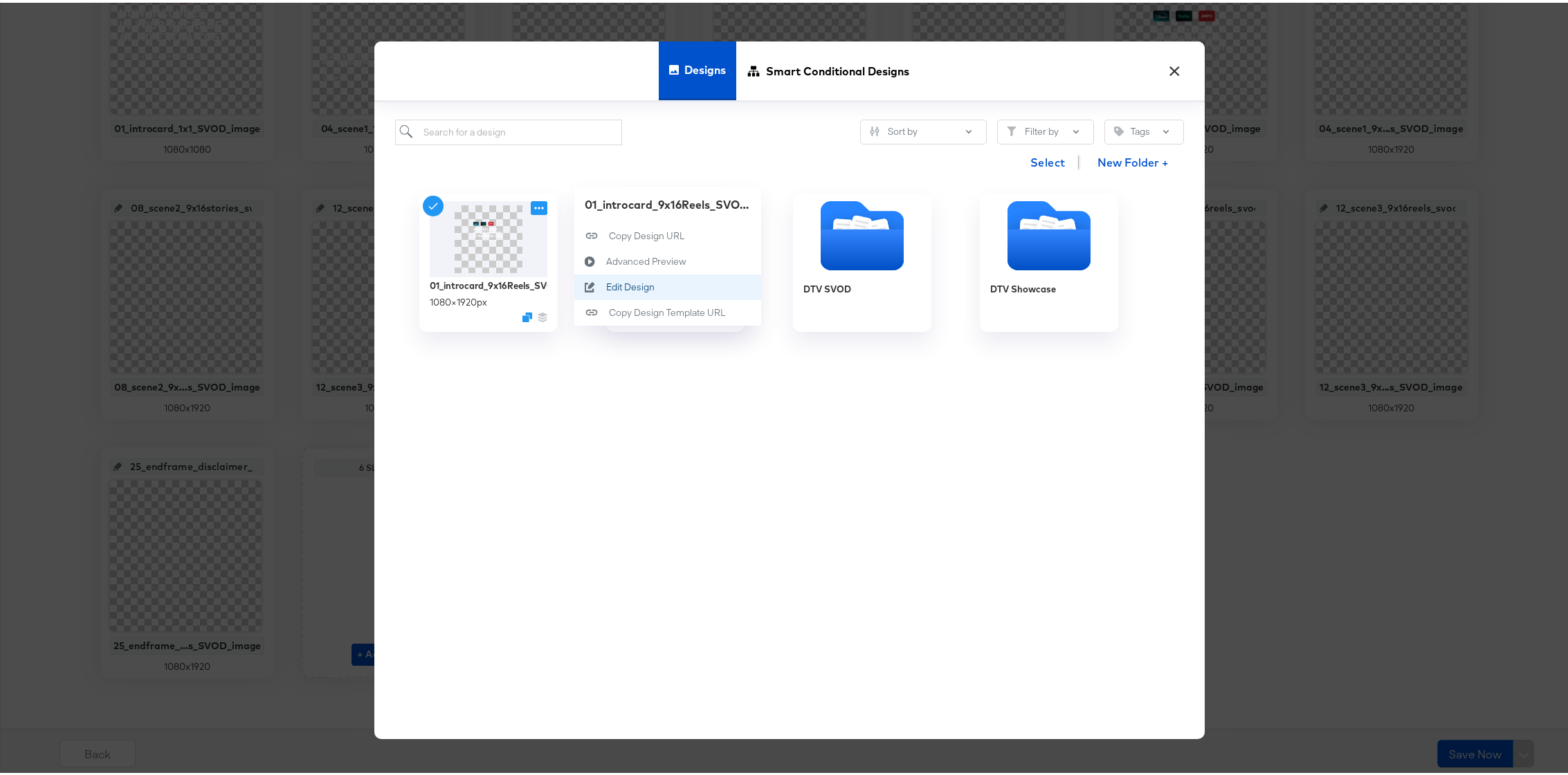
click at [606, 285] on div "Edit Design Edit Design" at bounding box center [606, 285] width 0 height 0
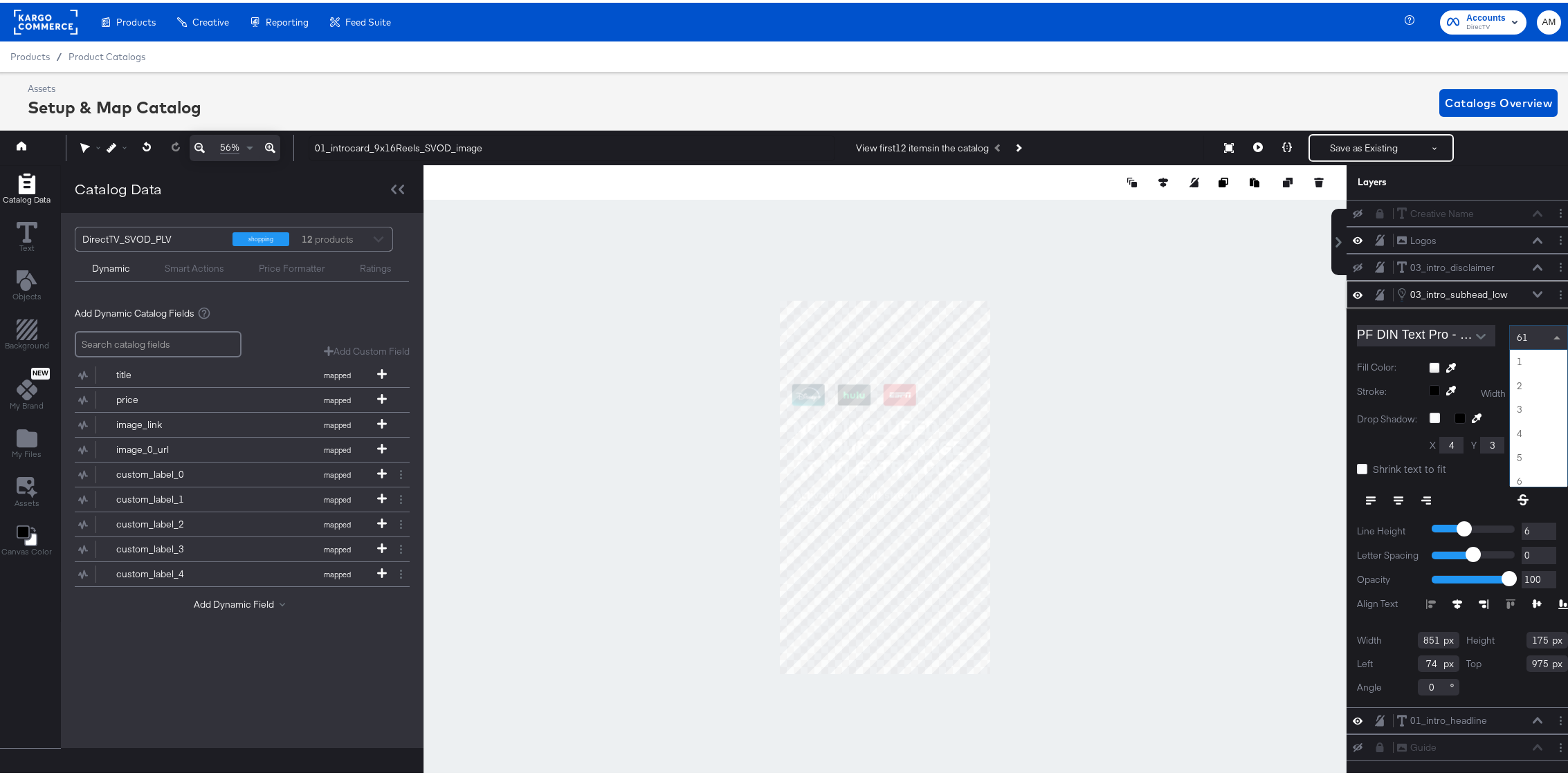
scroll to position [1434, 0]
click at [1526, 335] on div "61" at bounding box center [1539, 335] width 58 height 23
type input "950"
type input "63"
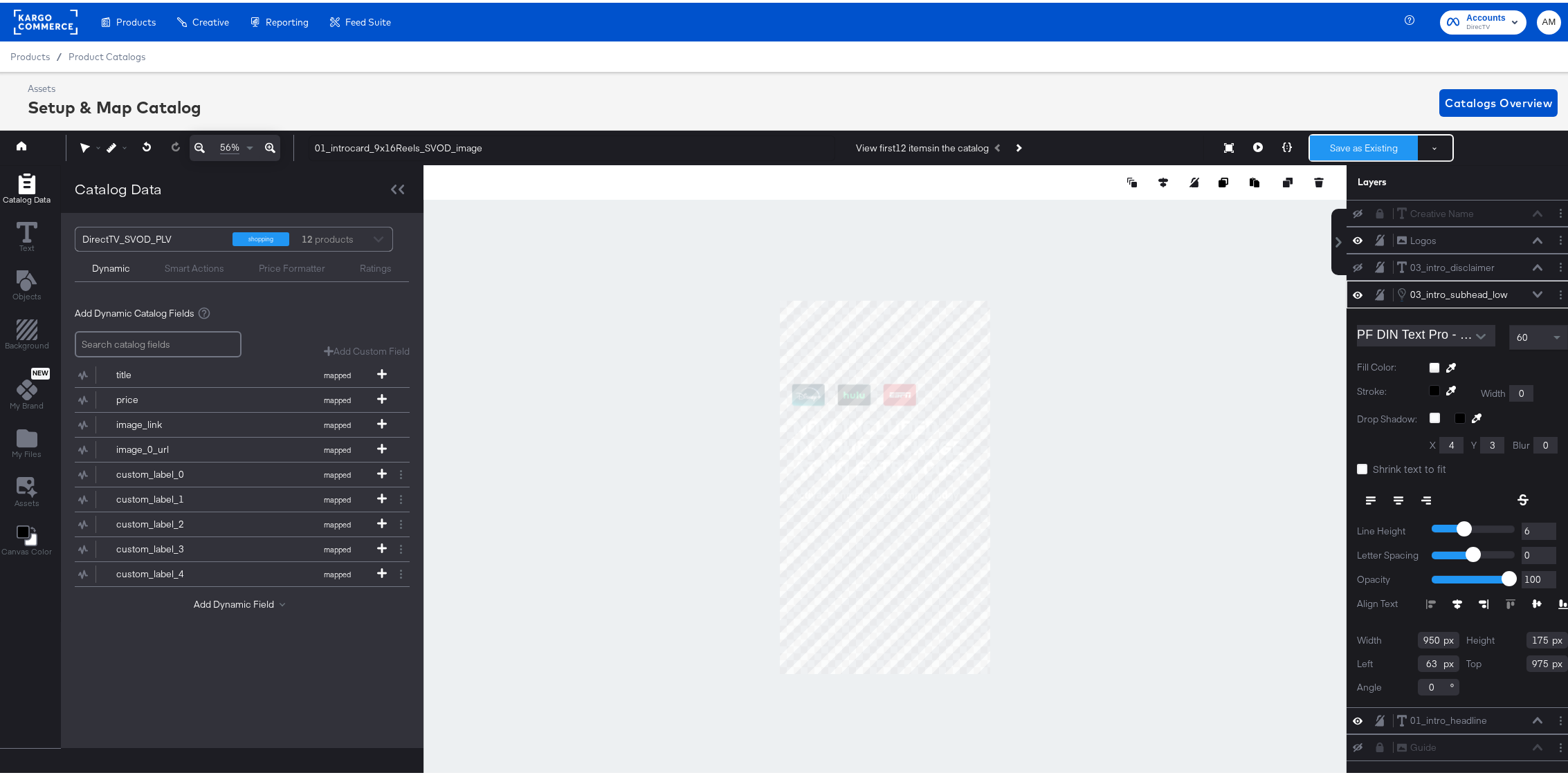
click at [1346, 149] on button "Save as Existing" at bounding box center [1363, 145] width 108 height 25
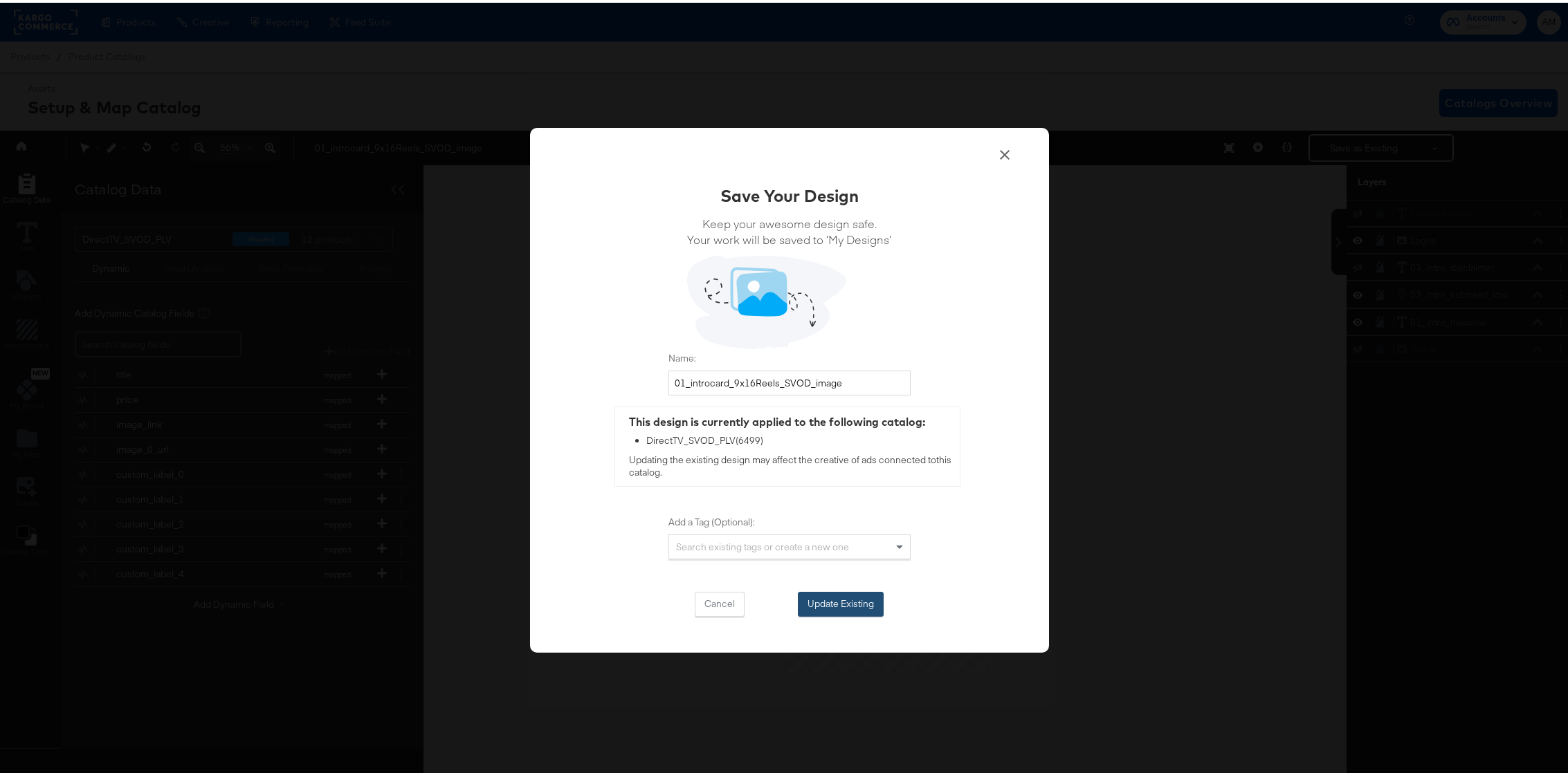
click at [822, 599] on button "Update Existing" at bounding box center [840, 602] width 86 height 25
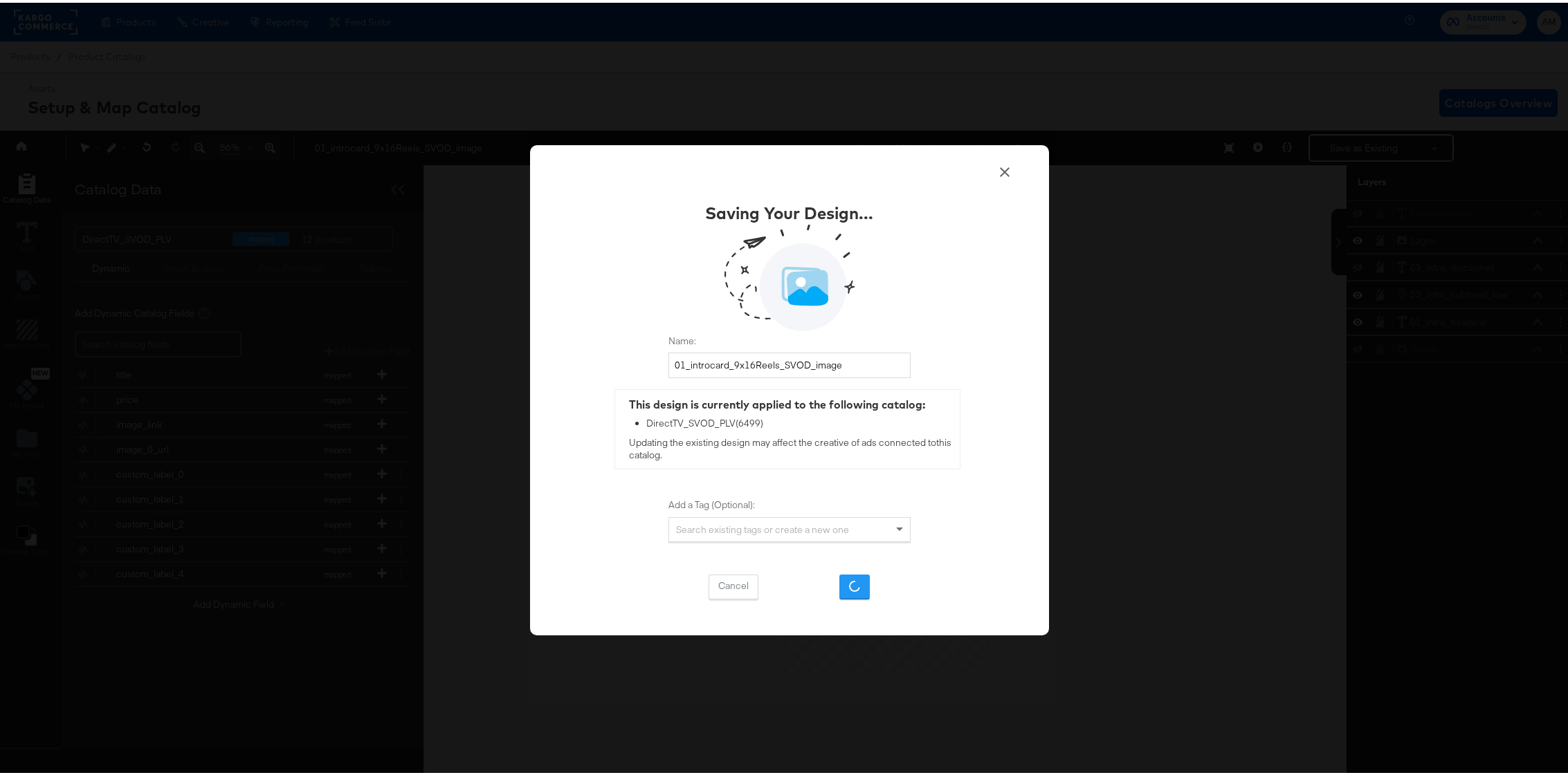
scroll to position [0, 0]
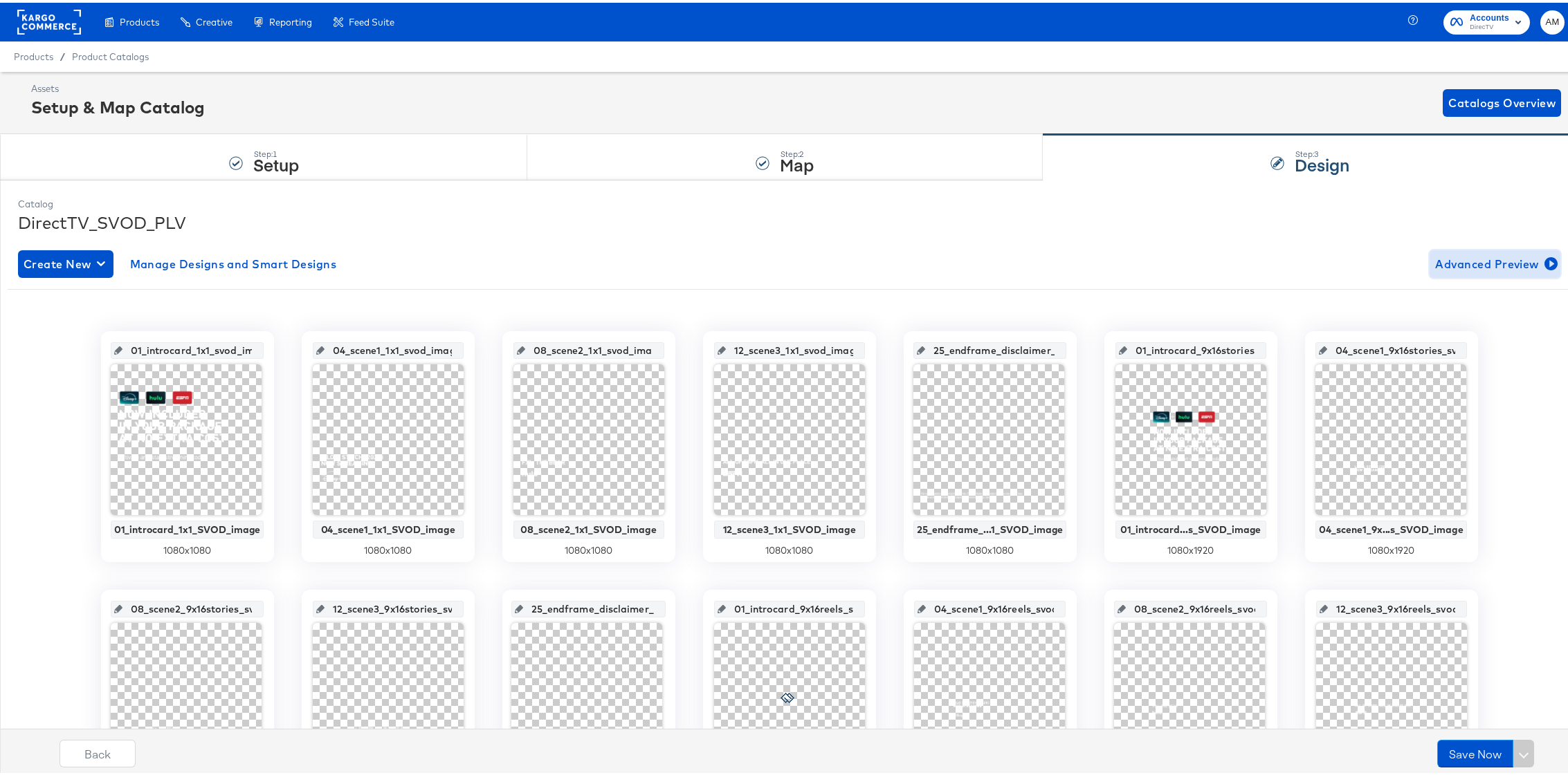
click at [1445, 258] on span "Advanced Preview" at bounding box center [1495, 261] width 119 height 19
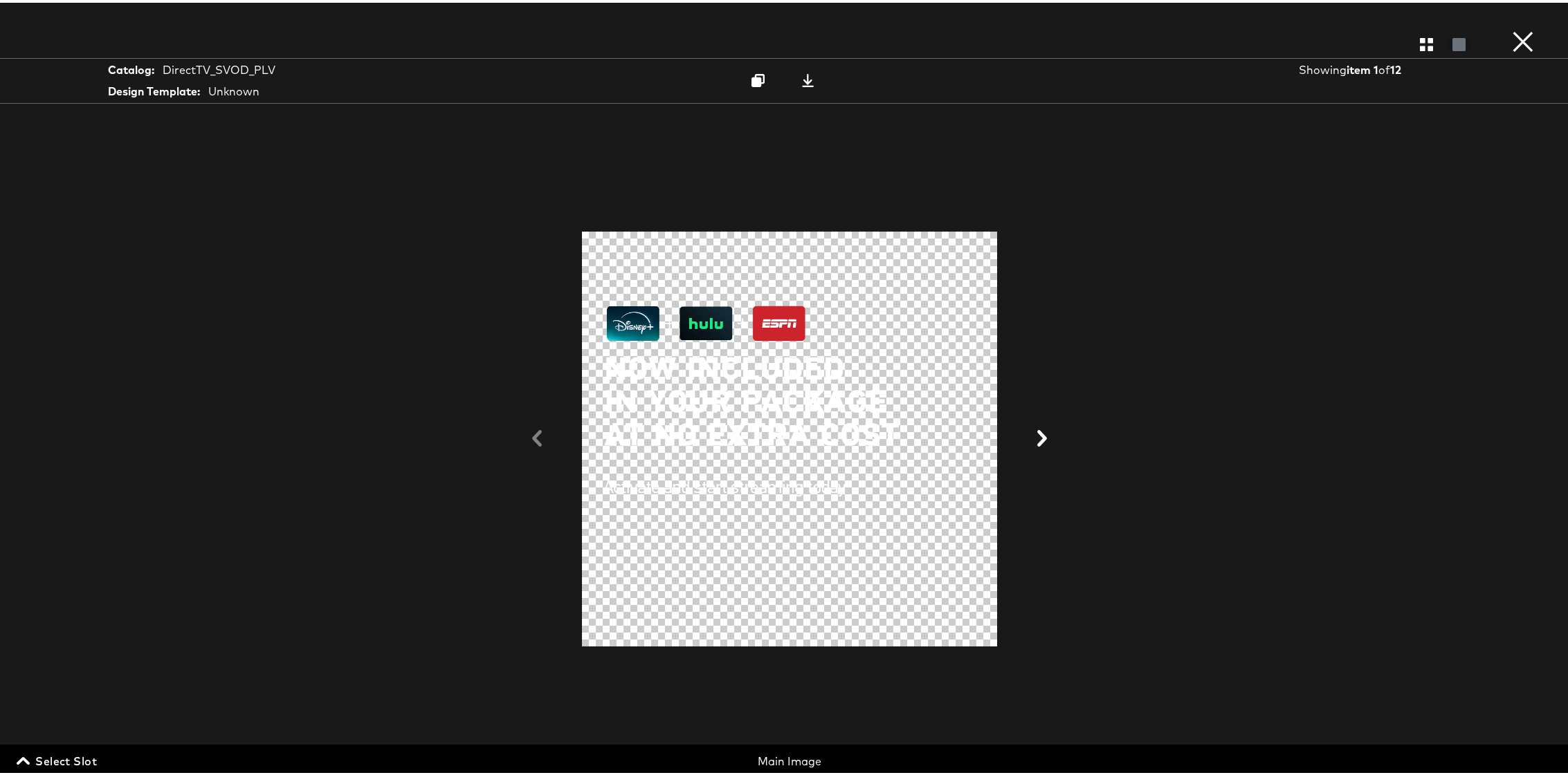
drag, startPoint x: 70, startPoint y: 755, endPoint x: 136, endPoint y: 749, distance: 66.3
click at [71, 755] on span "Select Slot" at bounding box center [58, 758] width 78 height 19
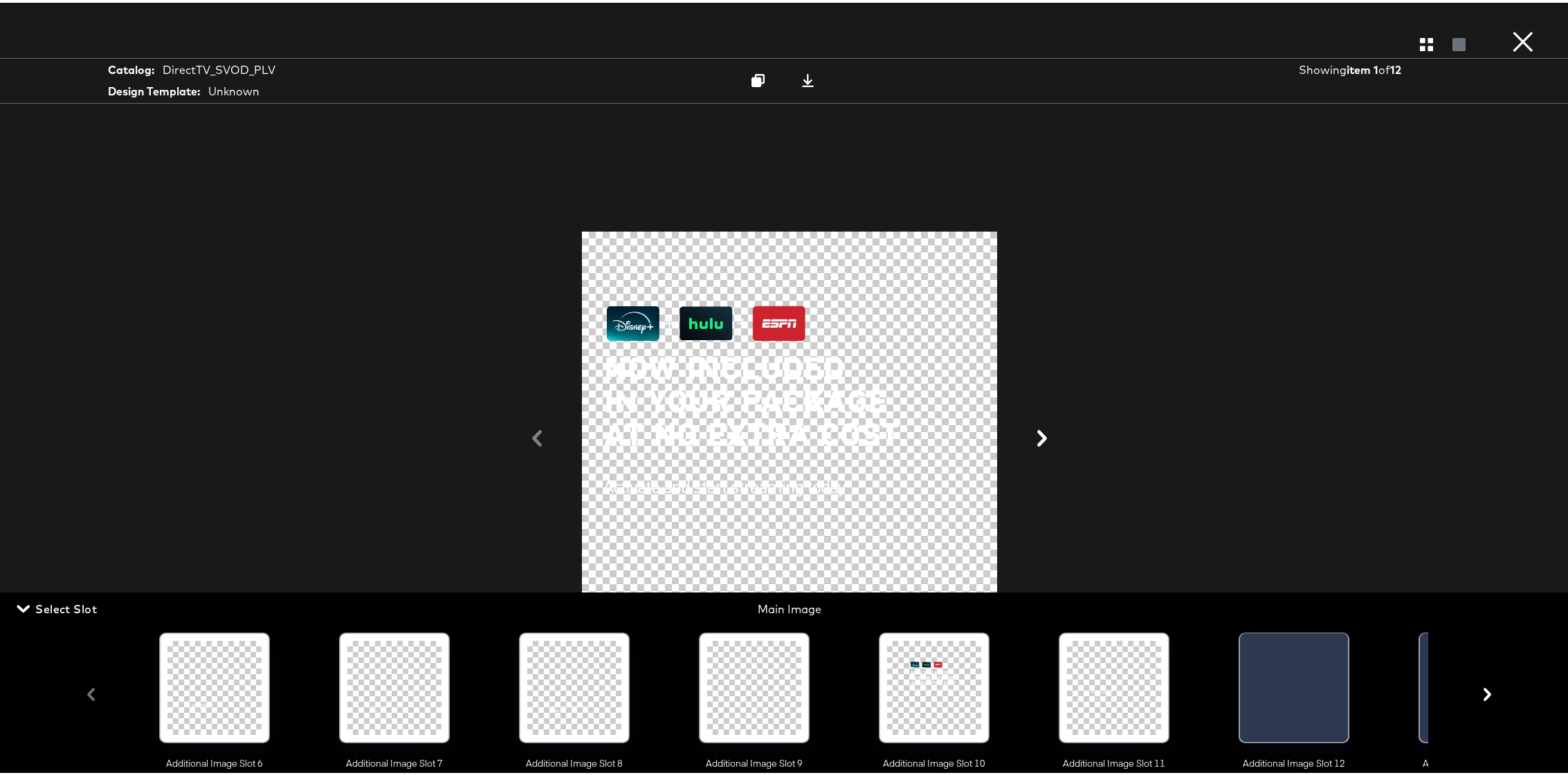
scroll to position [0, 1386]
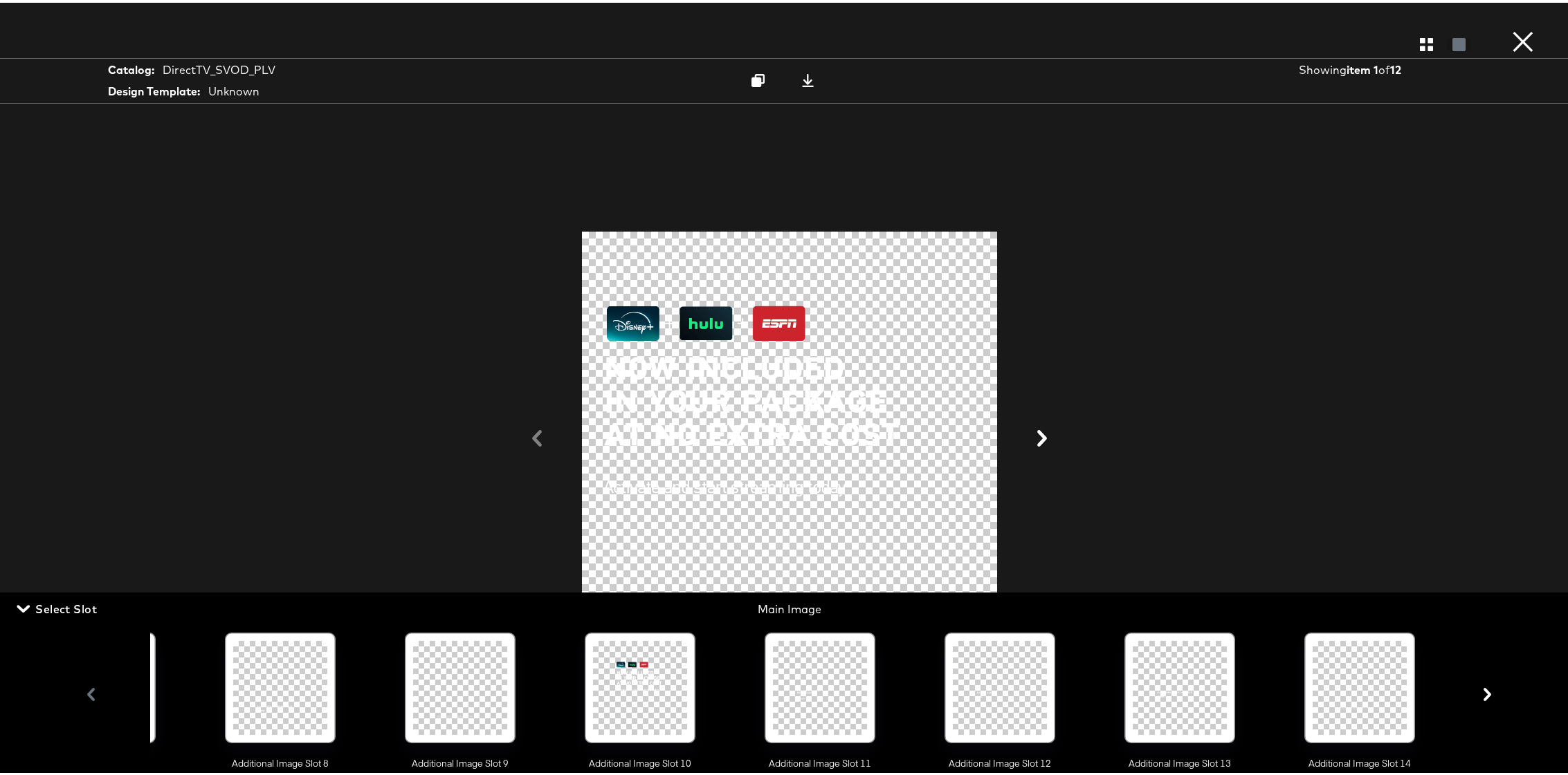
click at [631, 675] on div at bounding box center [640, 686] width 94 height 94
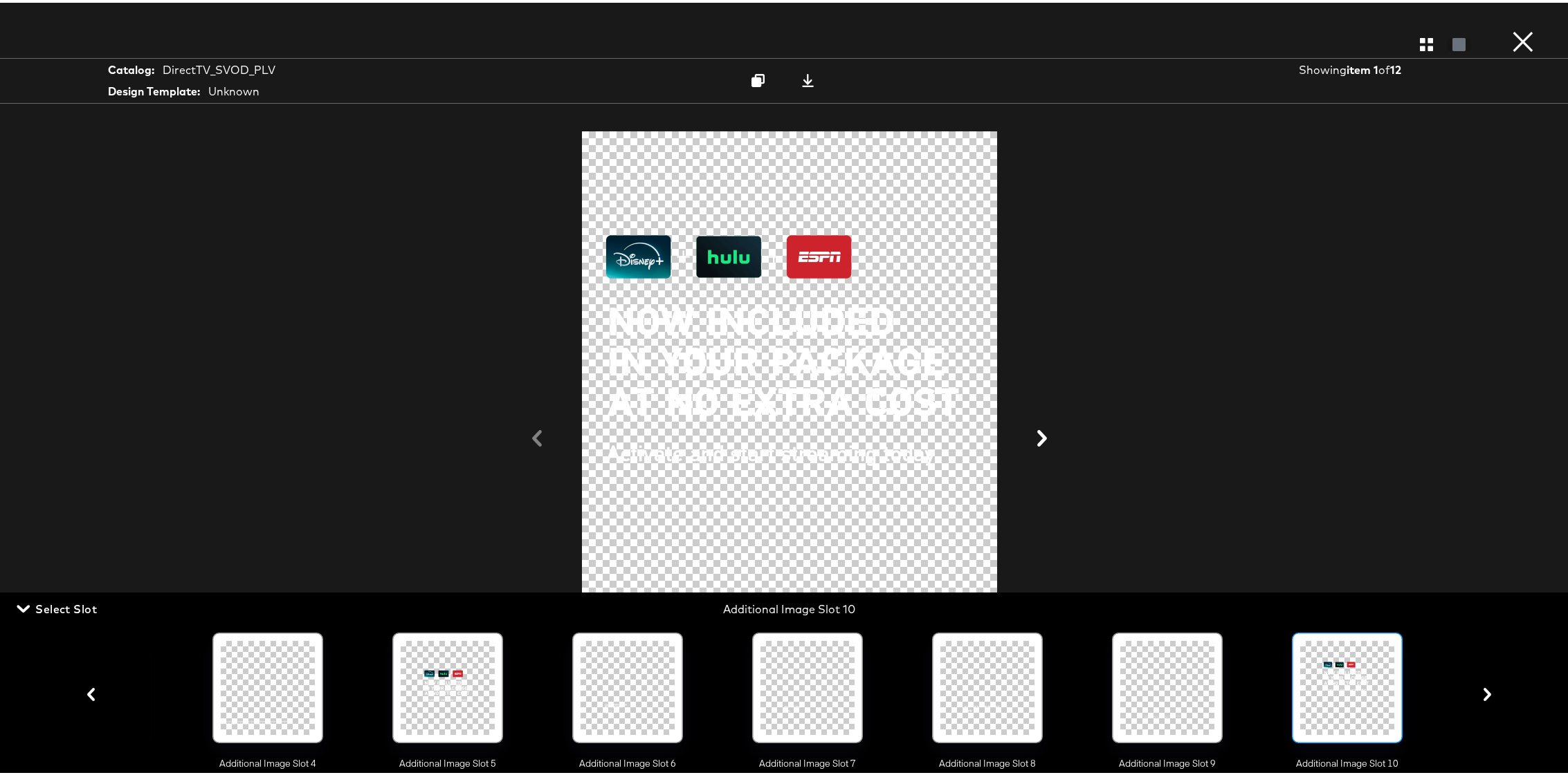
scroll to position [0, 667]
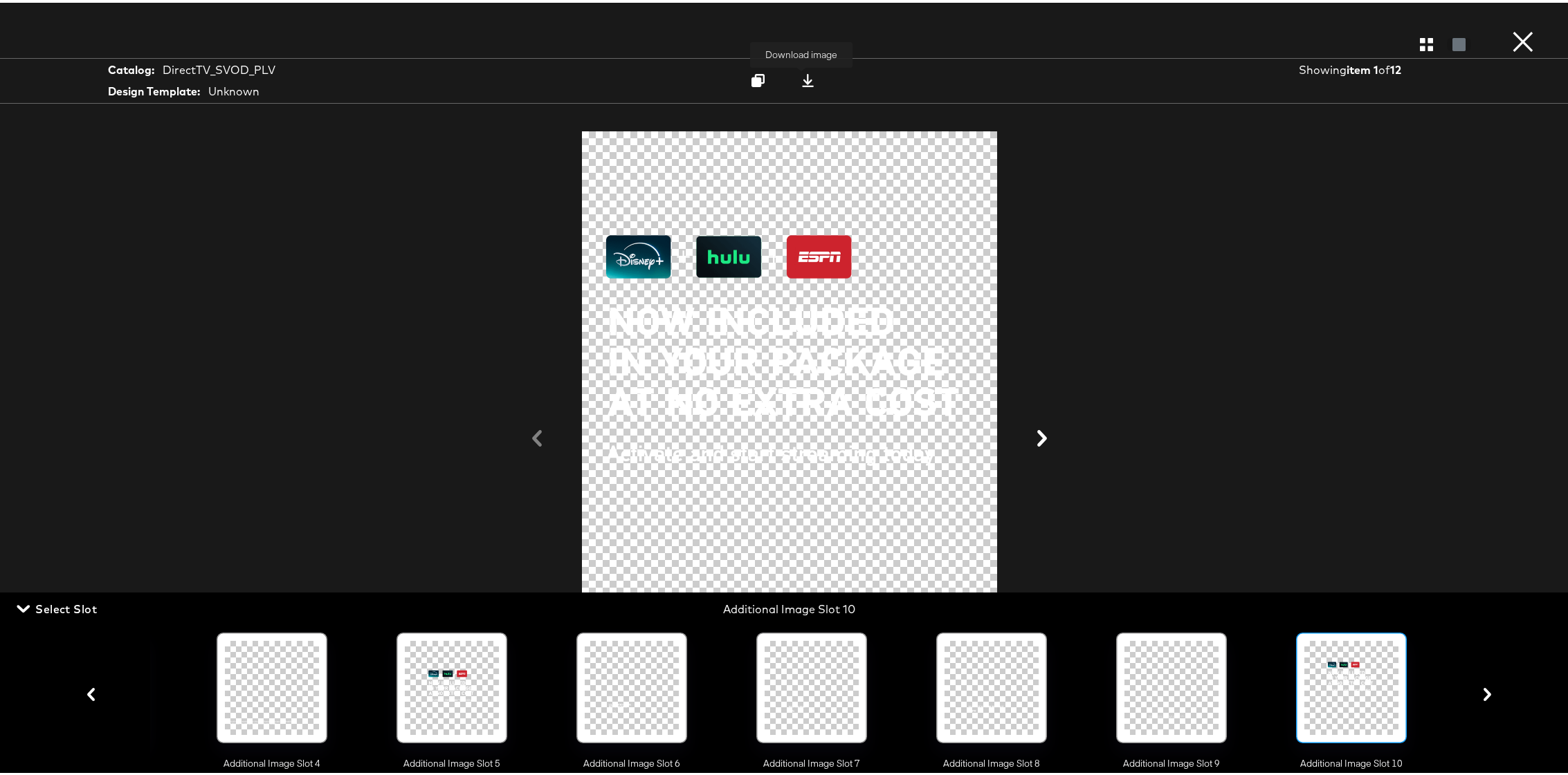
click at [805, 79] on icon at bounding box center [807, 78] width 12 height 14
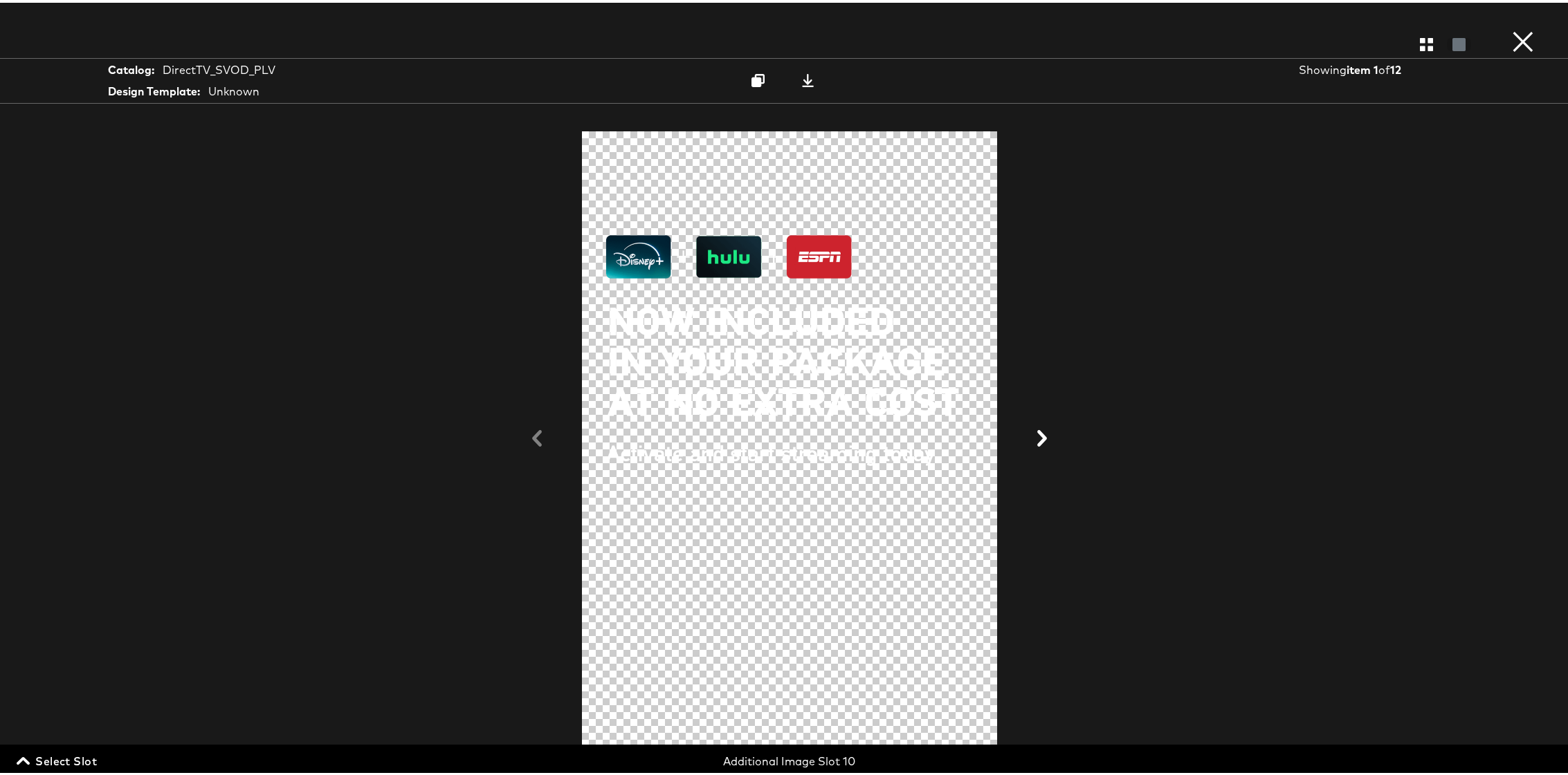
click at [1511, 28] on button "×" at bounding box center [1523, 14] width 28 height 28
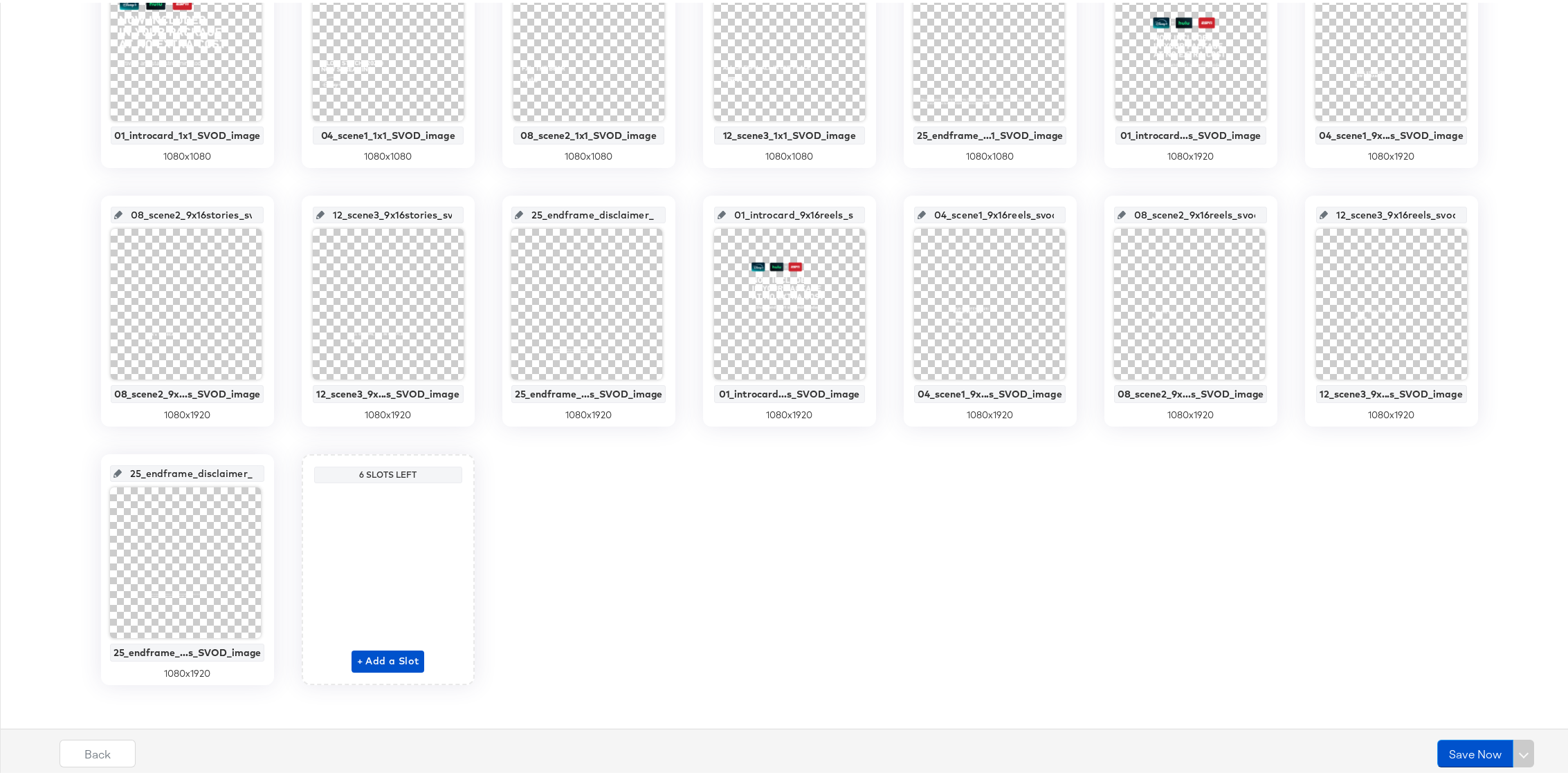
scroll to position [401, 0]
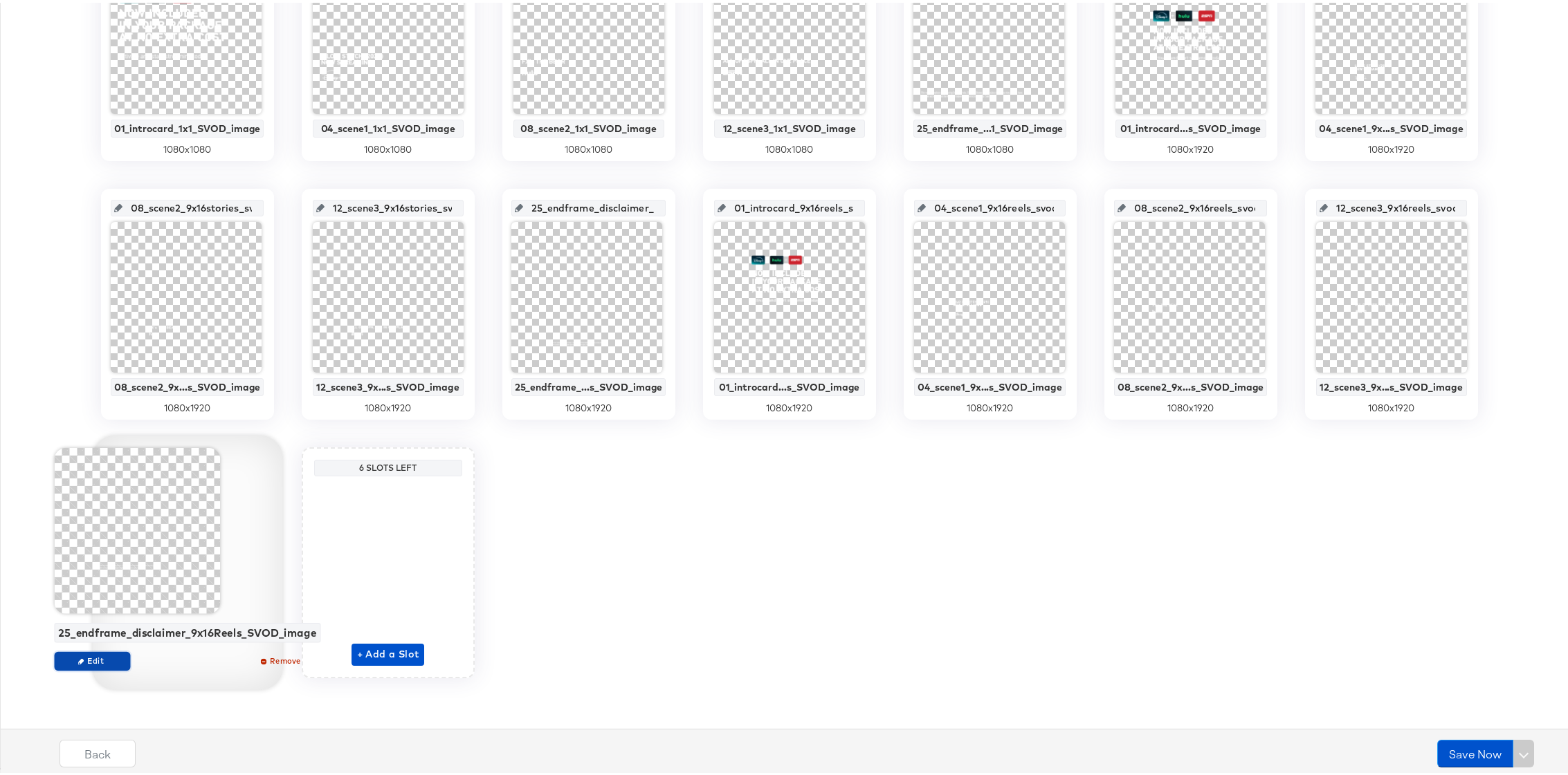
click at [84, 658] on span "Edit" at bounding box center [92, 658] width 63 height 10
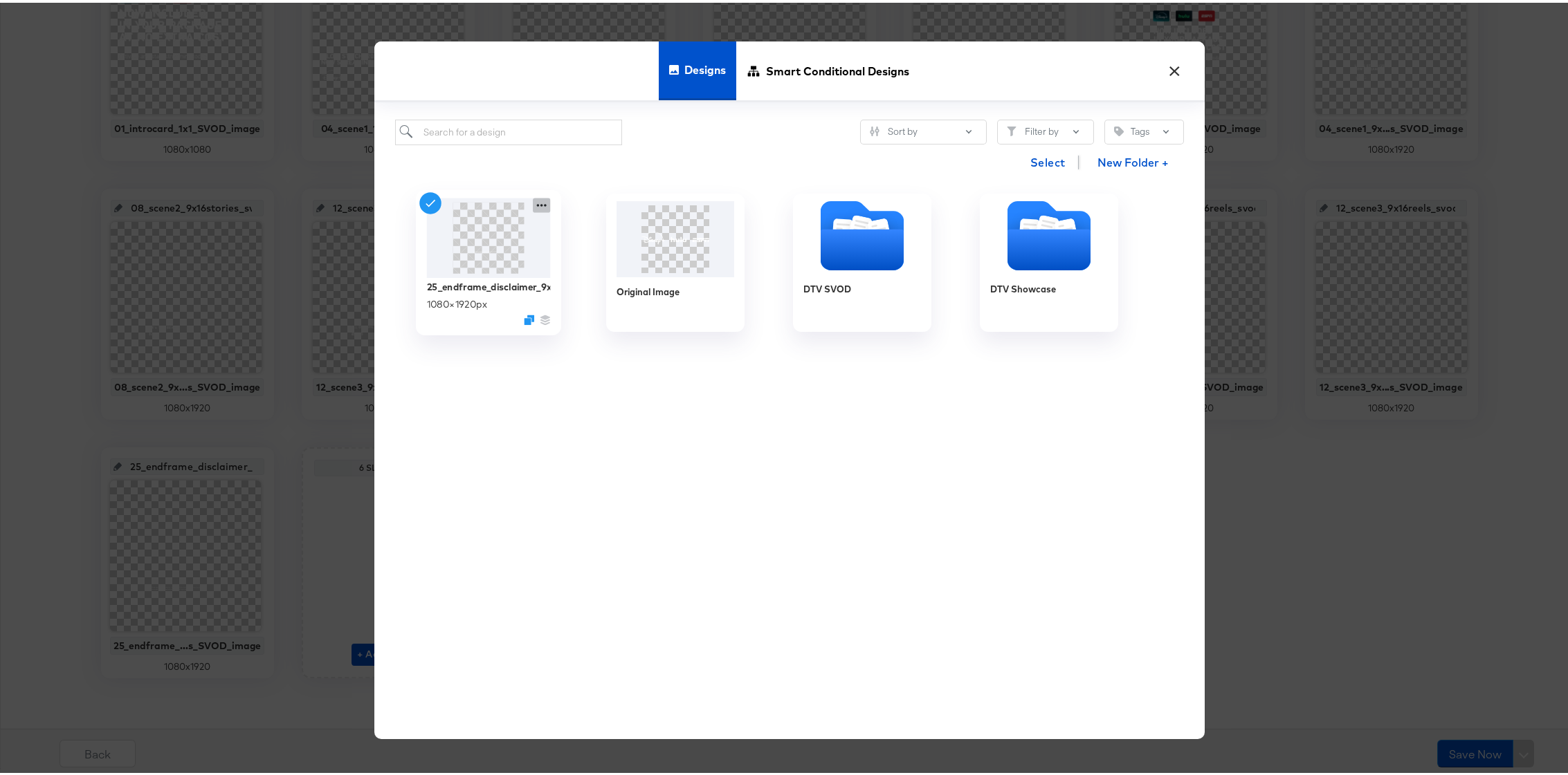
click at [536, 201] on icon at bounding box center [541, 203] width 17 height 14
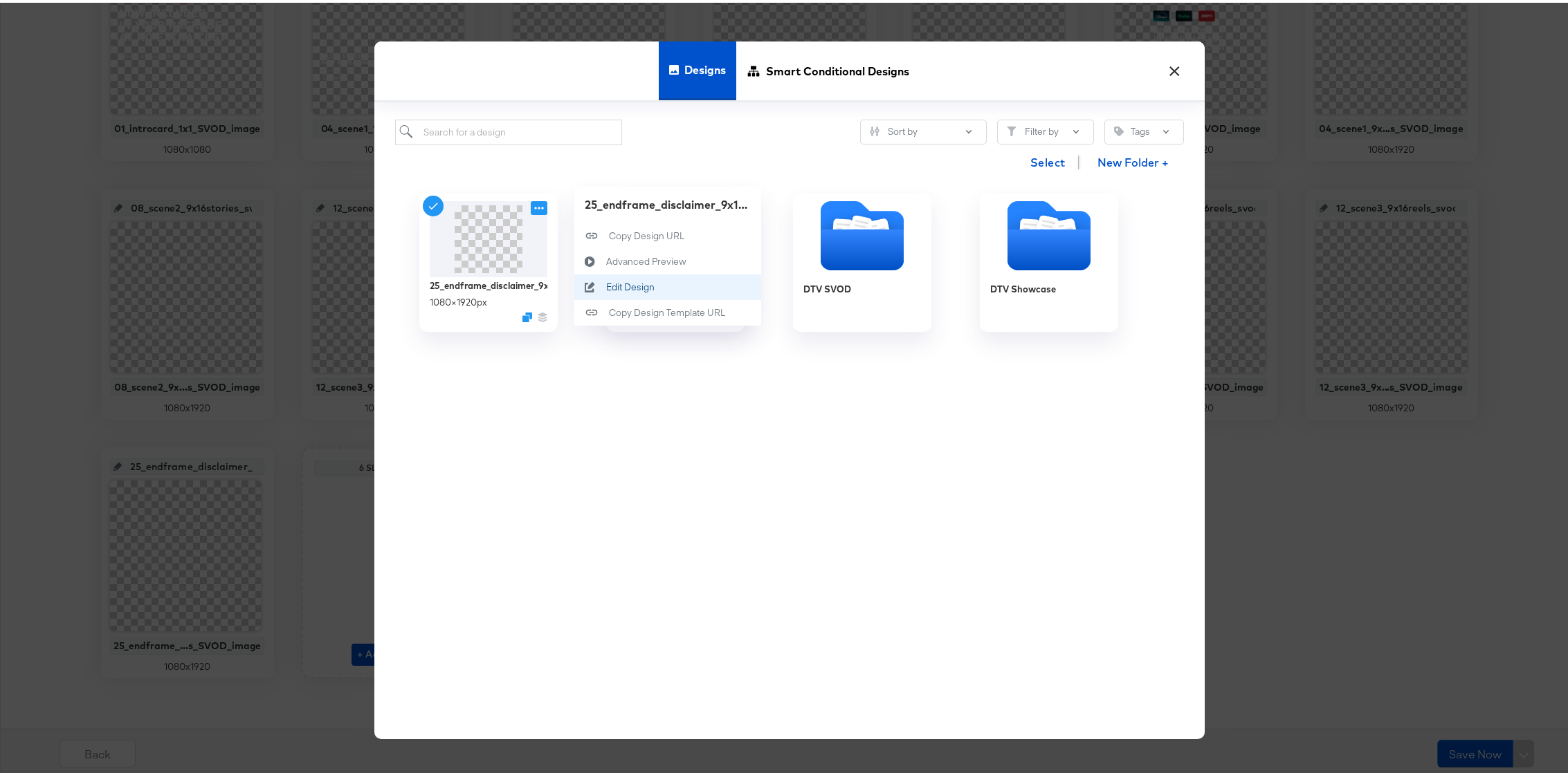
click at [606, 285] on div "Edit Design Edit Design" at bounding box center [606, 285] width 0 height 0
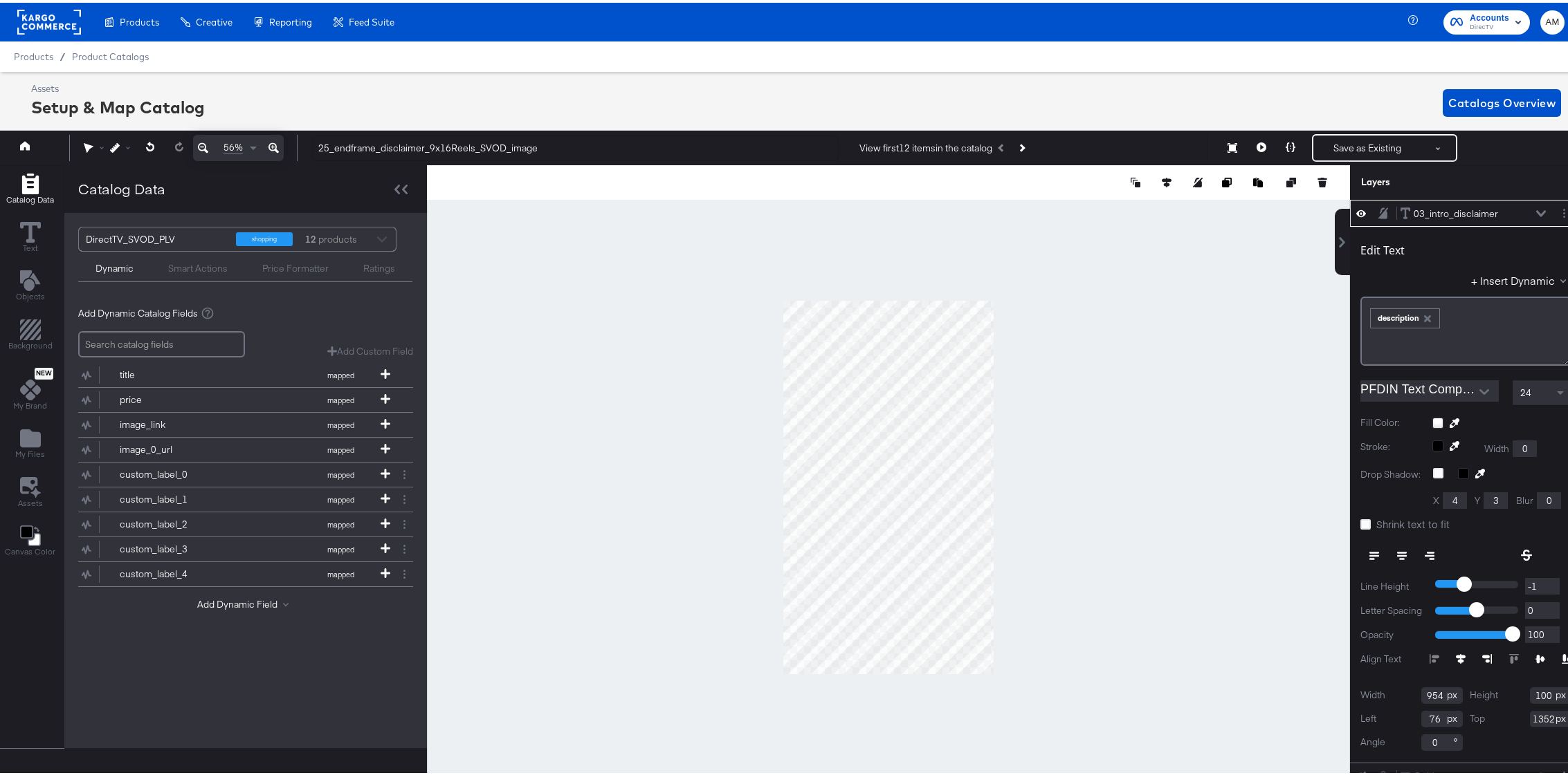
scroll to position [0, 4]
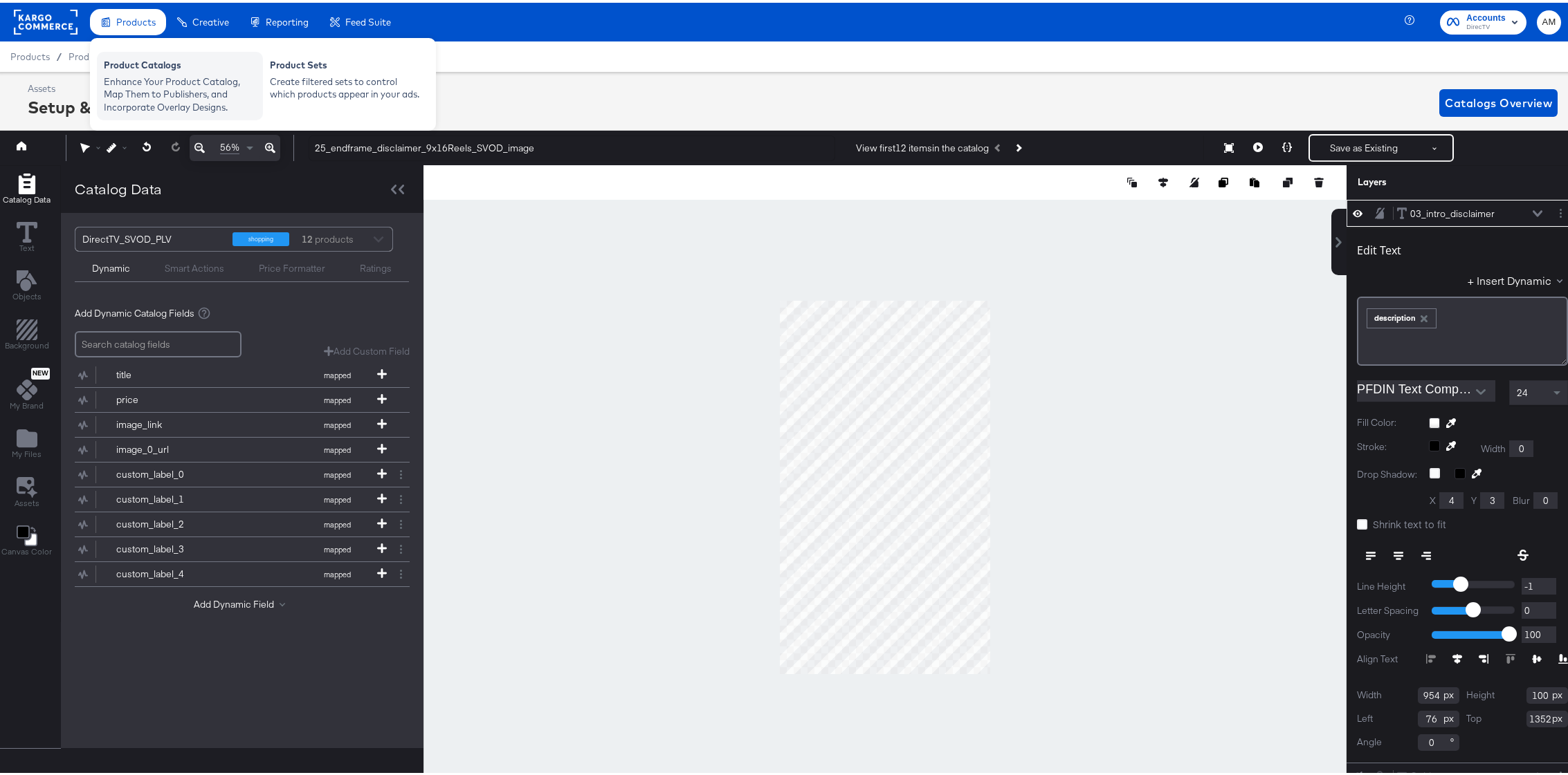
click at [146, 73] on div "Enhance Your Product Catalog, Map Them to Publishers, and Incorporate Overlay D…" at bounding box center [180, 91] width 152 height 39
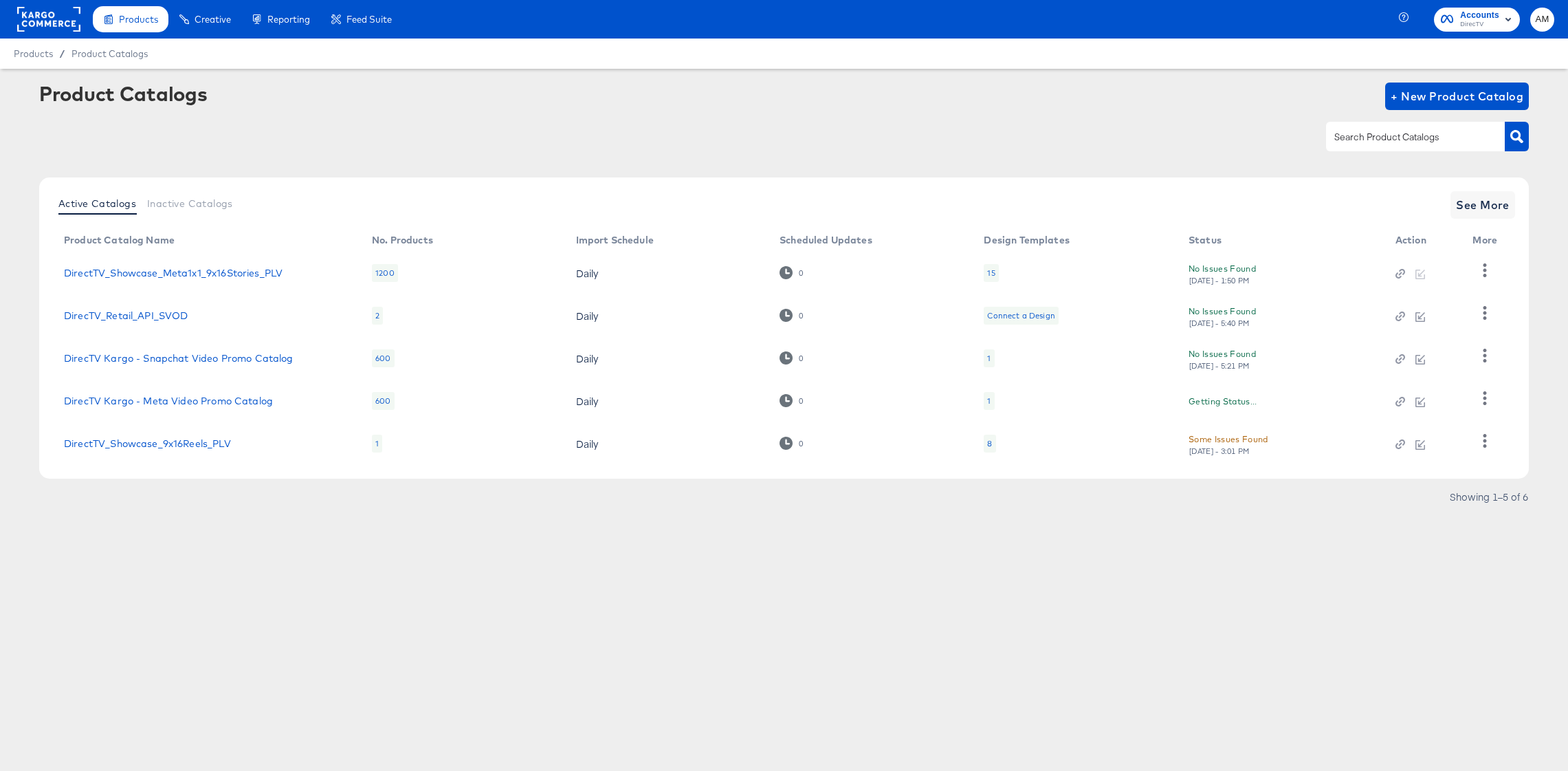
click at [36, 19] on rect at bounding box center [48, 20] width 63 height 25
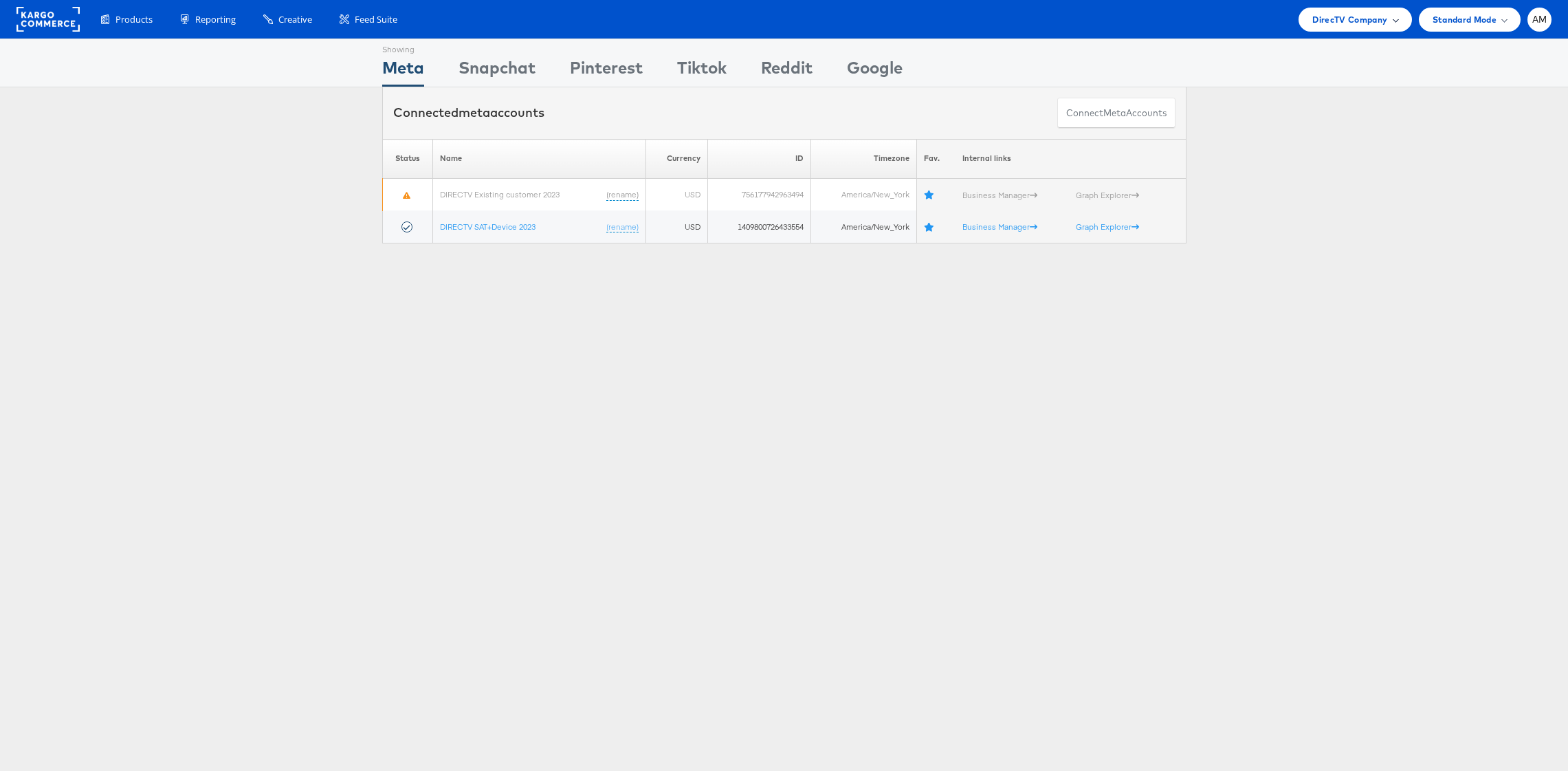
click at [1342, 21] on span "DirecTV Company" at bounding box center [1350, 20] width 75 height 14
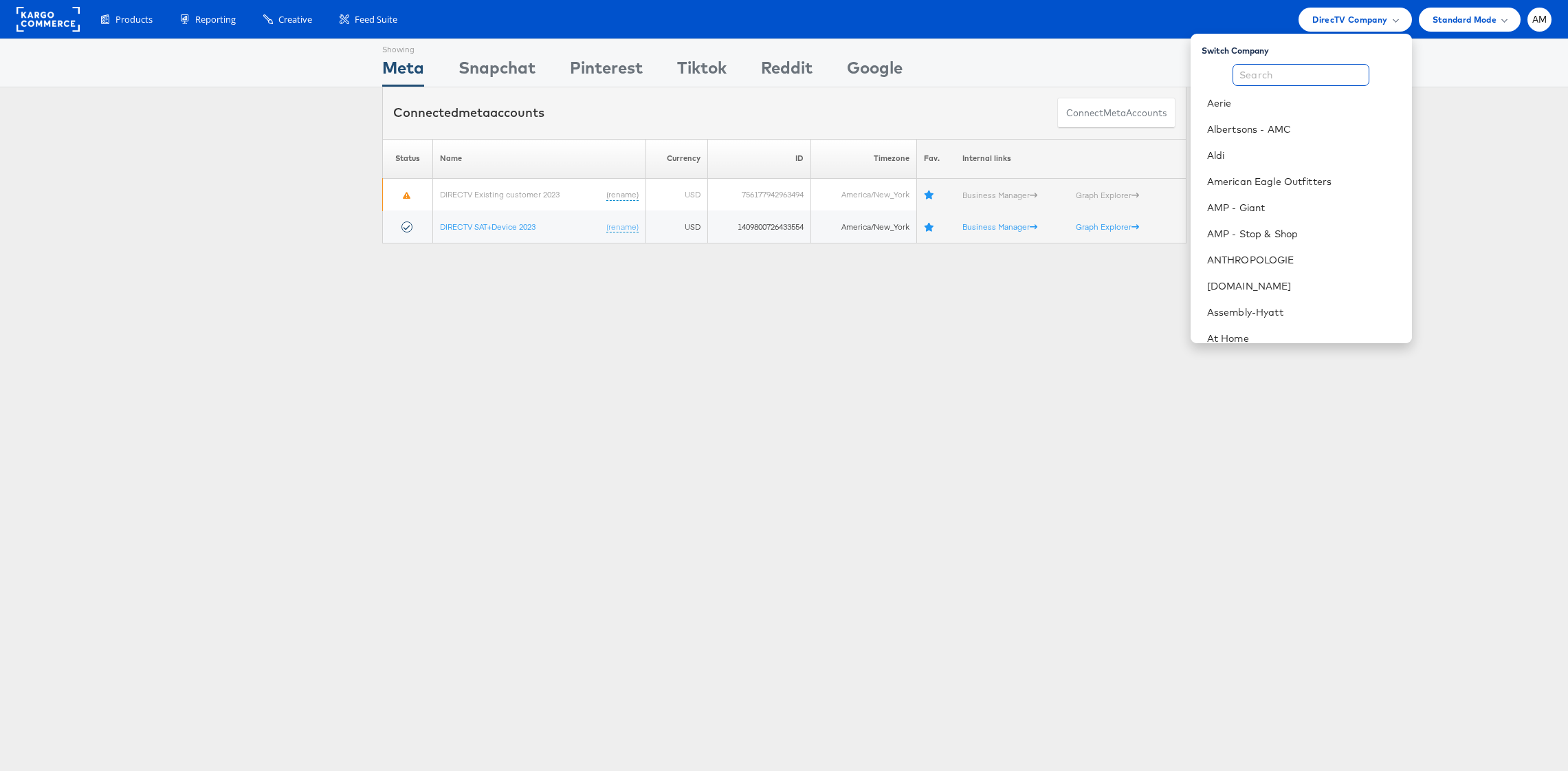
click at [1305, 72] on input "text" at bounding box center [1301, 75] width 137 height 22
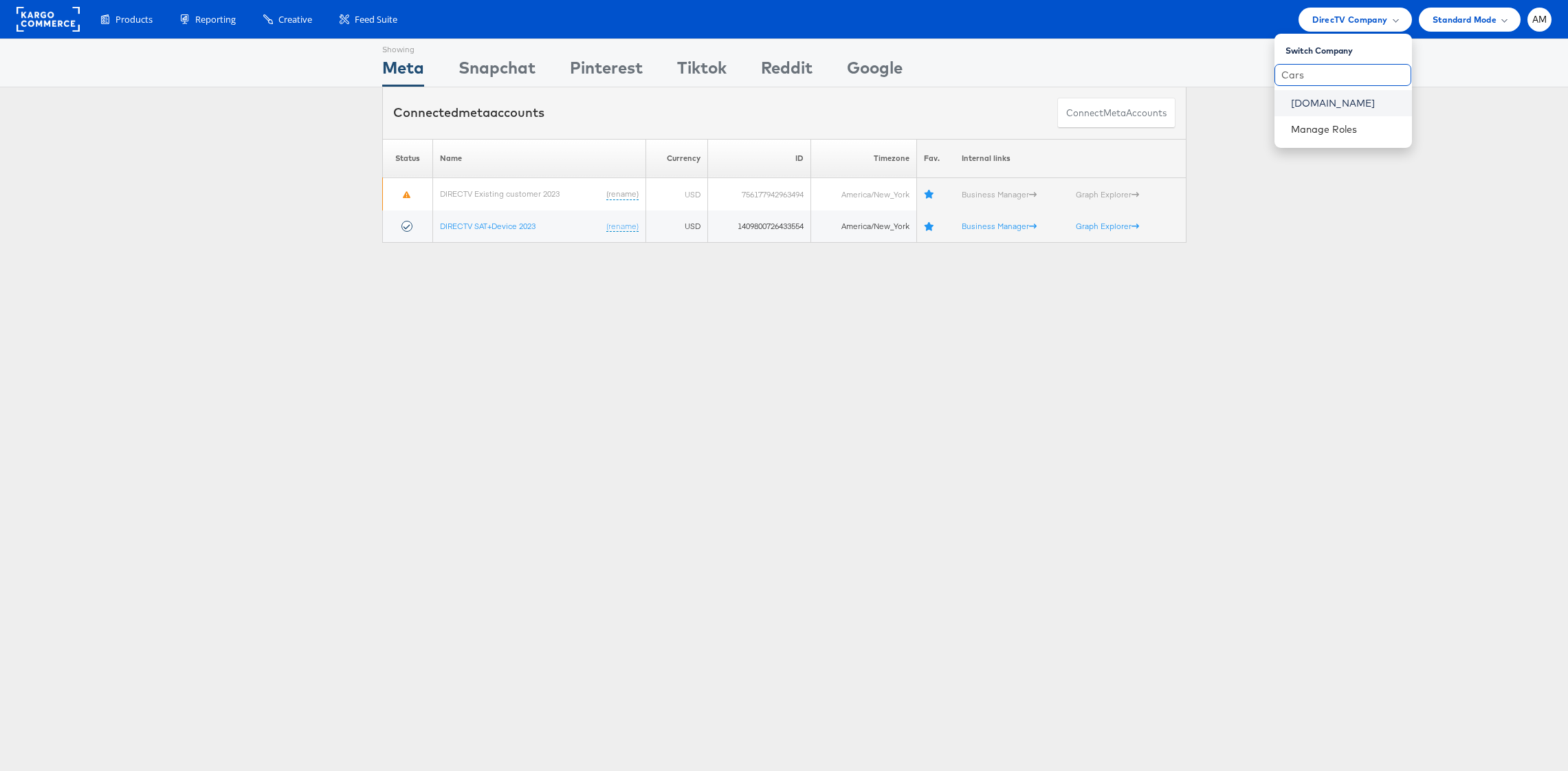
type input "Cars"
click at [1316, 107] on link "[DOMAIN_NAME]" at bounding box center [1346, 102] width 110 height 13
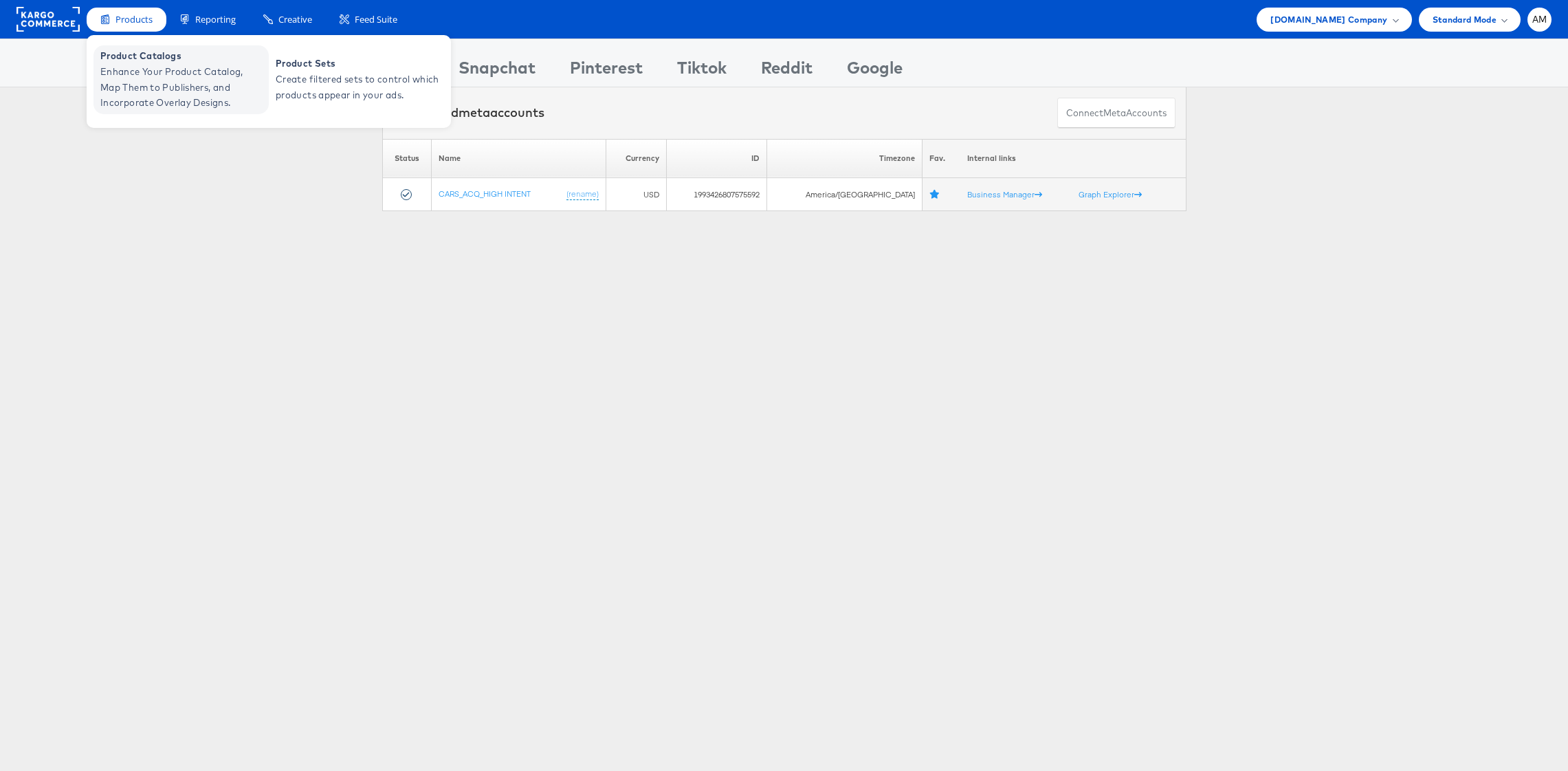
click at [148, 68] on span "Enhance Your Product Catalog, Map Them to Publishers, and Incorporate Overlay D…" at bounding box center [183, 87] width 165 height 47
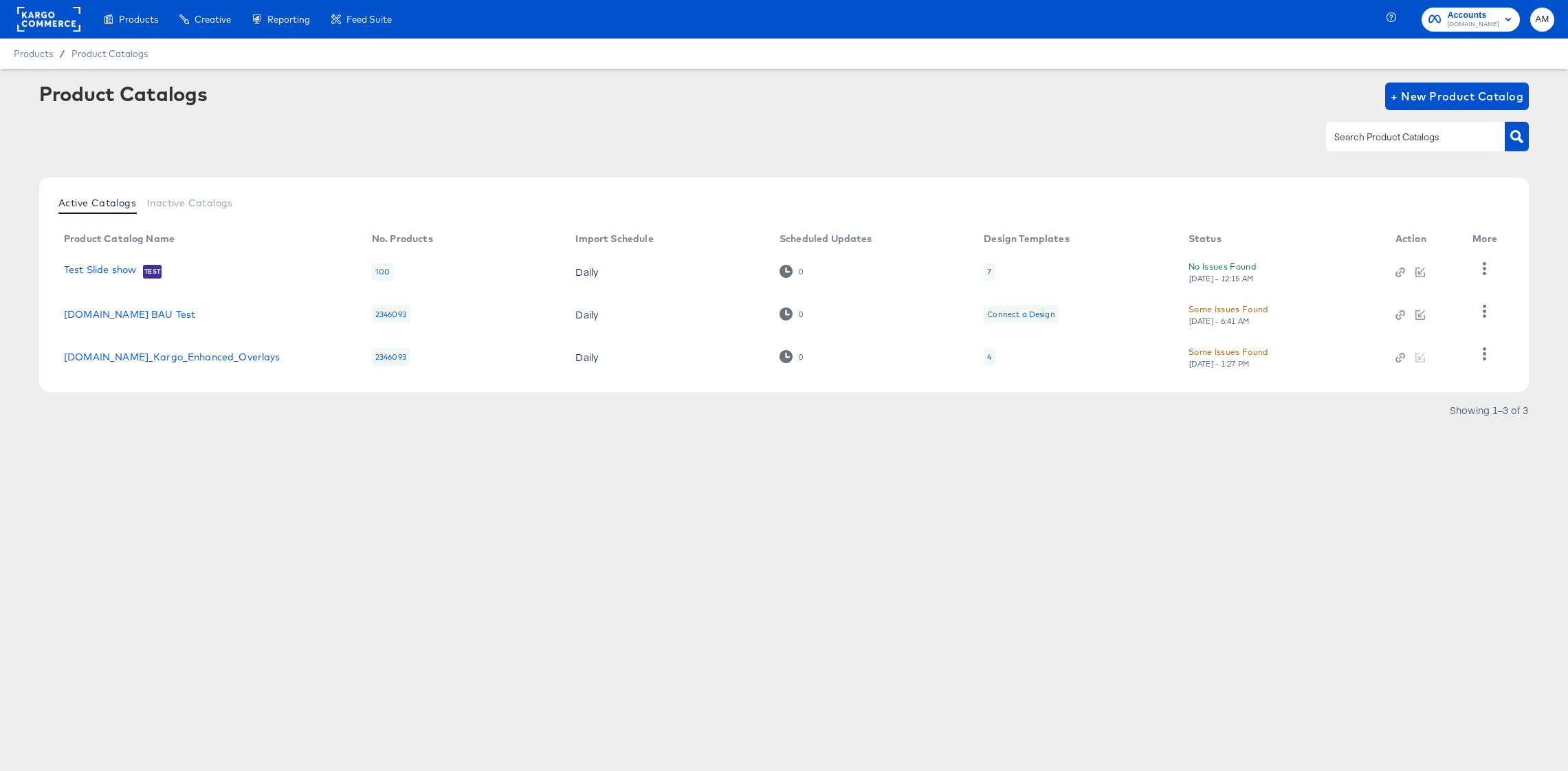
click at [990, 357] on div "4" at bounding box center [989, 357] width 4 height 11
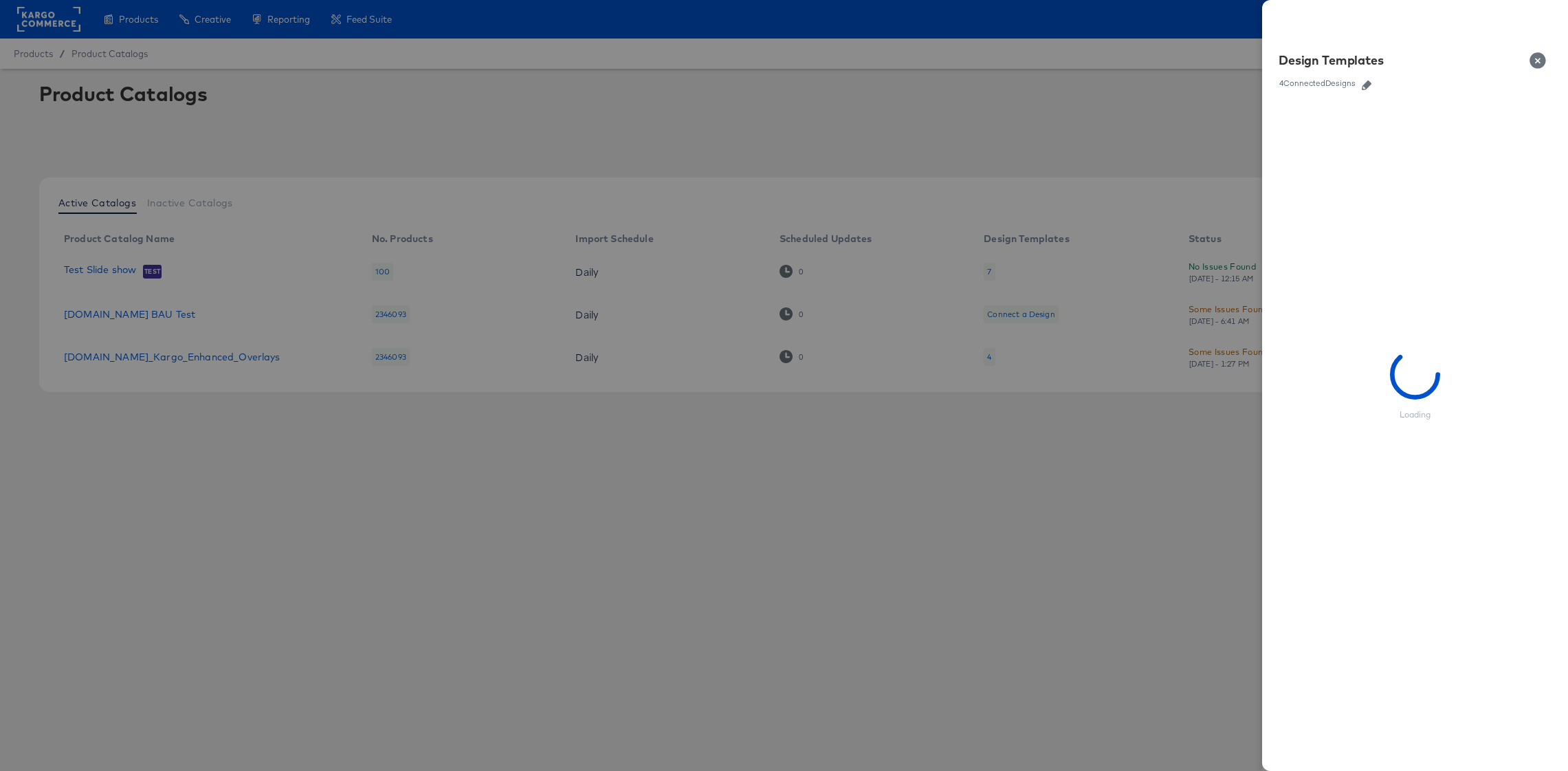
click at [1369, 81] on icon "button" at bounding box center [1367, 85] width 10 height 10
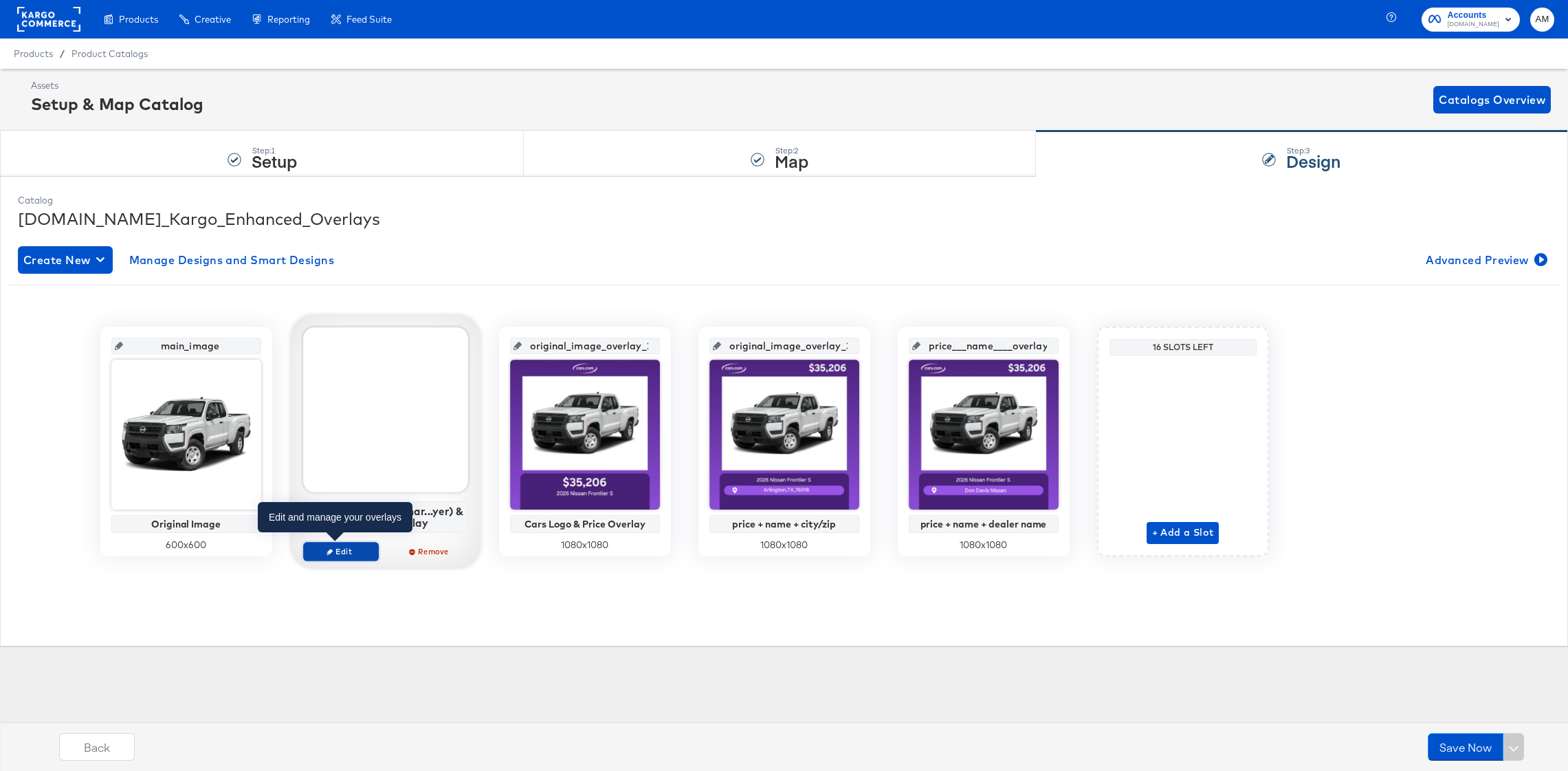
click at [356, 551] on span "Edit" at bounding box center [340, 551] width 63 height 10
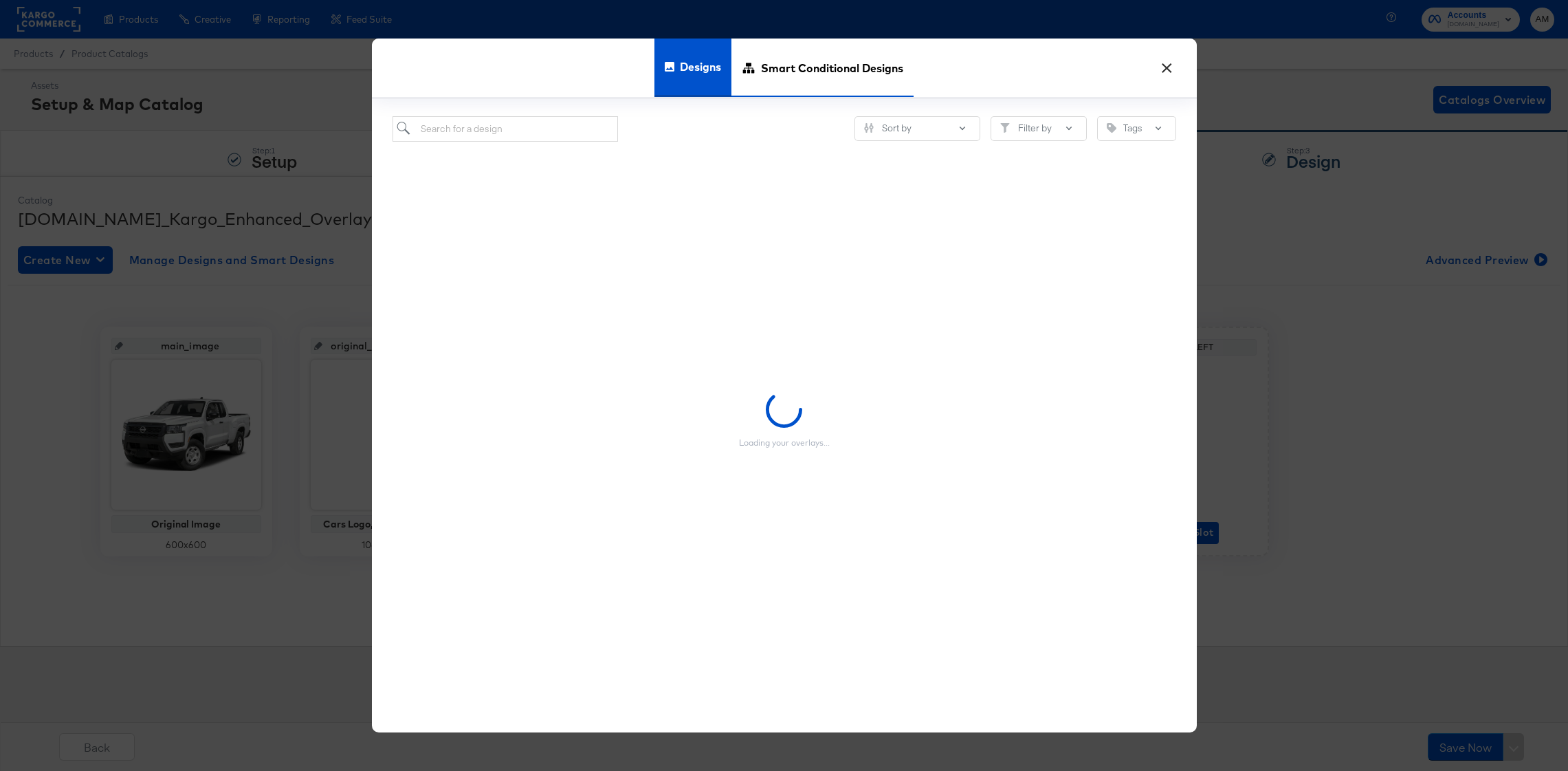
click at [817, 58] on span "Smart Conditional Designs" at bounding box center [832, 67] width 142 height 60
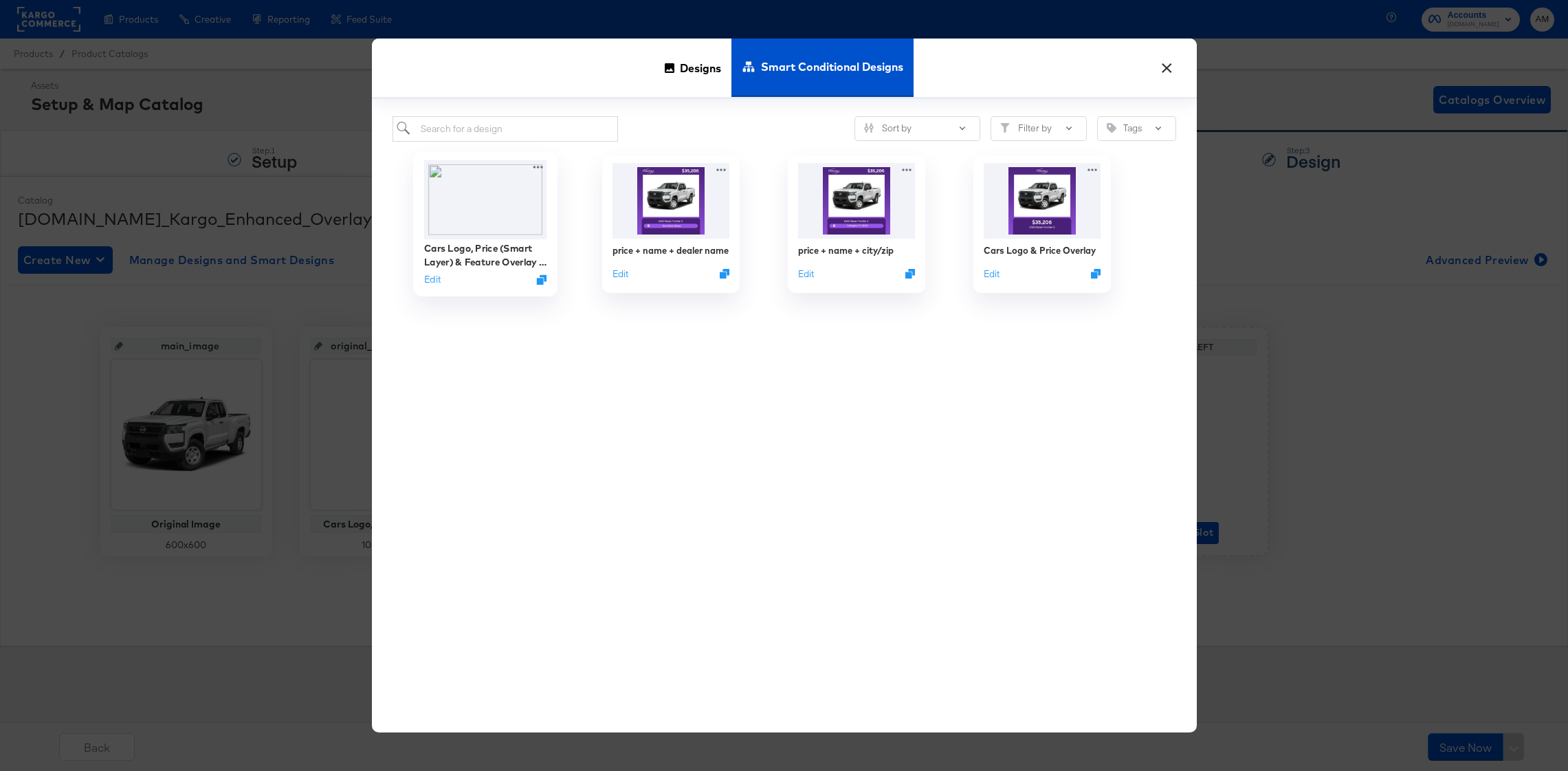
click at [489, 209] on img at bounding box center [485, 199] width 123 height 79
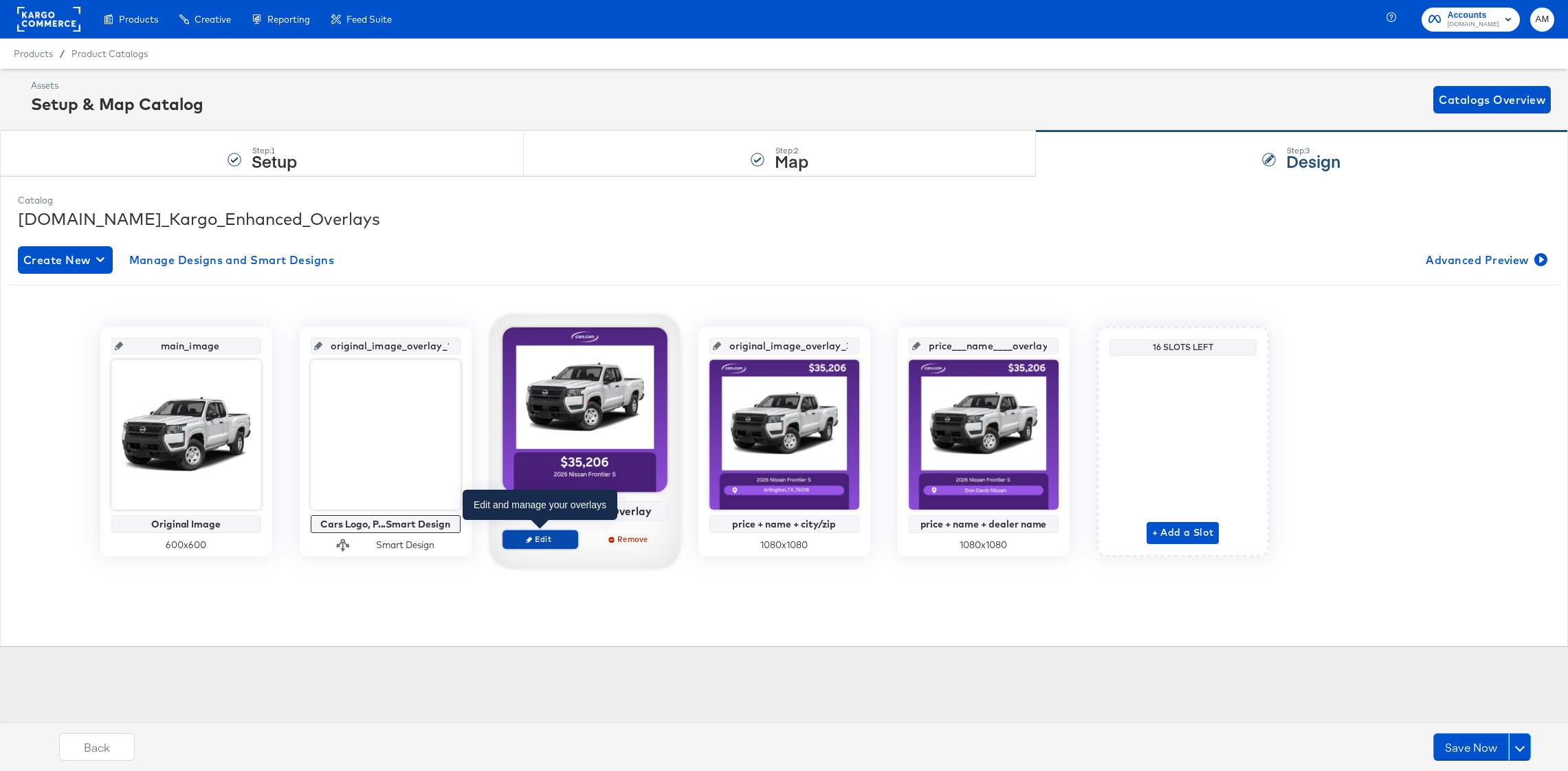
click at [559, 540] on span "Edit" at bounding box center [540, 538] width 63 height 10
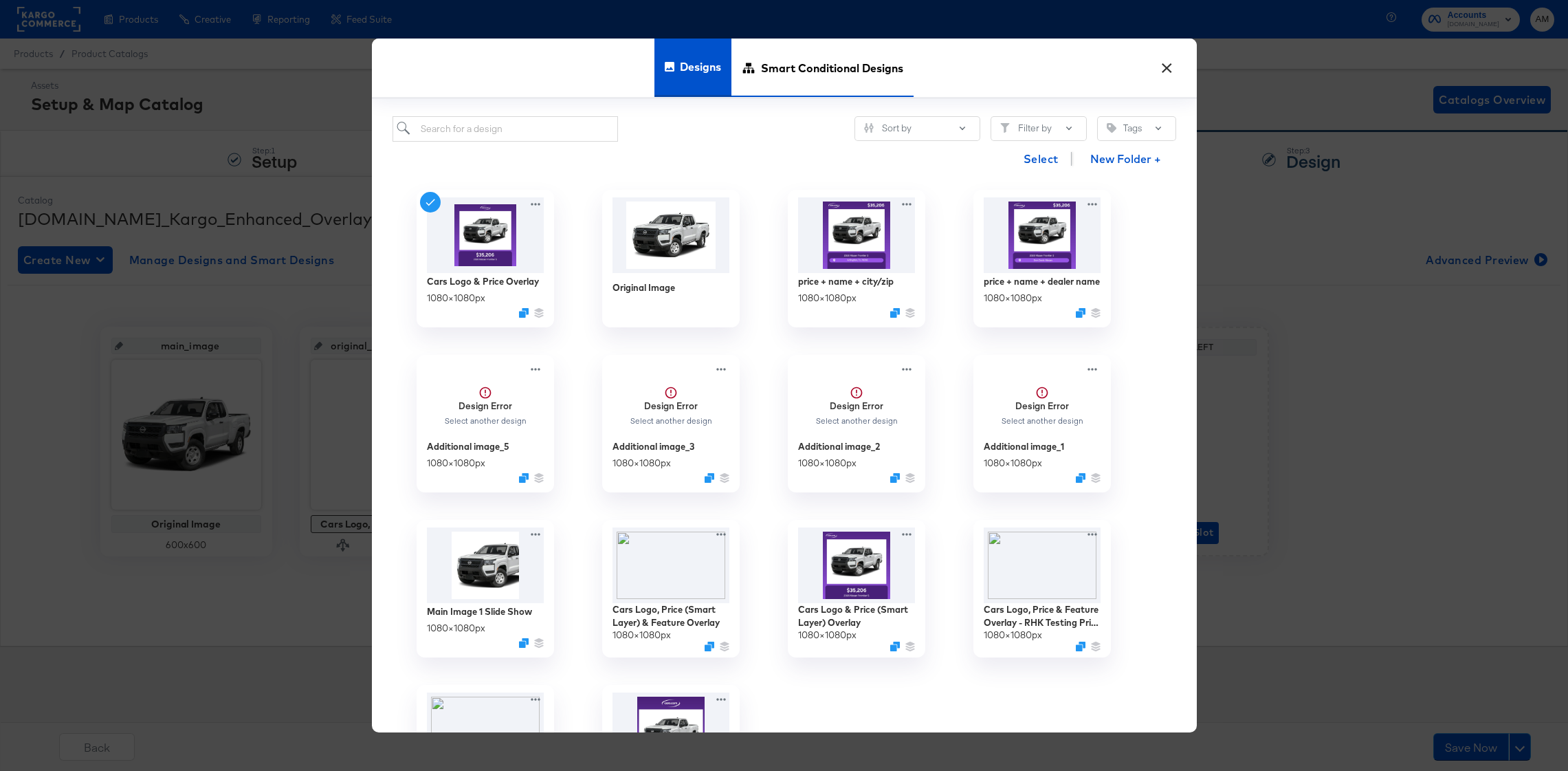
click at [785, 73] on span "Smart Conditional Designs" at bounding box center [832, 67] width 142 height 60
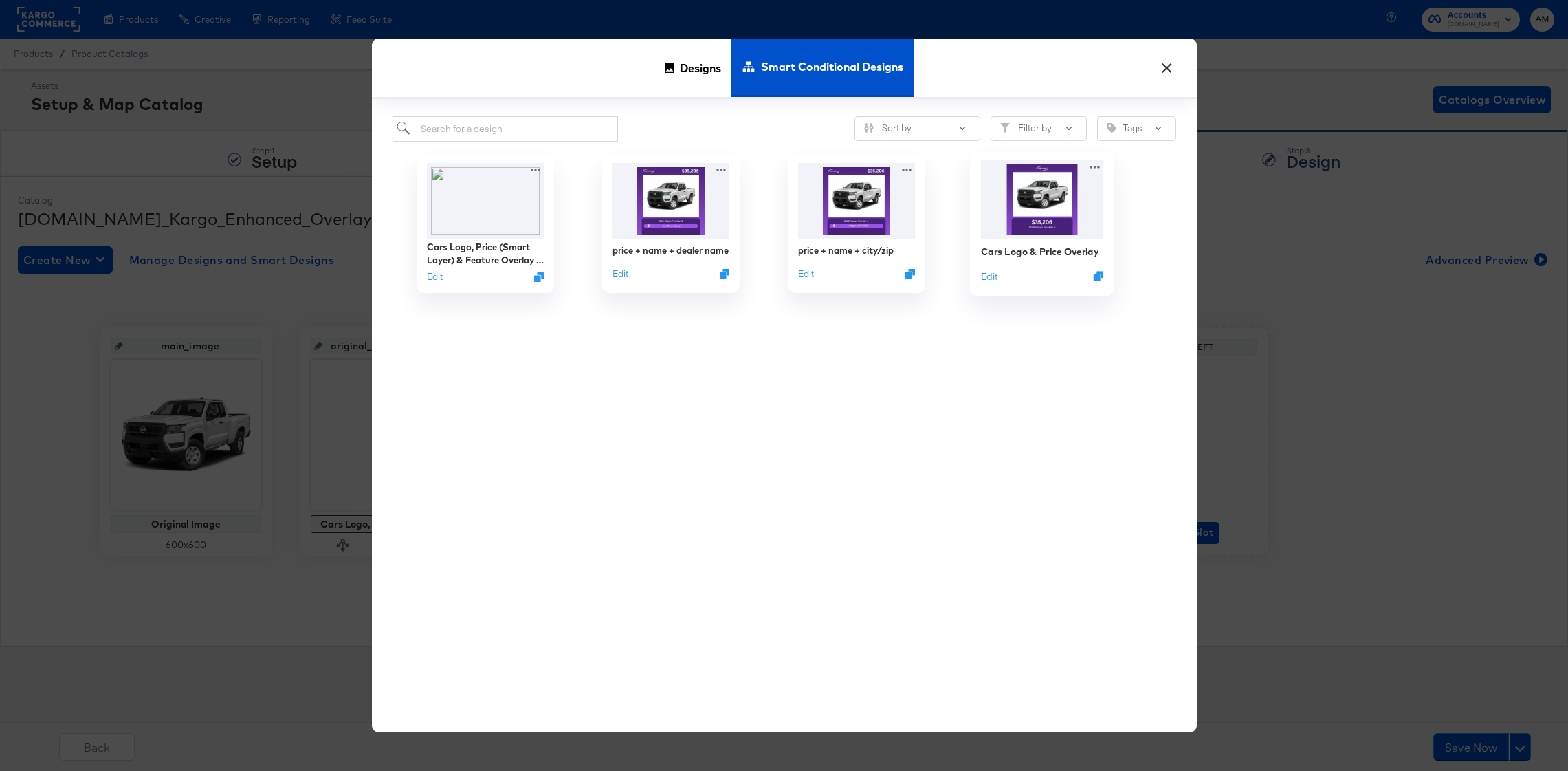
click at [1048, 207] on img at bounding box center [1042, 199] width 123 height 79
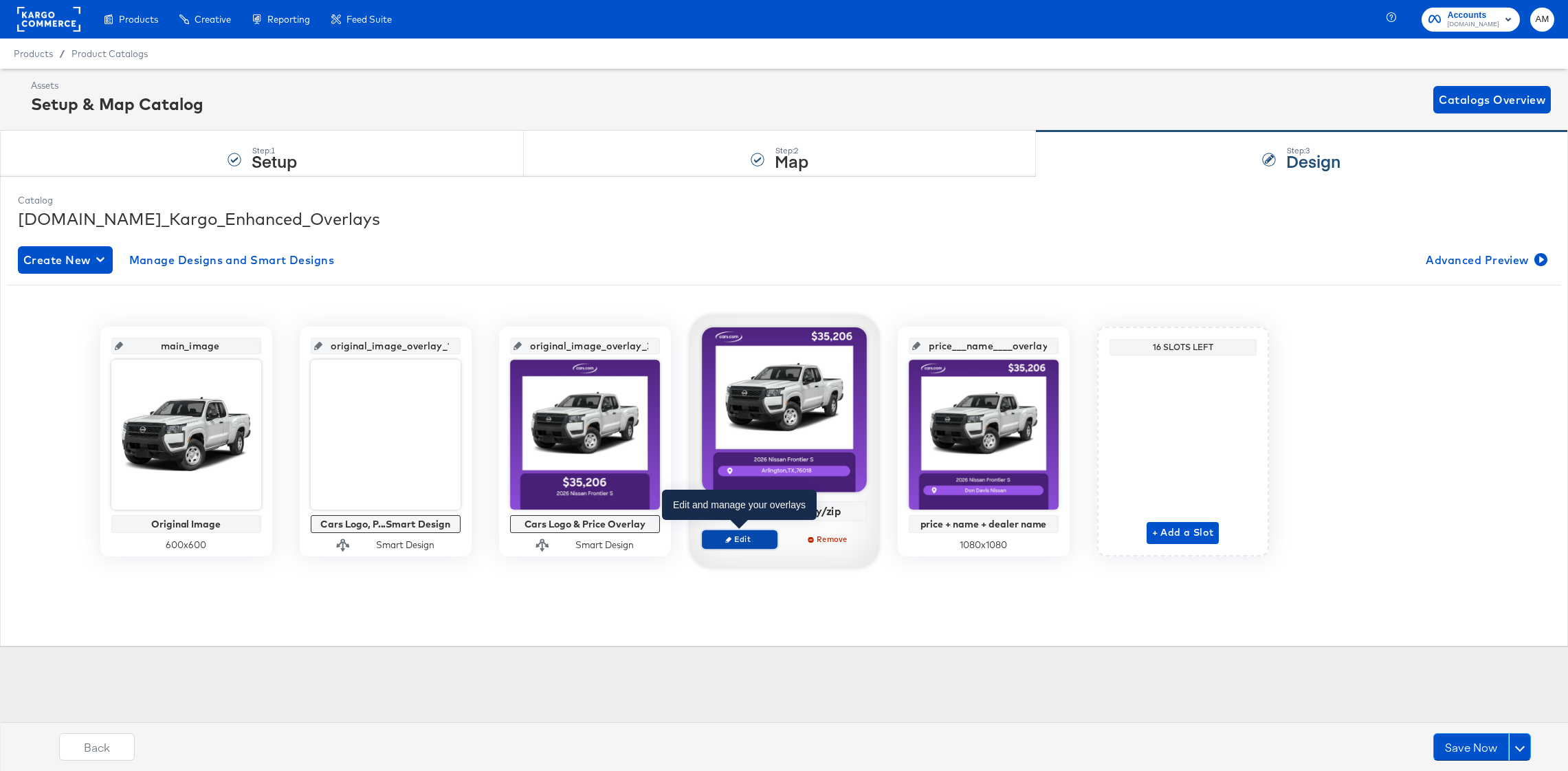
click at [744, 540] on span "Edit" at bounding box center [739, 538] width 63 height 10
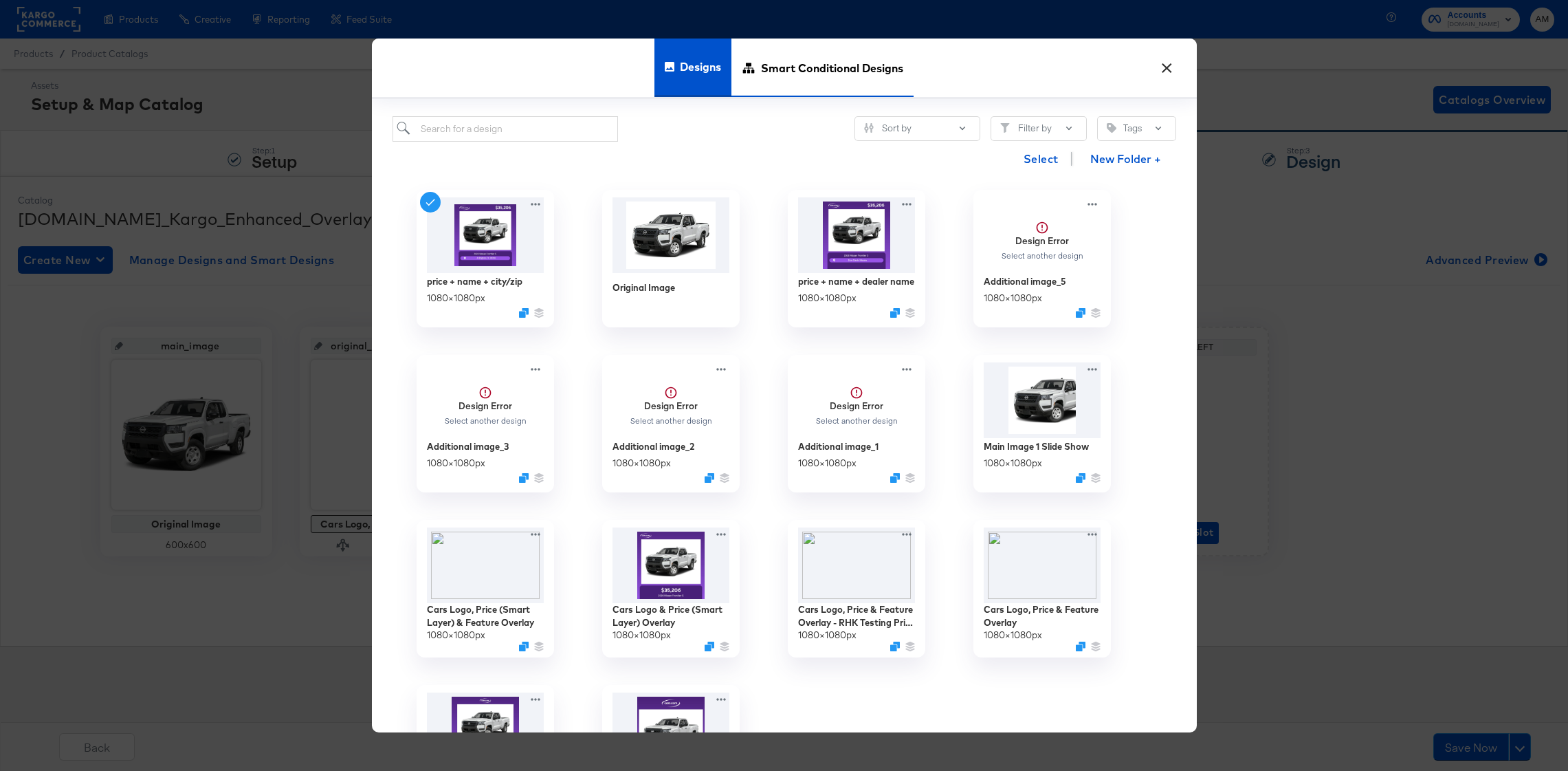
click at [836, 70] on span "Smart Conditional Designs" at bounding box center [832, 67] width 142 height 60
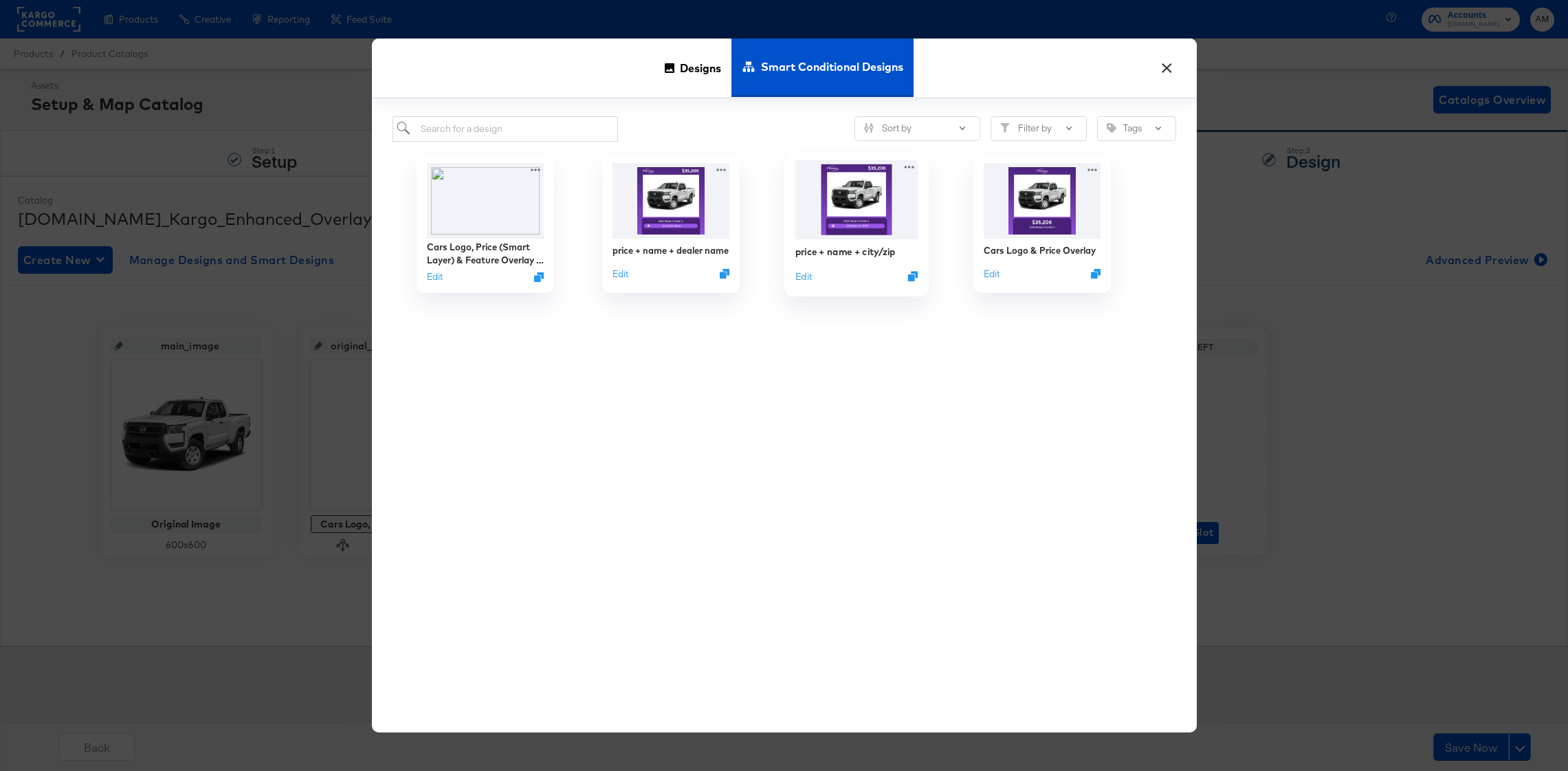
click at [841, 208] on img at bounding box center [856, 199] width 123 height 79
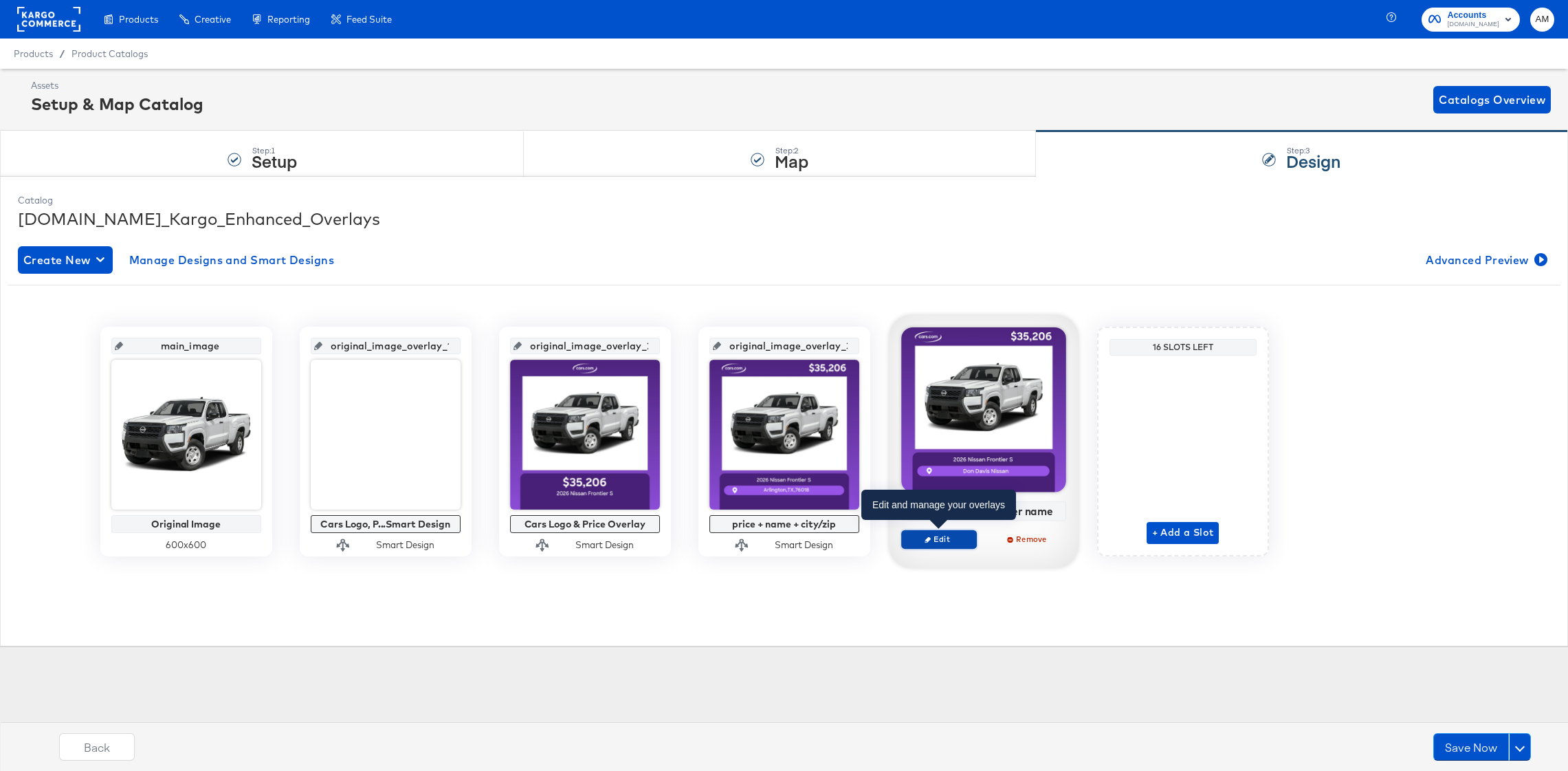
click at [941, 536] on span "Edit" at bounding box center [938, 538] width 63 height 10
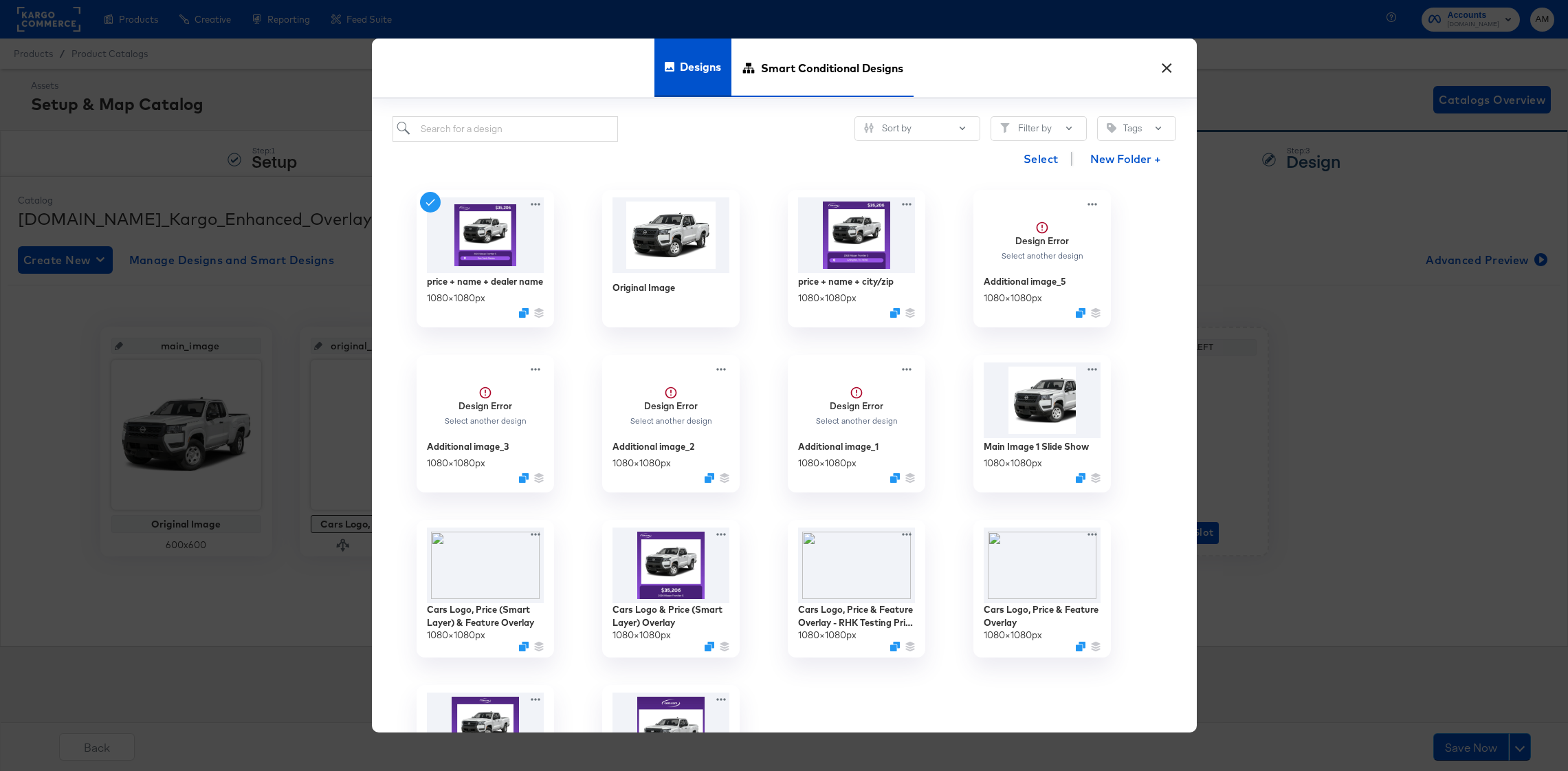
click at [791, 70] on span "Smart Conditional Designs" at bounding box center [832, 67] width 142 height 60
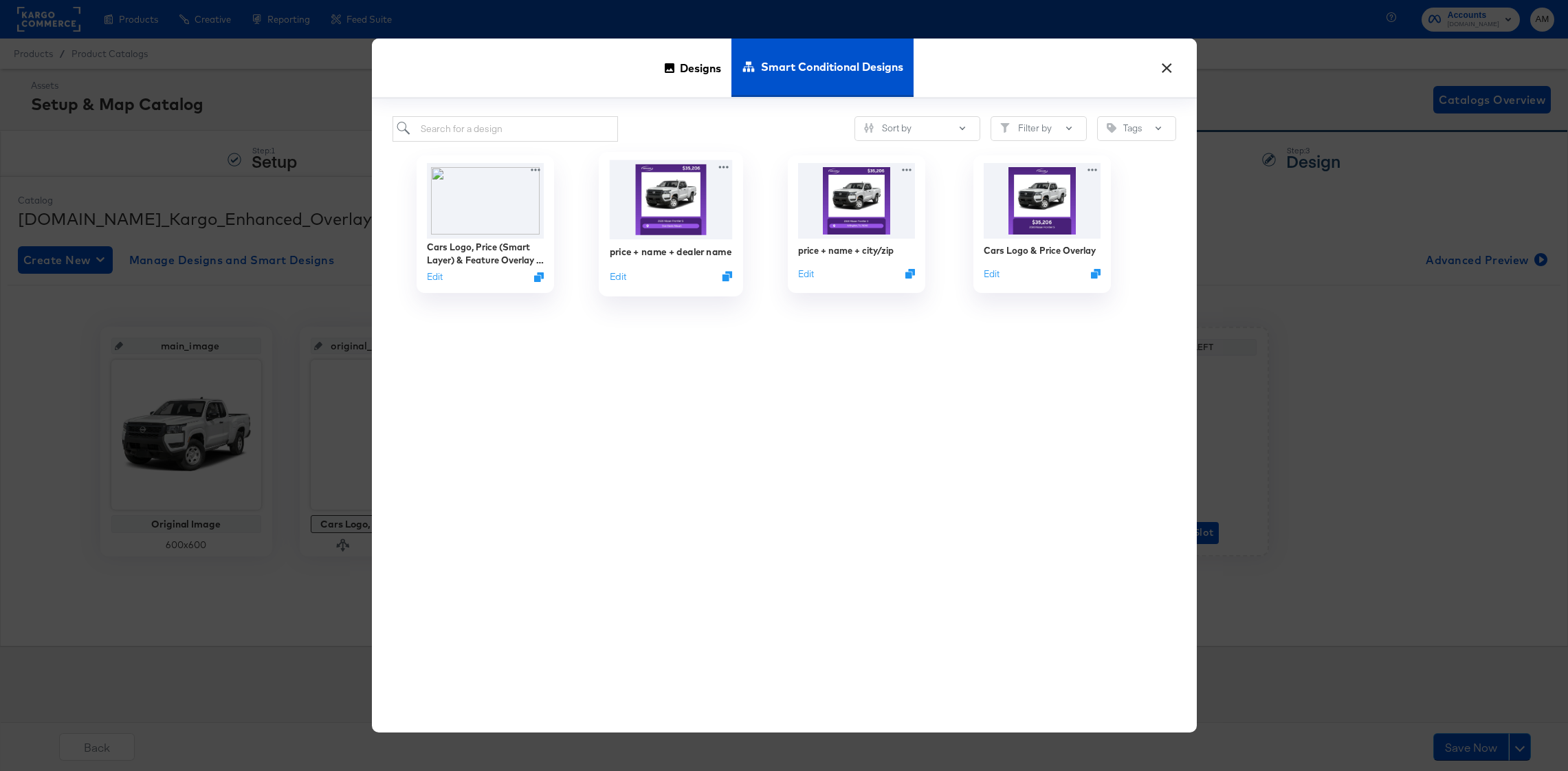
click at [666, 219] on img at bounding box center [670, 199] width 123 height 79
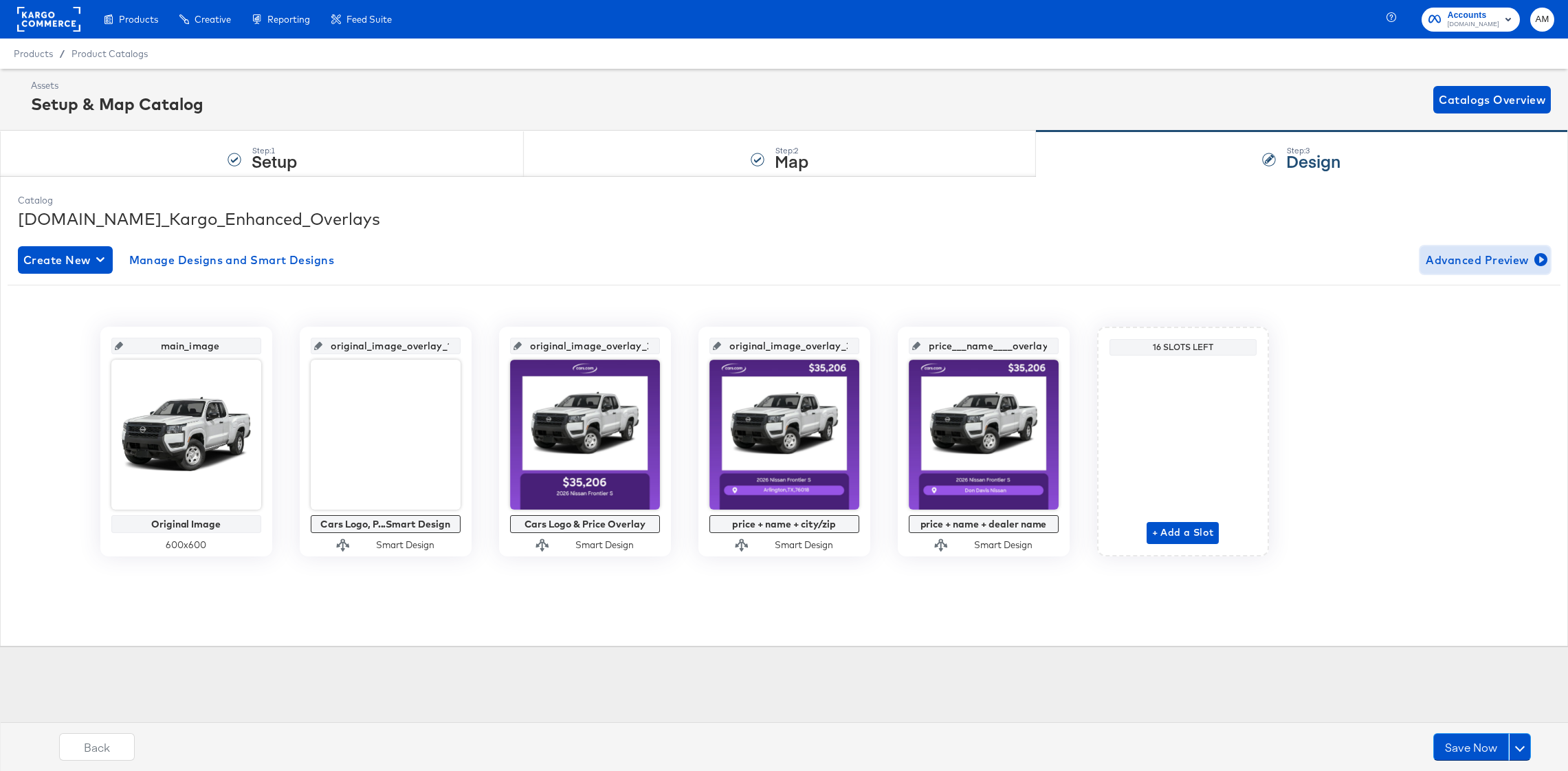
click at [1484, 258] on span "Advanced Preview" at bounding box center [1485, 260] width 119 height 19
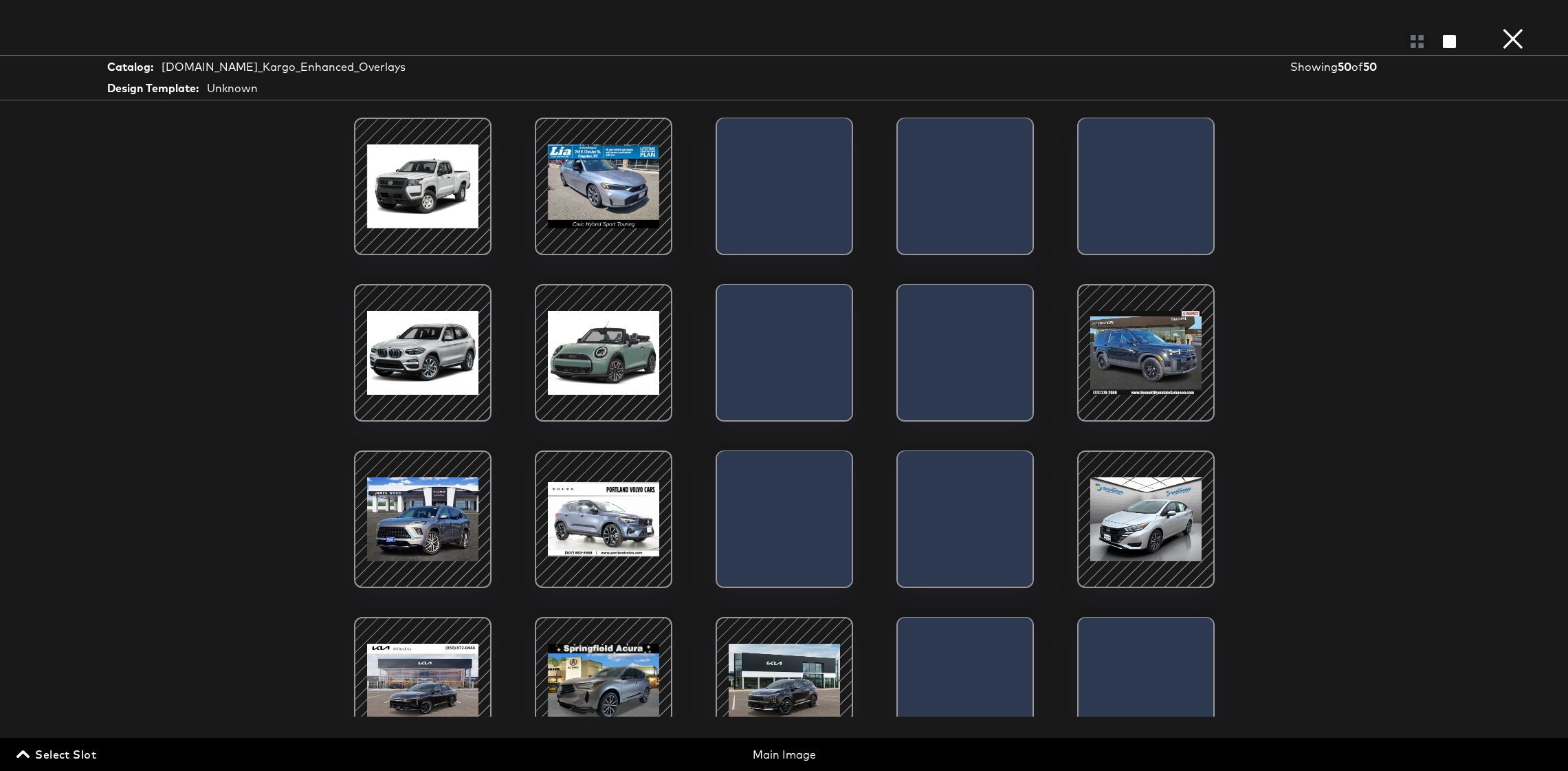
click at [51, 753] on span "Select Slot" at bounding box center [57, 754] width 77 height 19
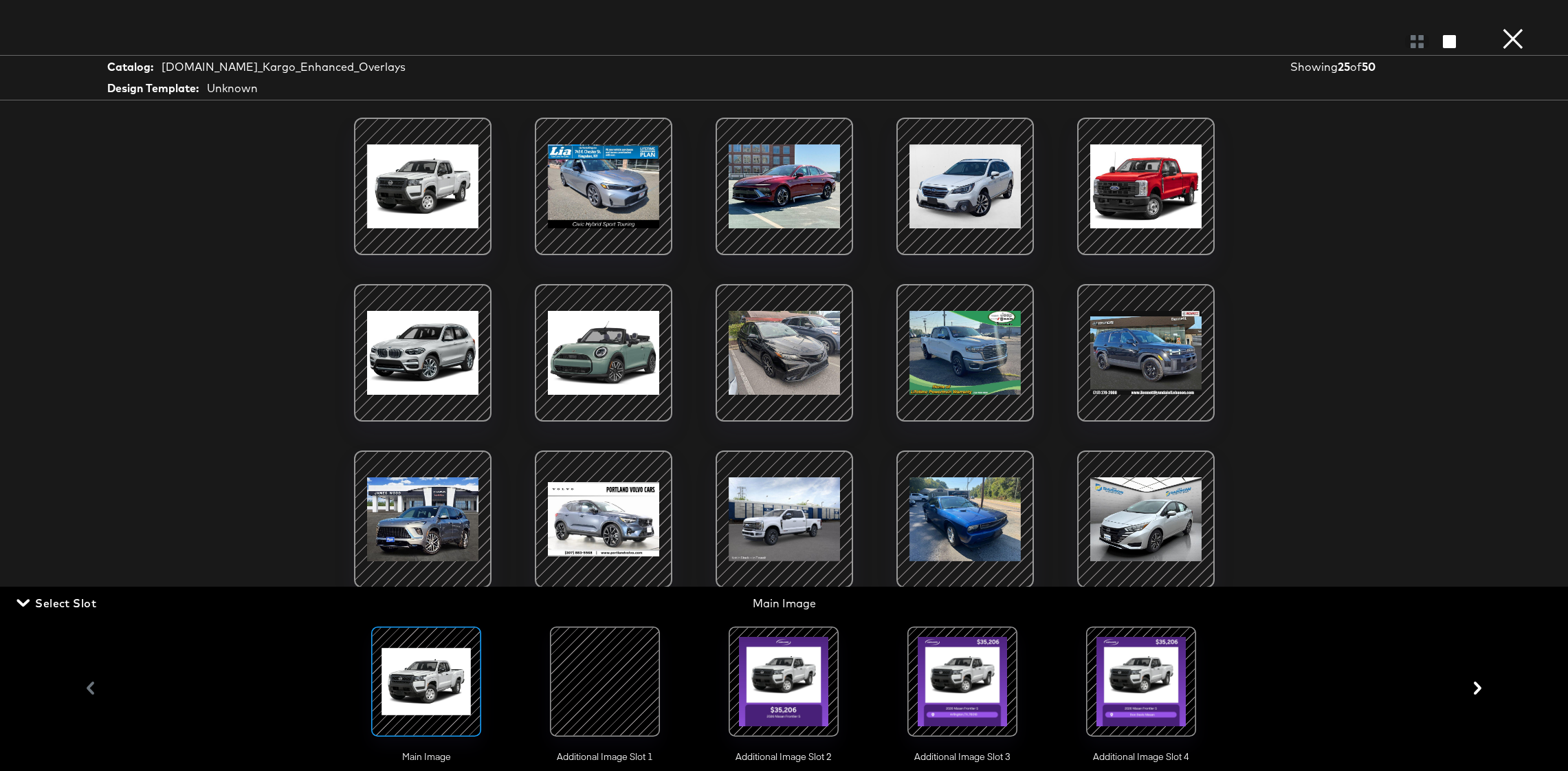
click at [614, 669] on div at bounding box center [605, 682] width 93 height 93
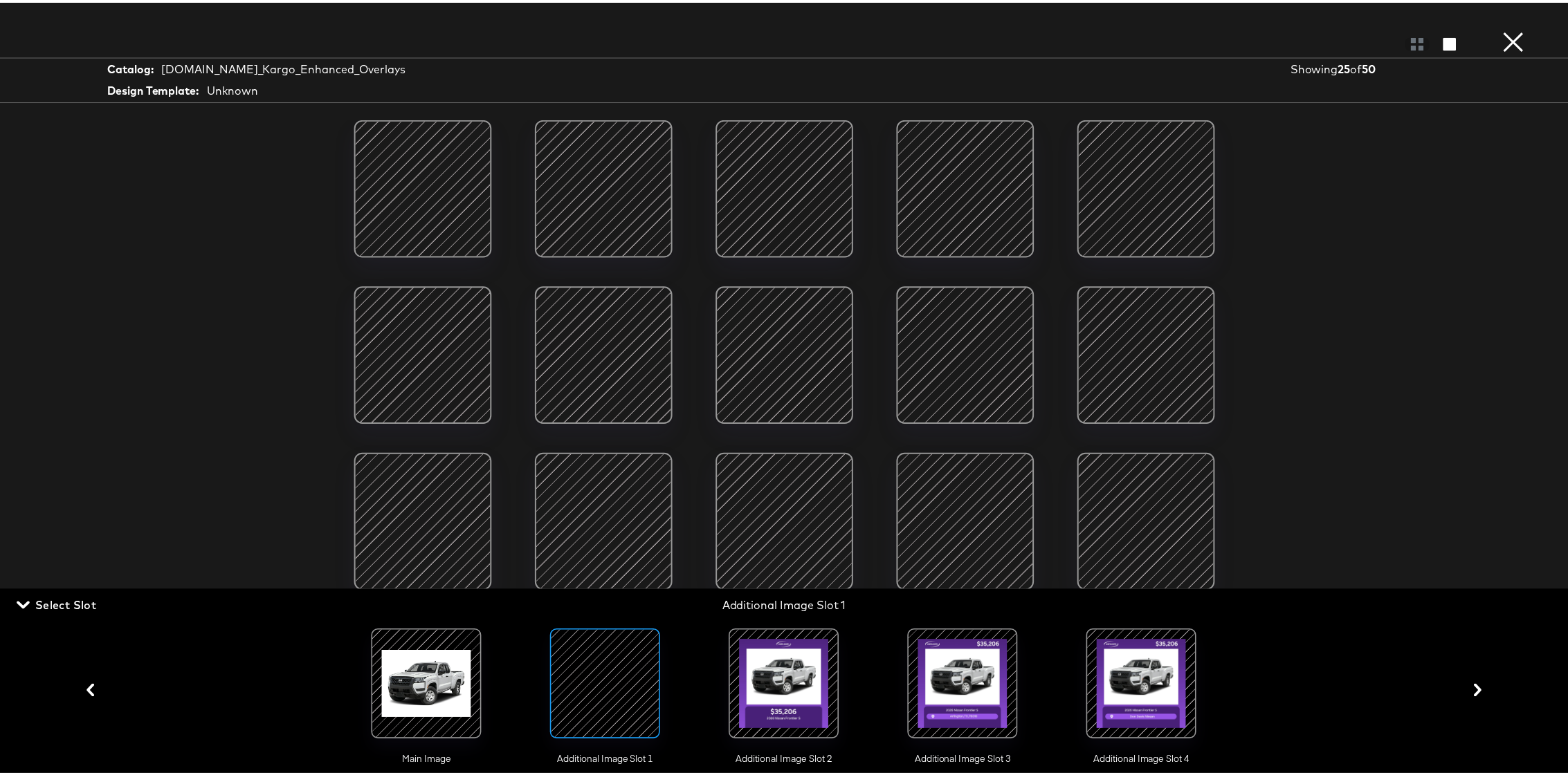
scroll to position [273, 0]
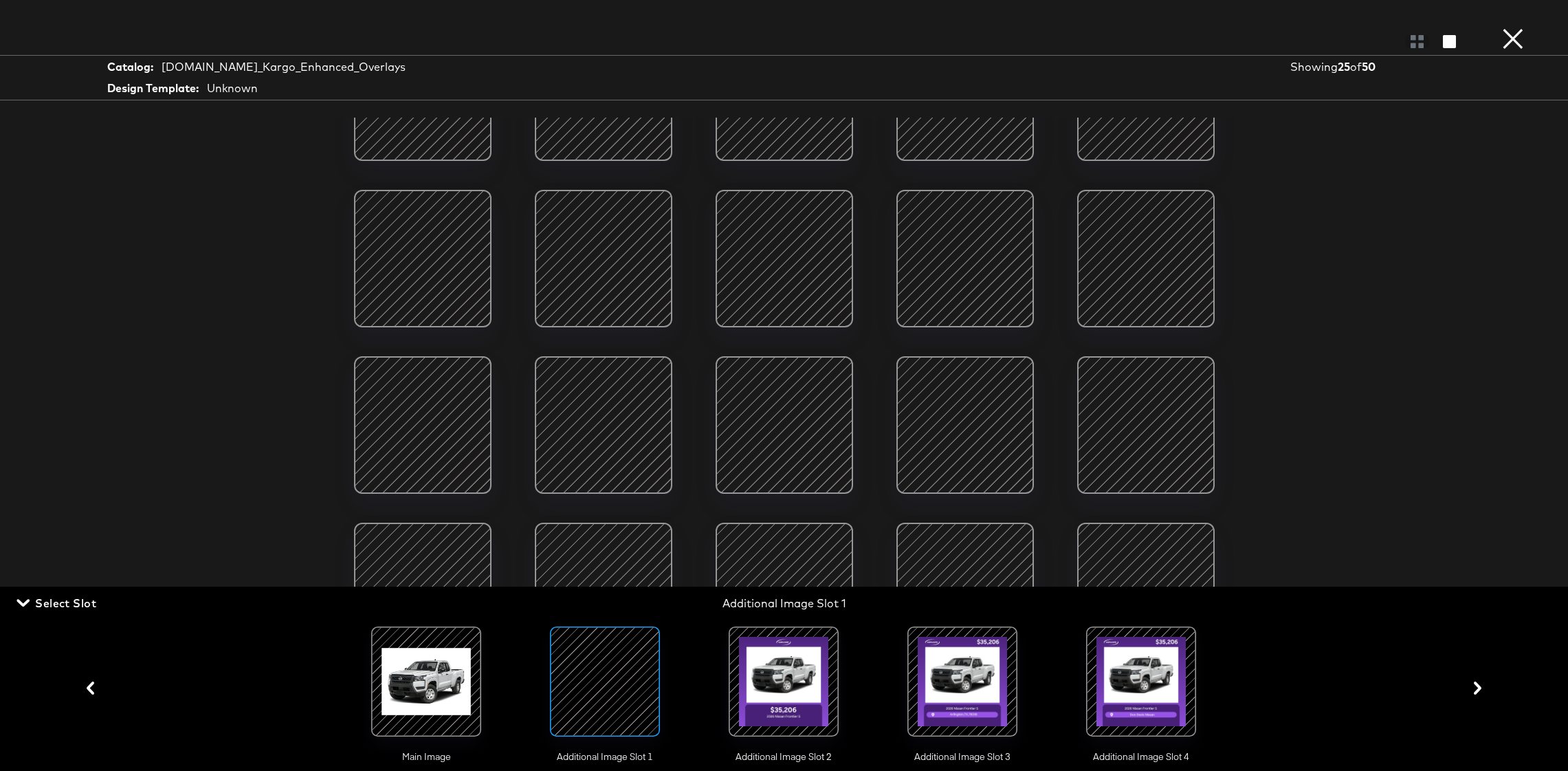
click at [797, 671] on div at bounding box center [784, 682] width 93 height 93
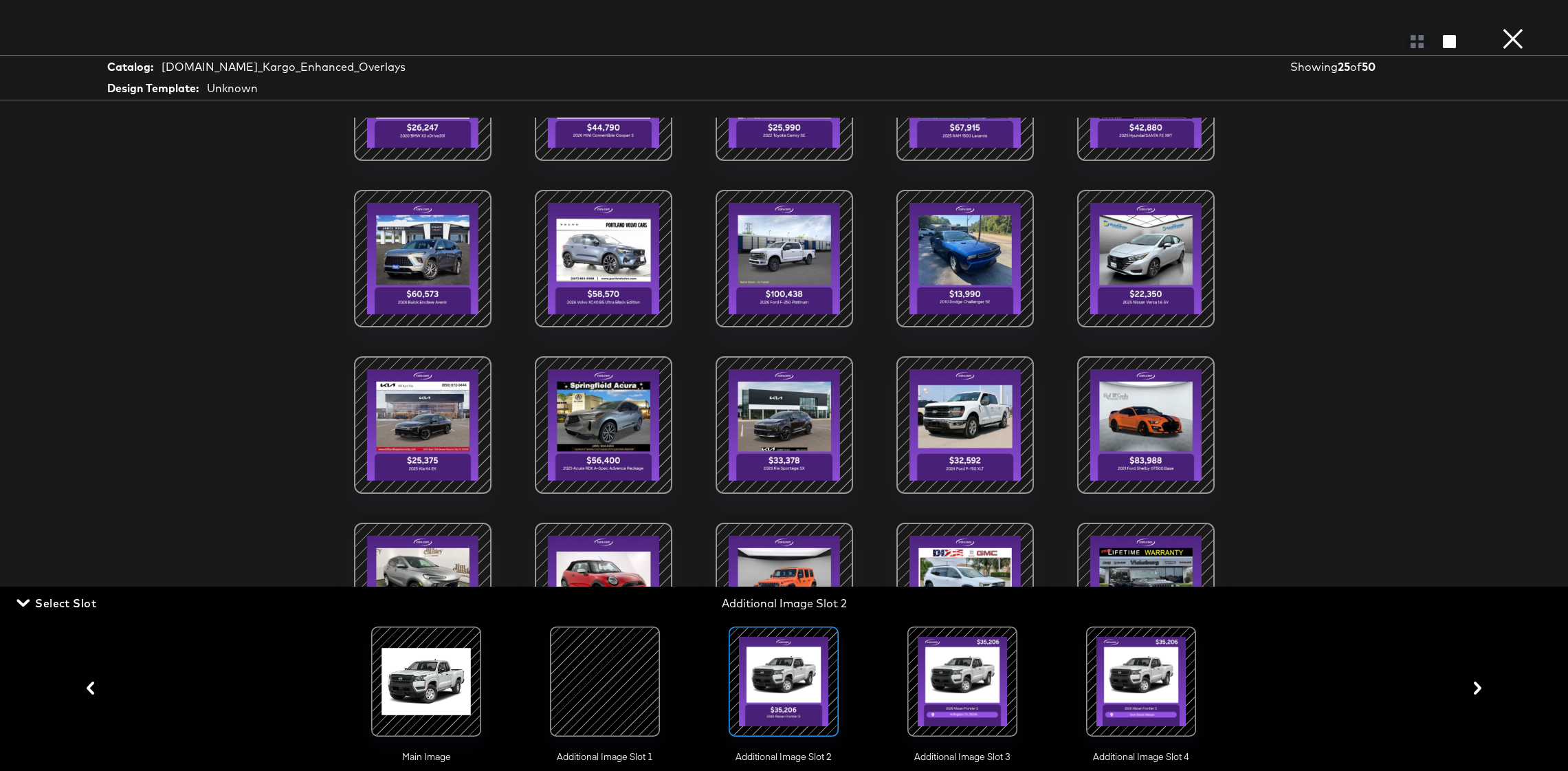
click at [982, 651] on div at bounding box center [963, 682] width 93 height 93
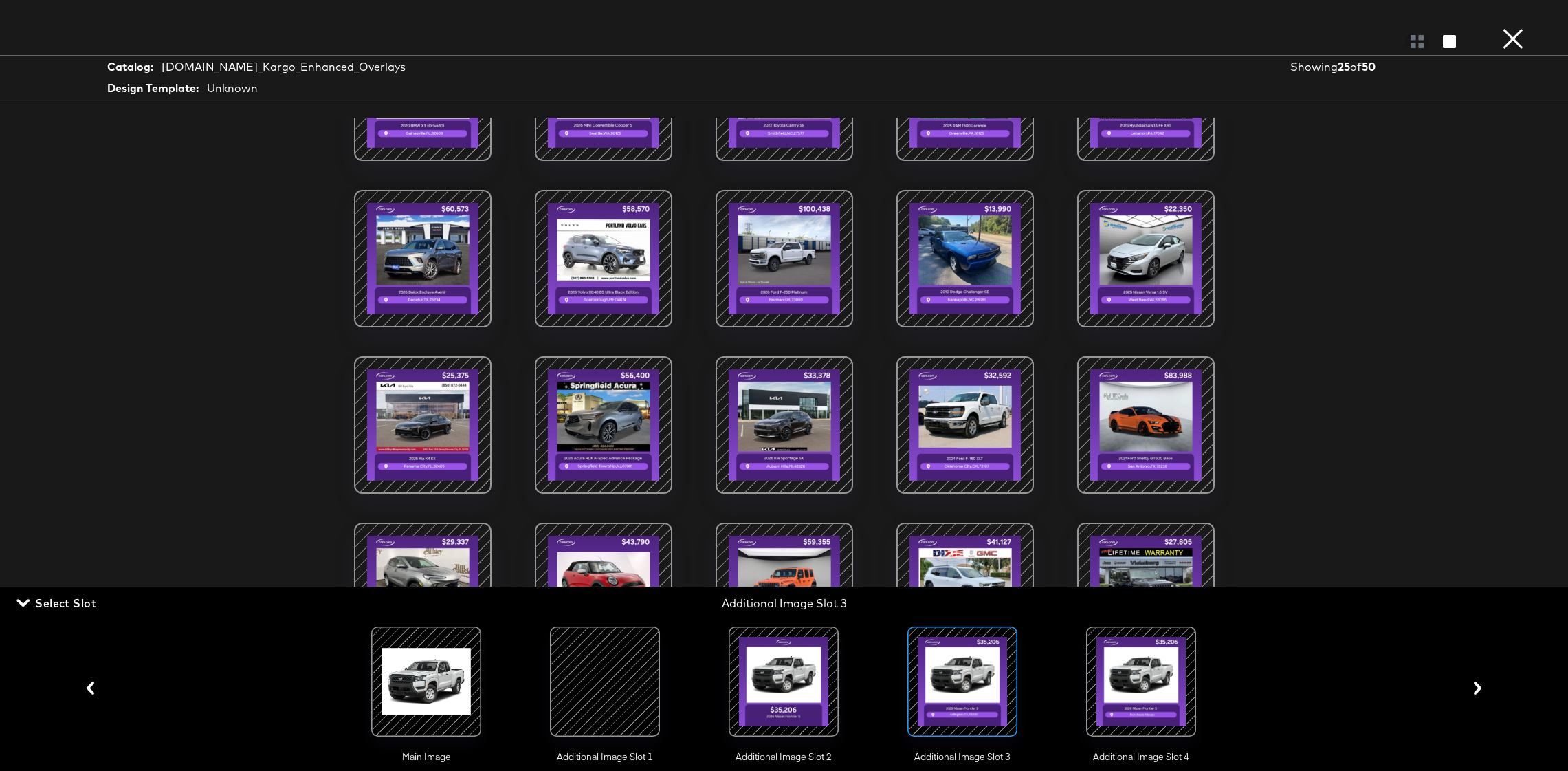
click at [1132, 665] on div at bounding box center [1141, 682] width 93 height 93
click at [1507, 28] on button "×" at bounding box center [1513, 13] width 28 height 28
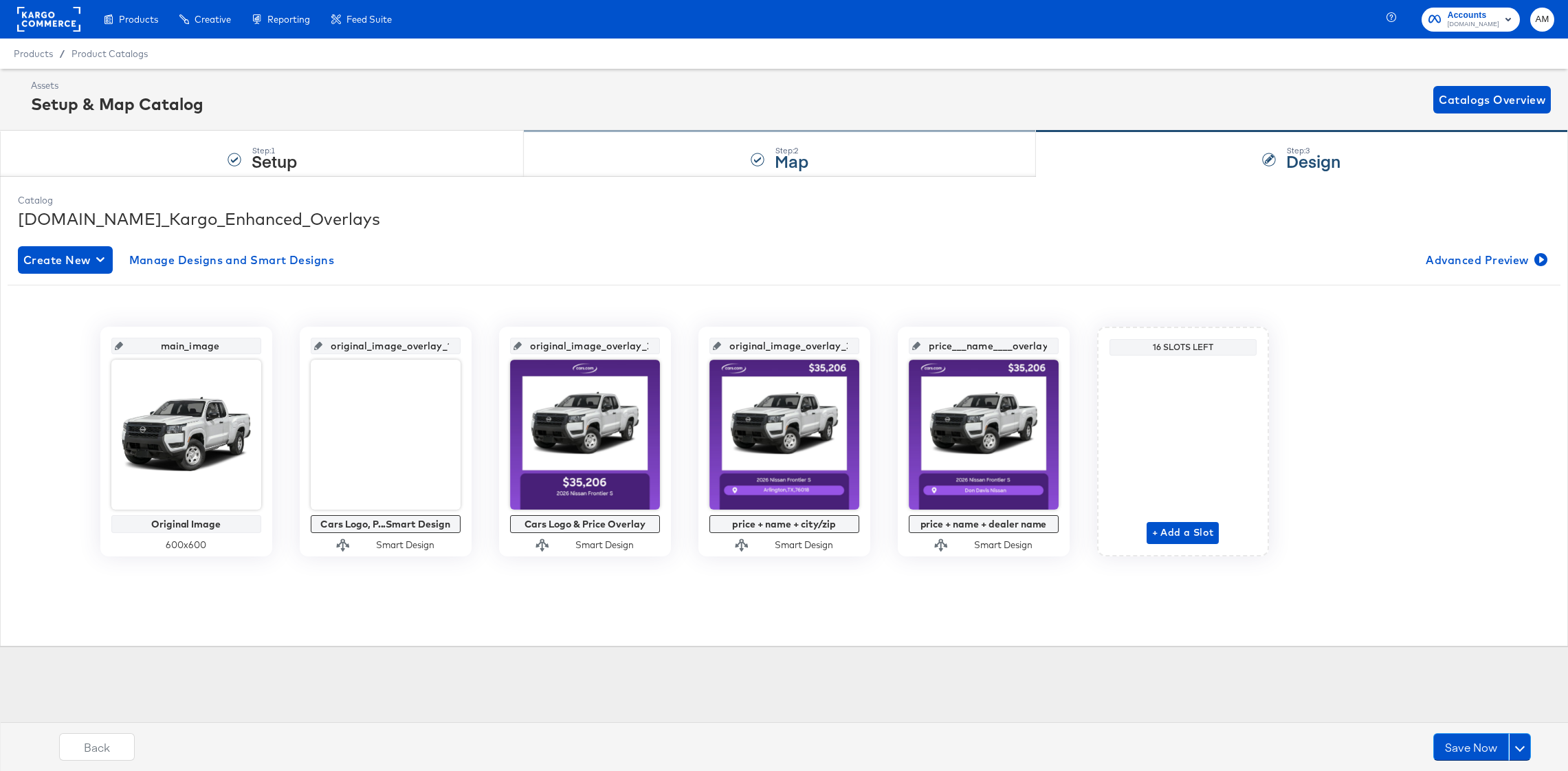
click at [727, 154] on div "Step: 2 Map" at bounding box center [780, 154] width 512 height 46
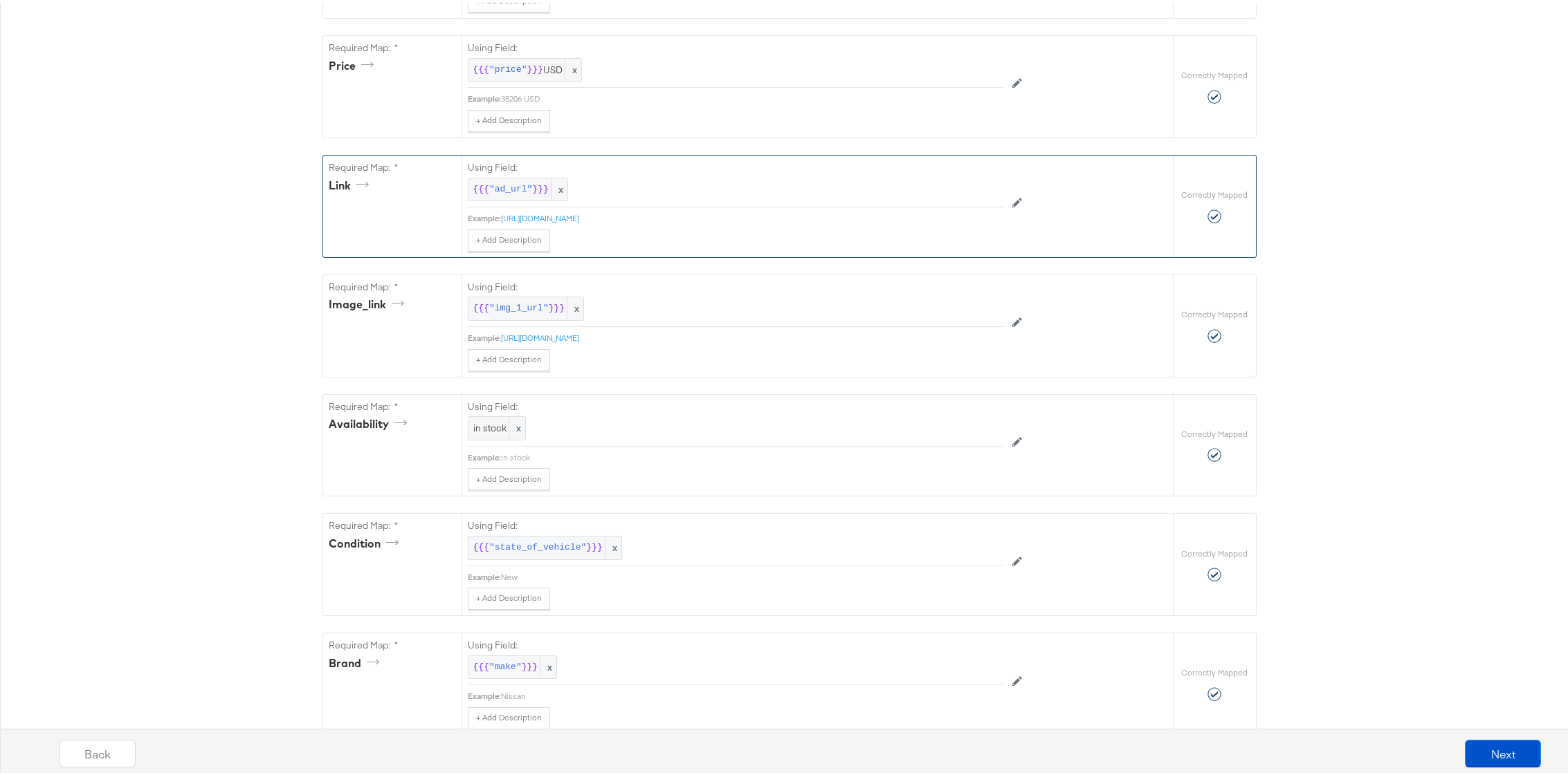
scroll to position [649, 0]
click at [489, 430] on span "in stock" at bounding box center [497, 424] width 47 height 14
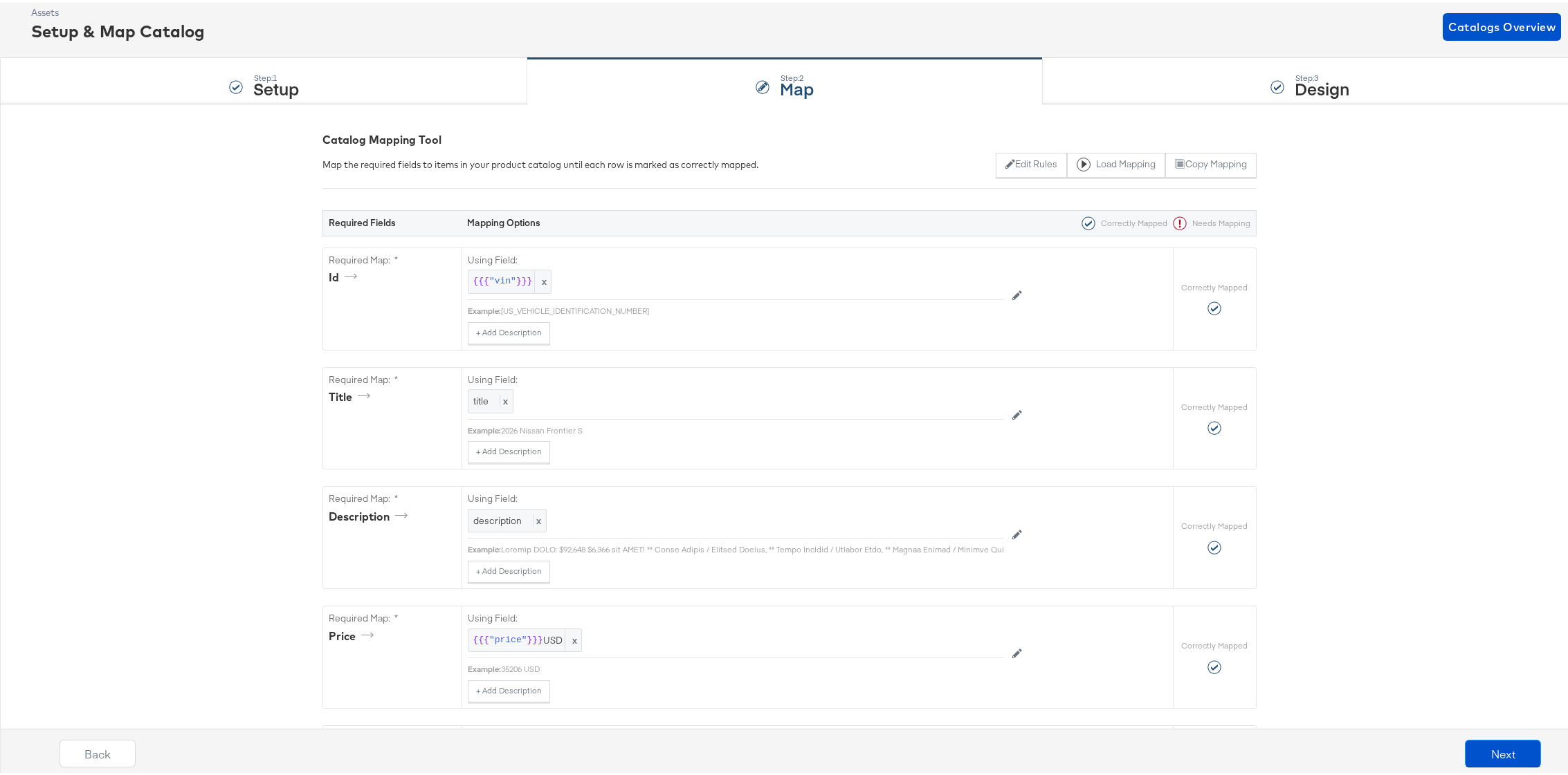
scroll to position [0, 0]
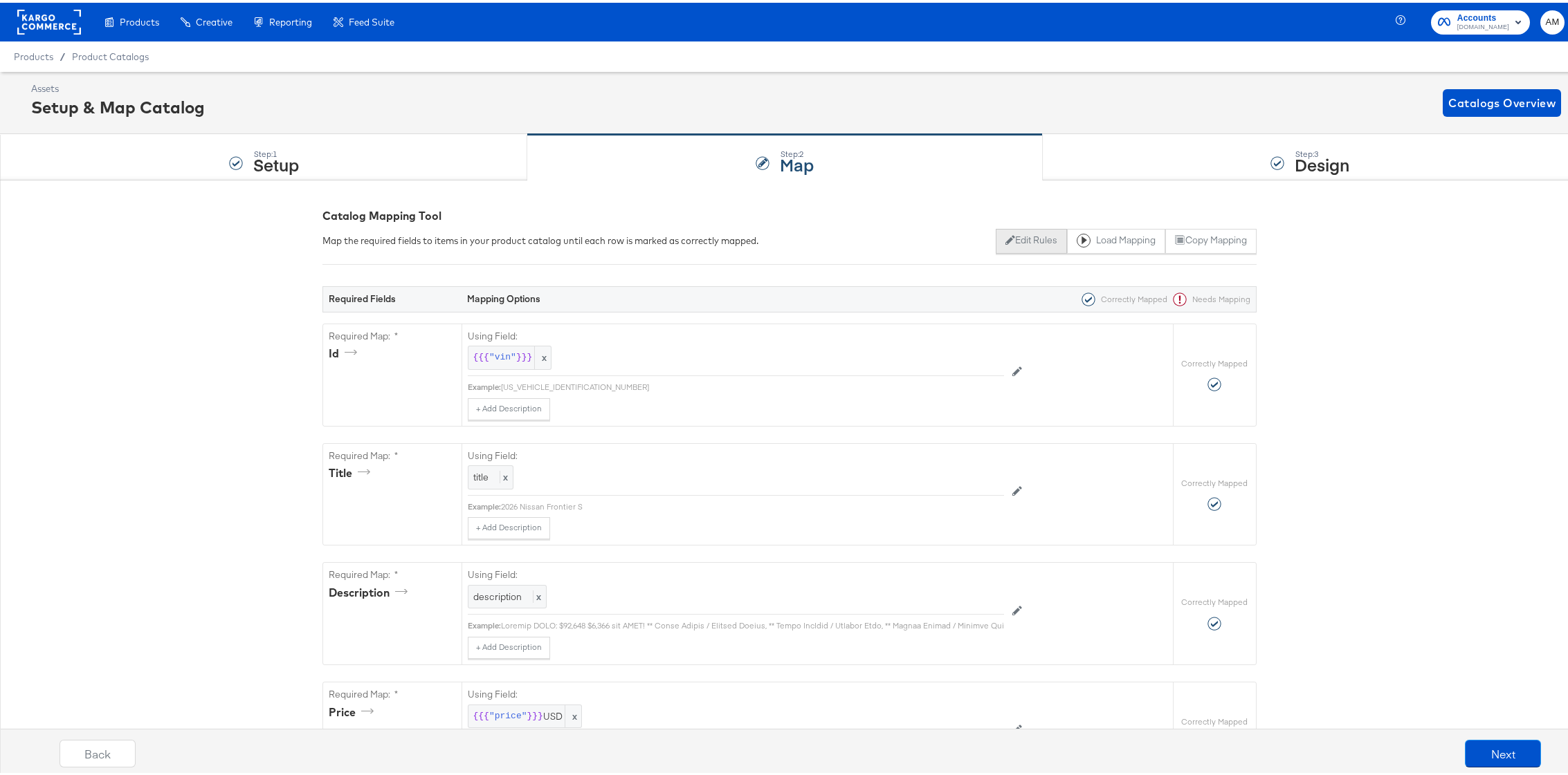
click at [1005, 238] on icon at bounding box center [1009, 238] width 10 height 10
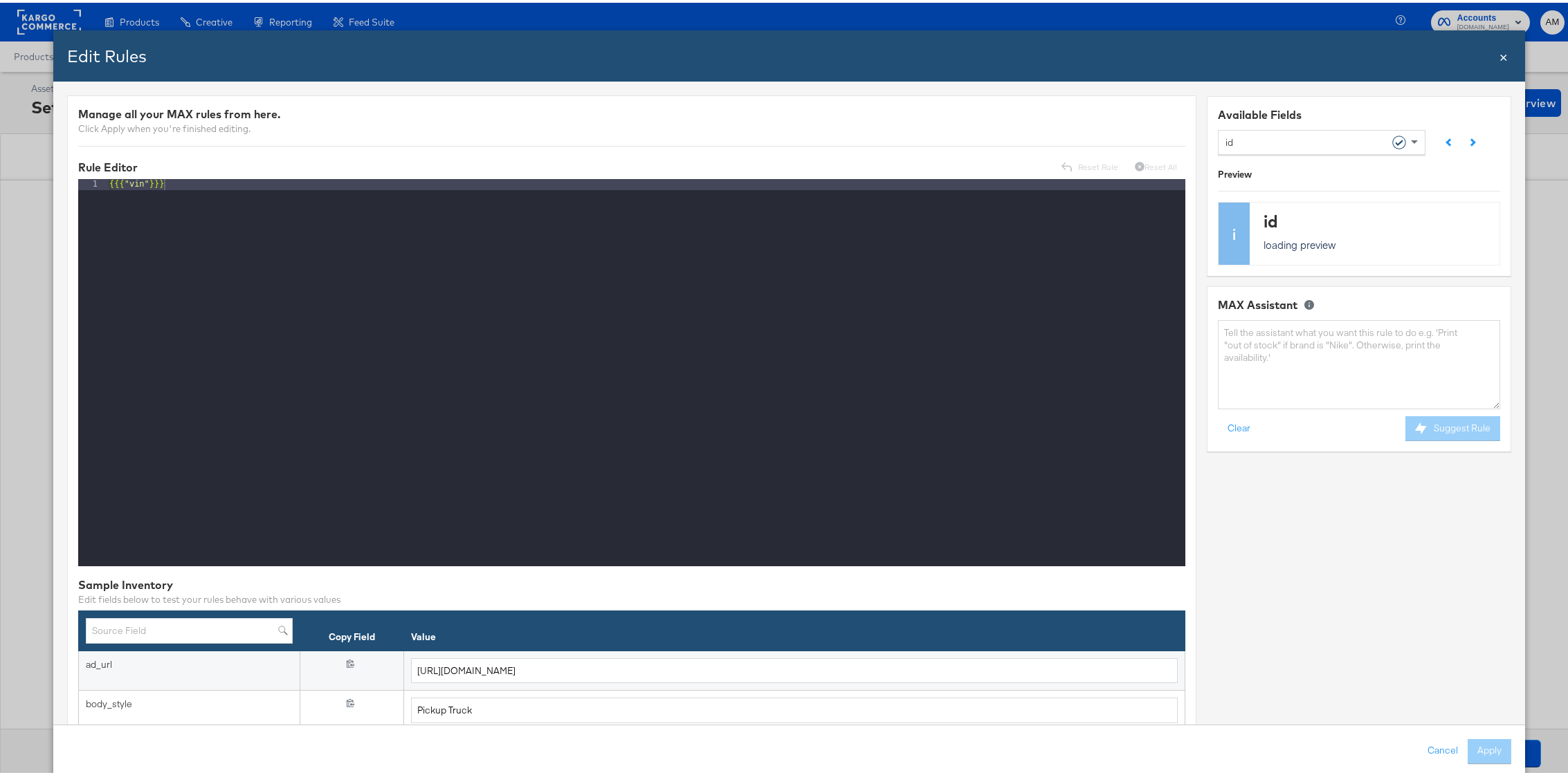
click at [1236, 140] on div "id" at bounding box center [1316, 139] width 182 height 23
type input "av"
click at [1290, 349] on textarea at bounding box center [1359, 361] width 282 height 89
type textarea "if availability contains 'Y' then 'in stock' else 'out of stock'"
click at [1449, 426] on button "Suggest Rule" at bounding box center [1452, 426] width 95 height 25
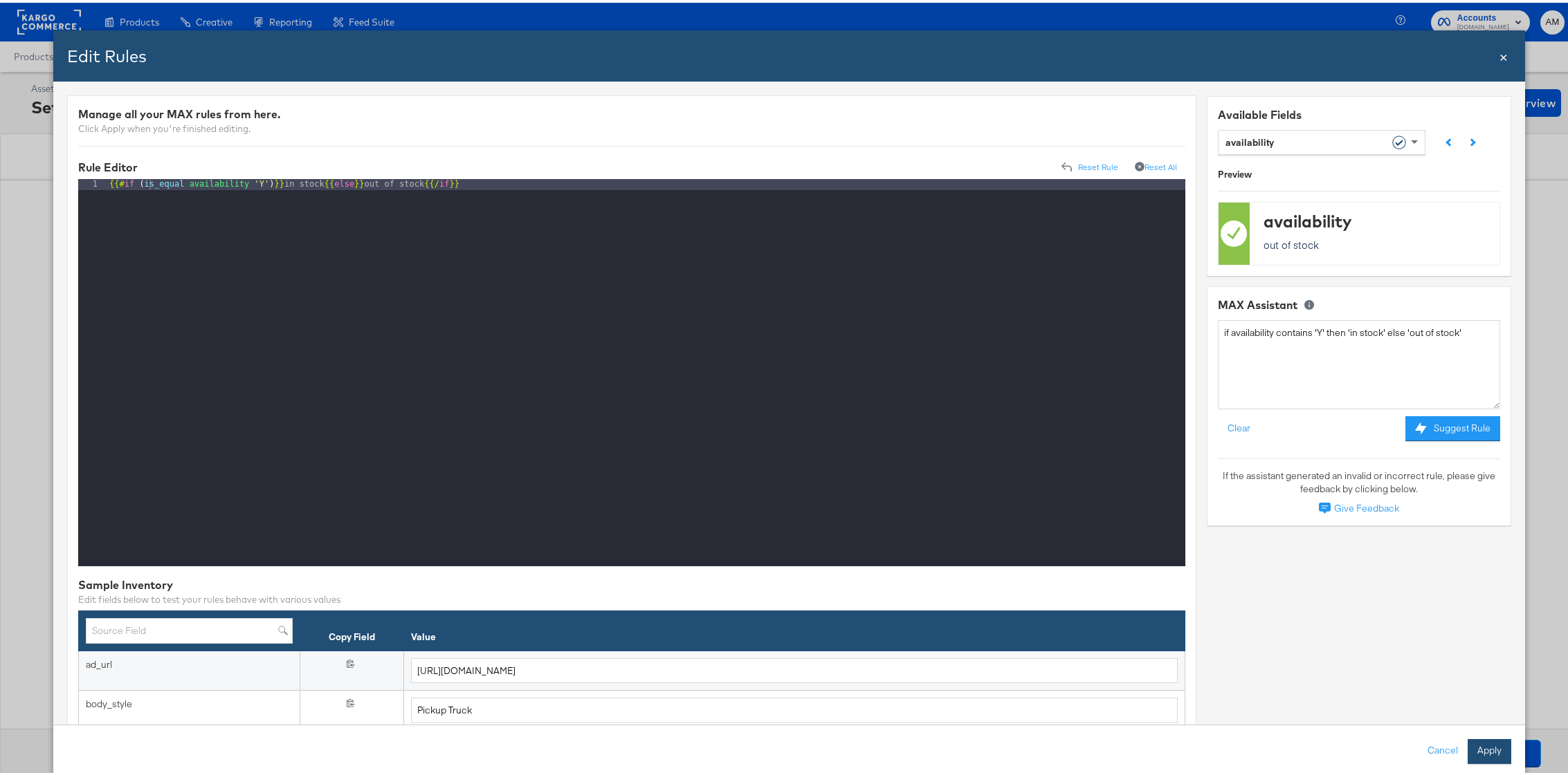
click at [1480, 750] on button "Apply" at bounding box center [1489, 749] width 43 height 25
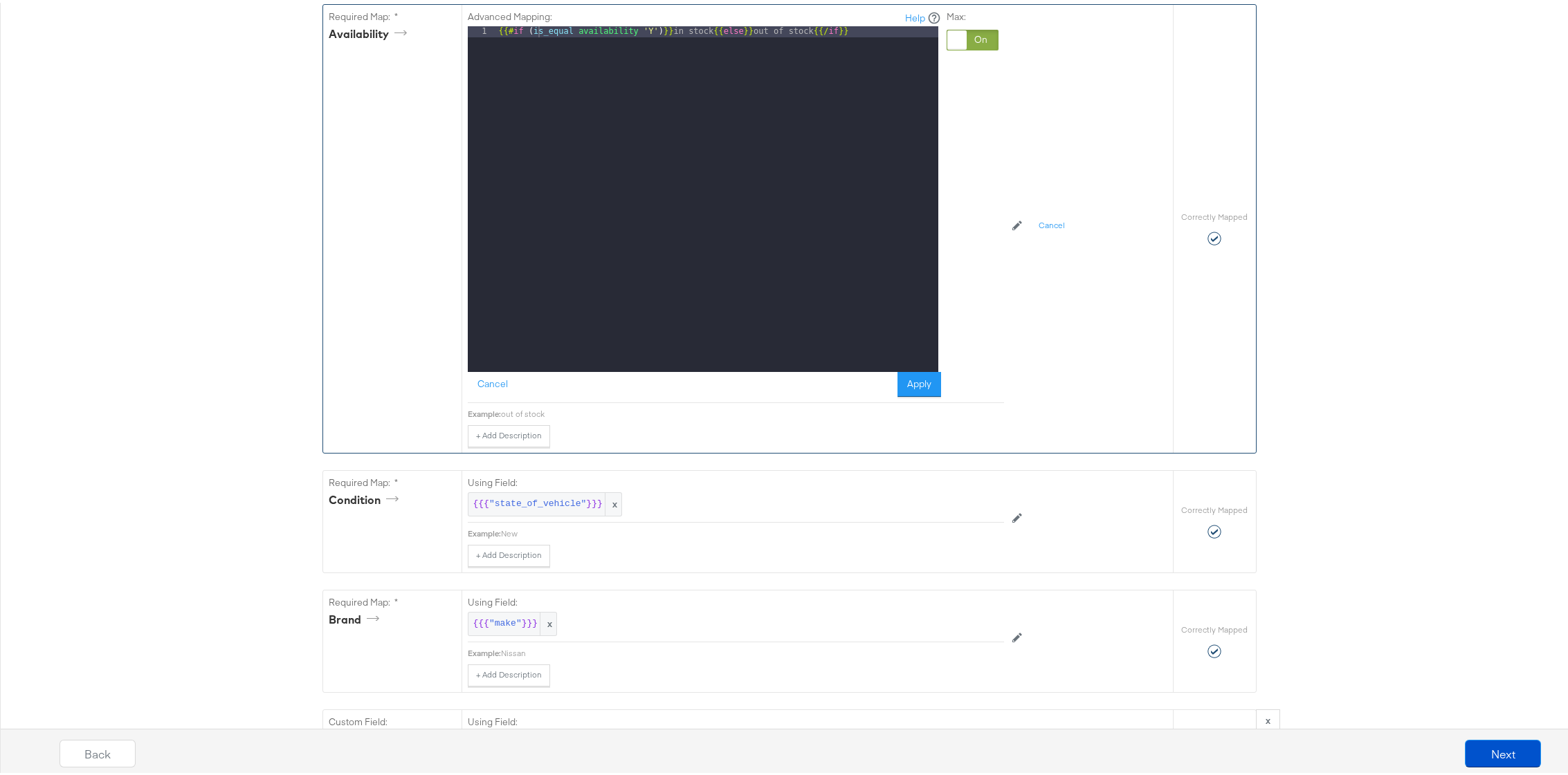
scroll to position [1037, 0]
click at [918, 394] on button "Apply" at bounding box center [919, 382] width 43 height 25
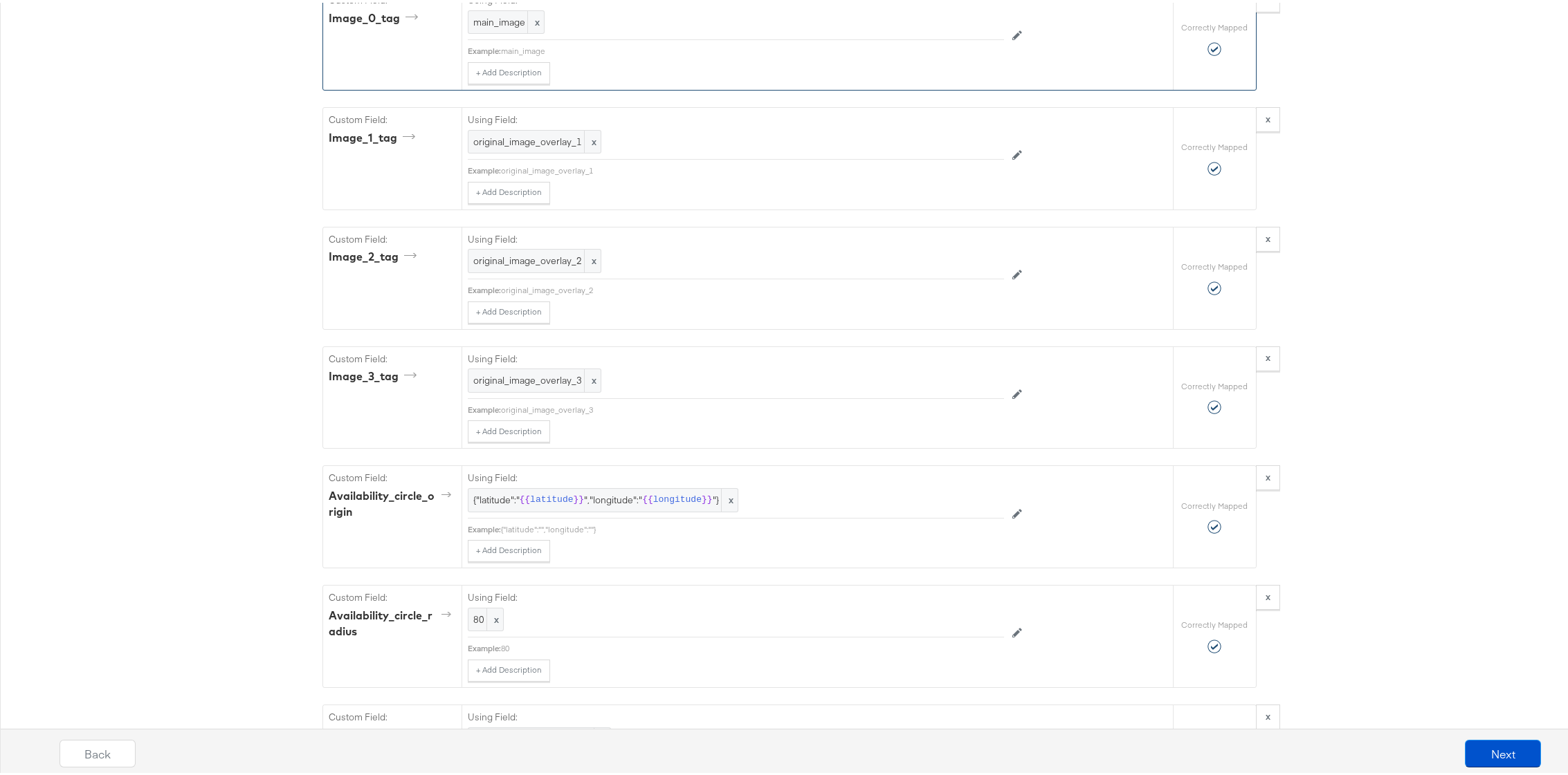
scroll to position [719, 0]
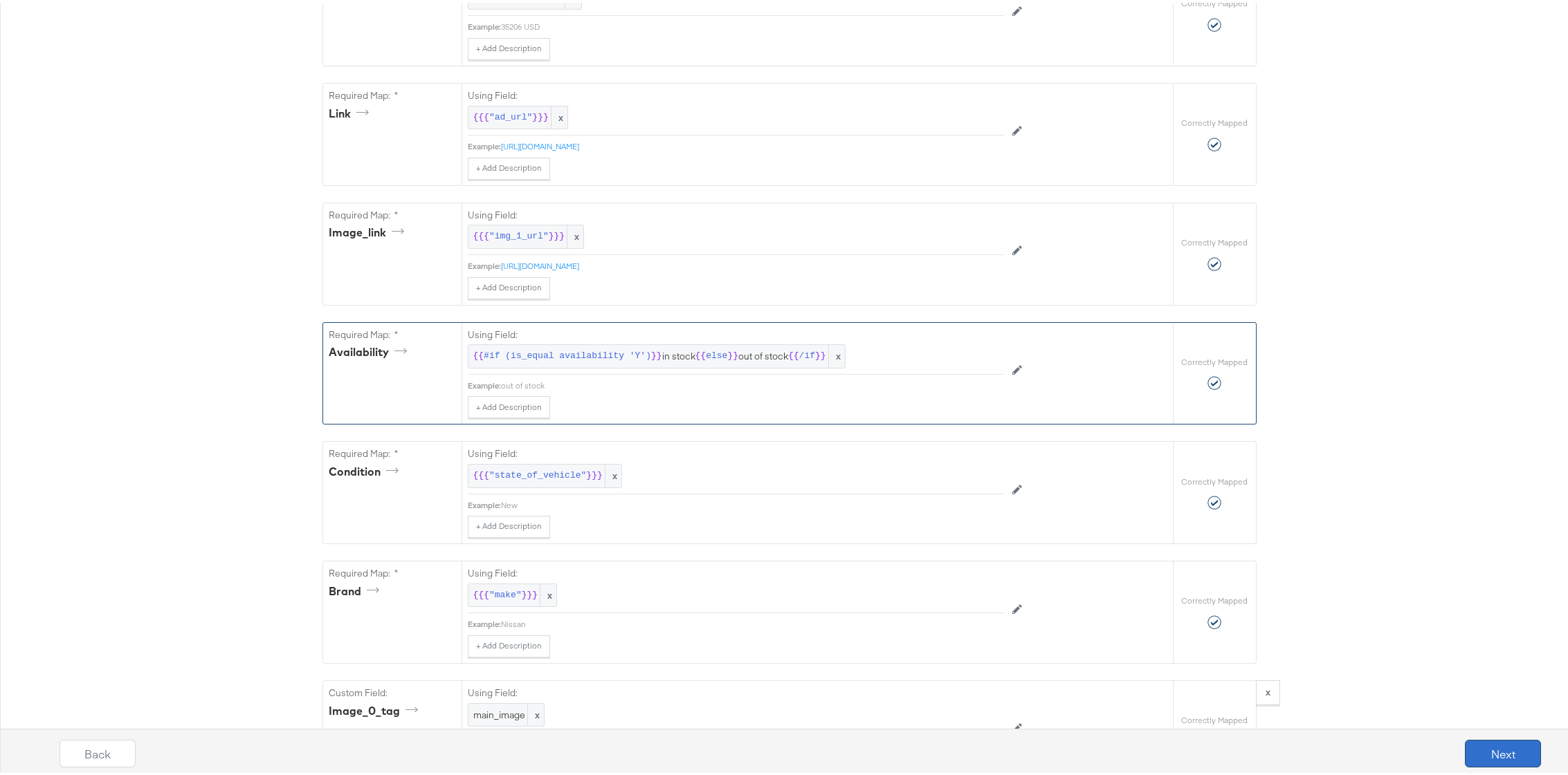
click at [1478, 742] on button "Next" at bounding box center [1503, 751] width 76 height 28
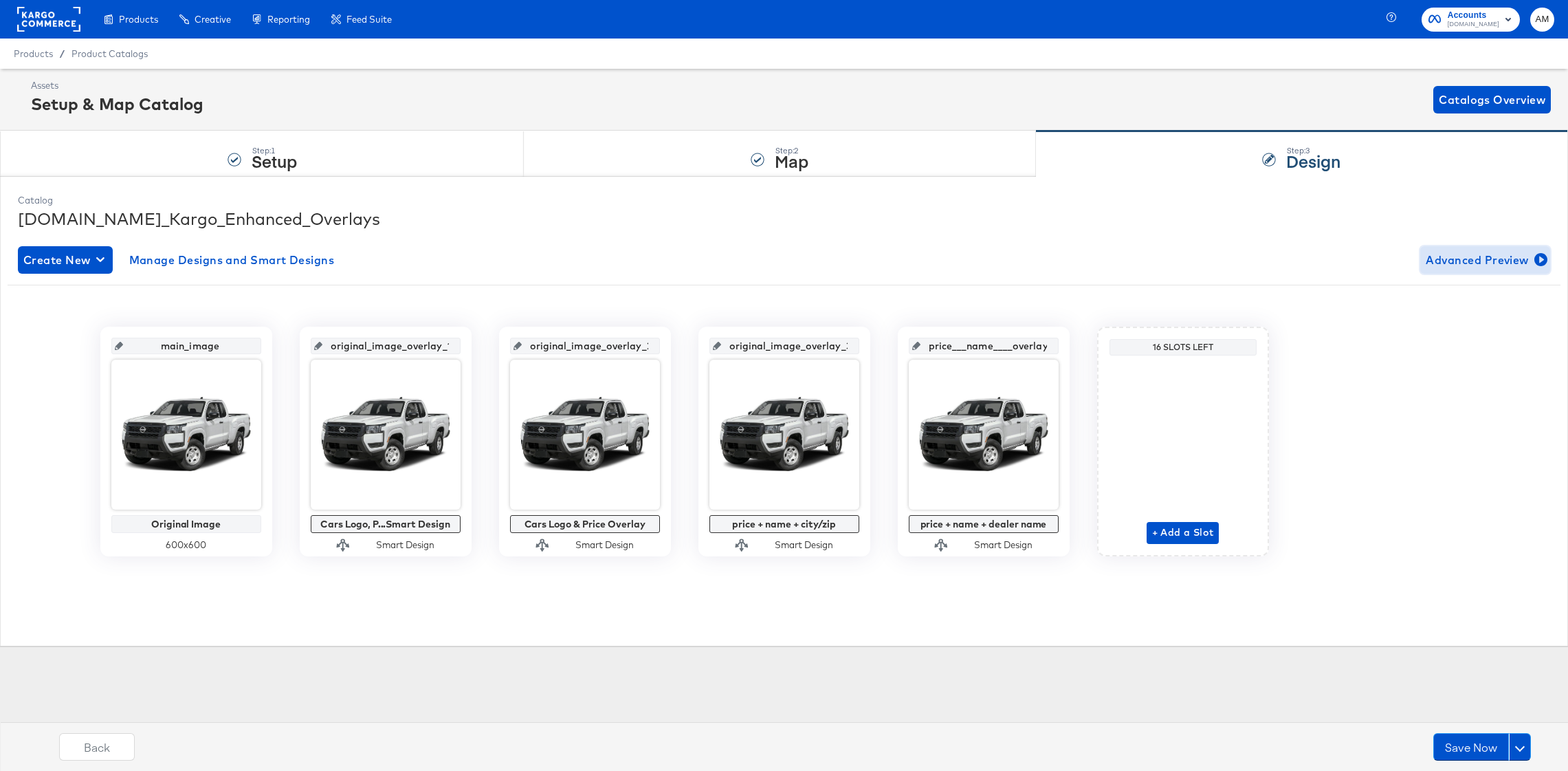
click at [1457, 259] on span "Advanced Preview" at bounding box center [1485, 260] width 119 height 19
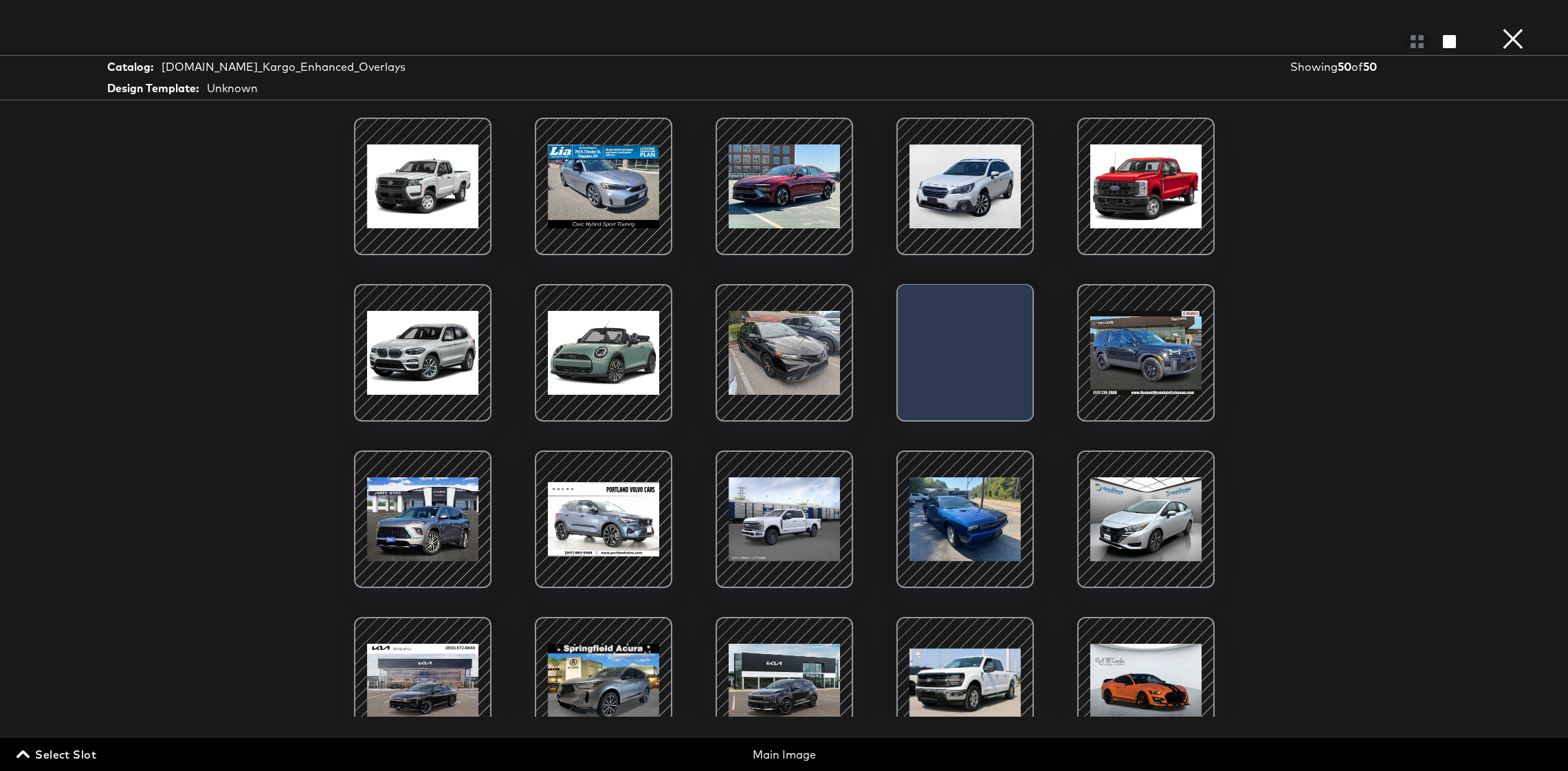
click at [69, 753] on span "Select Slot" at bounding box center [57, 754] width 77 height 19
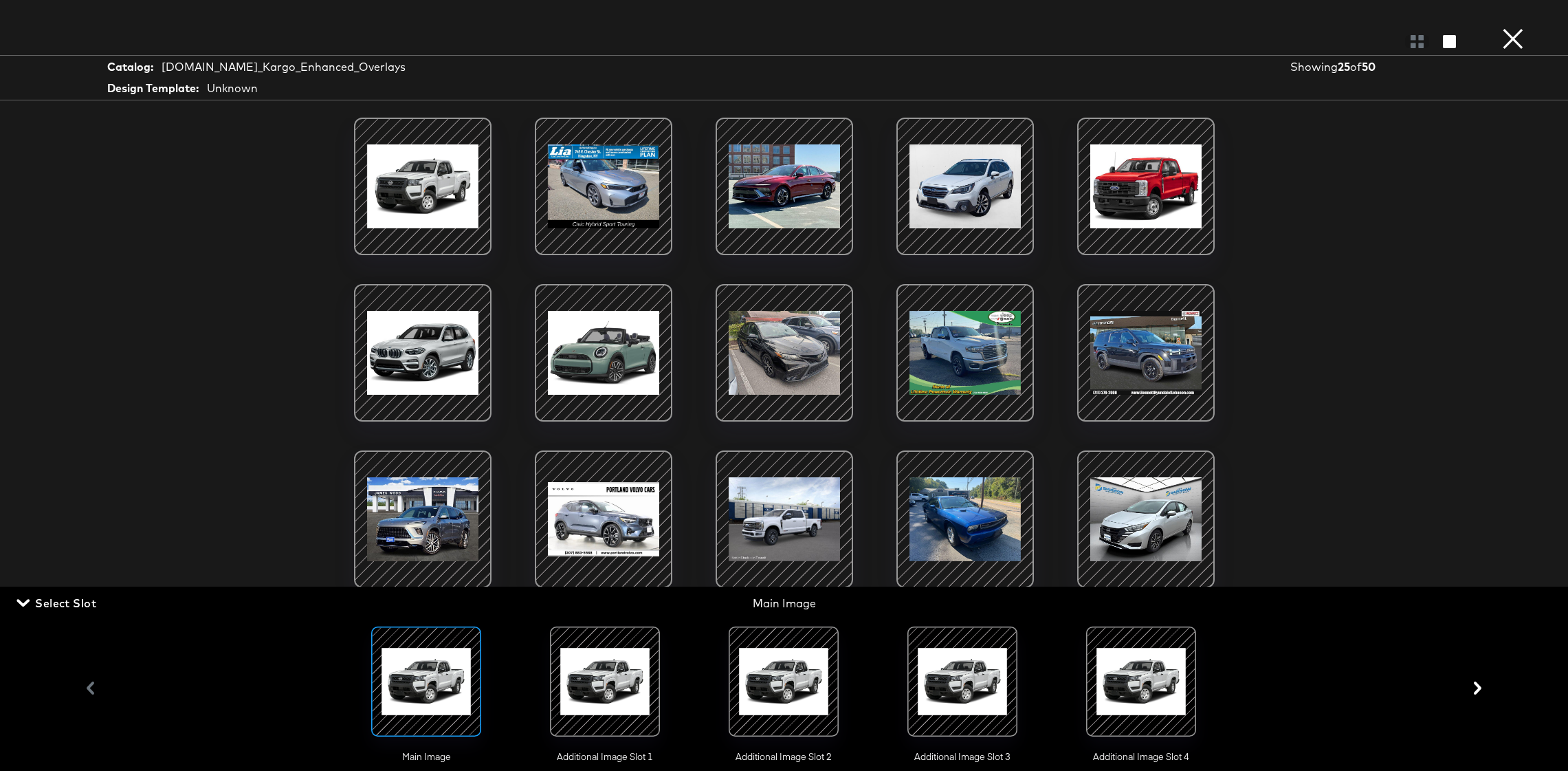
click at [609, 668] on div at bounding box center [605, 682] width 93 height 93
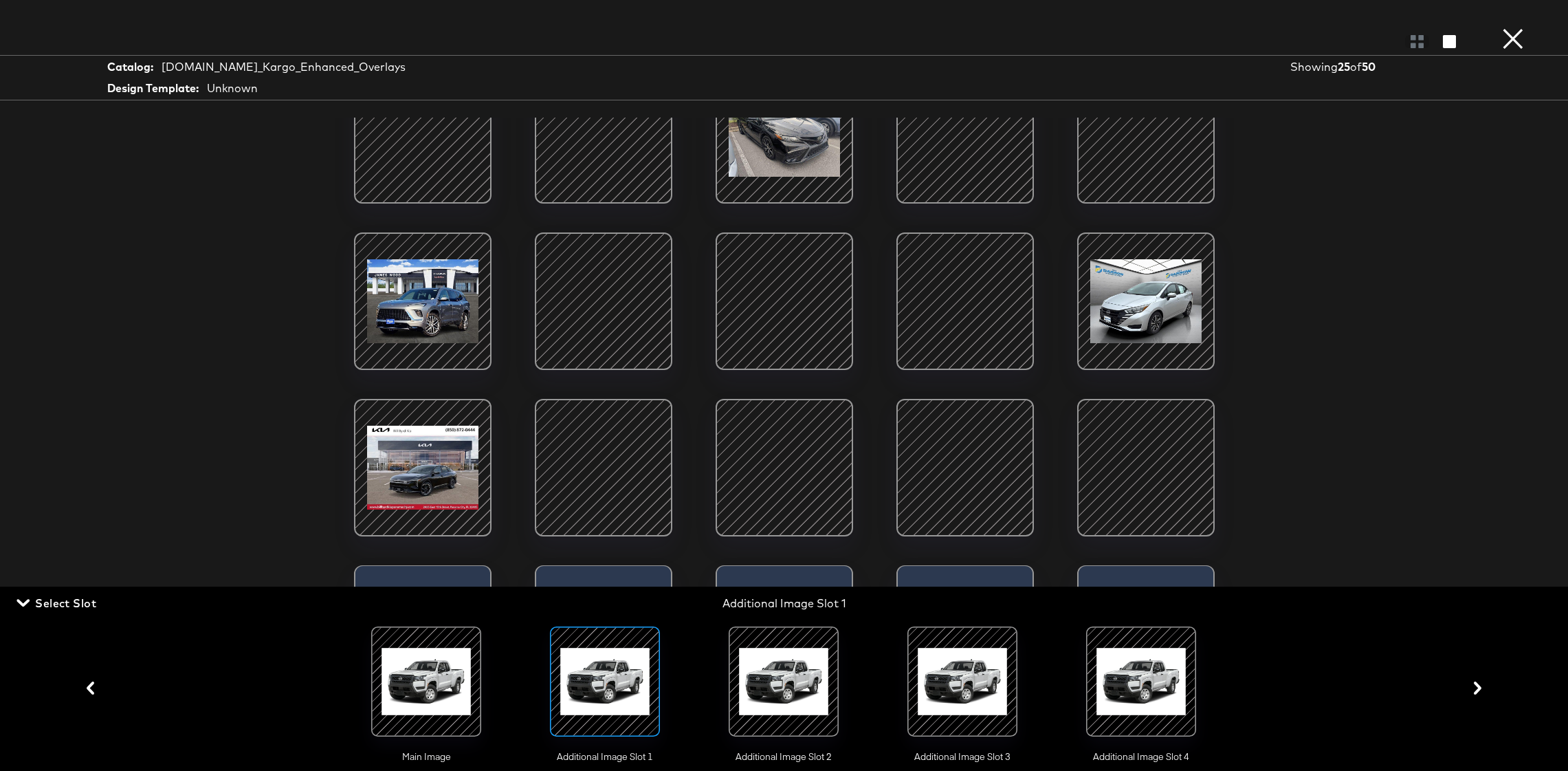
scroll to position [220, 0]
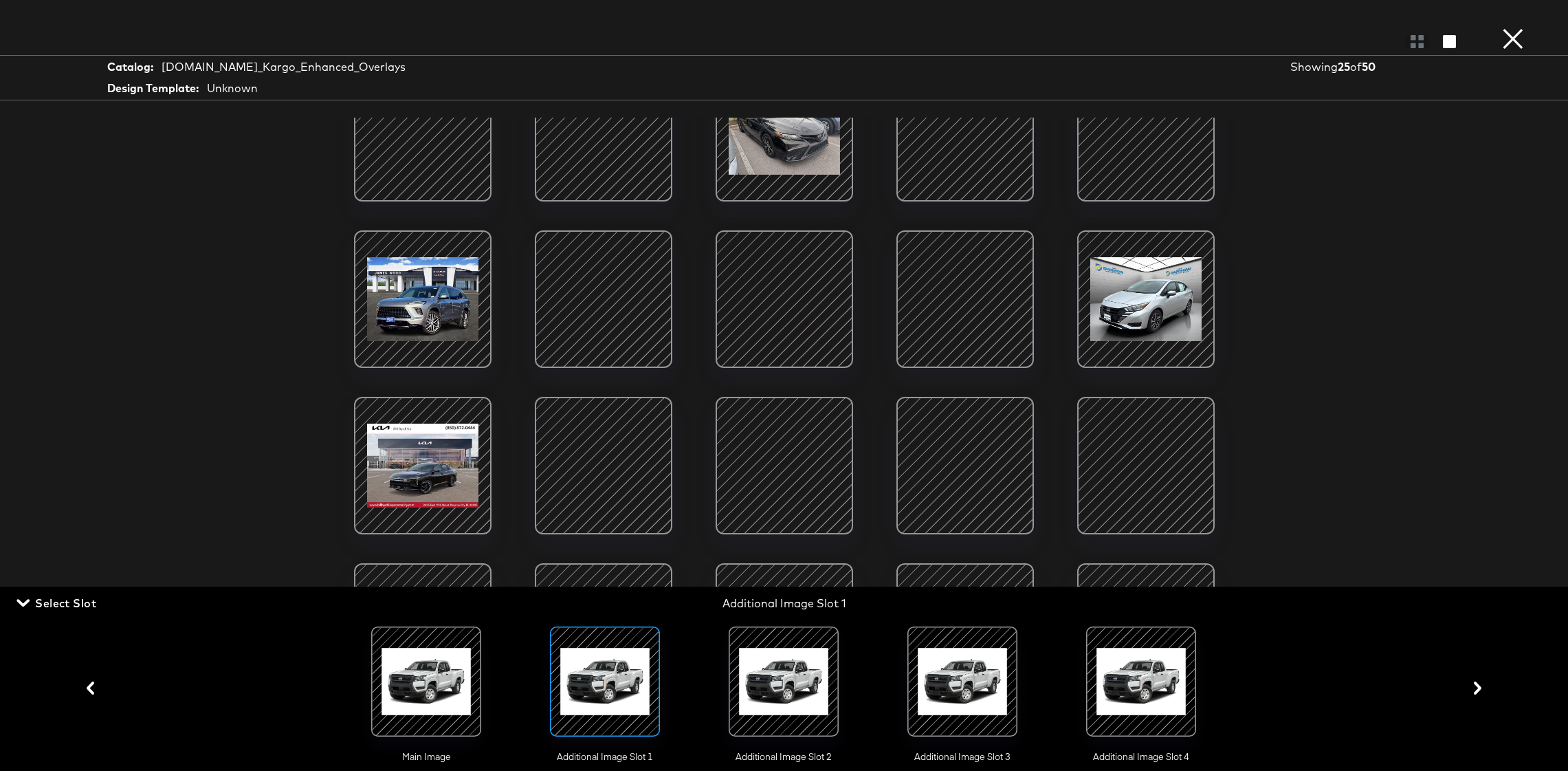
click at [777, 666] on div at bounding box center [784, 682] width 93 height 93
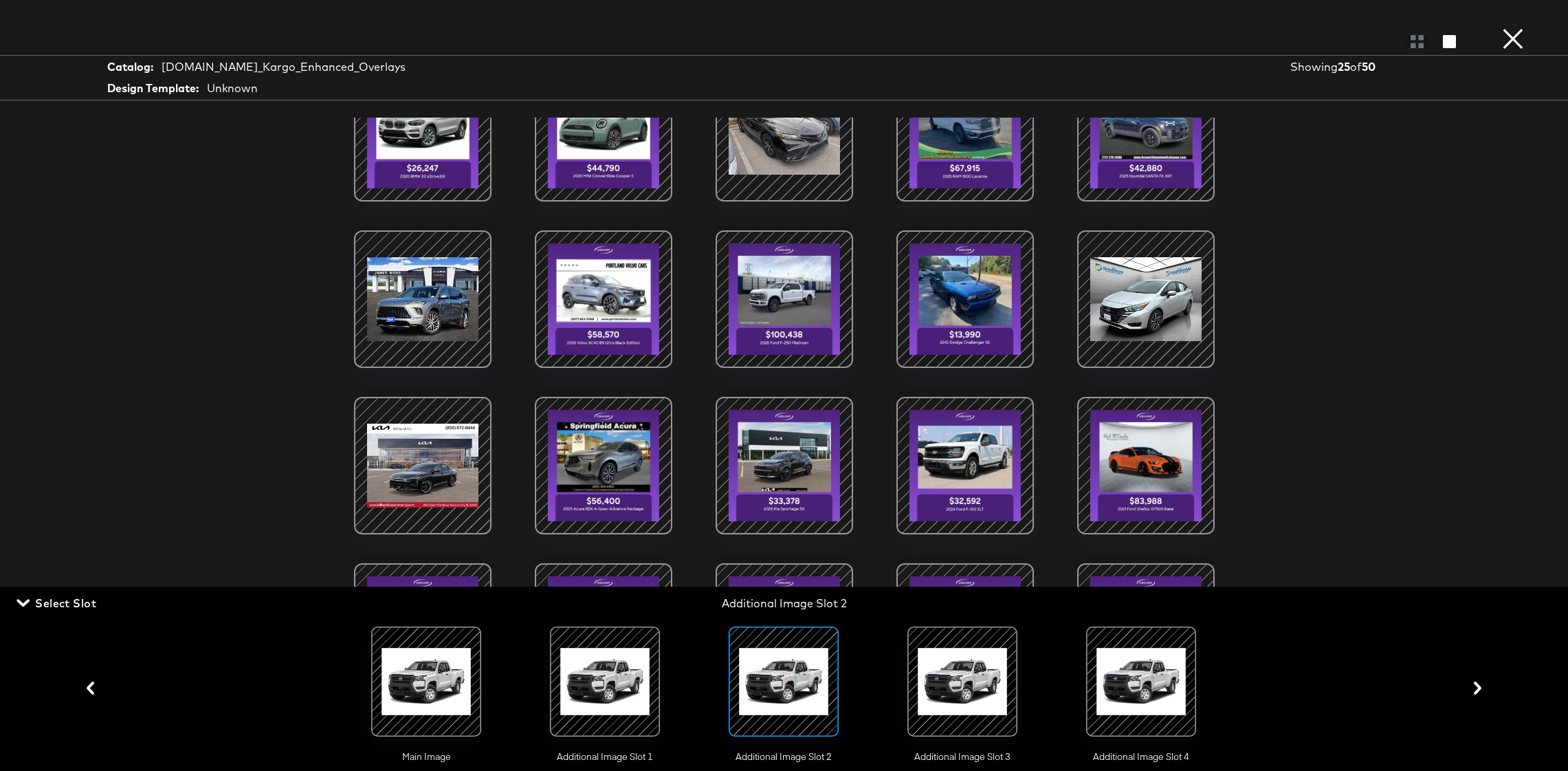
click at [949, 653] on div at bounding box center [963, 682] width 93 height 93
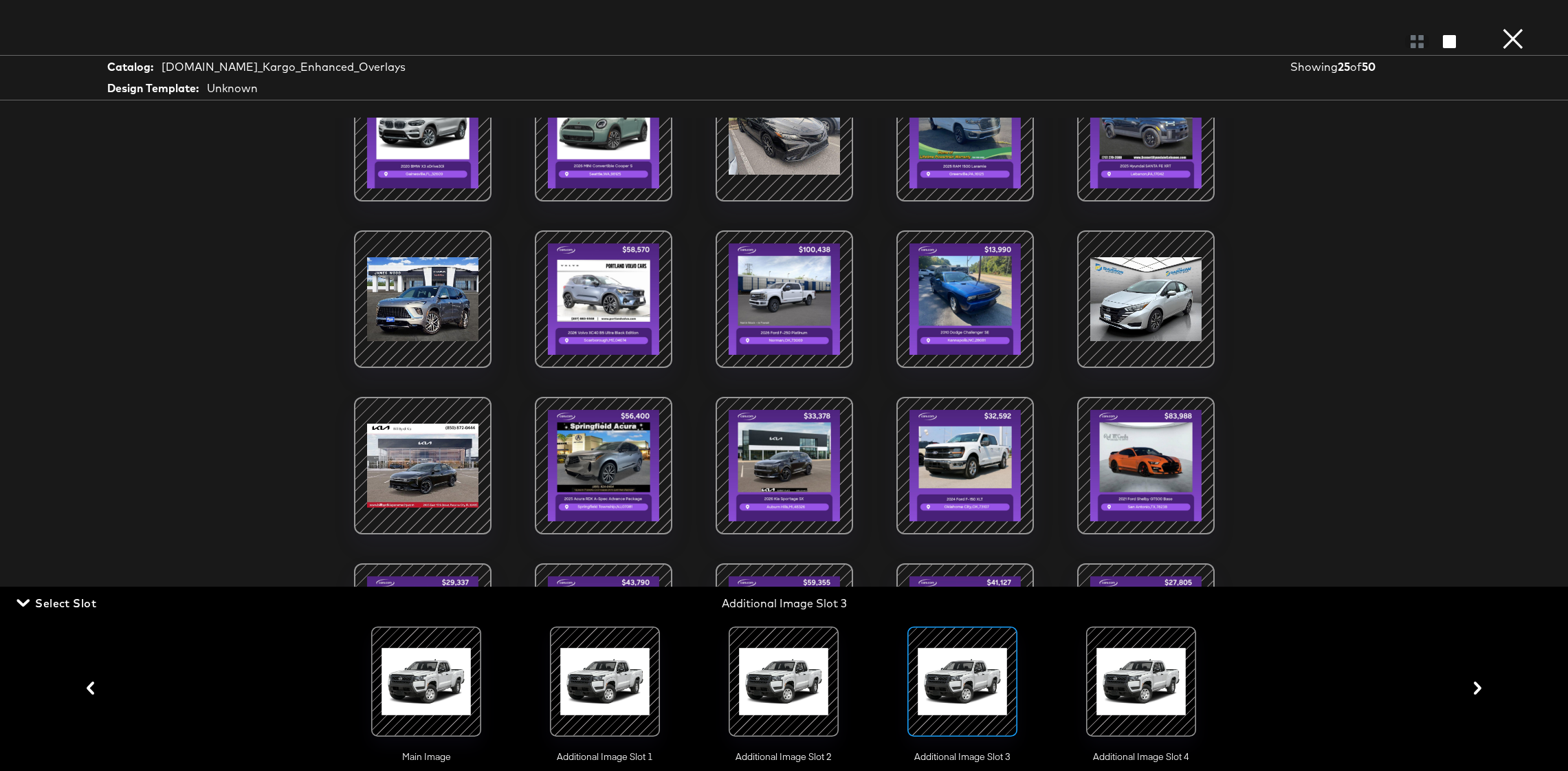
click at [1143, 684] on div at bounding box center [1141, 682] width 93 height 93
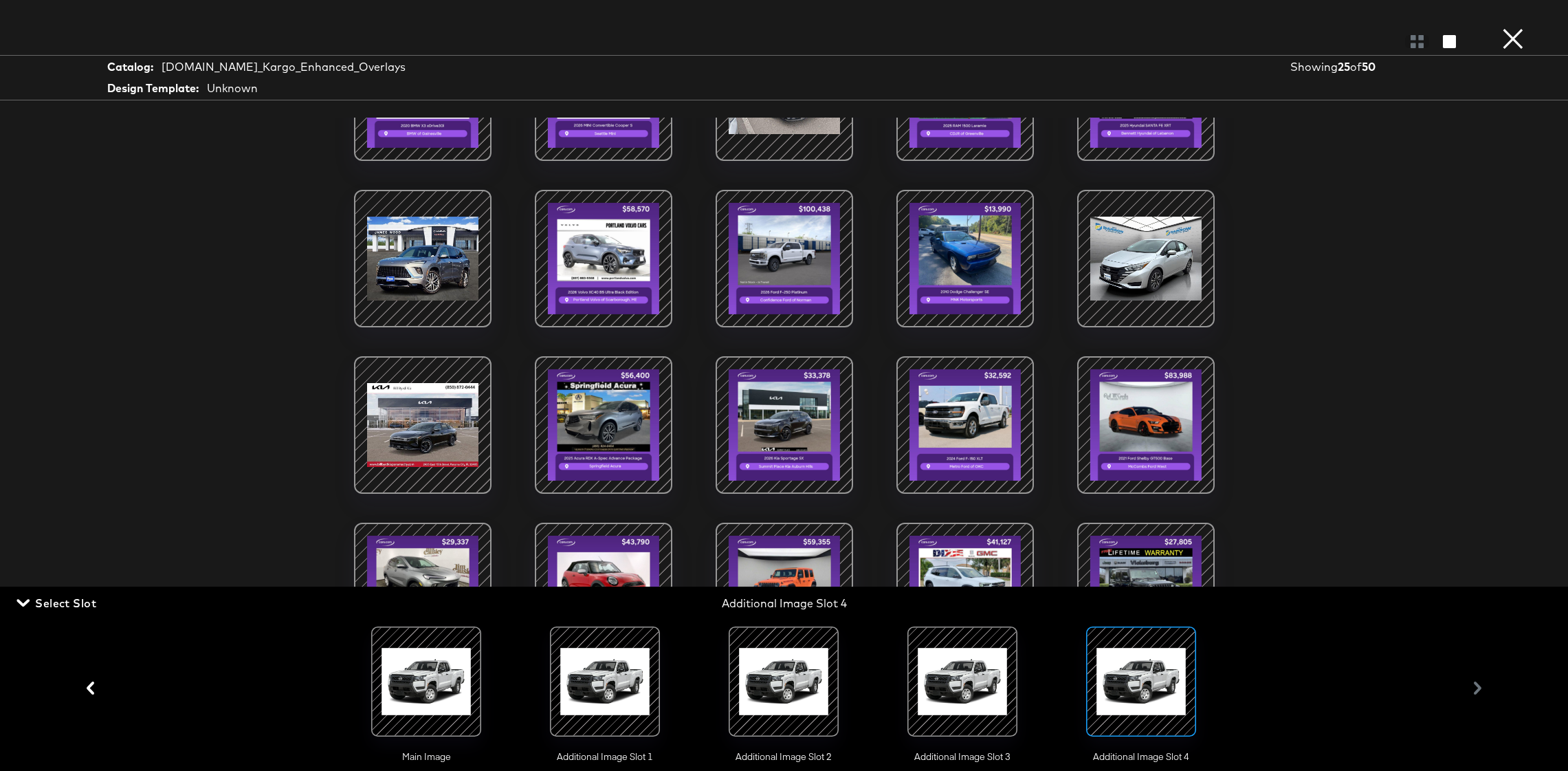
scroll to position [266, 0]
click at [1519, 28] on button "×" at bounding box center [1513, 13] width 28 height 28
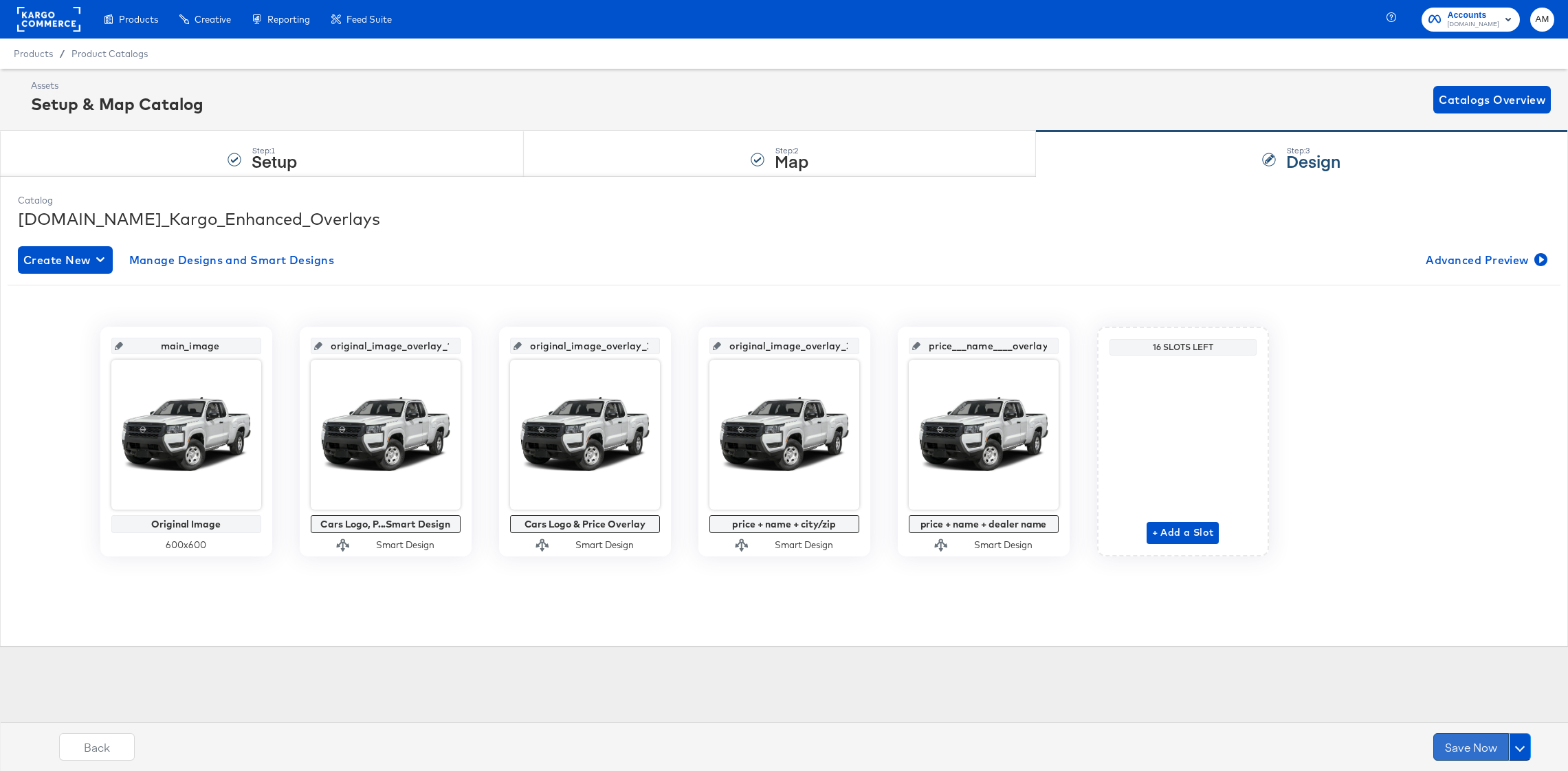
click at [1464, 747] on button "Save Now" at bounding box center [1471, 747] width 75 height 28
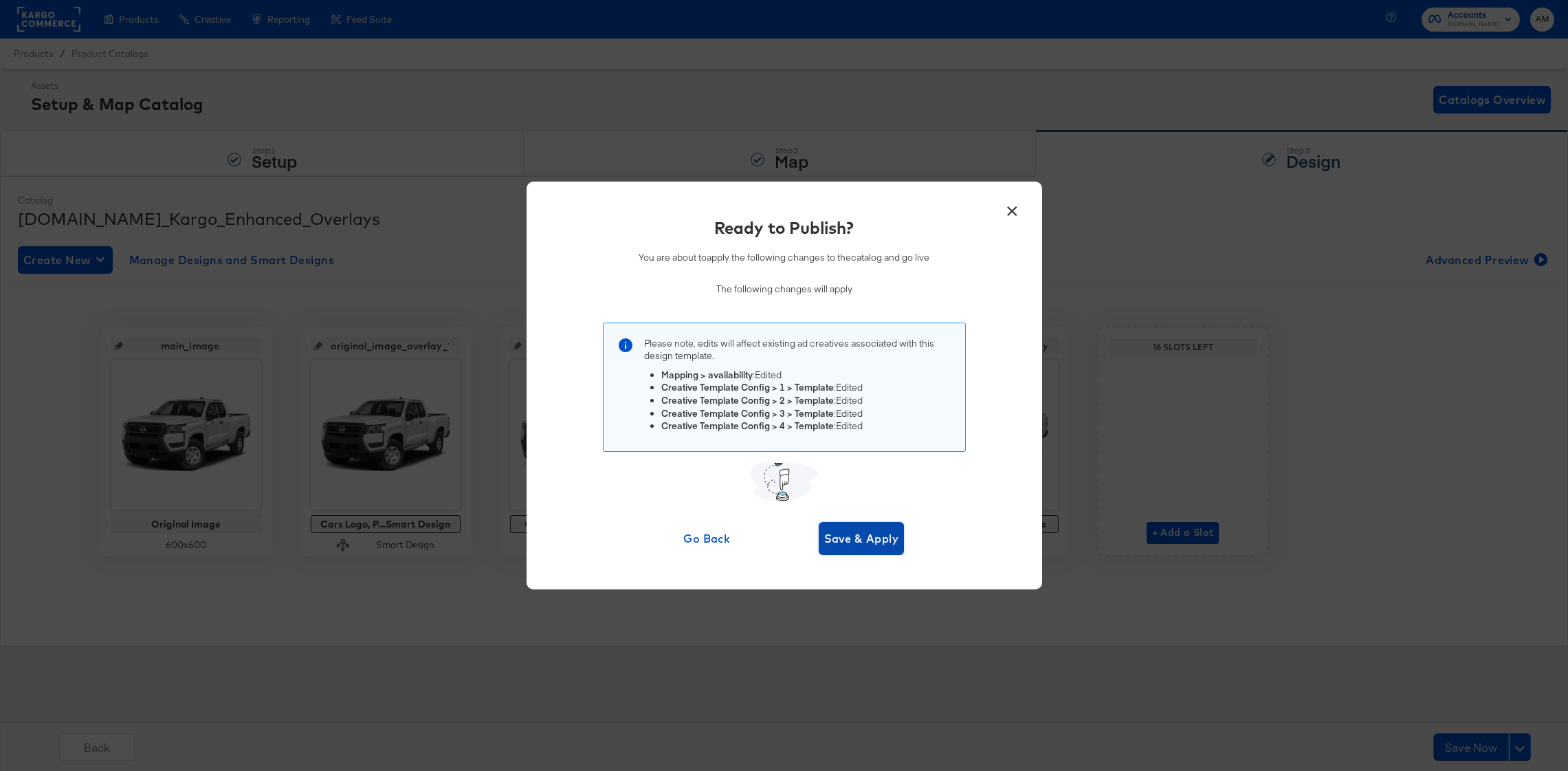
click at [856, 540] on span "Save & Apply" at bounding box center [861, 538] width 75 height 19
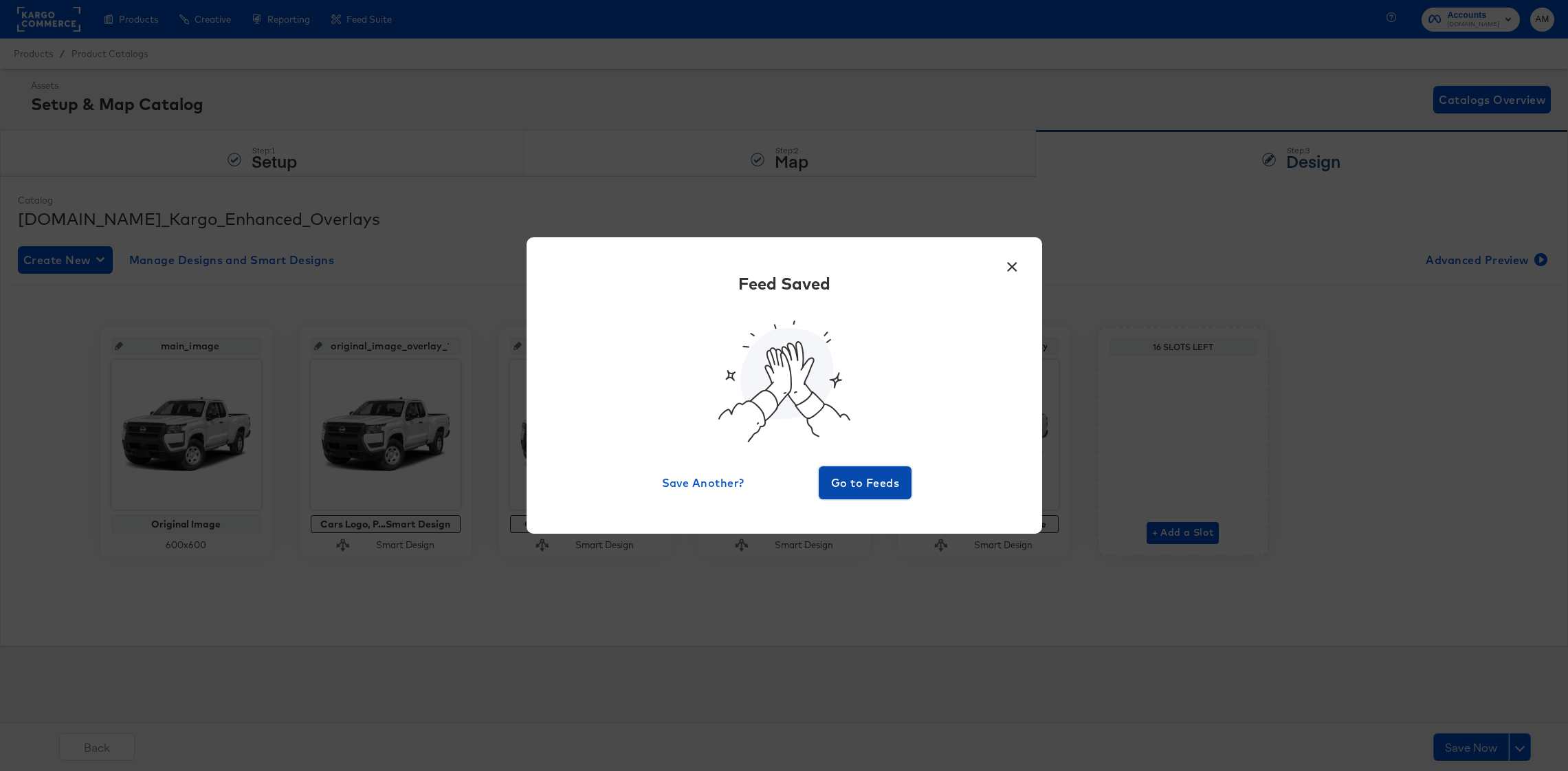
click at [853, 486] on span "Go to Feeds" at bounding box center [866, 483] width 83 height 19
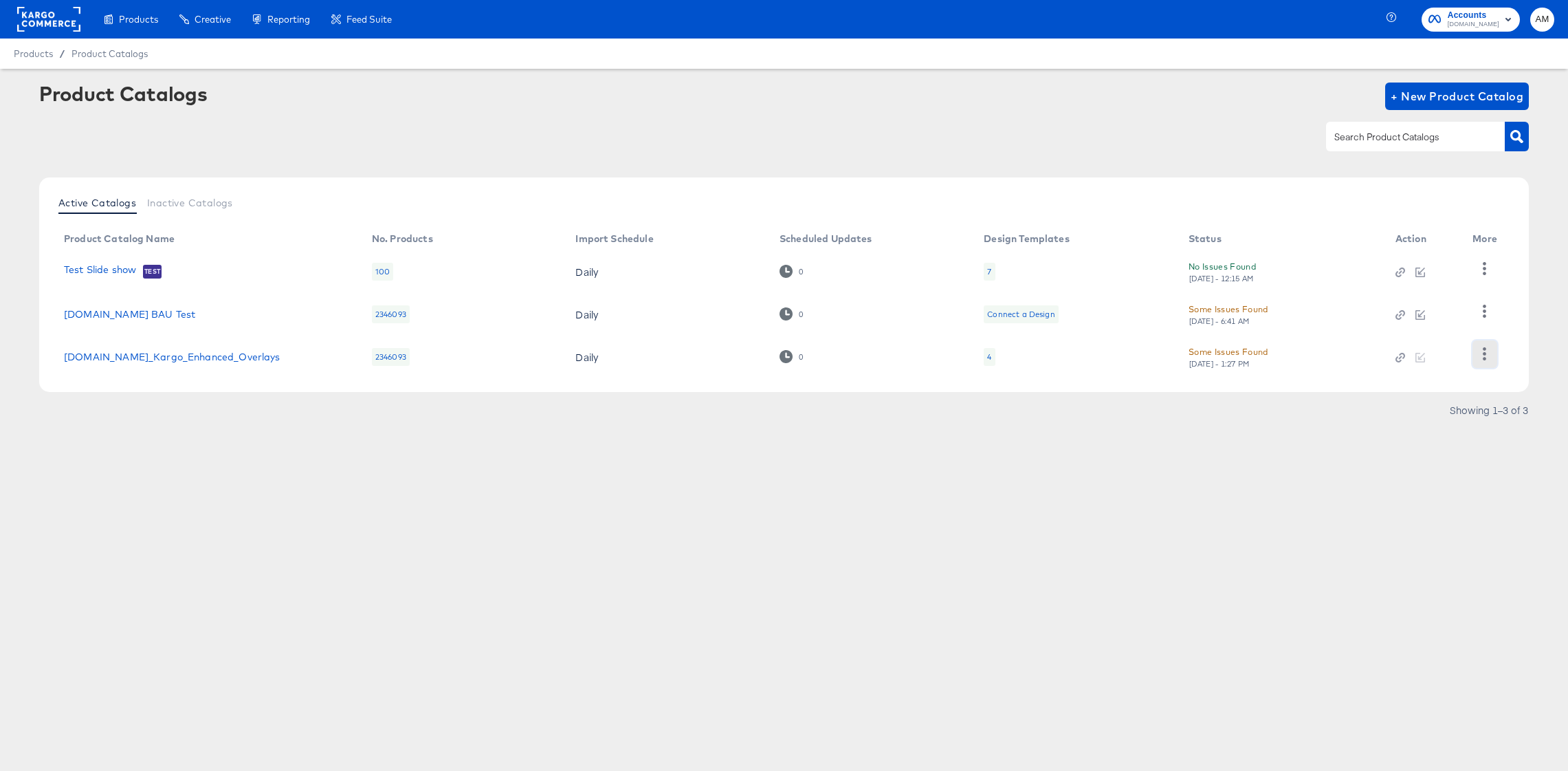
click at [1484, 353] on icon "button" at bounding box center [1485, 354] width 4 height 13
click at [1428, 286] on div "HUD Checks (Internal)" at bounding box center [1428, 285] width 137 height 22
